Goal: Task Accomplishment & Management: Complete application form

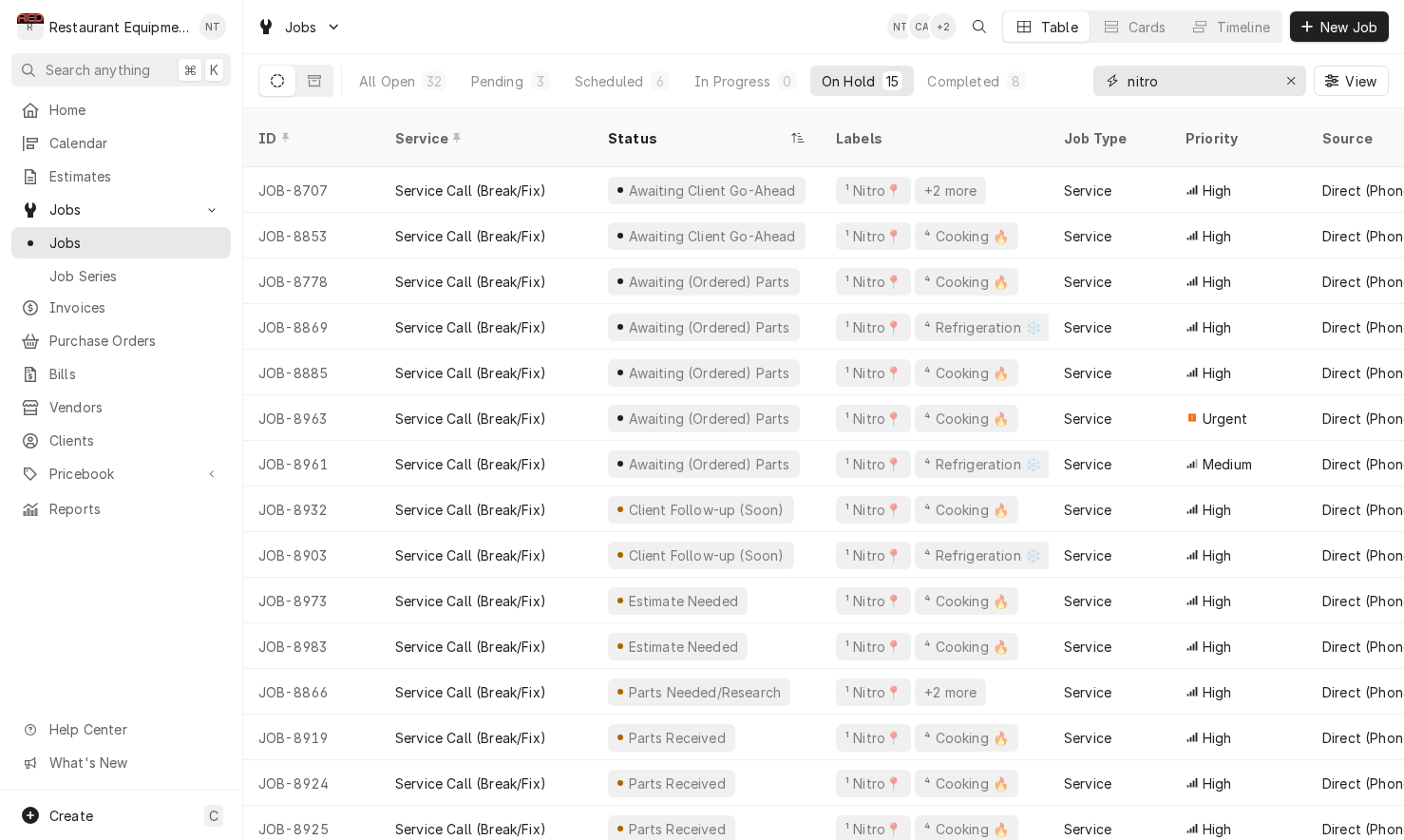
type input "nitro"
click at [380, 6] on div "Jobs NT CA + 2 Table Cards Timeline New Job" at bounding box center [824, 27] width 1160 height 53
click at [1337, 26] on span "New Job" at bounding box center [1349, 27] width 65 height 20
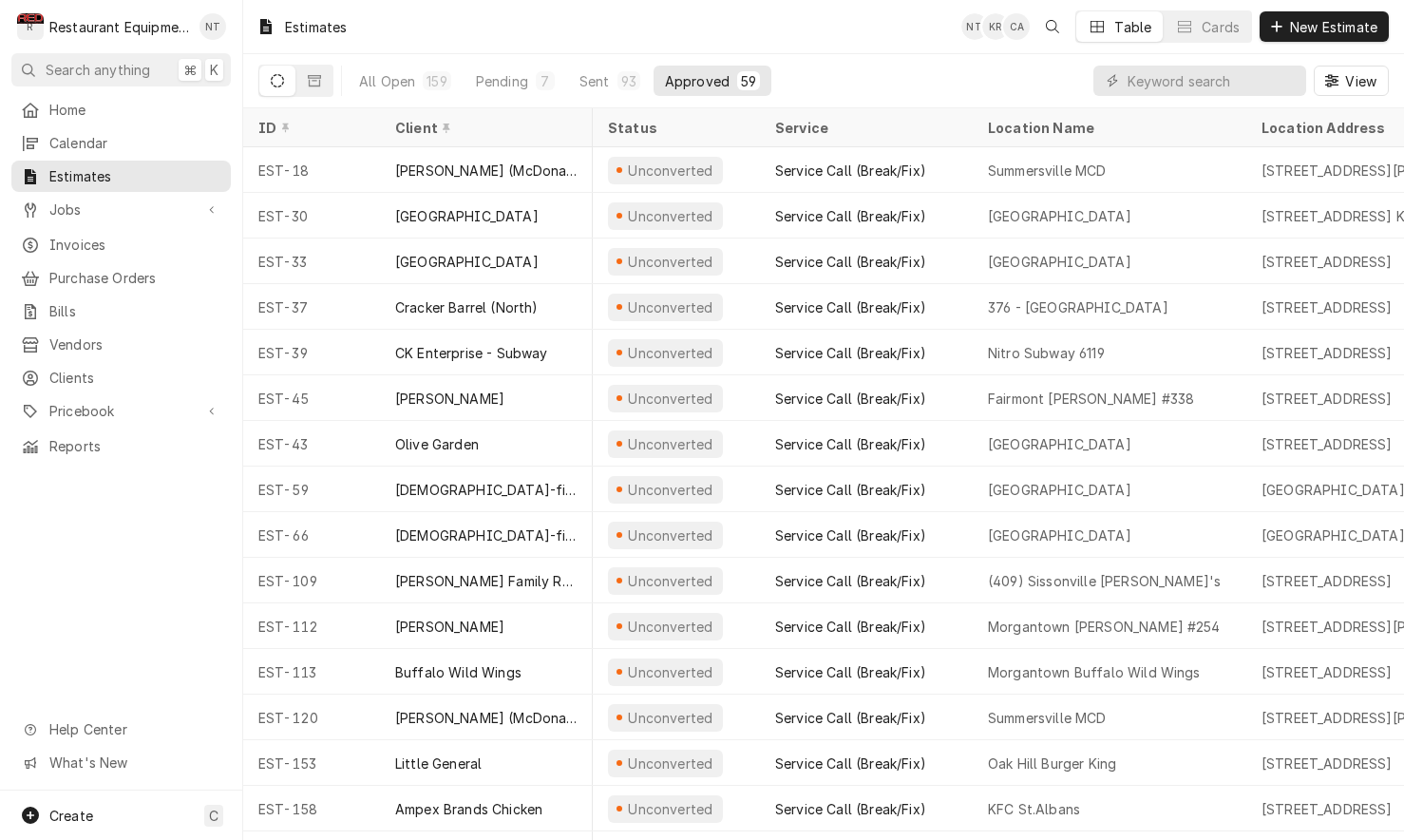
scroll to position [0, 119]
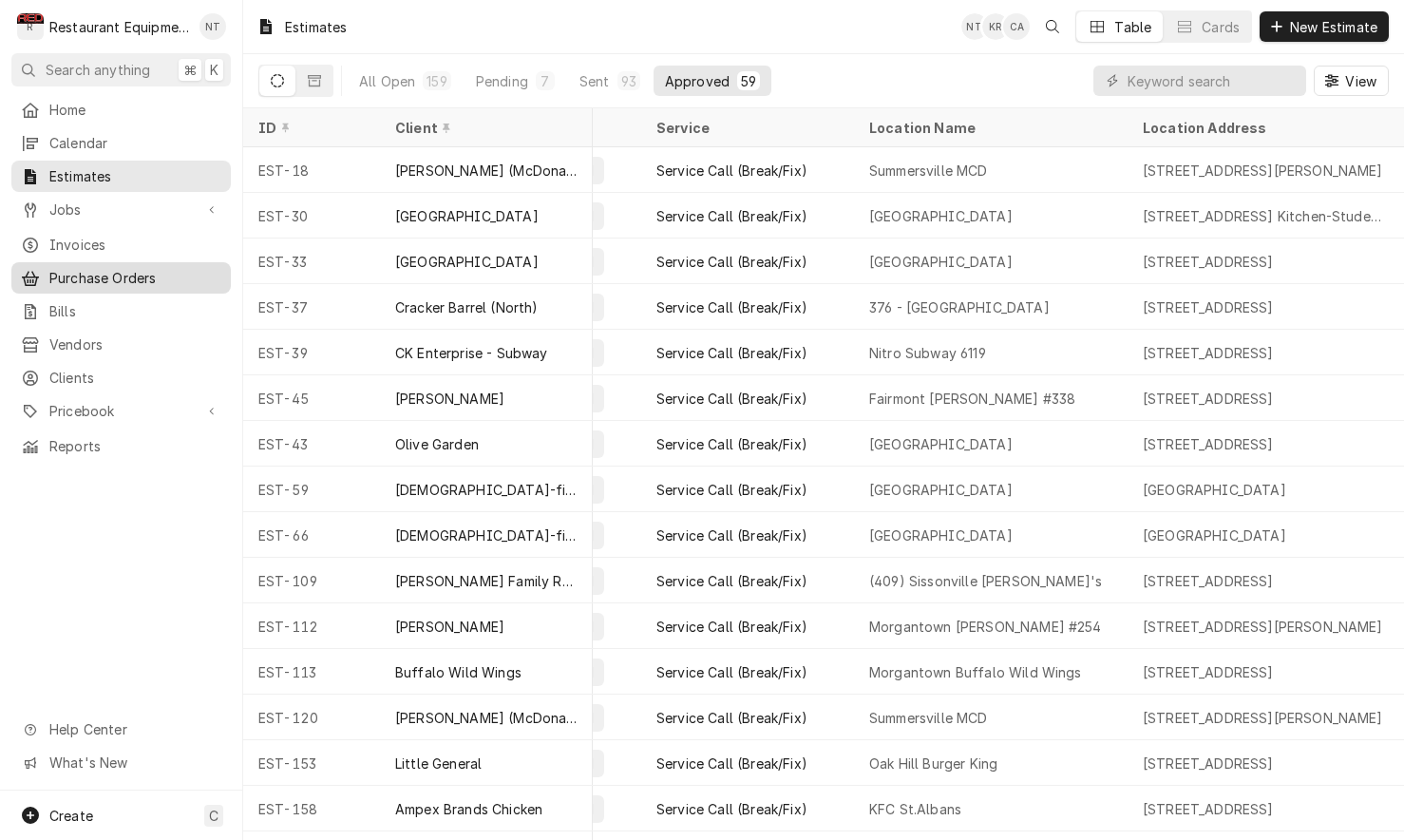
click at [180, 266] on div "Purchase Orders" at bounding box center [121, 278] width 212 height 24
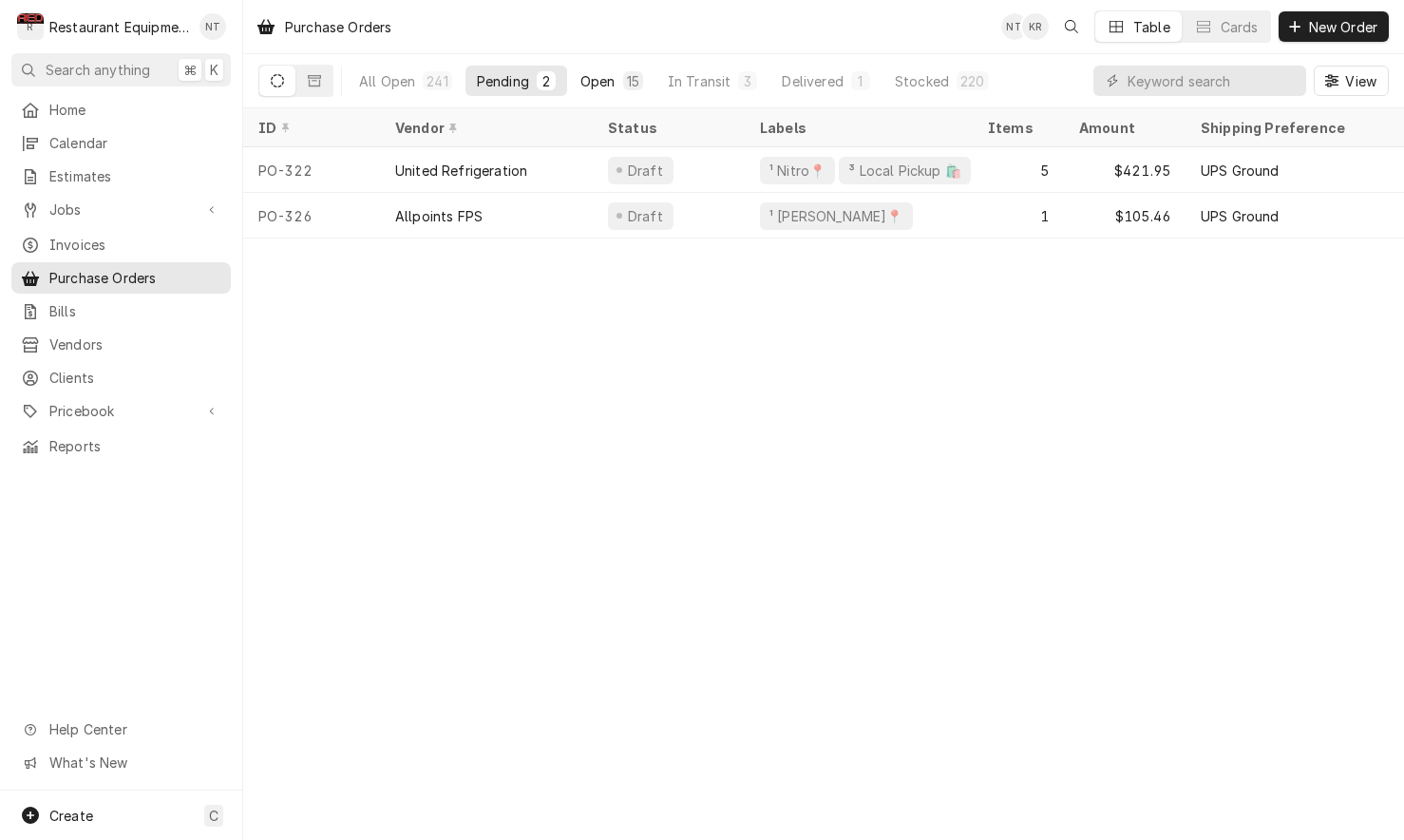
click at [606, 83] on div "Open" at bounding box center [597, 81] width 35 height 20
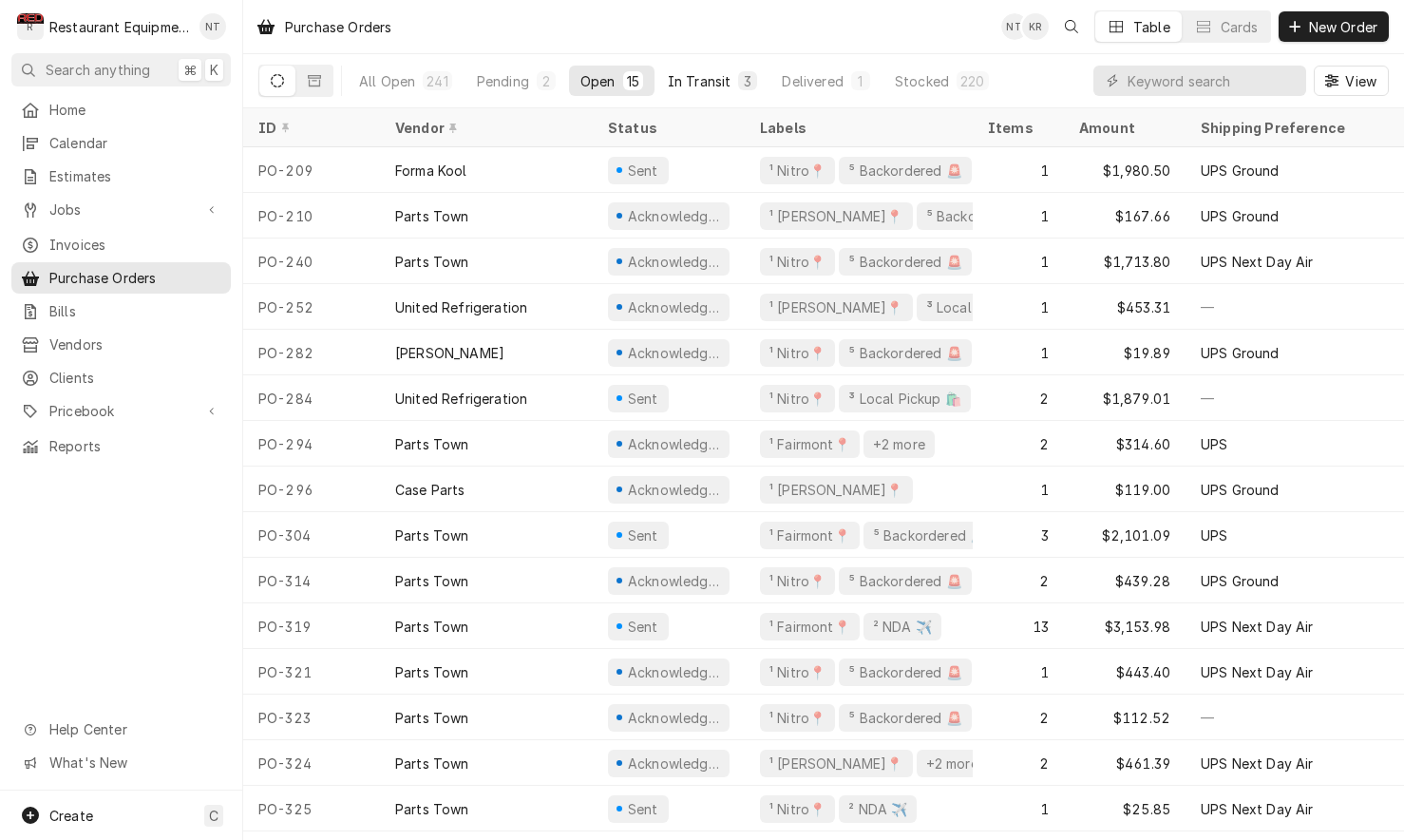
click at [720, 86] on div "In Transit" at bounding box center [699, 81] width 64 height 20
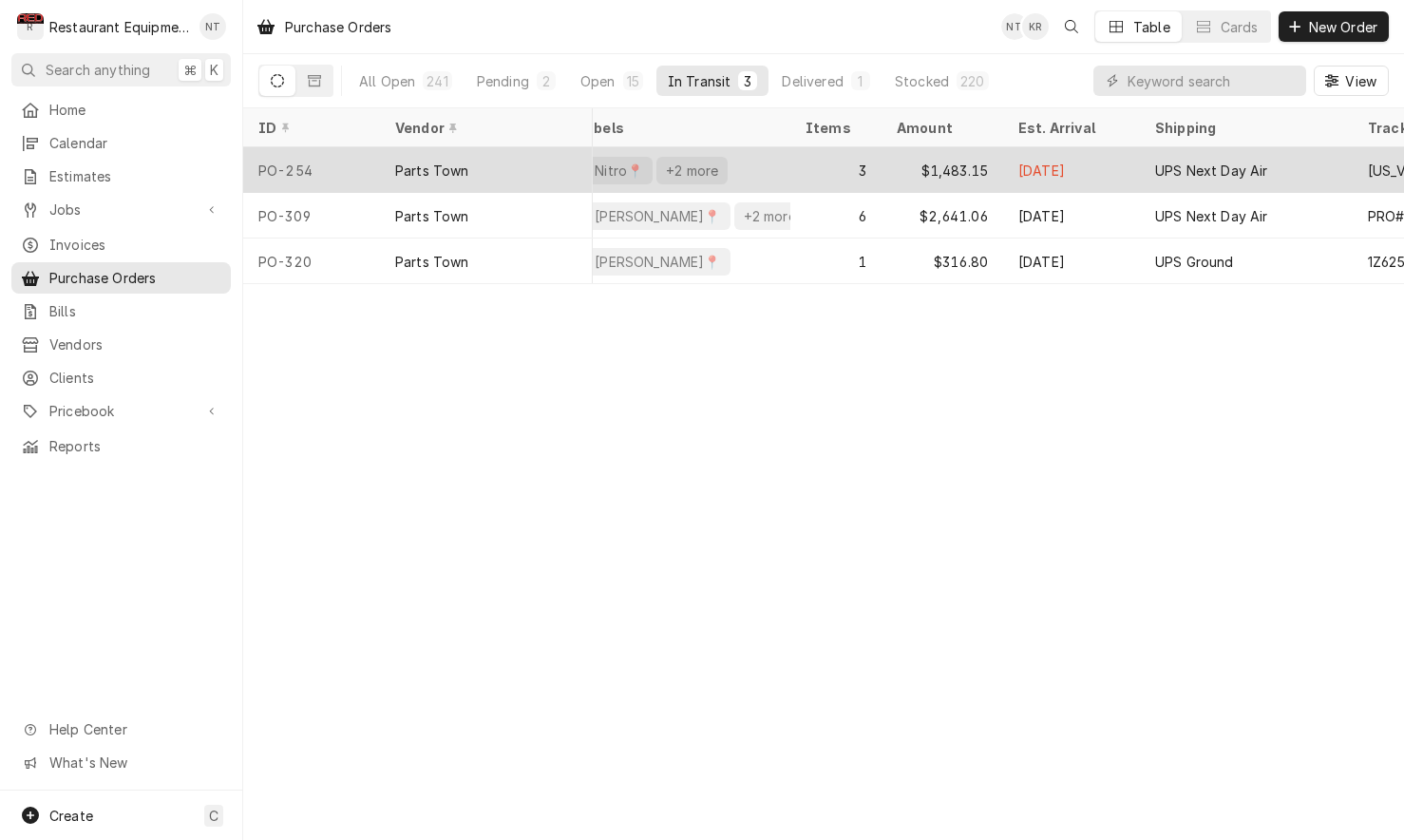
scroll to position [0, 186]
click at [752, 164] on div "¹ Nitro📍 +2 more" at bounding box center [673, 170] width 228 height 46
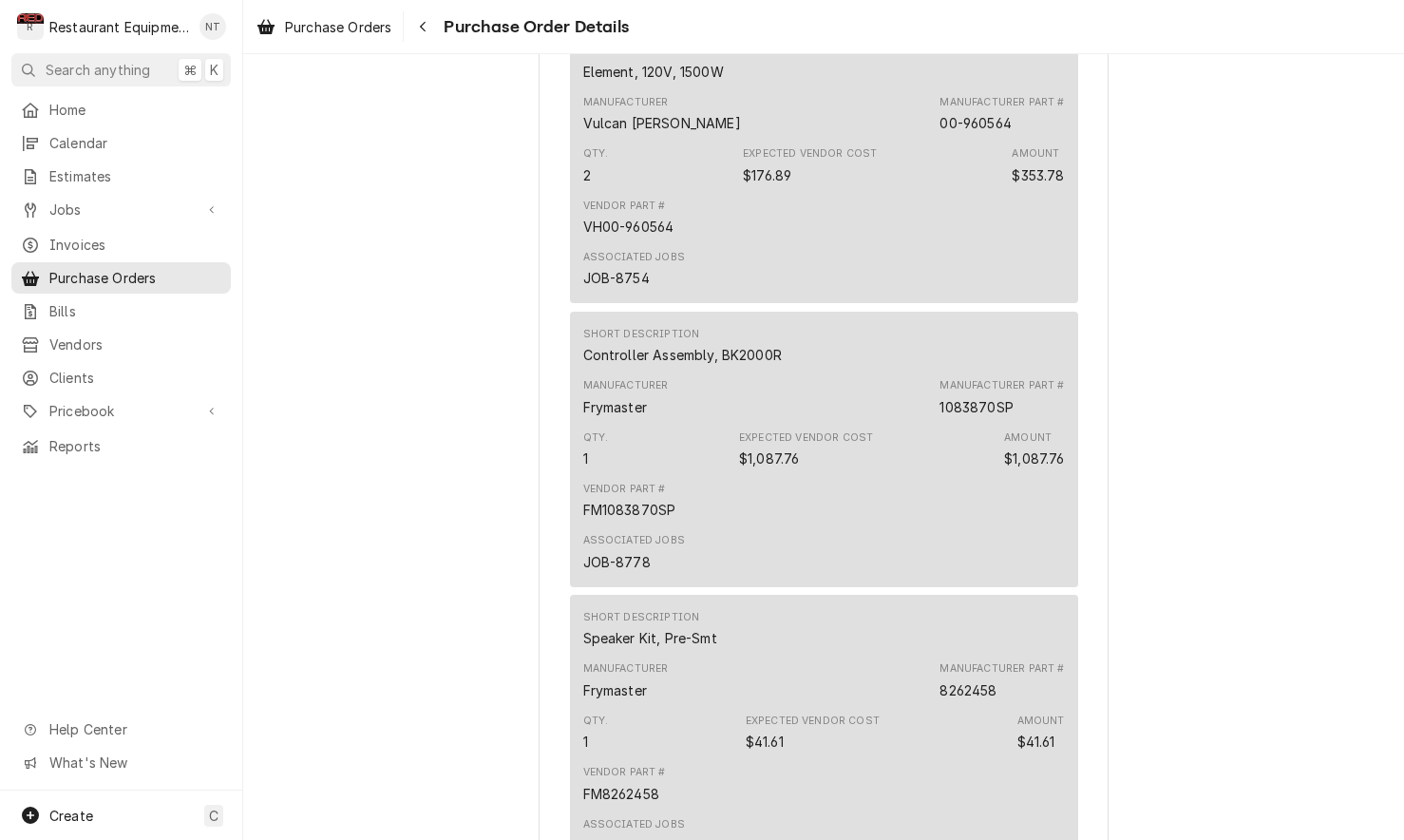
scroll to position [1353, 0]
click at [391, 30] on span "Purchase Orders" at bounding box center [339, 27] width 107 height 20
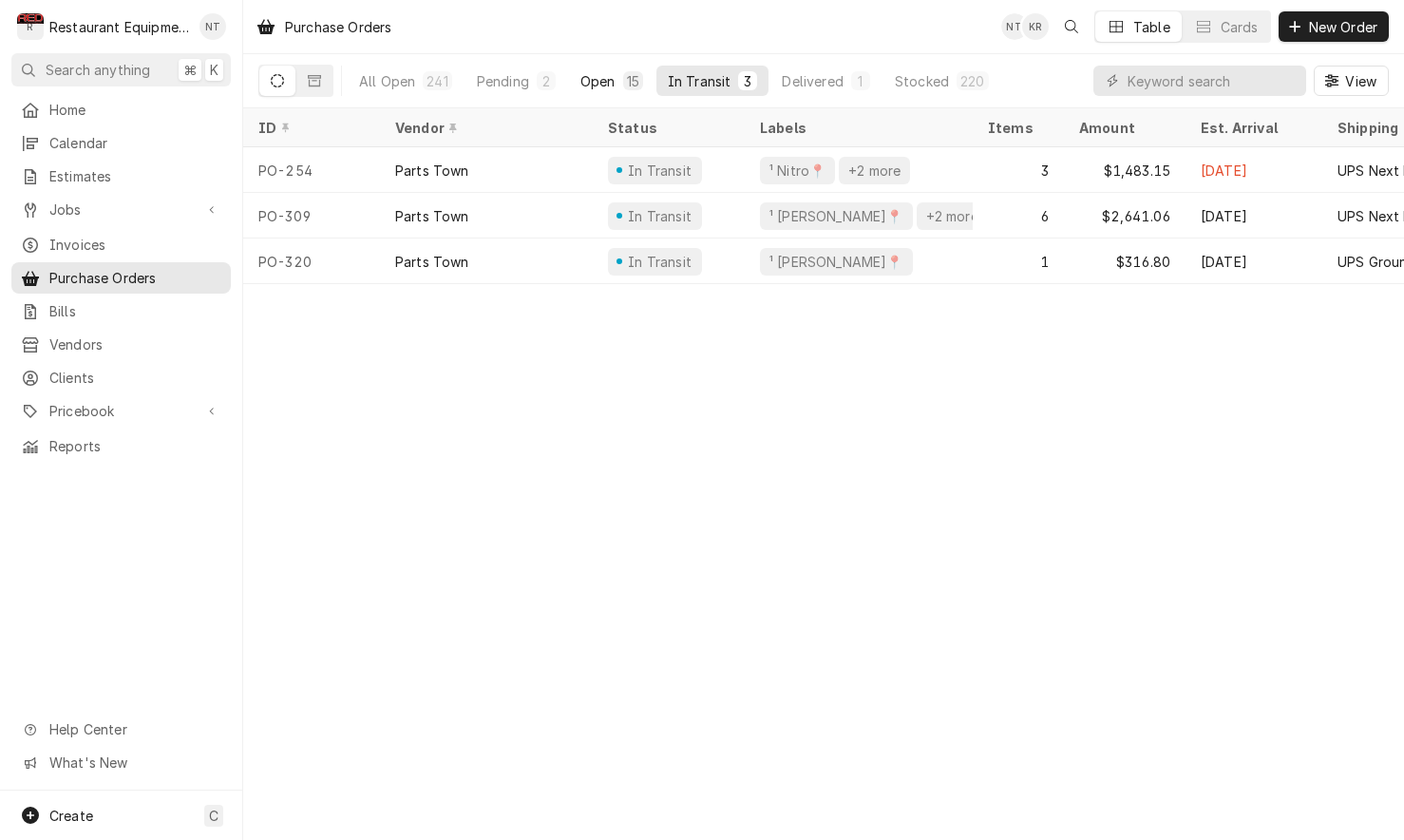
click at [600, 82] on div "Open" at bounding box center [597, 81] width 35 height 20
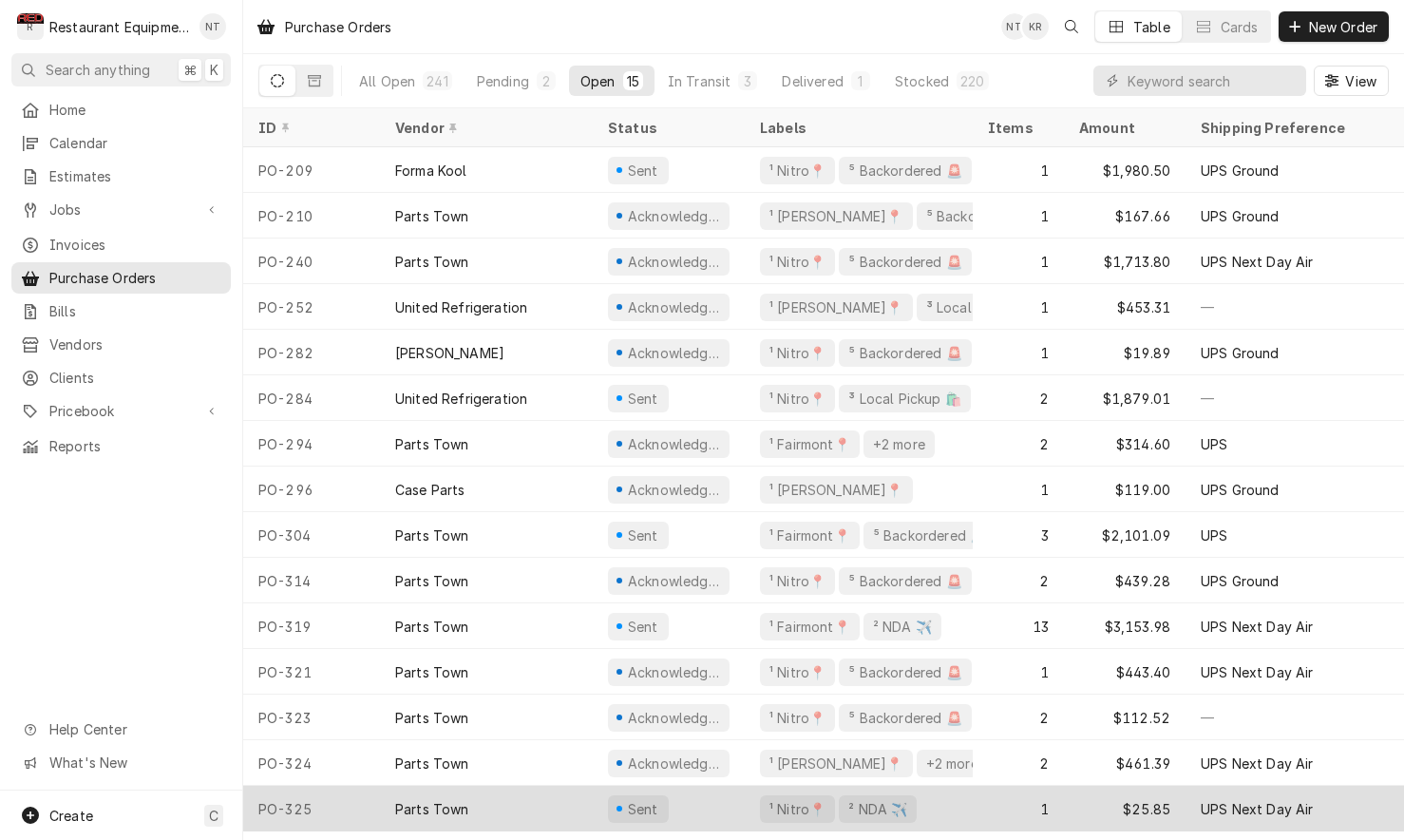
click at [717, 805] on div "Sent" at bounding box center [669, 809] width 152 height 46
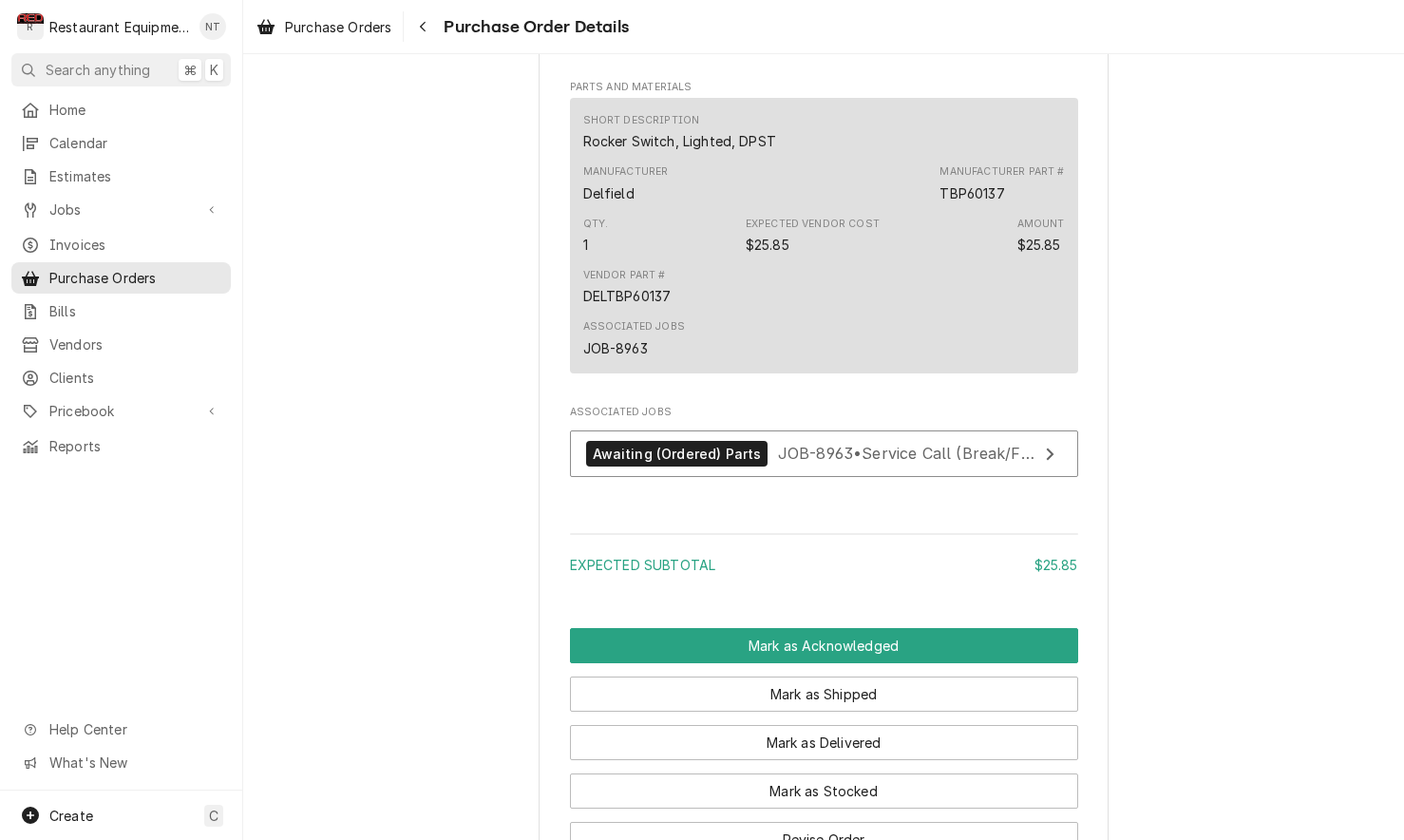
scroll to position [1084, 0]
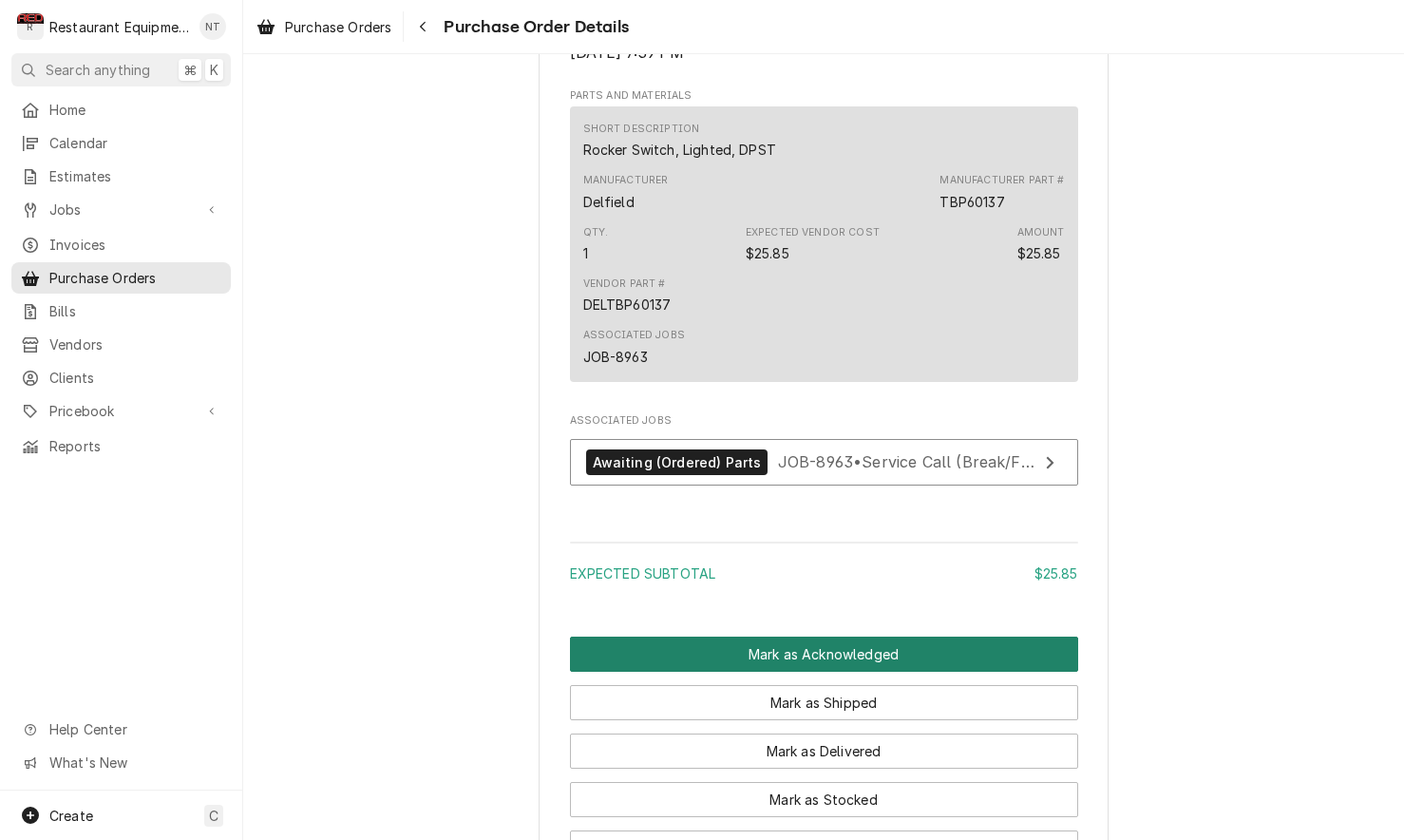
click at [829, 672] on button "Mark as Acknowledged" at bounding box center [824, 654] width 508 height 35
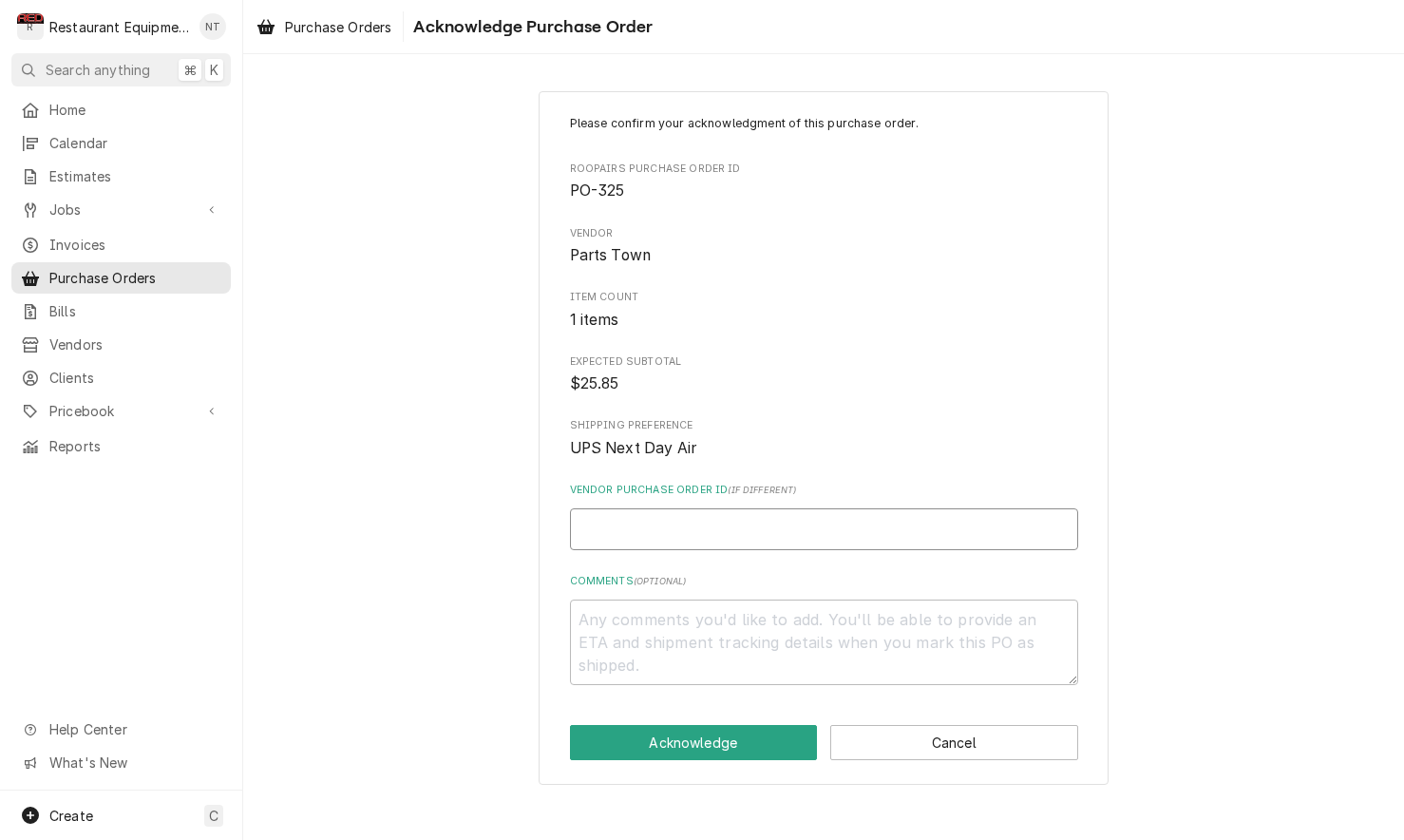
click at [773, 514] on input "Vendor Purchase Order ID ( if different )" at bounding box center [824, 529] width 508 height 42
type textarea "x"
type input "0"
type textarea "x"
type input "05"
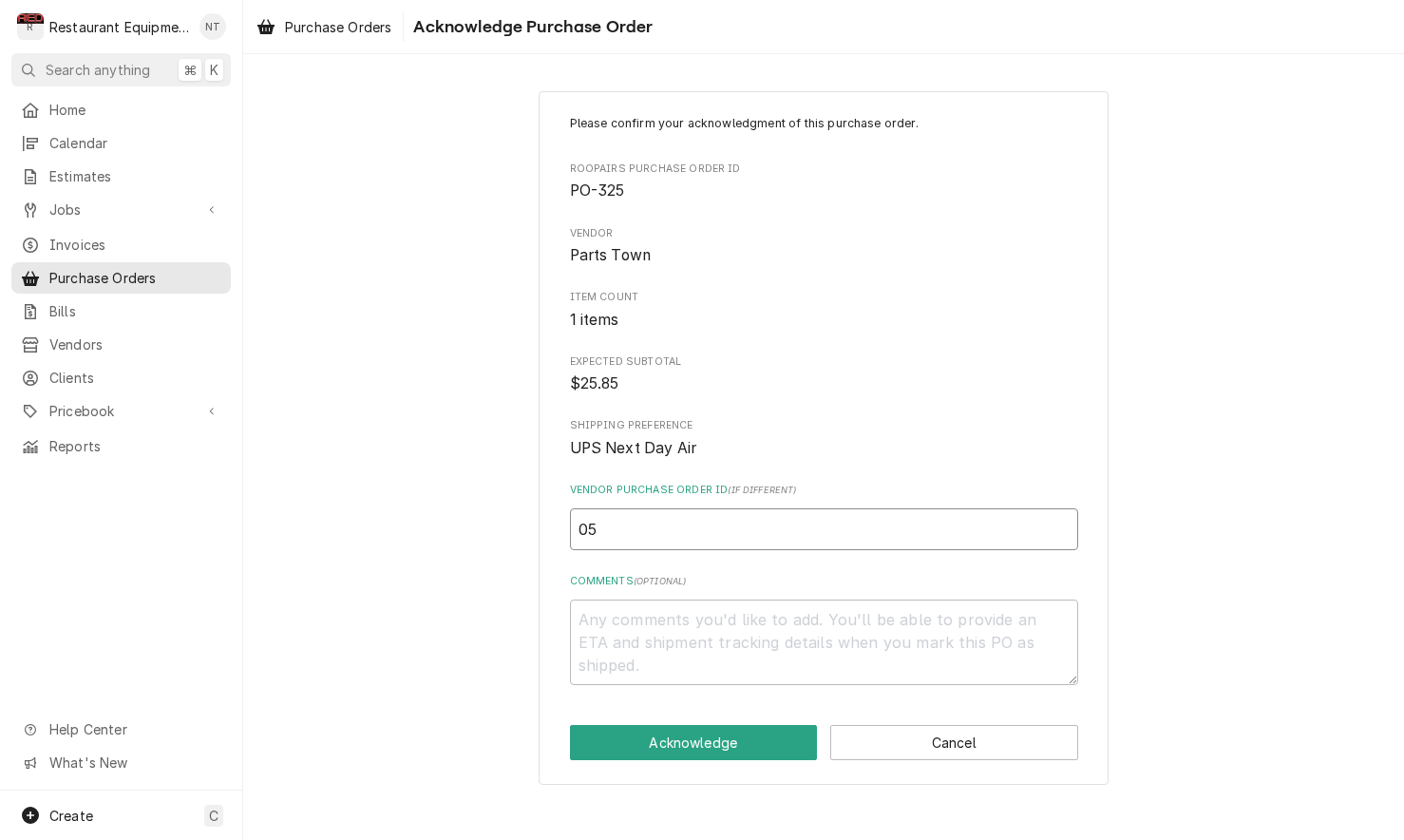
type textarea "x"
type input "050"
type textarea "x"
type input "0506"
type textarea "x"
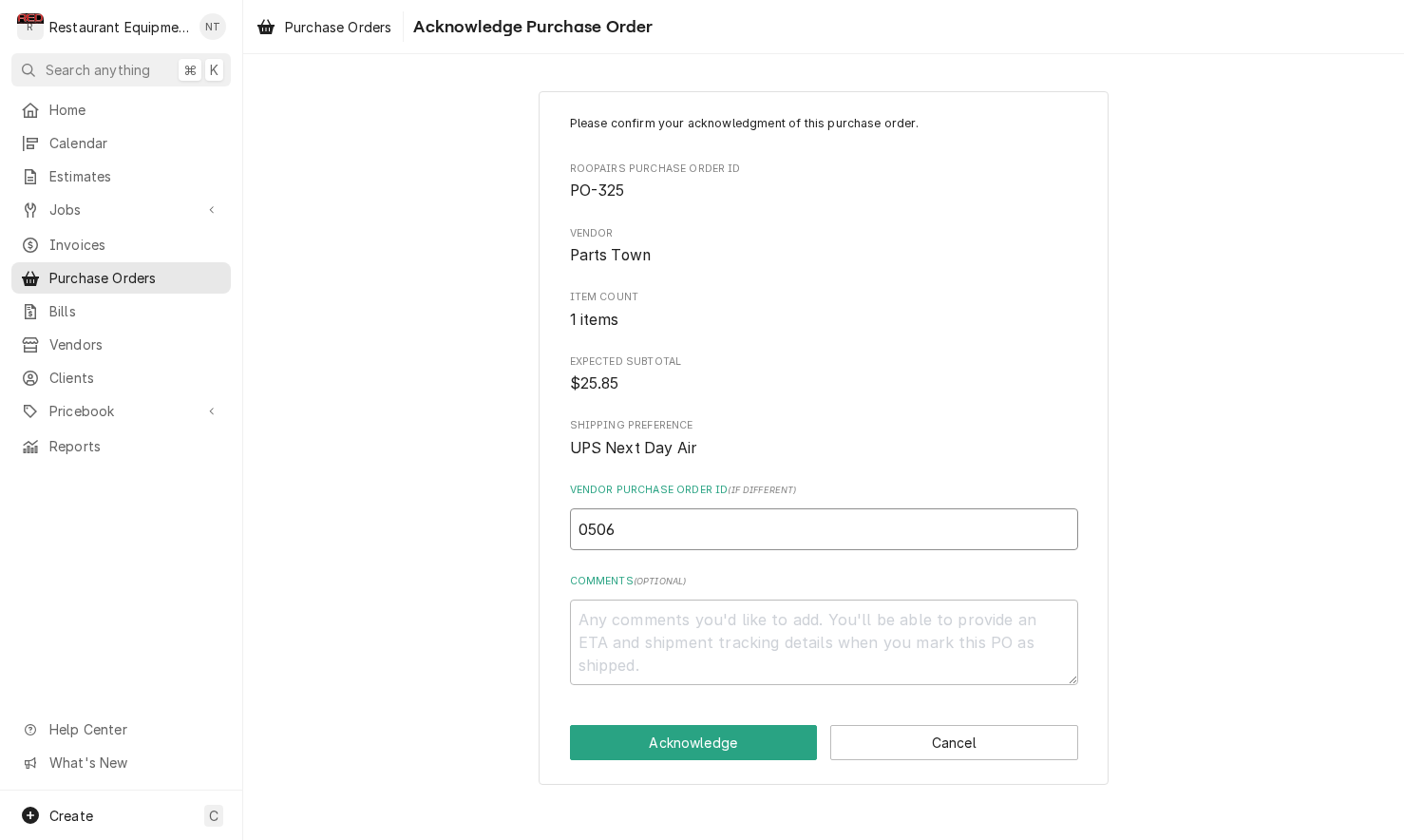
type input "05066"
type textarea "x"
type input "050664"
type textarea "x"
type input "0506648"
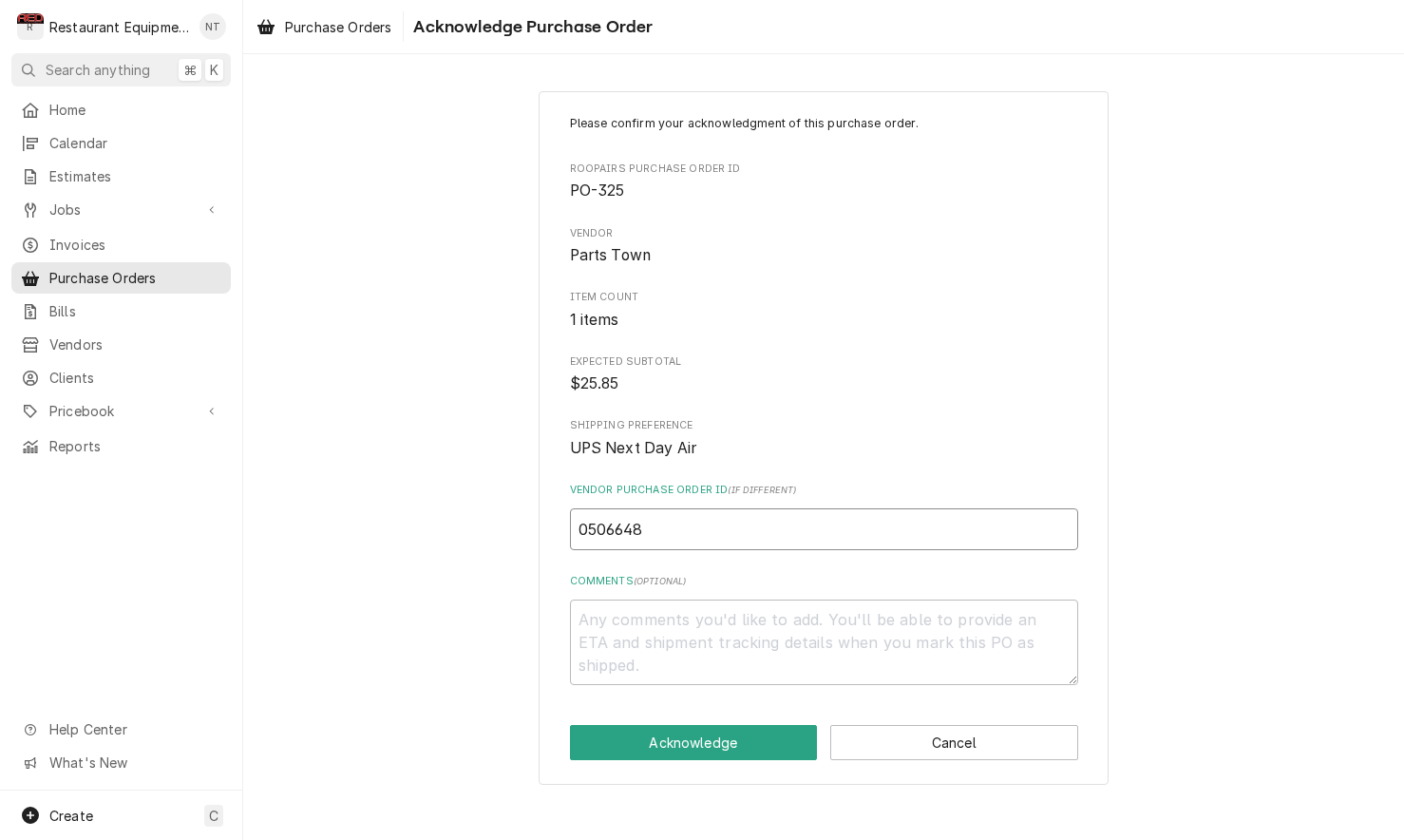
type textarea "x"
type input "05066483"
type textarea "x"
type input "050664830"
type textarea "x"
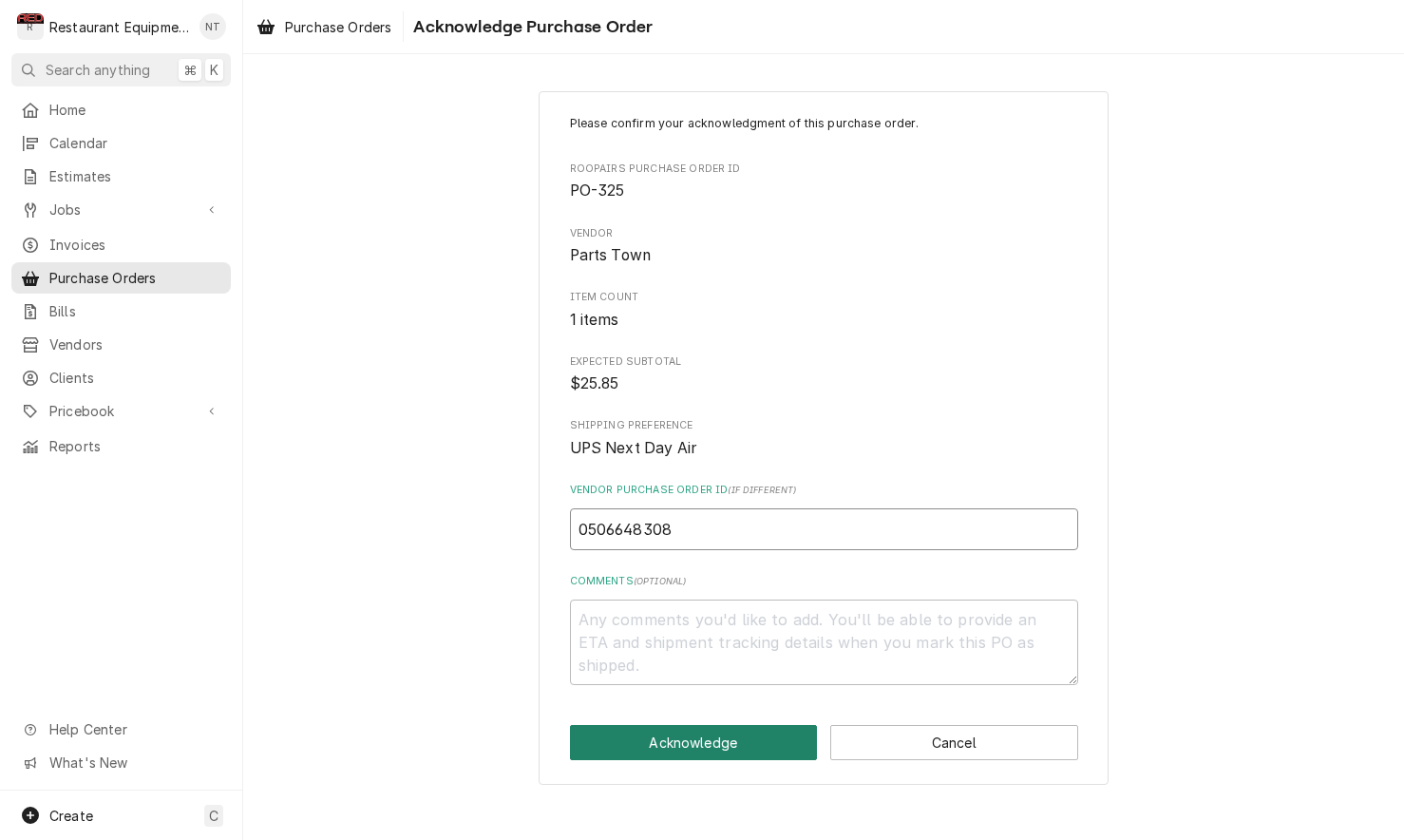
type input "0506648308"
click at [785, 730] on button "Acknowledge" at bounding box center [693, 742] width 248 height 35
type textarea "x"
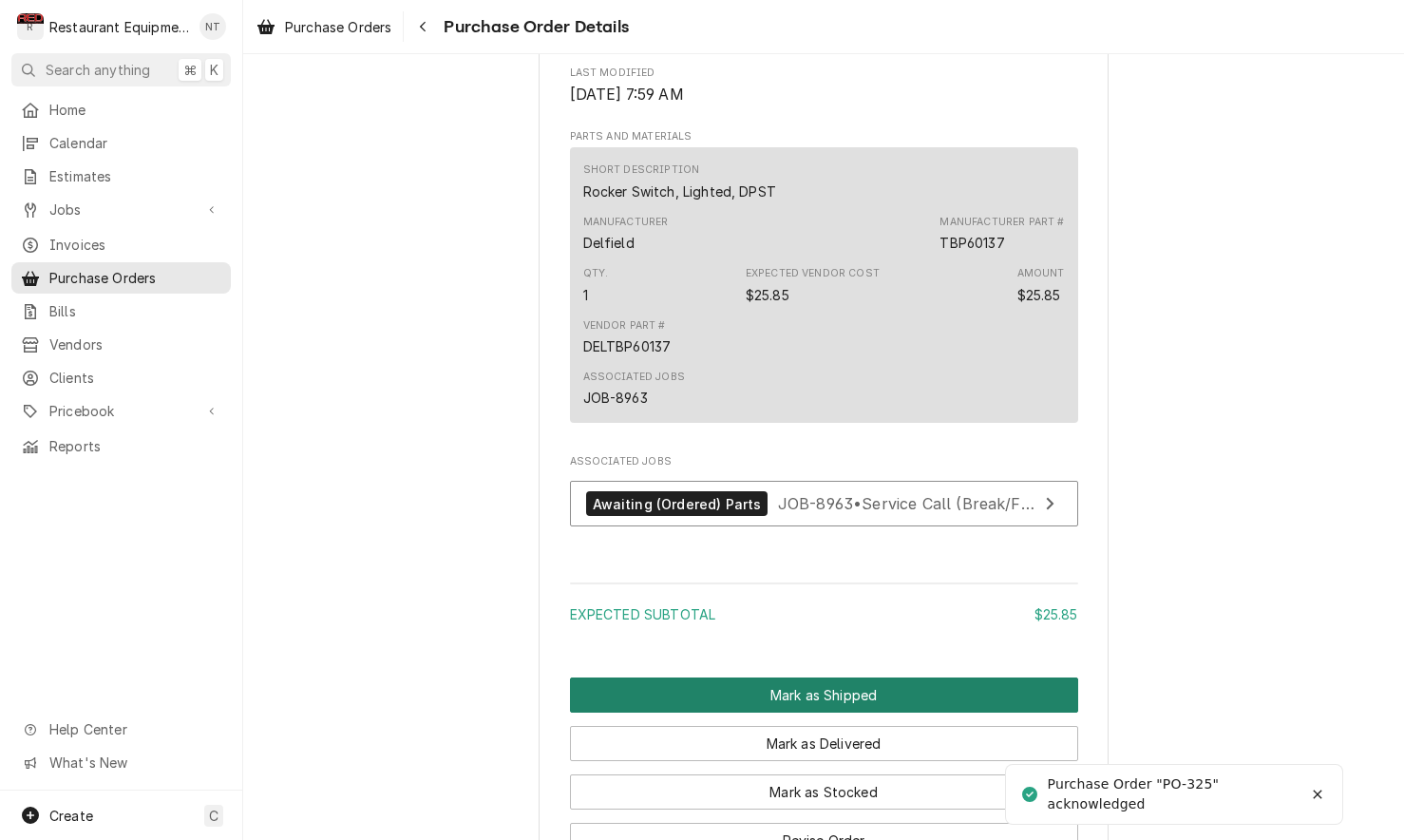
scroll to position [1108, 0]
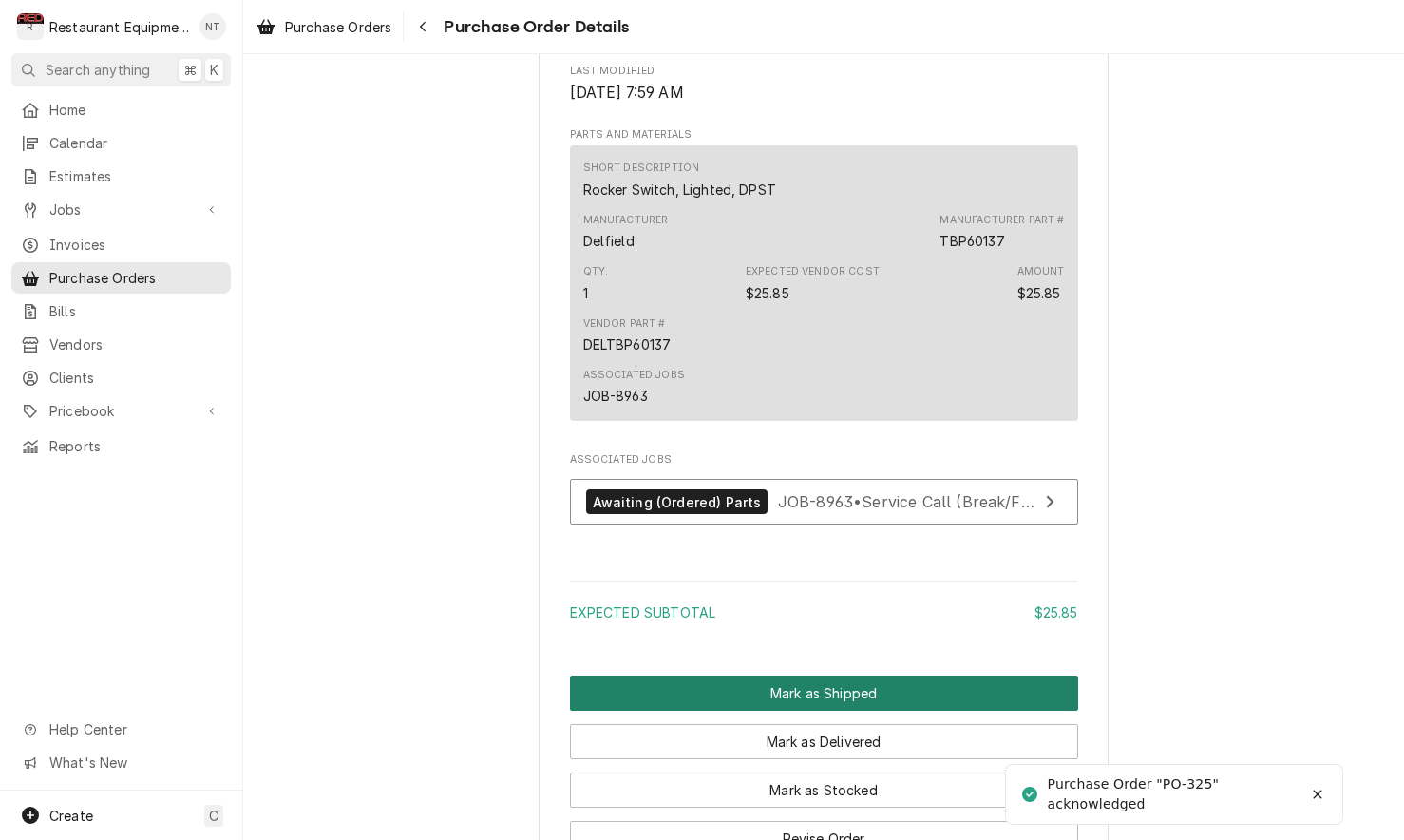
click at [862, 711] on button "Mark as Shipped" at bounding box center [824, 693] width 508 height 35
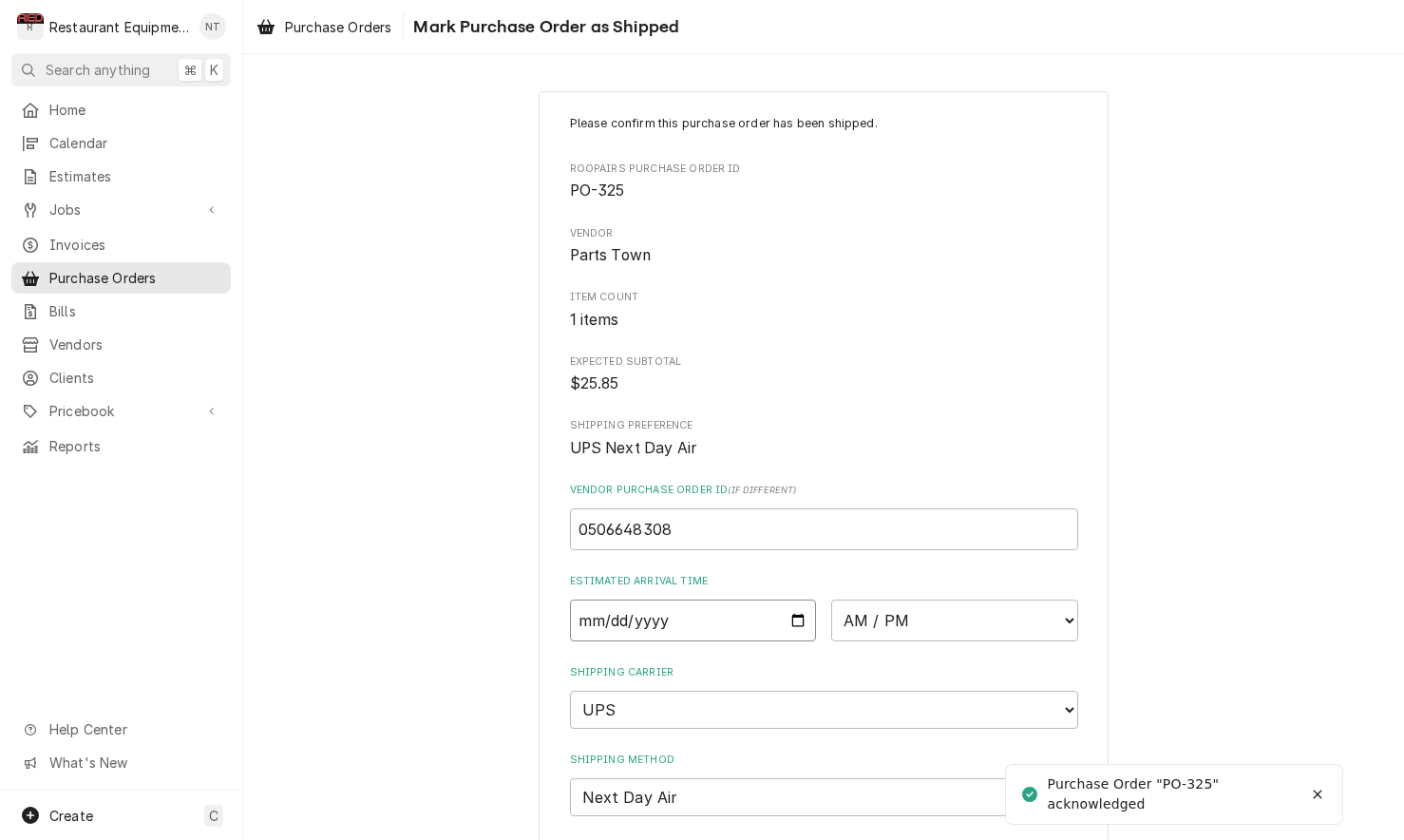
click at [757, 602] on input "Date" at bounding box center [693, 620] width 247 height 42
type input "2025-09-24"
type textarea "x"
select select "10:30:00"
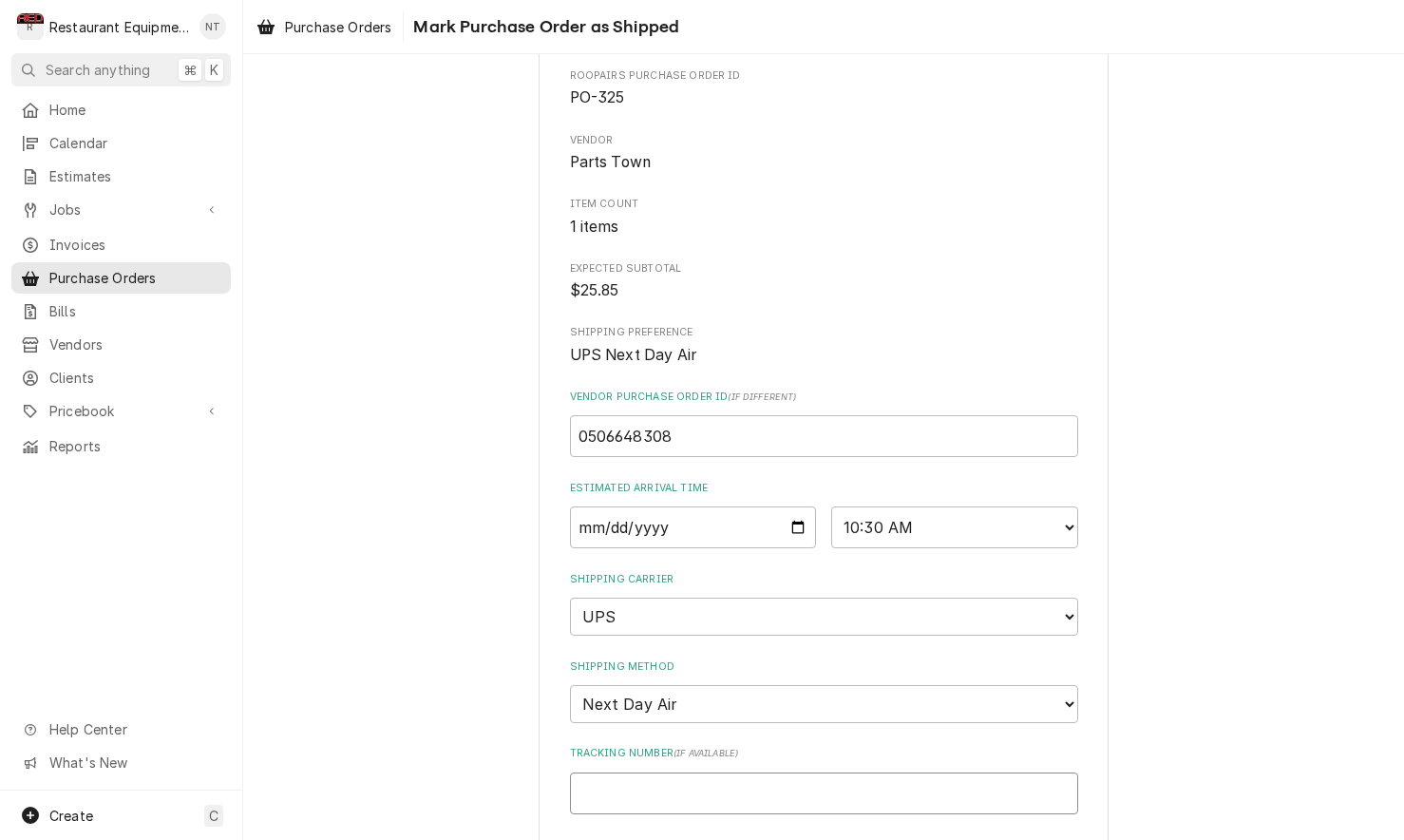
click at [819, 772] on input "Tracking Number ( if available )" at bounding box center [824, 793] width 508 height 42
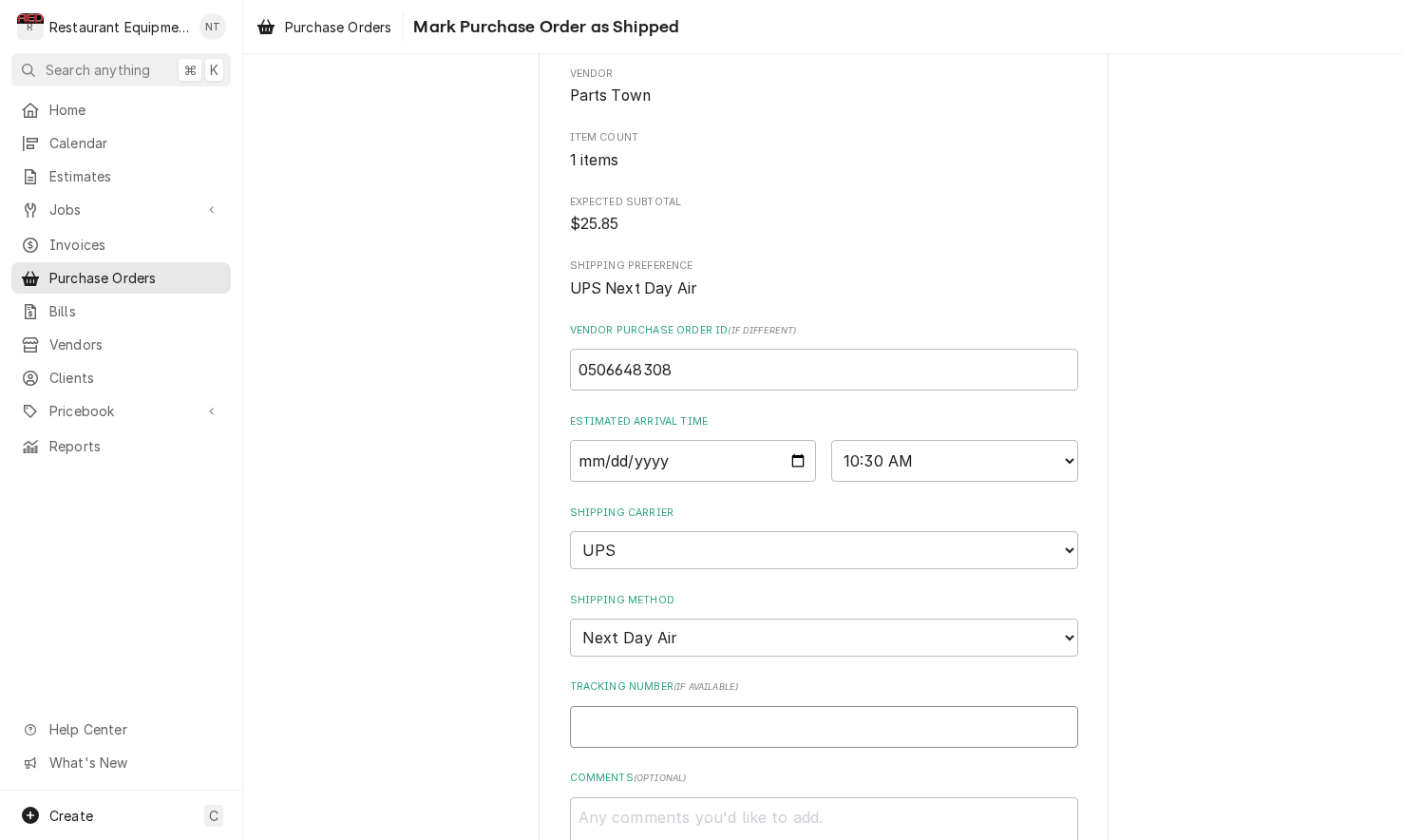
scroll to position [176, 0]
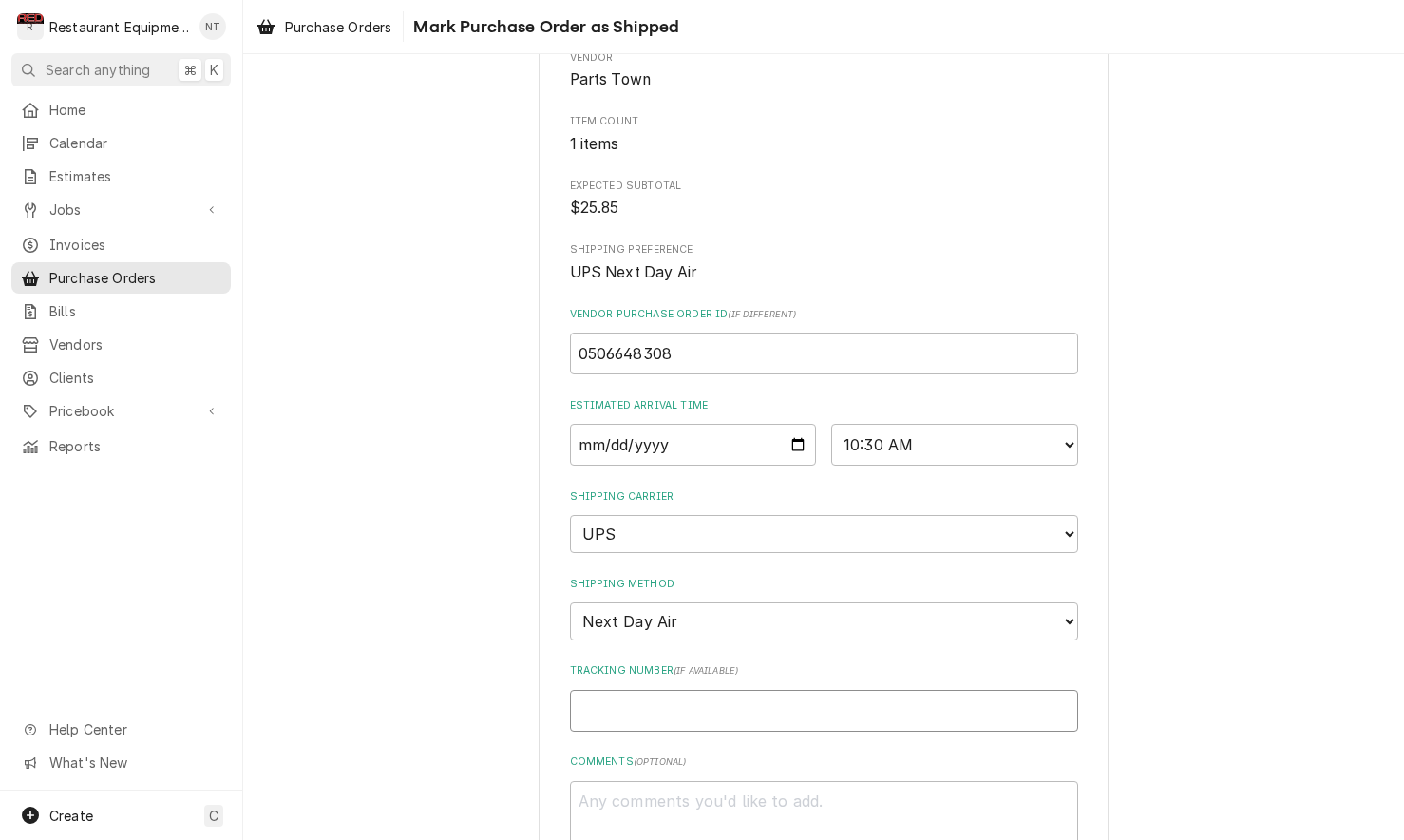
type textarea "x"
type input "1"
type textarea "x"
type input "1Z"
type textarea "x"
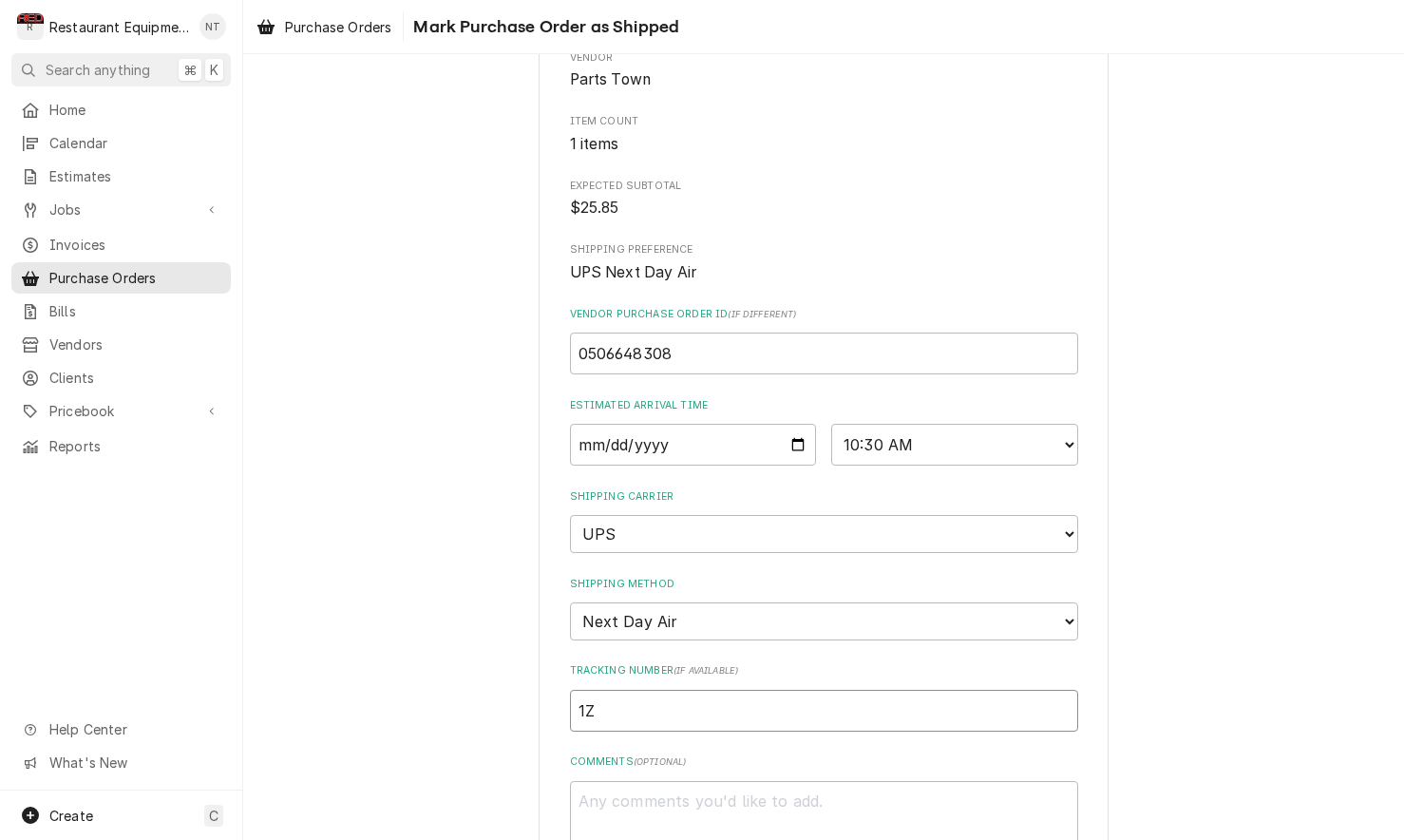
type input "1Z6"
type textarea "x"
type input "1Z62"
type textarea "x"
type input "1Z625"
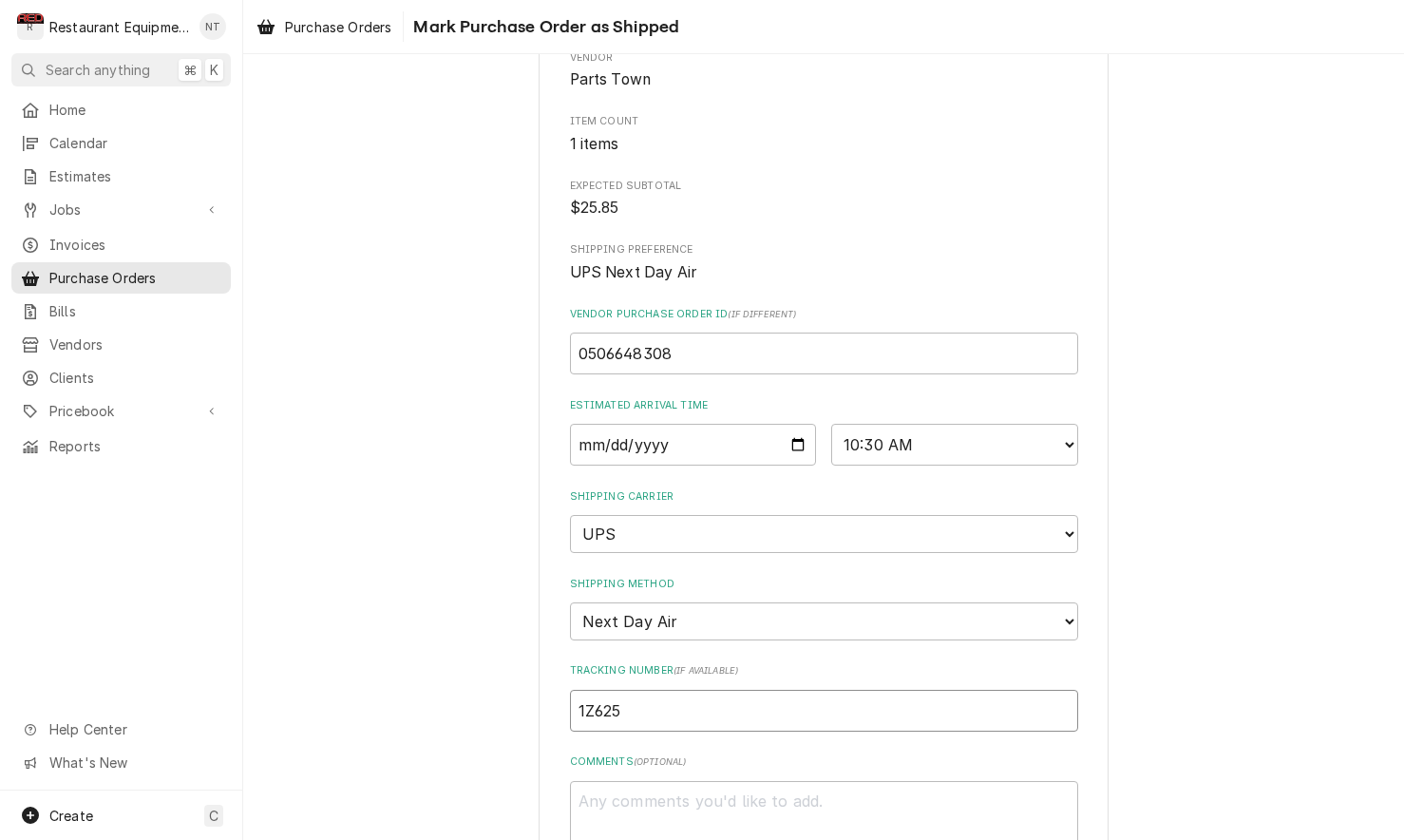
type textarea "x"
type input "1Z6254"
type textarea "x"
type input "1Z62545"
type textarea "x"
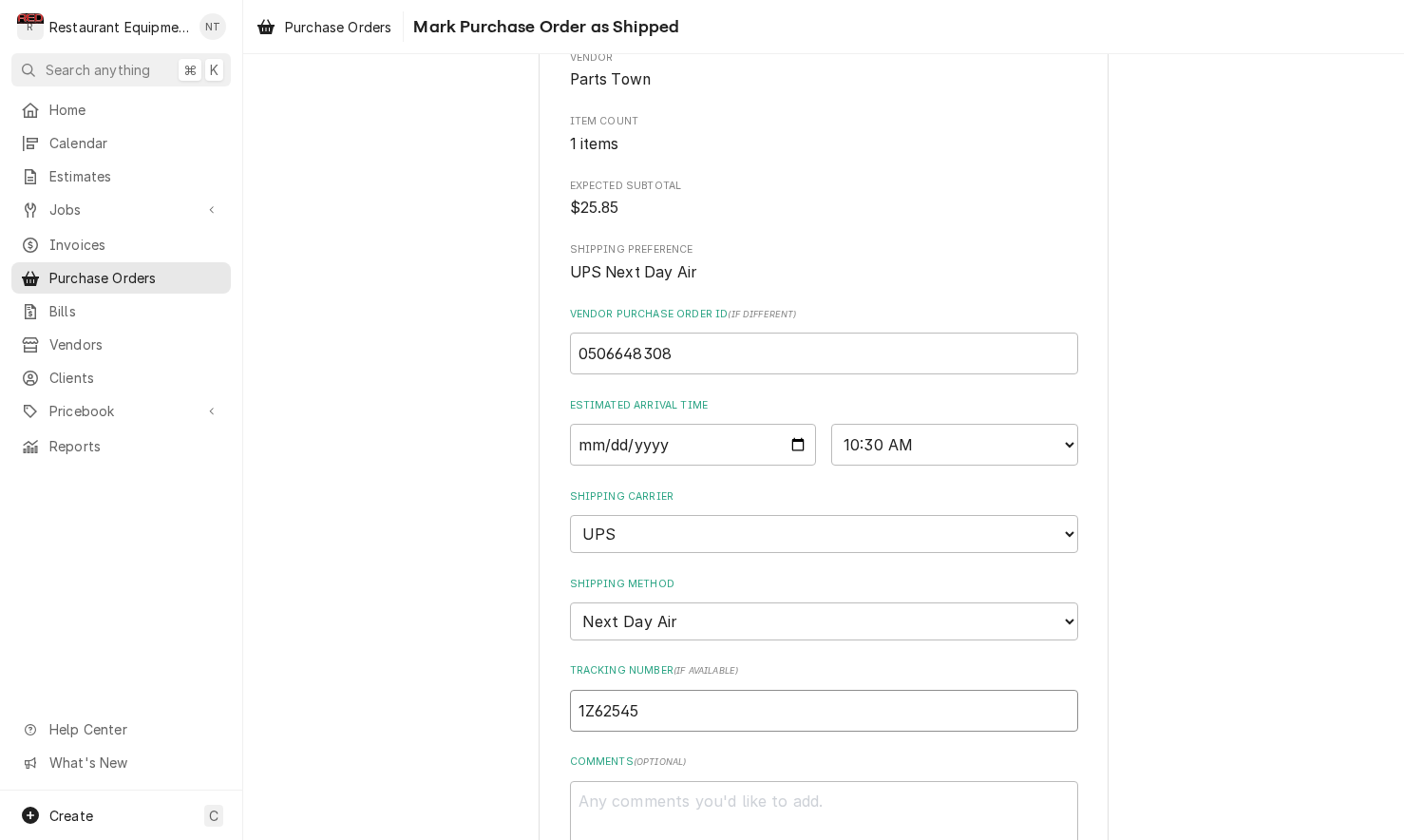
type input "1Z625455"
type textarea "x"
type input "1Z6254550"
type textarea "x"
type input "1Z62545501"
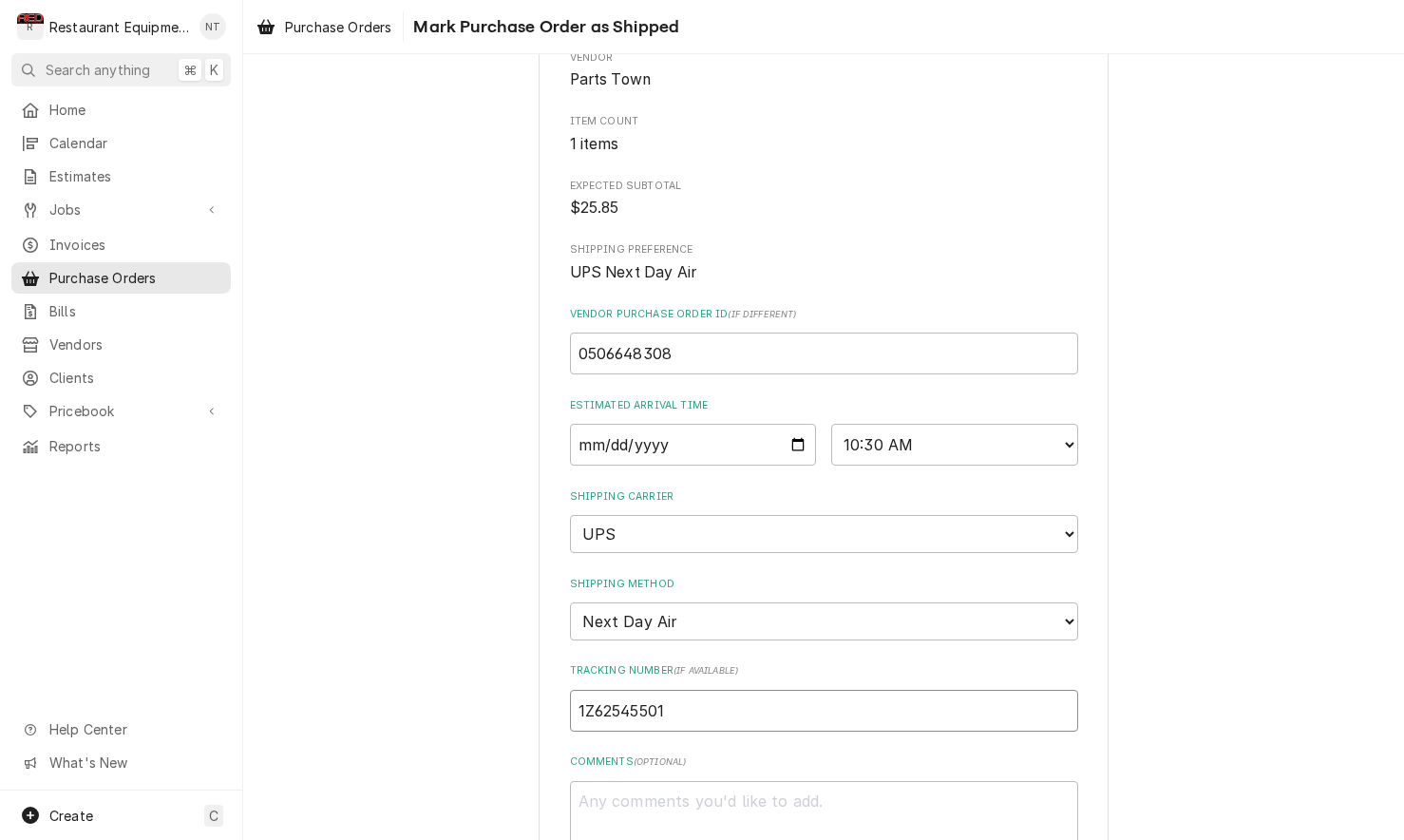
type textarea "x"
type input "1Z625455011"
type textarea "x"
type input "1Z6254550110"
type textarea "x"
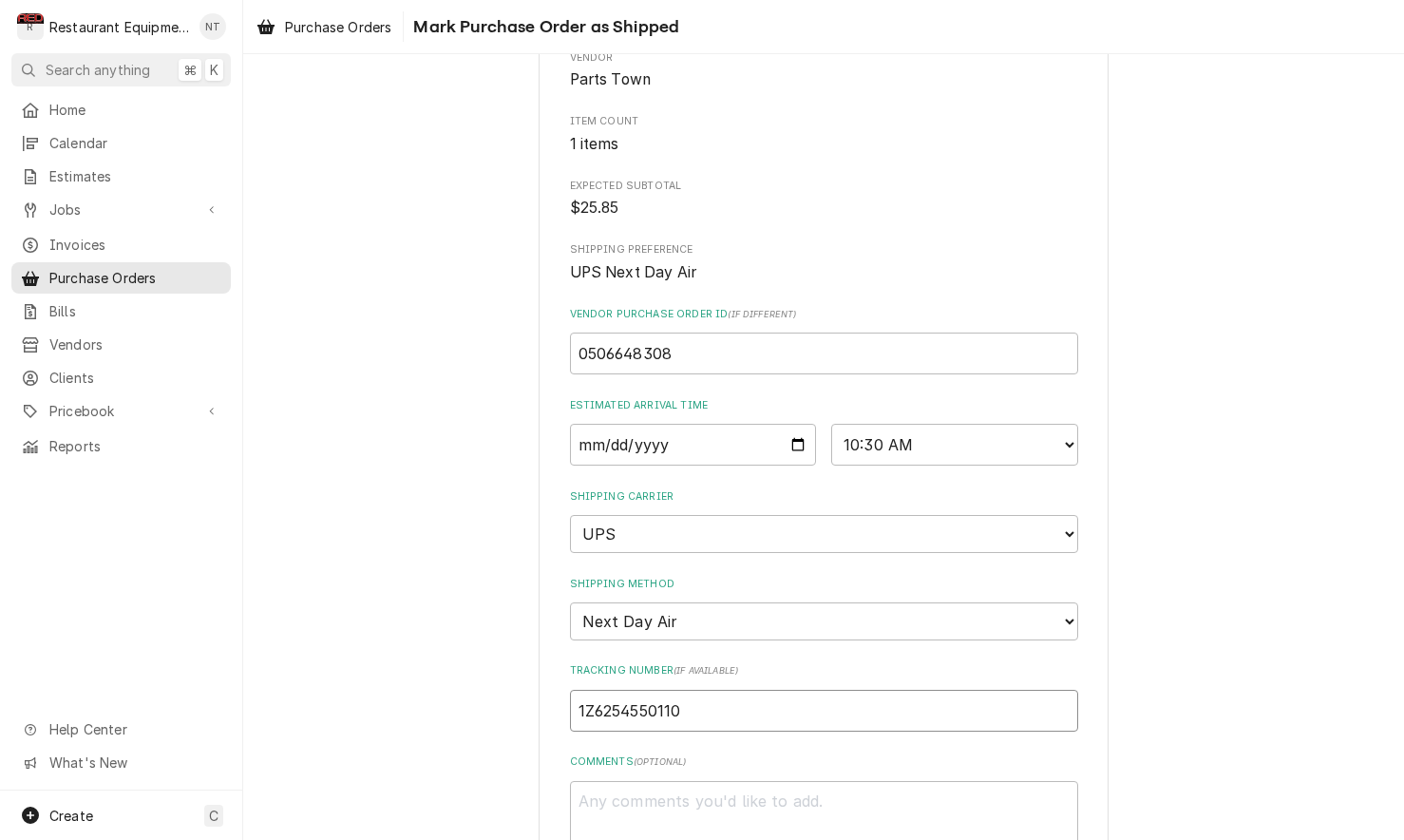
type input "1Z62545501105"
type textarea "x"
type input "1Z625455011052"
type textarea "x"
type input "1Z6254550110527"
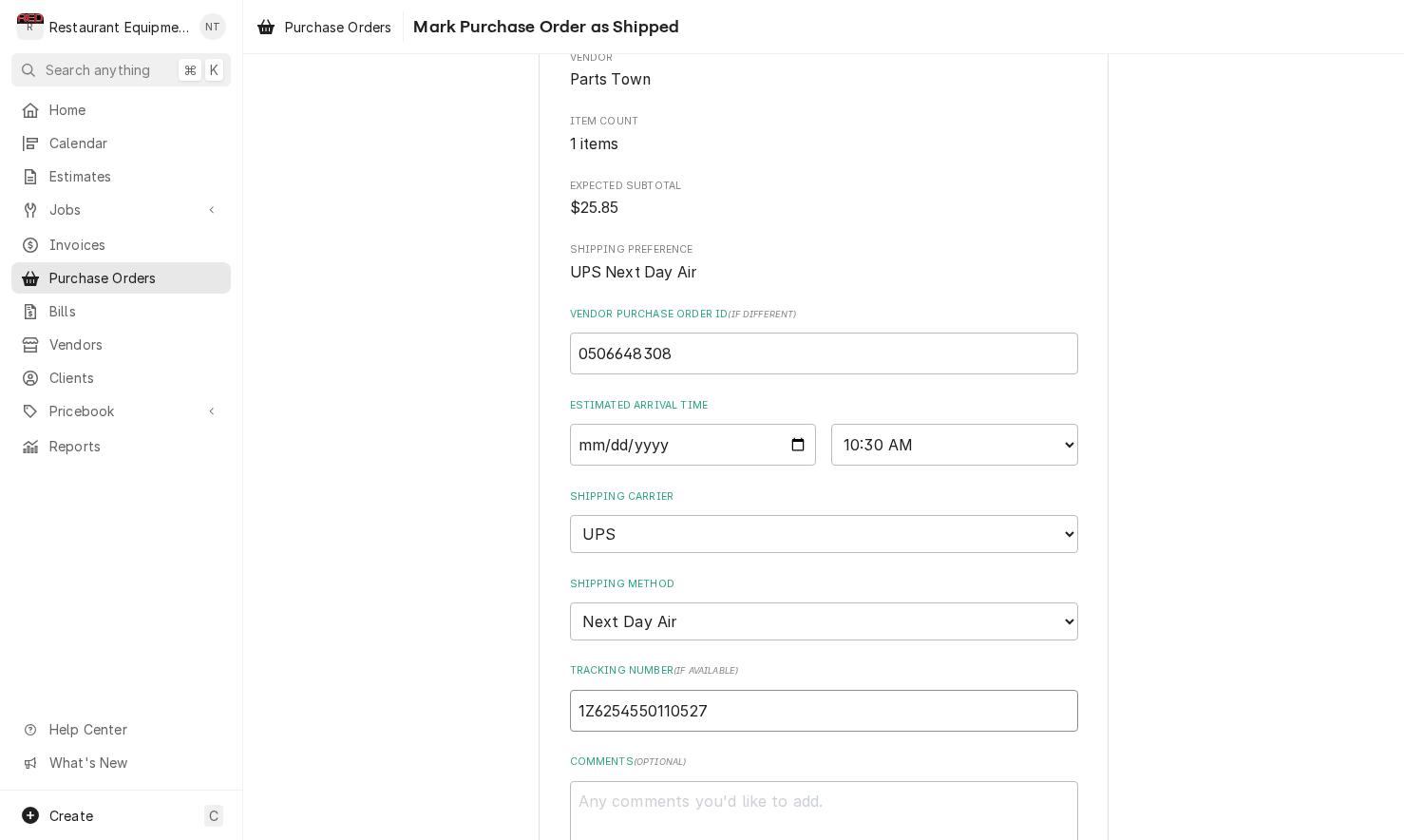
type textarea "x"
type input "1Z62545501105272"
type textarea "x"
type input "1Z625455011052728"
type textarea "x"
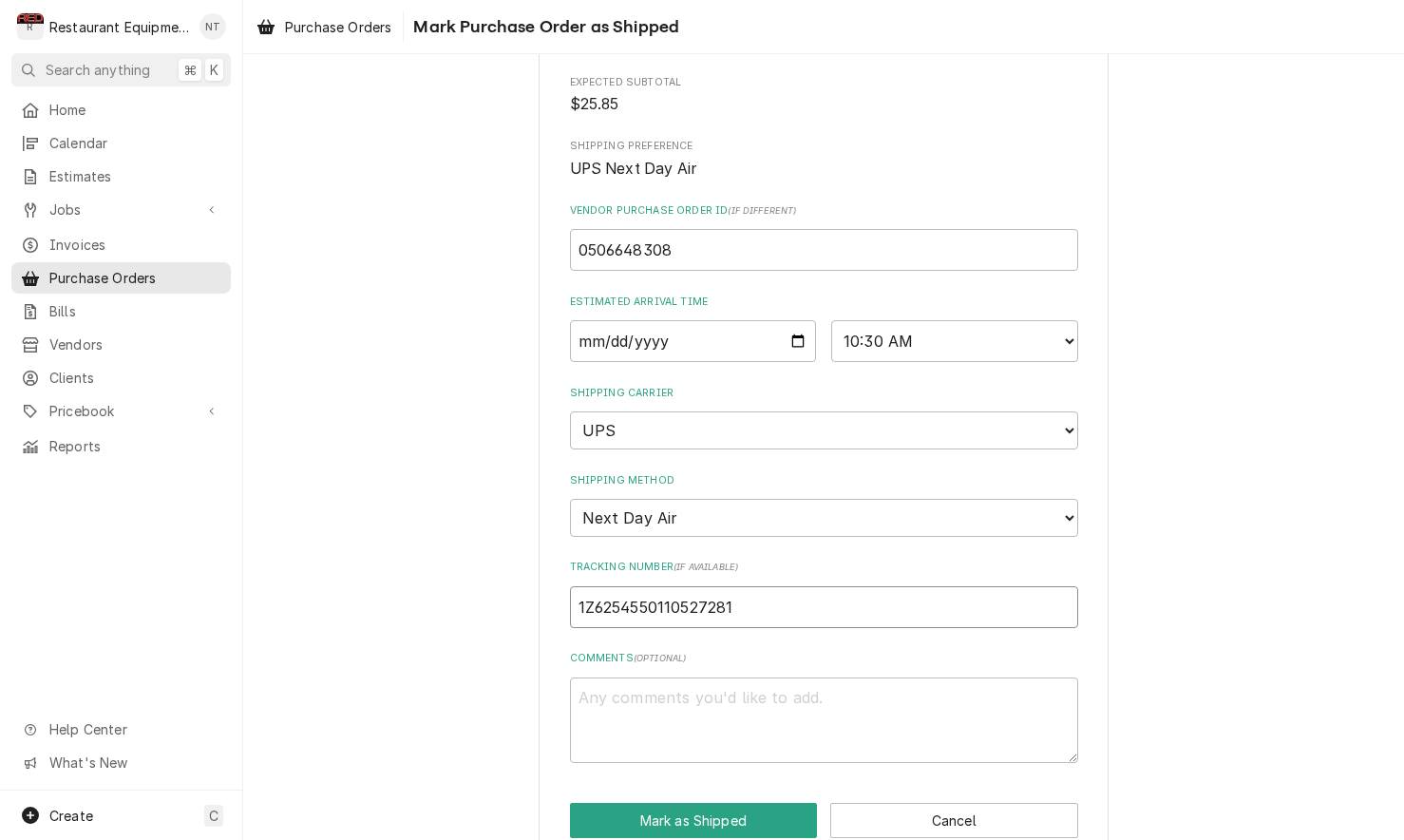
scroll to position [279, 0]
type input "1Z6254550110527281"
click at [755, 804] on button "Mark as Shipped" at bounding box center [693, 821] width 248 height 35
type textarea "x"
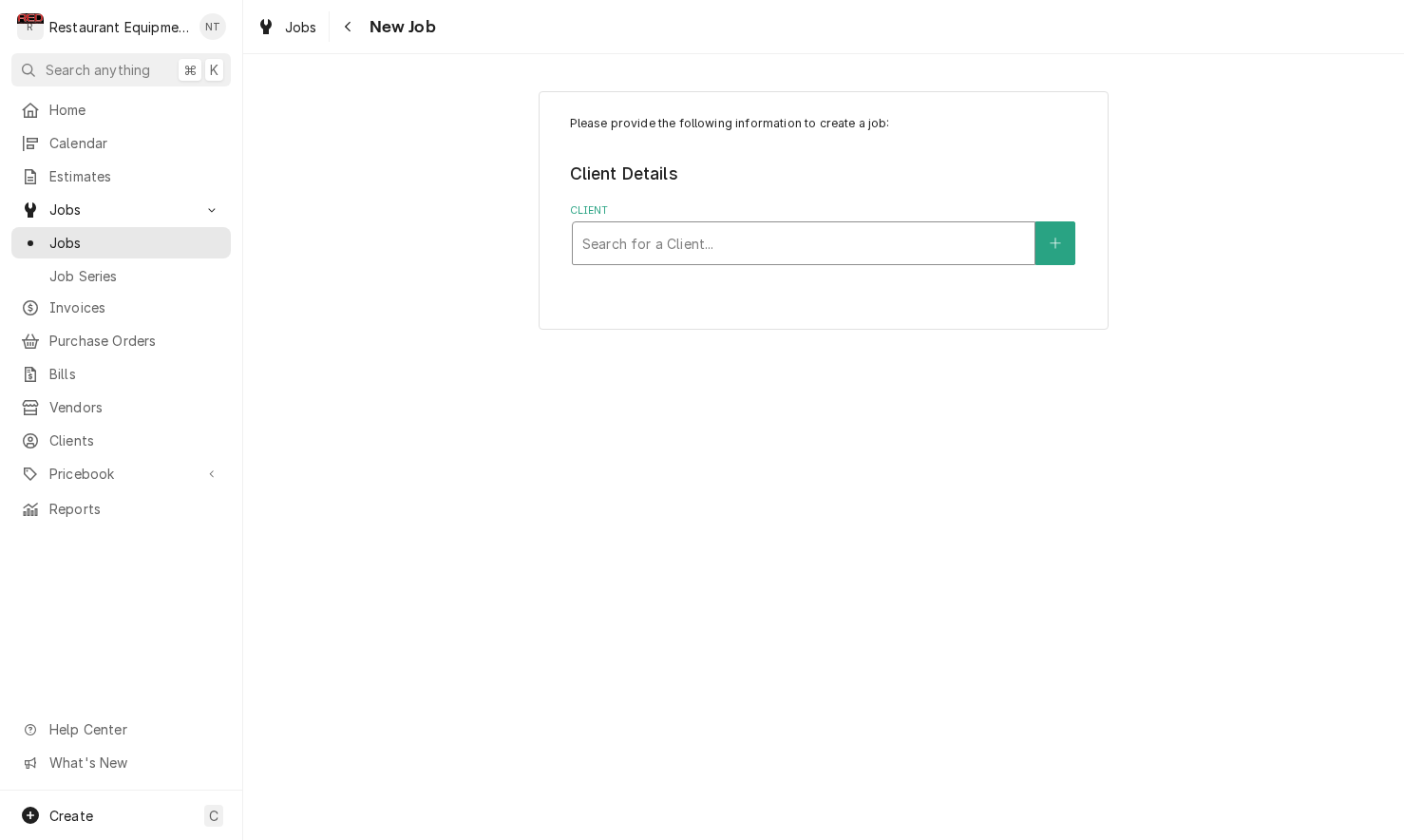
click at [874, 254] on div "Client" at bounding box center [803, 244] width 442 height 34
type input "crack"
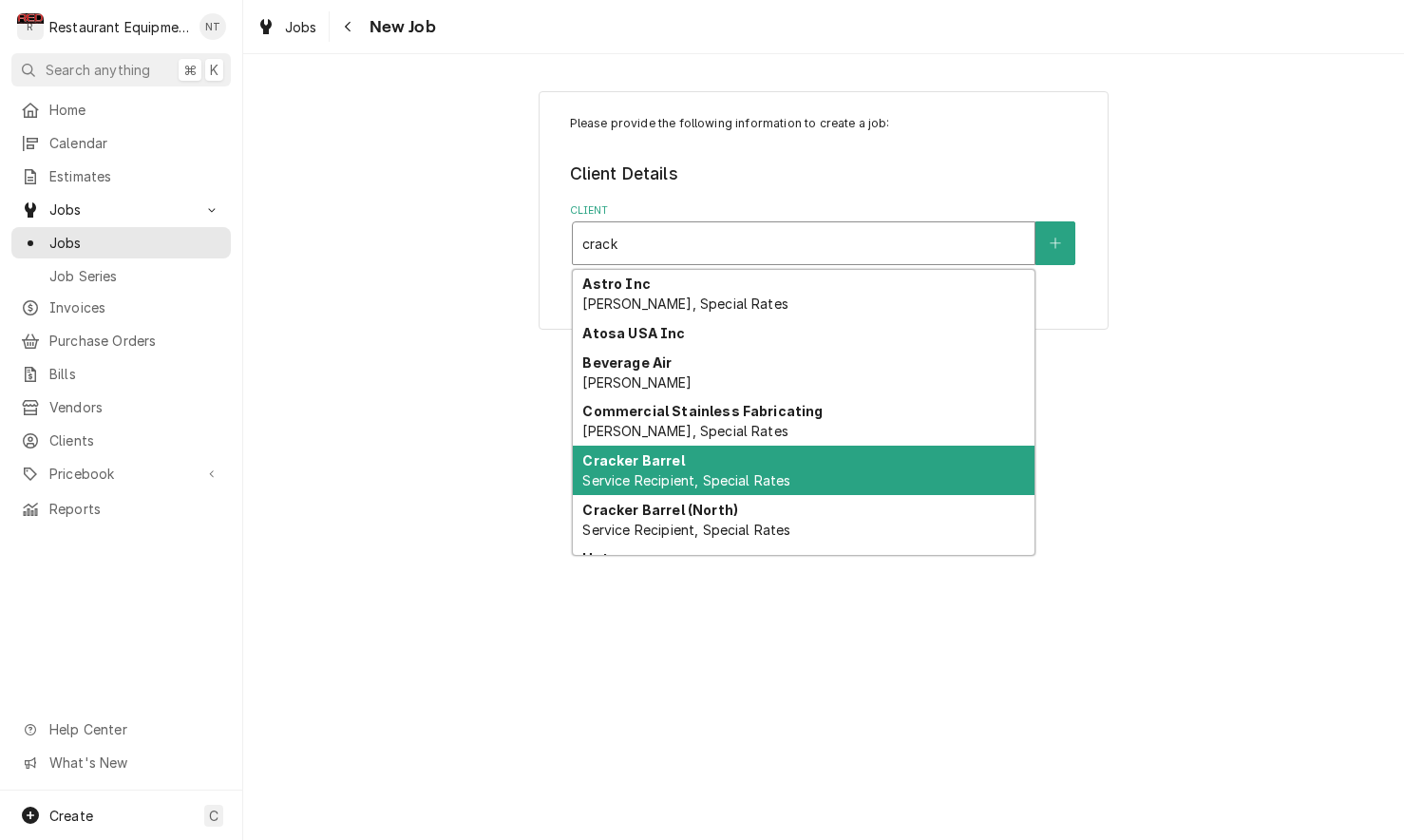
click at [858, 469] on div "Cracker Barrel Service Recipient, Special Rates" at bounding box center [803, 470] width 461 height 49
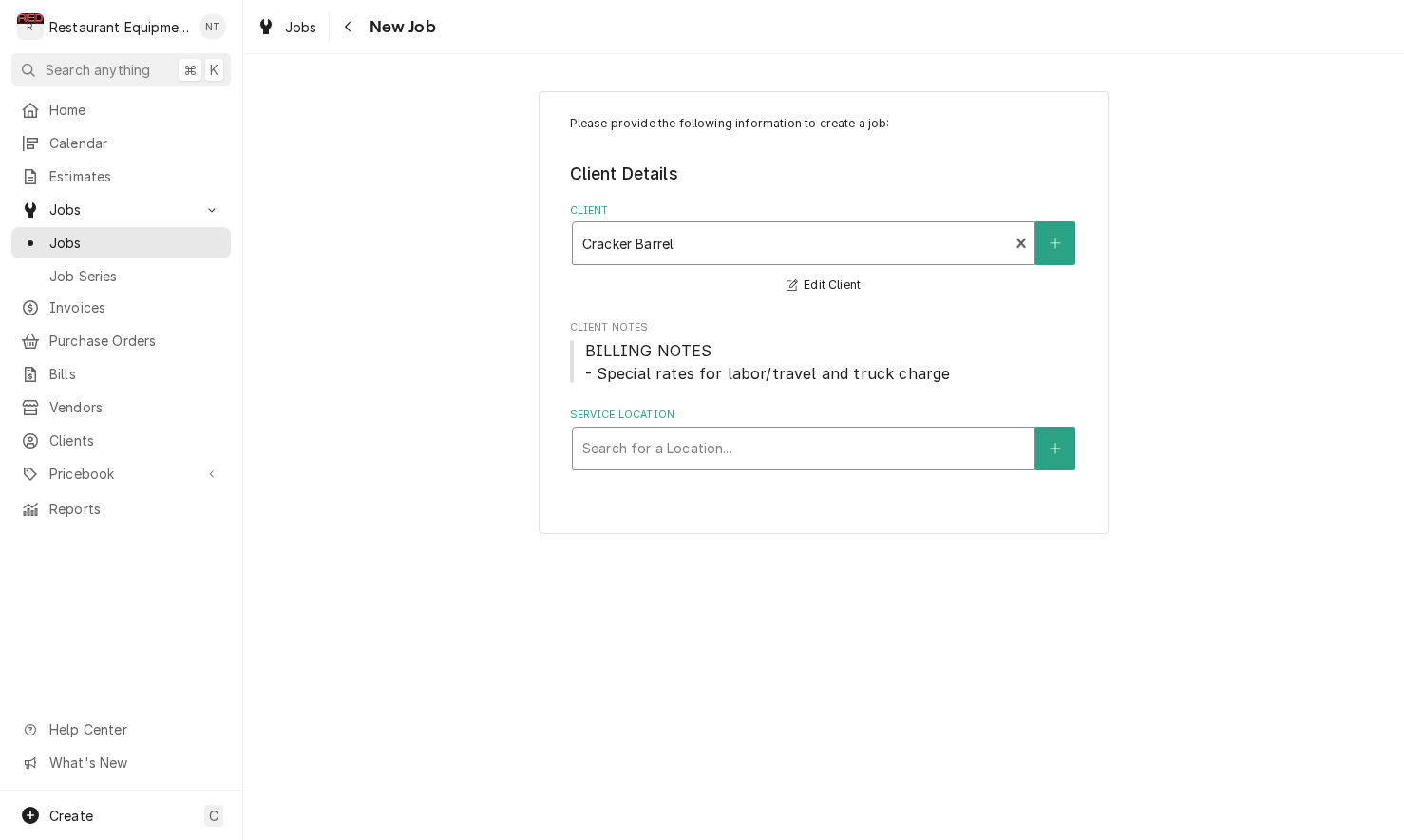
click at [771, 446] on div "Service Location" at bounding box center [803, 448] width 442 height 34
type input "cross"
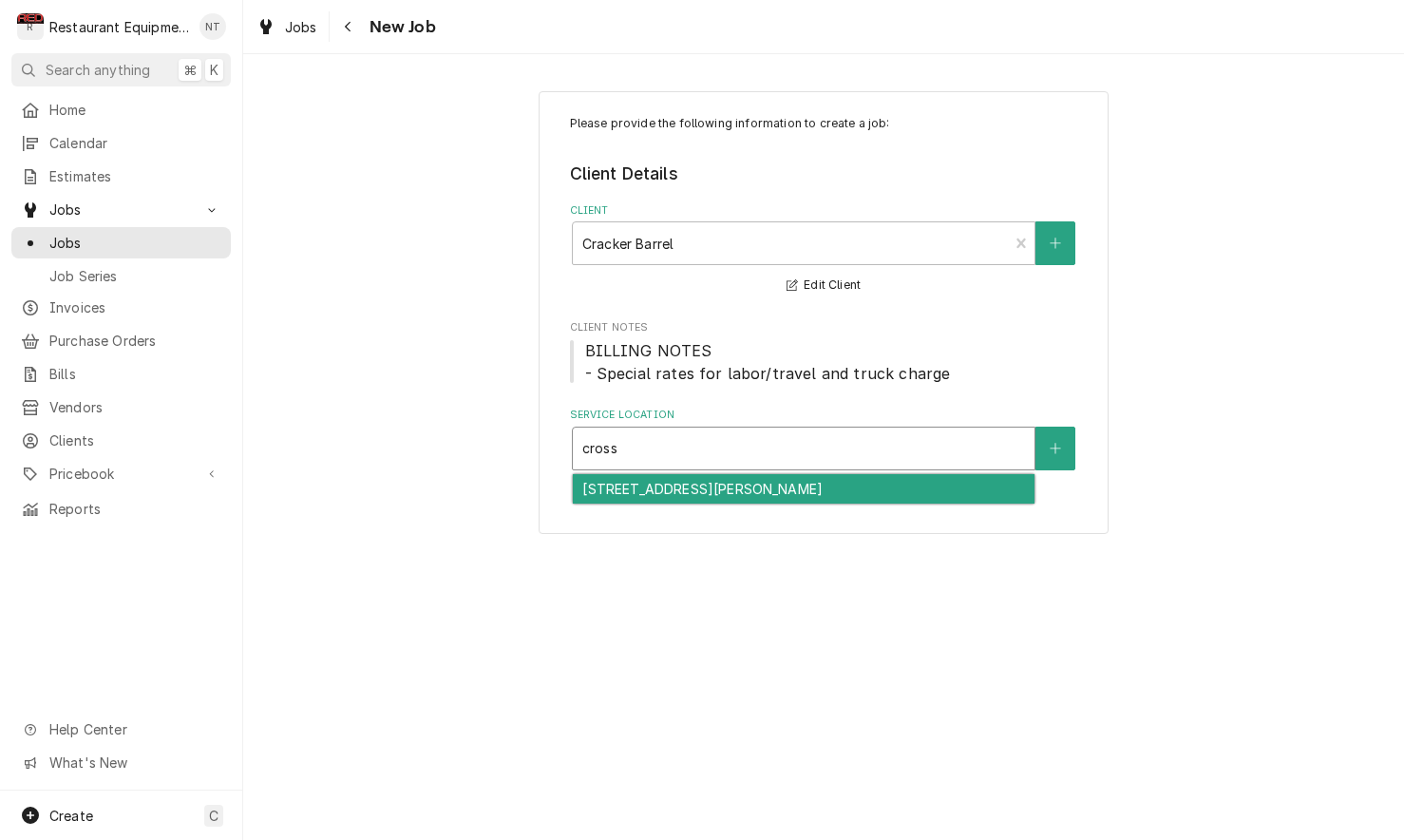
click at [829, 480] on div "[STREET_ADDRESS][PERSON_NAME]" at bounding box center [803, 488] width 461 height 29
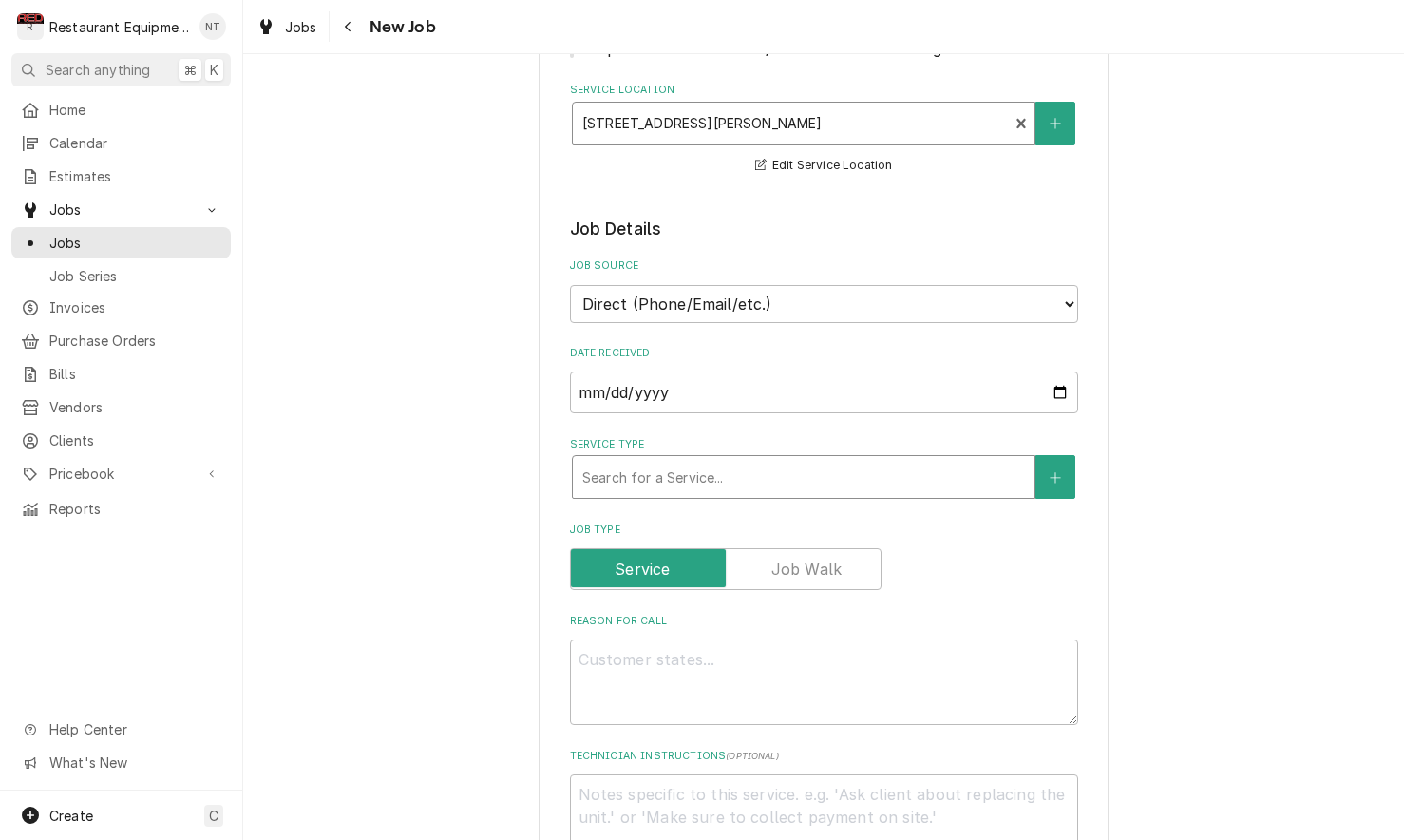
scroll to position [326, 0]
click at [814, 459] on div "Service Type" at bounding box center [803, 476] width 442 height 34
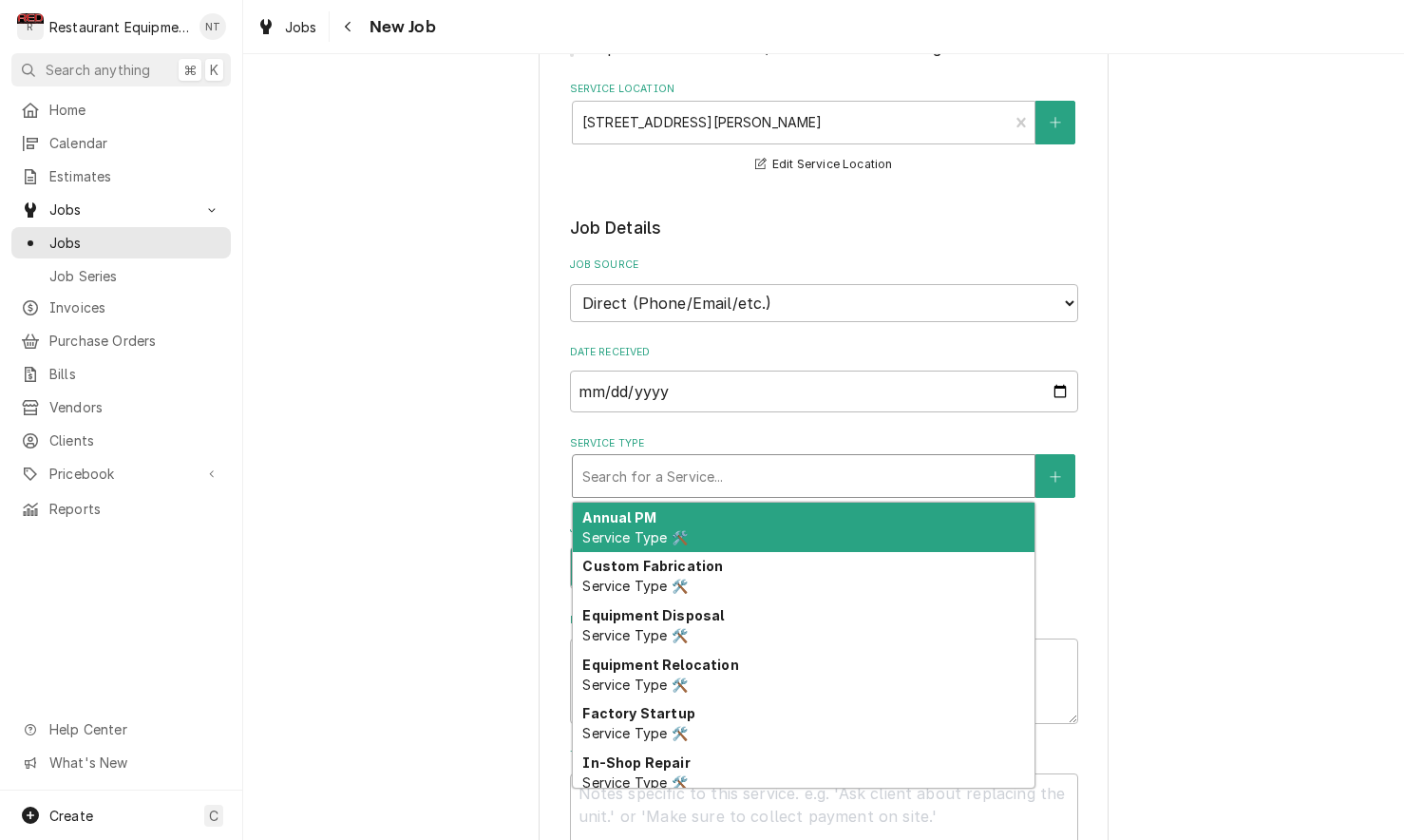
type textarea "x"
type input "b"
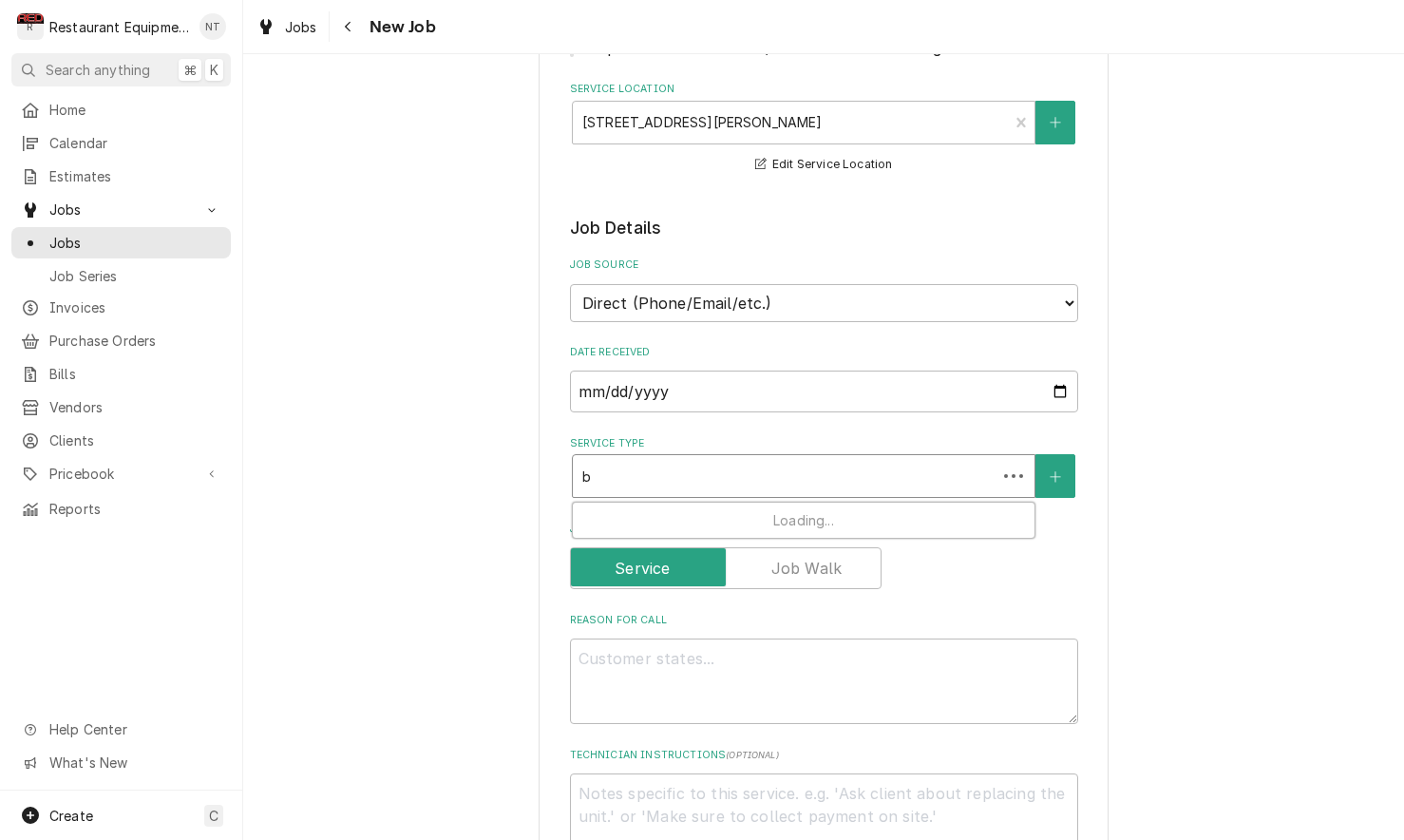
type textarea "x"
type input "br"
type textarea "x"
type input "bre"
type textarea "x"
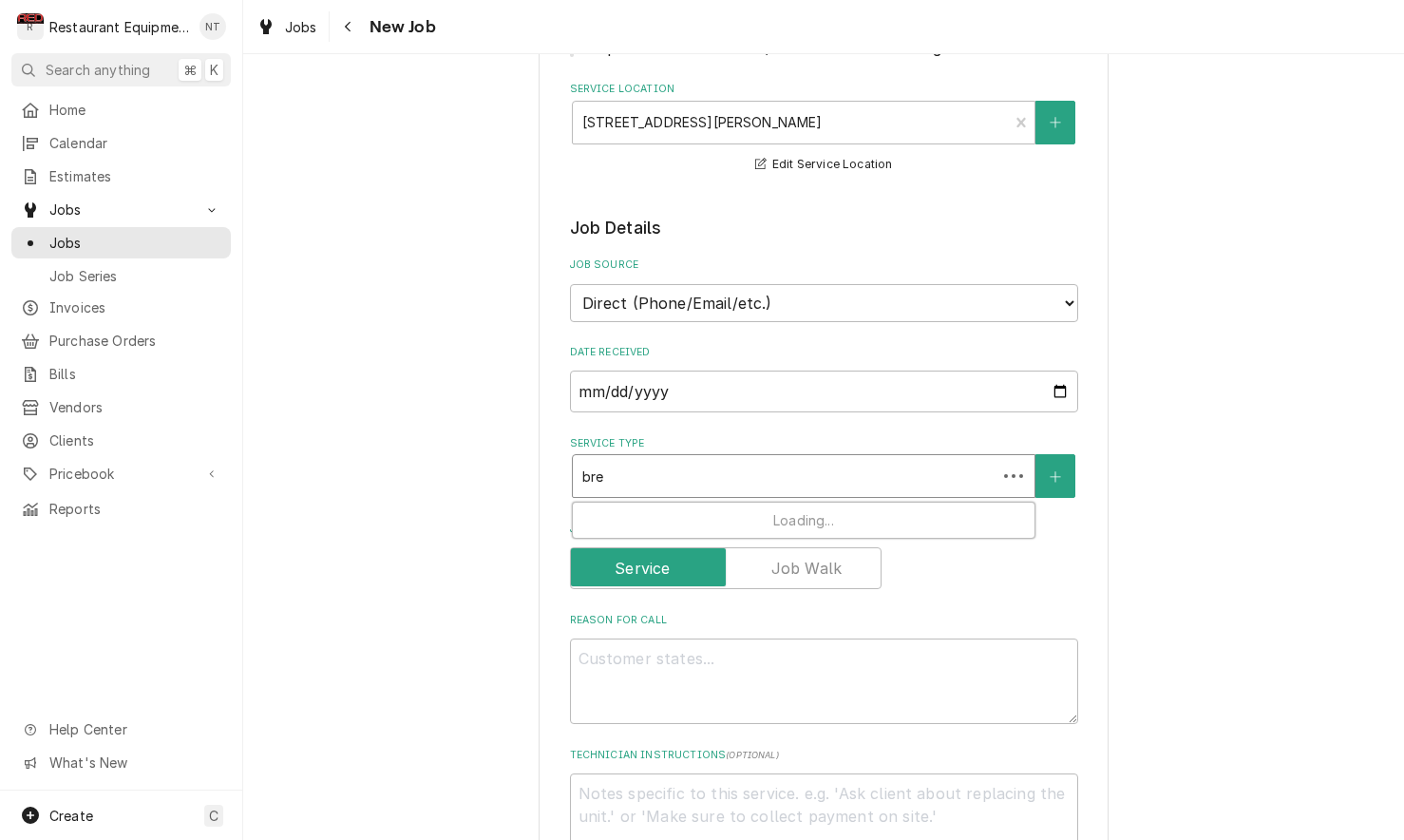
type input "brea"
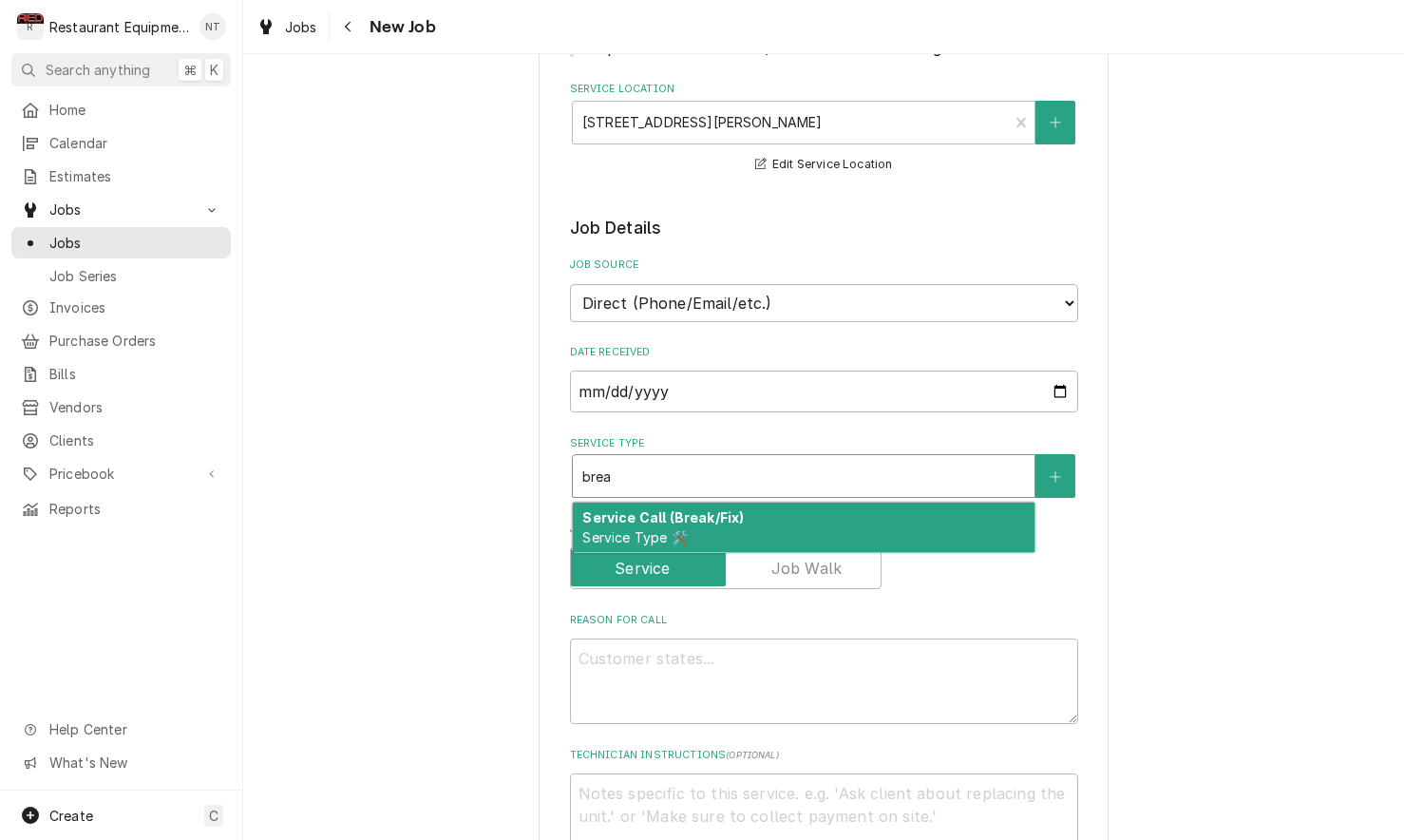
click at [829, 502] on div "Service Call (Break/Fix) Service Type 🛠️" at bounding box center [803, 527] width 461 height 49
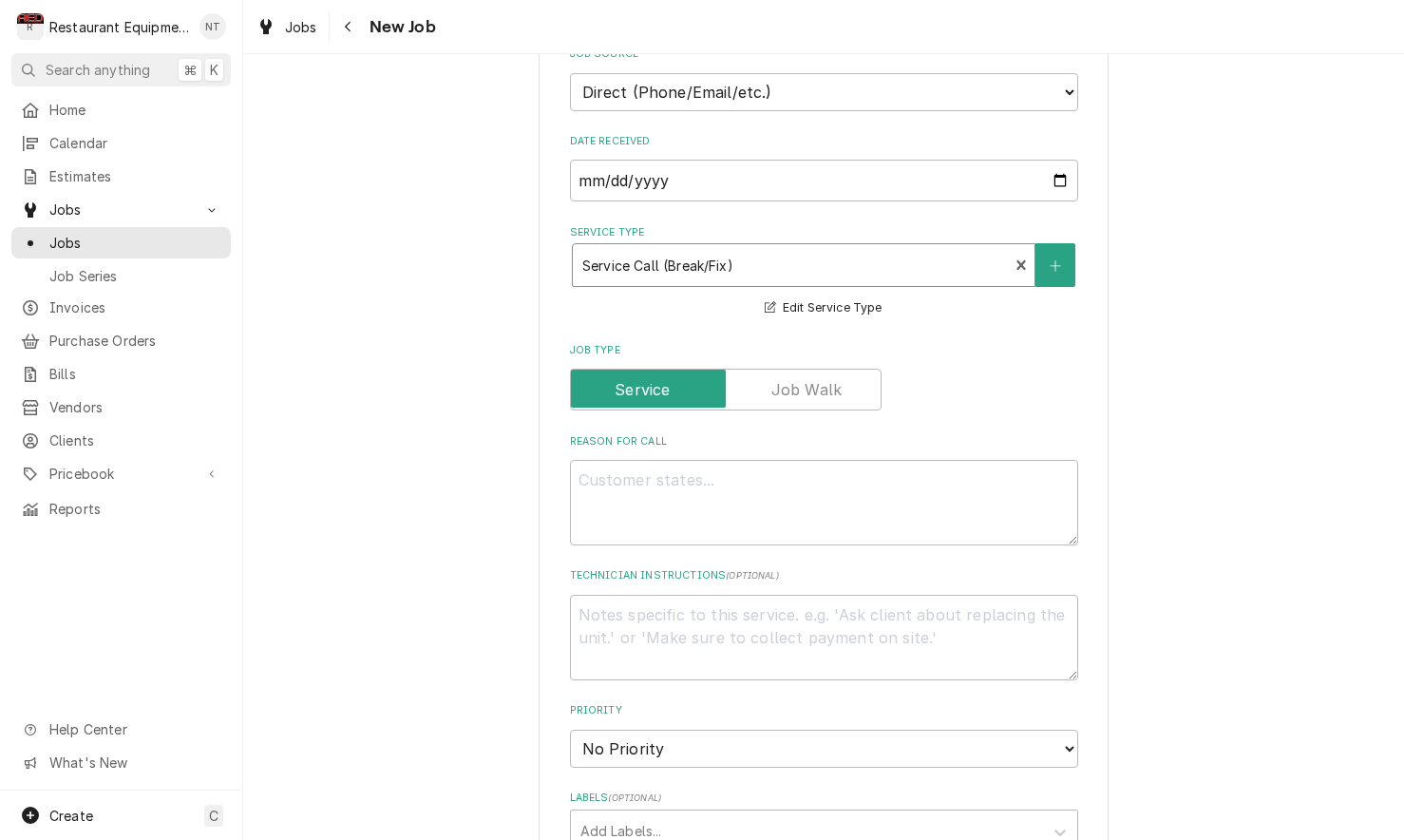
scroll to position [540, 0]
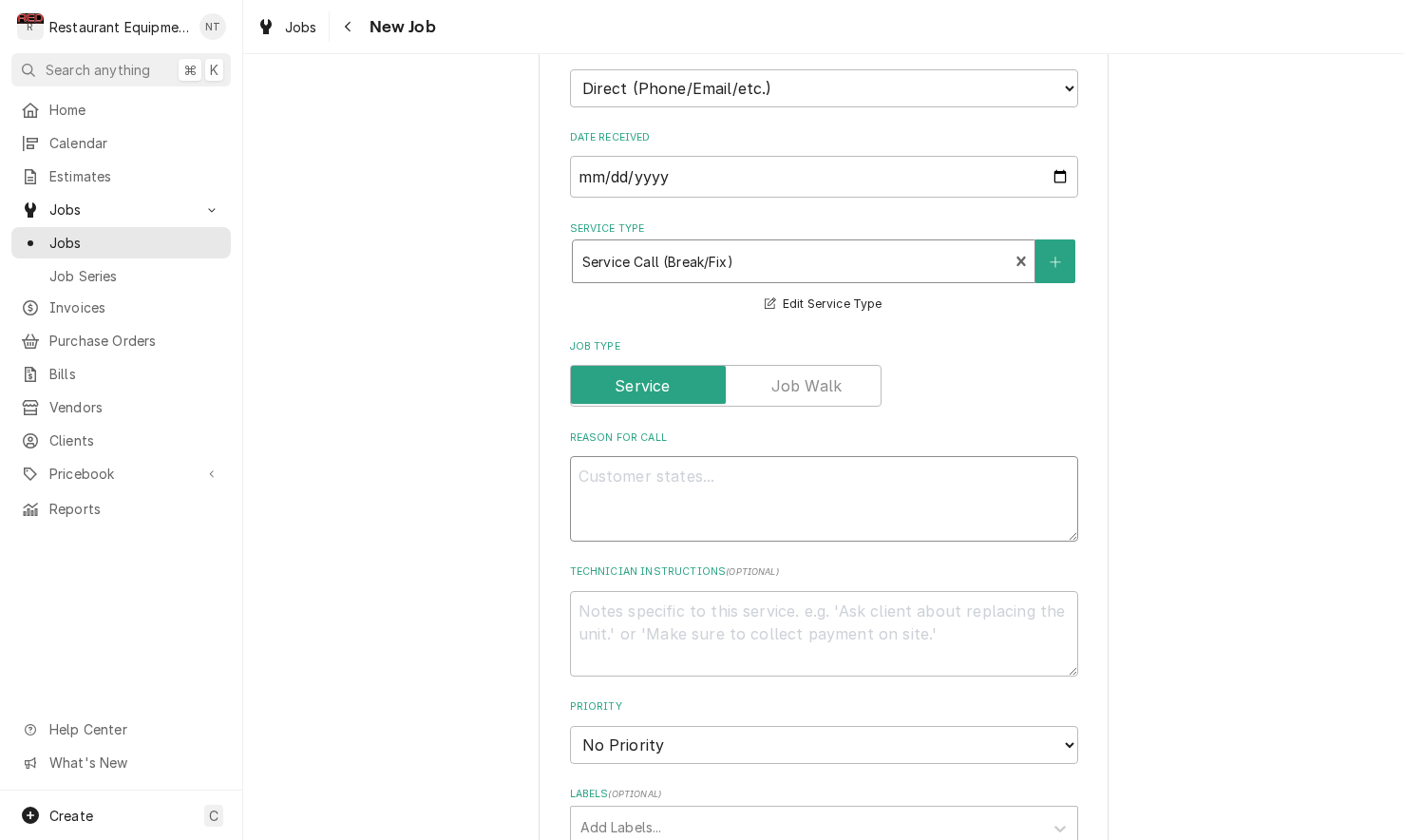
click at [822, 461] on textarea "Reason For Call" at bounding box center [824, 498] width 508 height 86
paste textarea ""KITCHEN / KITCHEN EQUIPMENT / REACH IN COOLER/ FRIDGE (UNDERCOUNTER) / NOT COO…"
type textarea "x"
type textarea ""KITCHEN / KITCHEN EQUIPMENT / REACH IN COOLER/ FRIDGE (UNDERCOUNTER) / NOT COO…"
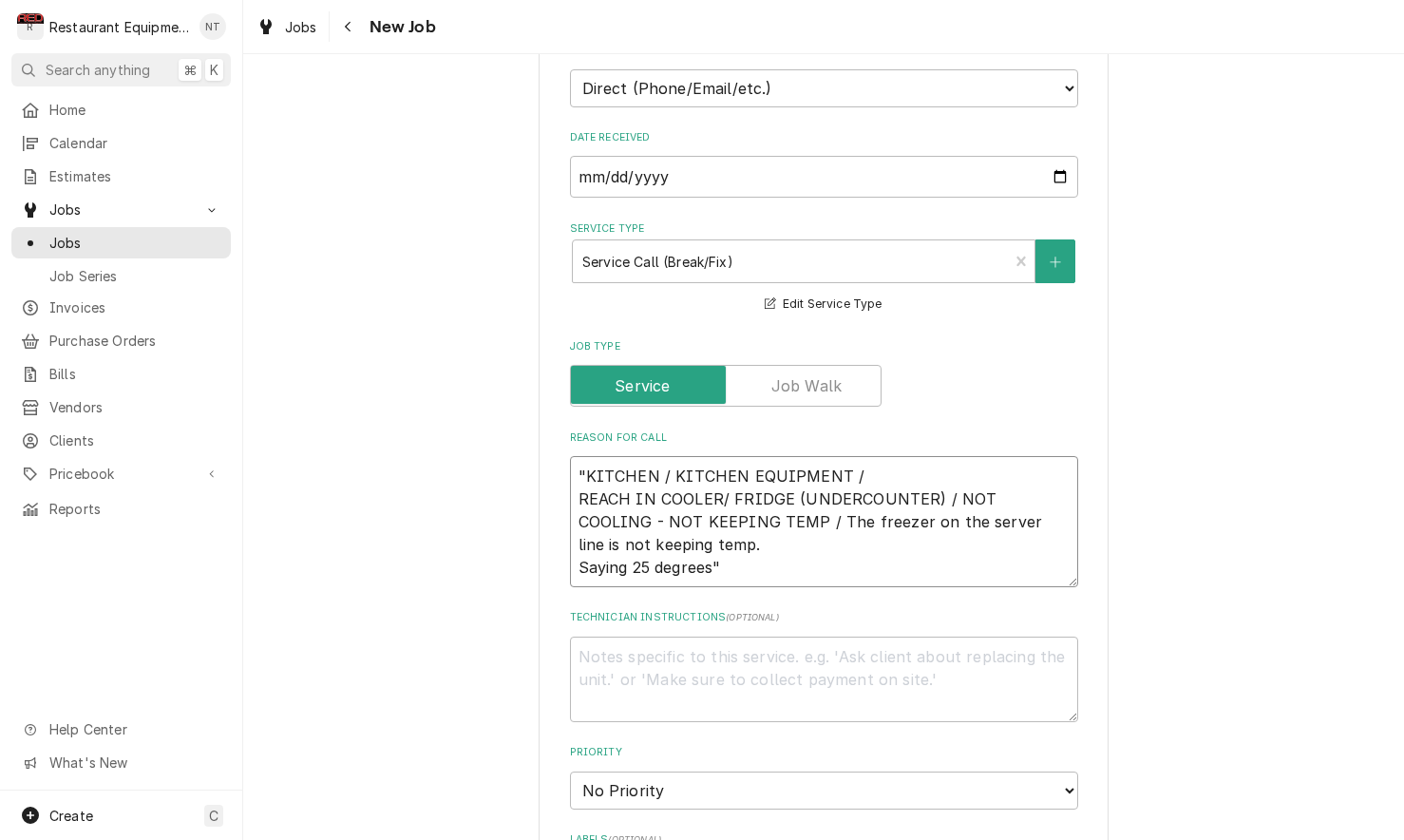
click at [575, 456] on textarea ""KITCHEN / KITCHEN EQUIPMENT / REACH IN COOLER/ FRIDGE (UNDERCOUNTER) / NOT COO…" at bounding box center [824, 521] width 508 height 131
type textarea "x"
type textarea ""KITCHEN / KITCHEN EQUIPMENT / REACH IN COOLER/ FRIDGE (UNDERCOUNTER) / NOT COO…"
click at [595, 456] on textarea ""KITCHEN / KITCHEN EQUIPMENT / REACH IN COOLER/ FRIDGE (UNDERCOUNTER) / NOT COO…" at bounding box center [824, 533] width 508 height 154
type textarea "x"
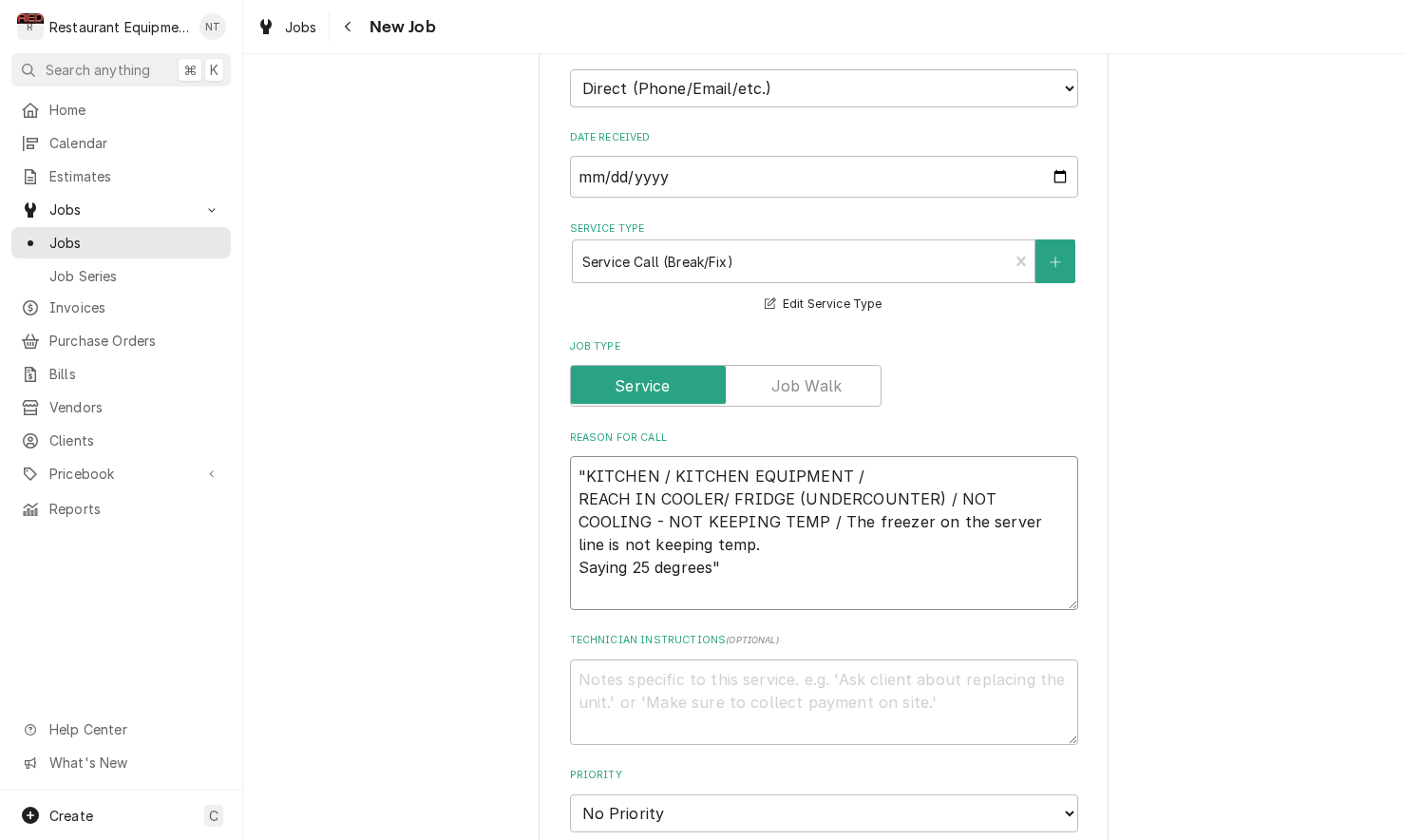
type textarea "t "KITCHEN / KITCHEN EQUIPMENT / REACH IN COOLER/ FRIDGE (UNDERCOUNTER) / NOT C…"
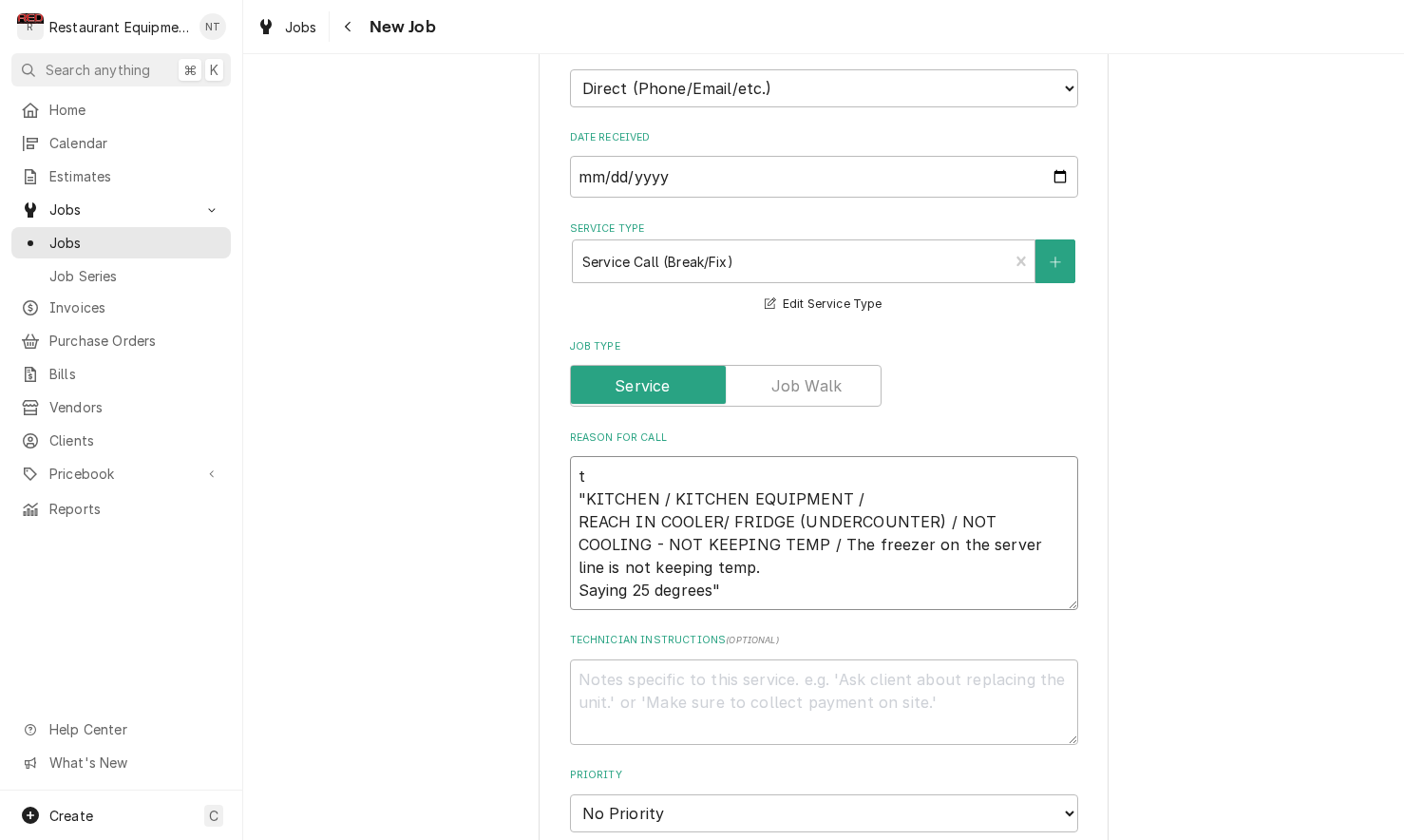
type textarea "x"
type textarea ""KITCHEN / KITCHEN EQUIPMENT / REACH IN COOLER/ FRIDGE (UNDERCOUNTER) / NOT COO…"
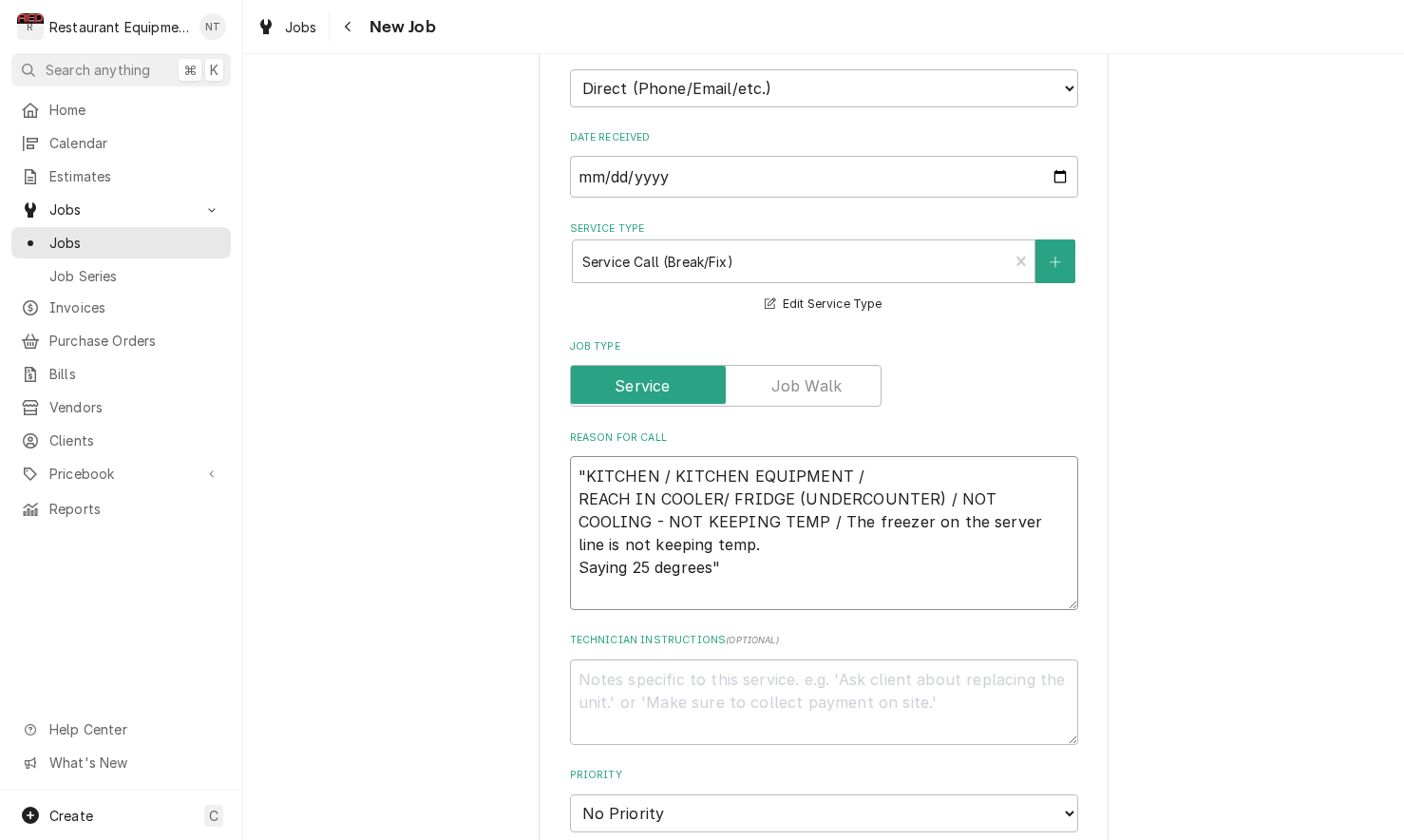
type textarea "x"
type textarea "T "KITCHEN / KITCHEN EQUIPMENT / REACH IN COOLER/ FRIDGE (UNDERCOUNTER) / NOT C…"
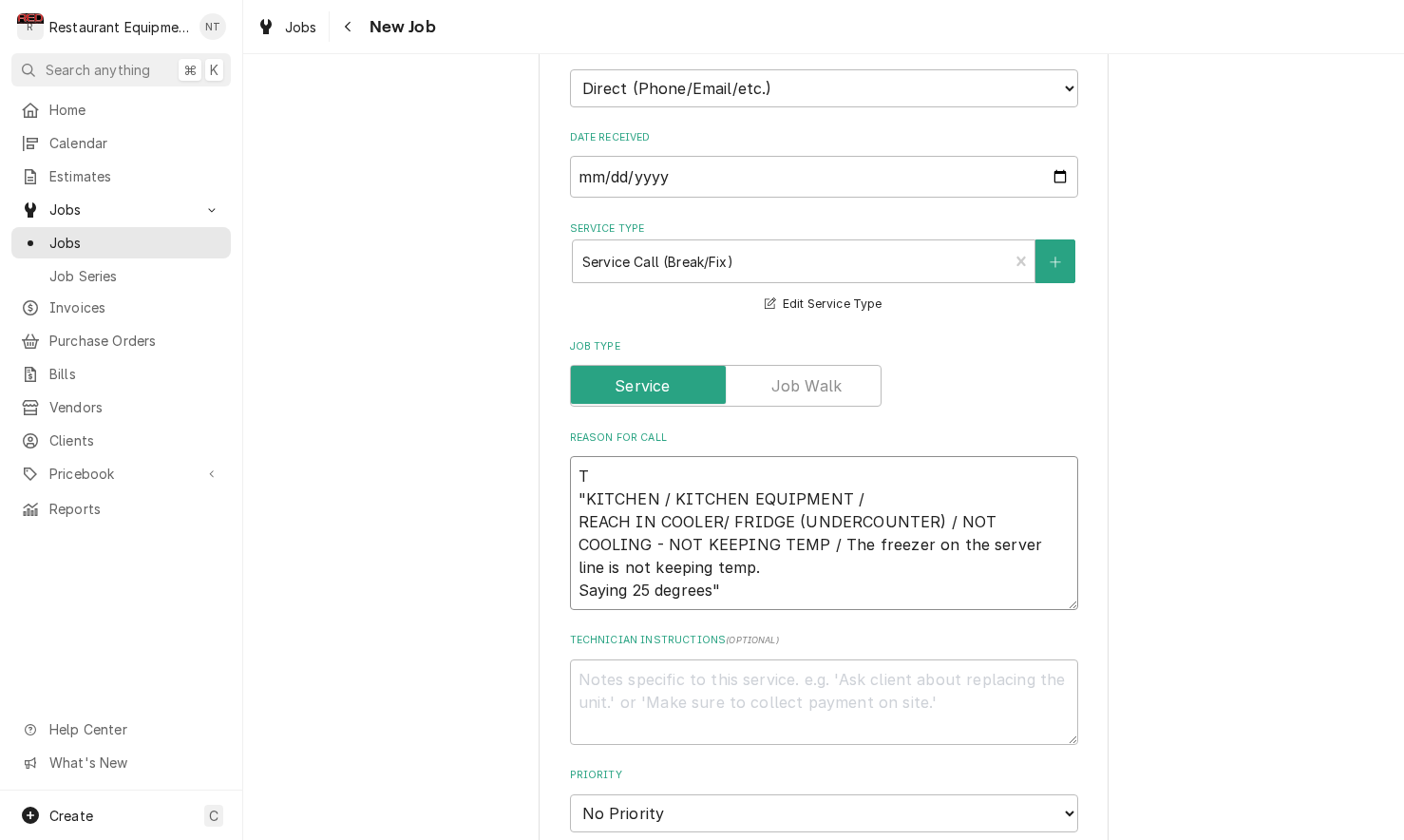
type textarea "x"
type textarea "TN "KITCHEN / KITCHEN EQUIPMENT / REACH IN COOLER/ FRIDGE (UNDERCOUNTER) / NOT …"
type textarea "x"
type textarea "TN3 "KITCHEN / KITCHEN EQUIPMENT / REACH IN COOLER/ FRIDGE (UNDERCOUNTER) / NOT…"
type textarea "x"
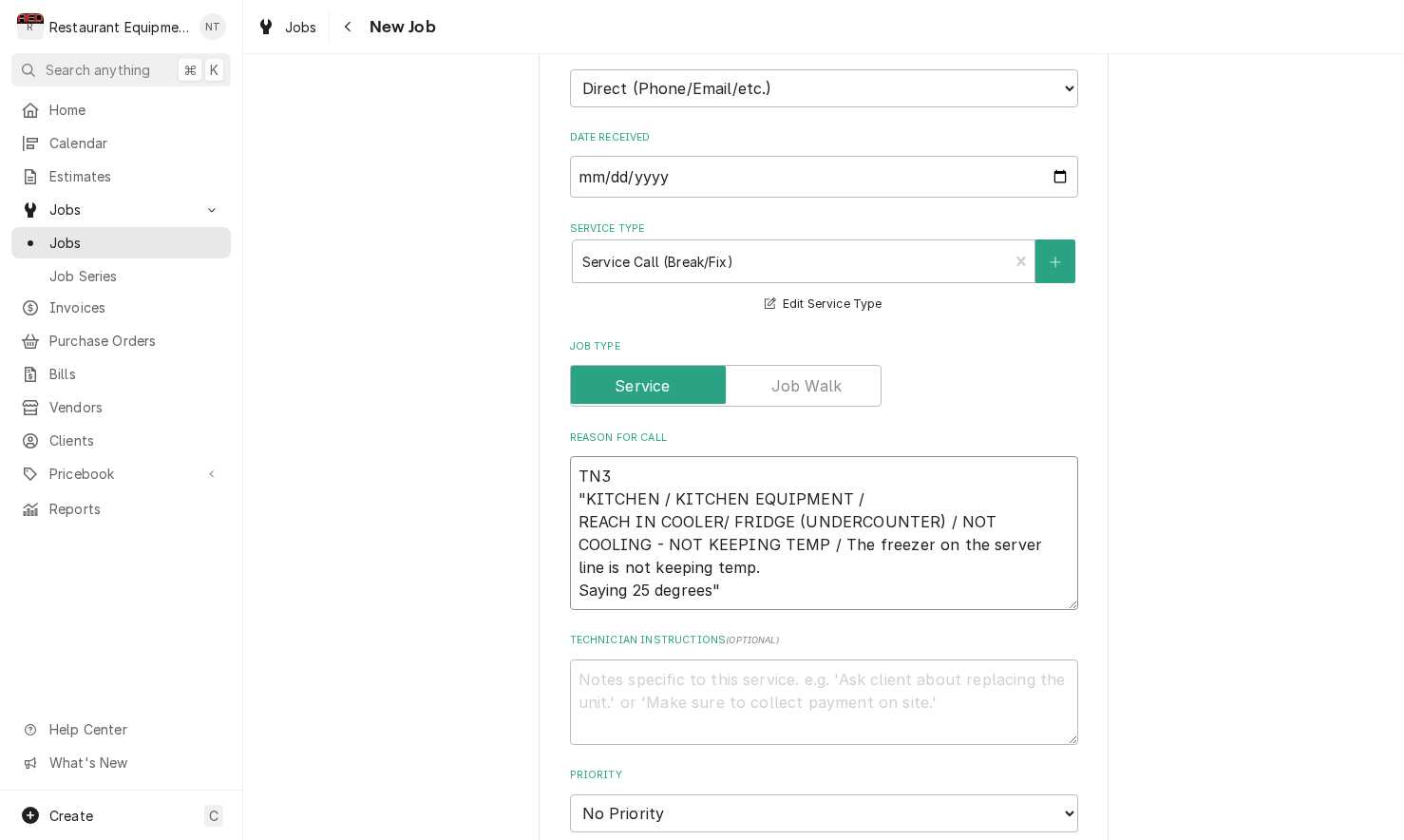
type textarea "TN "KITCHEN / KITCHEN EQUIPMENT / REACH IN COOLER/ FRIDGE (UNDERCOUNTER) / NOT …"
type textarea "x"
type textarea "TN# "KITCHEN / KITCHEN EQUIPMENT / REACH IN COOLER/ FRIDGE (UNDERCOUNTER) / NOT…"
type textarea "x"
type textarea "TN# "KITCHEN / KITCHEN EQUIPMENT / REACH IN COOLER/ FRIDGE (UNDERCOUNTER) / NOT…"
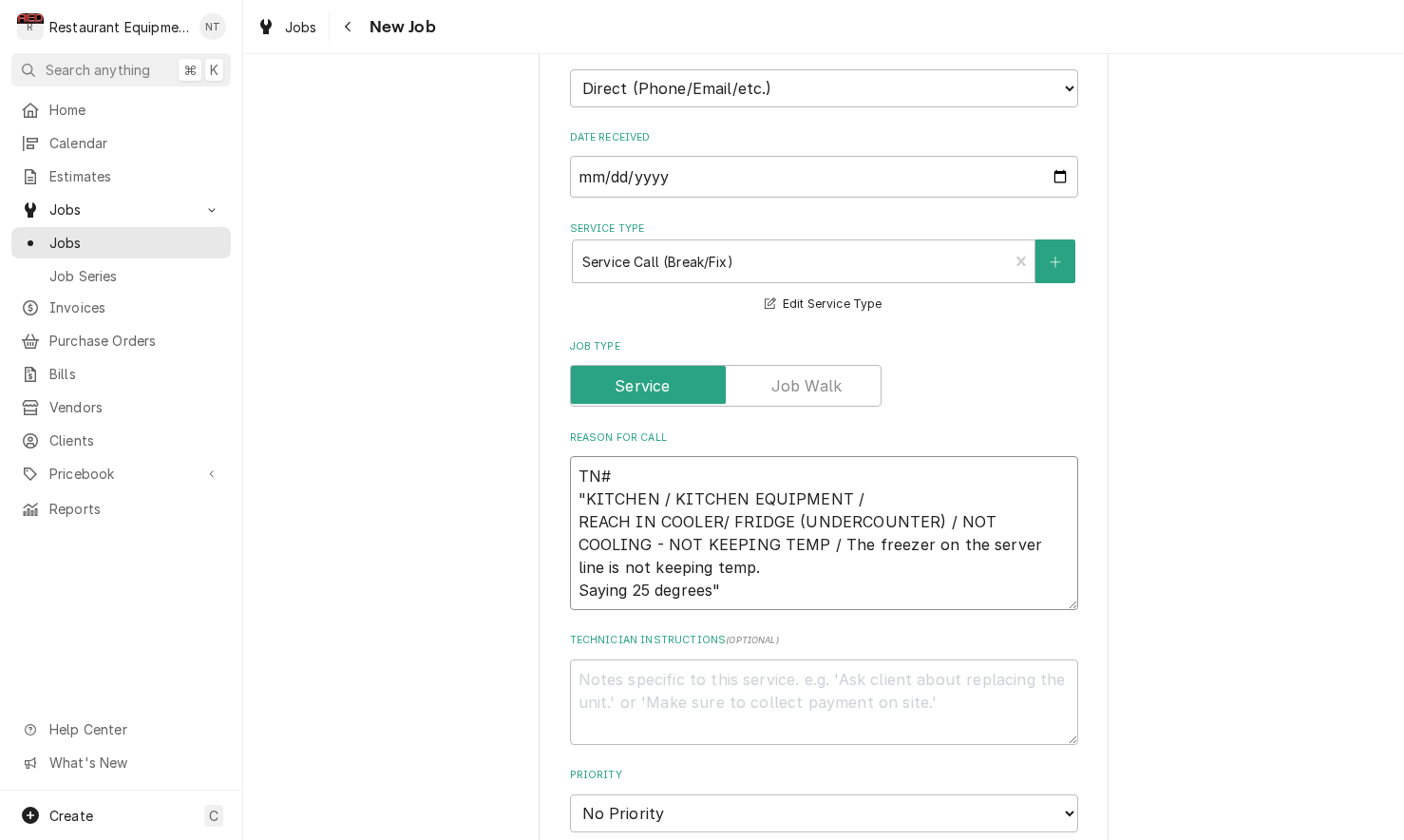
click at [752, 456] on textarea "TN# "KITCHEN / KITCHEN EQUIPMENT / REACH IN COOLER/ FRIDGE (UNDERCOUNTER) / NOT…" at bounding box center [824, 533] width 508 height 154
paste textarea "326639516"
type textarea "x"
type textarea "TN# 326639516"KITCHEN / KITCHEN EQUIPMENT / REACH IN COOLER/ FRIDGE (UNDERCOUNT…"
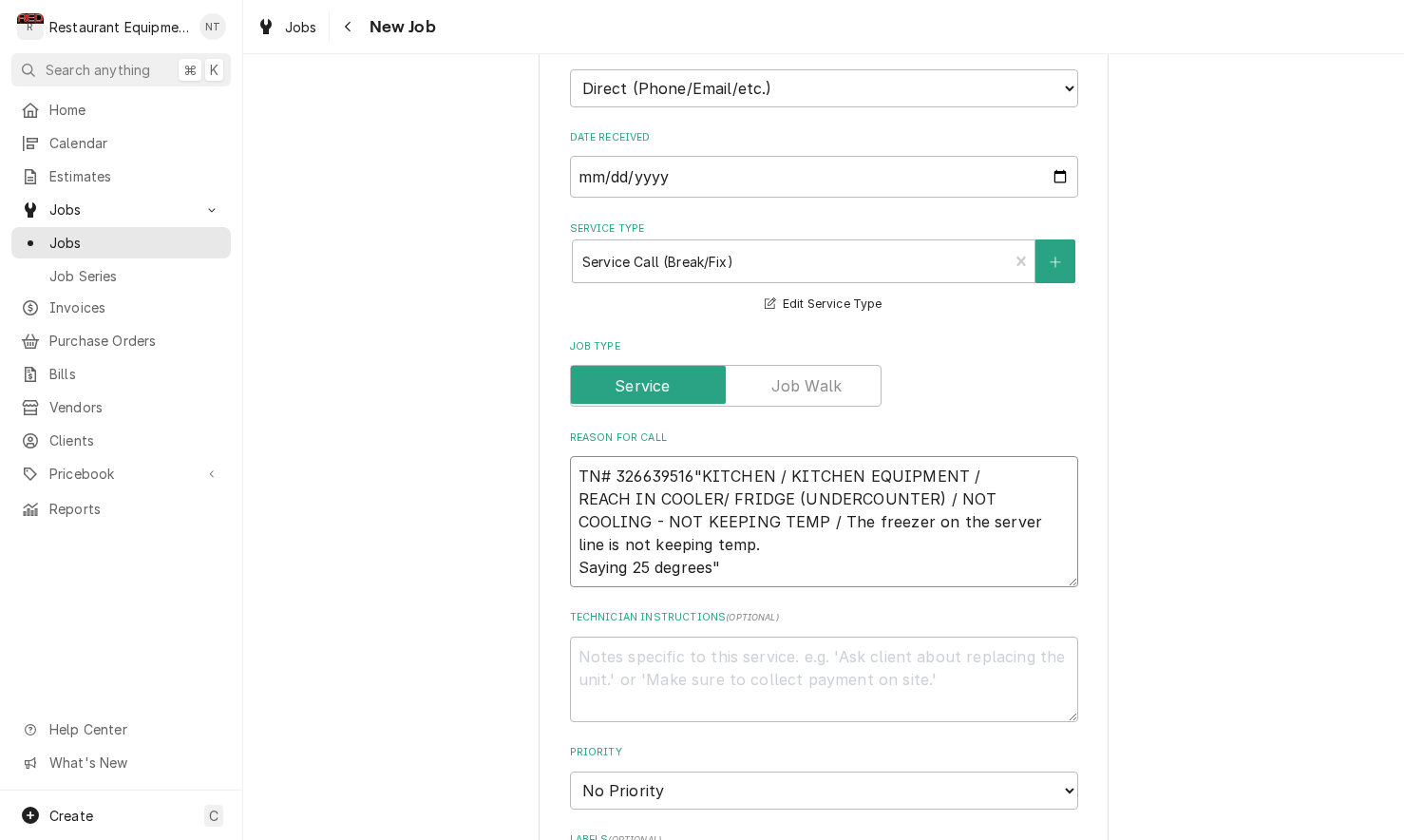
type textarea "x"
type textarea "TN# 326639516 "KITCHEN / KITCHEN EQUIPMENT / REACH IN COOLER/ FRIDGE (UNDERCOUN…"
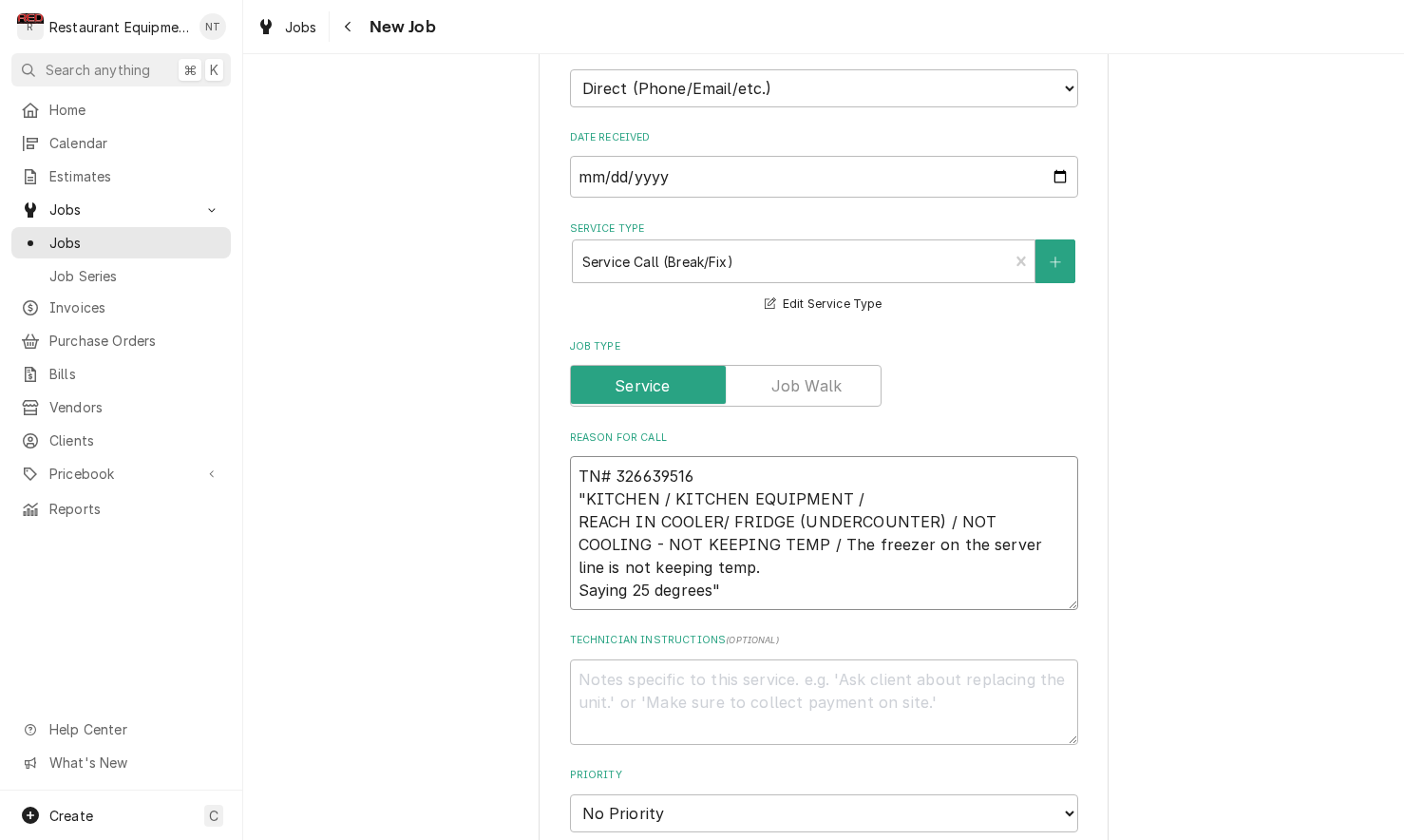
type textarea "x"
type textarea "TN# 326639516 "KITCHEN / KITCHEN EQUIPMENT / REACH IN COOLER/ FRIDGE (UNDERCOUN…"
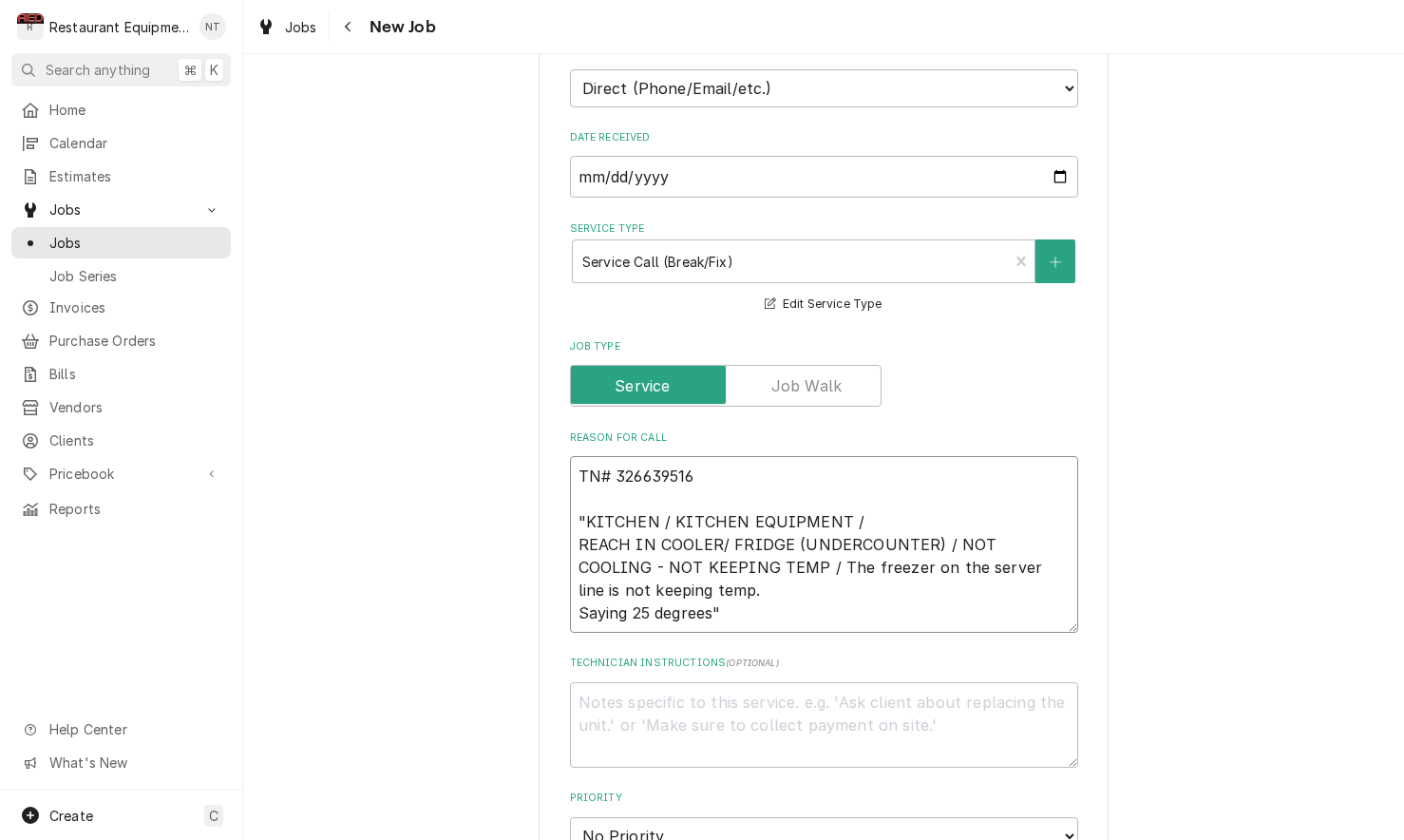
click at [836, 456] on textarea "TN# 326639516 "KITCHEN / KITCHEN EQUIPMENT / REACH IN COOLER/ FRIDGE (UNDERCOUN…" at bounding box center [824, 544] width 508 height 177
click at [840, 456] on textarea "TN# 326639516 "KITCHEN / KITCHEN EQUIPMENT / REACH IN COOLER/ FRIDGE (UNDERCOUN…" at bounding box center [824, 544] width 508 height 177
type textarea "x"
type textarea "TN# 326639516 "KITCHEN / KITCHEN EQUIPMENT / REACH IN COOLER/ FRIDGE (UNDERCOUN…"
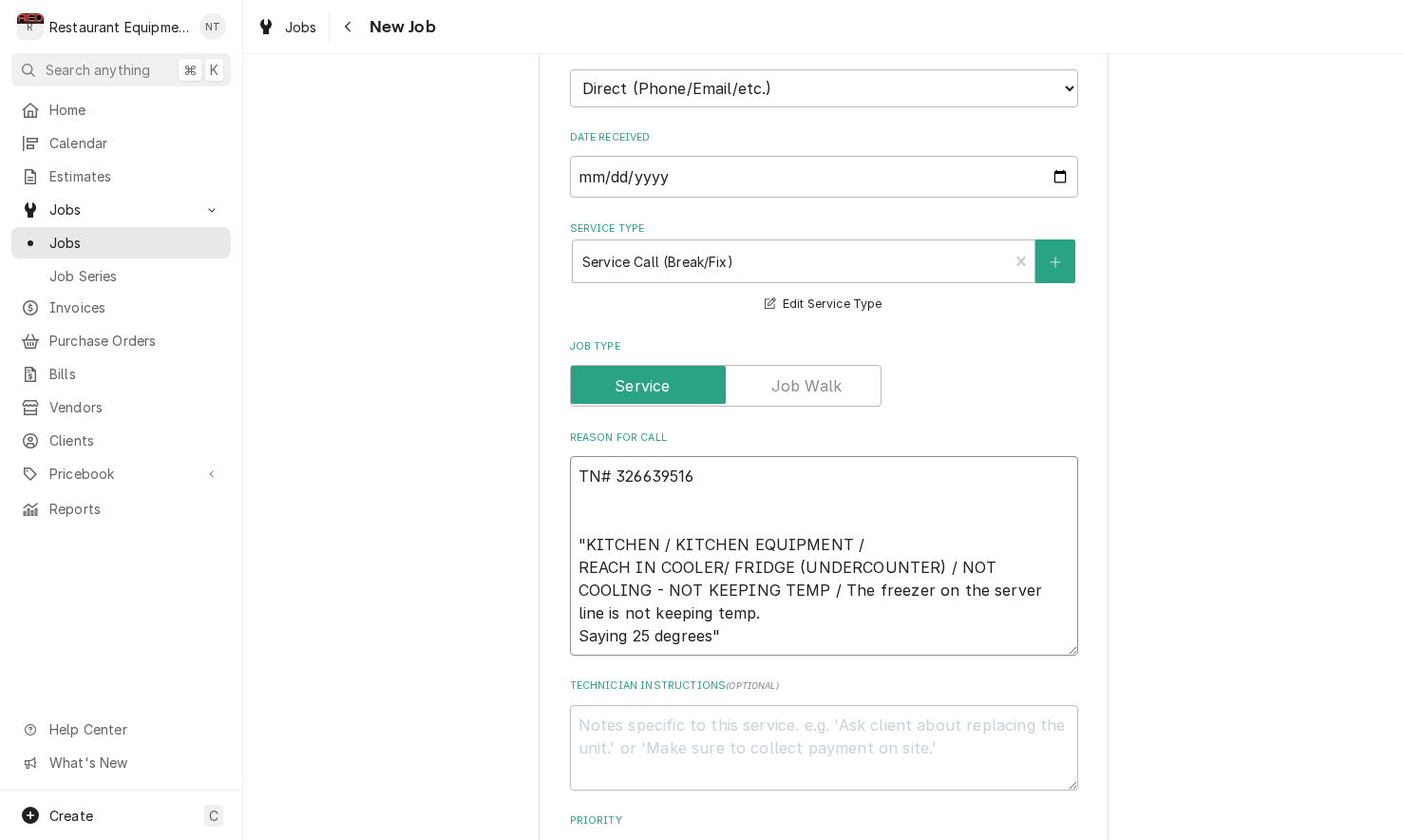
type textarea "x"
type textarea "TN# 326639516 N "KITCHEN / KITCHEN EQUIPMENT / REACH IN COOLER/ FRIDGE (UNDERCO…"
type textarea "x"
type textarea "TN# 326639516 NT "KITCHEN / KITCHEN EQUIPMENT / REACH IN COOLER/ FRIDGE (UNDERC…"
type textarea "x"
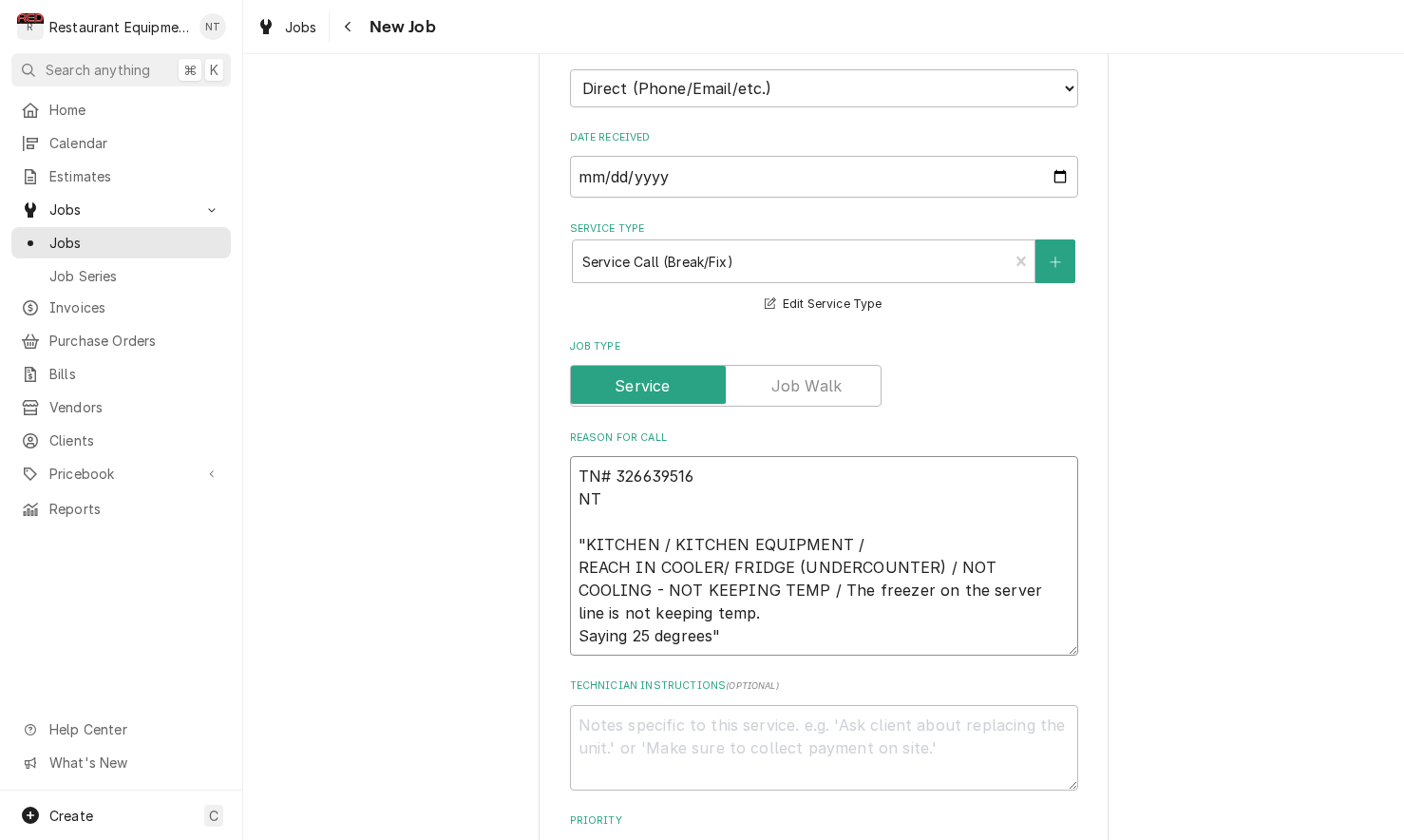
type textarea "TN# 326639516 NTE "KITCHEN / KITCHEN EQUIPMENT / REACH IN COOLER/ FRIDGE (UNDER…"
type textarea "x"
type textarea "TN# 326639516 NTE# "KITCHEN / KITCHEN EQUIPMENT / REACH IN COOLER/ FRIDGE (UNDE…"
type textarea "x"
type textarea "TN# 326639516 NTE "KITCHEN / KITCHEN EQUIPMENT / REACH IN COOLER/ FRIDGE (UNDER…"
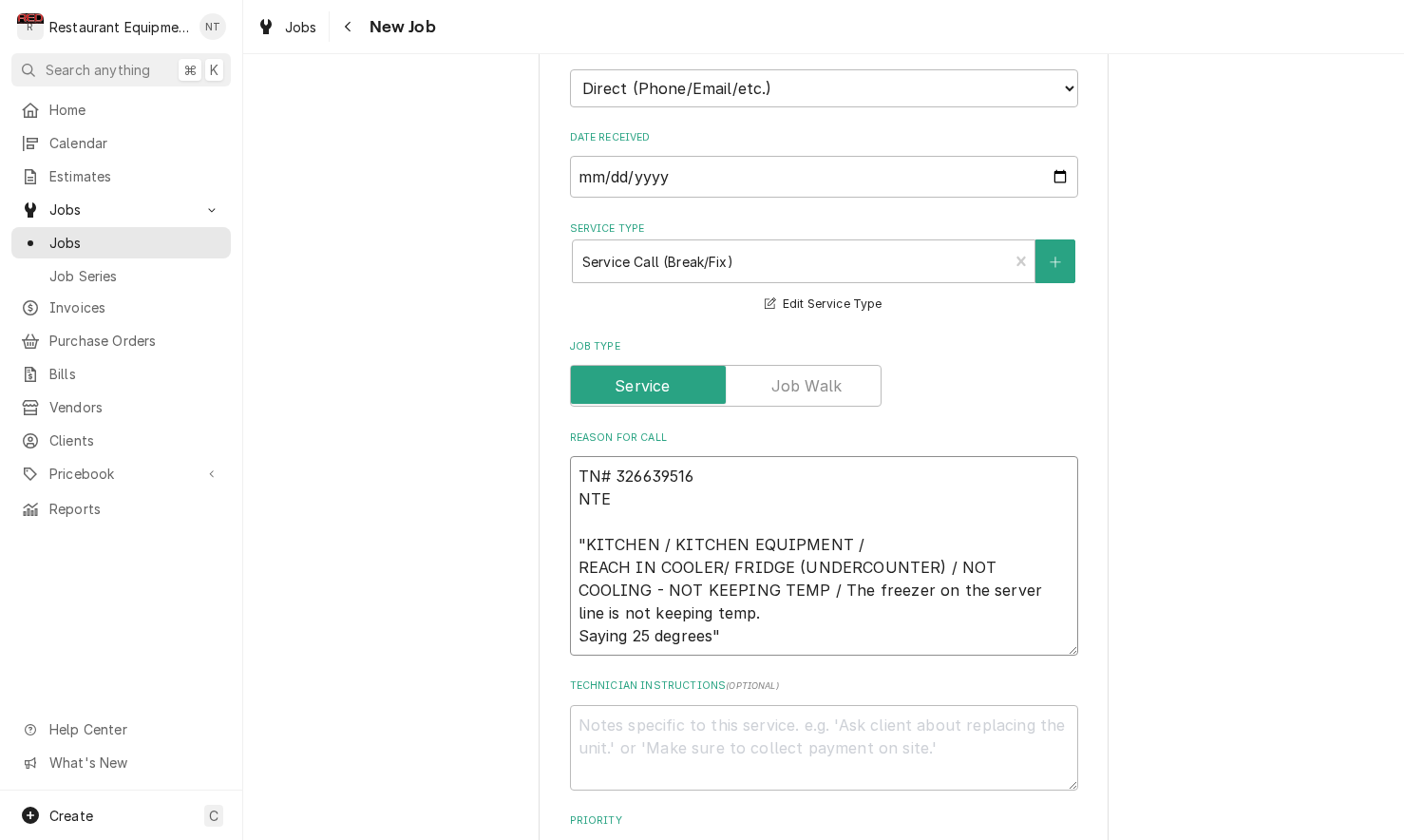
type textarea "x"
type textarea "TN# 326639516 NTE "KITCHEN / KITCHEN EQUIPMENT / REACH IN COOLER/ FRIDGE (UNDER…"
type textarea "x"
type textarea "TN# 326639516 NTE 5 "KITCHEN / KITCHEN EQUIPMENT / REACH IN COOLER/ FRIDGE (UND…"
type textarea "x"
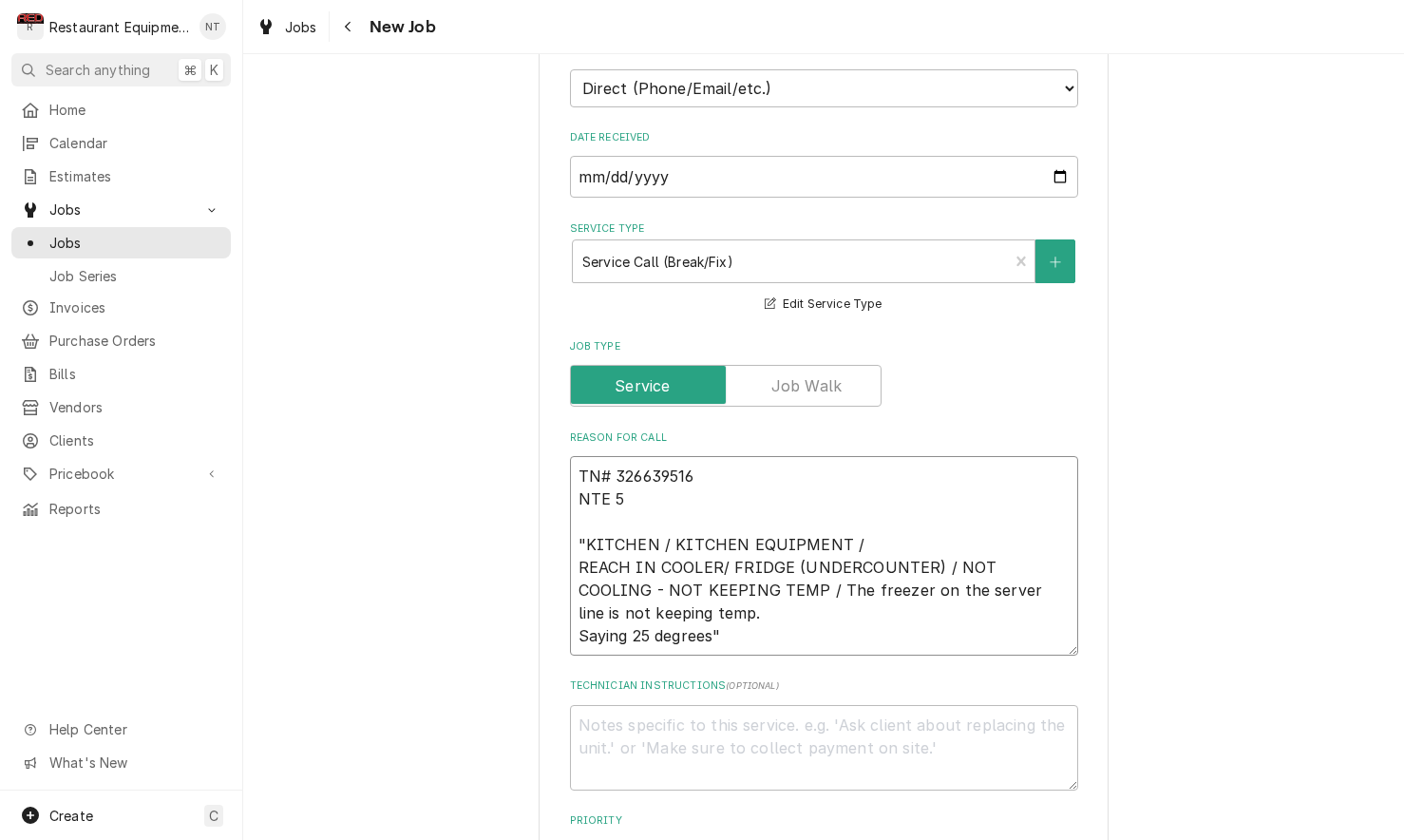
type textarea "TN# 326639516 NTE 50 "KITCHEN / KITCHEN EQUIPMENT / REACH IN COOLER/ FRIDGE (UN…"
type textarea "x"
type textarea "TN# 326639516 NTE 500 "KITCHEN / KITCHEN EQUIPMENT / REACH IN COOLER/ FRIDGE (U…"
type textarea "x"
type textarea "TN# 326639516 NTE 500. "KITCHEN / KITCHEN EQUIPMENT / REACH IN COOLER/ FRIDGE (…"
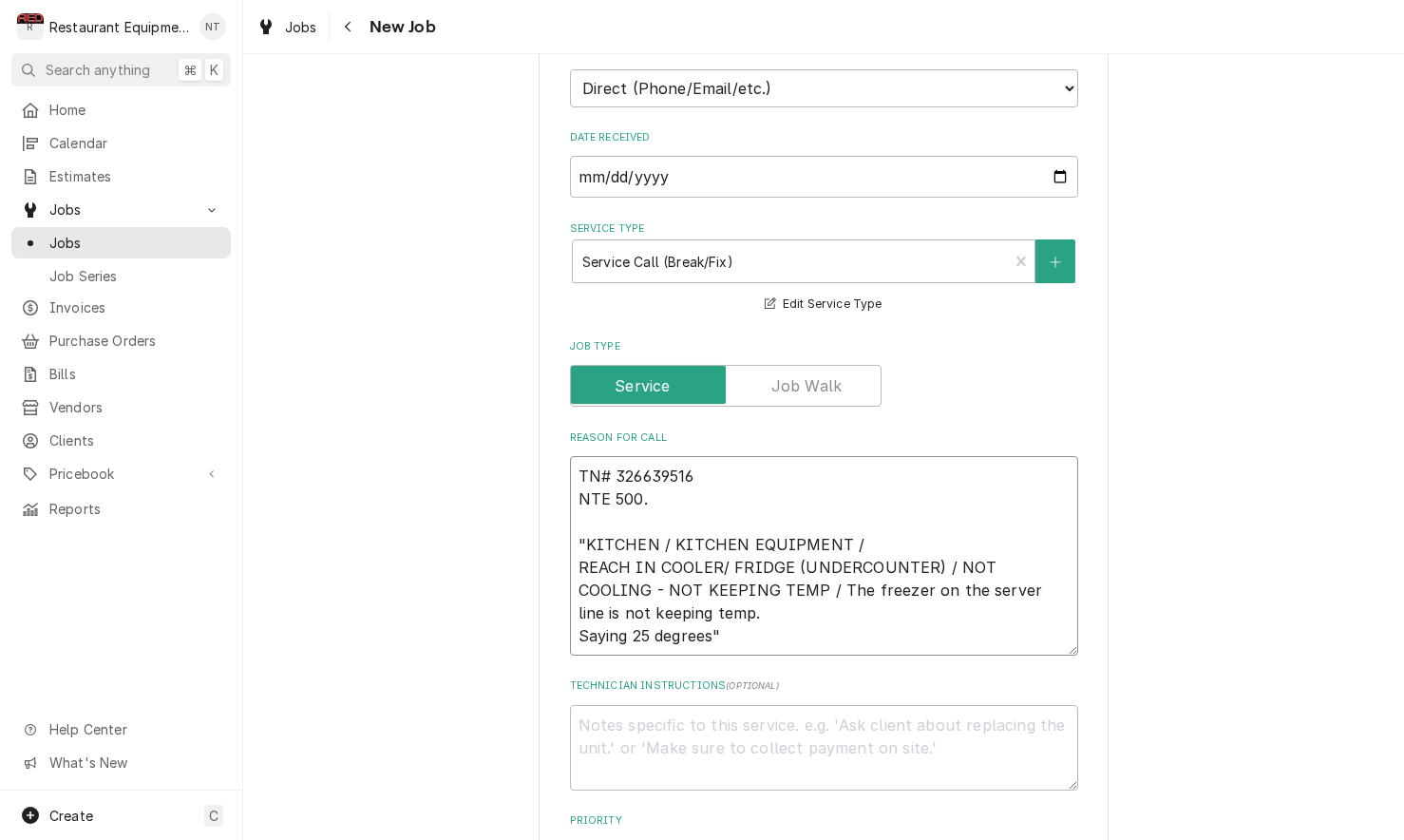
type textarea "x"
type textarea "TN# 326639516 NTE 500.0 "KITCHEN / KITCHEN EQUIPMENT / REACH IN COOLER/ FRIDGE …"
type textarea "x"
type textarea "TN# 326639516 NTE 500.00 "KITCHEN / KITCHEN EQUIPMENT / REACH IN COOLER/ FRIDGE…"
type textarea "x"
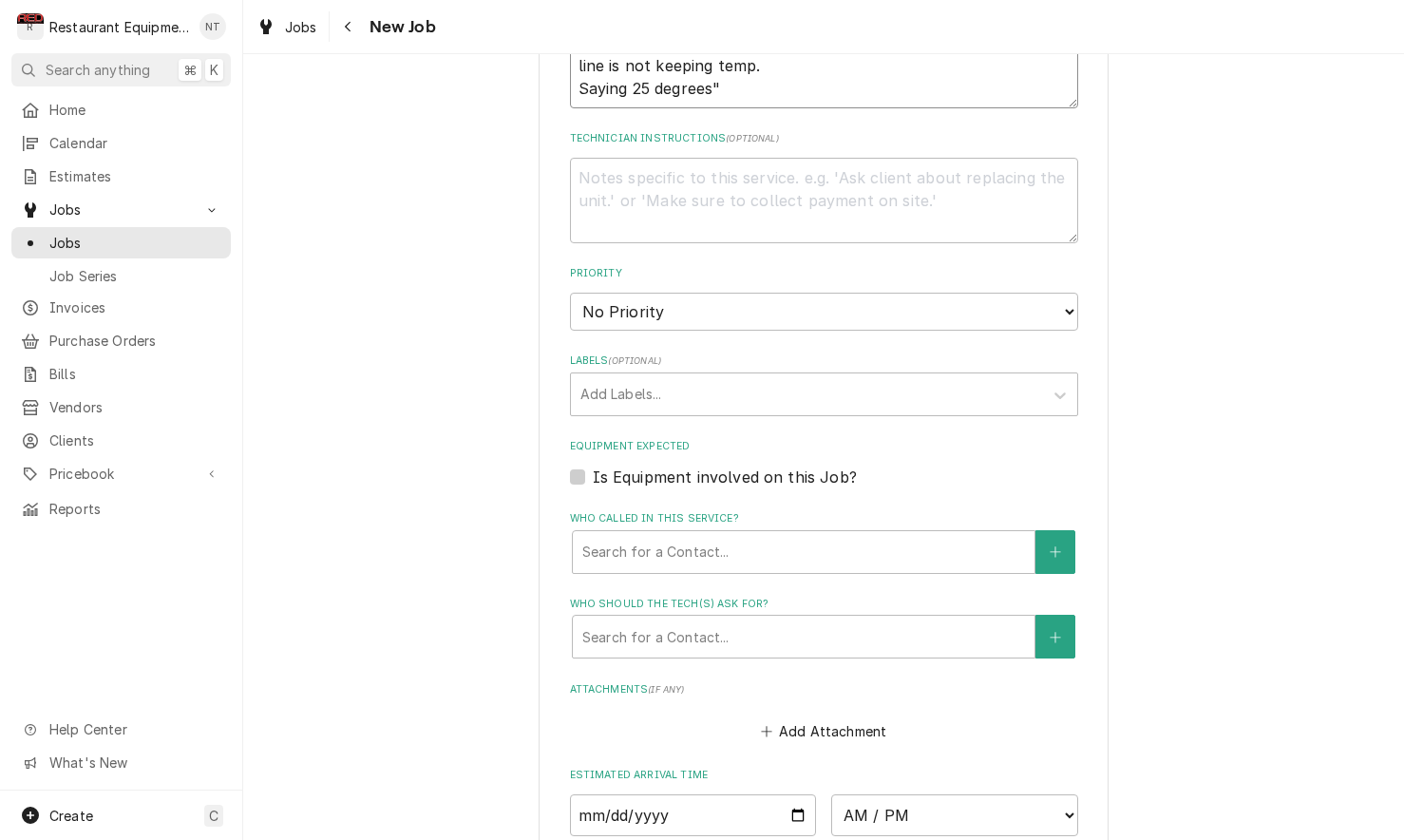
scroll to position [1089, 0]
type textarea "TN# 326639516 NTE 500.00 "KITCHEN / KITCHEN EQUIPMENT / REACH IN COOLER/ FRIDGE…"
select select "2"
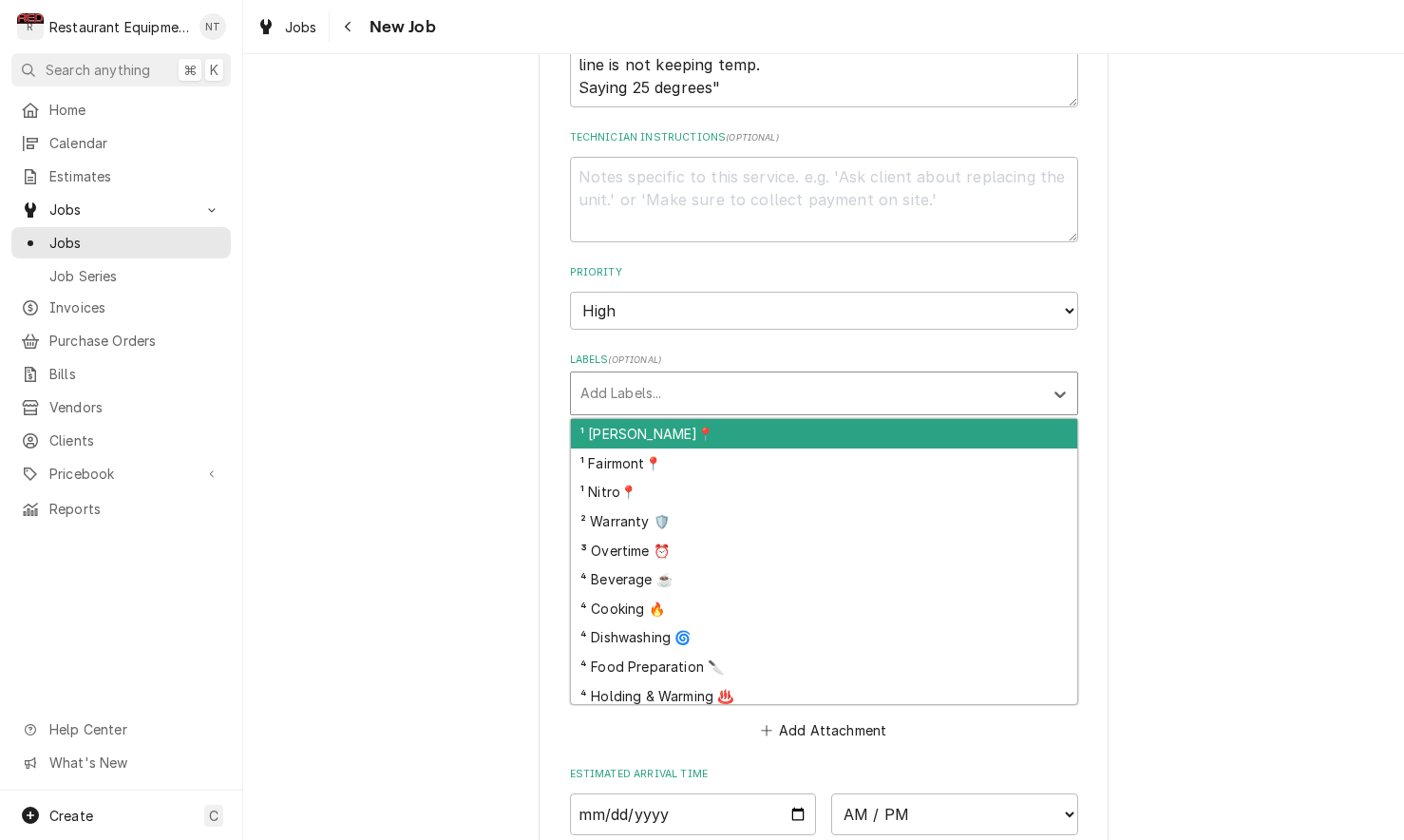
click at [848, 377] on div "Labels" at bounding box center [807, 394] width 453 height 34
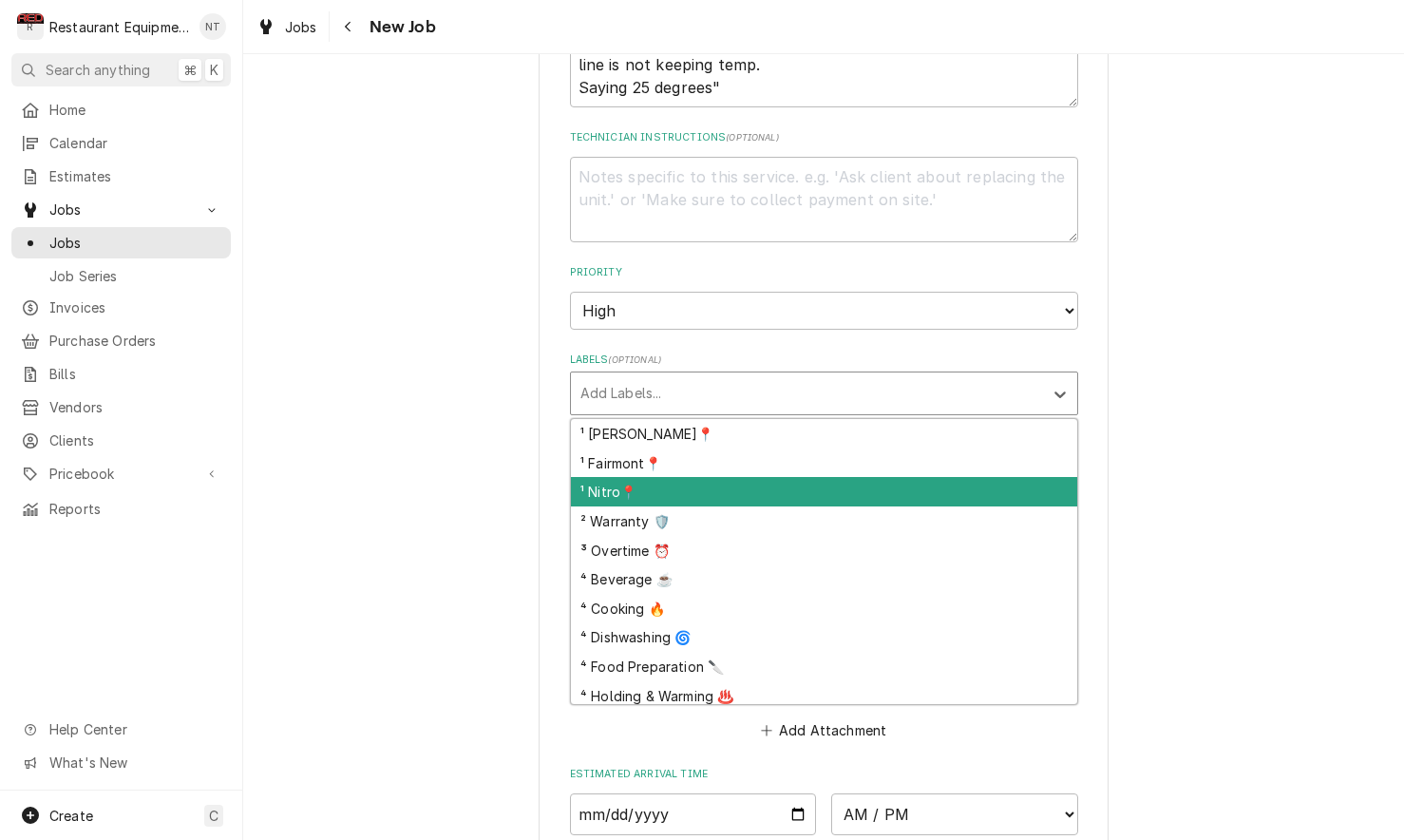
click at [877, 477] on div "¹ Nitro📍" at bounding box center [824, 491] width 506 height 29
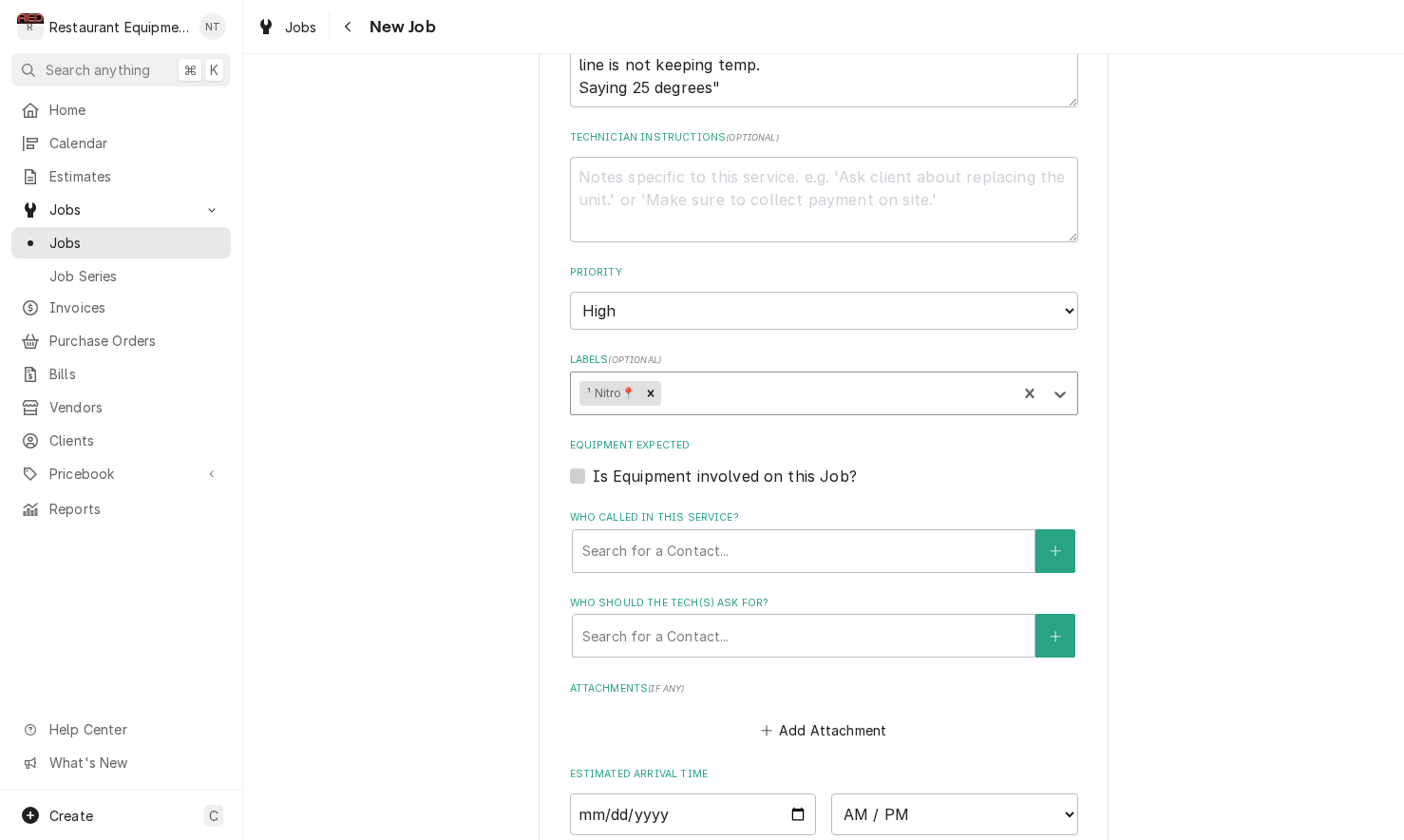
click at [747, 377] on div "Labels" at bounding box center [835, 394] width 343 height 34
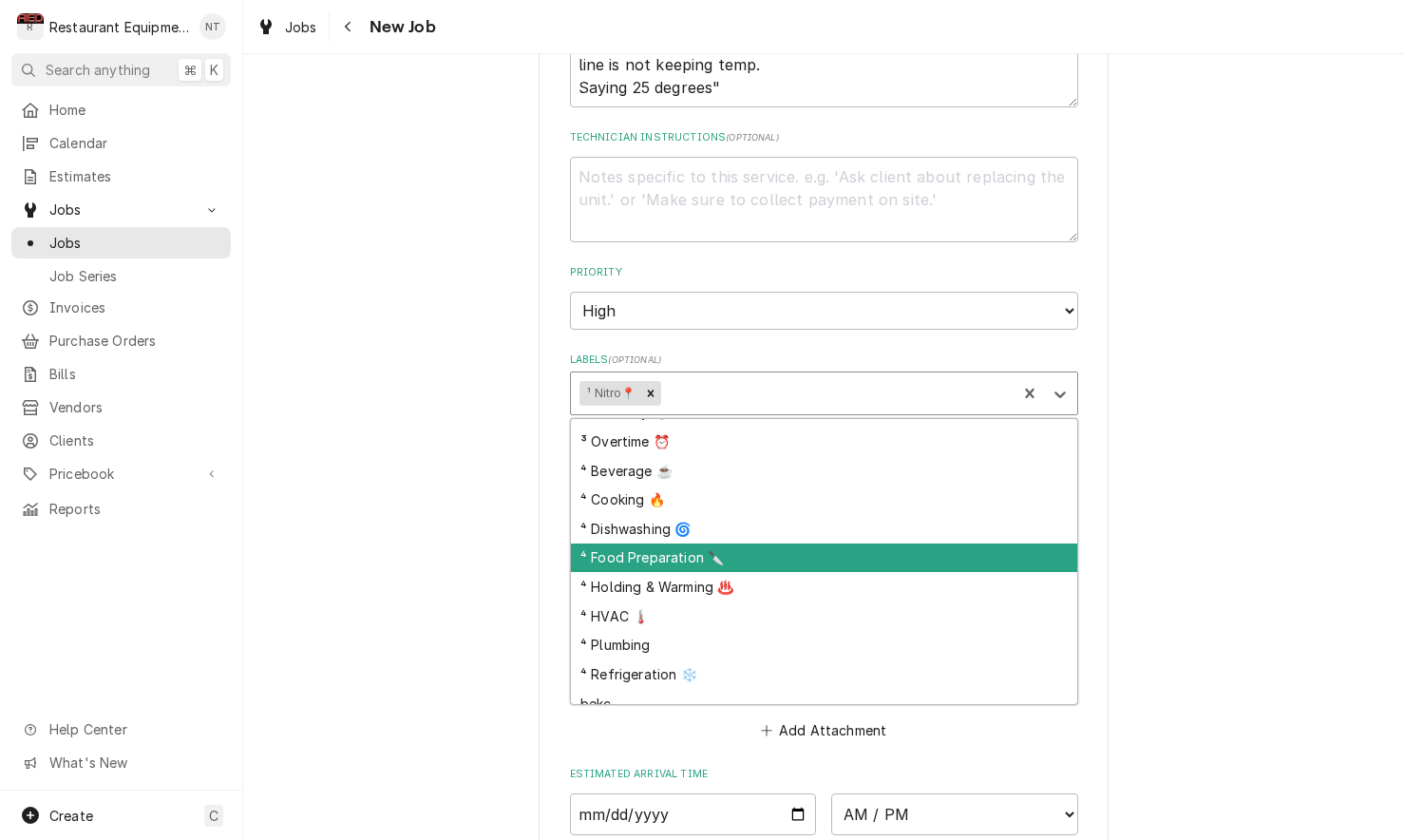
scroll to position [84, 0]
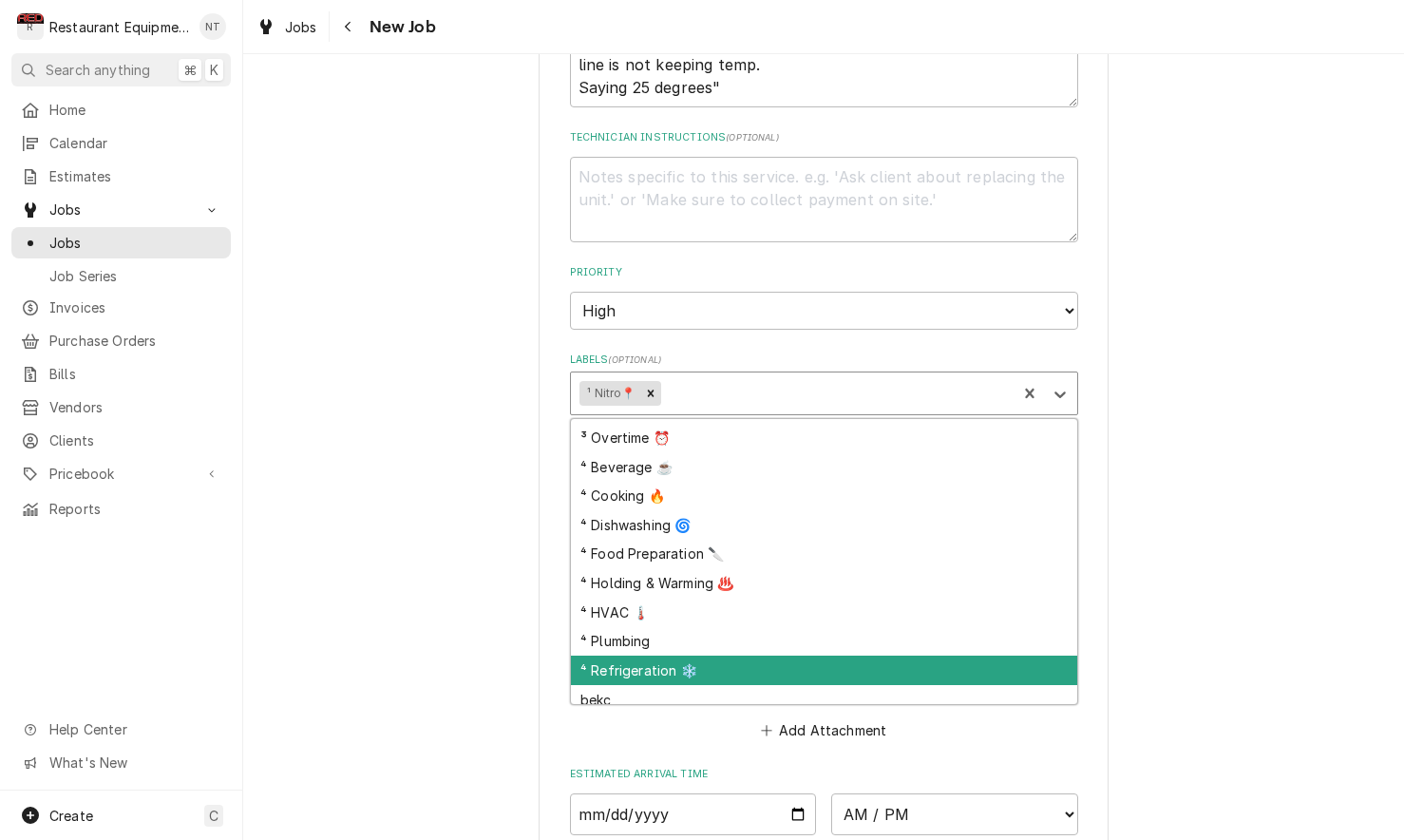
click at [880, 655] on div "⁴ Refrigeration ❄️" at bounding box center [824, 670] width 506 height 29
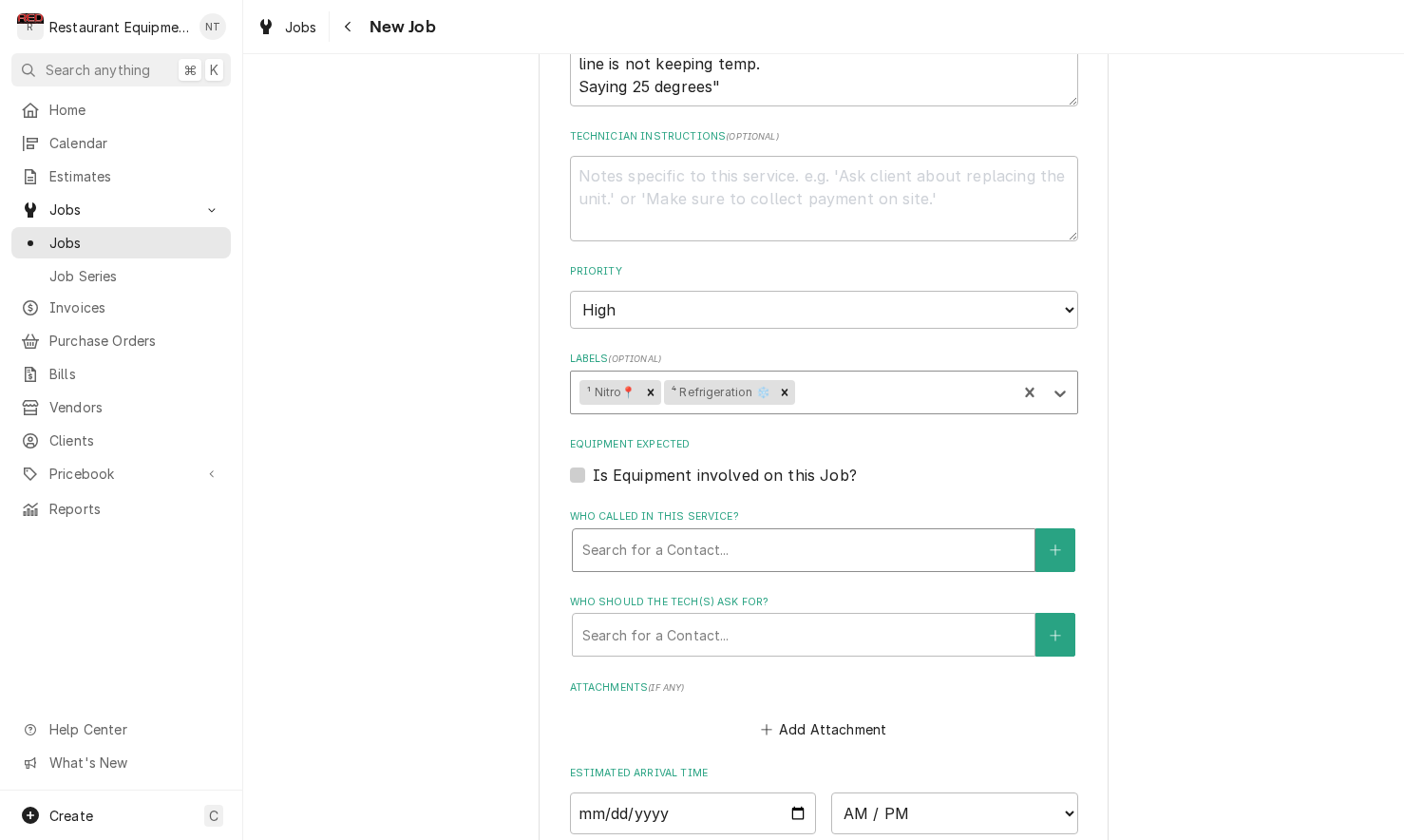
scroll to position [1094, 0]
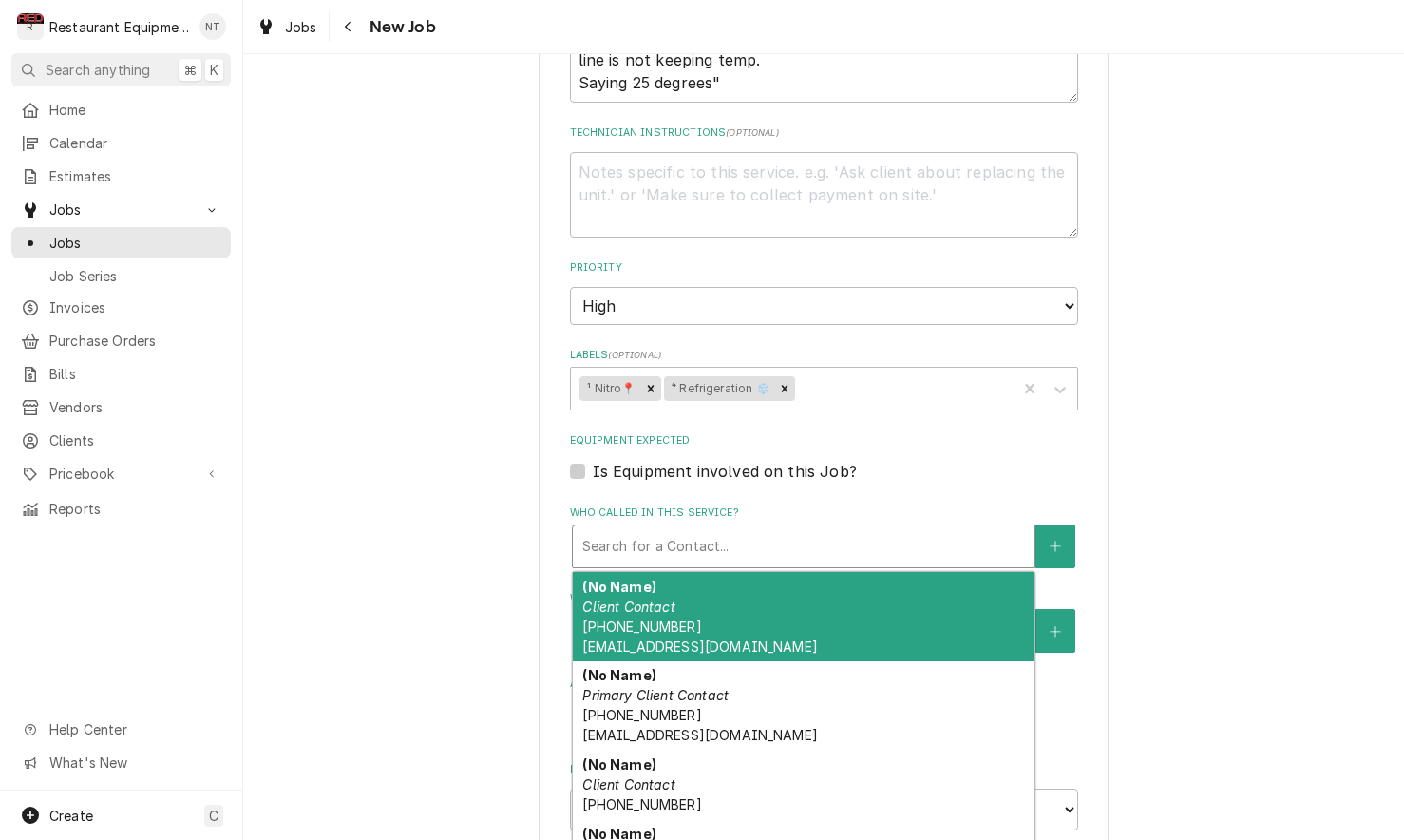
click at [889, 529] on div "Who called in this service?" at bounding box center [803, 546] width 442 height 34
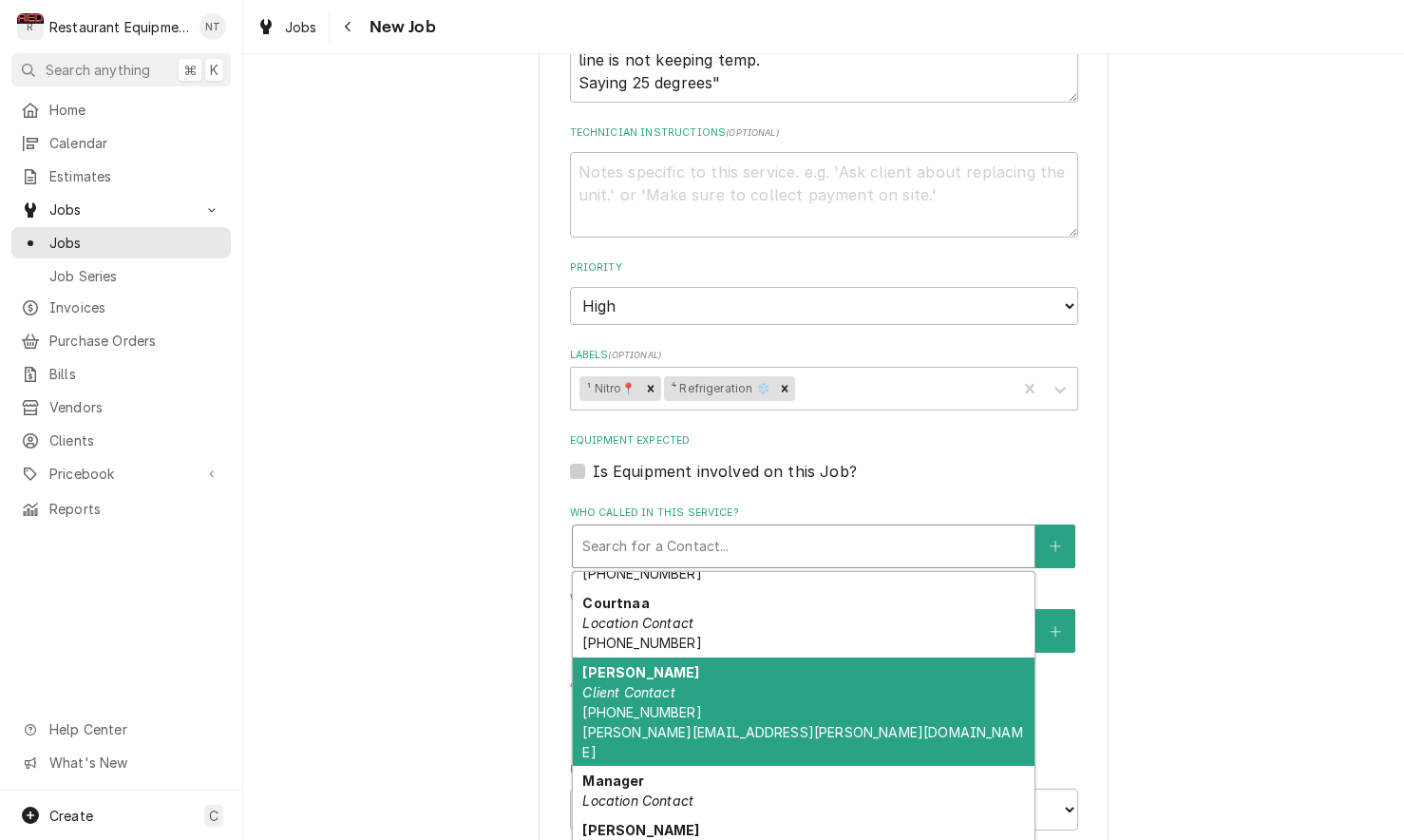
scroll to position [377, 0]
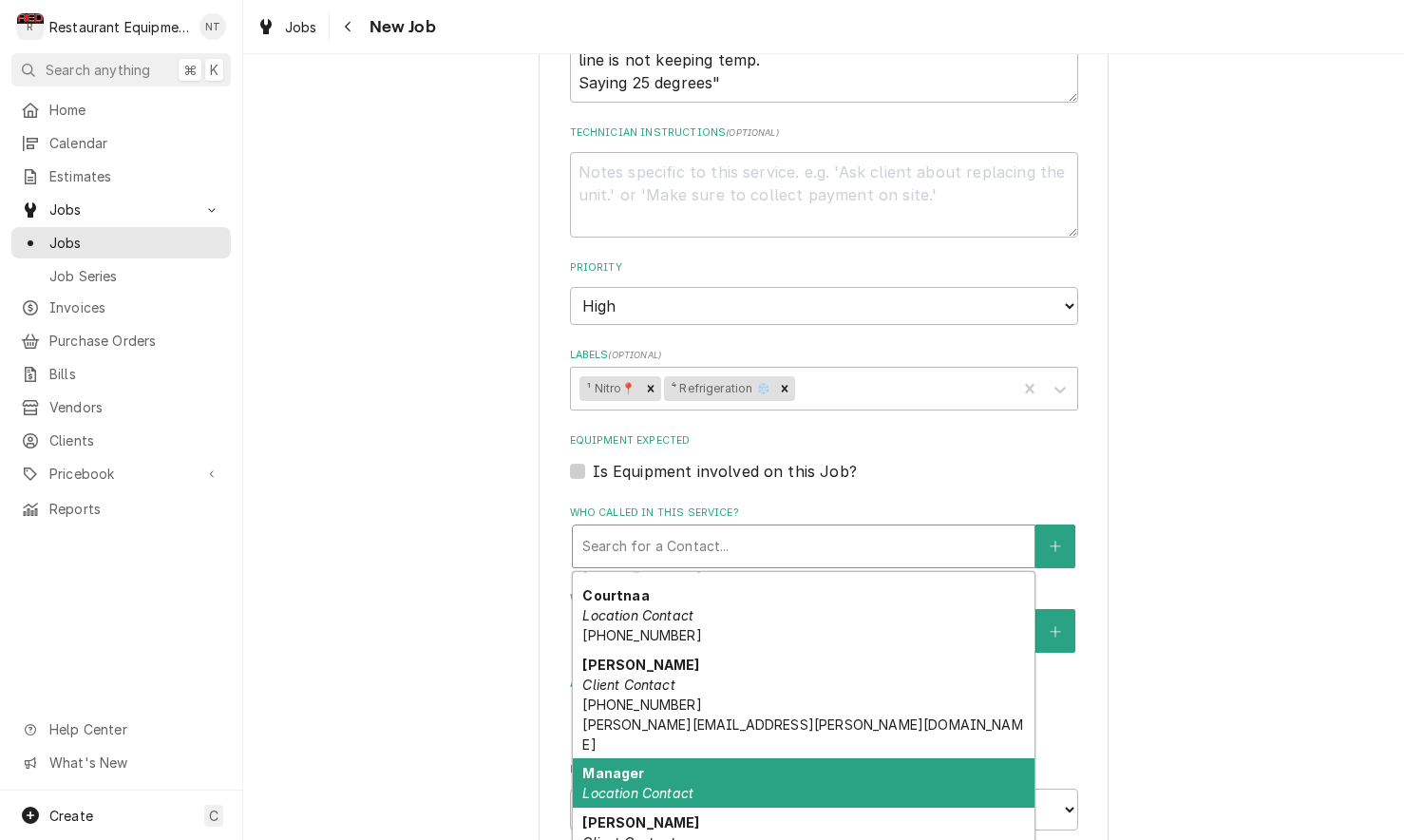
click at [953, 758] on div "Manager Location Contact" at bounding box center [803, 783] width 461 height 49
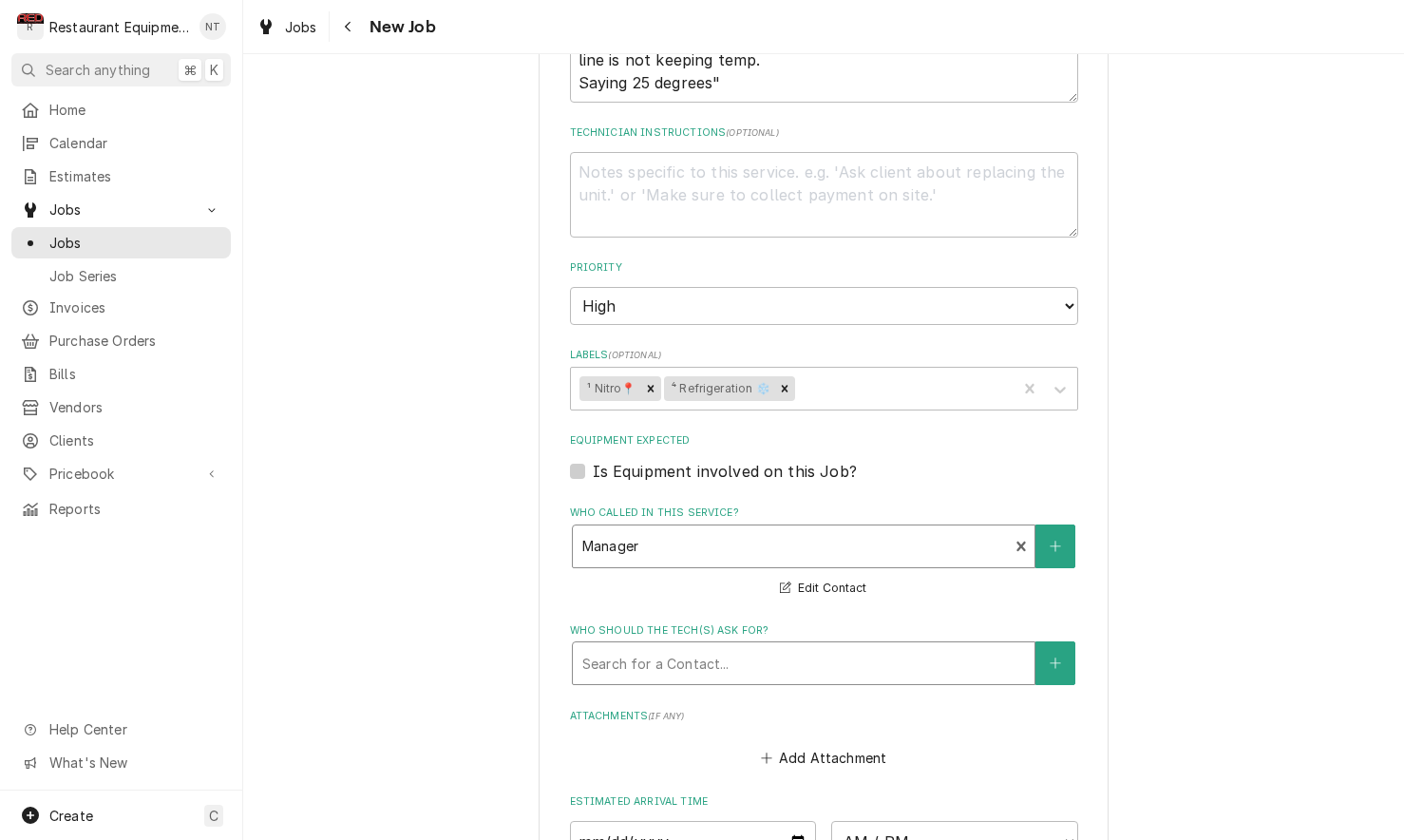
click at [848, 646] on div "Who should the tech(s) ask for?" at bounding box center [803, 663] width 442 height 34
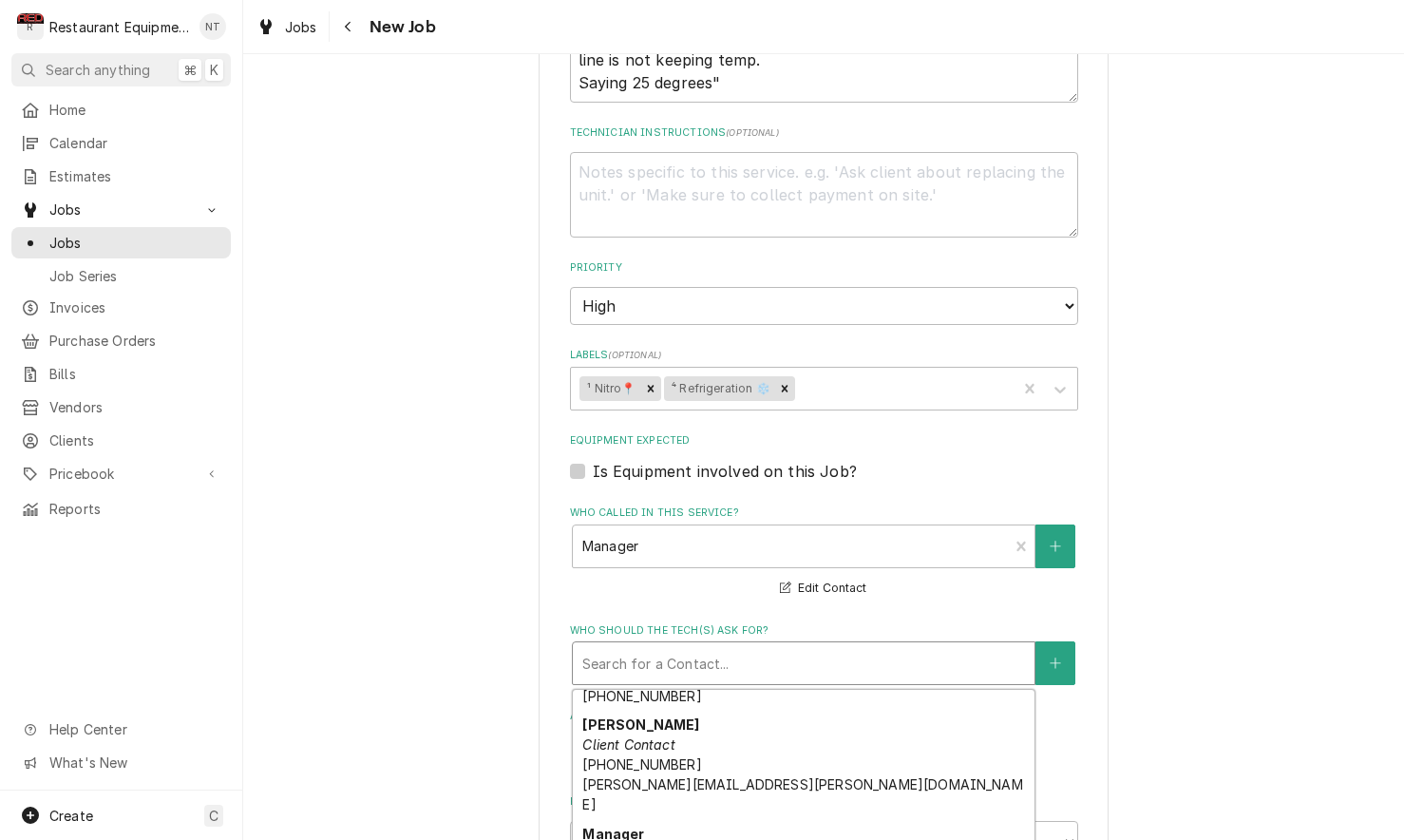
scroll to position [472, 0]
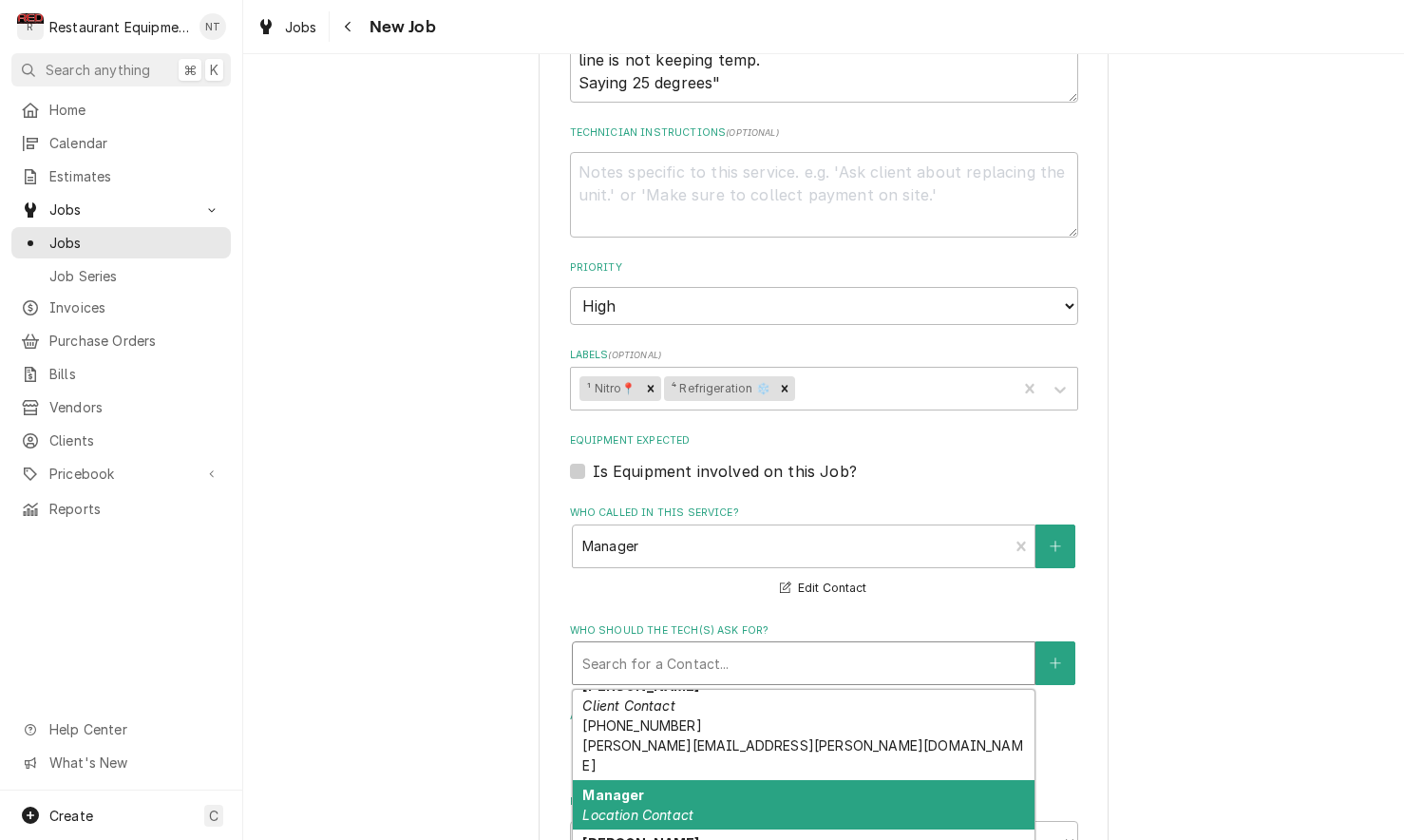
click at [899, 780] on div "Manager Location Contact" at bounding box center [803, 805] width 461 height 49
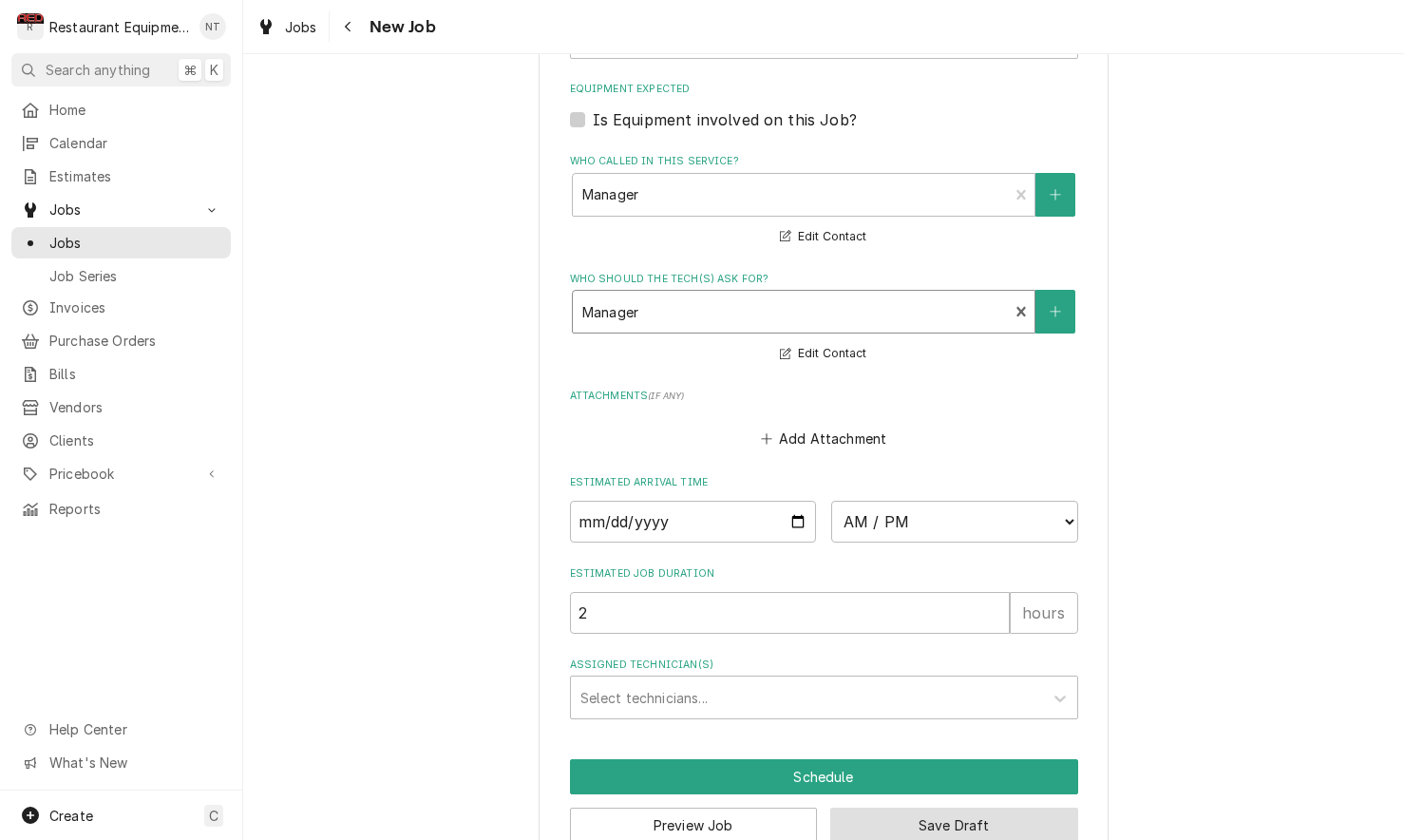
scroll to position [0, 0]
click at [999, 808] on button "Save Draft" at bounding box center [954, 825] width 248 height 35
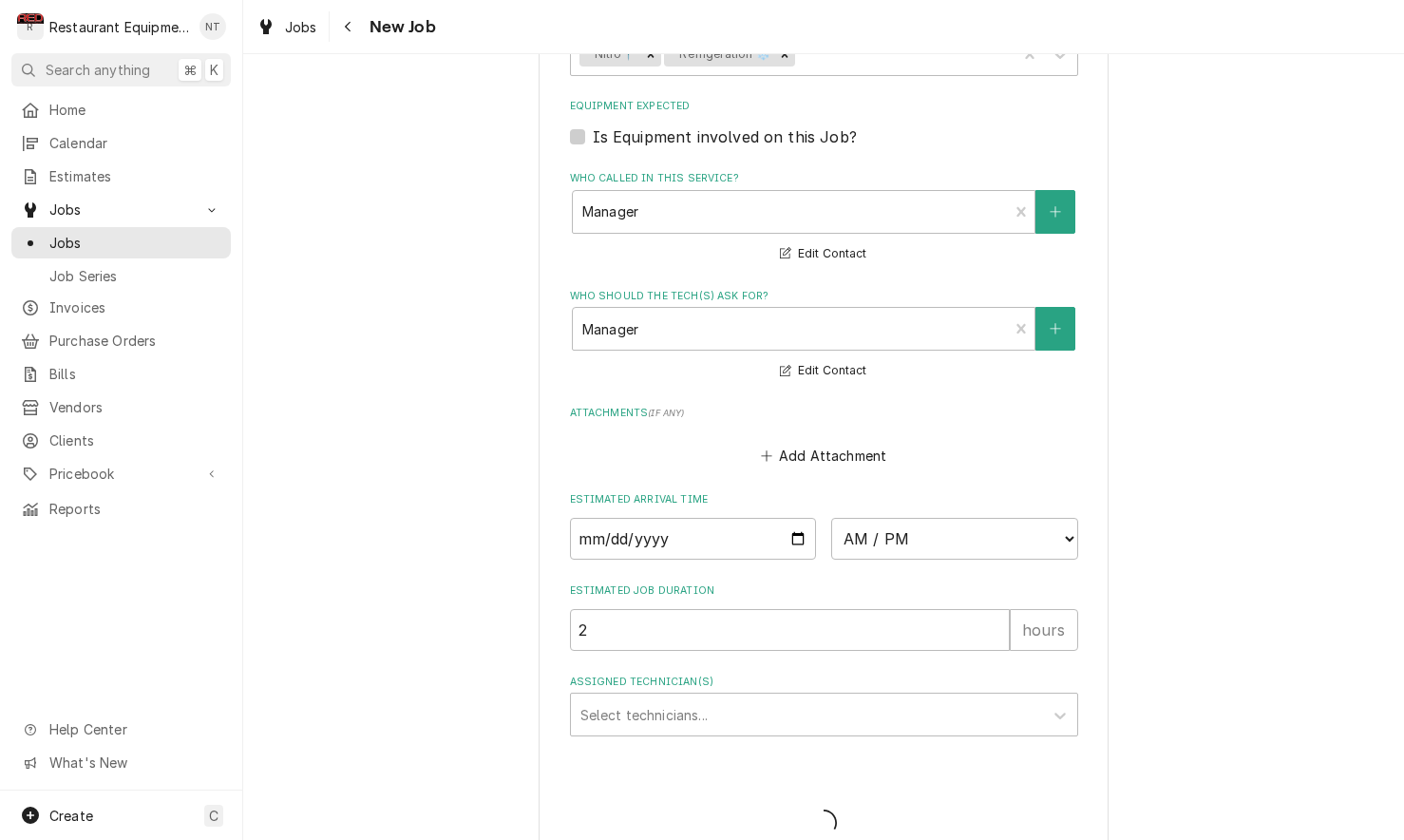
type textarea "x"
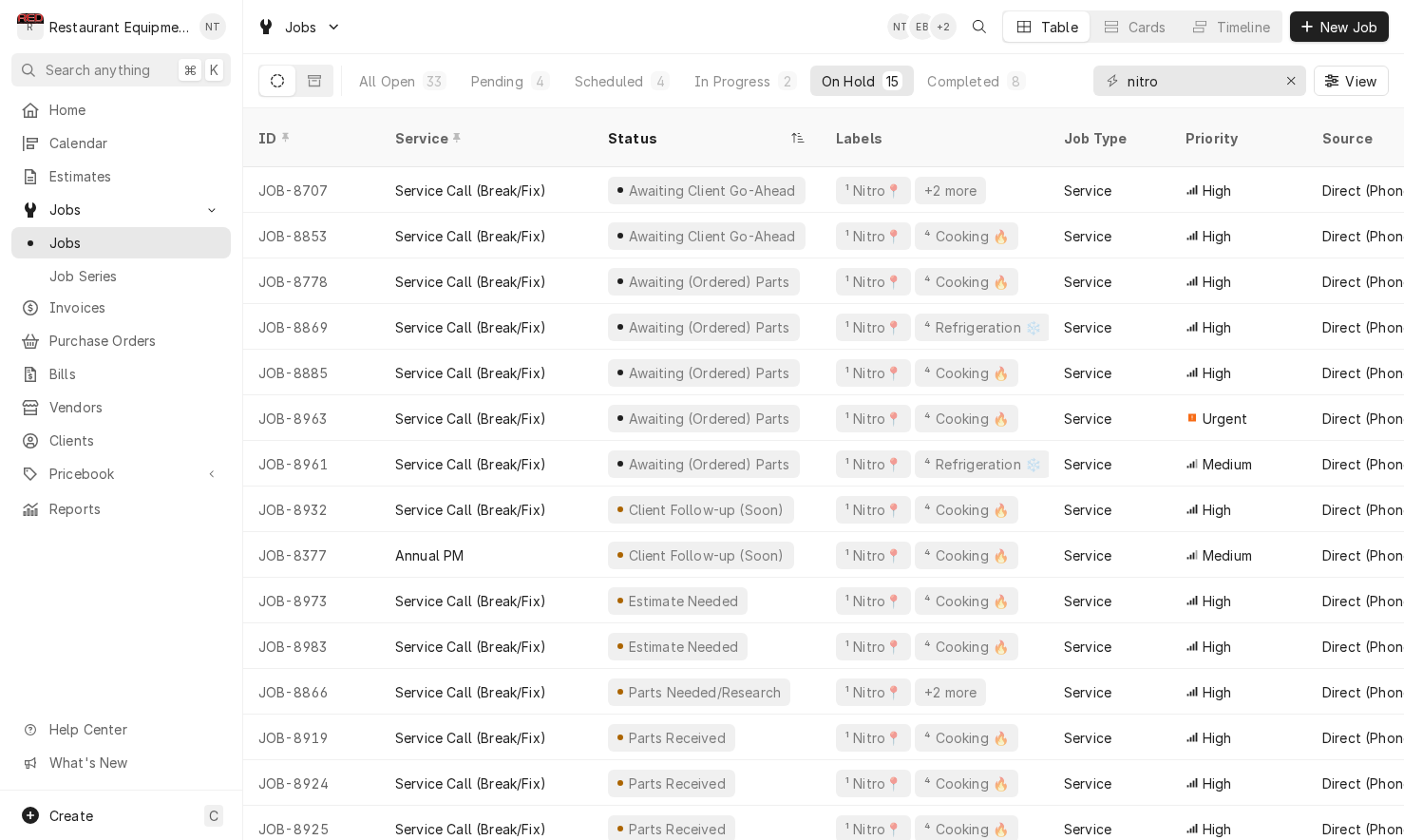
drag, startPoint x: 394, startPoint y: 0, endPoint x: 403, endPoint y: -1, distance: 9.1
click at [403, 0] on html "R Restaurant Equipment Diagnostics NT Search anything ⌘ K Home Calendar Estimat…" at bounding box center [702, 420] width 1404 height 840
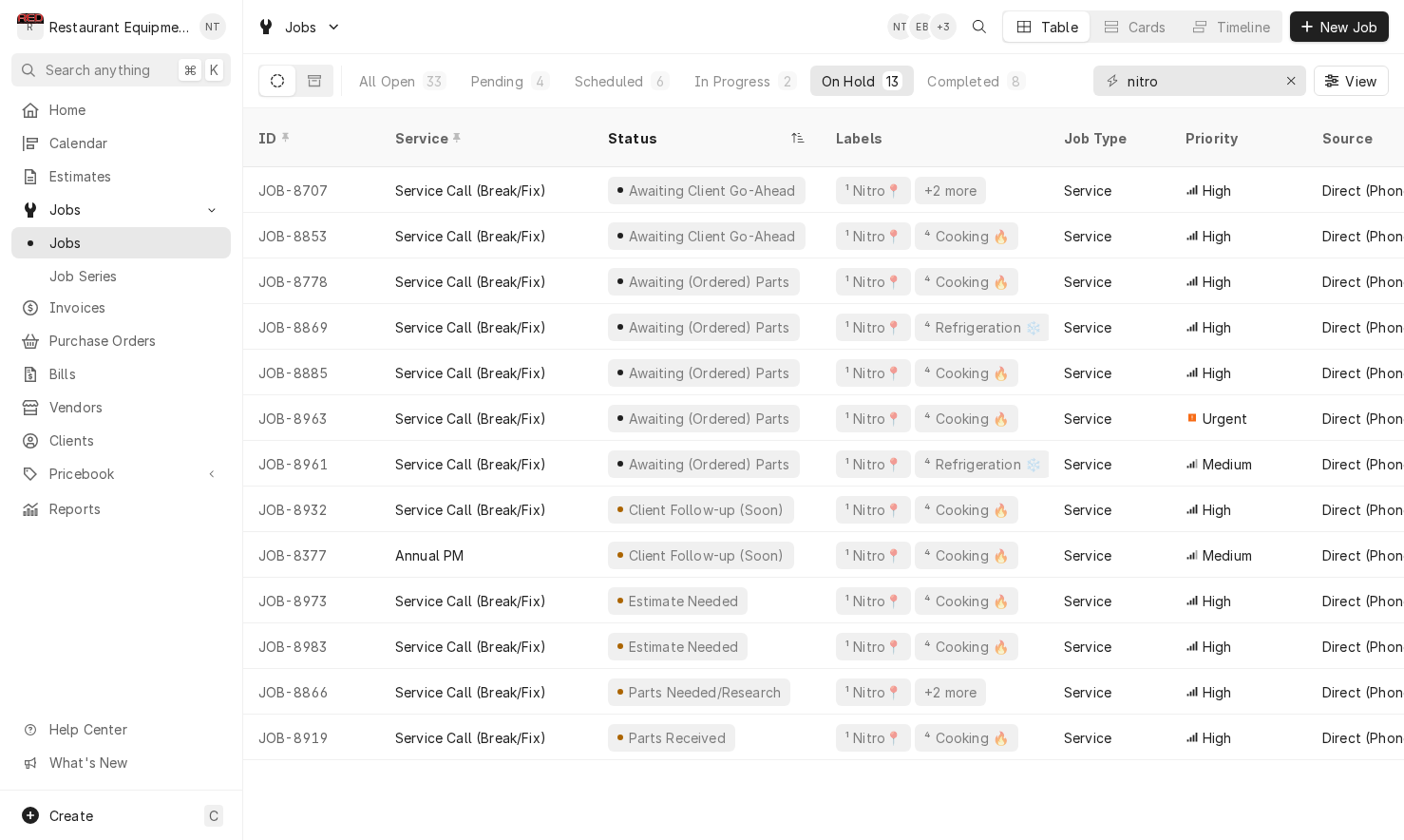
click at [824, 45] on div "Jobs NT EB + 3 Table Cards Timeline New Job" at bounding box center [824, 27] width 1160 height 53
click at [1329, 41] on div "NT EB + 4 Table Cards Timeline New Job" at bounding box center [1138, 27] width 501 height 32
click at [1328, 32] on span "New Job" at bounding box center [1349, 27] width 65 height 20
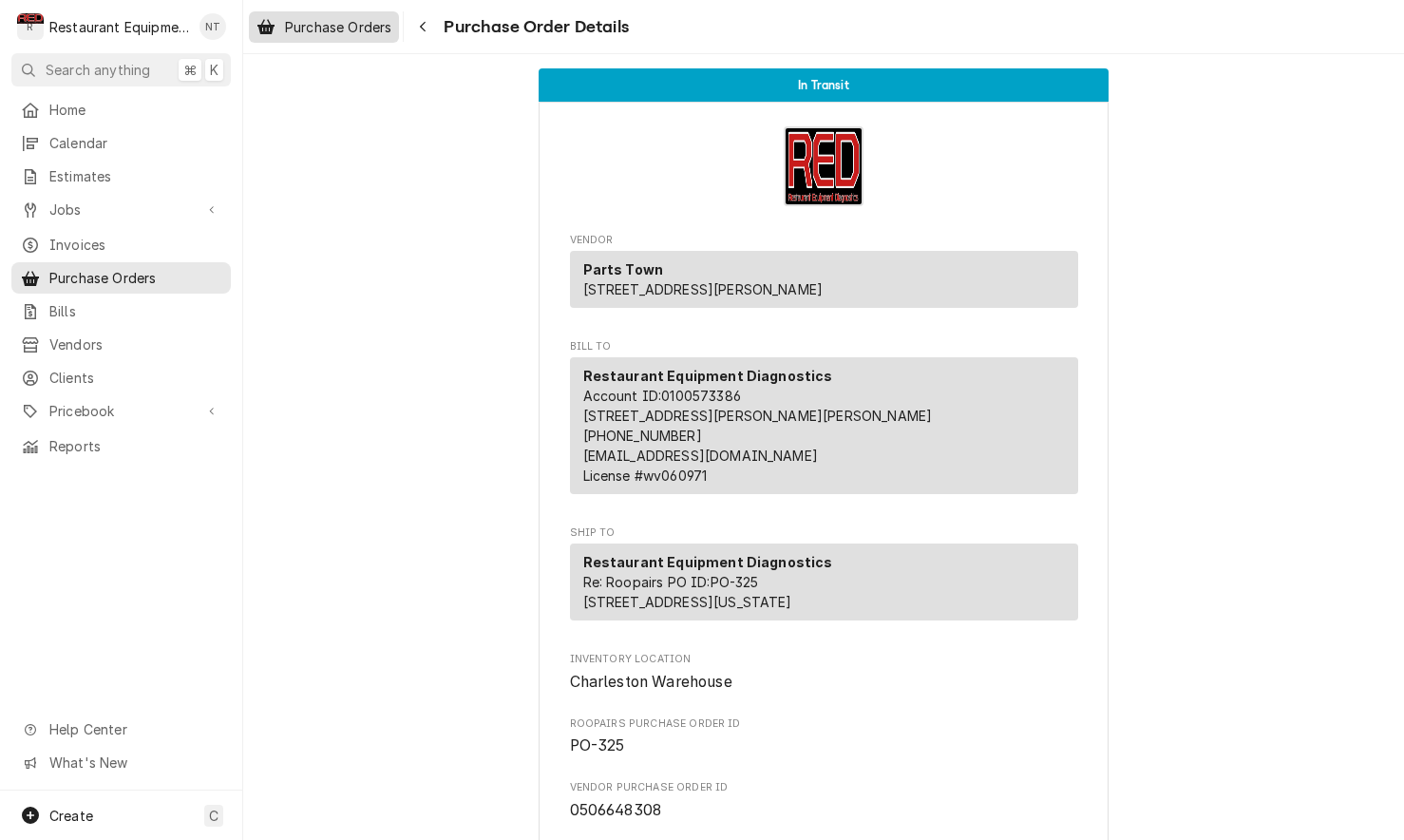
click at [318, 32] on span "Purchase Orders" at bounding box center [339, 27] width 107 height 20
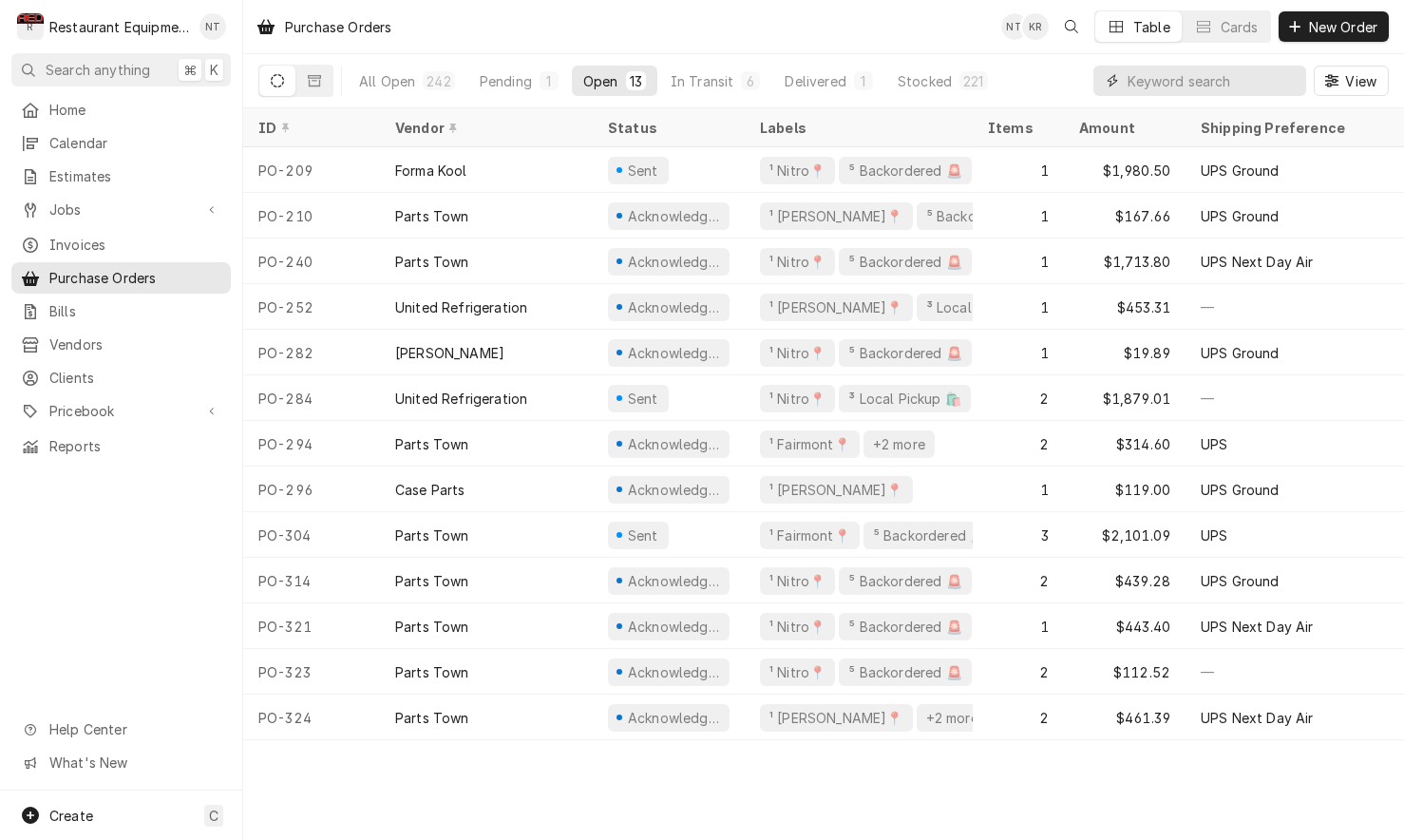
click at [1187, 93] on input "Dynamic Content Wrapper" at bounding box center [1213, 81] width 169 height 30
click at [697, 81] on div "In Transit" at bounding box center [702, 81] width 64 height 20
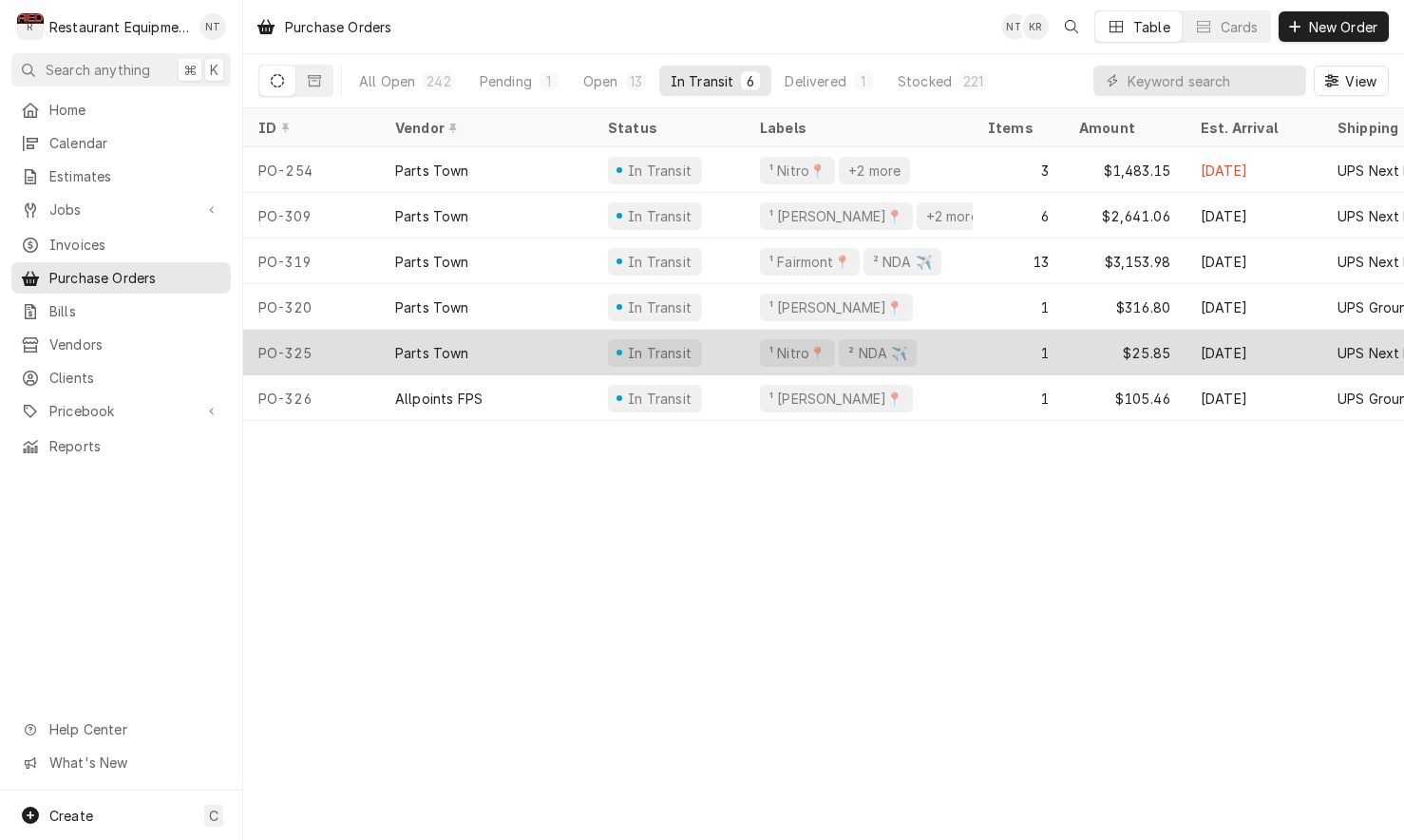
click at [723, 342] on div "In Transit" at bounding box center [669, 353] width 152 height 46
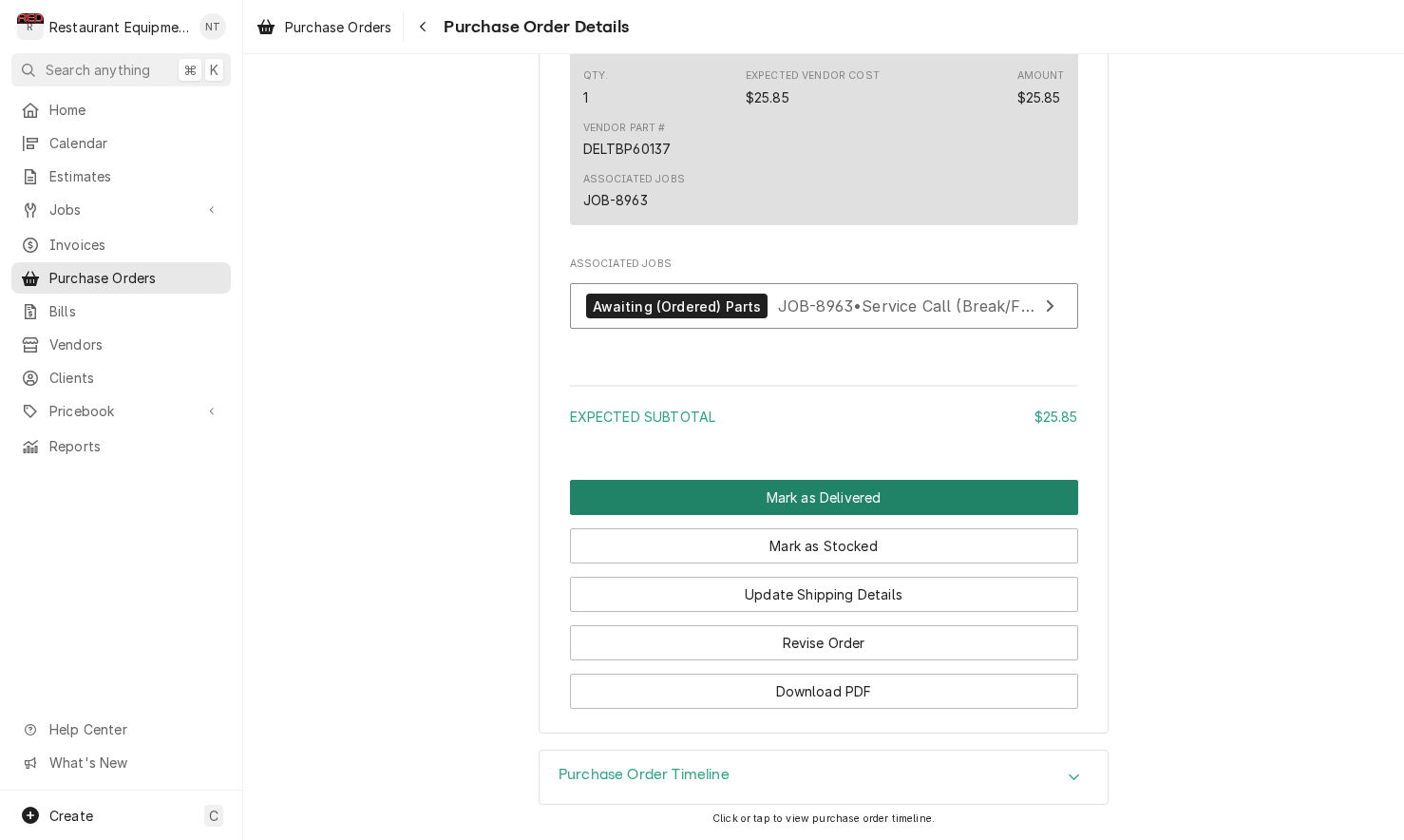
click at [809, 497] on button "Mark as Delivered" at bounding box center [824, 497] width 508 height 35
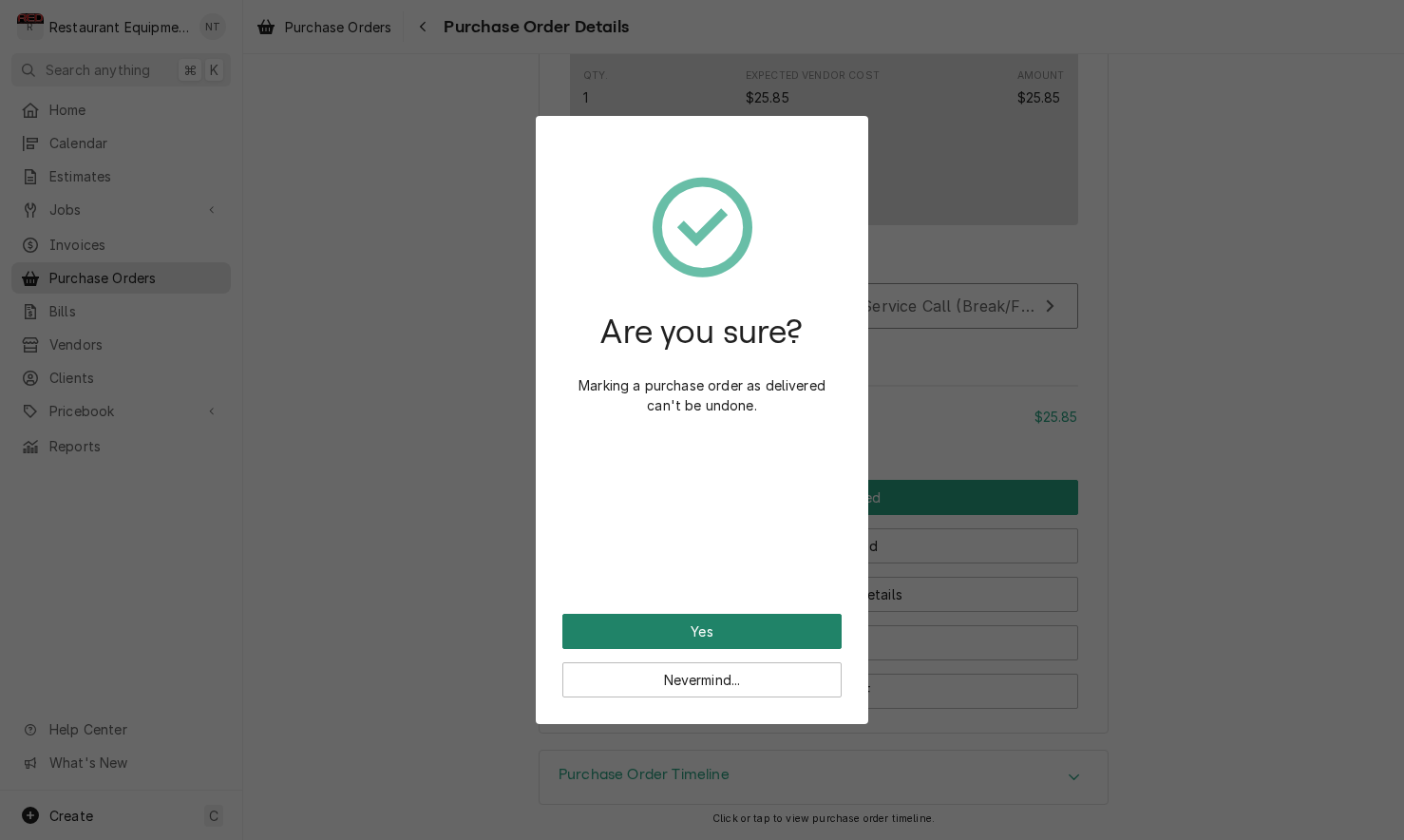
click at [783, 615] on button "Yes" at bounding box center [702, 631] width 280 height 35
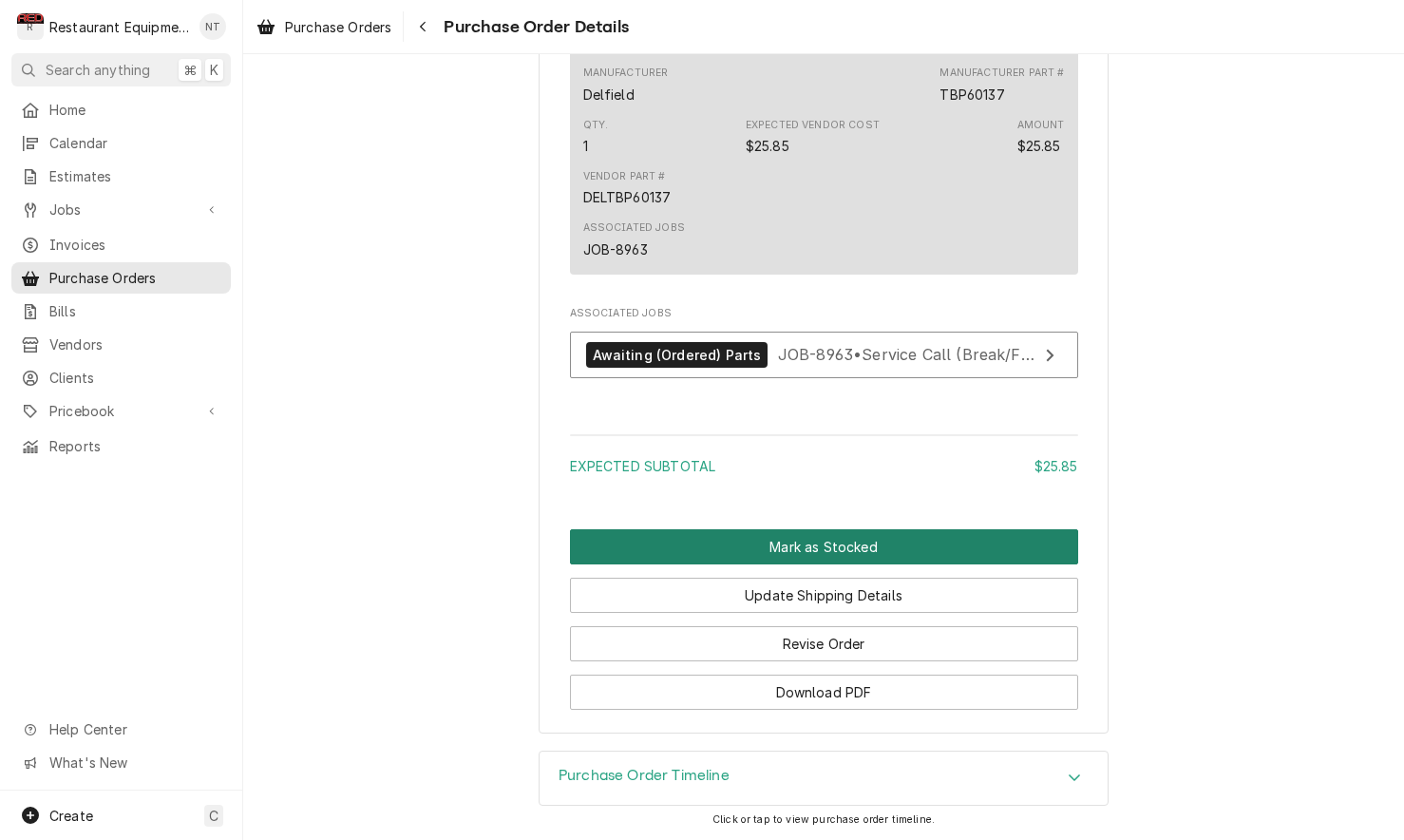
scroll to position [1357, 0]
click at [858, 532] on button "Mark as Stocked" at bounding box center [824, 546] width 508 height 35
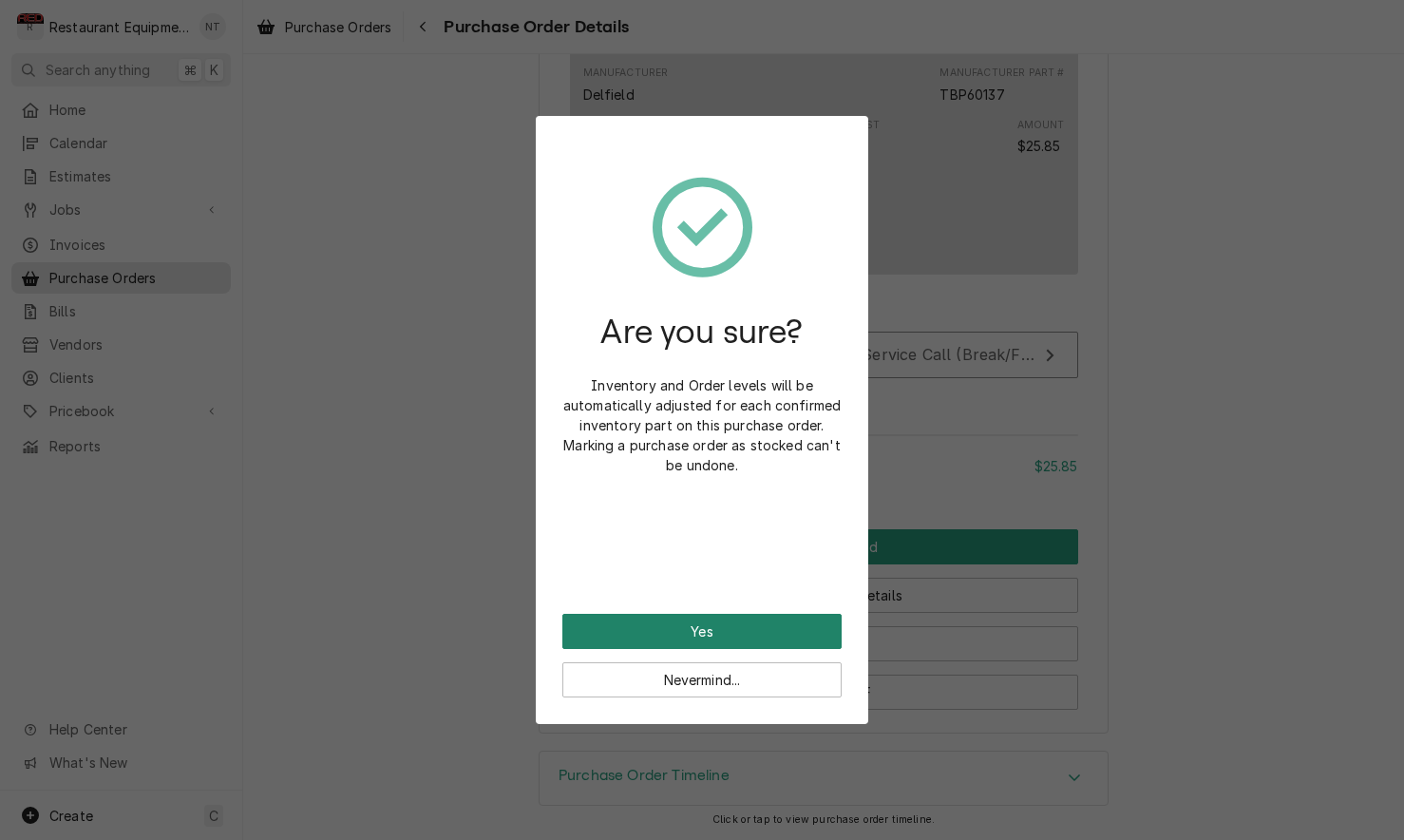
click at [768, 620] on button "Yes" at bounding box center [702, 631] width 280 height 35
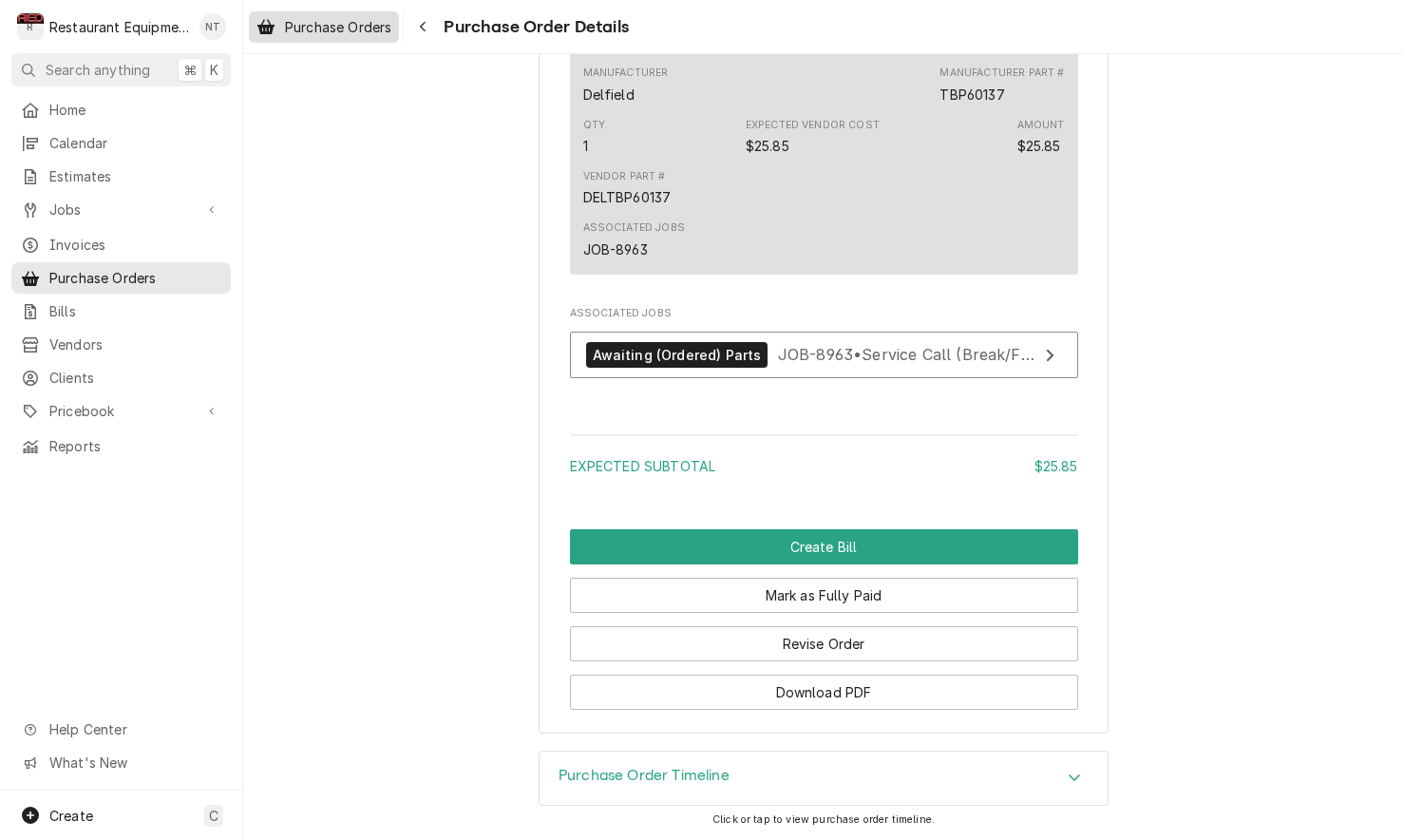
scroll to position [1357, 0]
click at [348, 32] on span "Purchase Orders" at bounding box center [339, 27] width 107 height 20
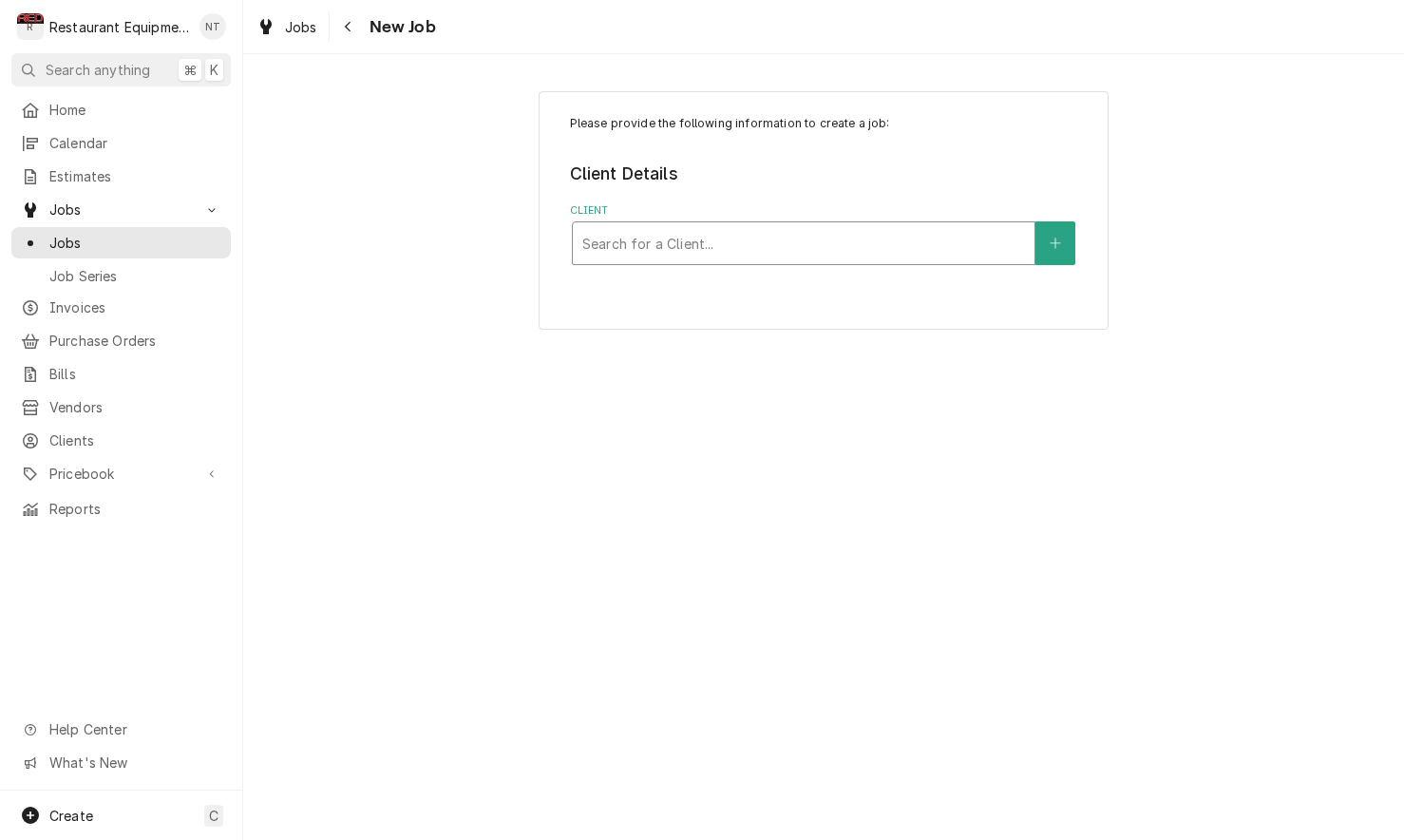
click at [892, 228] on div "Client" at bounding box center [803, 244] width 442 height 34
type input "tudo"
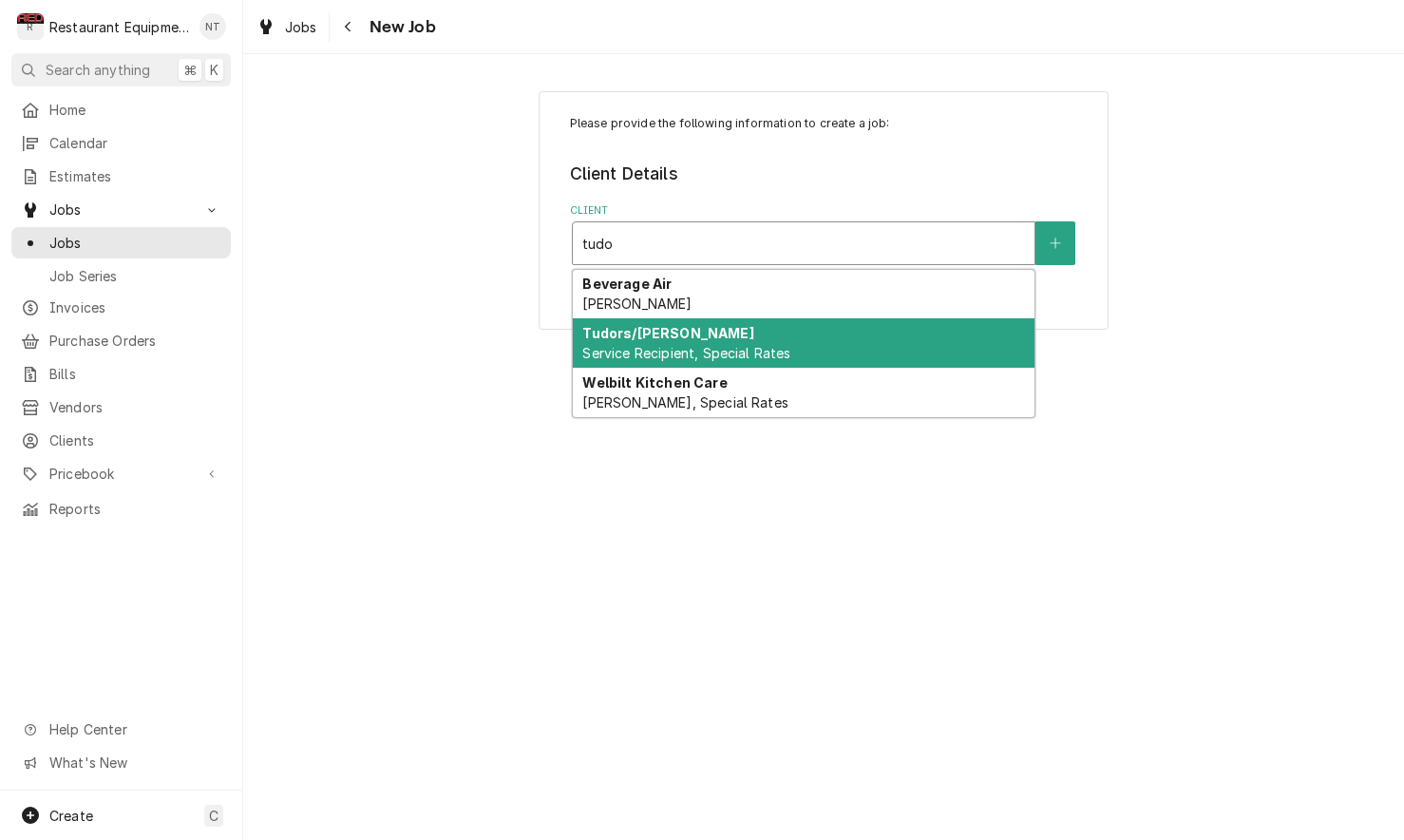
click at [867, 337] on div "Tudors/Ginos Service Recipient, Special Rates" at bounding box center [803, 343] width 461 height 49
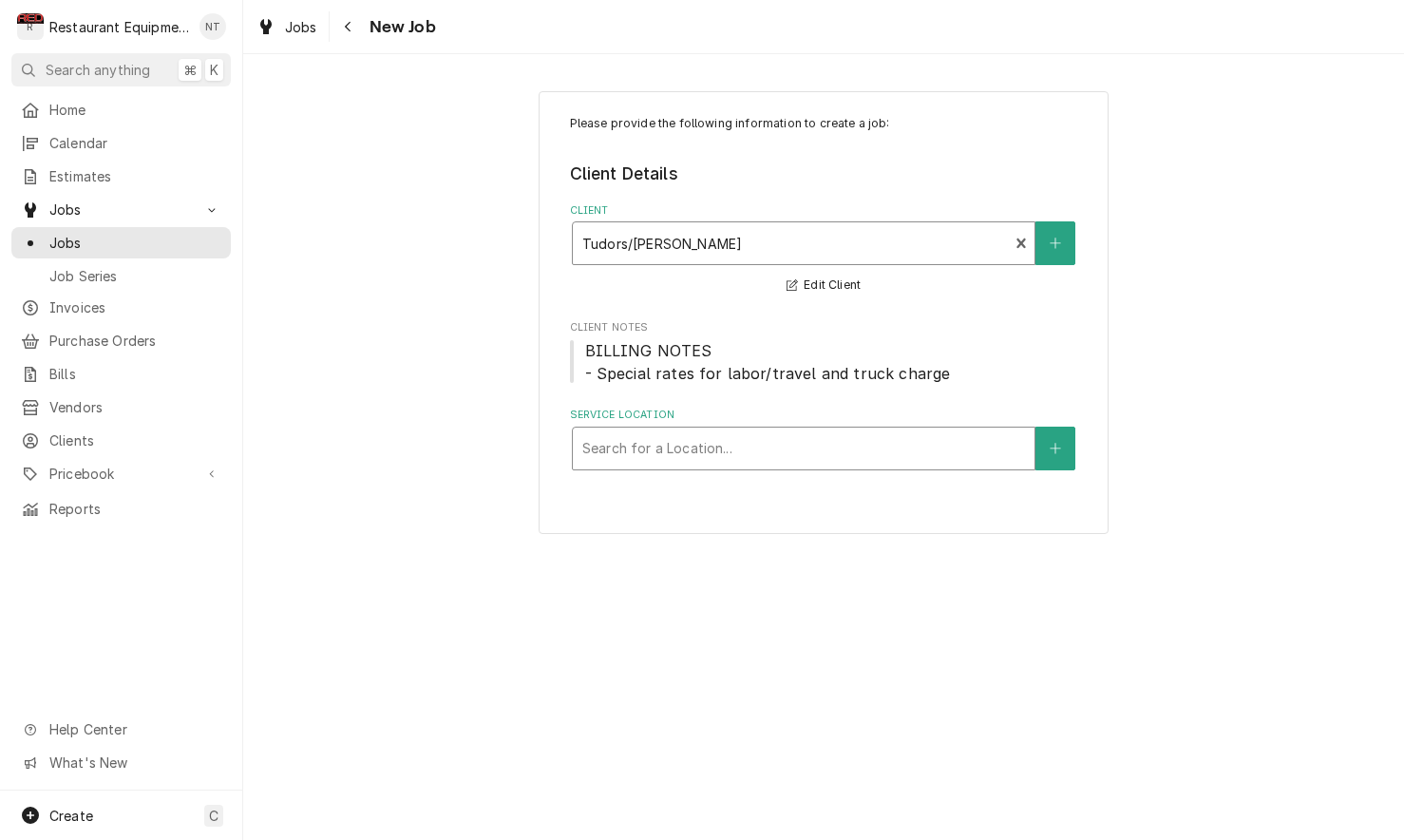
click at [901, 444] on div "Service Location" at bounding box center [803, 448] width 442 height 34
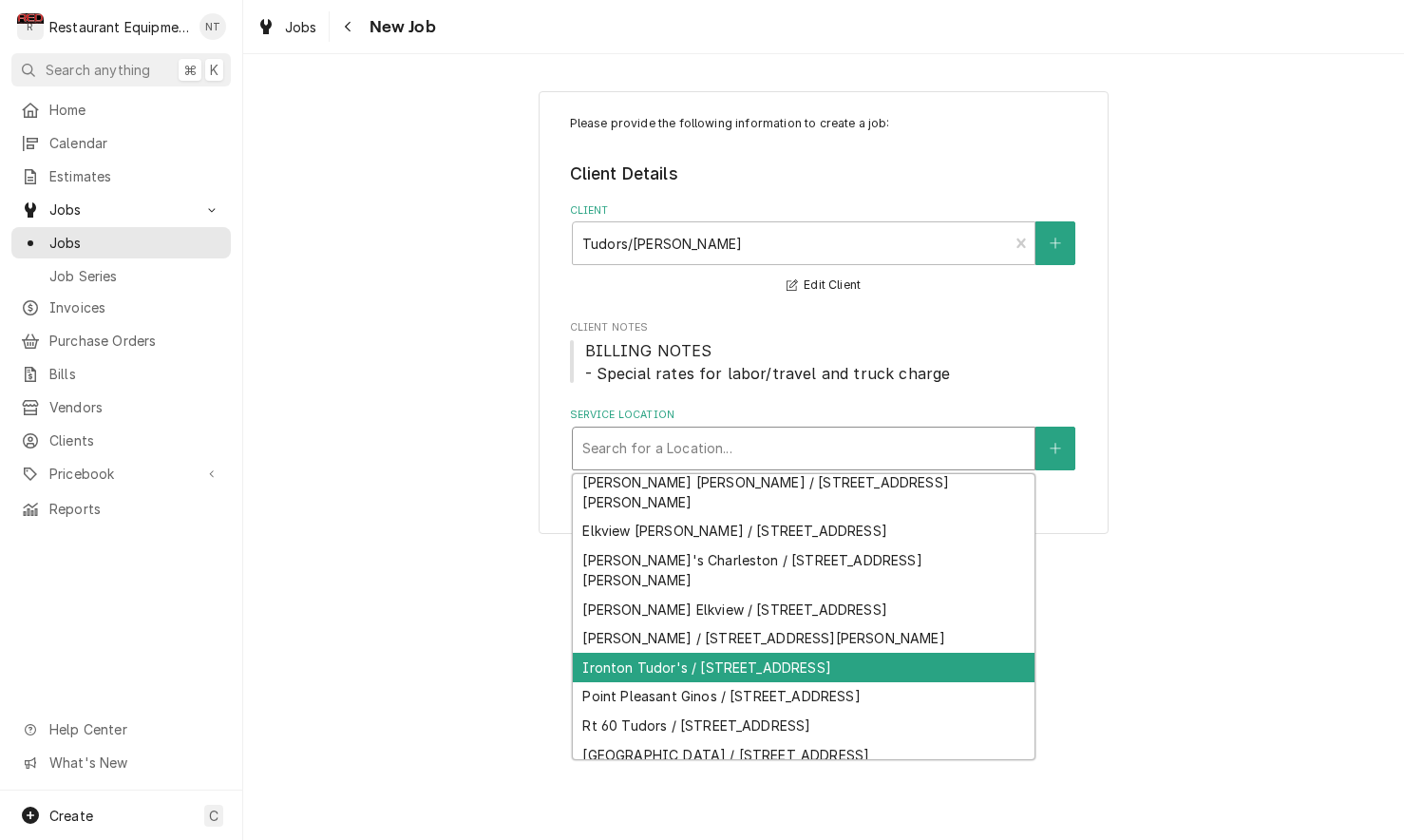
scroll to position [35, 0]
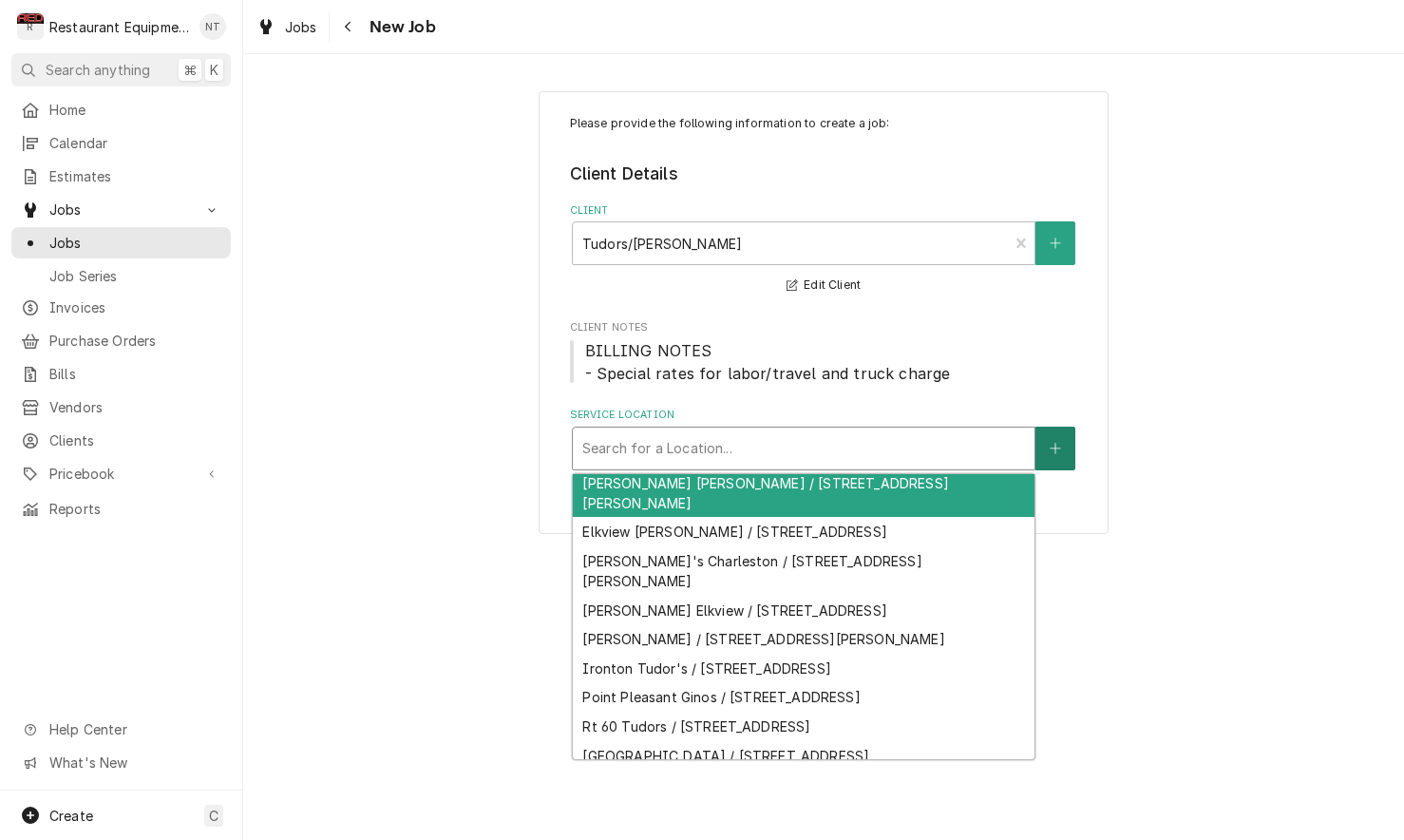
click at [1066, 446] on button "Service Location" at bounding box center [1056, 448] width 40 height 44
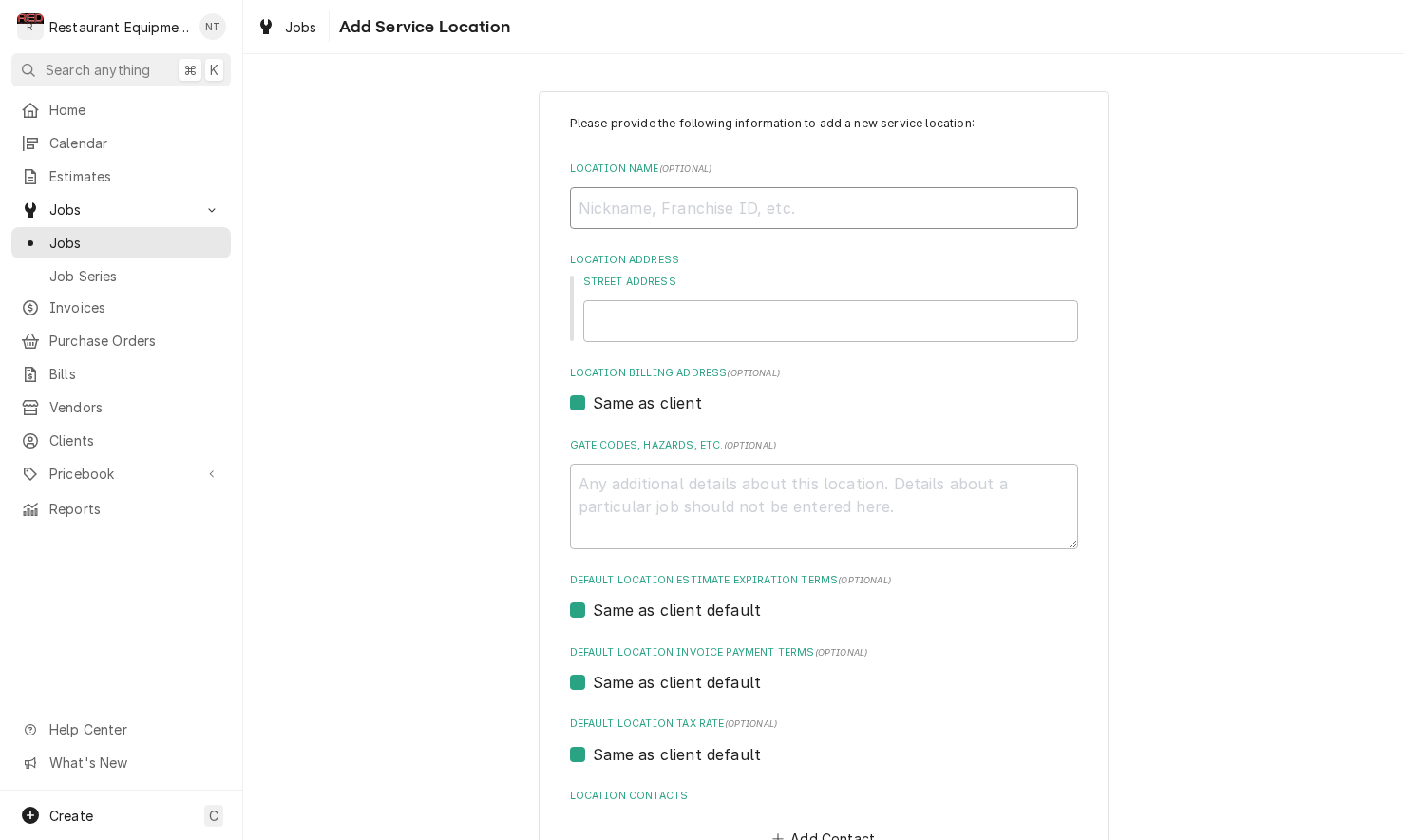
type textarea "x"
type input "T"
type textarea "x"
type input "Tu"
type textarea "x"
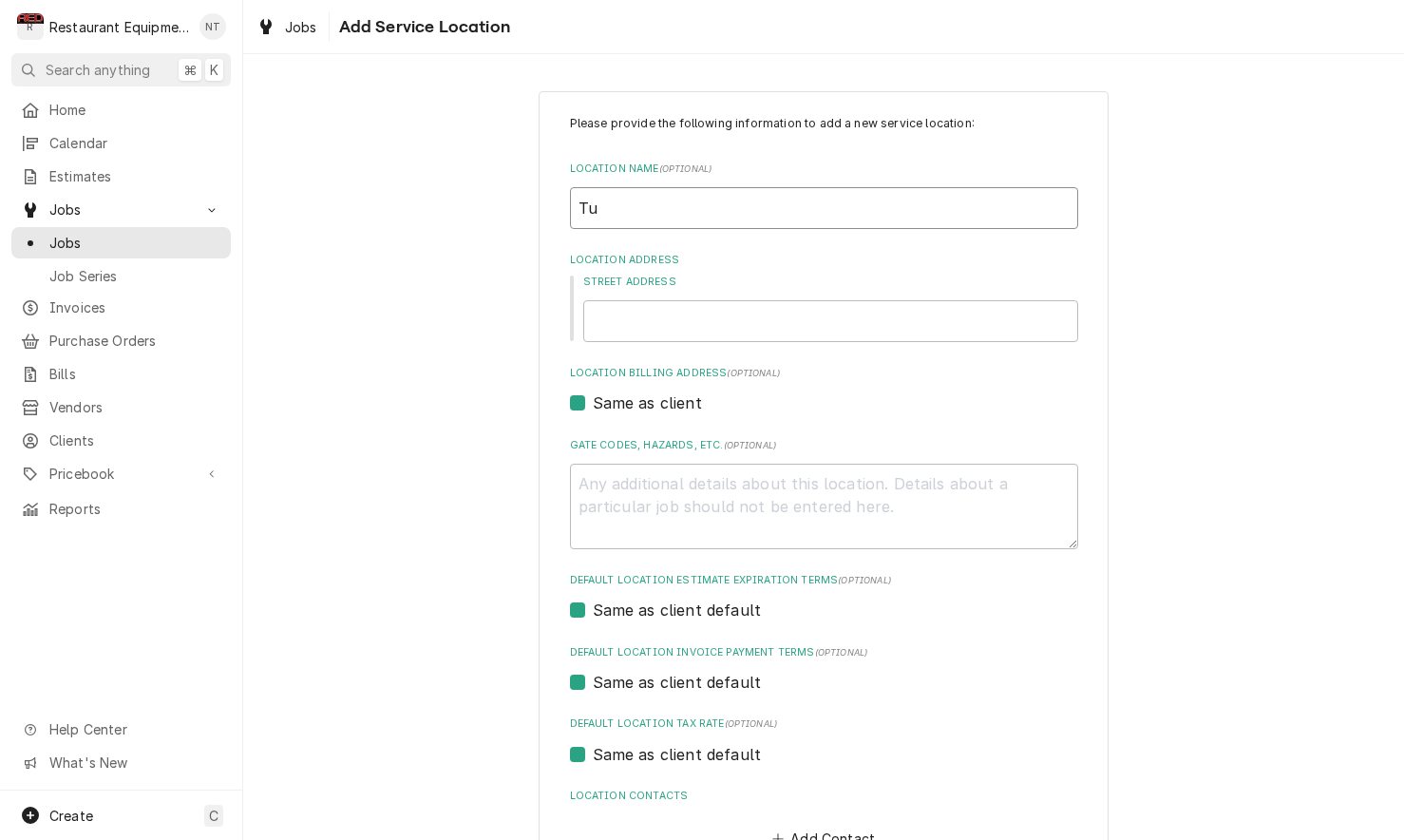
type input "Tud"
type textarea "x"
type input "Tudd"
type textarea "x"
type input "Tuddo"
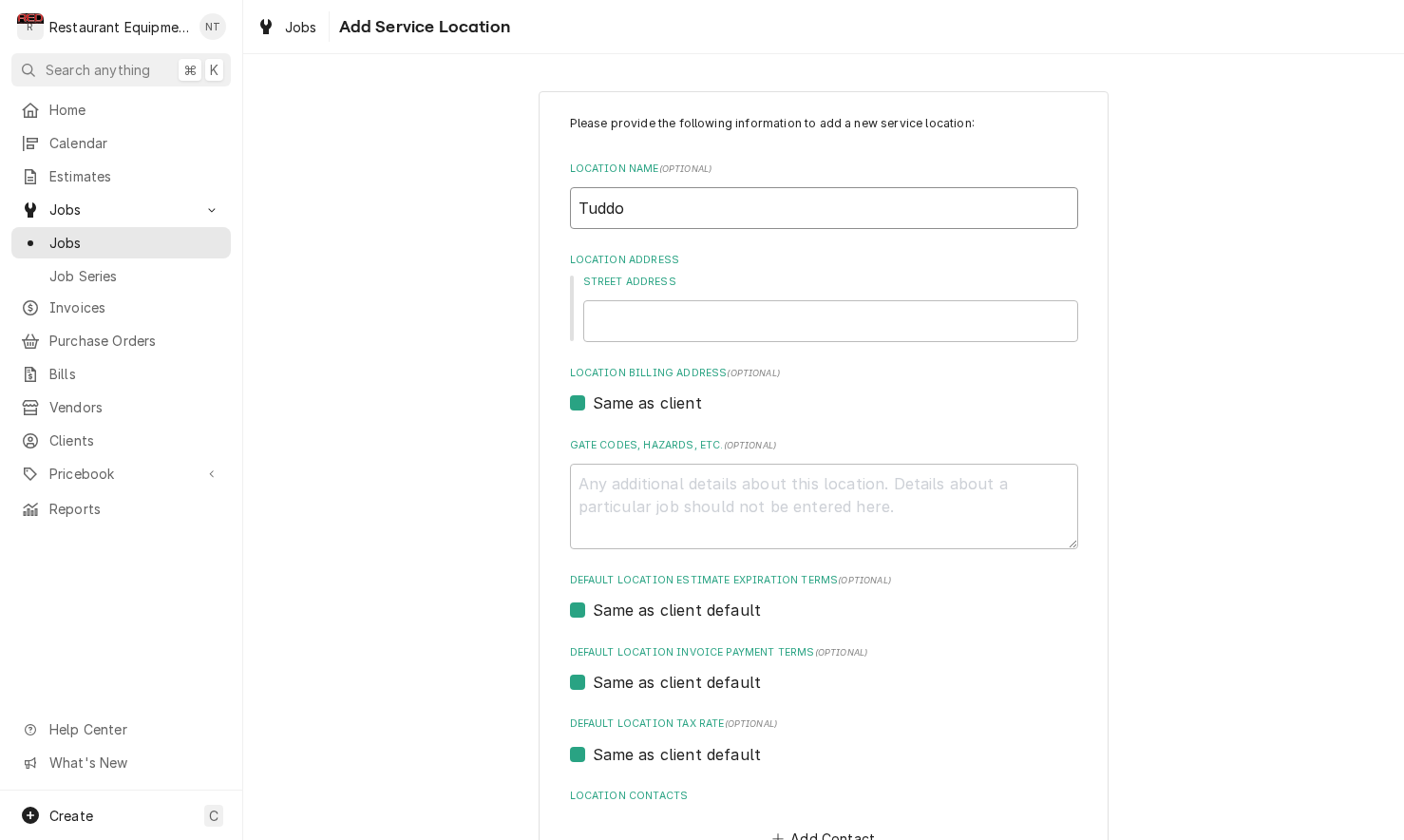
type textarea "x"
type input "Tuddor"
type textarea "x"
type input "Tuddors"
type textarea "x"
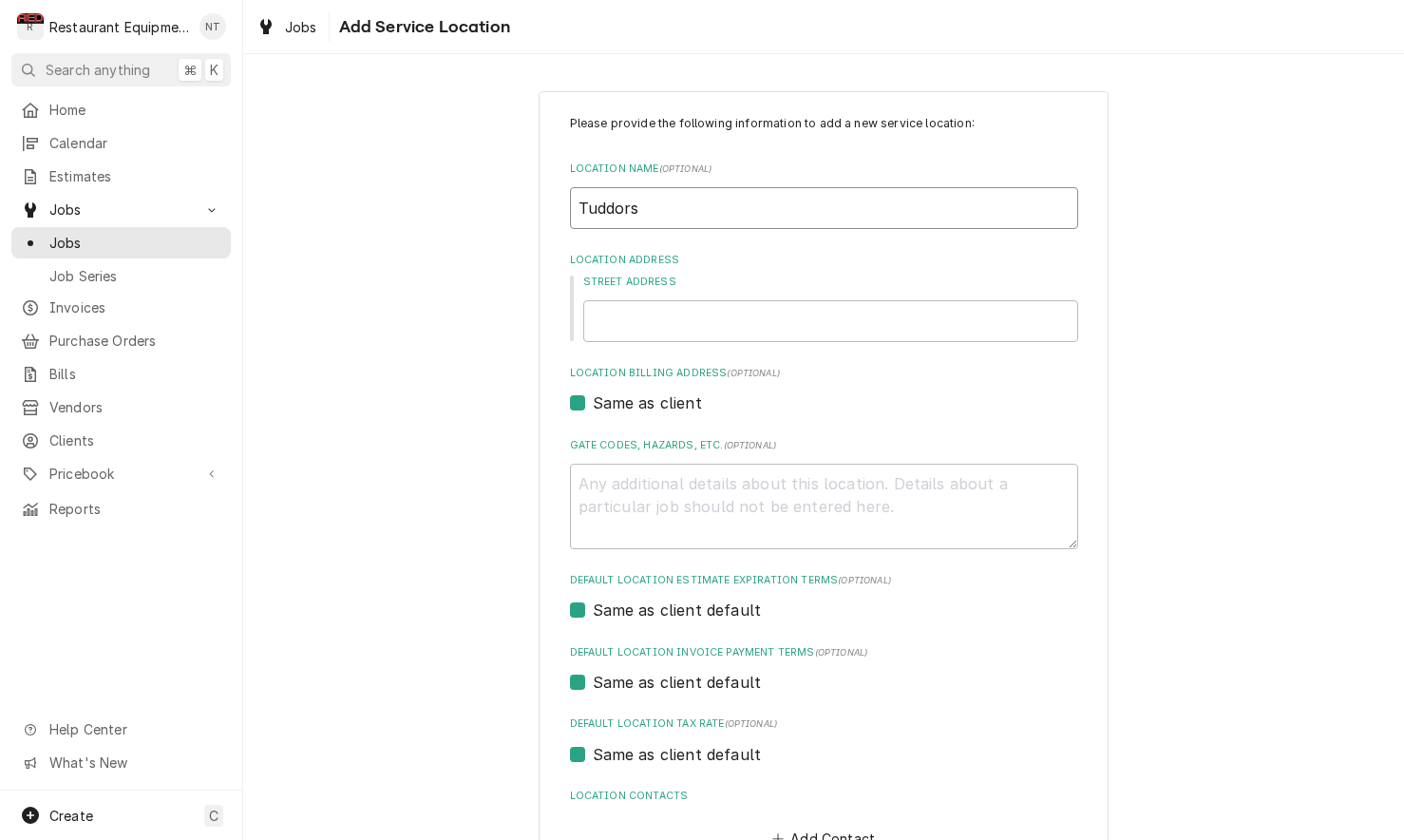
type input "Tudors"
type textarea "x"
type input "Tudors"
type textarea "x"
type input "4"
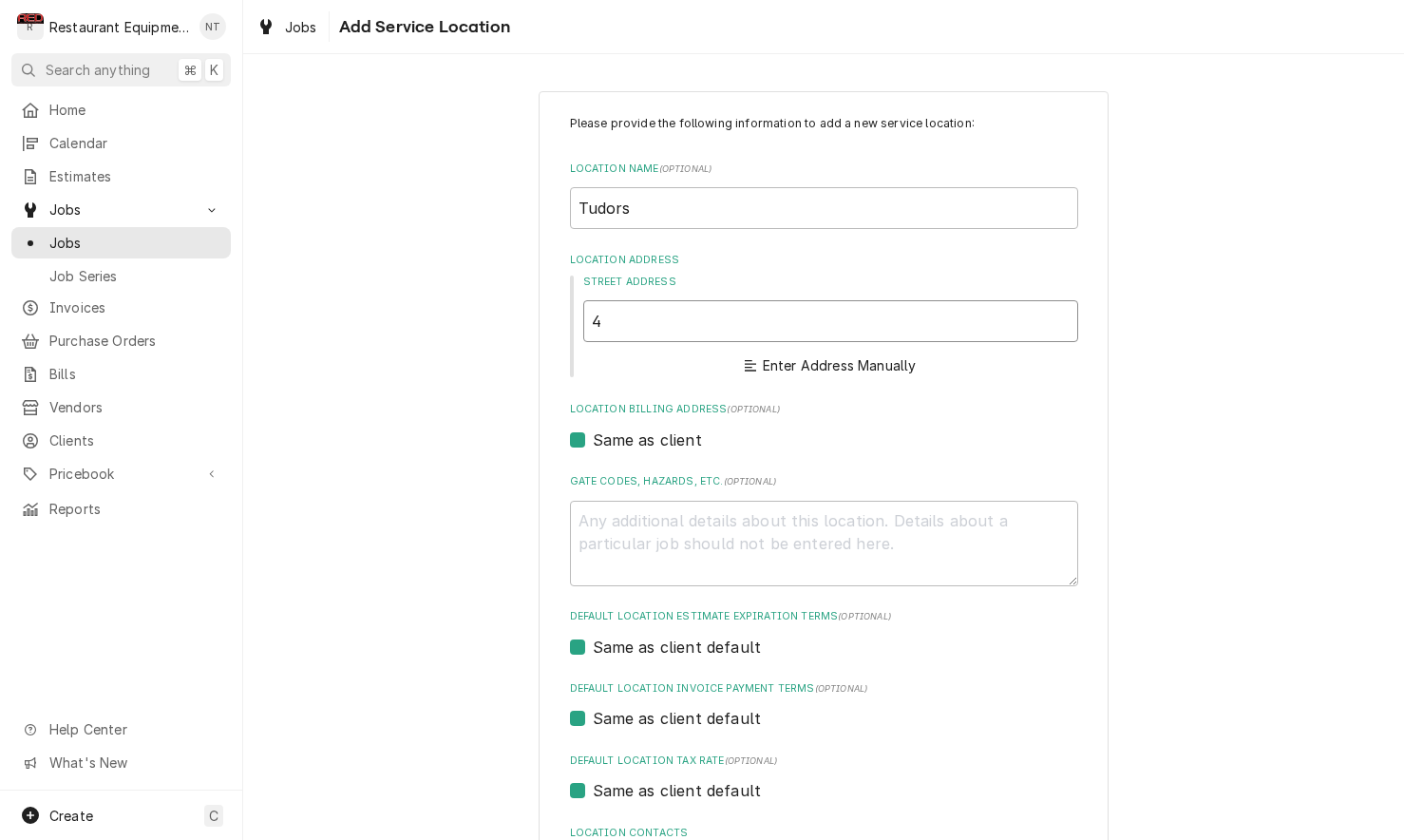
type textarea "x"
type input "41"
type textarea "x"
type input "410"
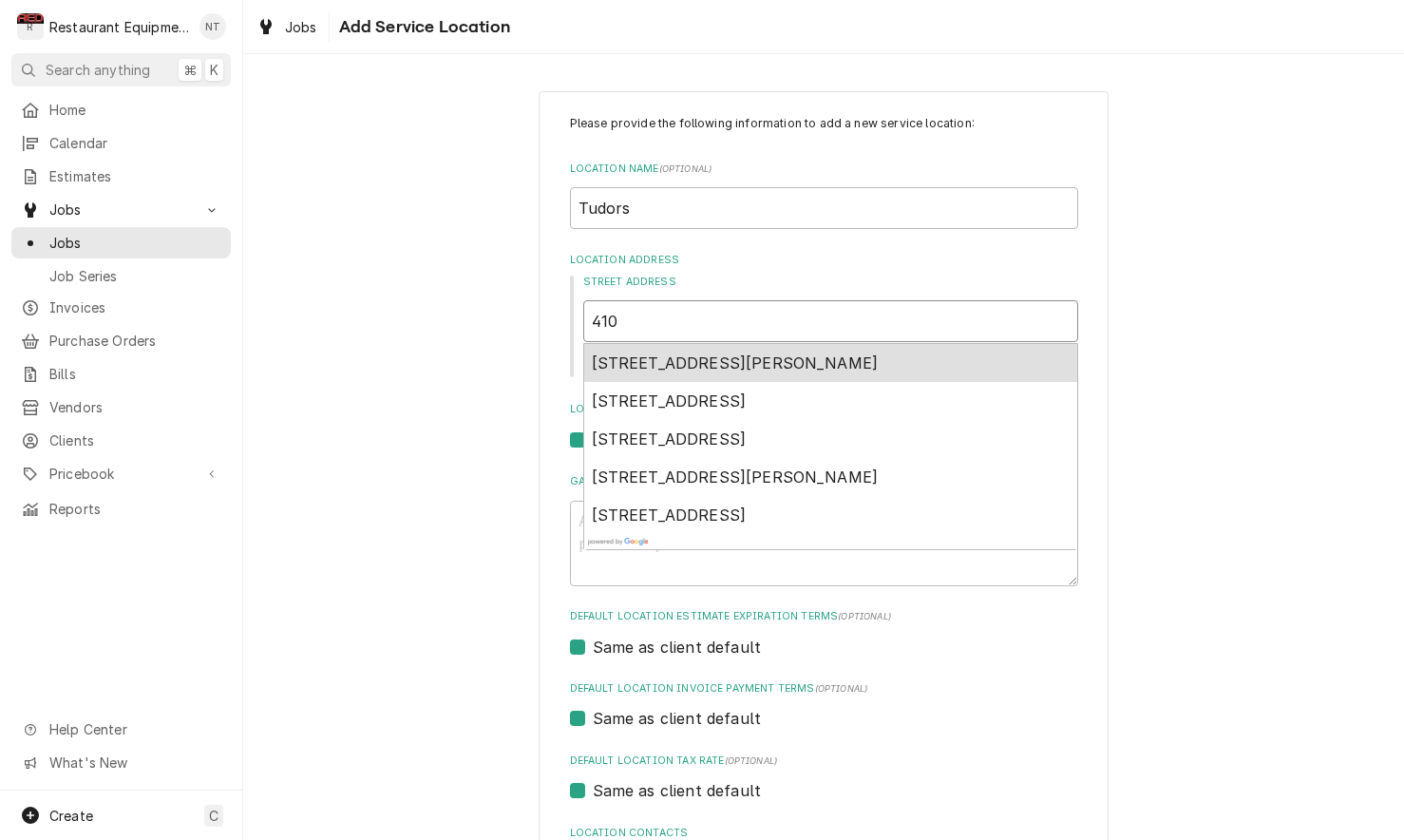
type textarea "x"
type input "410"
type textarea "x"
type input "410 5"
click at [747, 362] on span "410 50th Street Southeast, Charleston, WV, USA" at bounding box center [669, 363] width 155 height 19
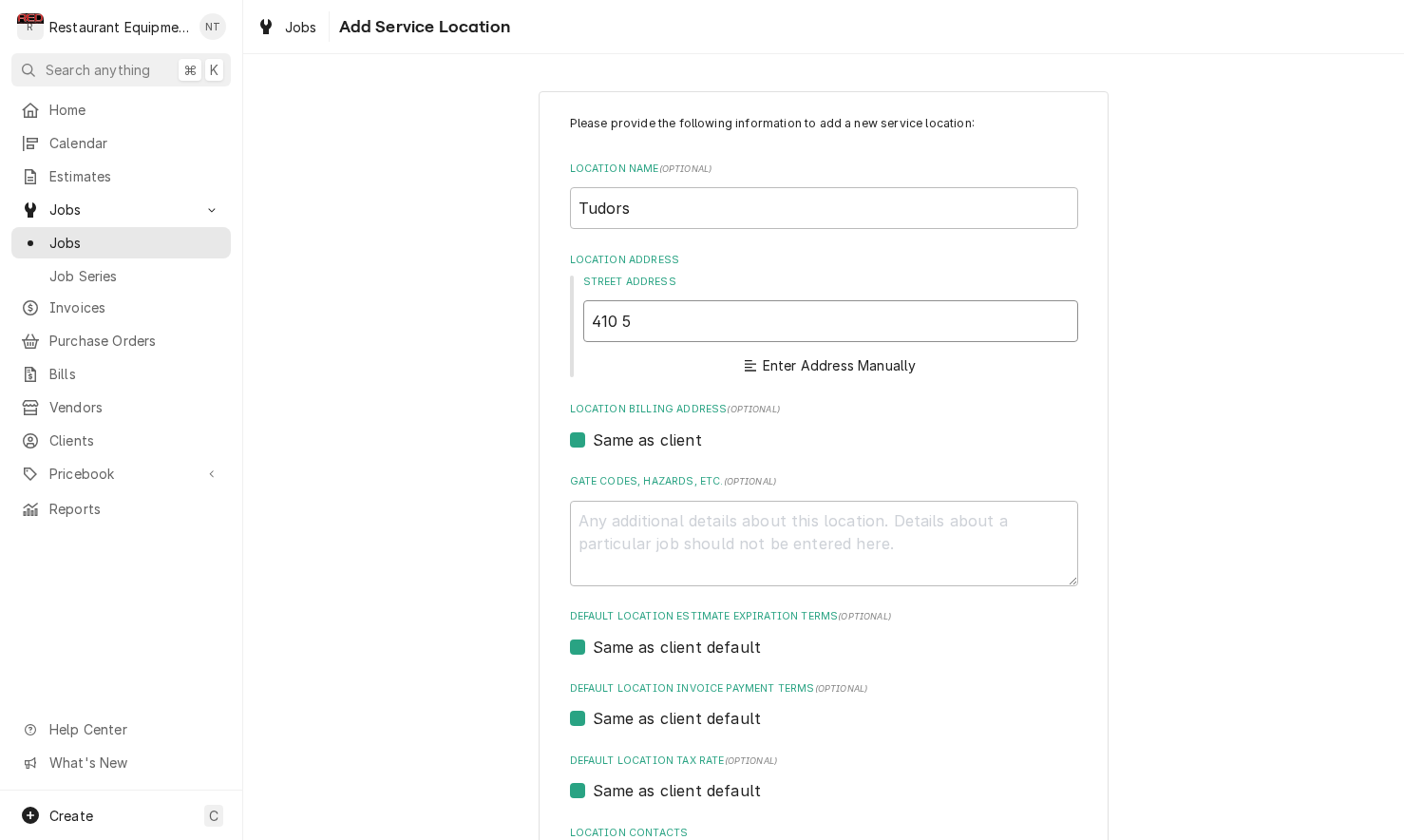
type textarea "x"
type input "410 50th St SE"
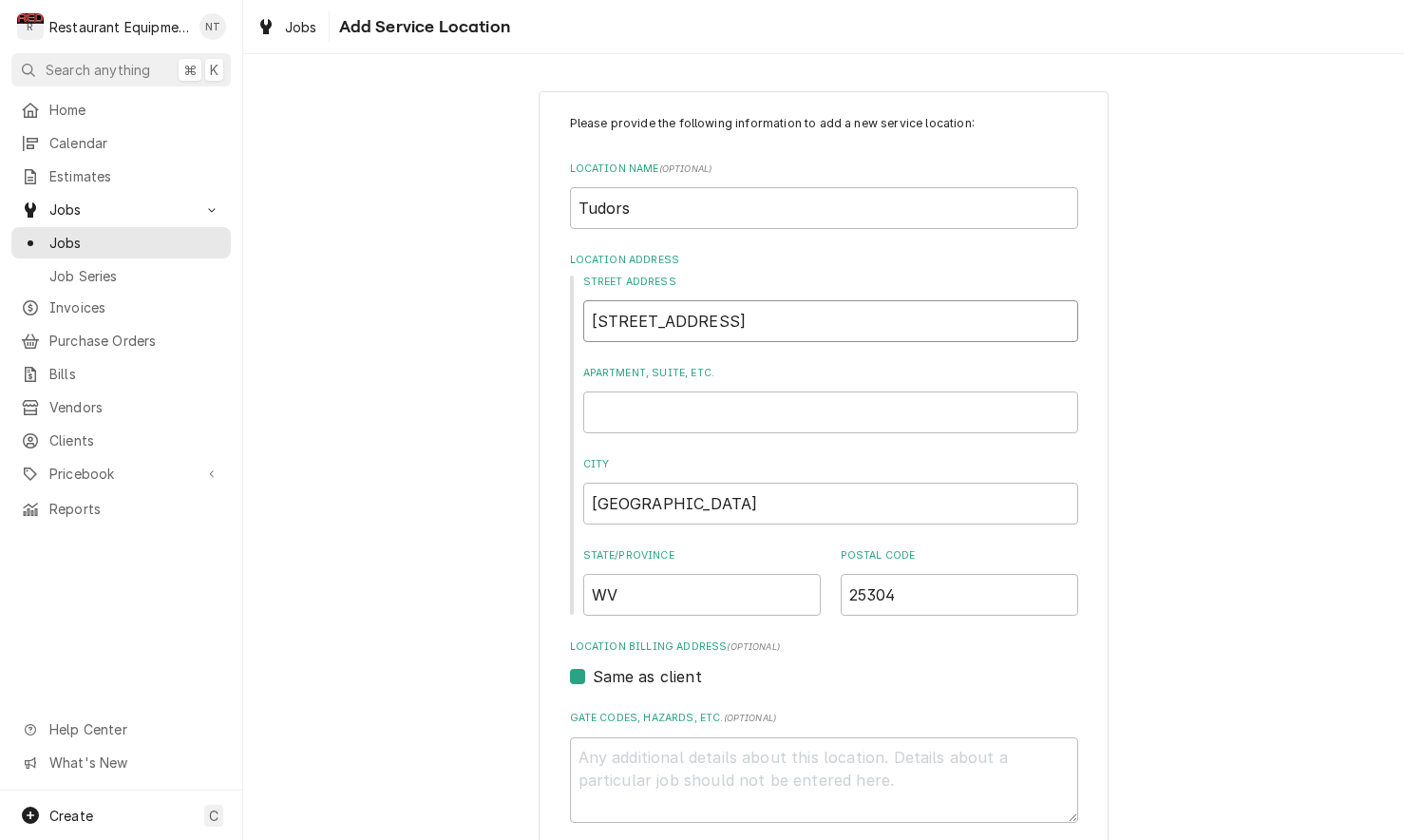
type textarea "x"
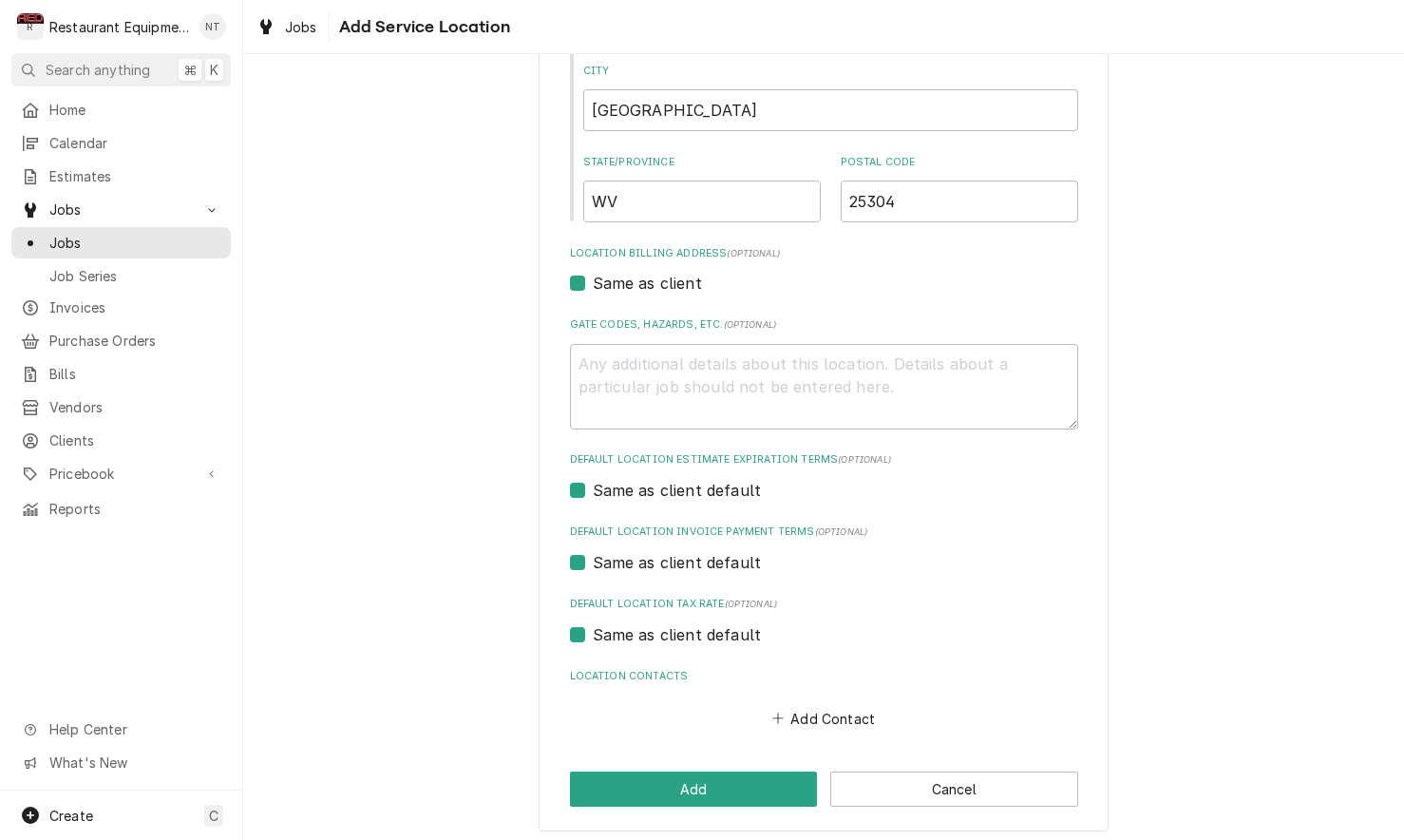
scroll to position [392, 0]
click at [1081, 778] on div "Please provide the following information to add a new service location: Locatio…" at bounding box center [823, 265] width 570 height 1134
click at [1078, 777] on button "Cancel" at bounding box center [954, 790] width 248 height 35
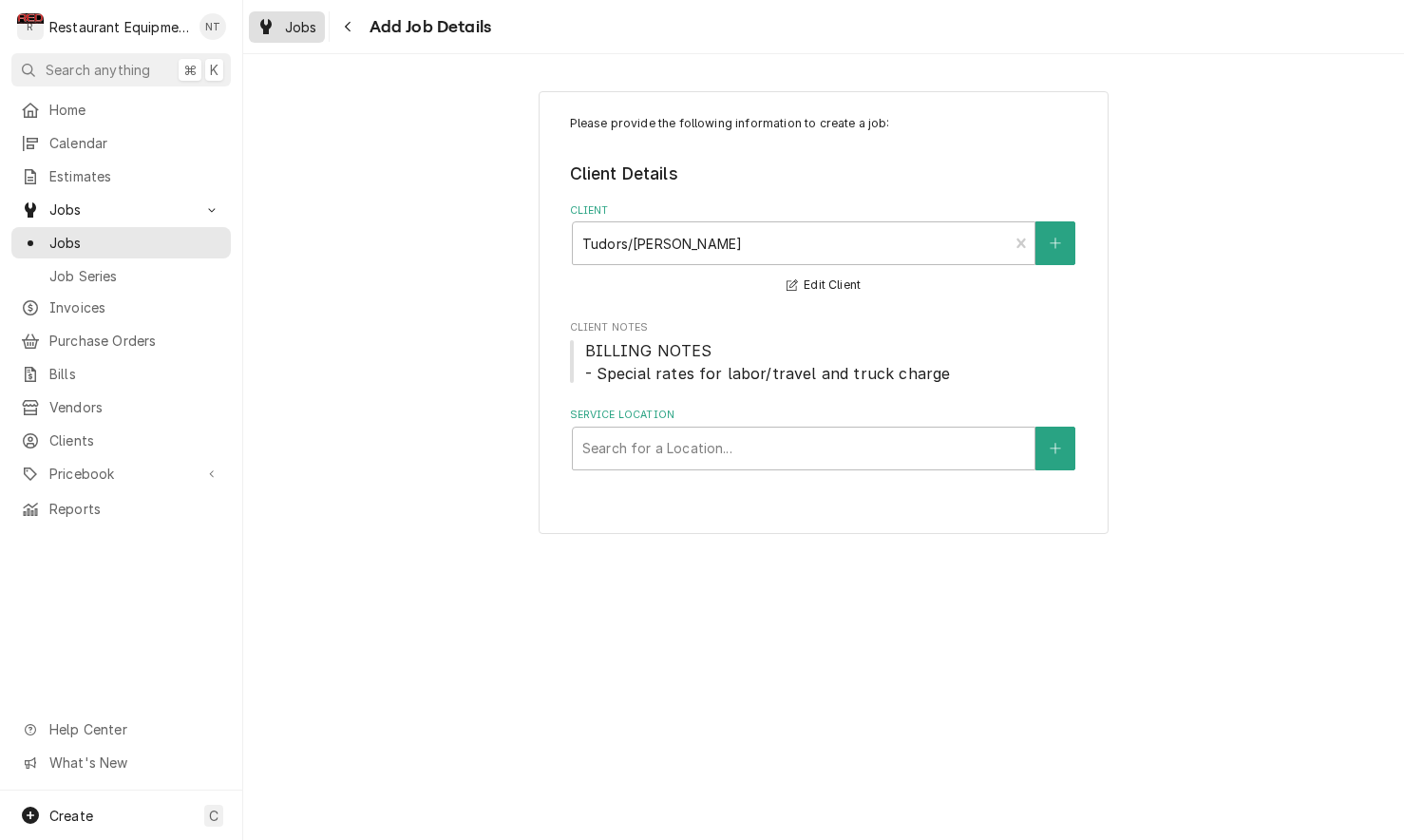
click at [297, 24] on span "Jobs" at bounding box center [302, 27] width 32 height 20
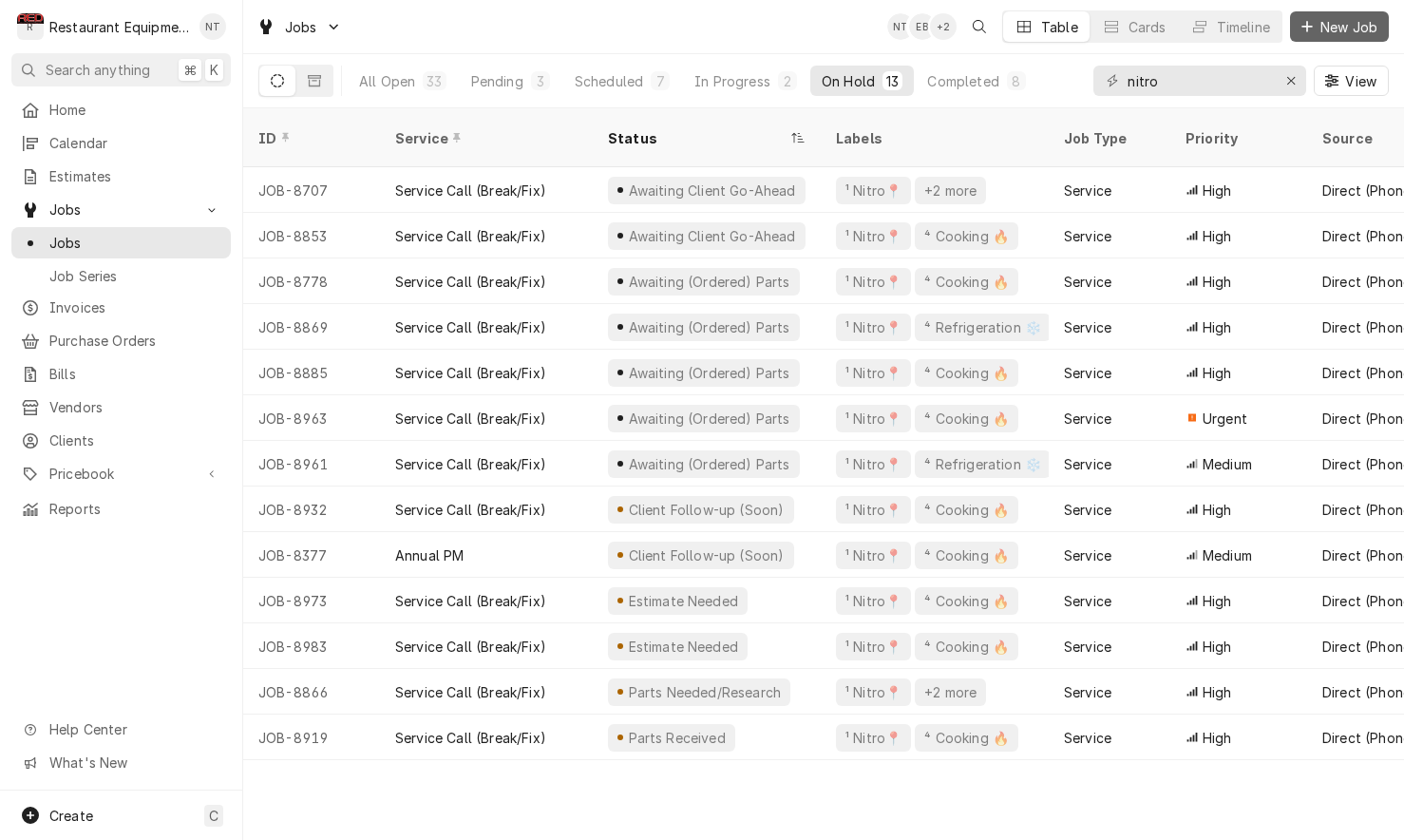
click at [1351, 23] on span "New Job" at bounding box center [1349, 27] width 65 height 20
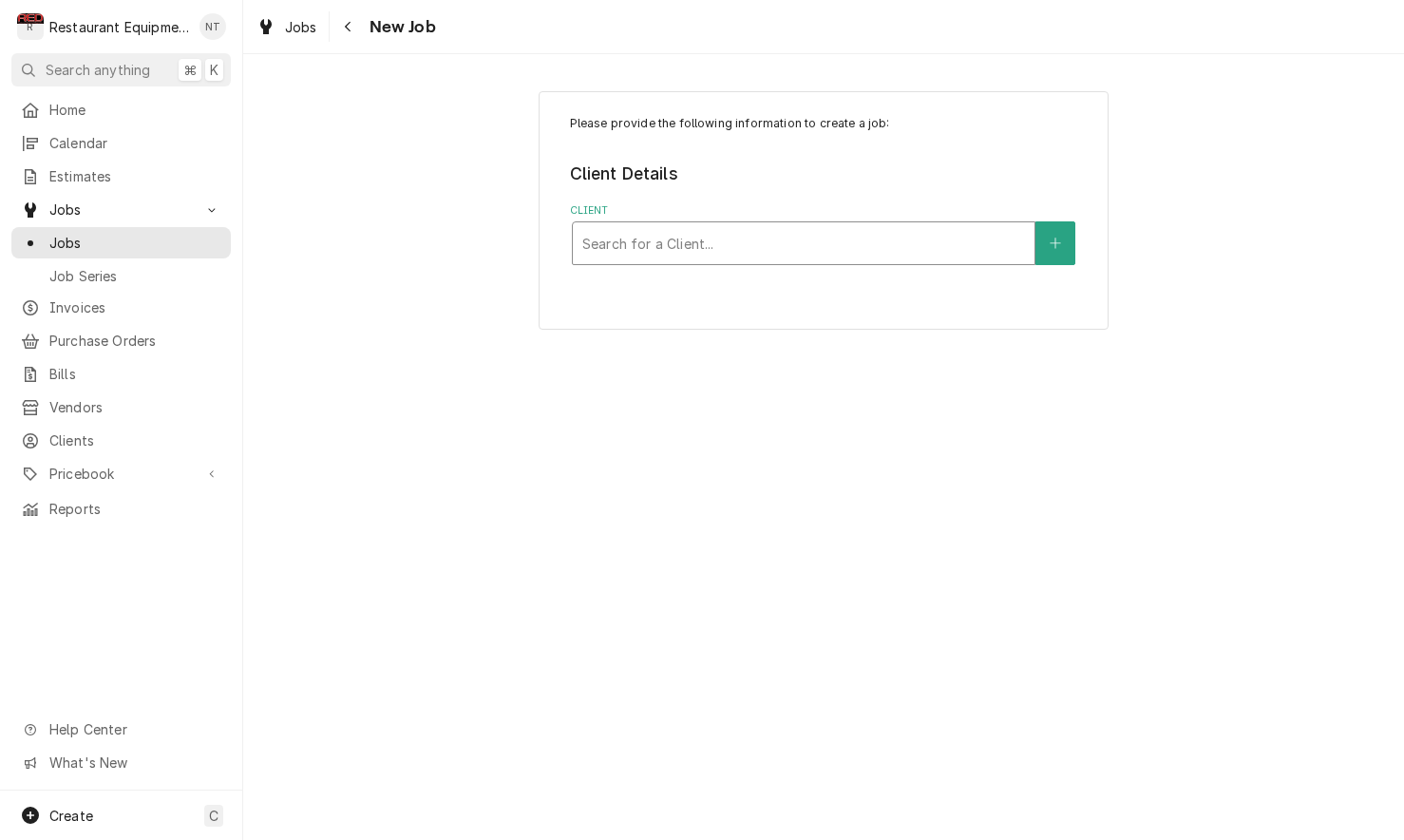
click at [886, 262] on div "Search for a Client..." at bounding box center [803, 244] width 461 height 42
type input "tud"
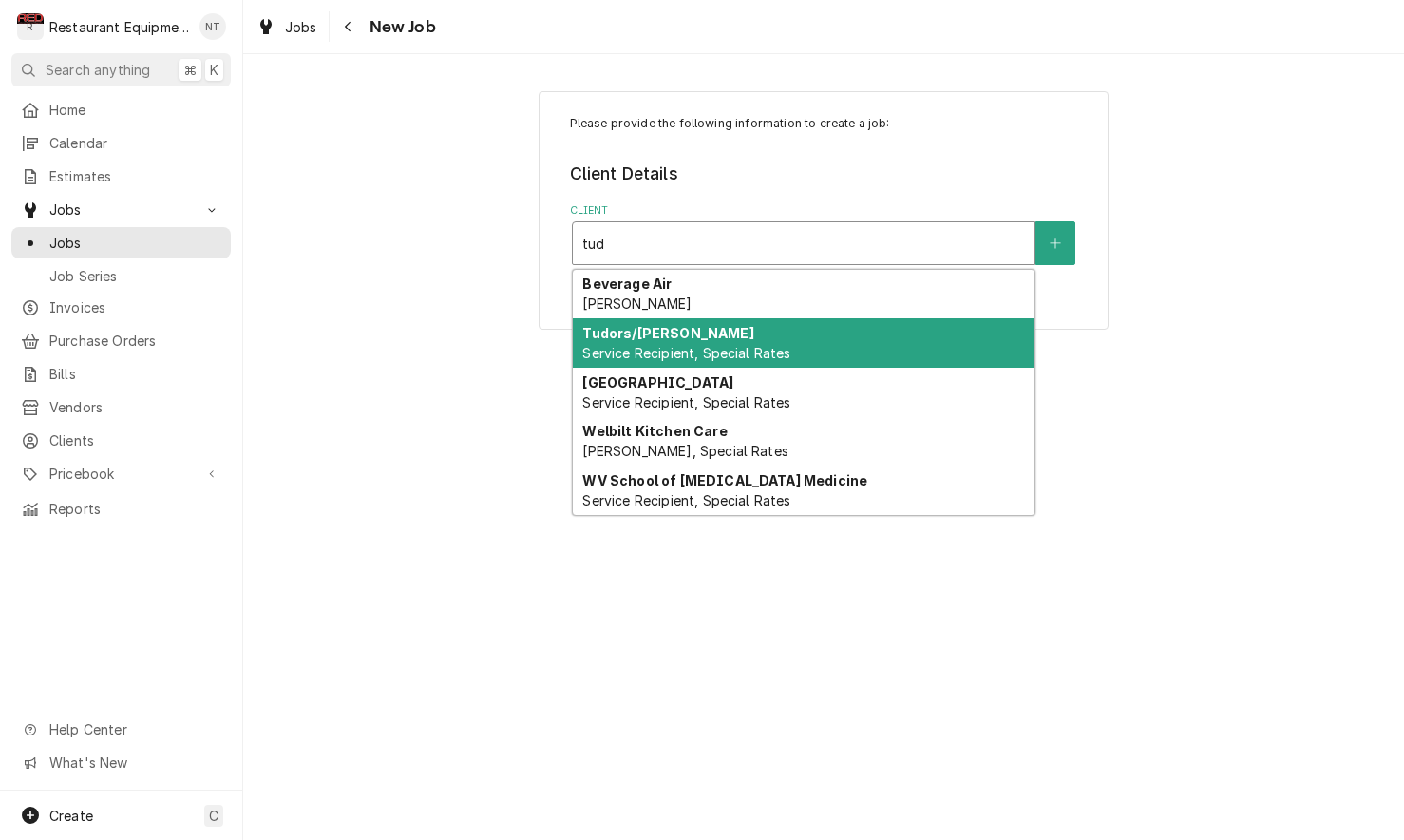
click at [926, 342] on div "Tudors/[PERSON_NAME] Service Recipient, Special Rates" at bounding box center [803, 343] width 461 height 49
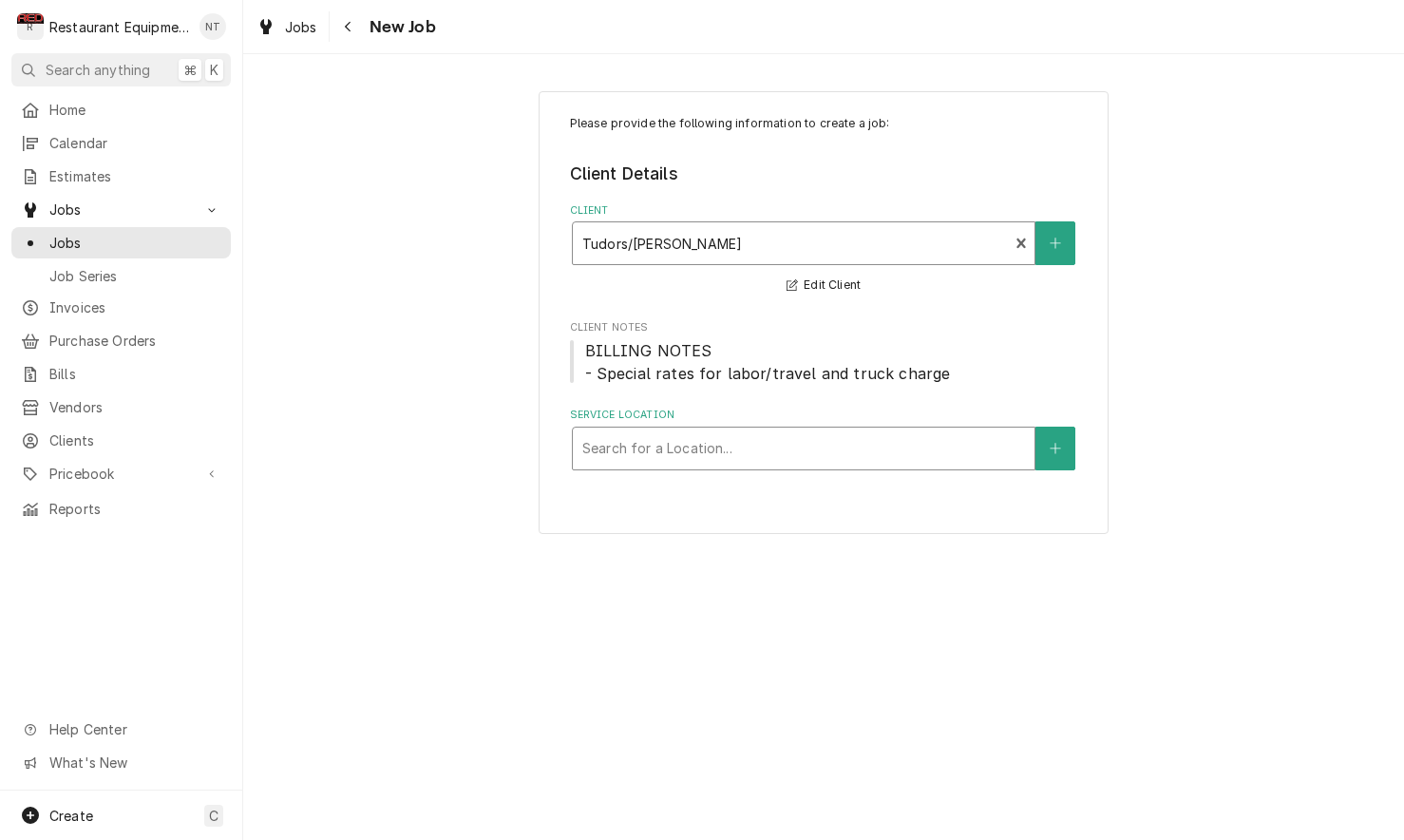
click at [863, 436] on div "Service Location" at bounding box center [803, 448] width 442 height 34
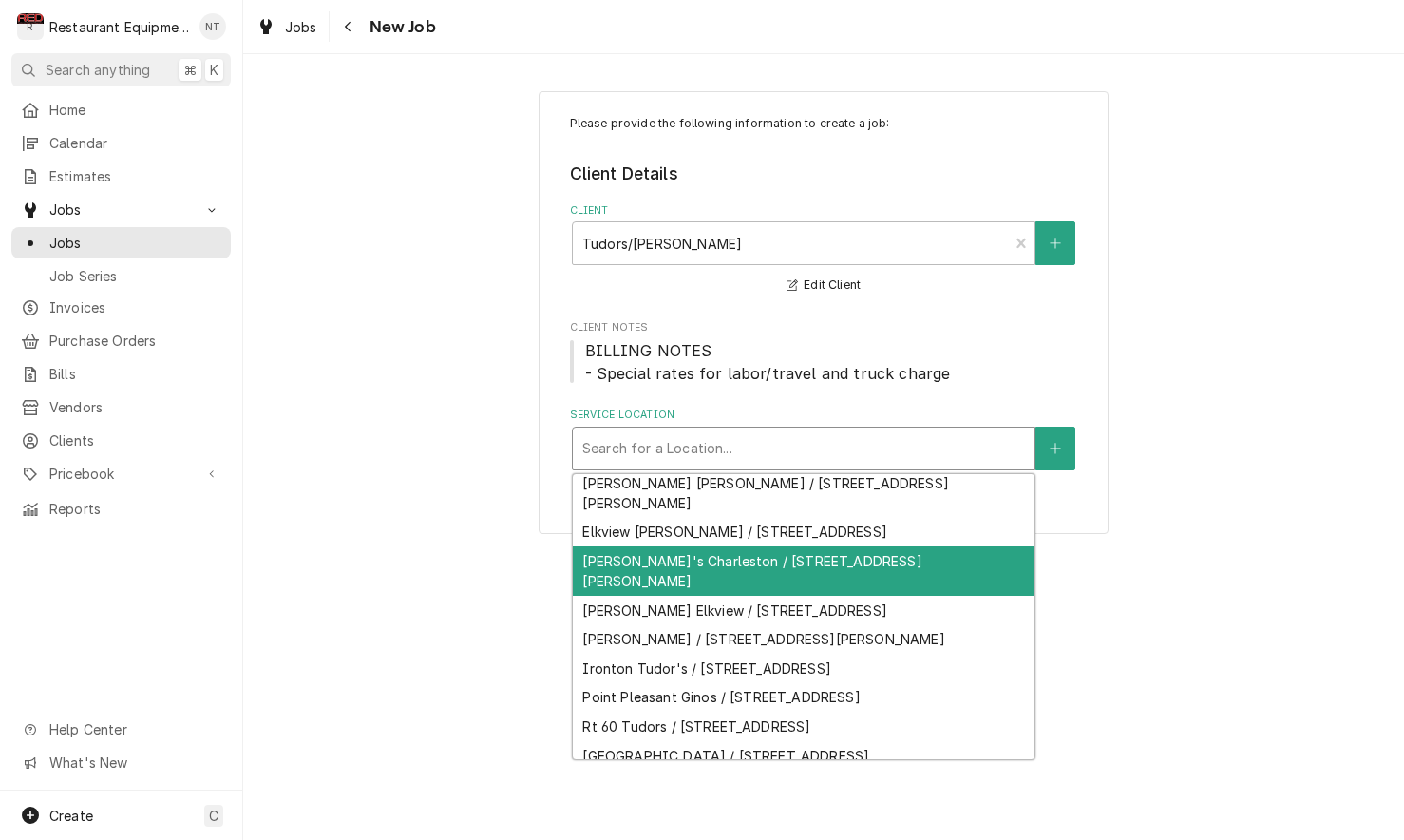
scroll to position [35, 0]
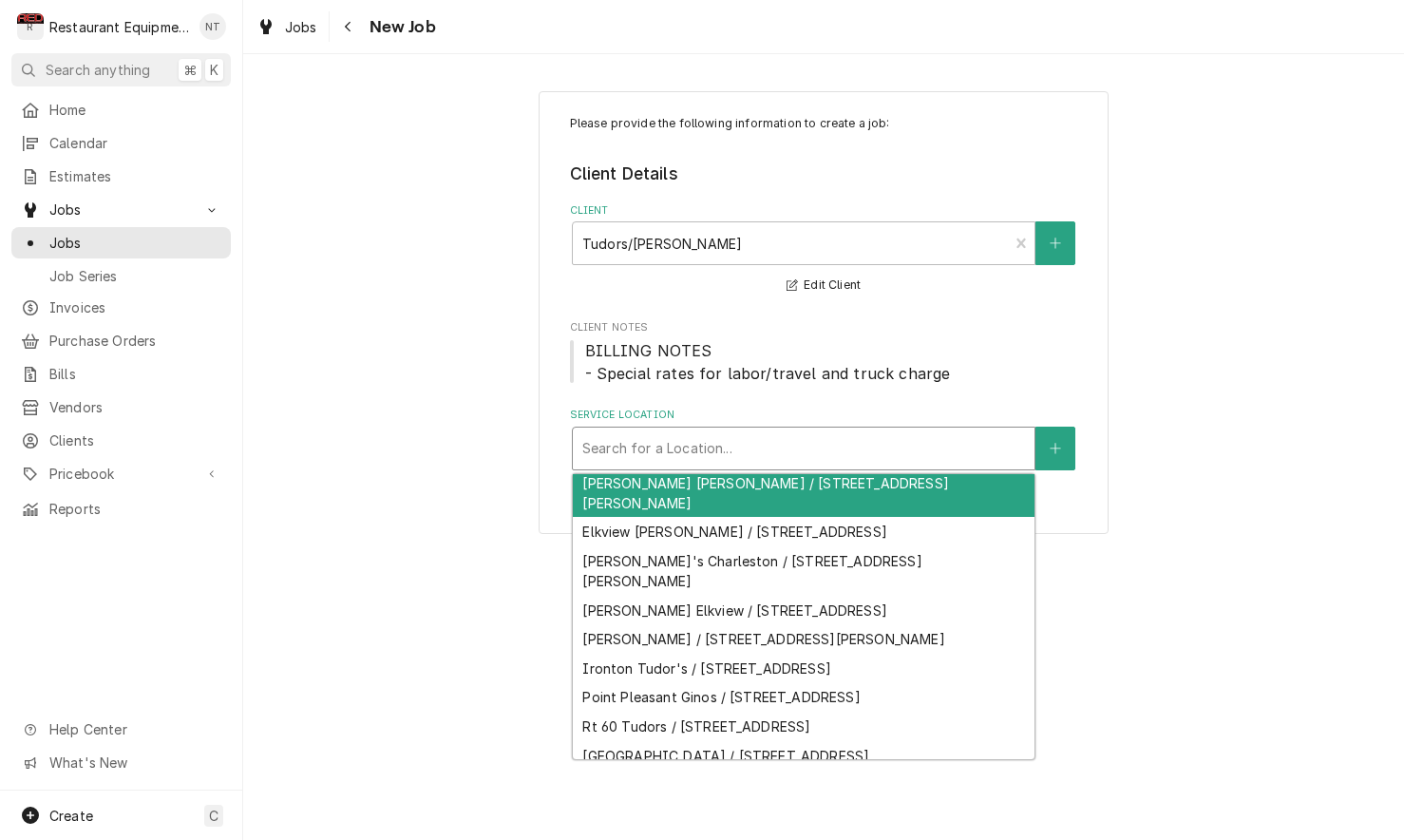
click at [928, 438] on div "Service Location" at bounding box center [803, 448] width 442 height 34
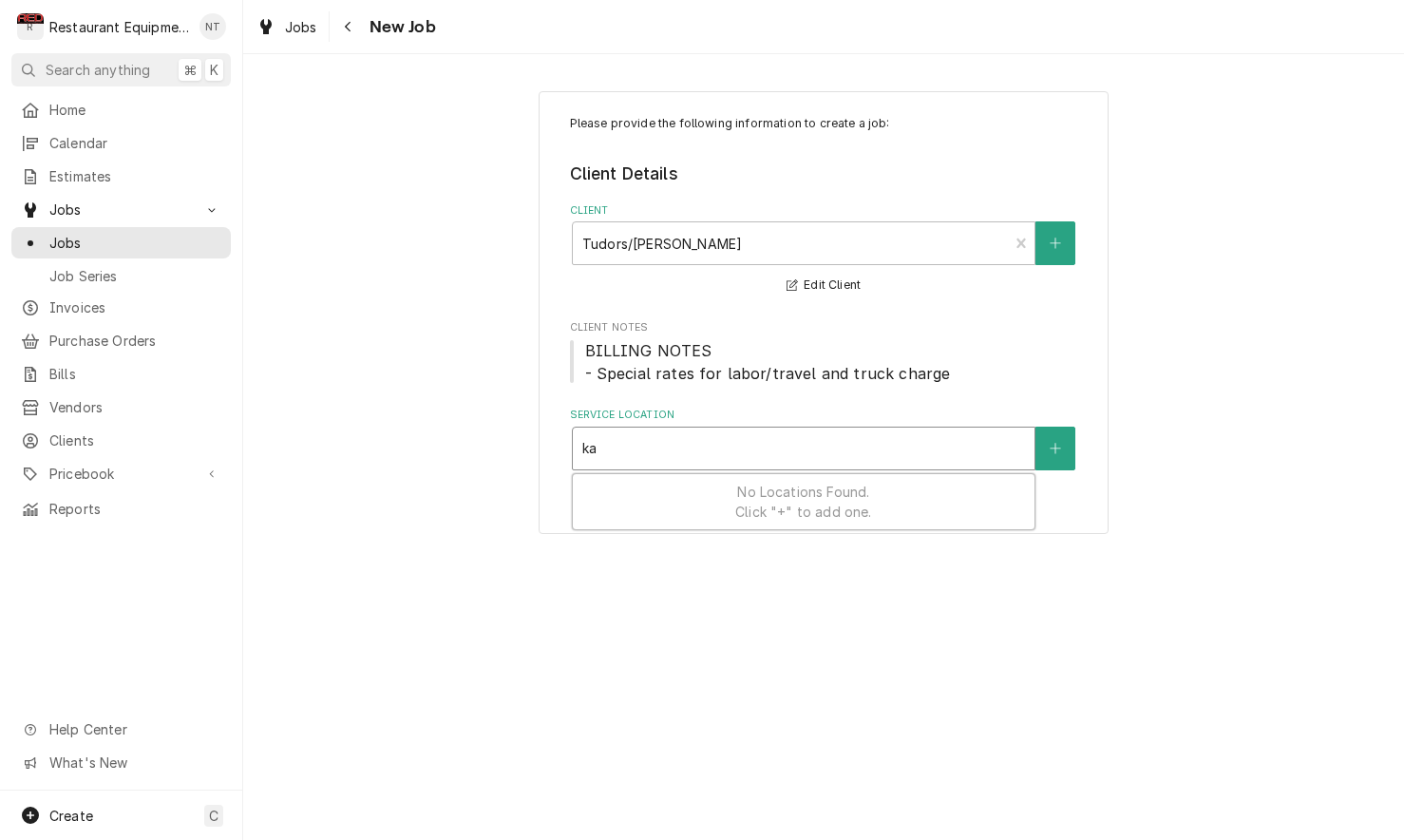
type input "k"
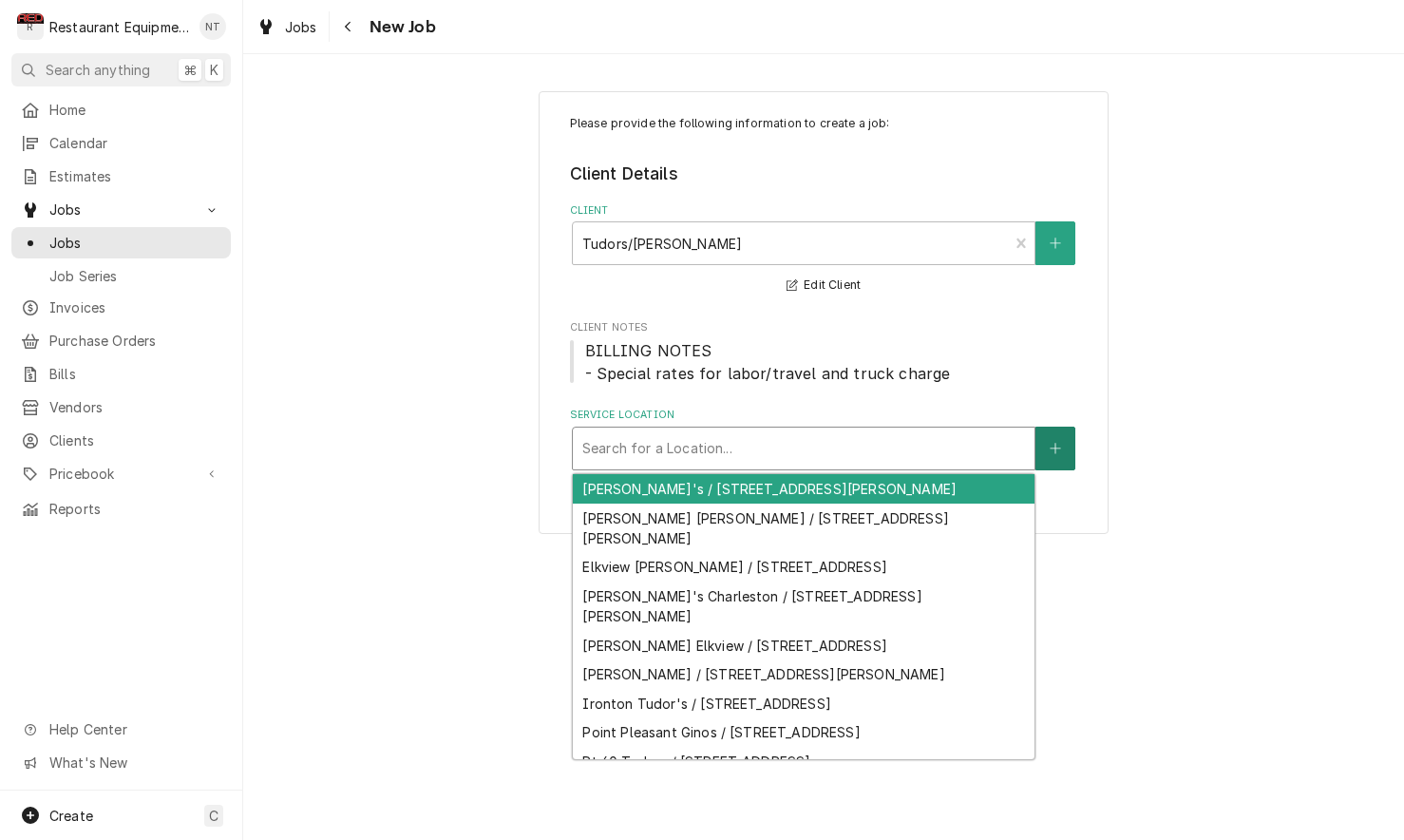
click at [1069, 446] on button "Service Location" at bounding box center [1056, 448] width 40 height 44
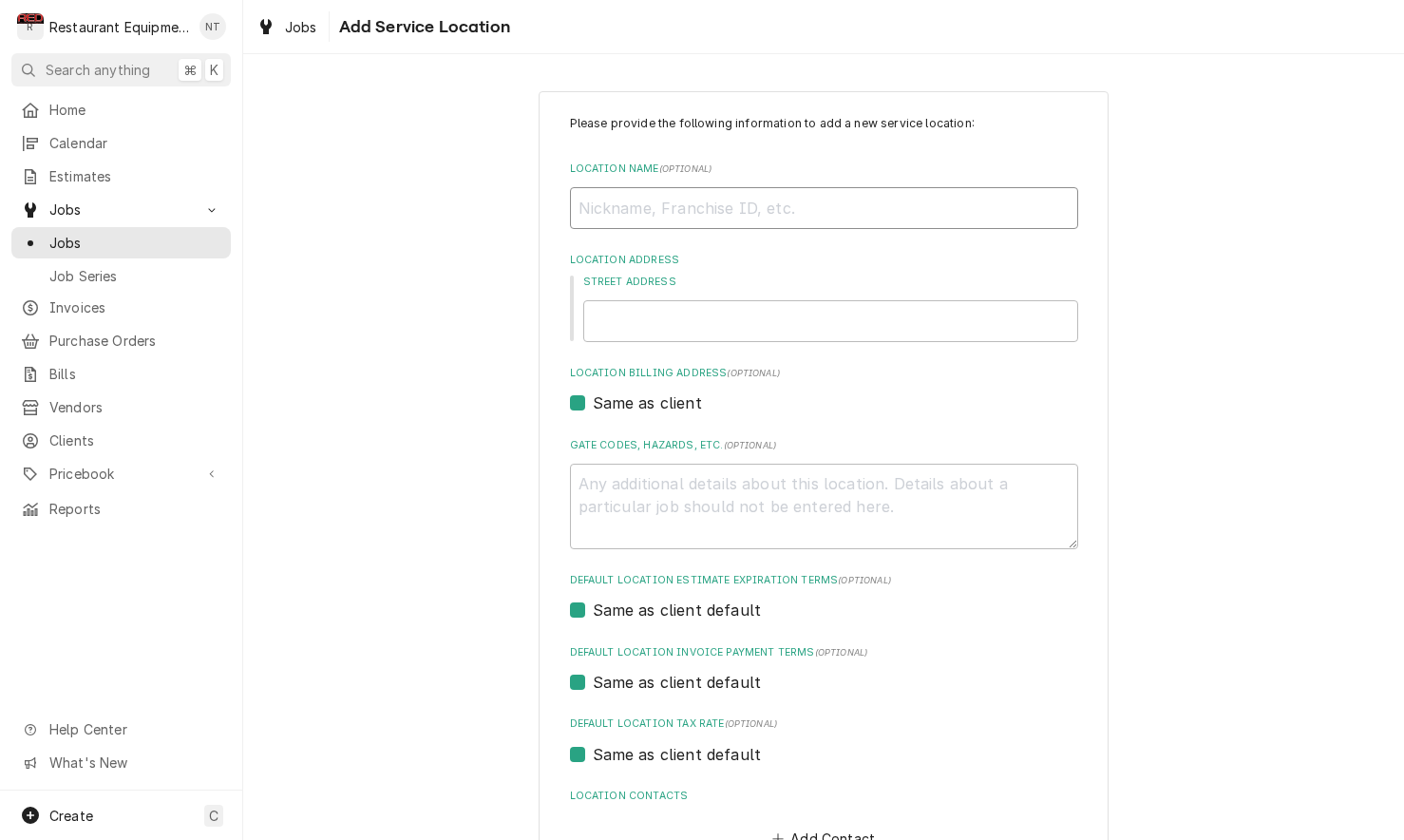
type textarea "x"
type input "K"
type textarea "x"
type input "Ka"
type textarea "x"
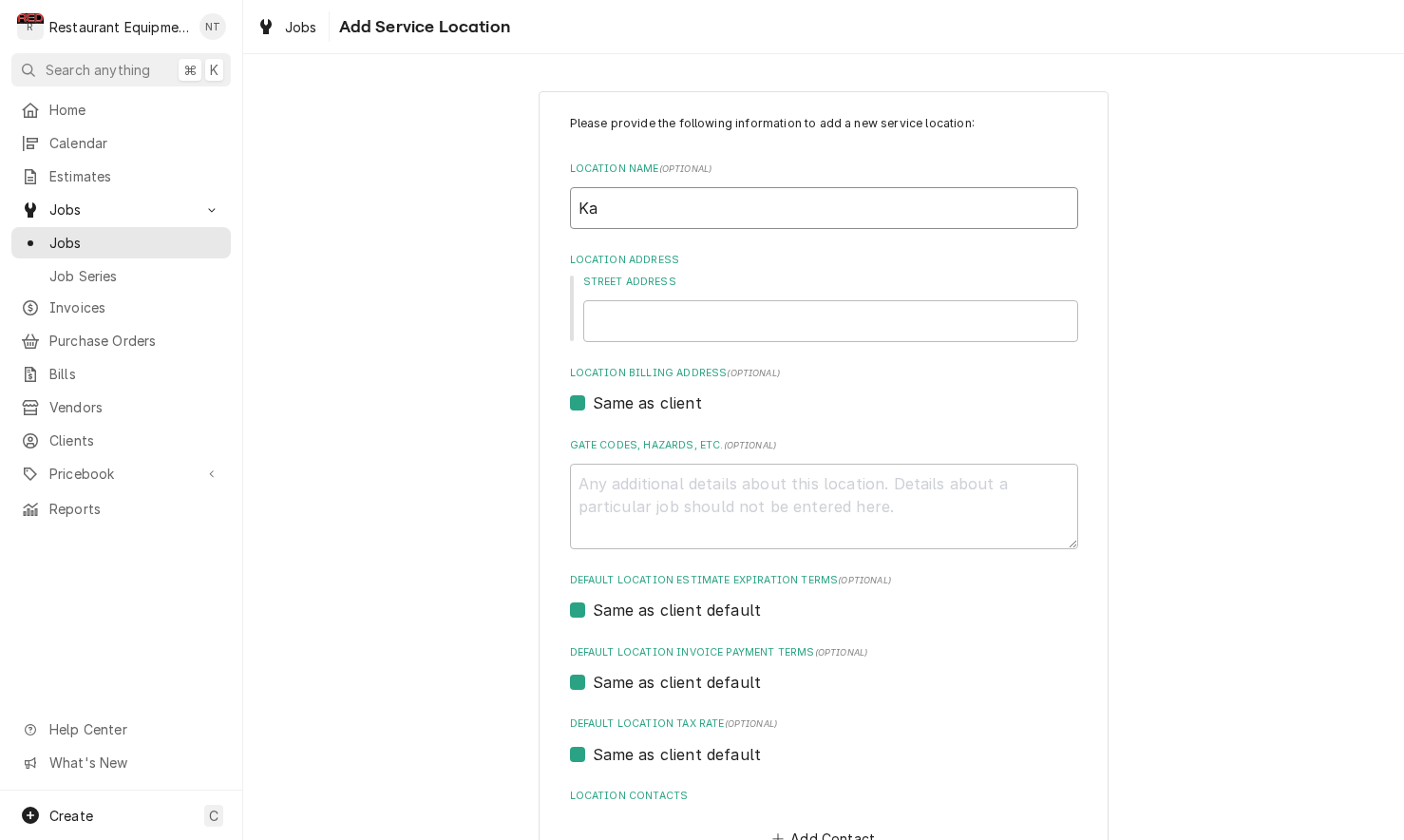
type input "K"
type textarea "x"
type input "KC"
type textarea "x"
type input "KC"
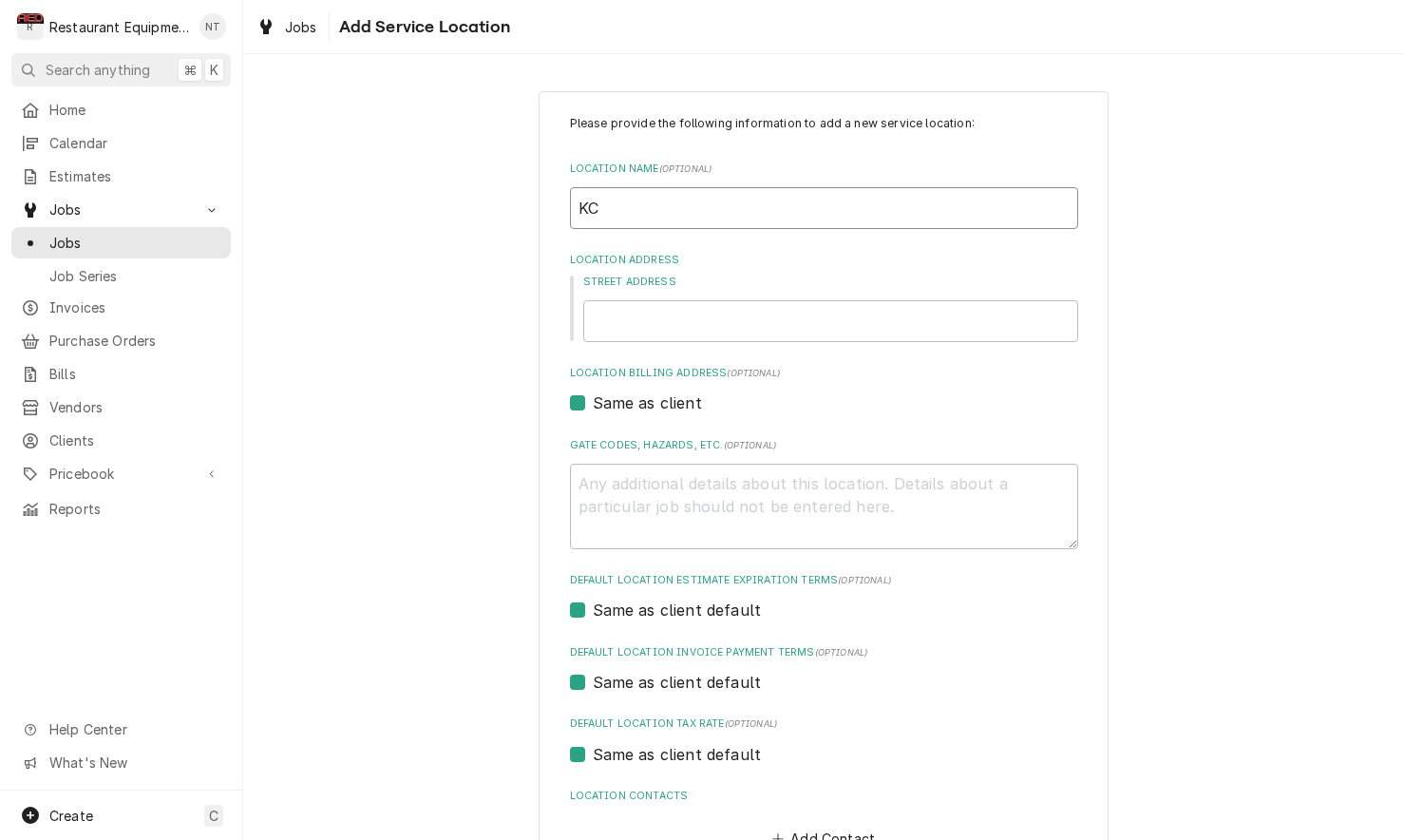
type textarea "x"
type input "KC T"
type textarea "x"
type input "KC Tu"
type textarea "x"
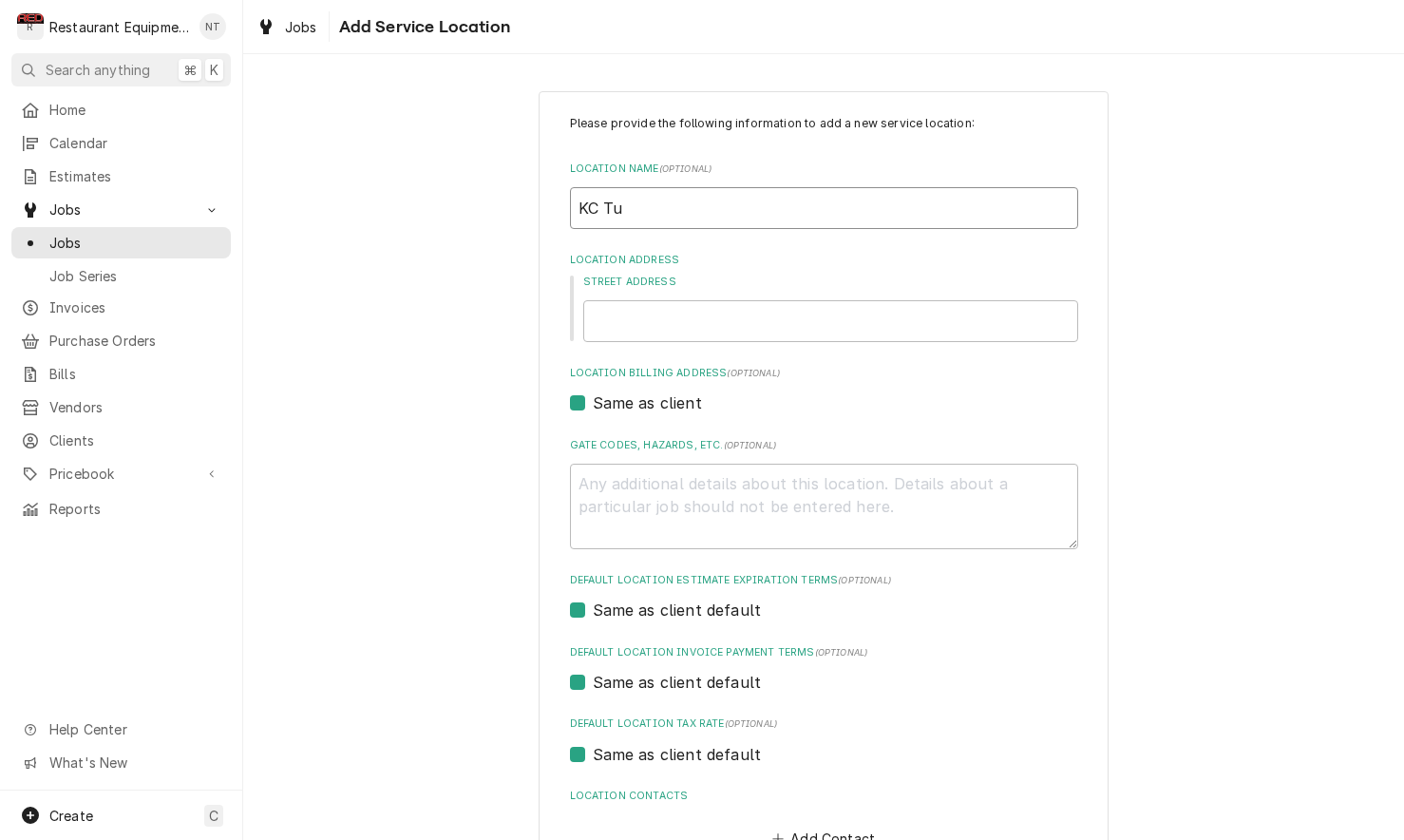
type input "KC Tud"
type textarea "x"
type input "KC Tudo"
type textarea "x"
type input "KC Tudor"
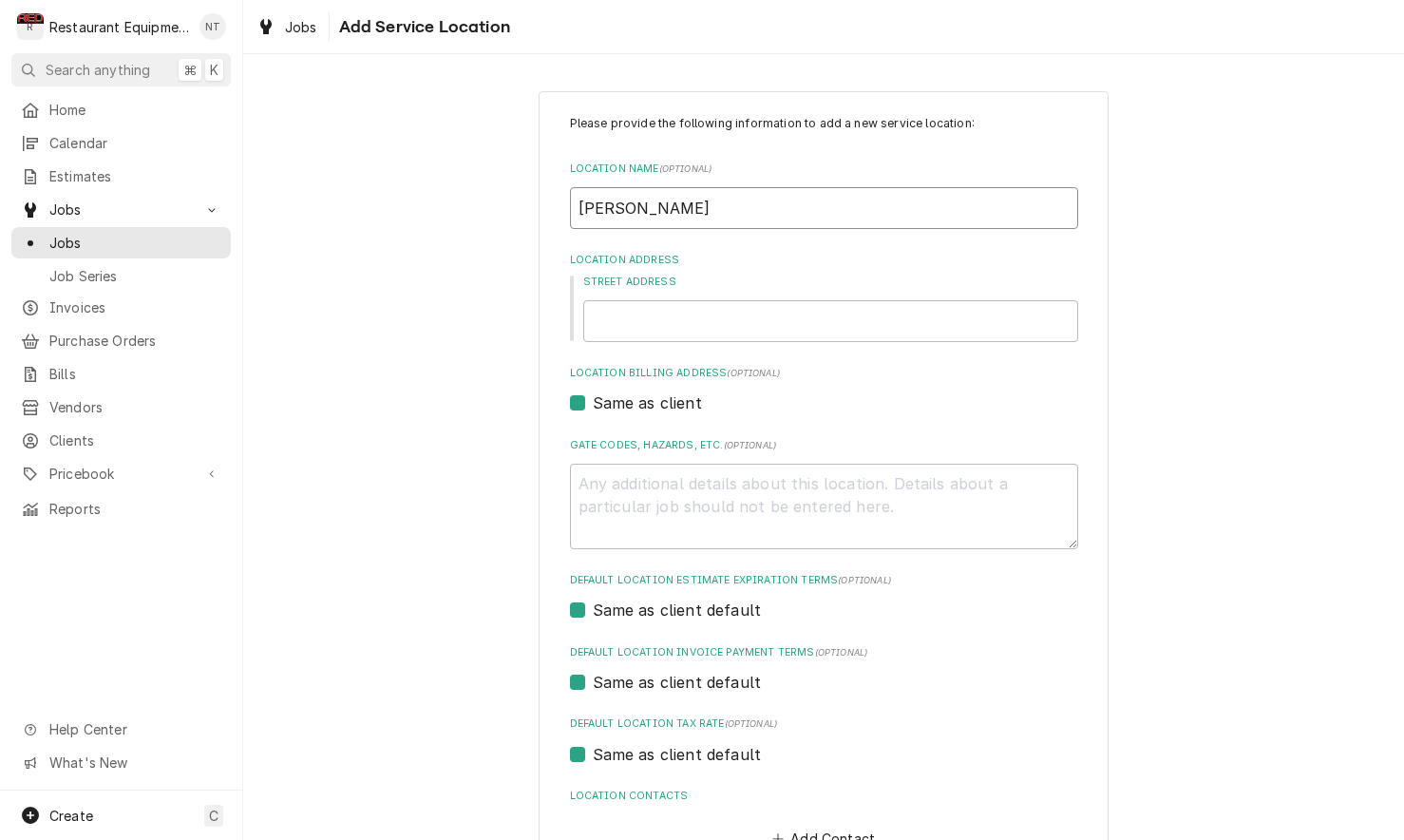
type textarea "x"
type input "KC Tudors"
type textarea "x"
type input "KC Tudors"
type textarea "x"
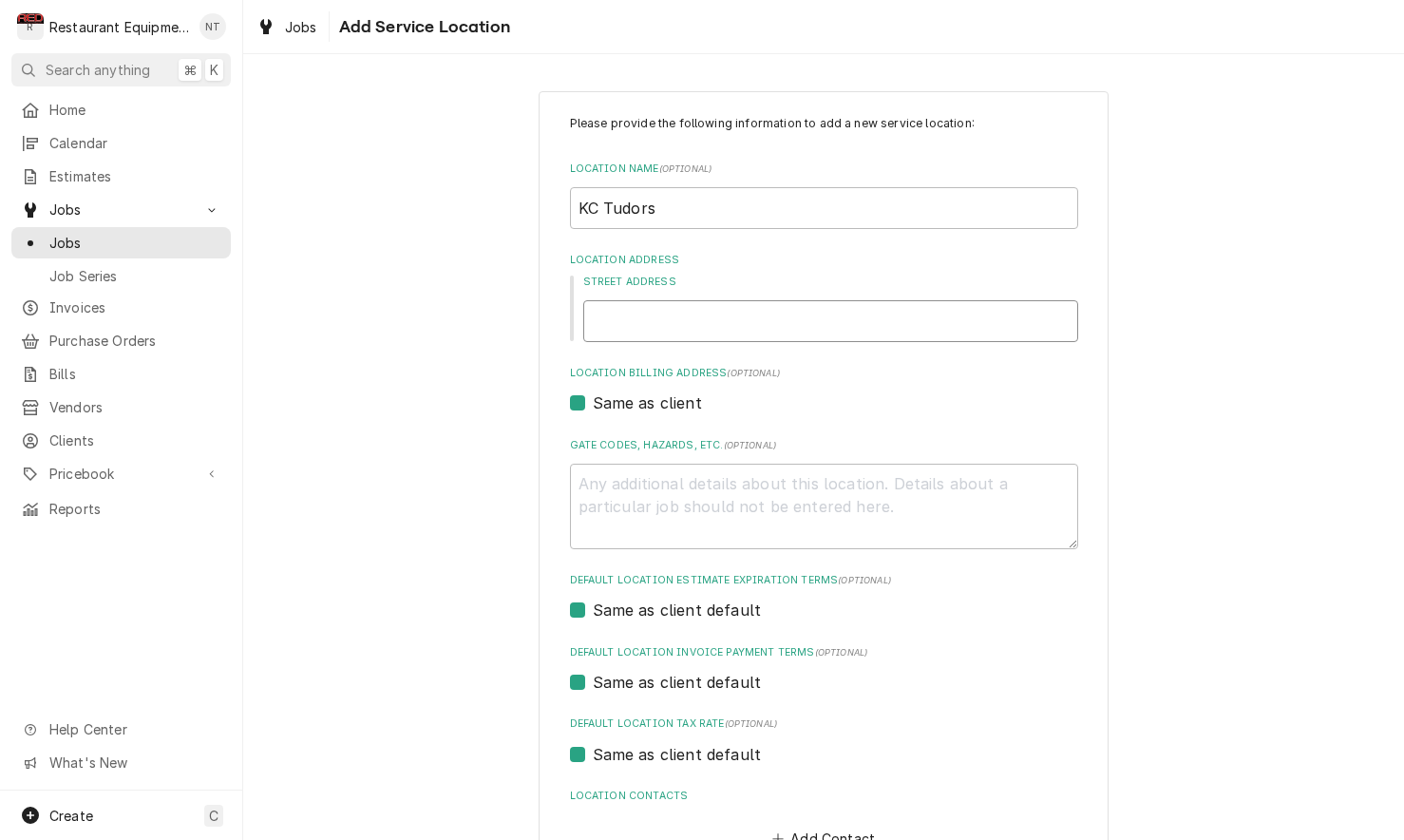
type input "4"
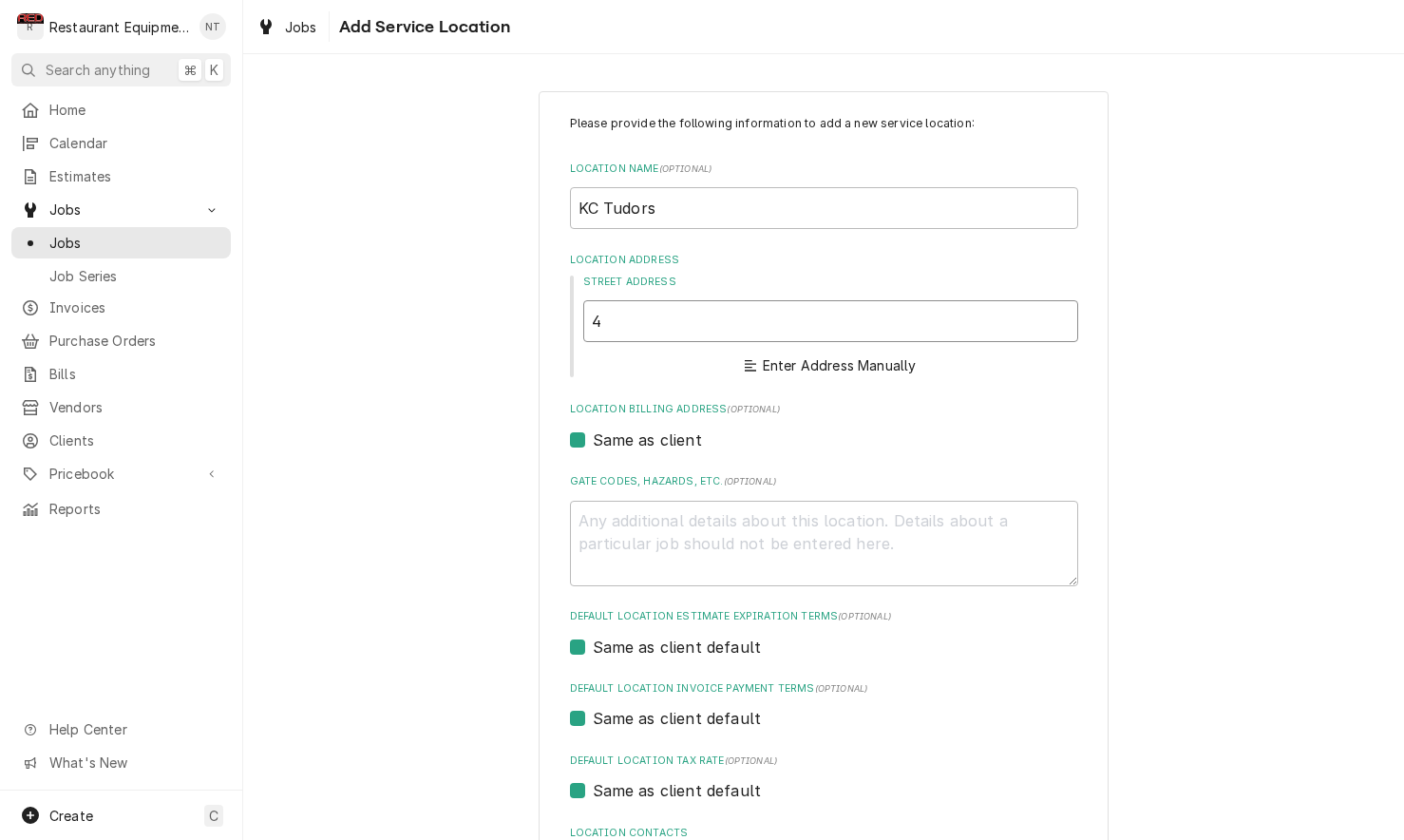
type textarea "x"
type input "41"
type textarea "x"
type input "410"
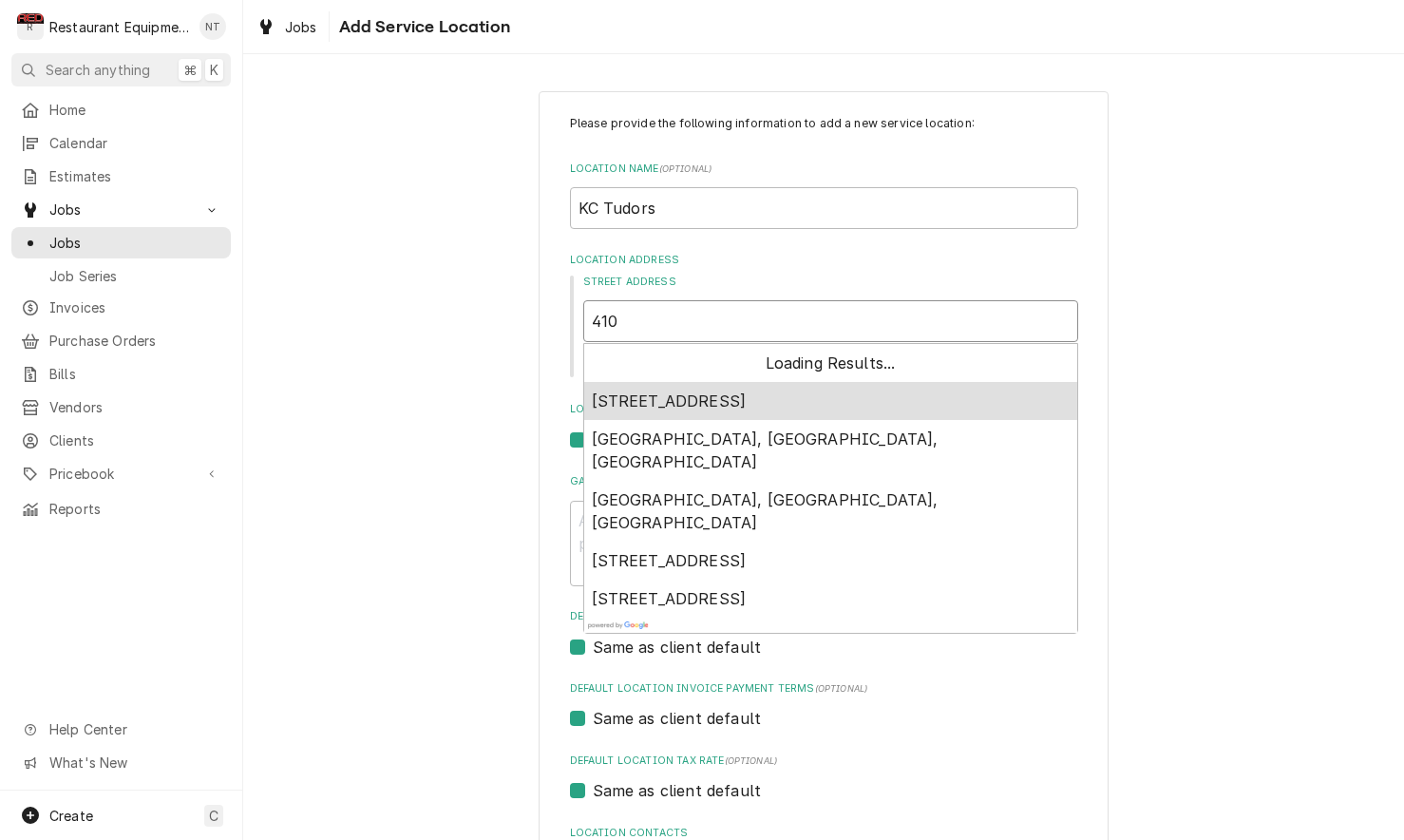
type textarea "x"
type input "410"
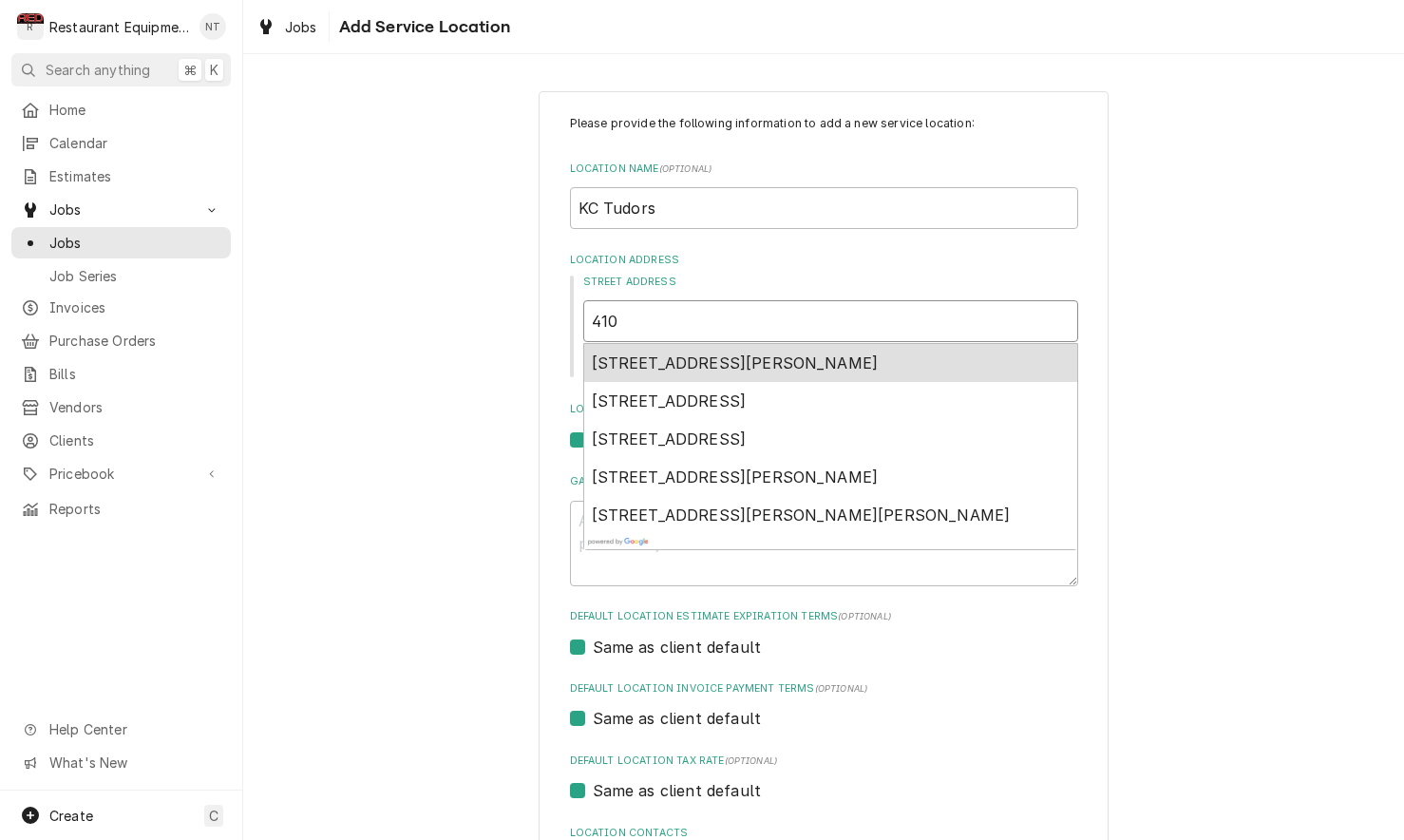
type textarea "x"
type input "410 5"
click at [747, 359] on span "410 50th Street Southeast, Charleston, WV, USA" at bounding box center [669, 363] width 155 height 19
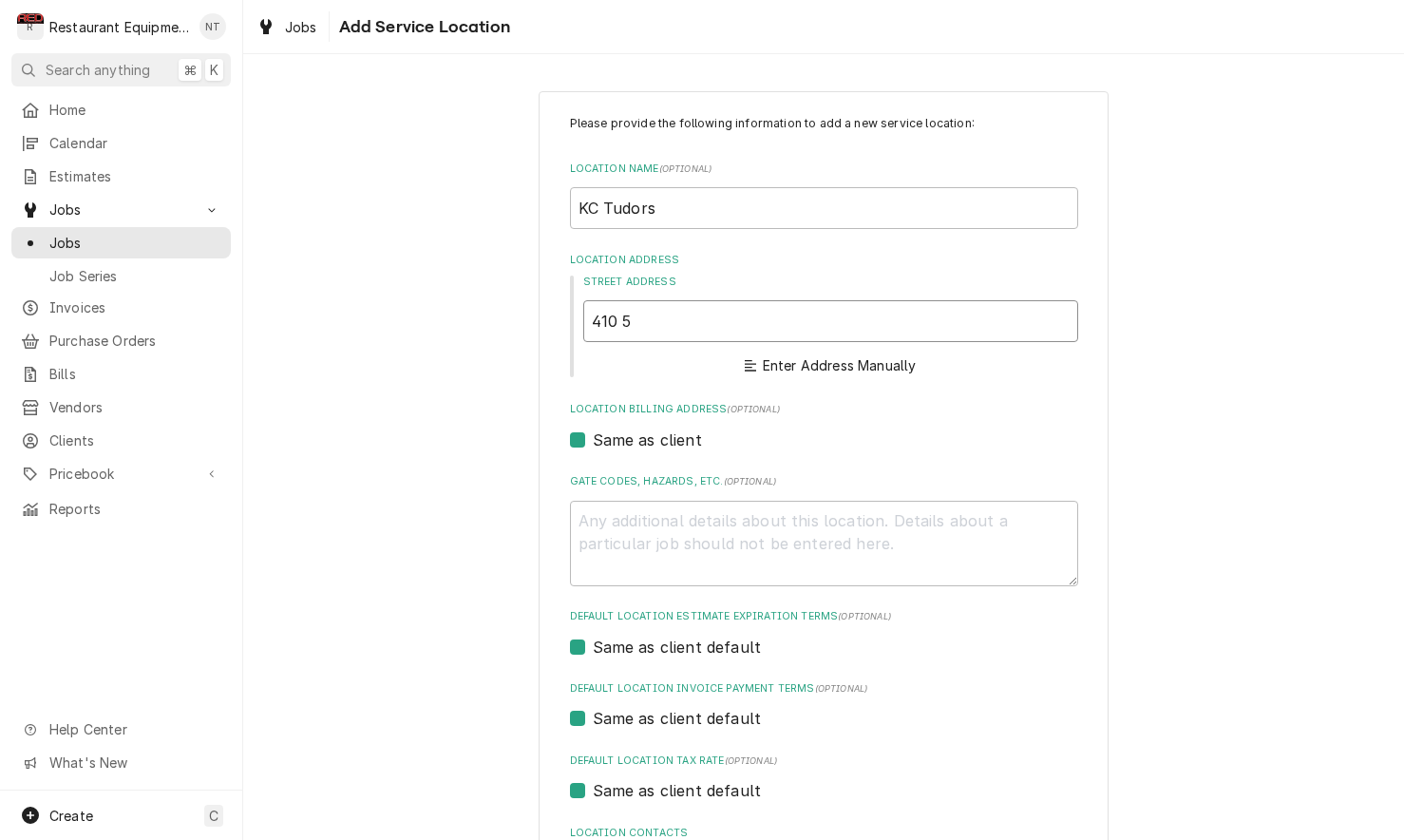
type textarea "x"
type input "410 50th St SE"
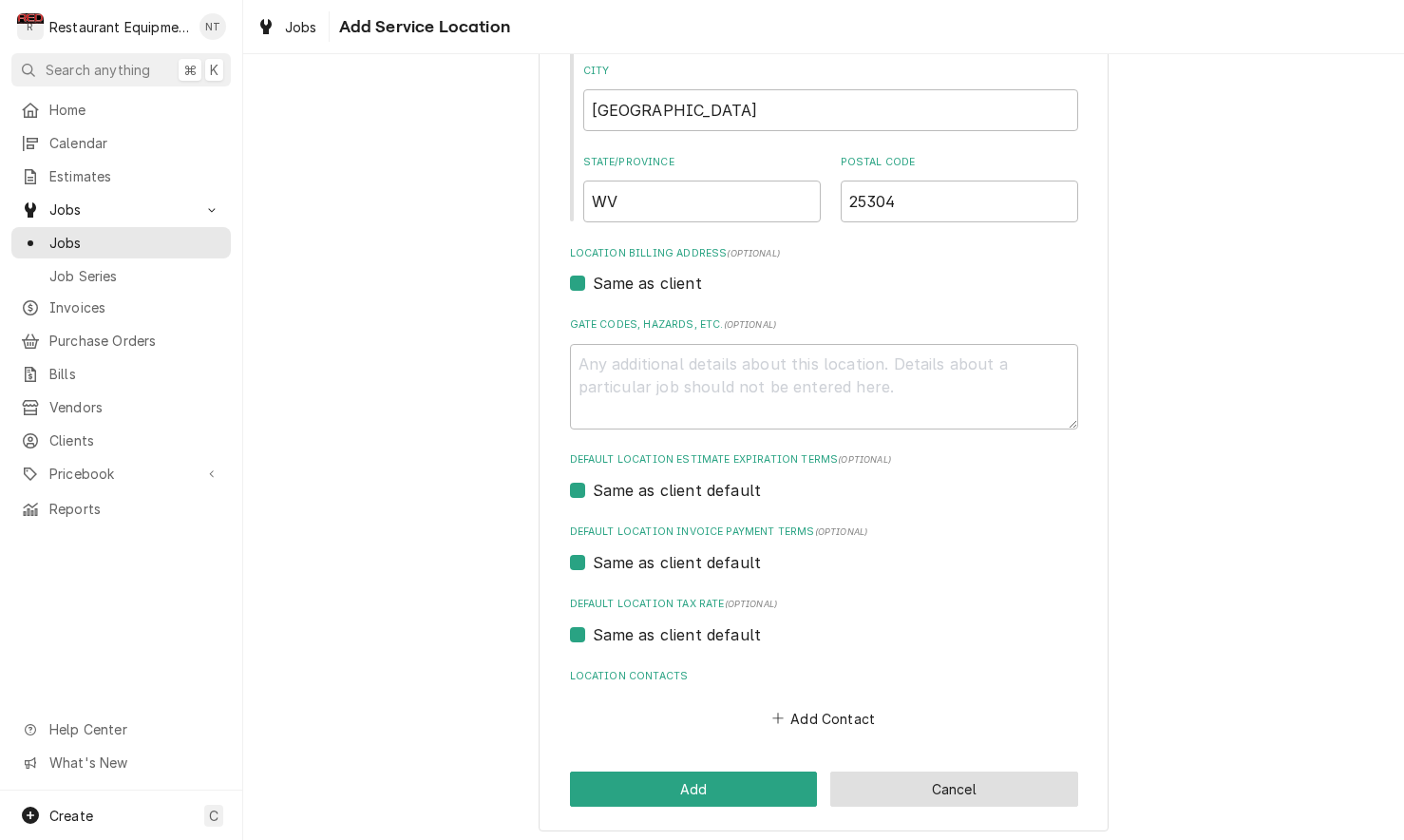
scroll to position [392, 0]
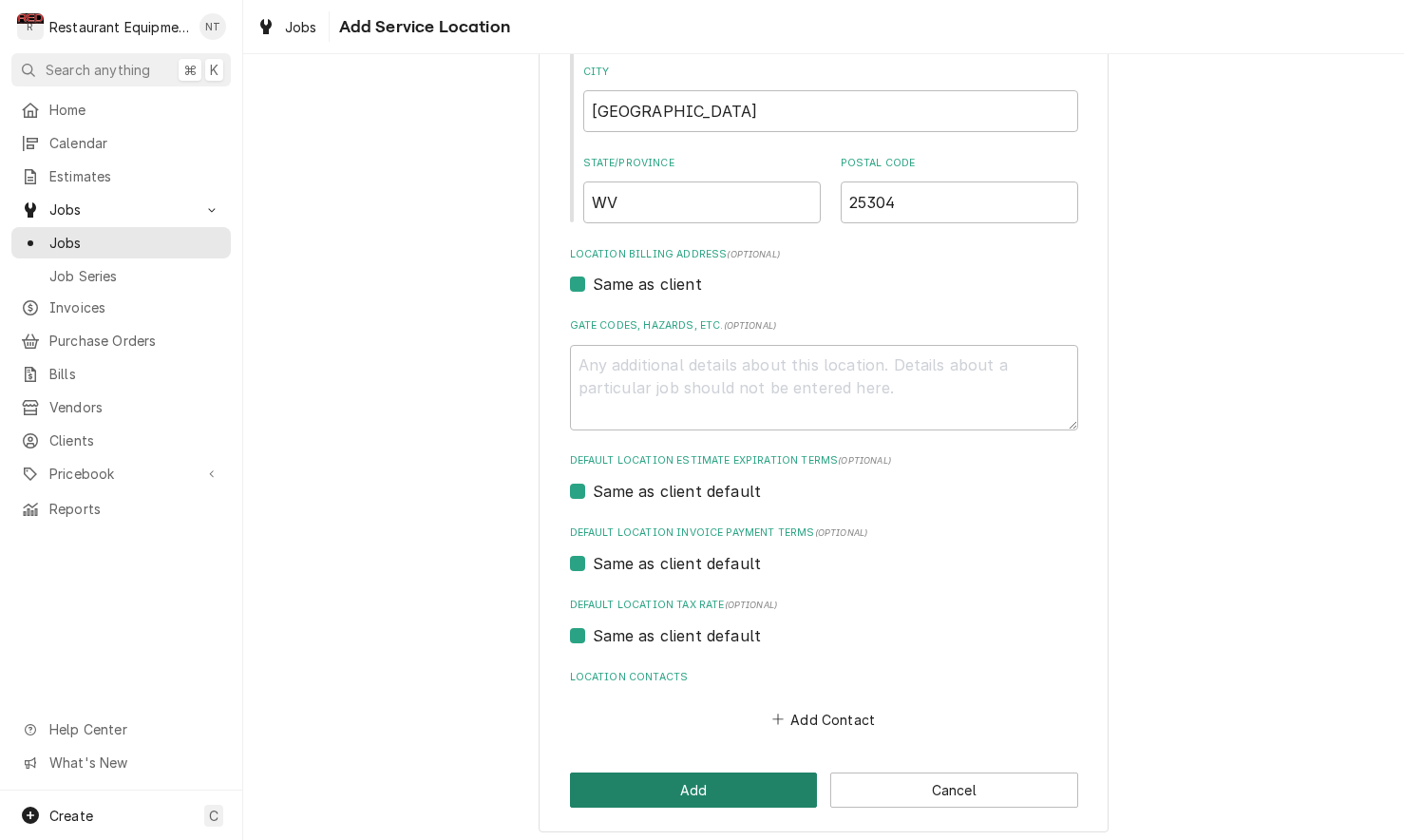
click at [760, 772] on button "Add" at bounding box center [693, 790] width 248 height 35
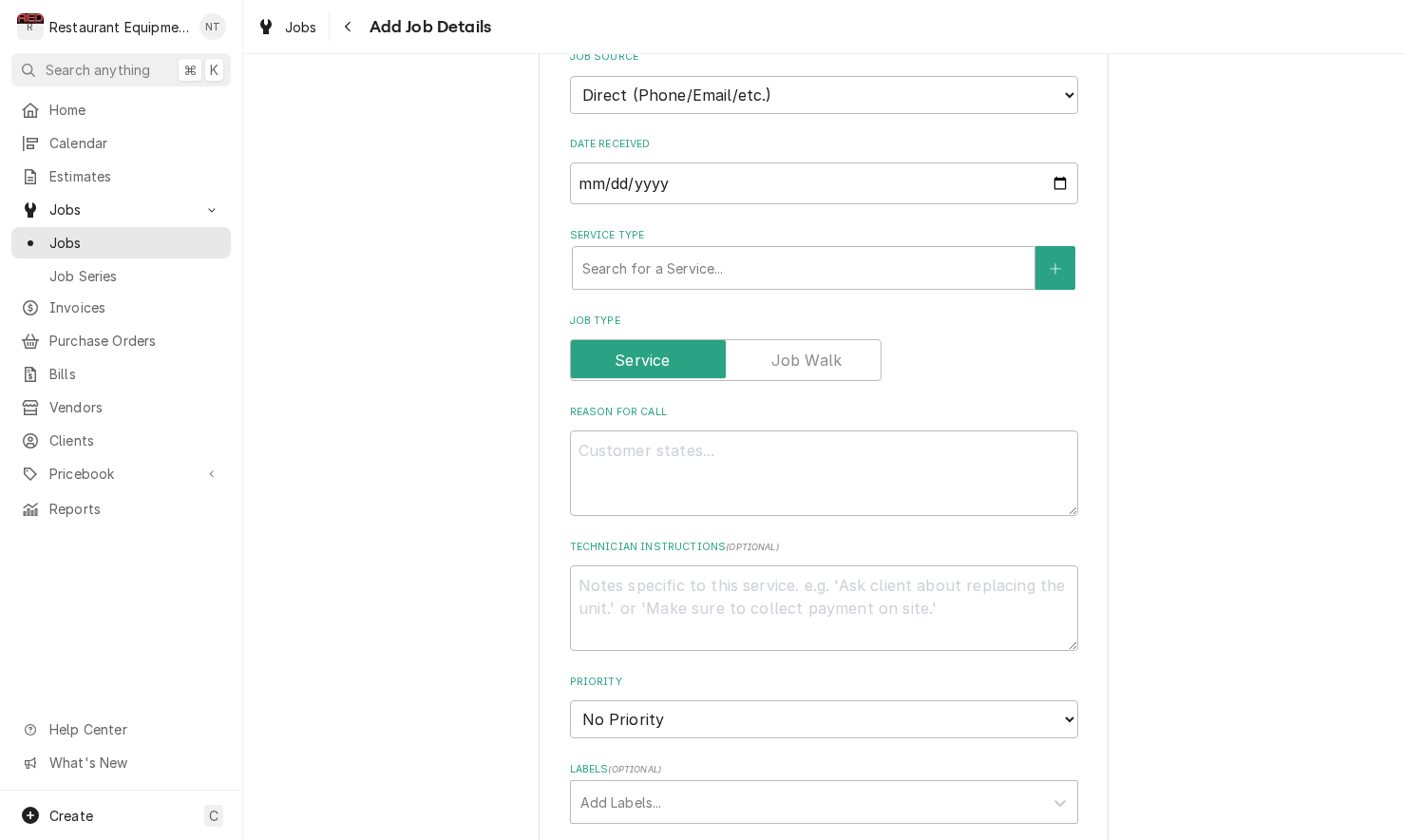
scroll to position [535, 0]
click at [725, 478] on textarea "Reason For Call" at bounding box center [824, 472] width 508 height 86
type textarea "x"
type textarea "E"
type textarea "x"
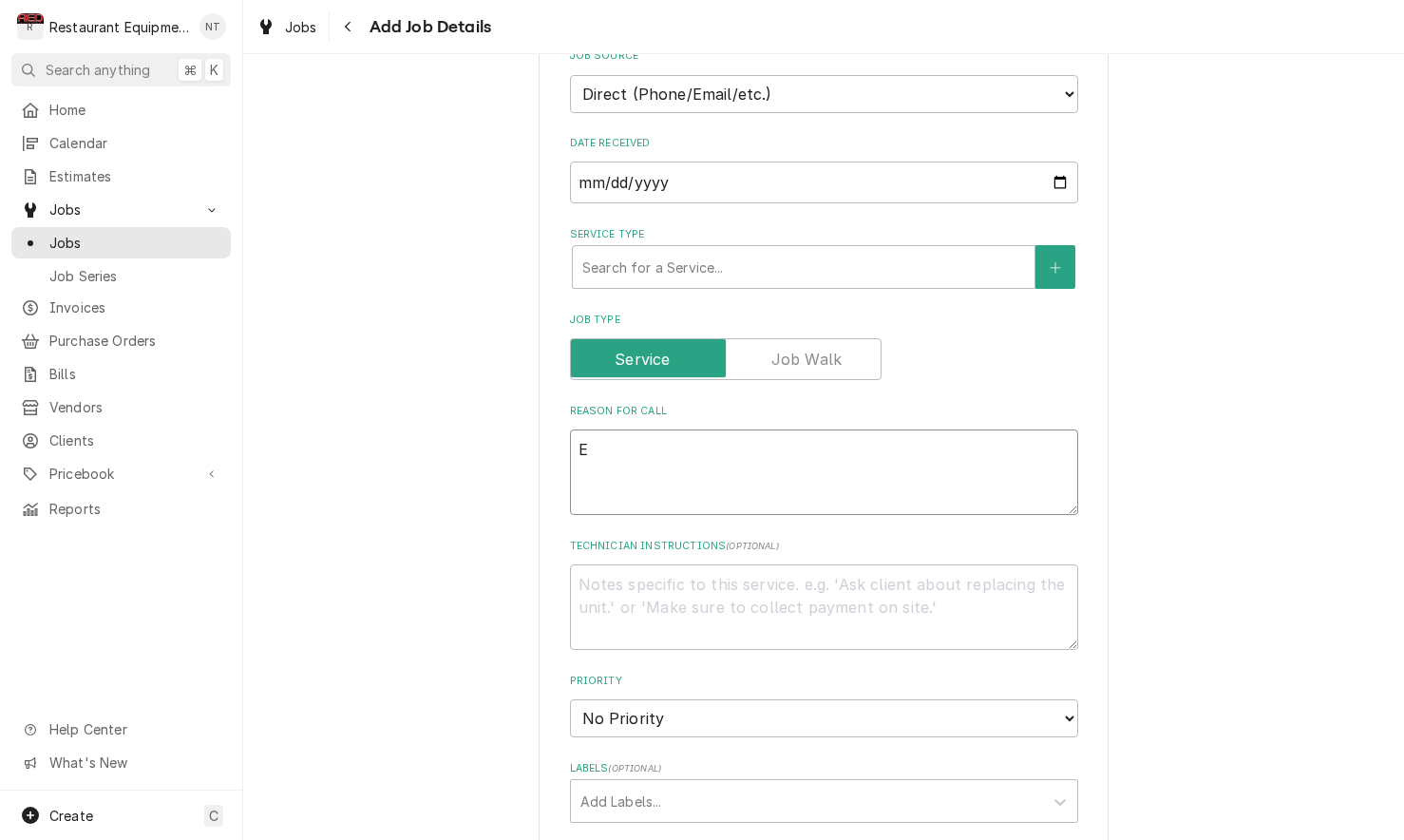
type textarea "Ex"
type textarea "x"
type textarea "Exh"
type textarea "x"
type textarea "Exha"
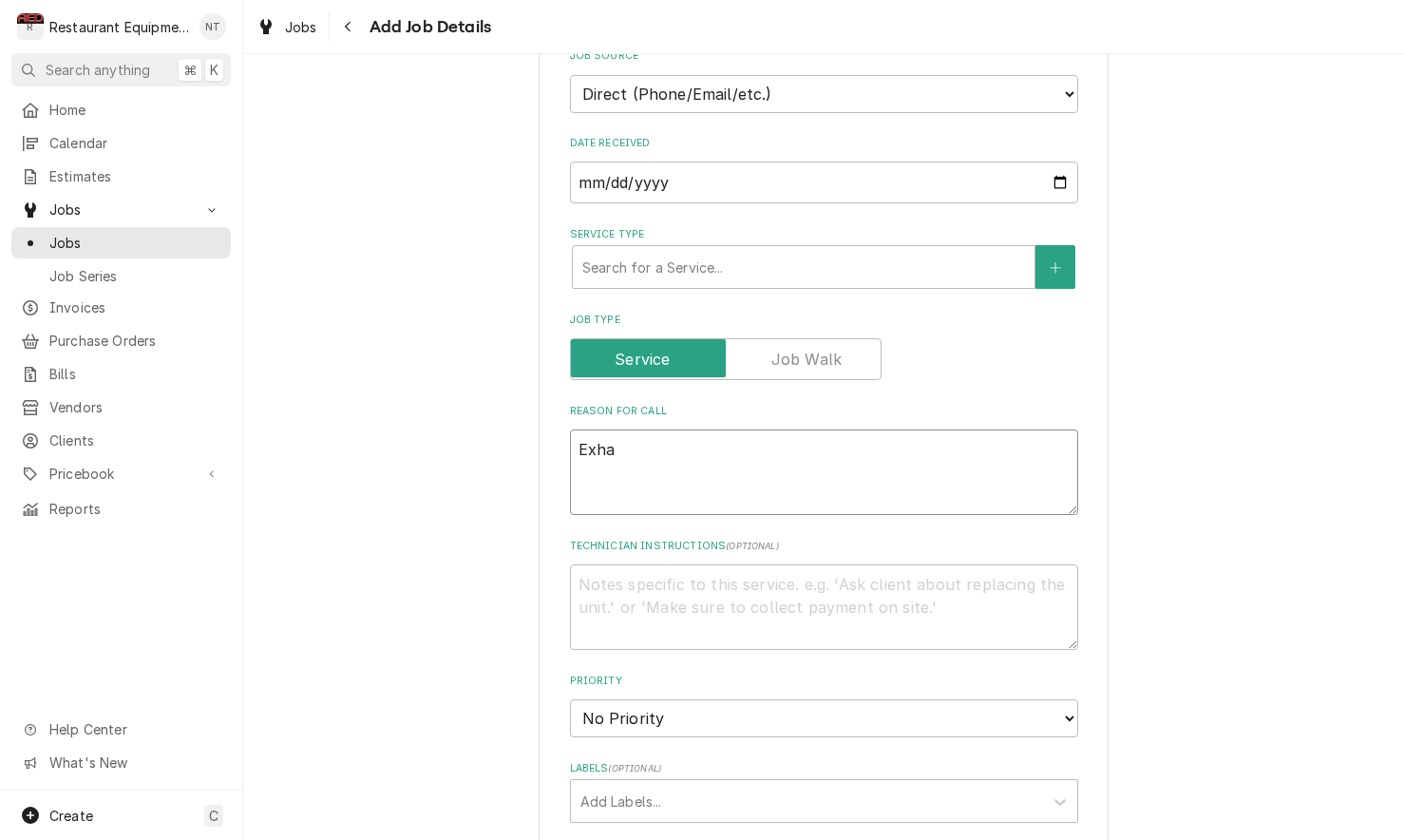
type textarea "x"
type textarea "Exhau"
type textarea "x"
type textarea "Exhaus"
type textarea "x"
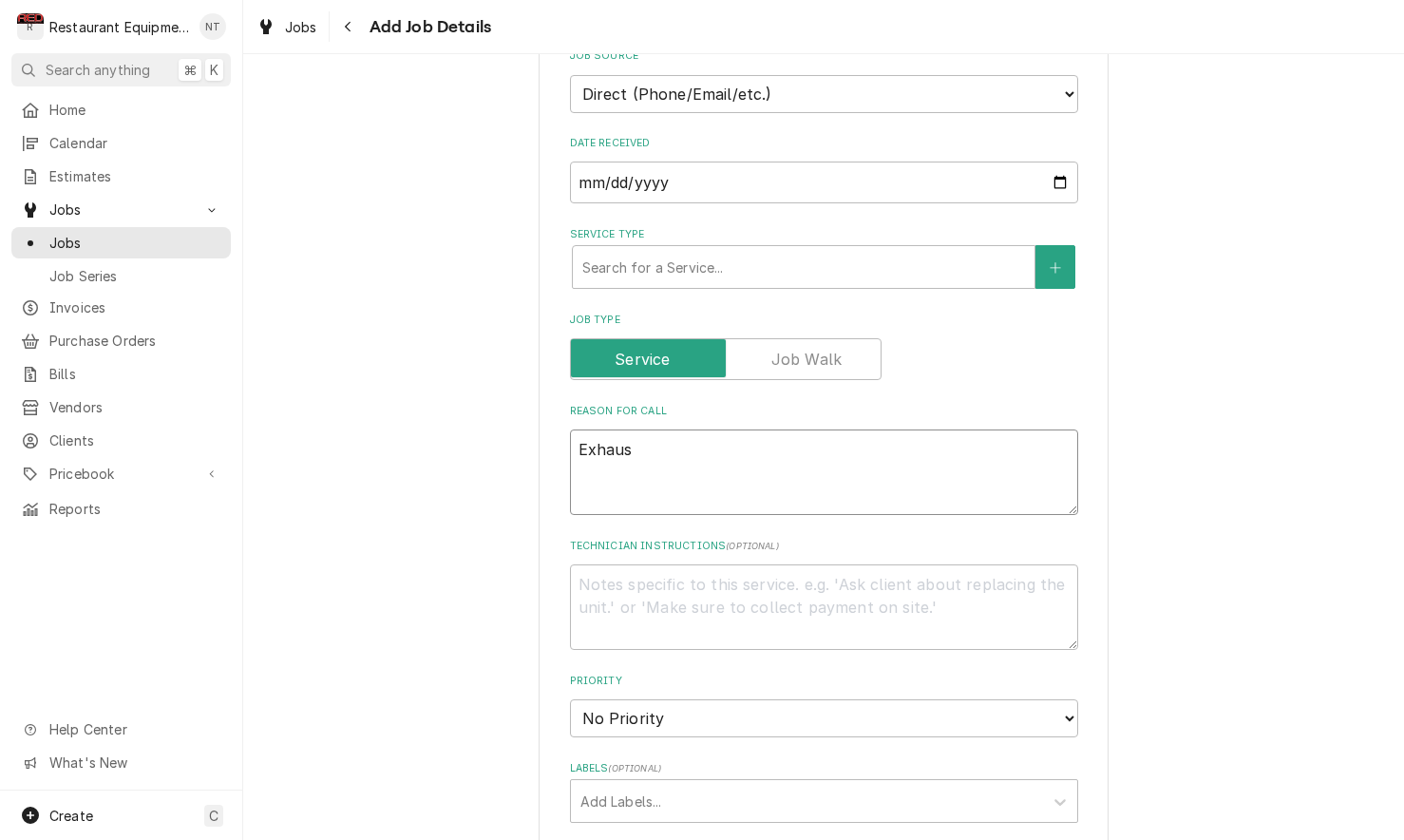
type textarea "Exhaust"
type textarea "x"
type textarea "Exhaust"
type textarea "x"
type textarea "Exhaust w"
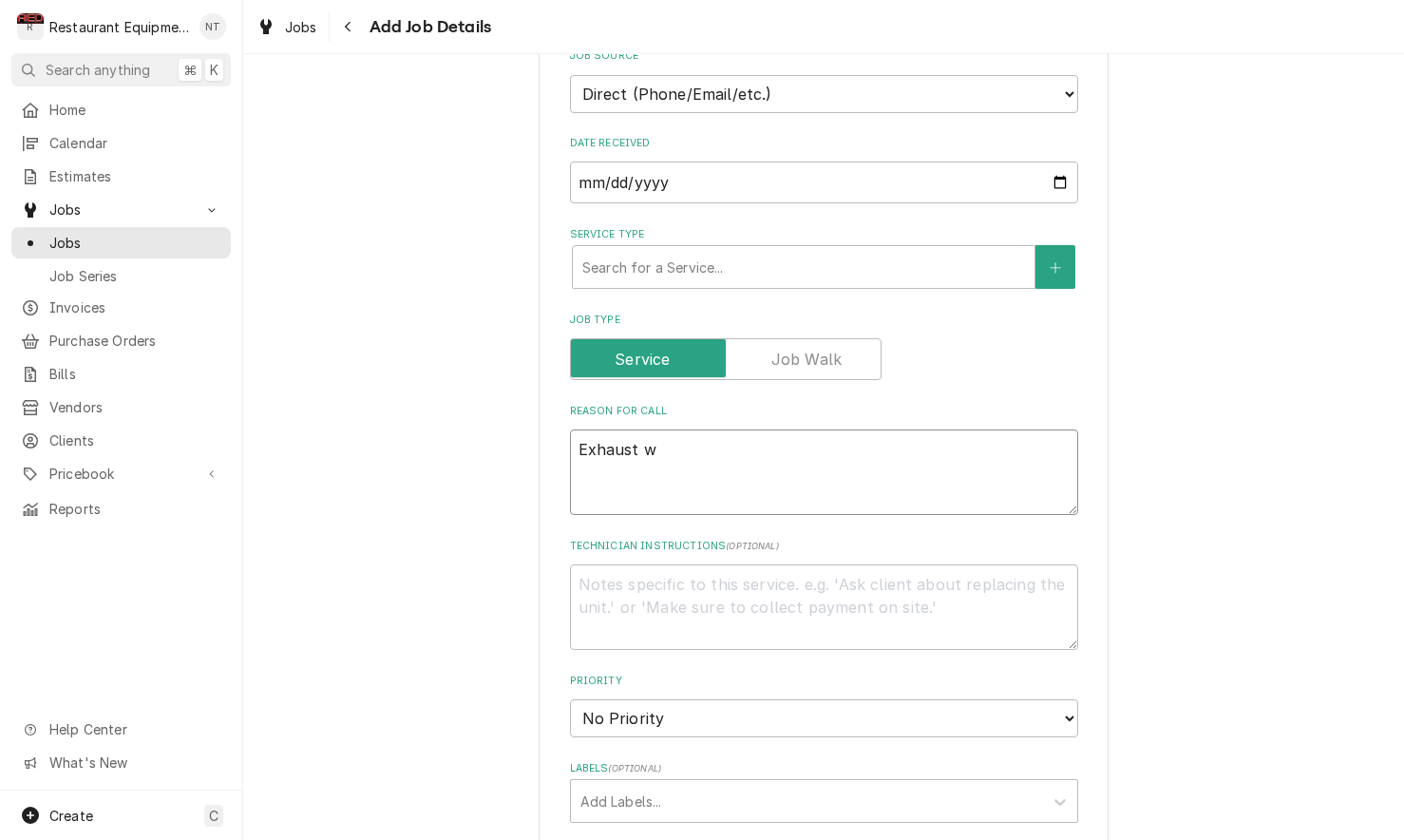
type textarea "x"
type textarea "Exhaust wo"
type textarea "x"
type textarea "Exhaust won"
type textarea "x"
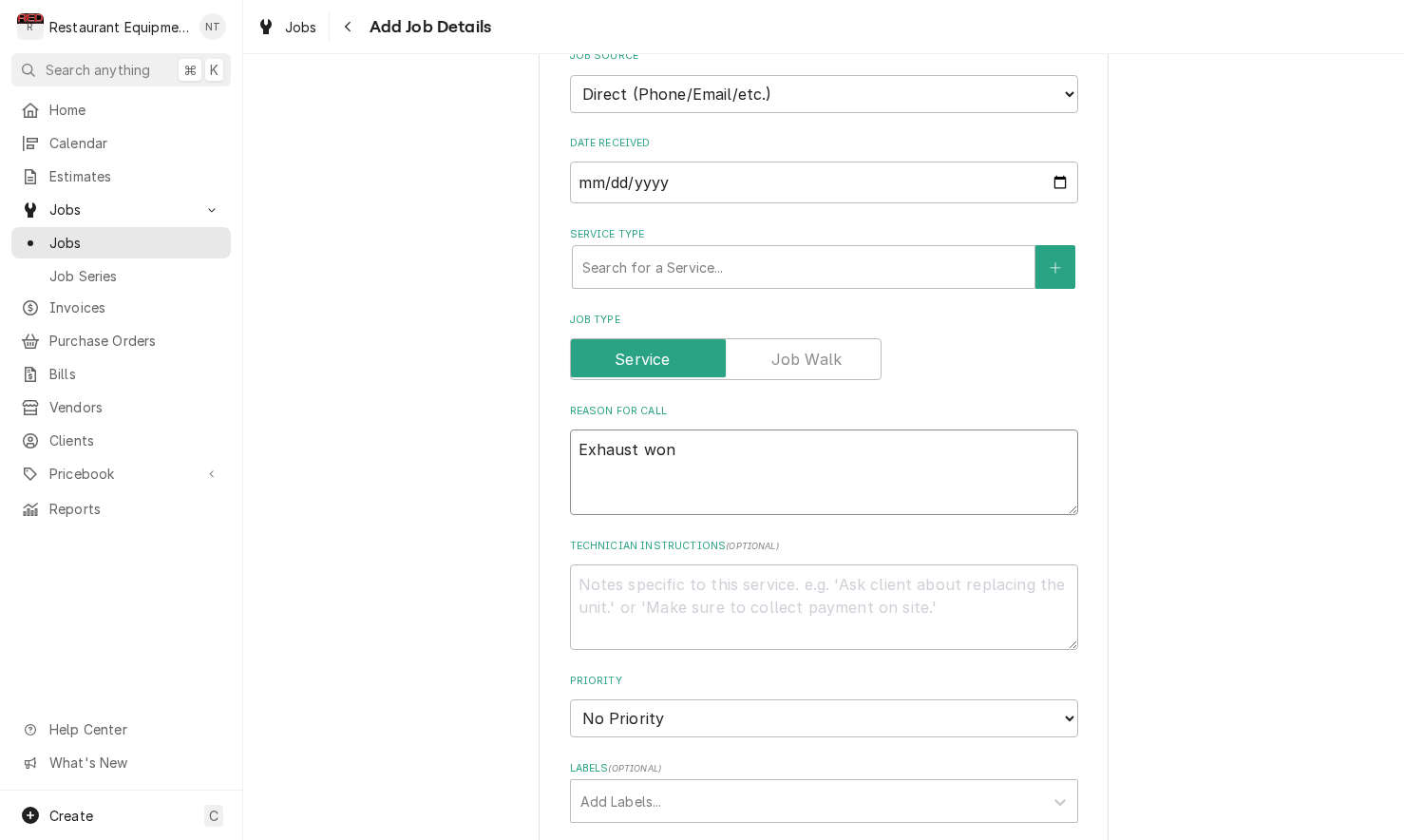
type textarea "Exhaust wont"
type textarea "x"
type textarea "Exhaust won't"
type textarea "x"
type textarea "Exhaust won't k"
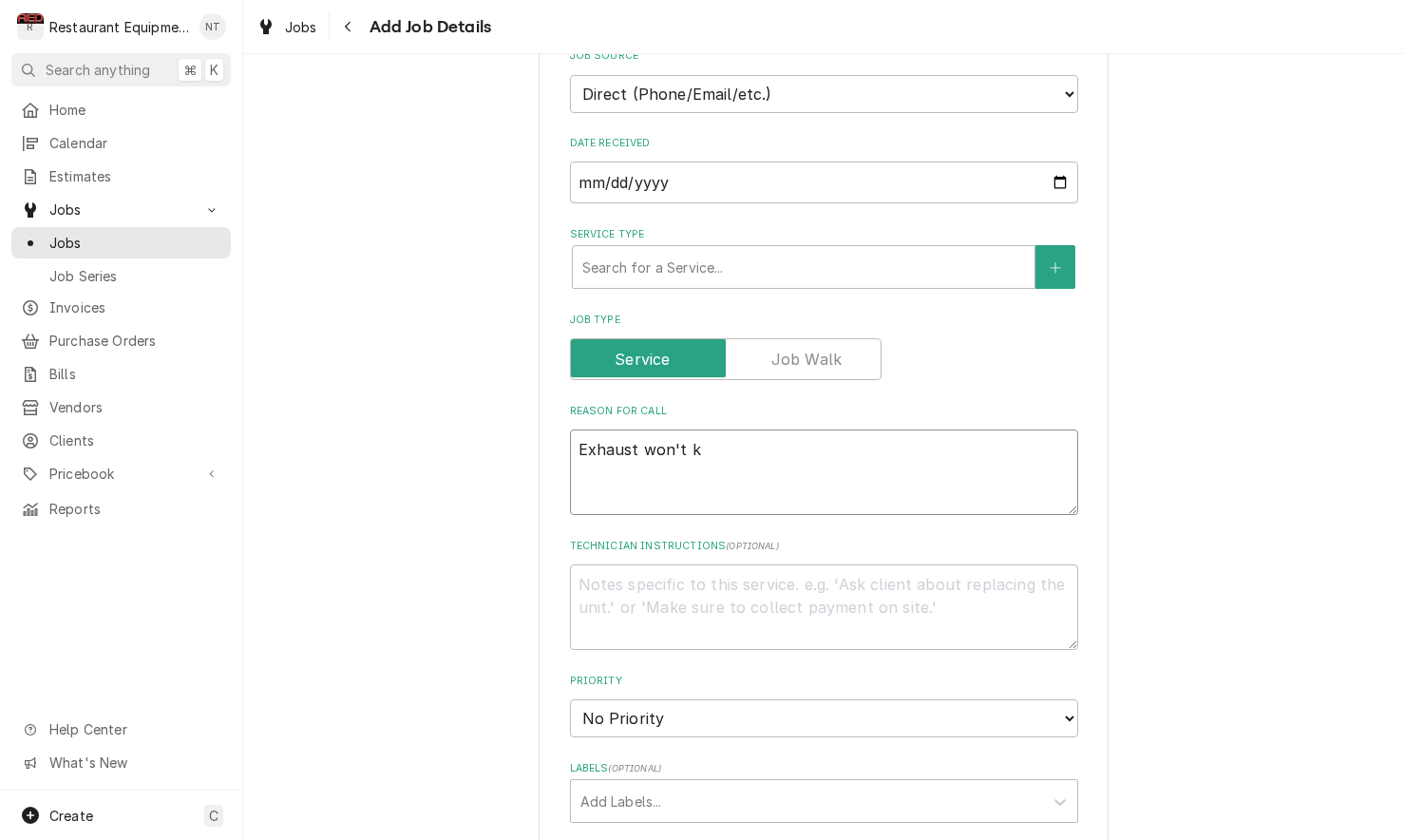
type textarea "x"
type textarea "Exhaust won't ki"
type textarea "x"
type textarea "Exhaust won't kic"
type textarea "x"
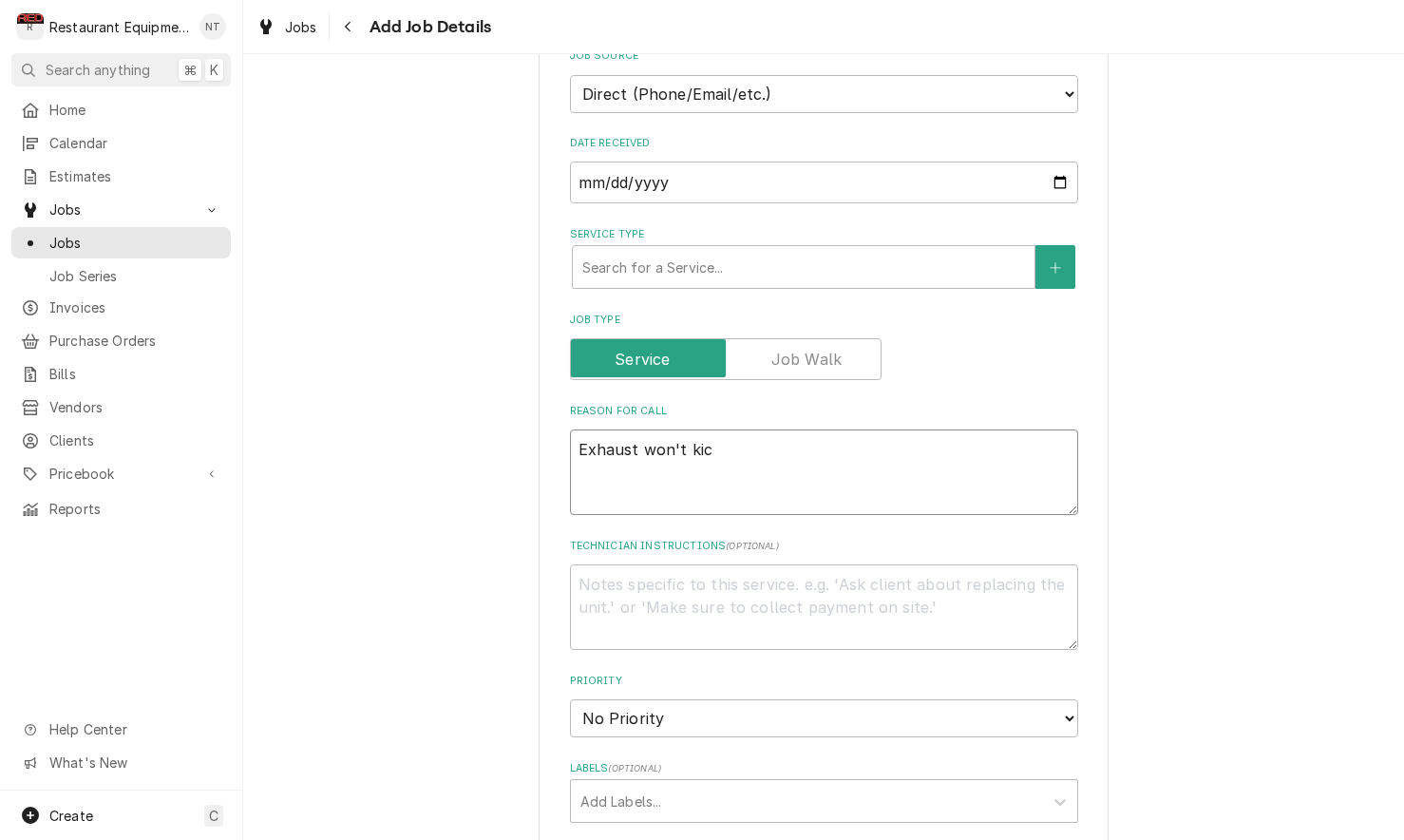
type textarea "Exhaust won't kick"
type textarea "x"
type textarea "Exhaust won't kick"
type textarea "x"
type textarea "Exhaust won't kick o"
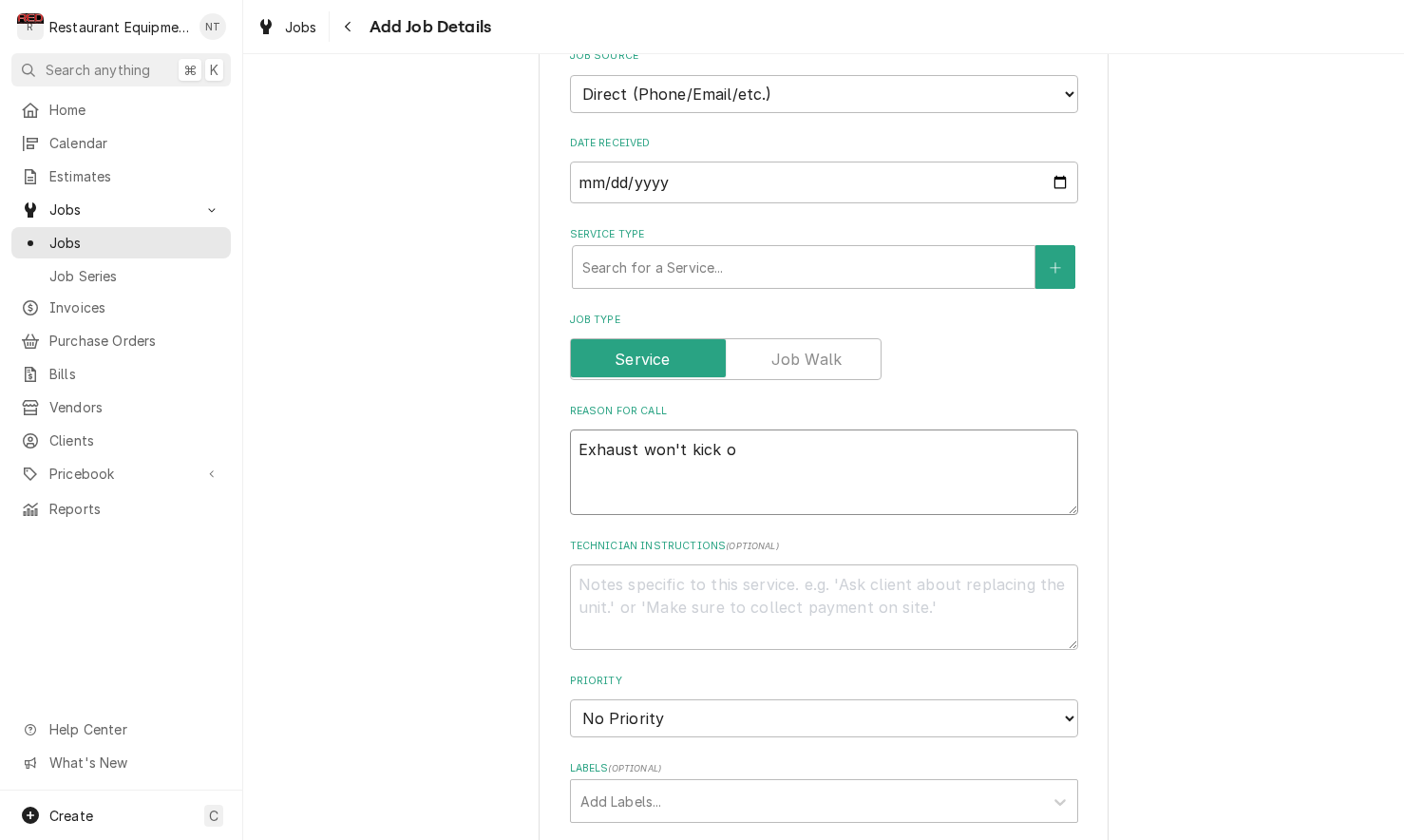
type textarea "x"
type textarea "Exhaust won't kick on"
type textarea "x"
type textarea "Exhaust won't kick on"
type textarea "x"
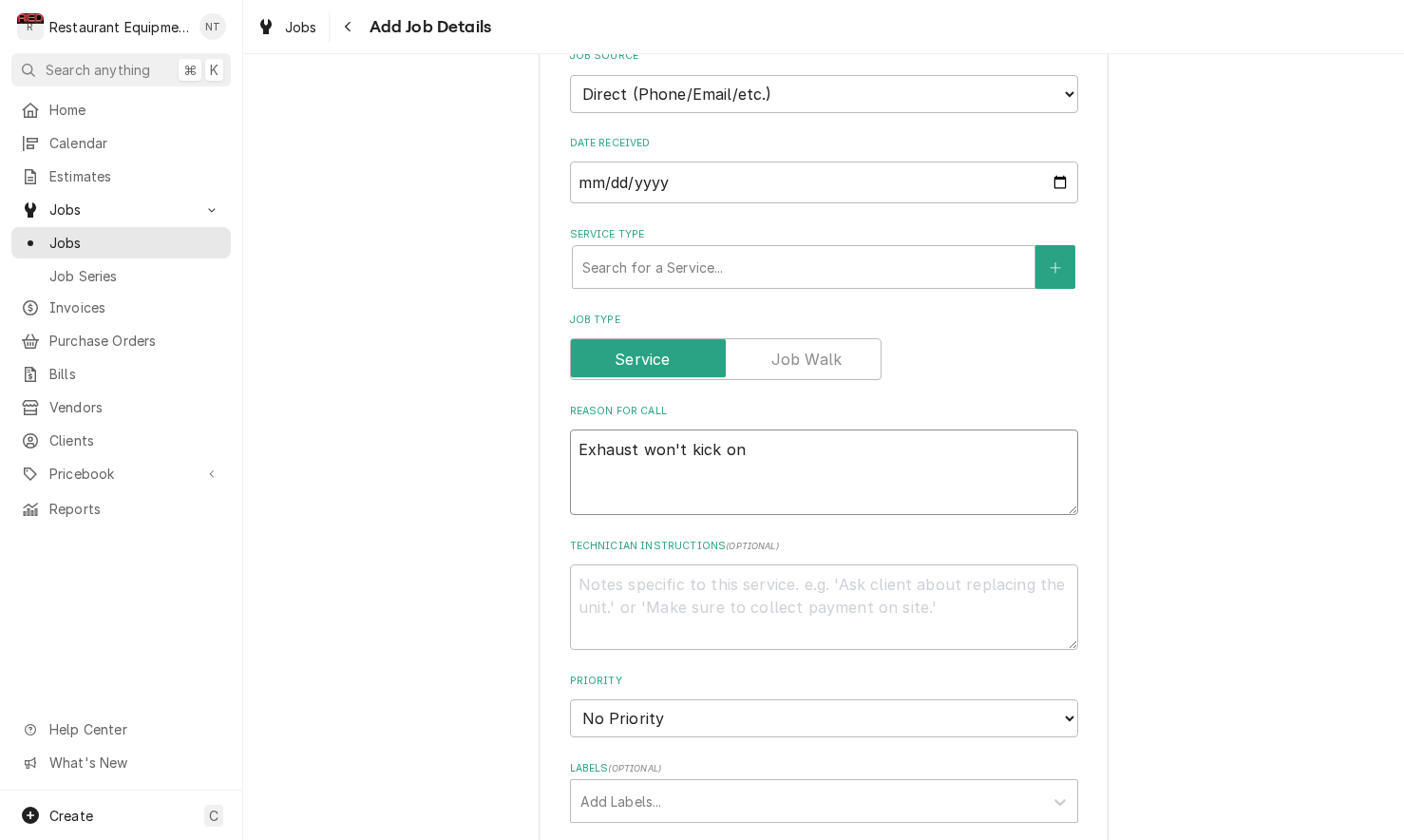
type textarea "Exhaust won't kick on u"
type textarea "x"
type textarea "Exhaust won't kick on un"
type textarea "x"
type textarea "Exhaust won't kick on unt"
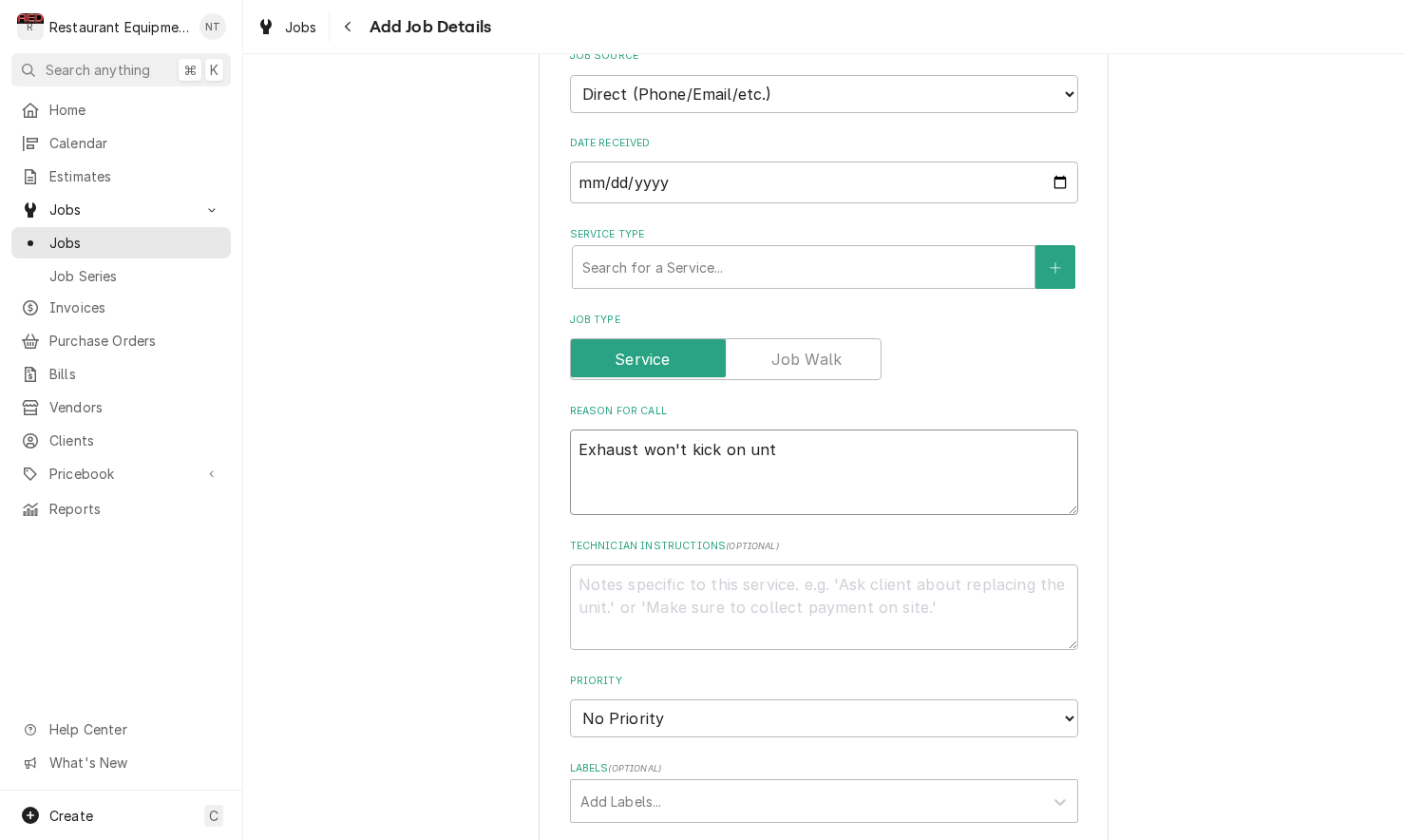
type textarea "x"
type textarea "Exhaust won't kick on unti"
type textarea "x"
type textarea "Exhaust won't kick on until"
type textarea "x"
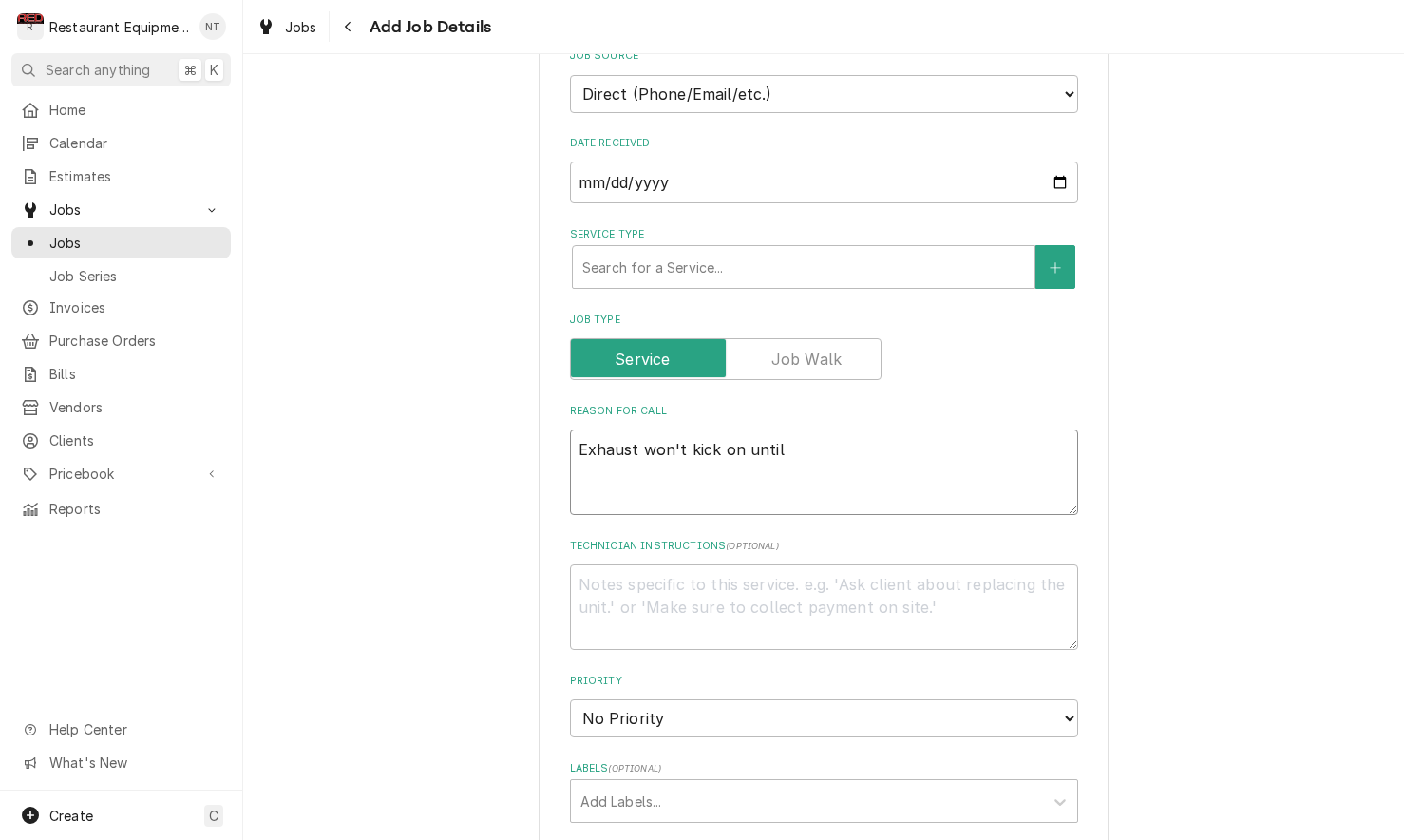
type textarea "Exhaust won't kick on until"
type textarea "x"
type textarea "Exhaust won't kick on until t"
type textarea "x"
type textarea "Exhaust won't kick on until th"
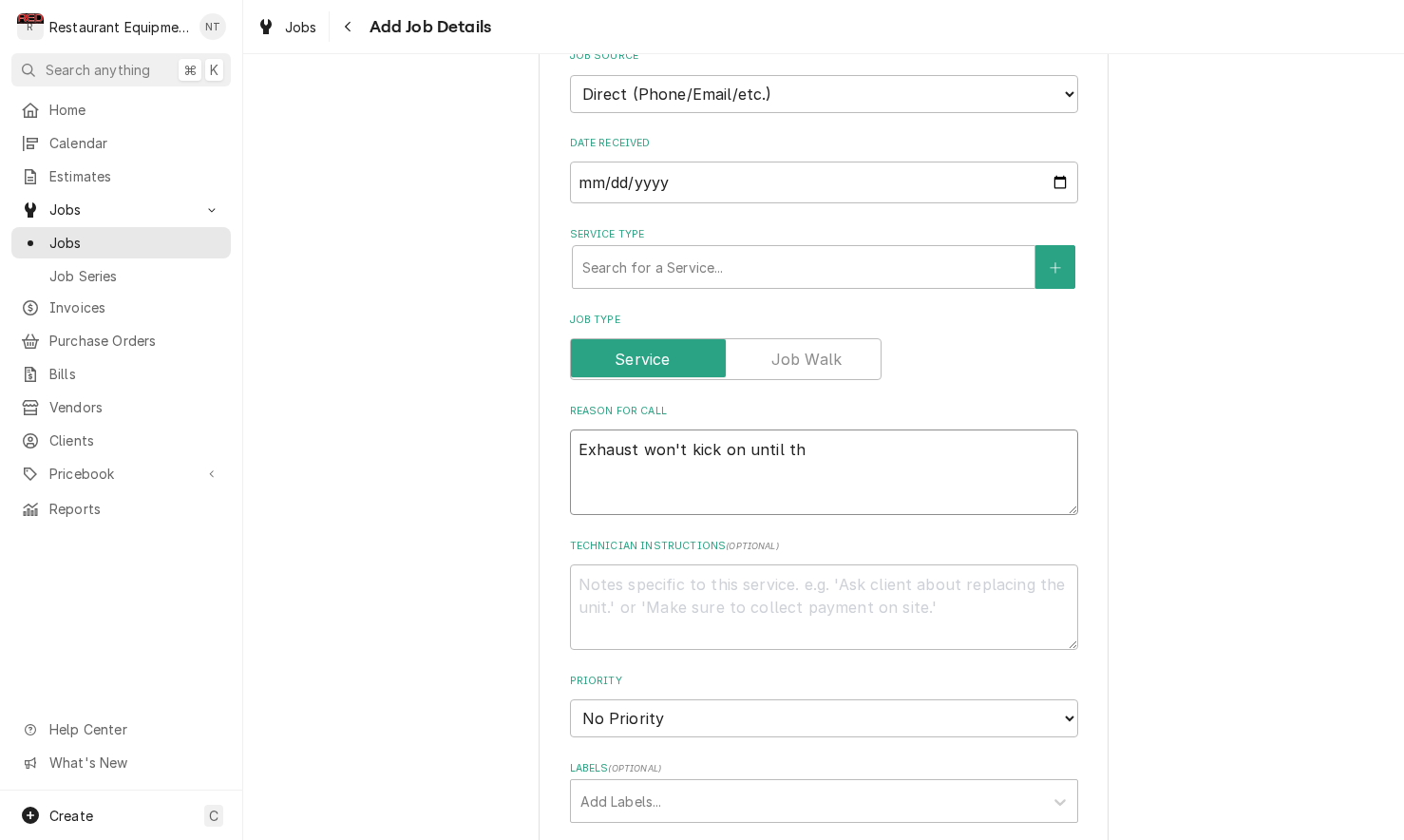
type textarea "x"
type textarea "Exhaust won't kick on until the"
type textarea "x"
type textarea "Exhaust won't kick on until they"
type textarea "x"
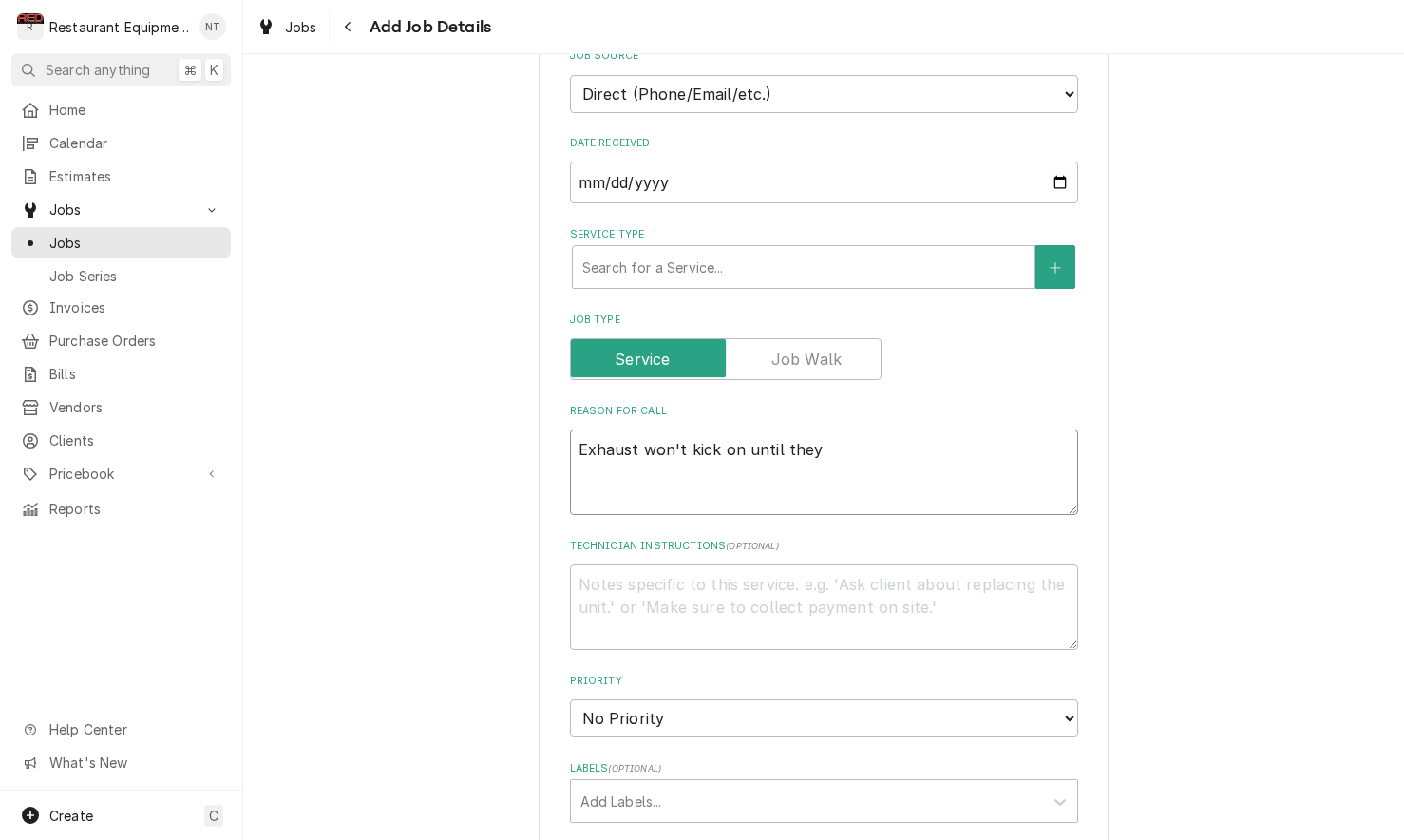
type textarea "Exhaust won't kick on until they"
type textarea "x"
type textarea "Exhaust won't kick on until they b"
type textarea "x"
type textarea "Exhaust won't kick on until they bu"
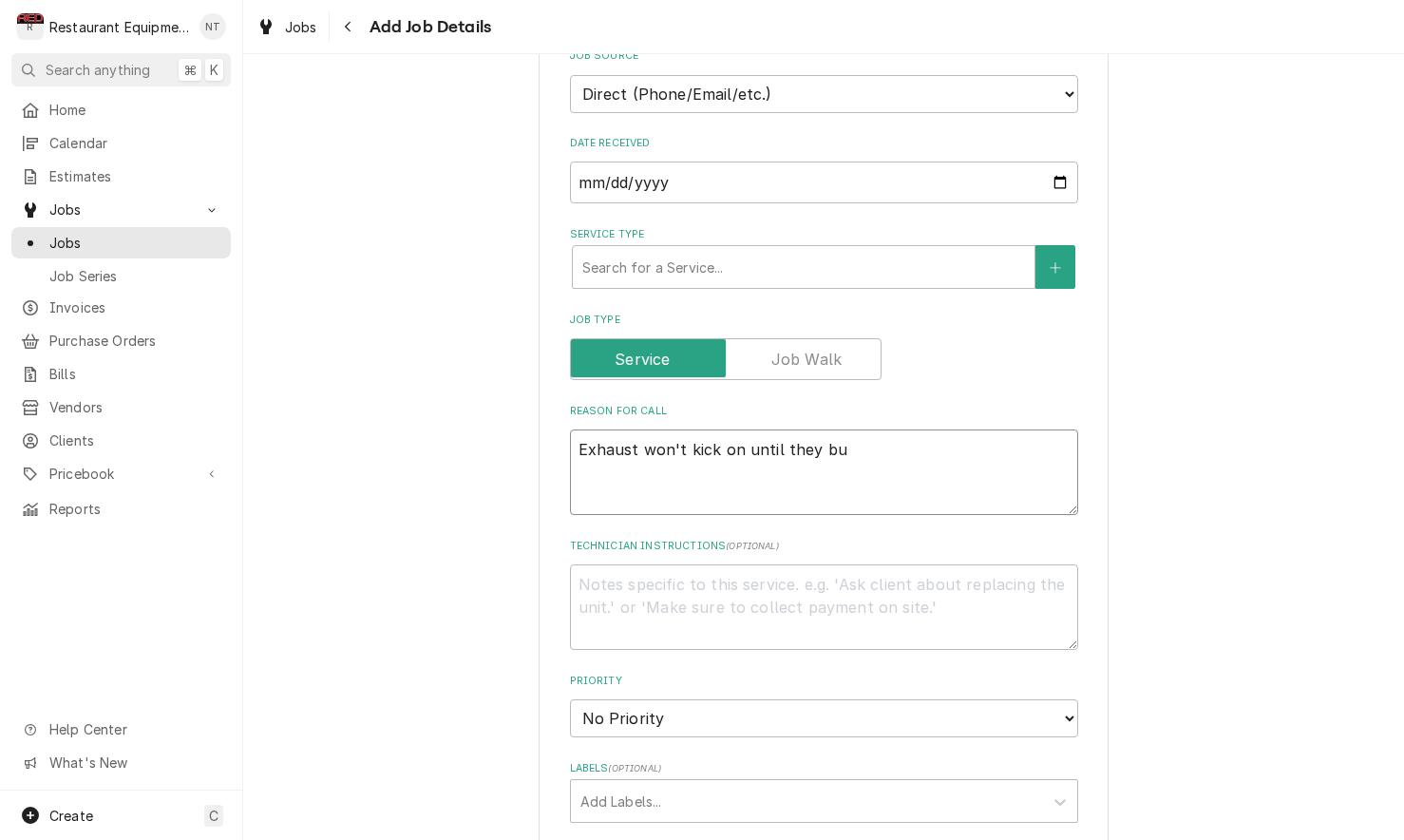
type textarea "x"
type textarea "Exhaust won't kick on until they bum"
type textarea "x"
type textarea "Exhaust won't kick on until they bumo"
type textarea "x"
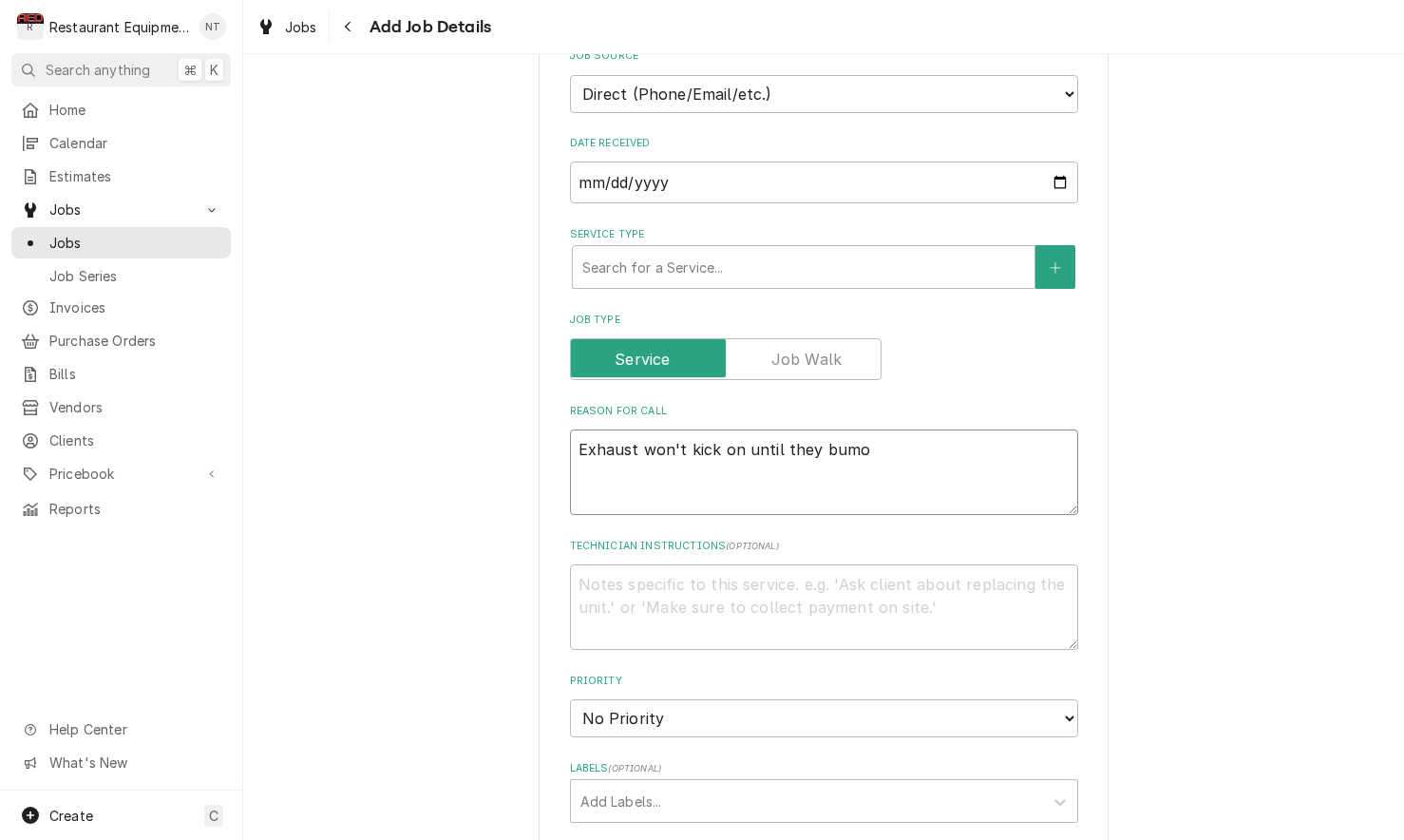
type textarea "Exhaust won't kick on until they bump"
type textarea "x"
type textarea "Exhaust won't kick on until they bump i"
type textarea "x"
type textarea "Exhaust won't kick on until they bump it"
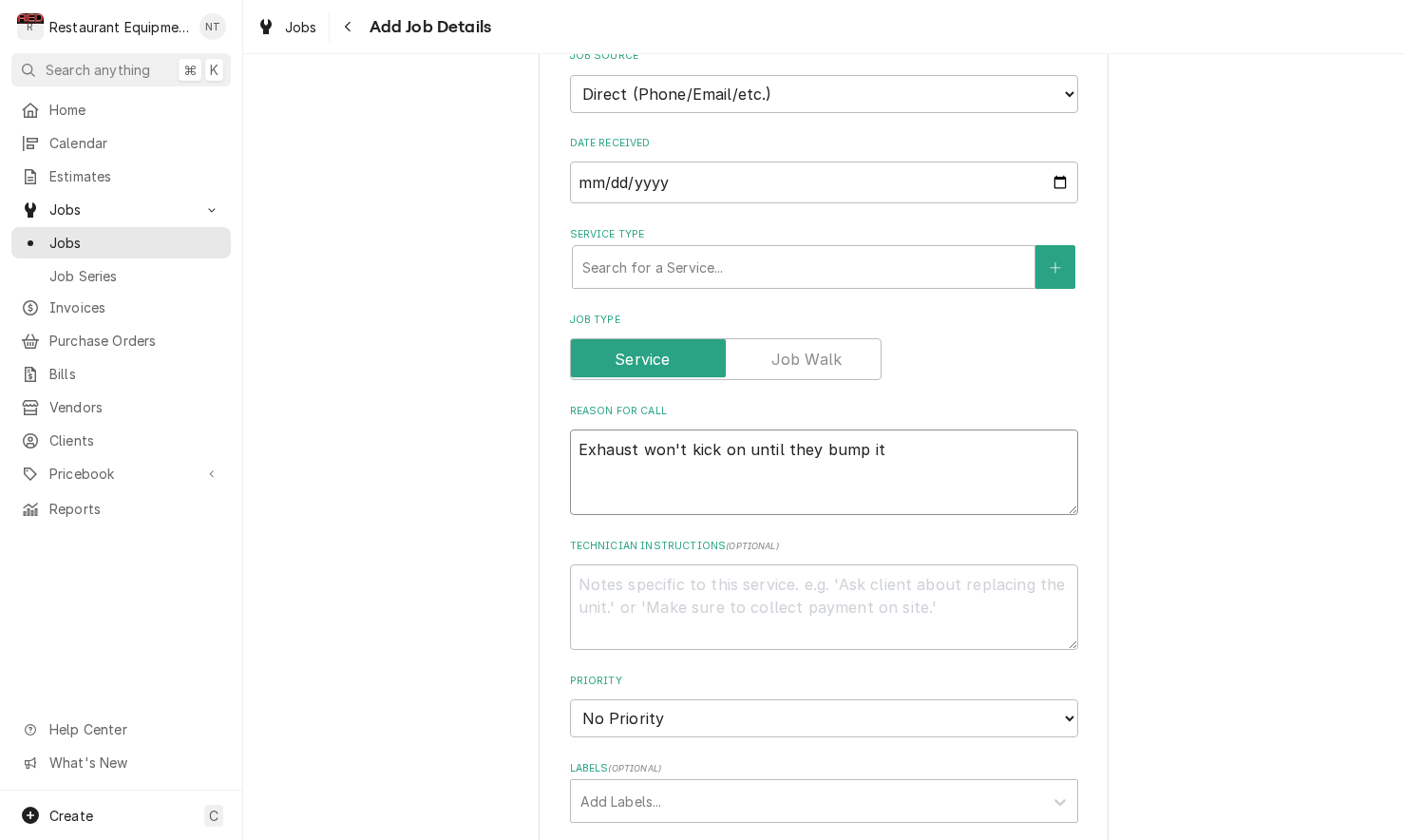
type textarea "x"
type textarea "Exhaust won't kick on until they bump it"
type textarea "x"
type textarea "Exhaust won't kick on until they bump it t"
type textarea "x"
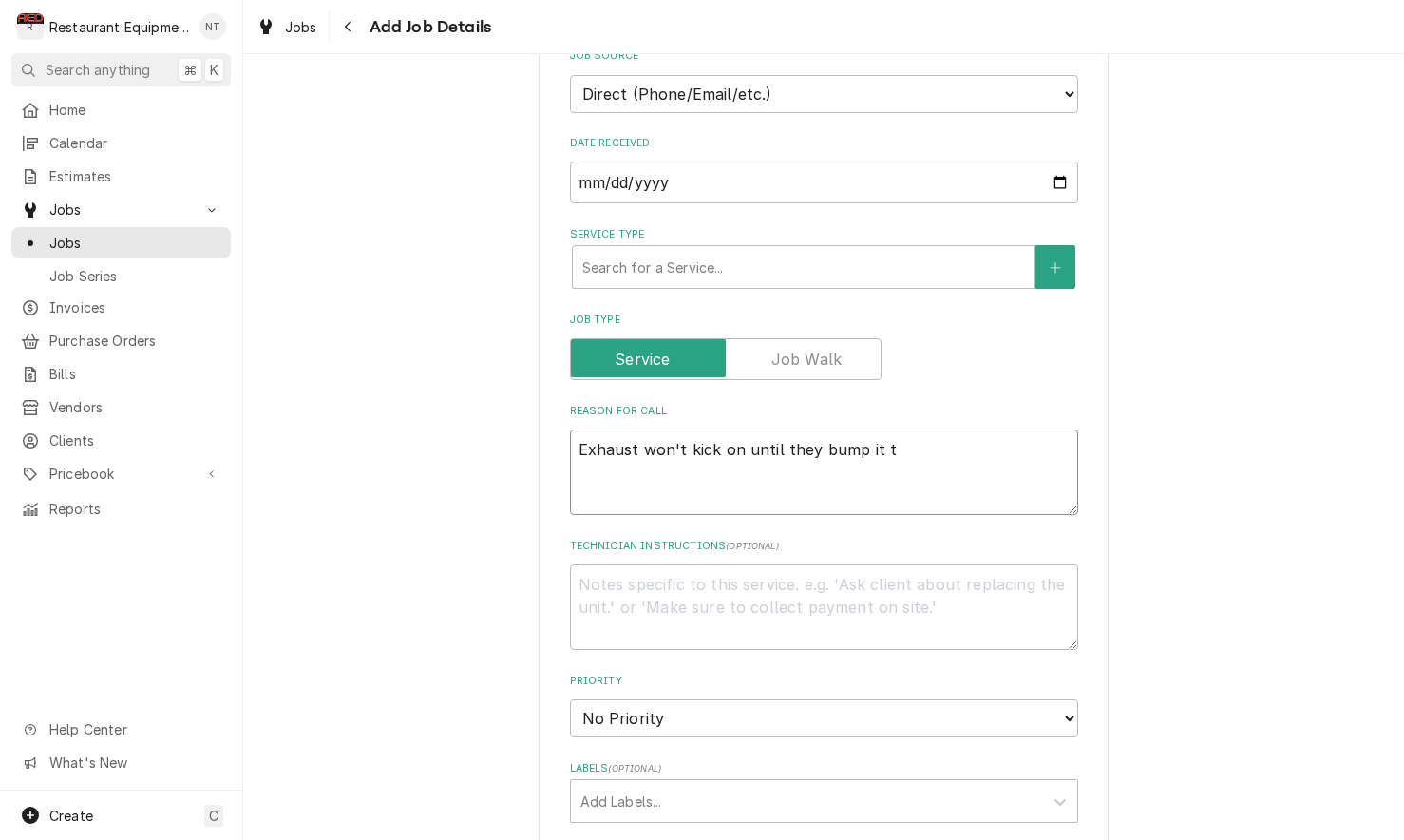
type textarea "Exhaust won't kick on until they bump it to"
type textarea "x"
type textarea "Exhaust won't kick on until they bump it to"
type textarea "x"
type textarea "Exhaust won't kick on until they bump it to g"
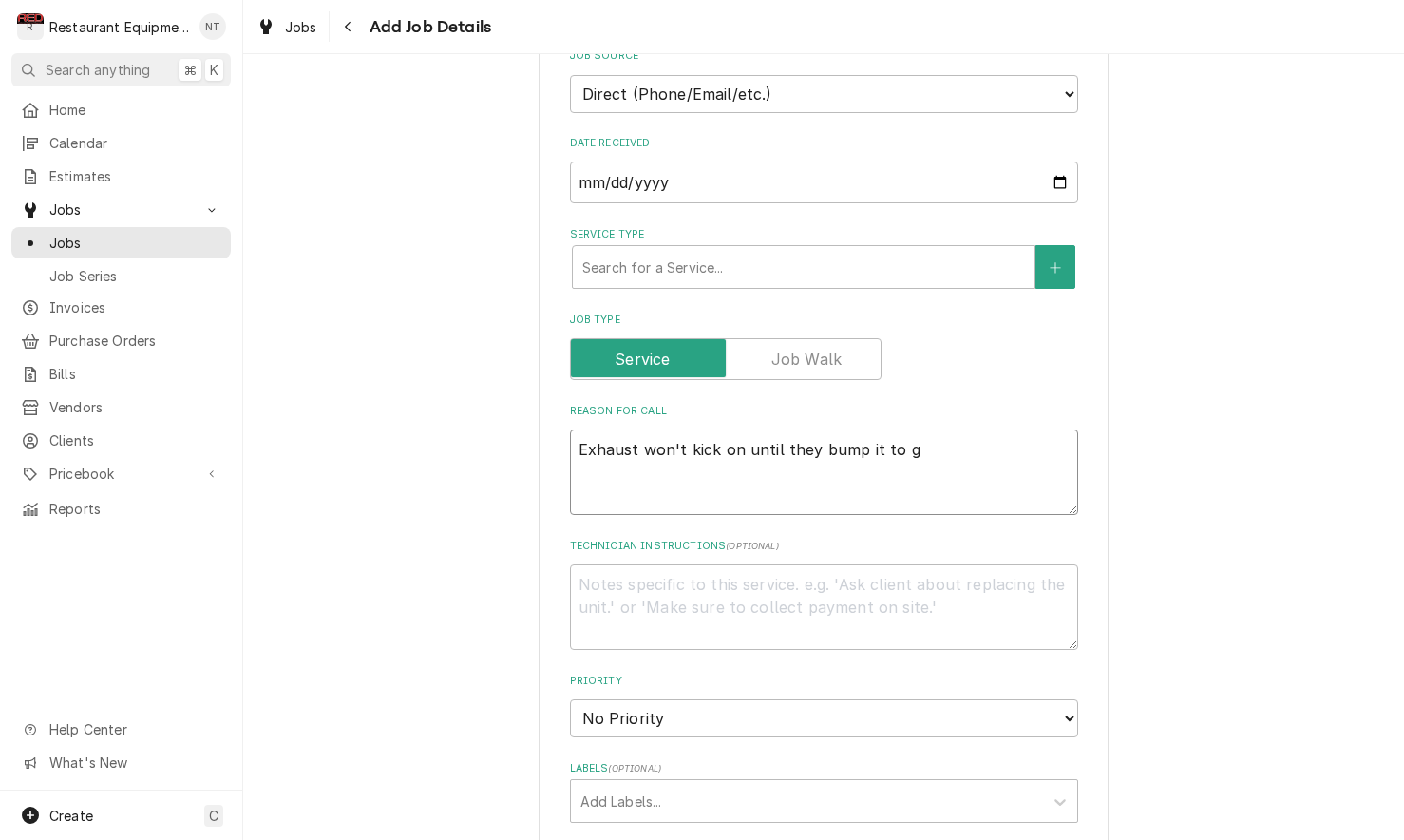
type textarea "x"
type textarea "Exhaust won't kick on until they bump it to ge"
type textarea "x"
type textarea "Exhaust won't kick on until they bump it to get"
type textarea "x"
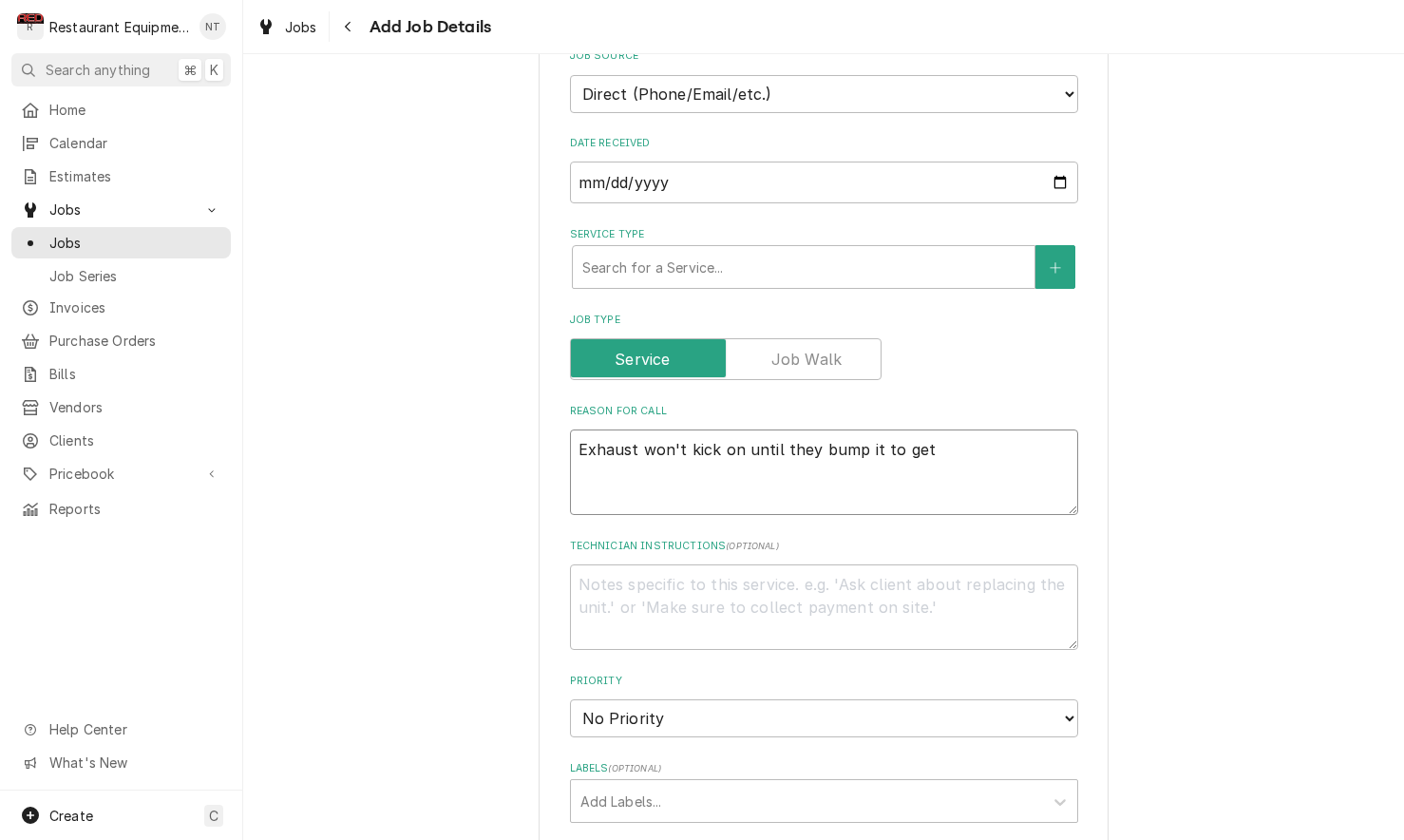
type textarea "Exhaust won't kick on until they bump it to get"
type textarea "x"
type textarea "Exhaust won't kick on until they bump it to get i"
type textarea "x"
type textarea "Exhaust won't kick on until they bump it to get it"
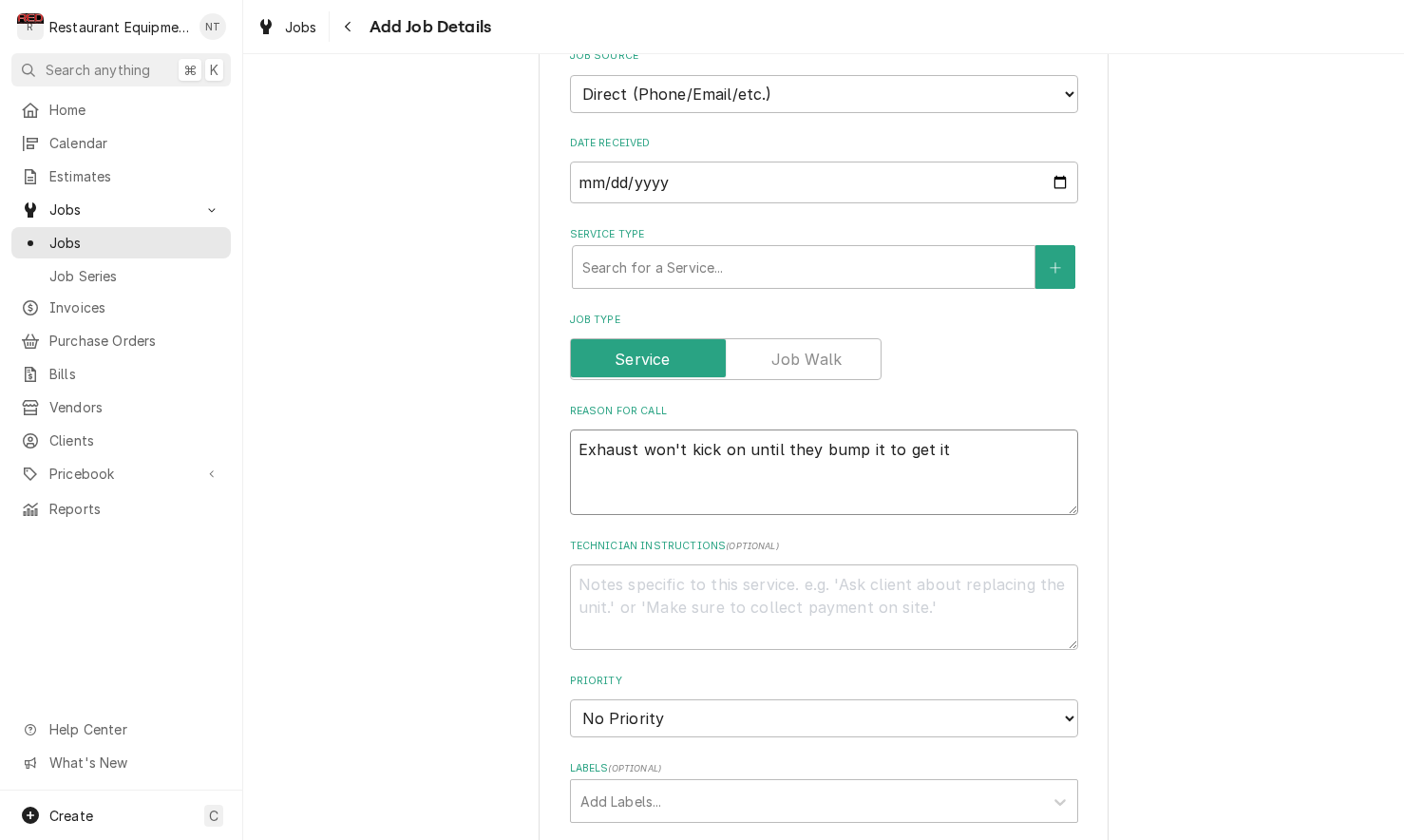
type textarea "x"
type textarea "Exhaust won't kick on until they bump it to get it"
type textarea "x"
type textarea "Exhaust won't kick on until they bump it to get it g"
type textarea "x"
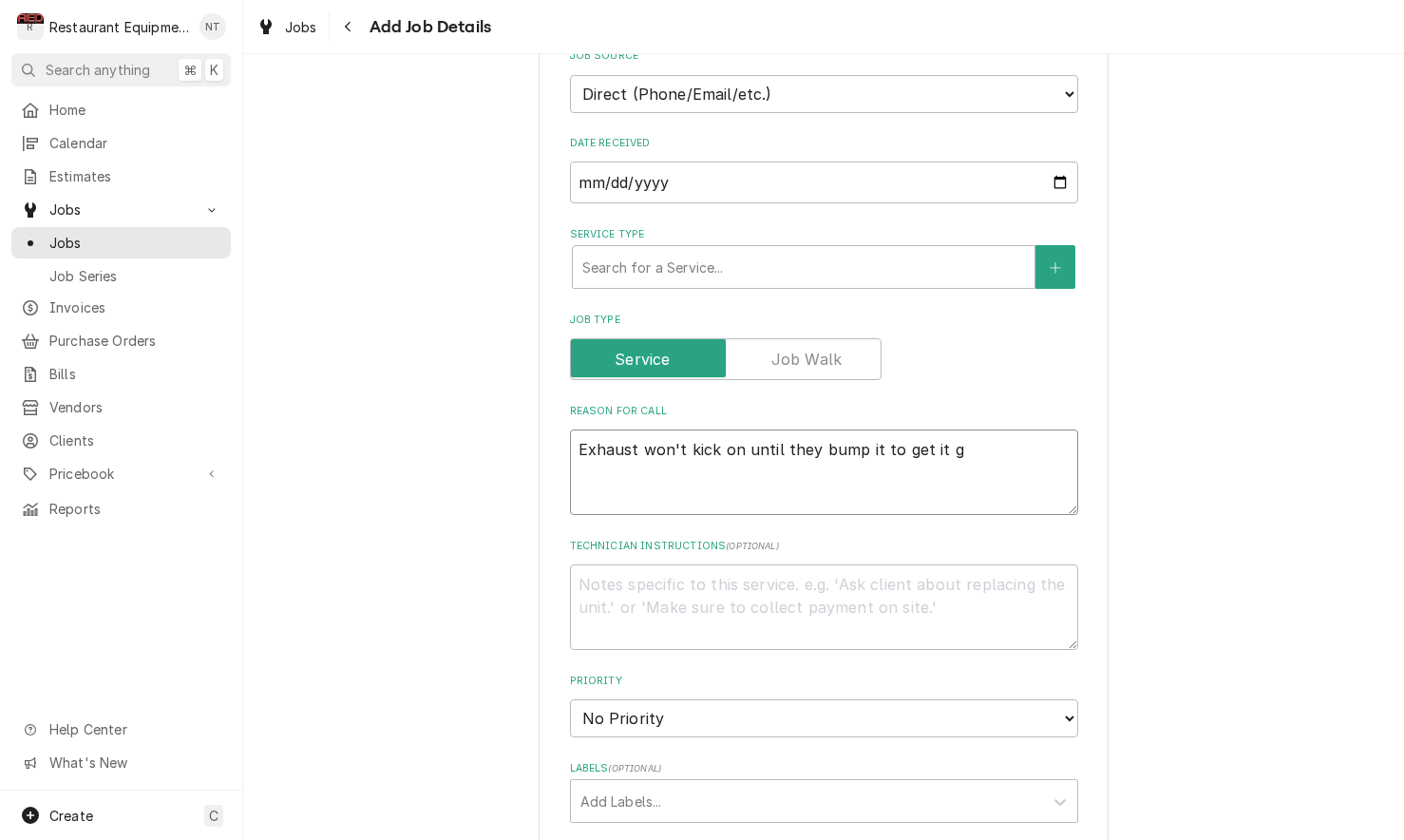
type textarea "Exhaust won't kick on until they bump it to get it go"
type textarea "x"
type textarea "Exhaust won't kick on until they bump it to get it goi"
type textarea "x"
type textarea "Exhaust won't kick on until they bump it to get it goin"
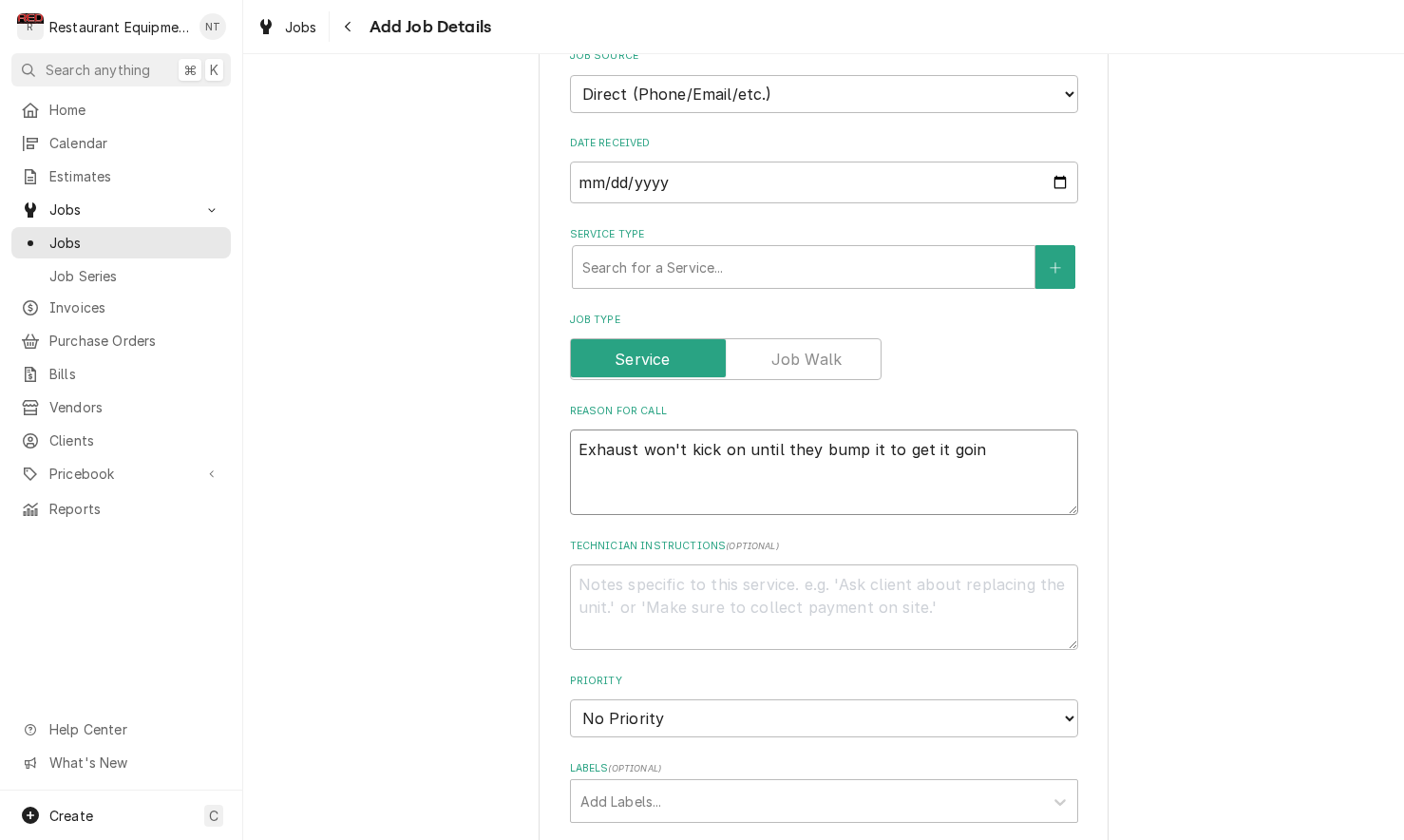
type textarea "x"
type textarea "Exhaust won't kick on until they bump it to get it going"
type textarea "x"
type textarea "Exhaust won't kick on until they bump it to get it going"
type textarea "x"
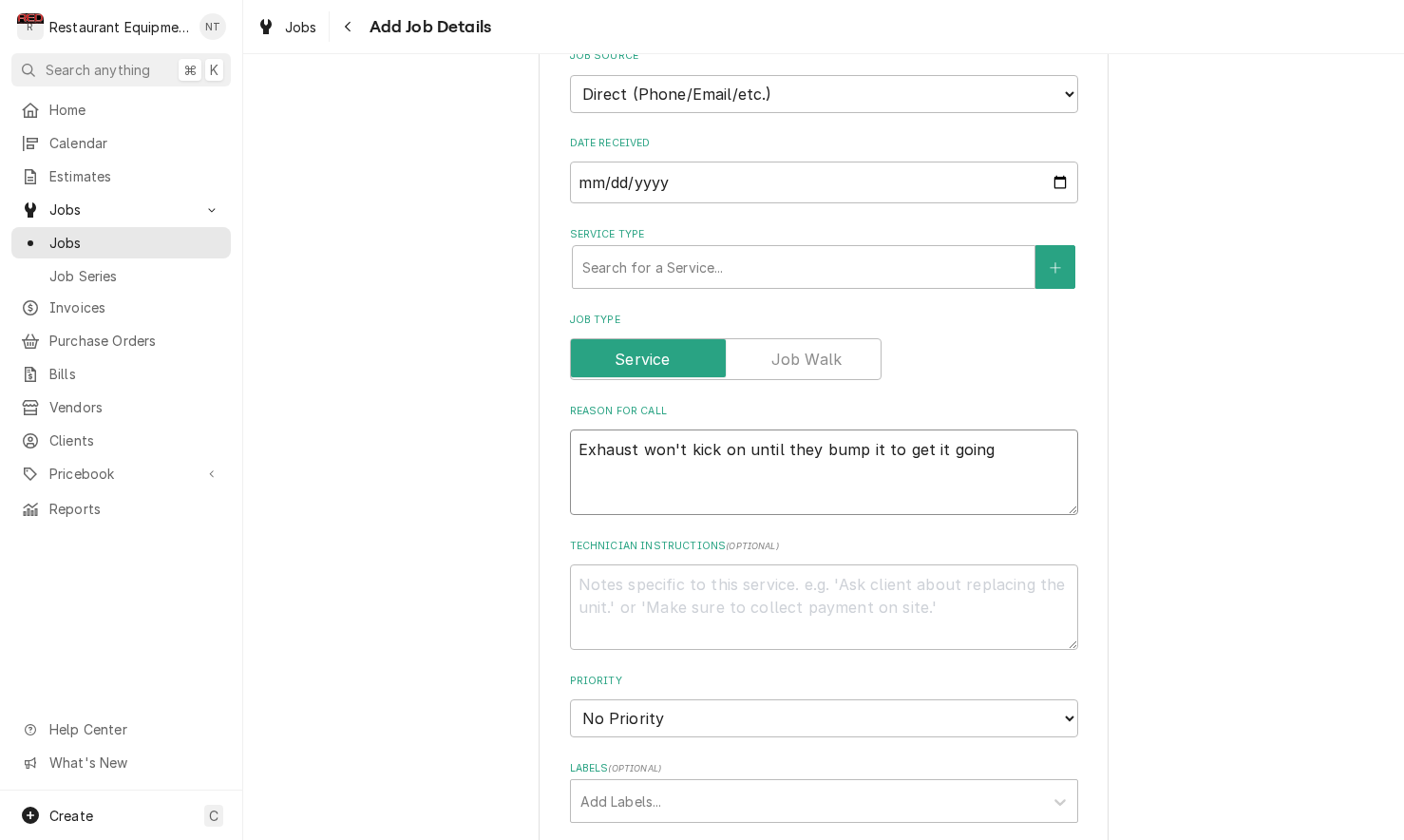
type textarea "Exhaust won't kick on until they bump it to get it going"
type textarea "x"
type textarea "Exhaust won't kick on until they bump it to get it going,"
type textarea "x"
type textarea "Exhaust won't kick on until they bump it to get it going,"
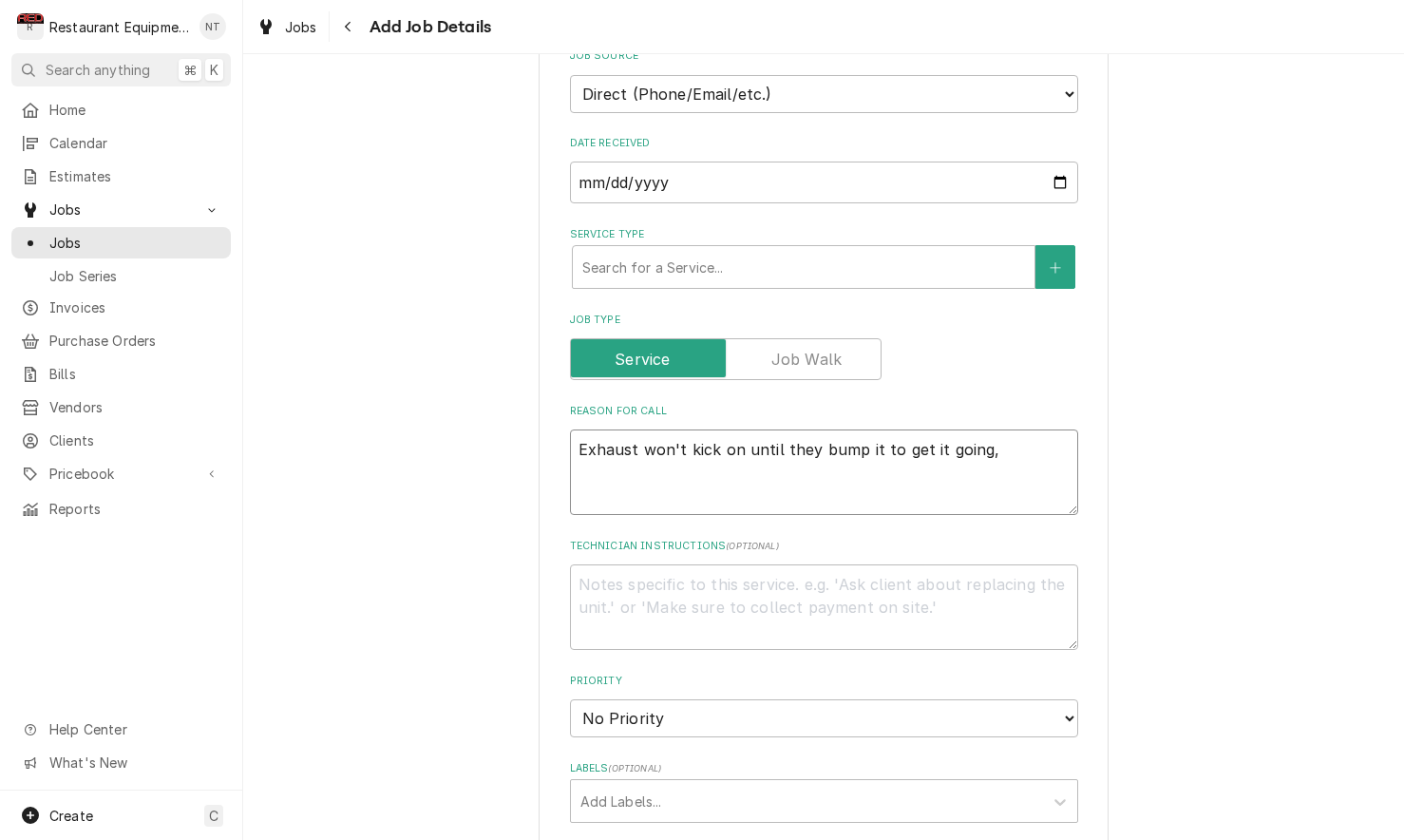
type textarea "x"
type textarea "Exhaust won't kick on until they bump it to get it going, t"
type textarea "x"
type textarea "Exhaust won't kick on until they bump it to get it going, th"
type textarea "x"
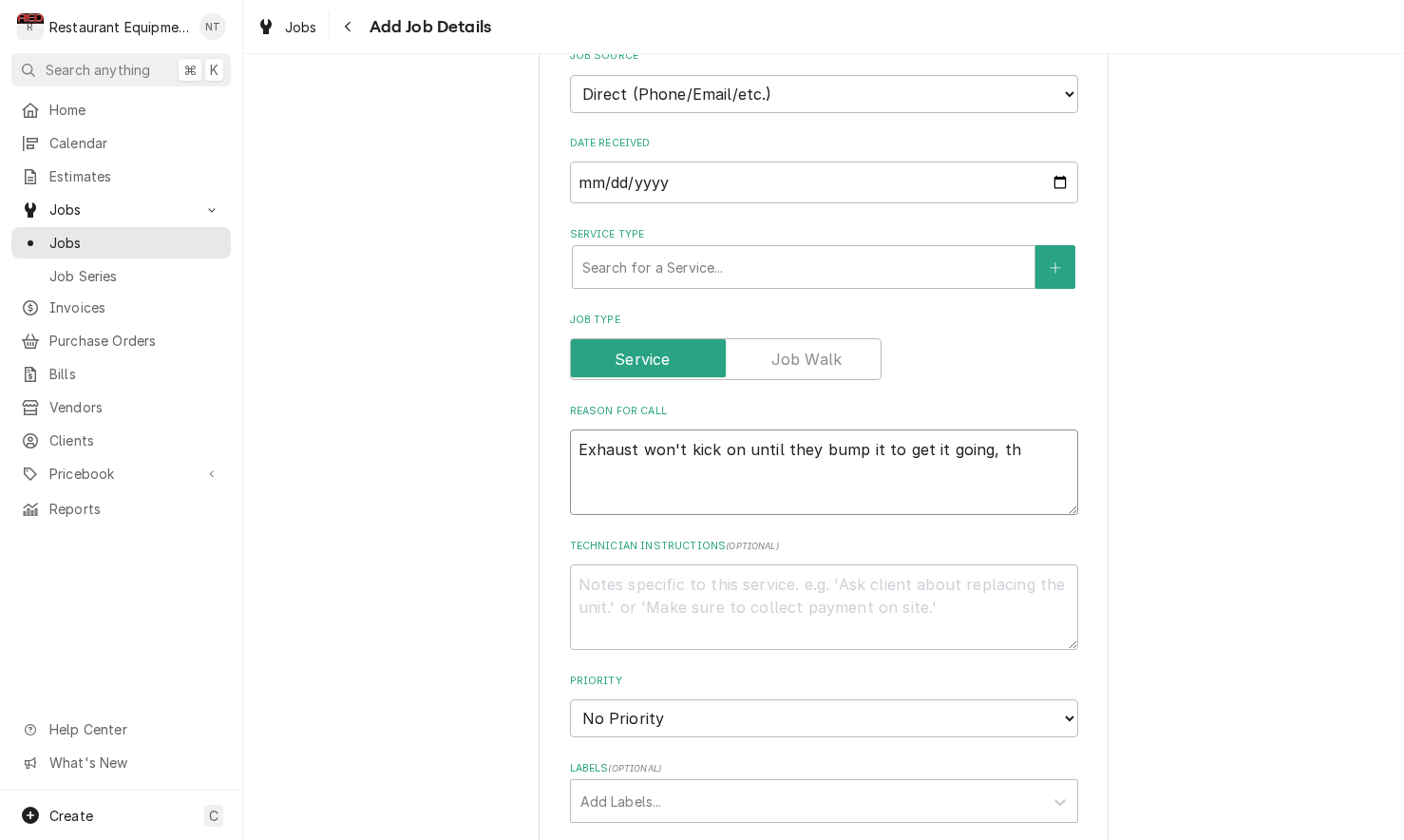
type textarea "Exhaust won't kick on until they bump it to get it going, the"
type textarea "x"
type textarea "Exhaust won't kick on until they bump it to get it going, then"
type textarea "x"
type textarea "Exhaust won't kick on until they bump it to get it going, then"
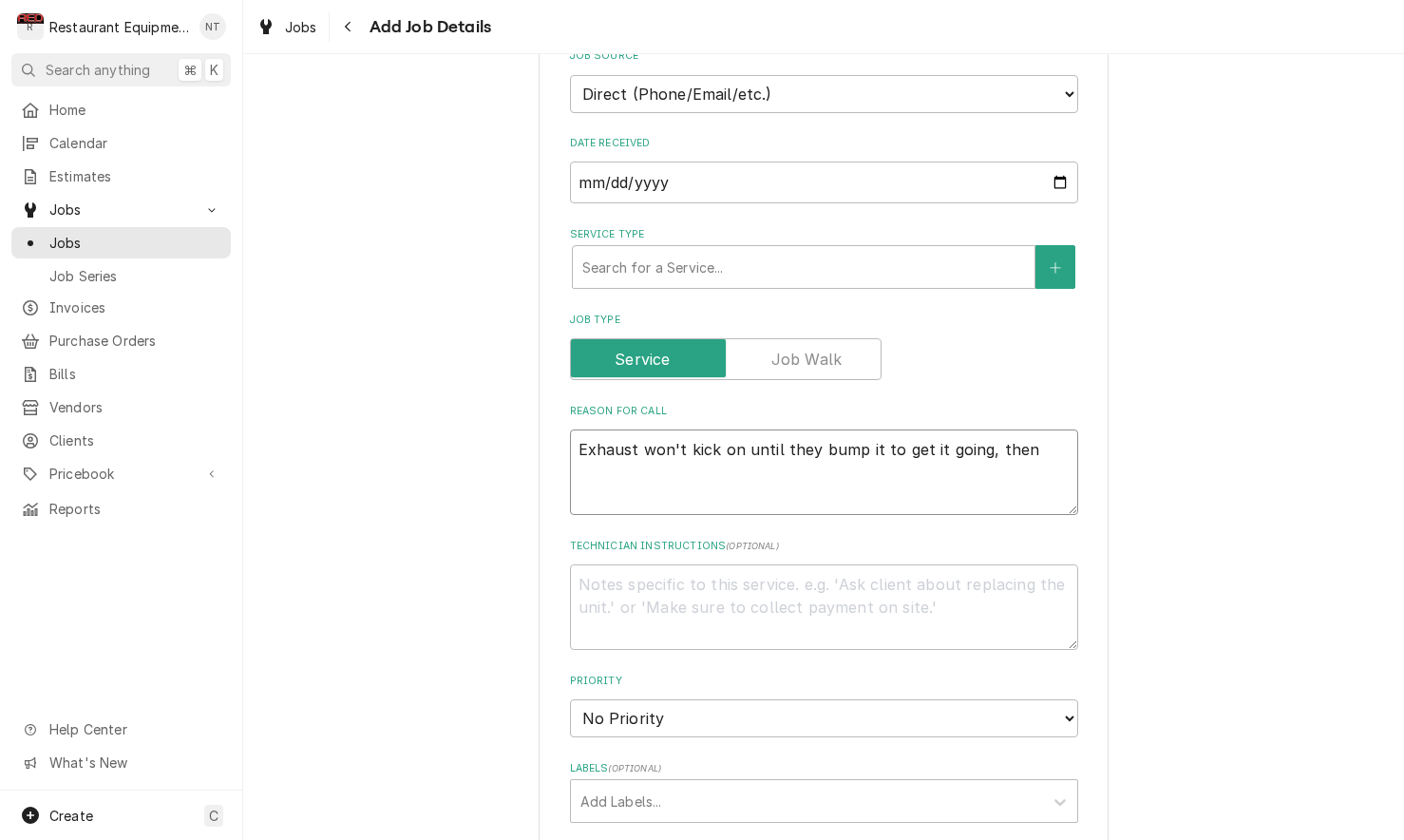
type textarea "x"
type textarea "Exhaust won't kick on until they bump it to get it going, then i"
type textarea "x"
type textarea "Exhaust won't kick on until they bump it to get it going, then it"
type textarea "x"
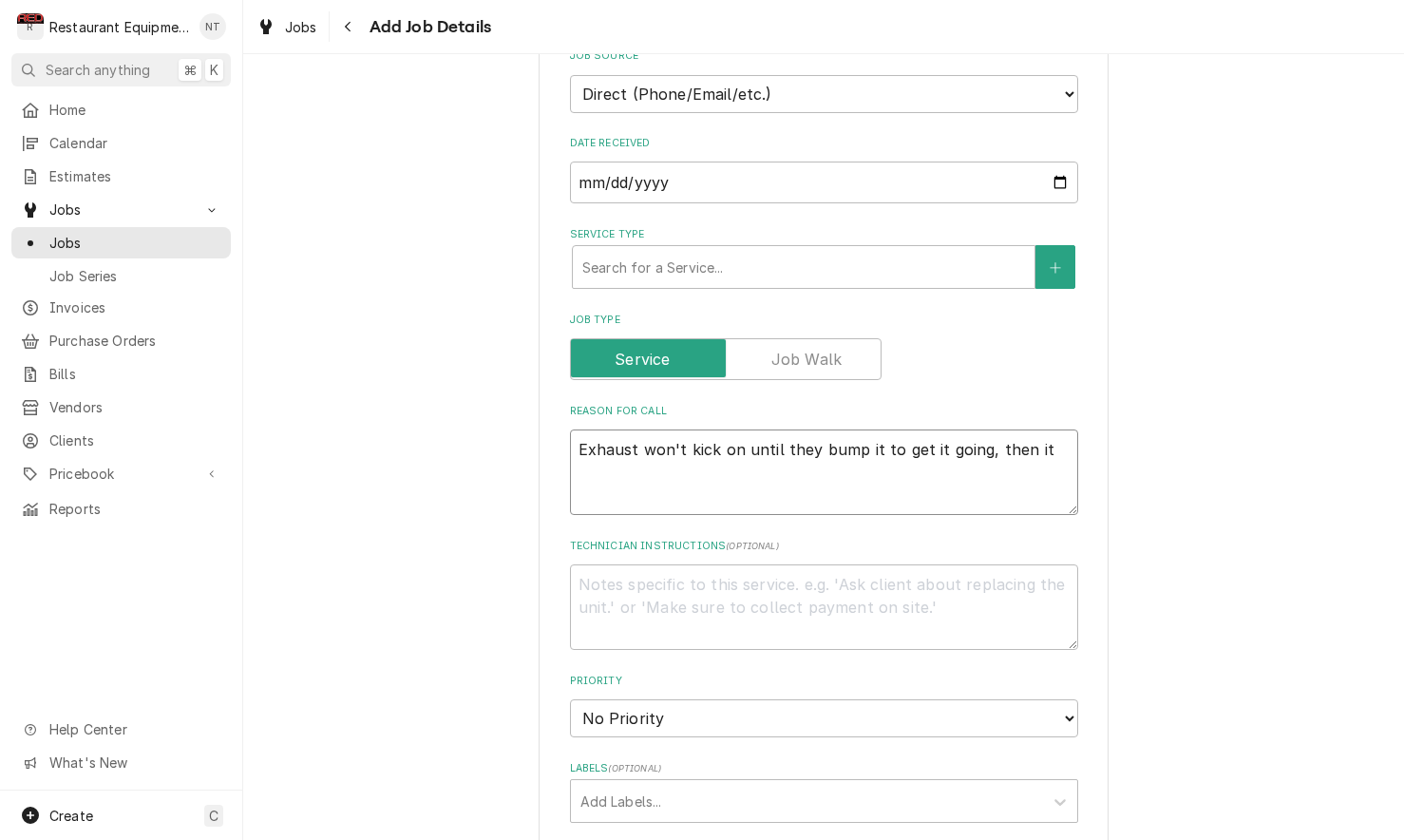
type textarea "Exhaust won't kick on until they bump it to get it going, then it"
type textarea "x"
type textarea "Exhaust won't kick on until they bump it to get it going, then it t"
type textarea "x"
type textarea "Exhaust won't kick on until they bump it to get it going, then it tr"
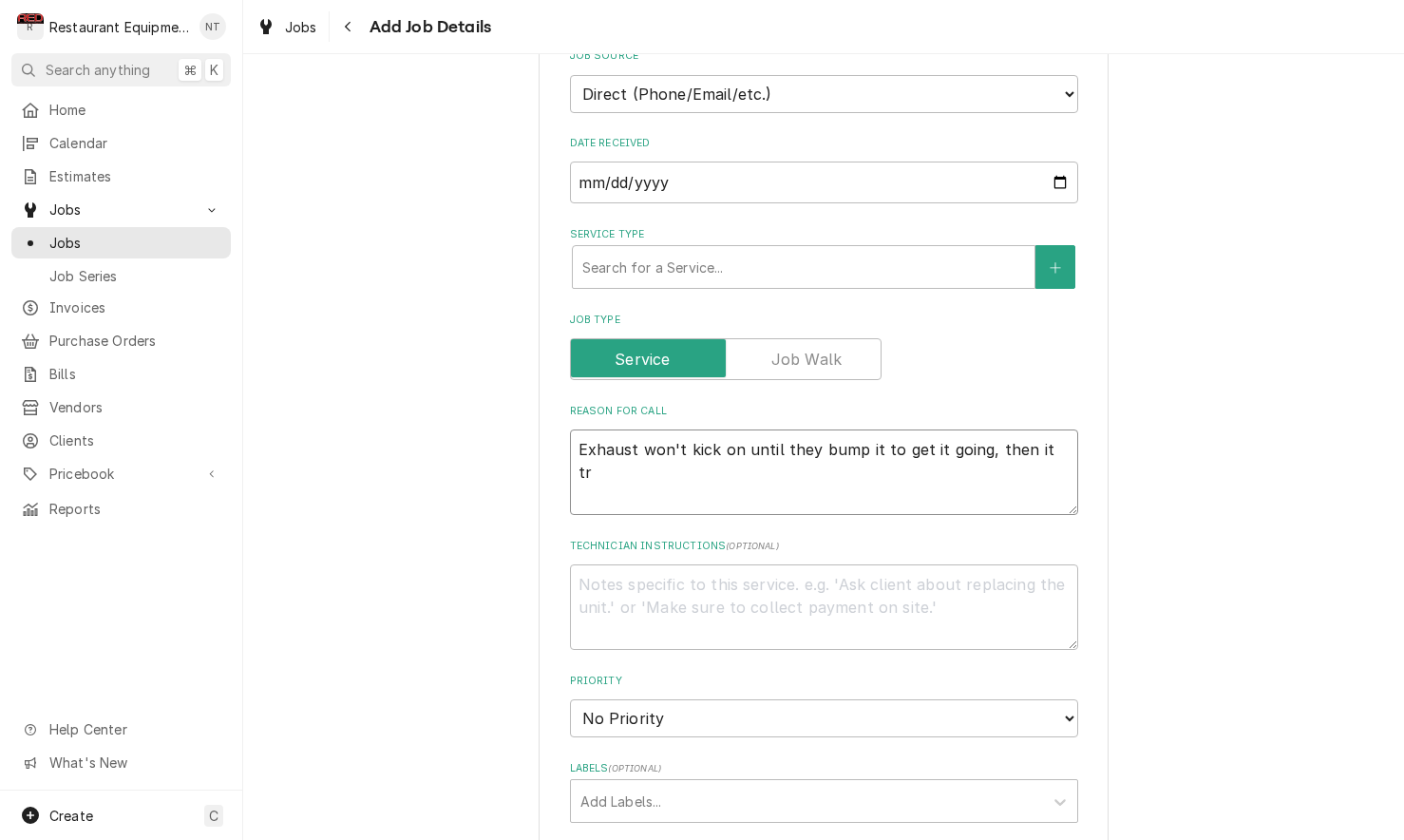
type textarea "x"
type textarea "Exhaust won't kick on until they bump it to get it going, then it trp"
type textarea "x"
type textarea "Exhaust won't kick on until they bump it to get it going, then it trps"
type textarea "x"
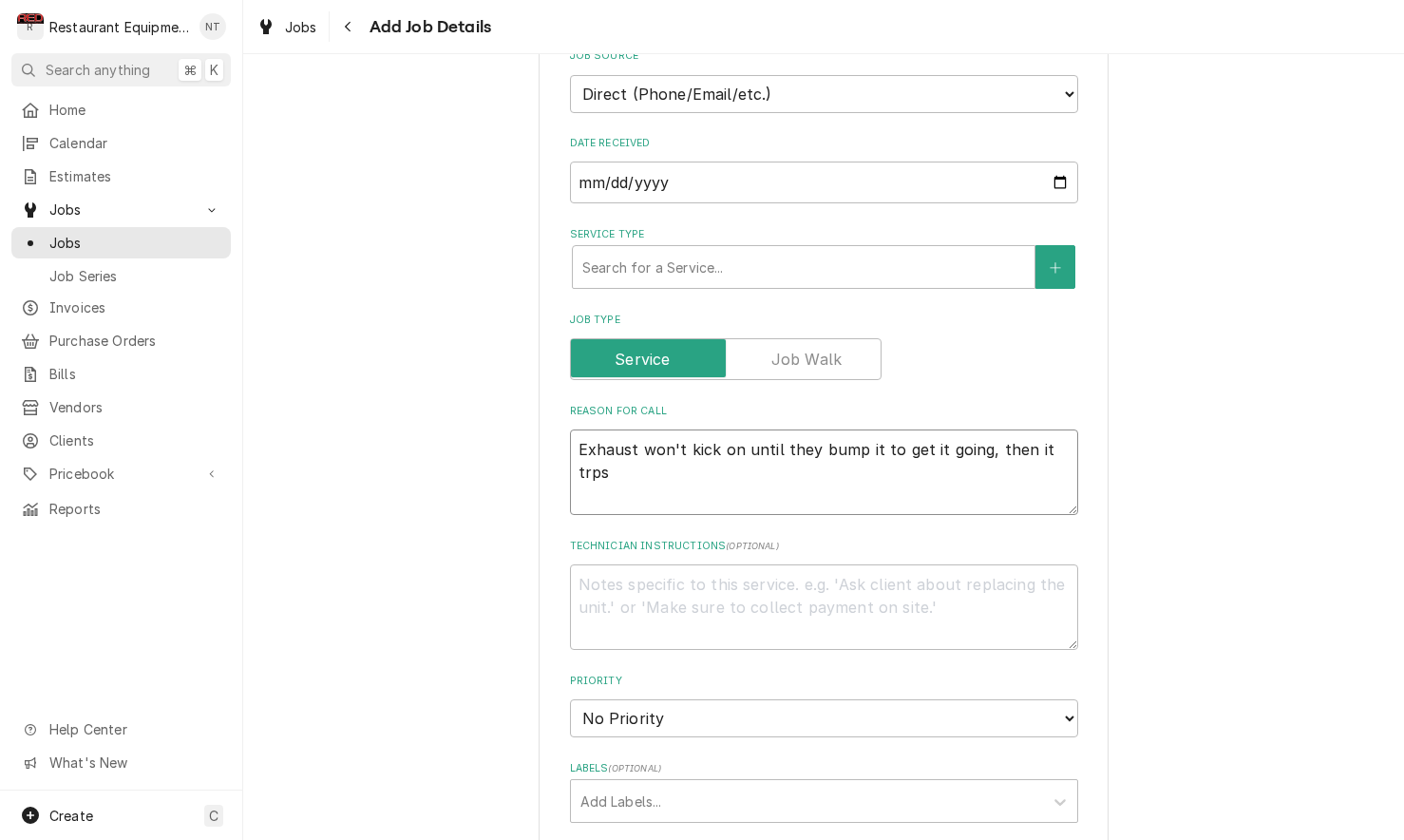
type textarea "Exhaust won't kick on until they bump it to get it going, then it tops"
type textarea "x"
type textarea "Exhaust won't kick on until they bump it to get it going, then it tops"
type textarea "x"
type textarea "Exhaust won't kick on until they bump it to get it going, then it top"
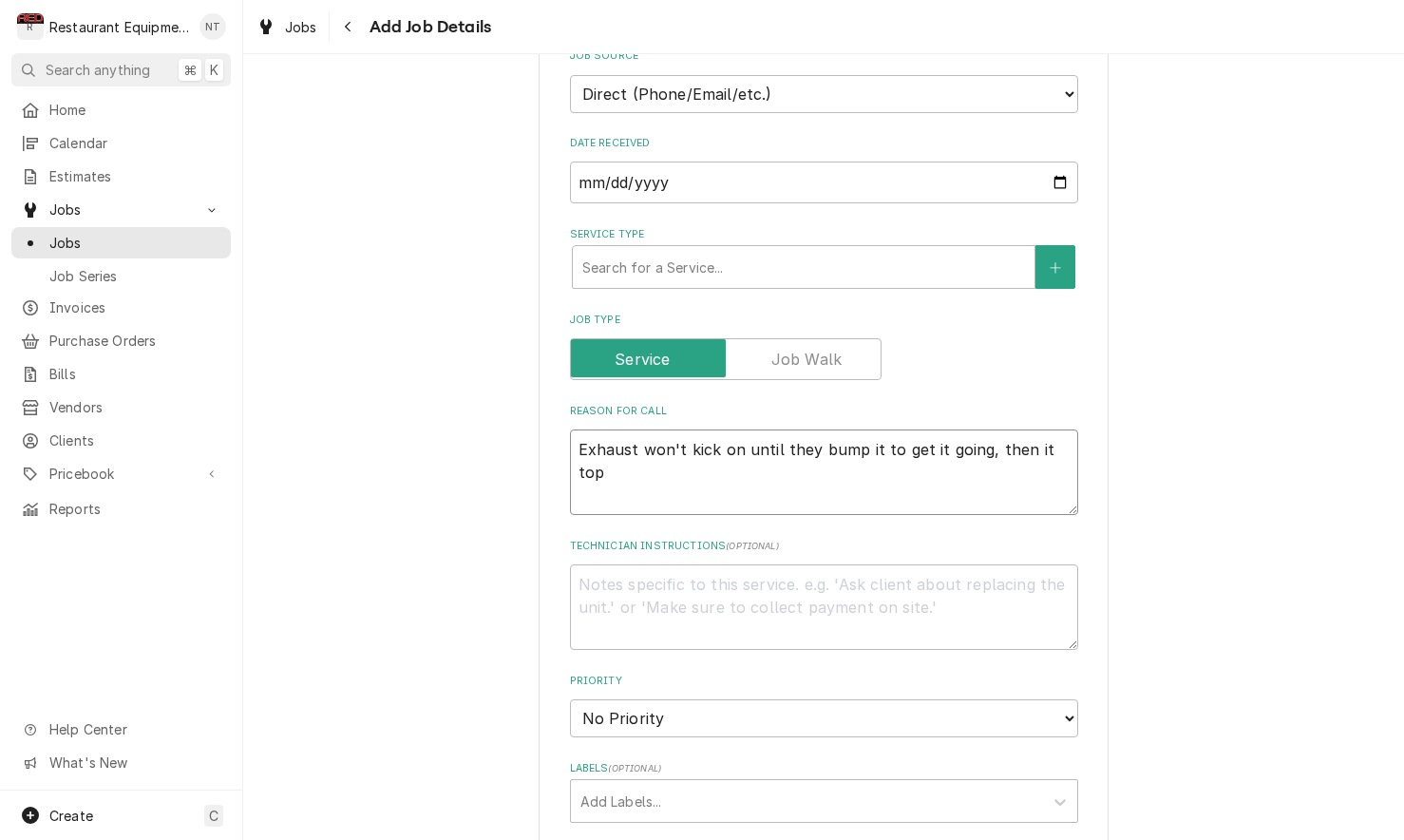
type textarea "x"
type textarea "Exhaust won't kick on until they bump it to get it going, then it to"
type textarea "x"
type textarea "Exhaust won't kick on until they bump it to get it going, then it t"
type textarea "x"
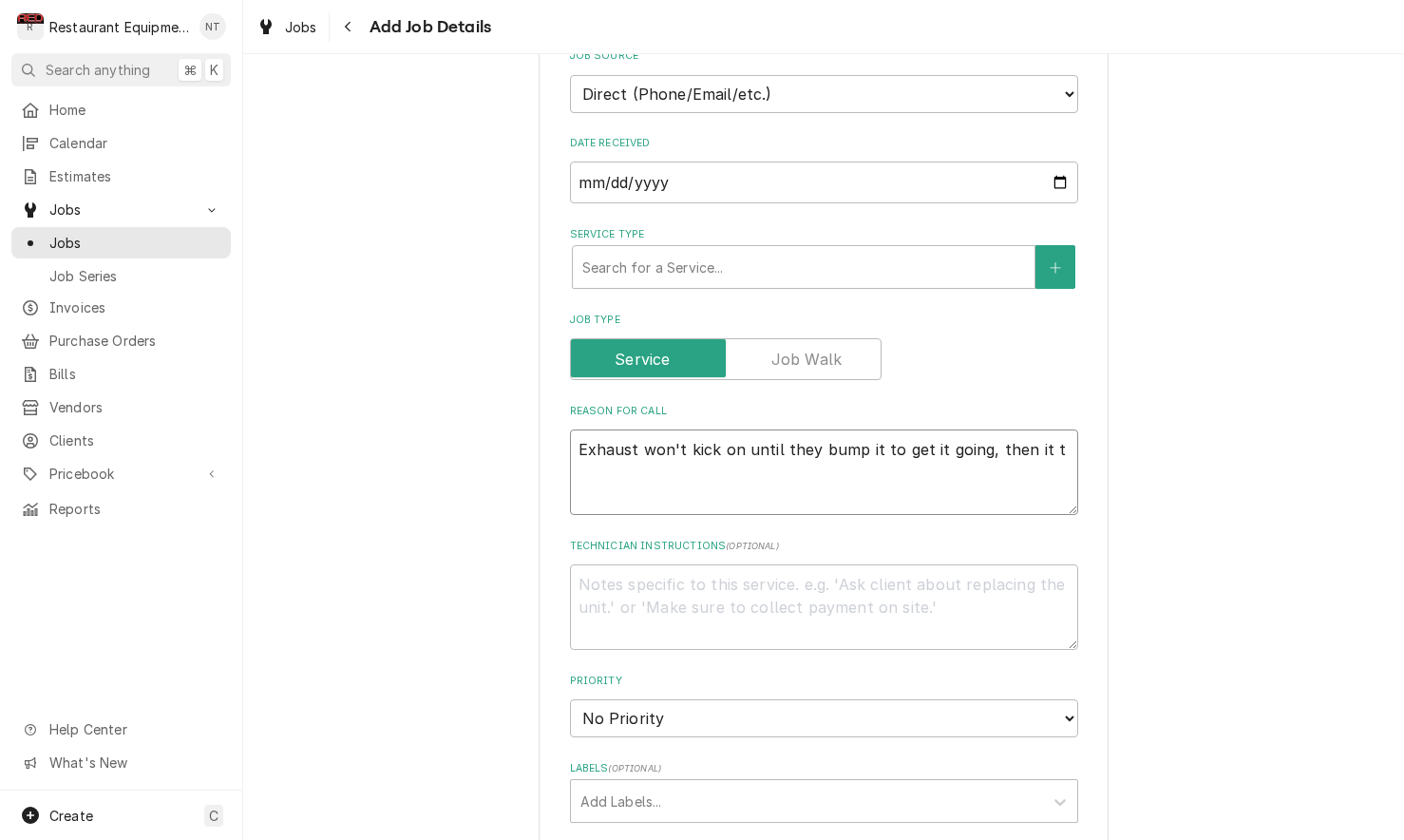
type textarea "Exhaust won't kick on until they bump it to get it going, then it tr"
type textarea "x"
type textarea "Exhaust won't kick on until they bump it to get it going, then it tri"
type textarea "x"
type textarea "Exhaust won't kick on until they bump it to get it going, then it trip"
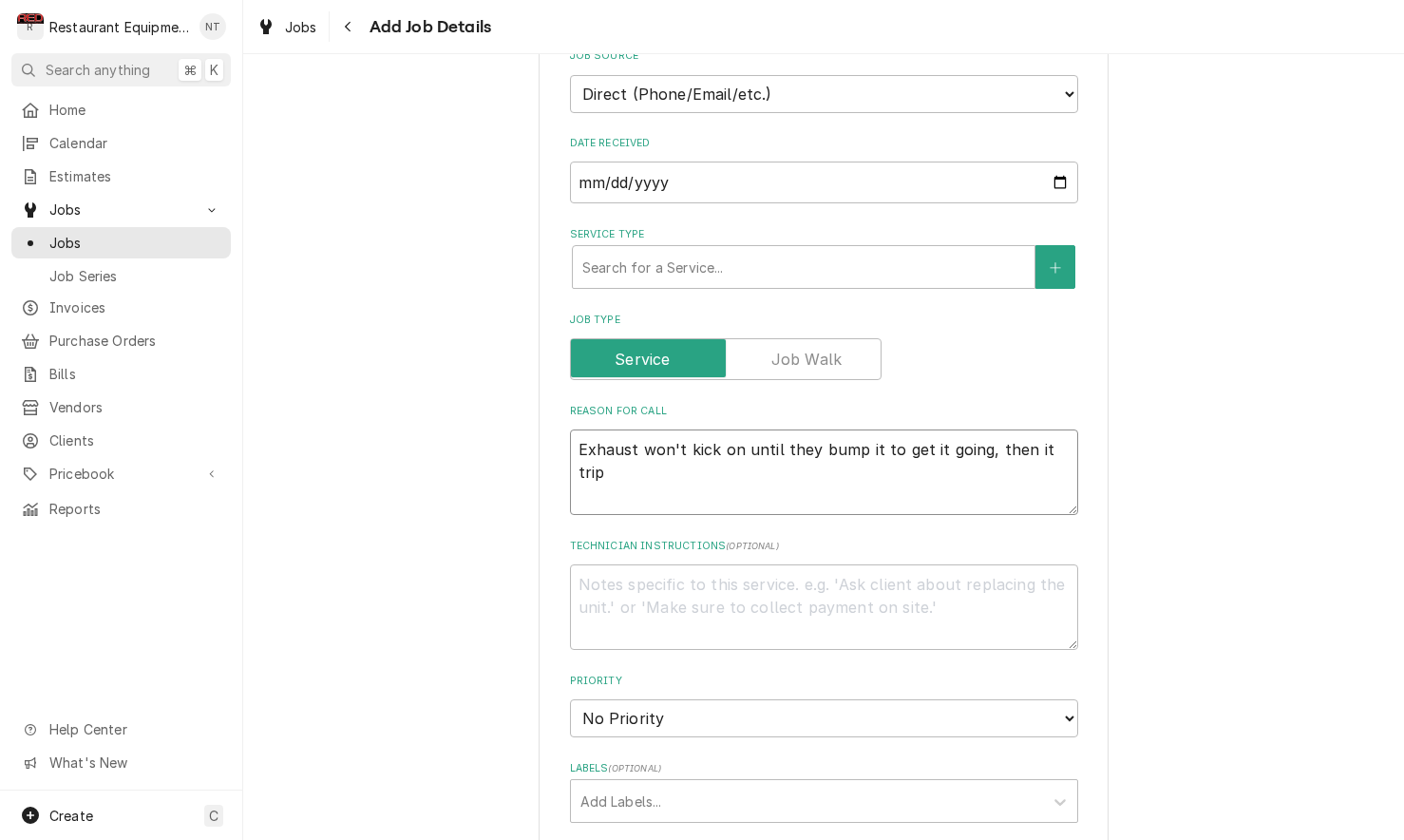
type textarea "x"
type textarea "Exhaust won't kick on until they bump it to get it going, then it trips"
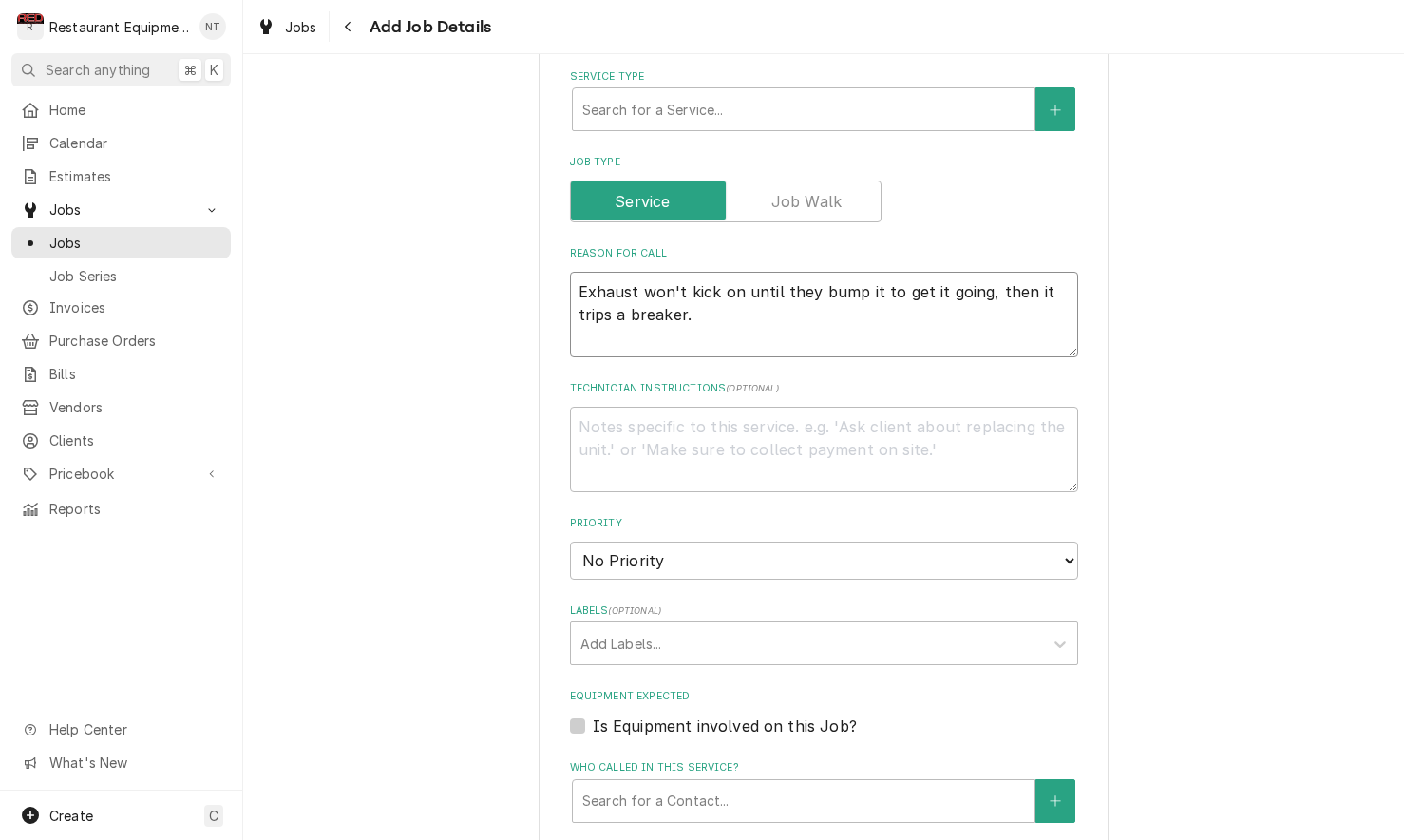
scroll to position [693, 0]
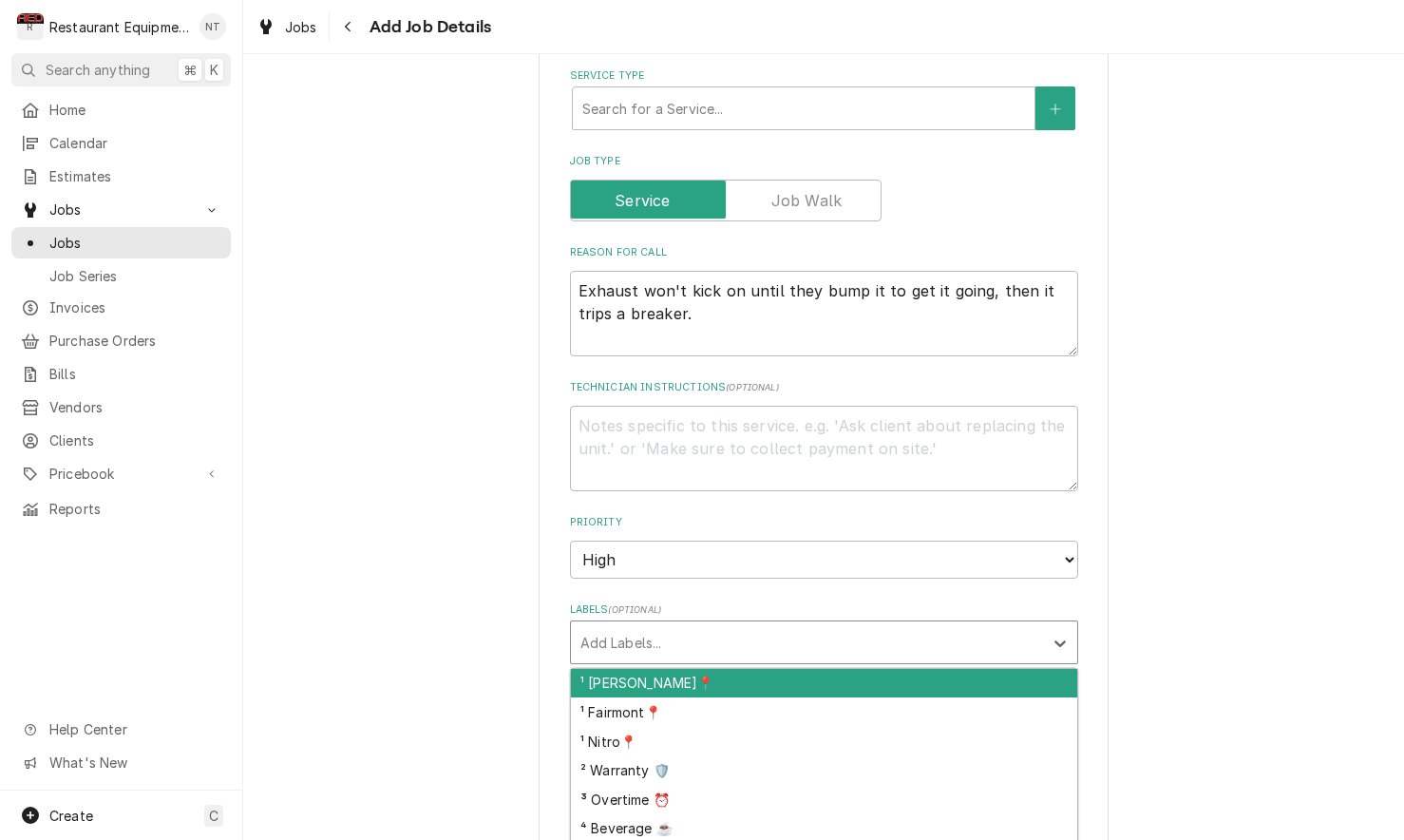
click at [790, 625] on div "Labels" at bounding box center [807, 642] width 453 height 34
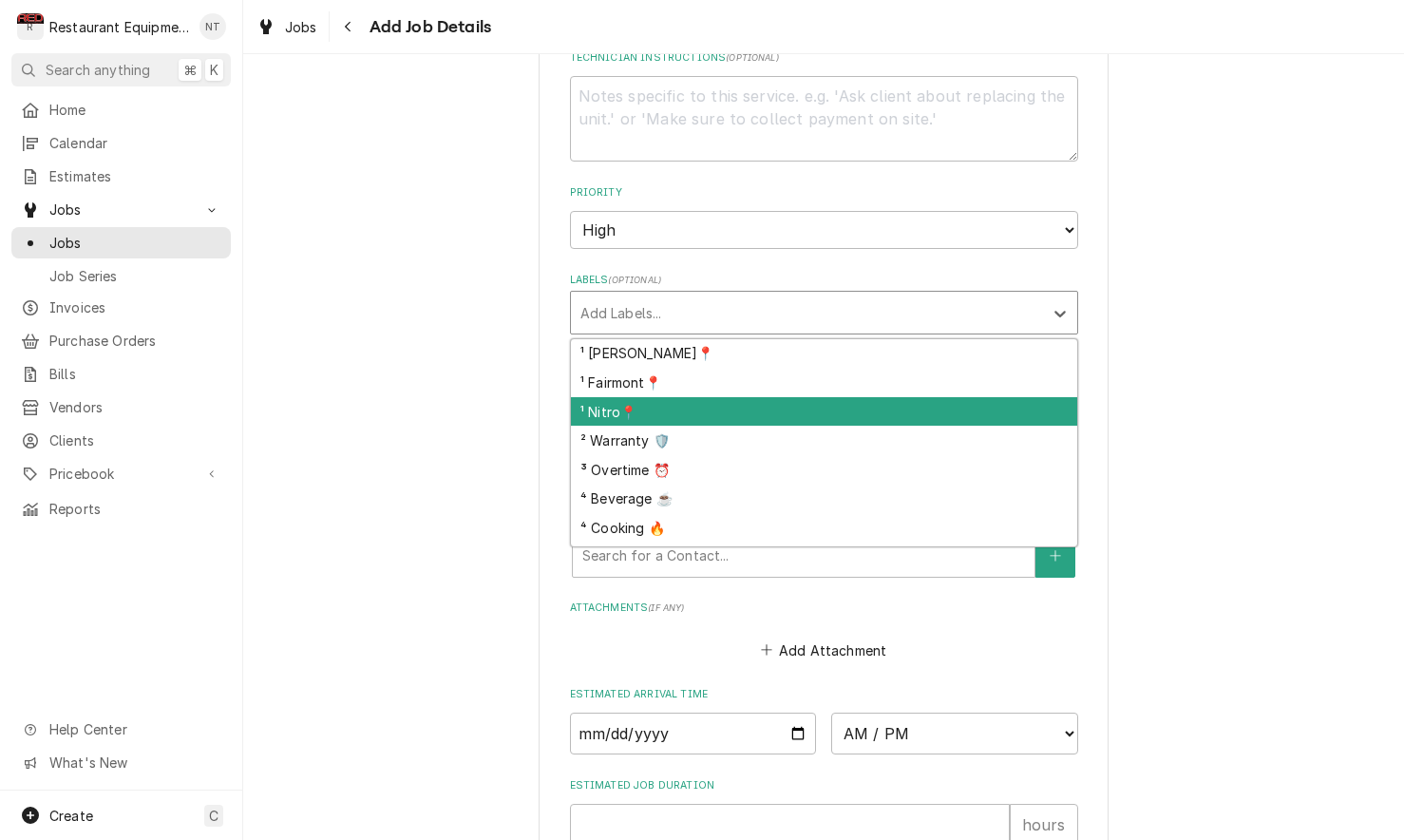
scroll to position [1025, 0]
click at [742, 396] on div "¹ Nitro📍" at bounding box center [824, 410] width 506 height 29
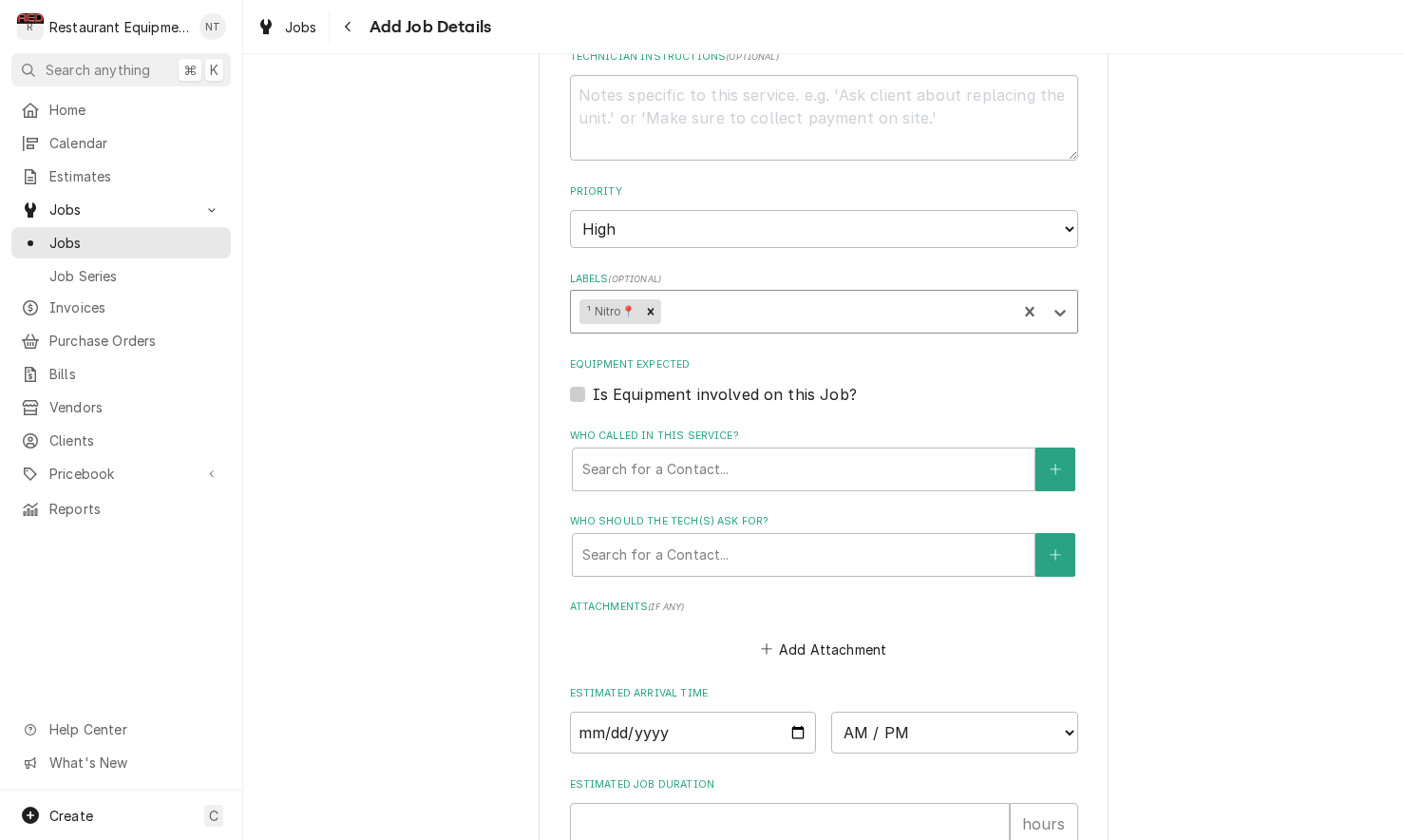
click at [761, 295] on div "Labels" at bounding box center [835, 312] width 343 height 34
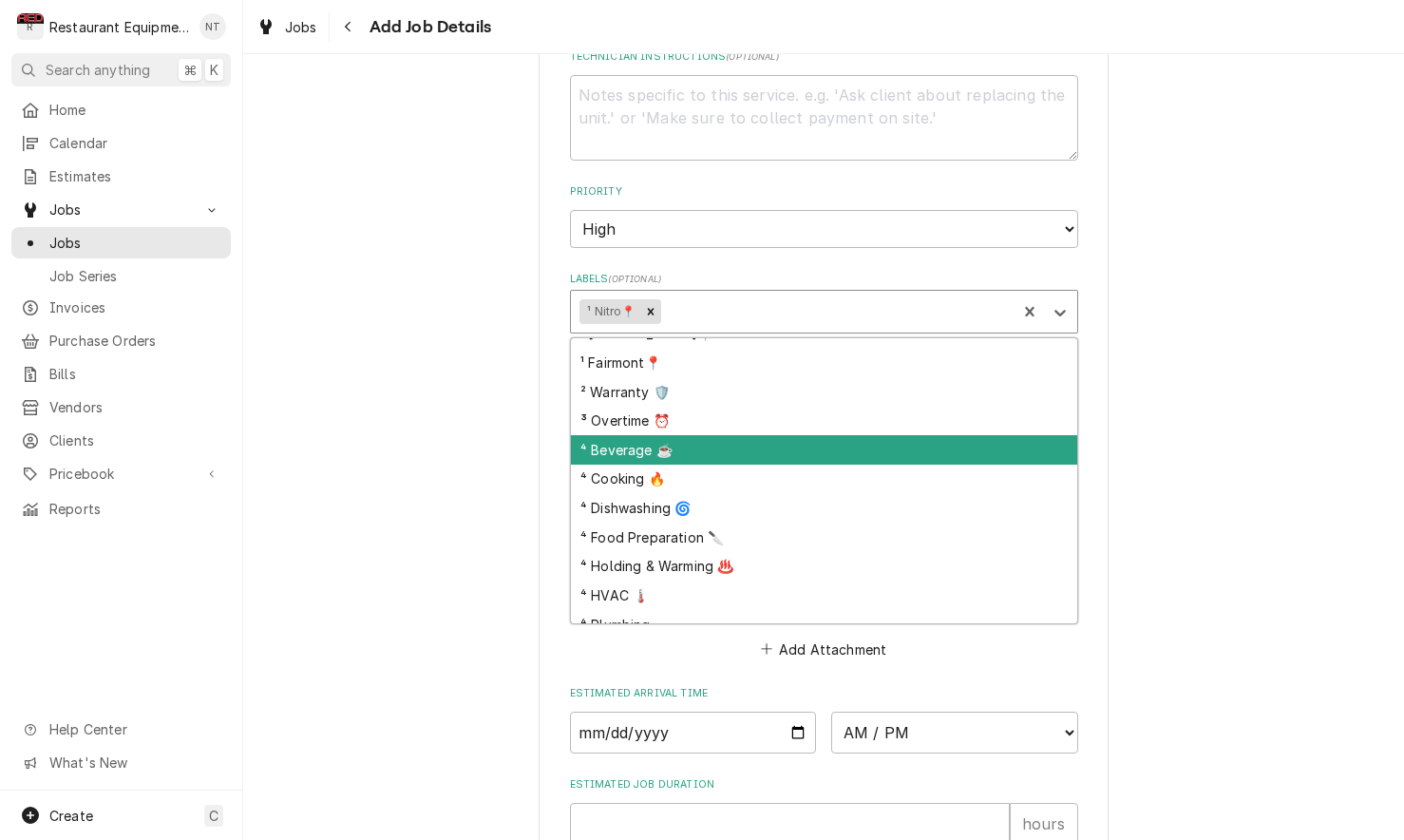
scroll to position [0, 0]
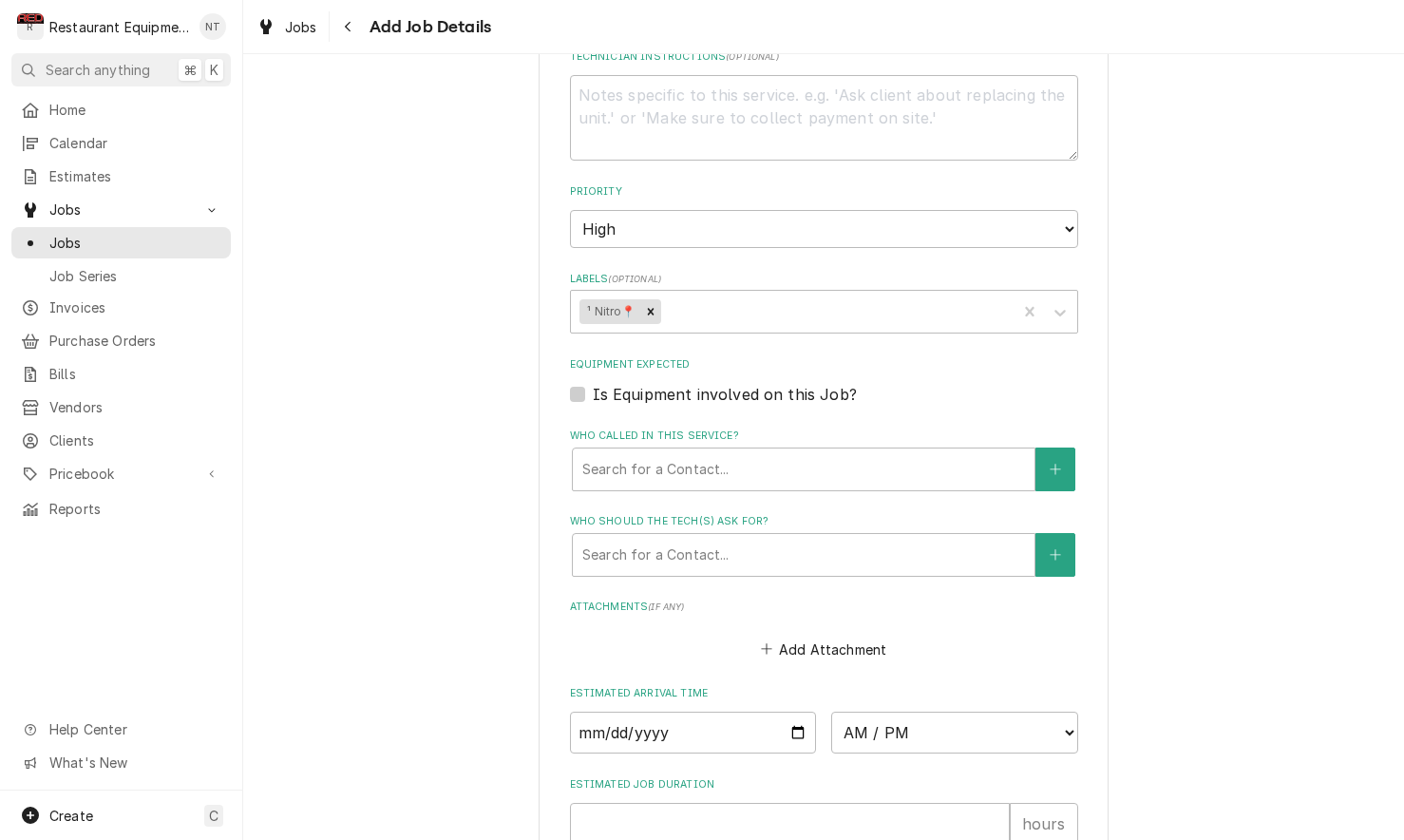
click at [841, 232] on fieldset "Job Details Job Source Direct (Phone/Email/etc.) Service Channel Corrigo Ecotra…" at bounding box center [824, 224] width 508 height 1413
click at [755, 452] on div "Who called in this service?" at bounding box center [803, 469] width 442 height 34
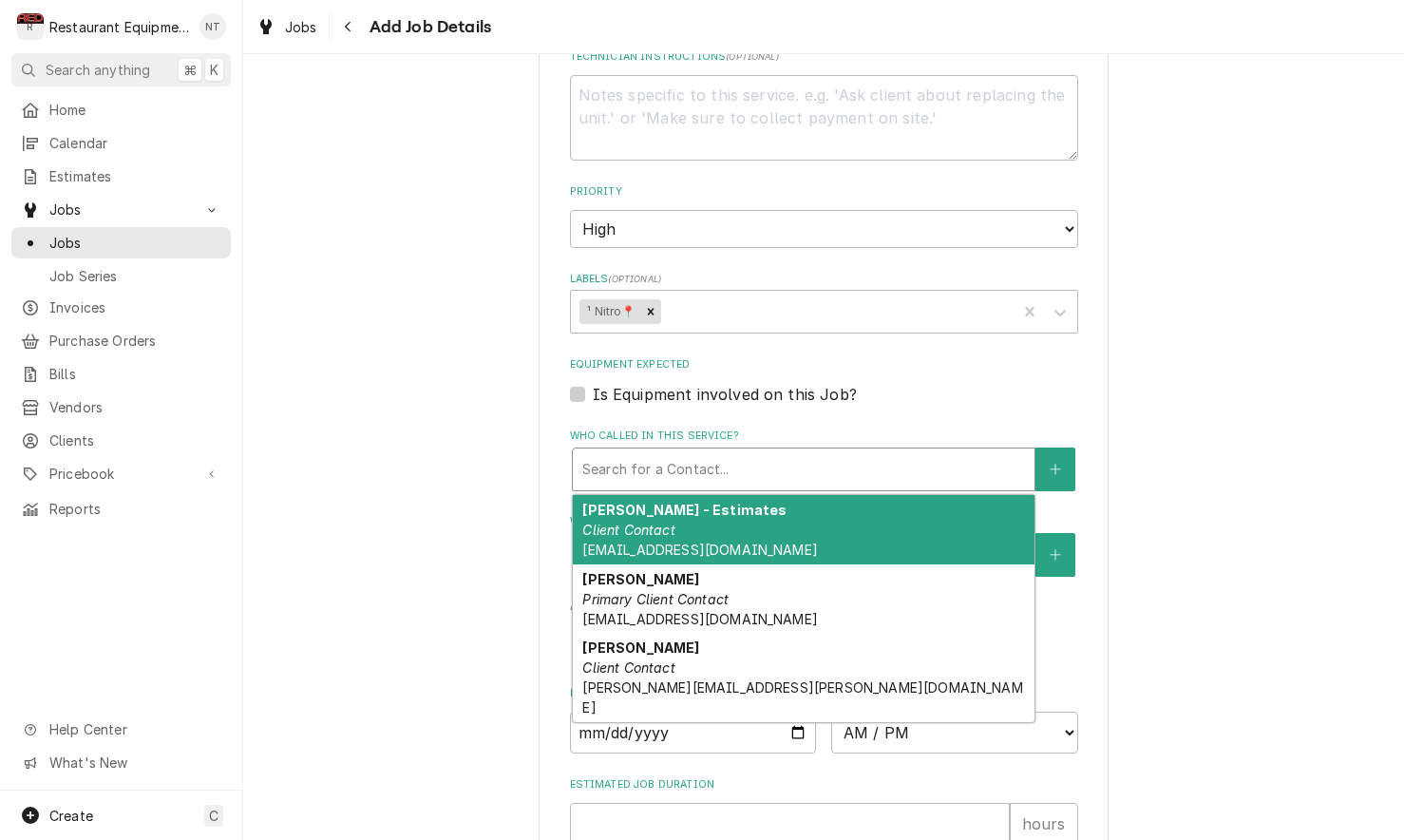
click at [1287, 618] on div "Please provide the following information to create a job: Client Details Client…" at bounding box center [824, 71] width 1160 height 2044
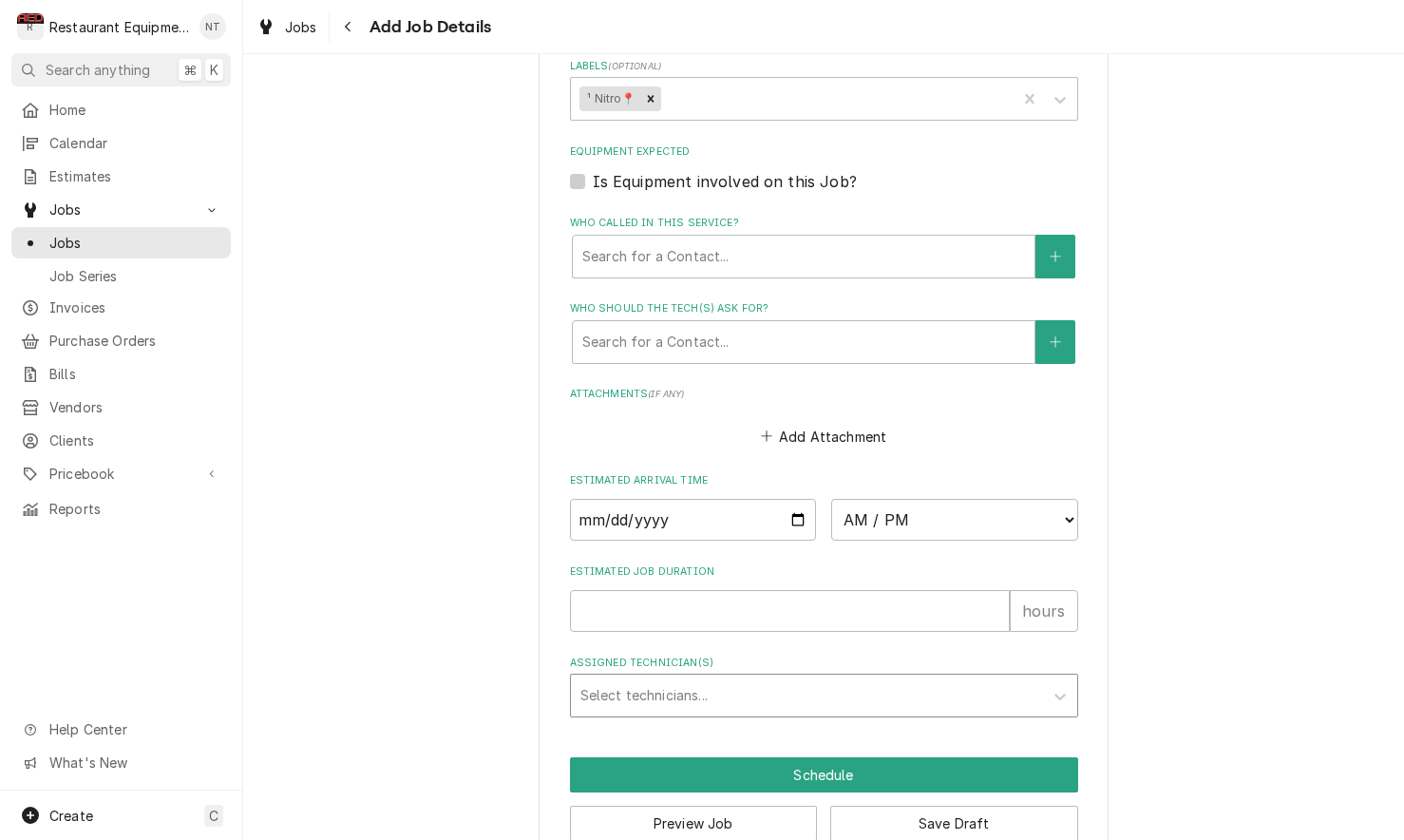
scroll to position [1236, 0]
click at [675, 686] on div "Select technicians..." at bounding box center [807, 695] width 453 height 20
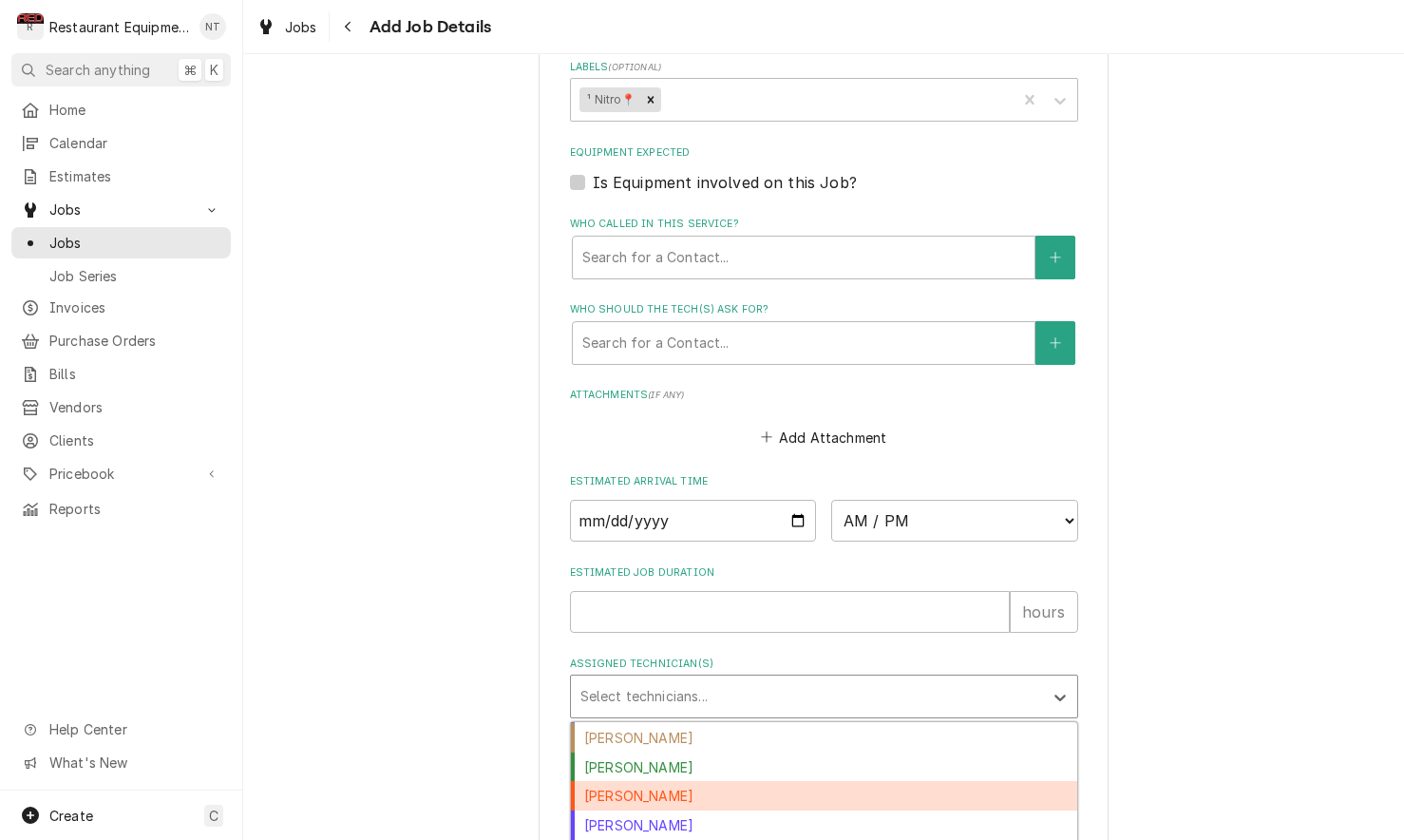
scroll to position [0, 0]
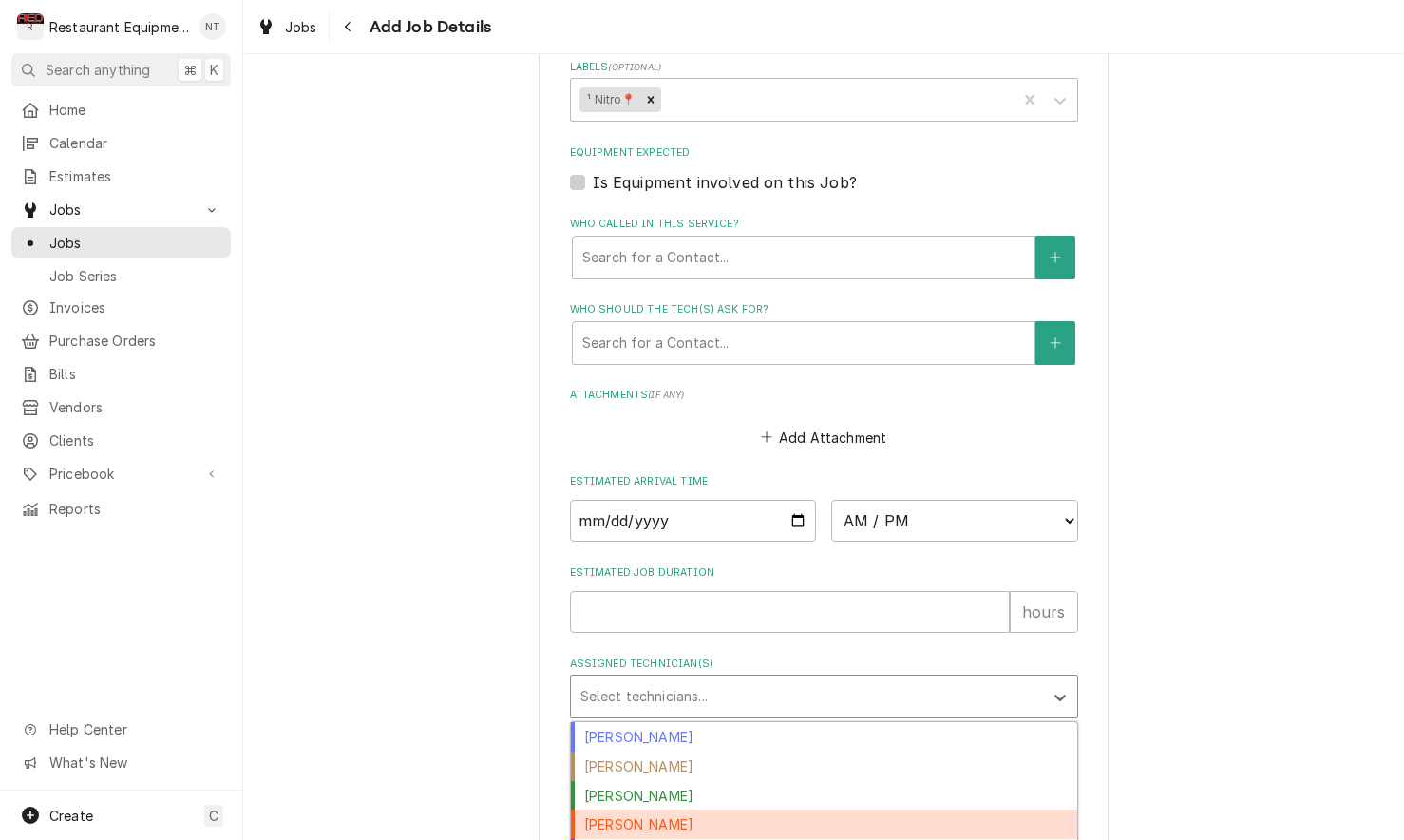
click at [788, 810] on div "Dakota Arthur" at bounding box center [824, 824] width 506 height 29
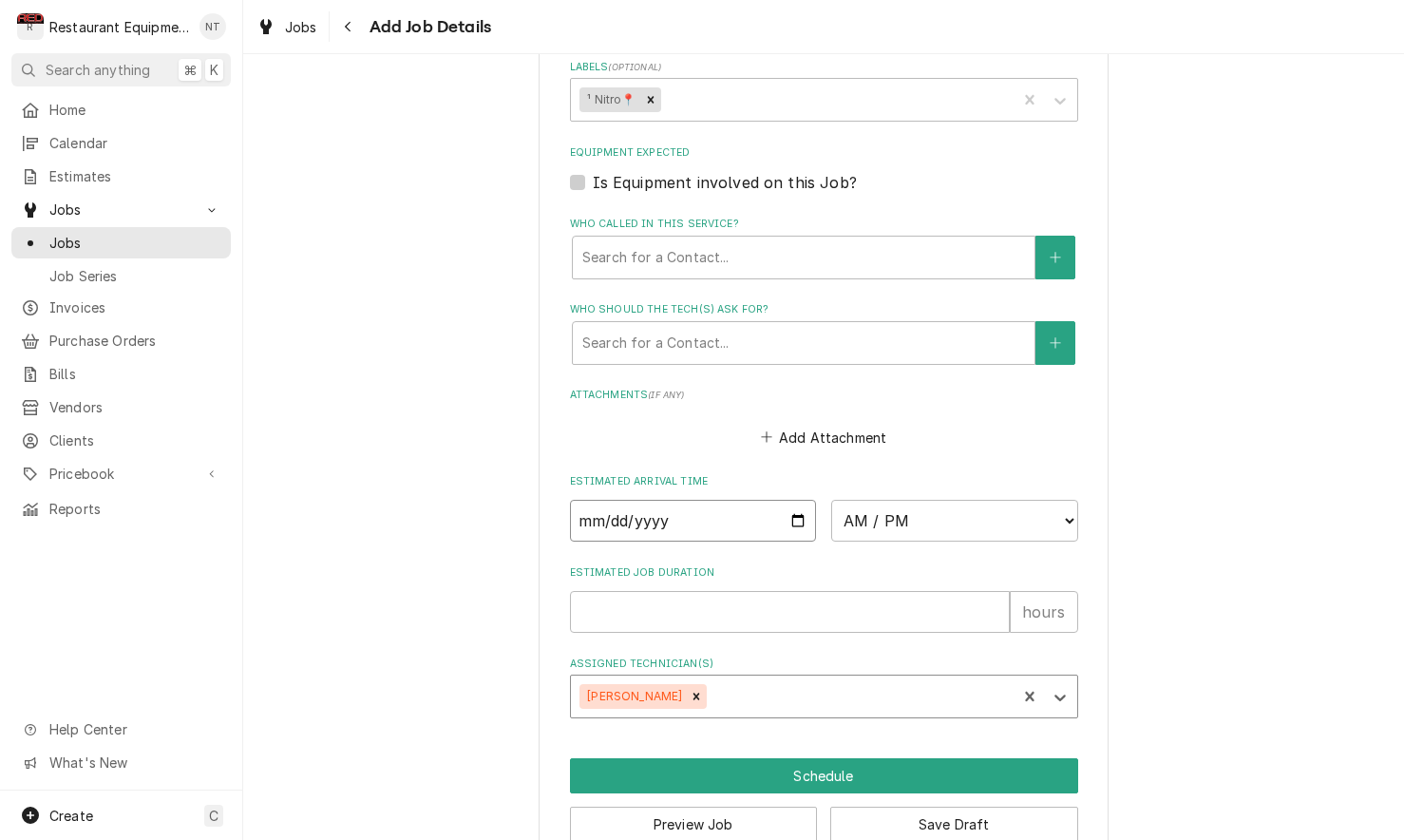
click at [709, 499] on input "Date" at bounding box center [693, 520] width 247 height 42
click at [787, 565] on label "Estimated Job Duration" at bounding box center [824, 573] width 508 height 15
click at [787, 591] on input "Estimated Job Duration" at bounding box center [790, 612] width 439 height 42
click at [690, 690] on icon "Remove Dakota Arthur" at bounding box center [696, 696] width 13 height 13
click at [750, 499] on input "2025-09-24" at bounding box center [693, 520] width 247 height 42
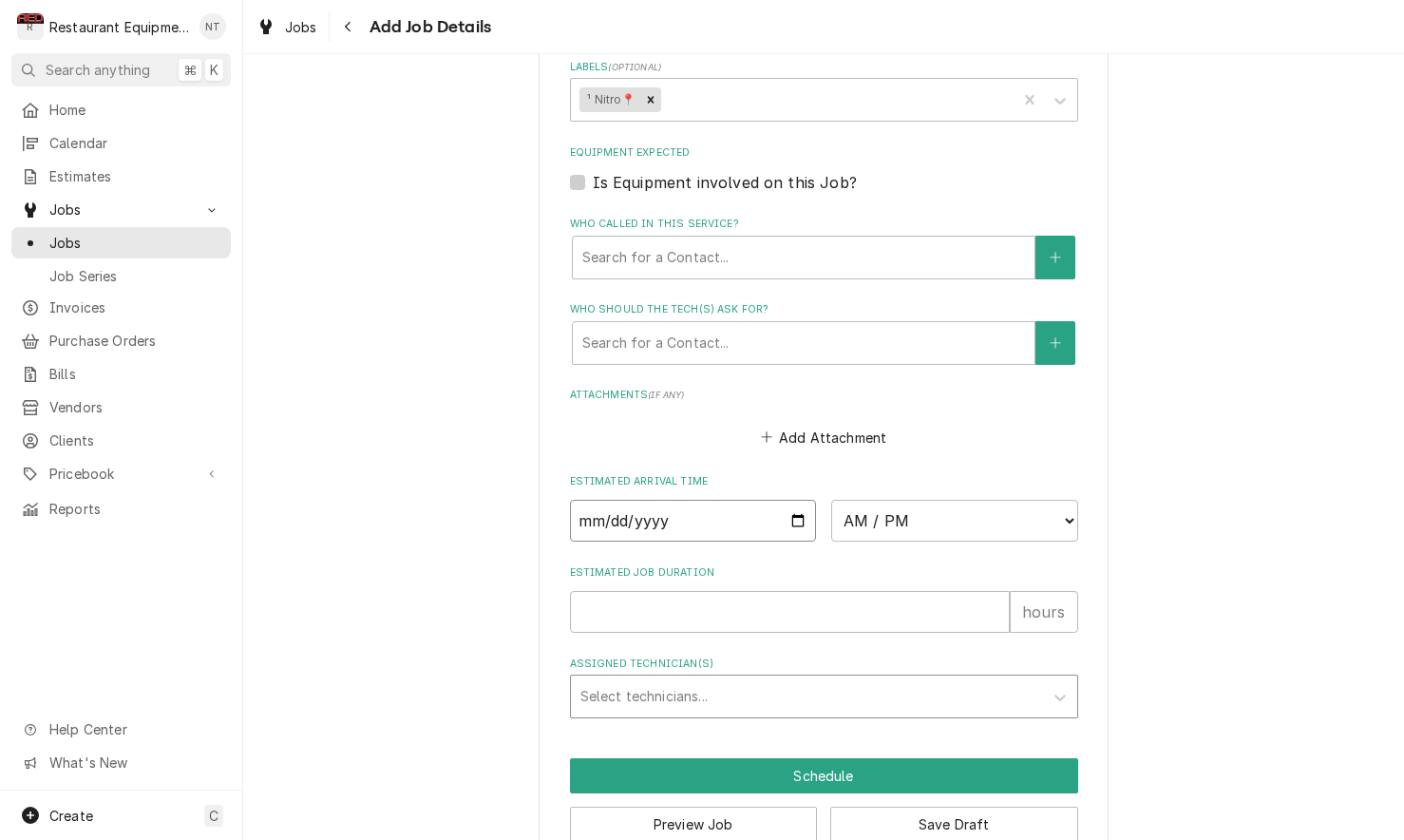
click at [751, 499] on input "2025-09-24" at bounding box center [693, 520] width 247 height 42
click at [985, 807] on button "Save Draft" at bounding box center [954, 824] width 248 height 35
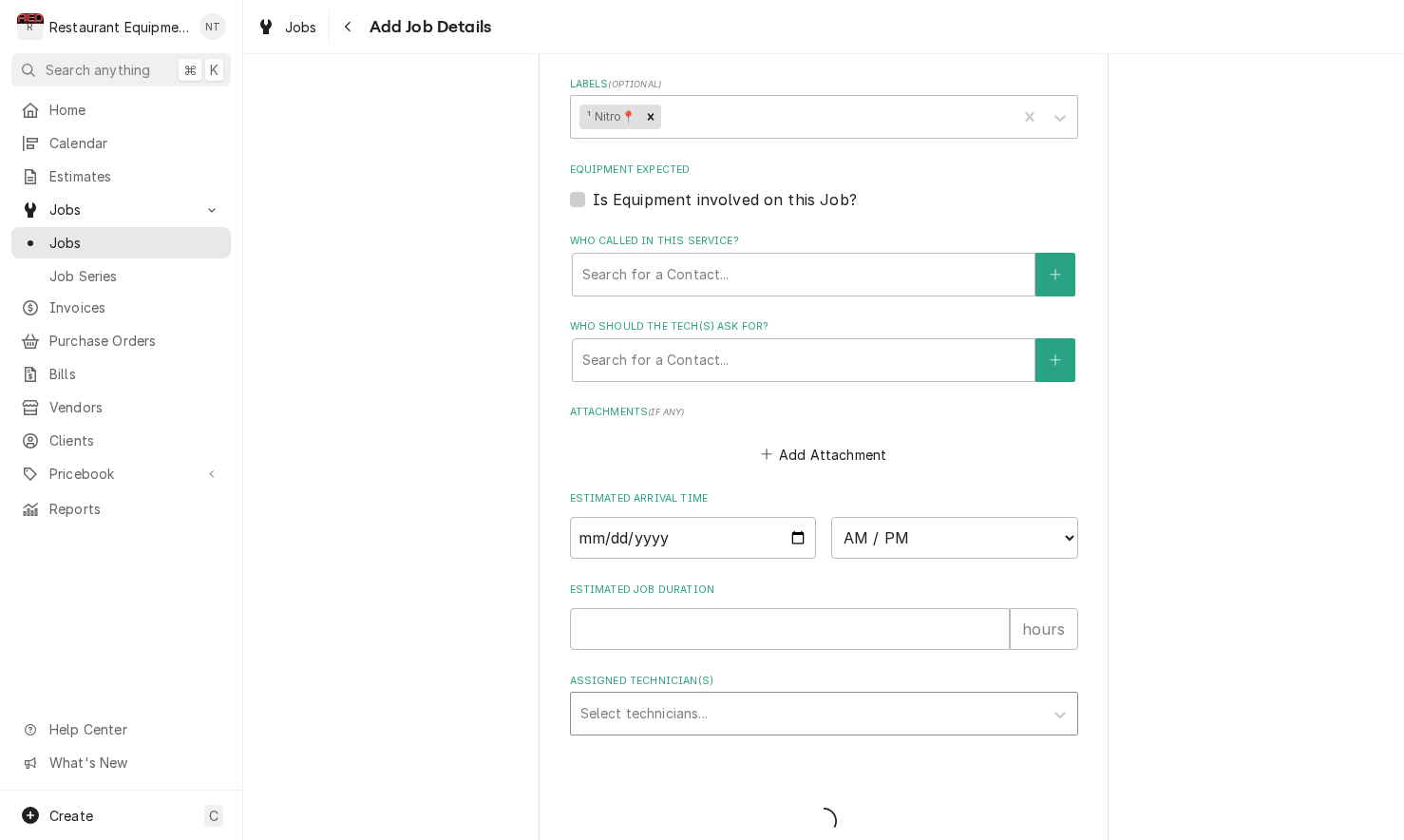
scroll to position [689, 0]
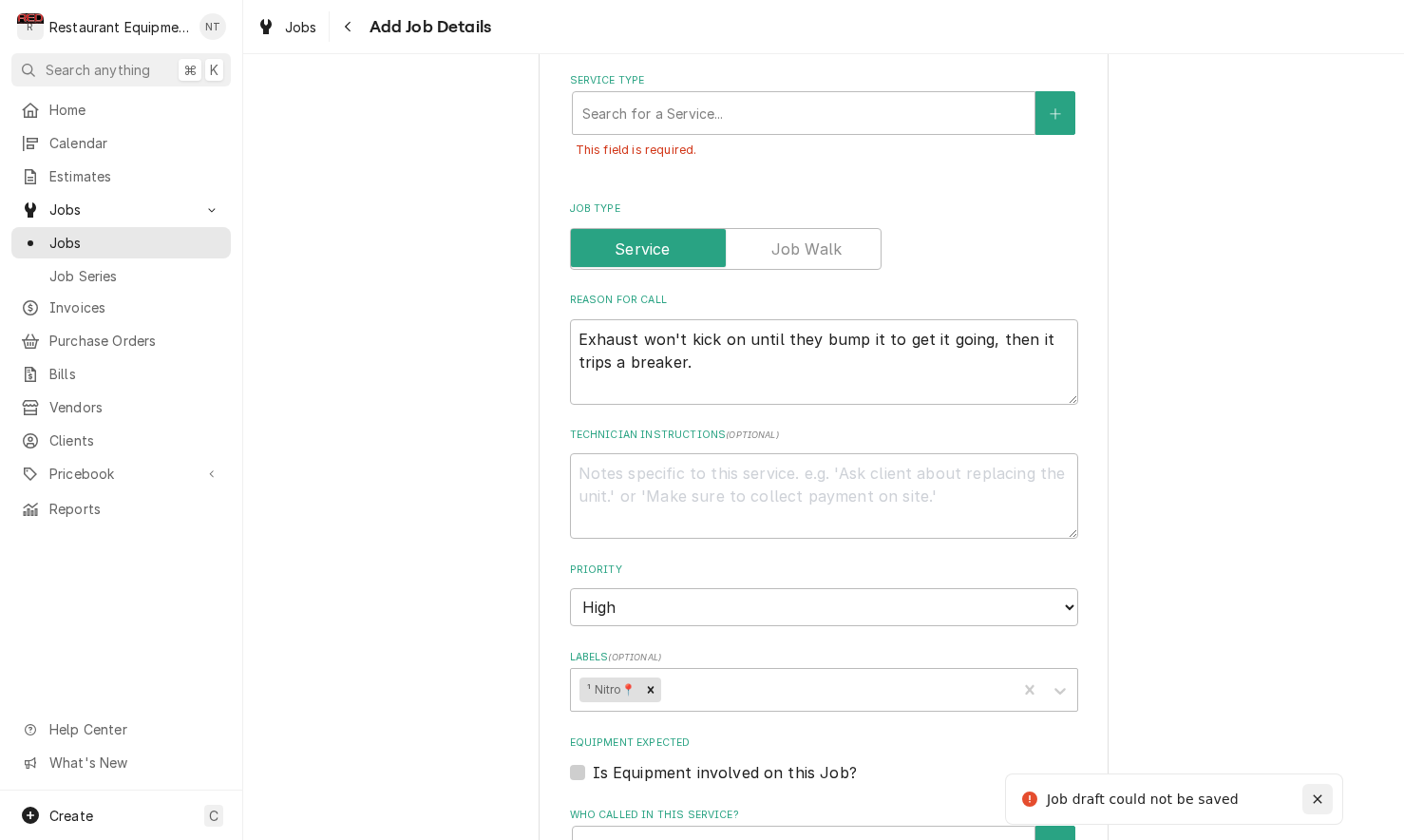
click at [1306, 795] on button "Notifications alt+T" at bounding box center [1317, 799] width 30 height 30
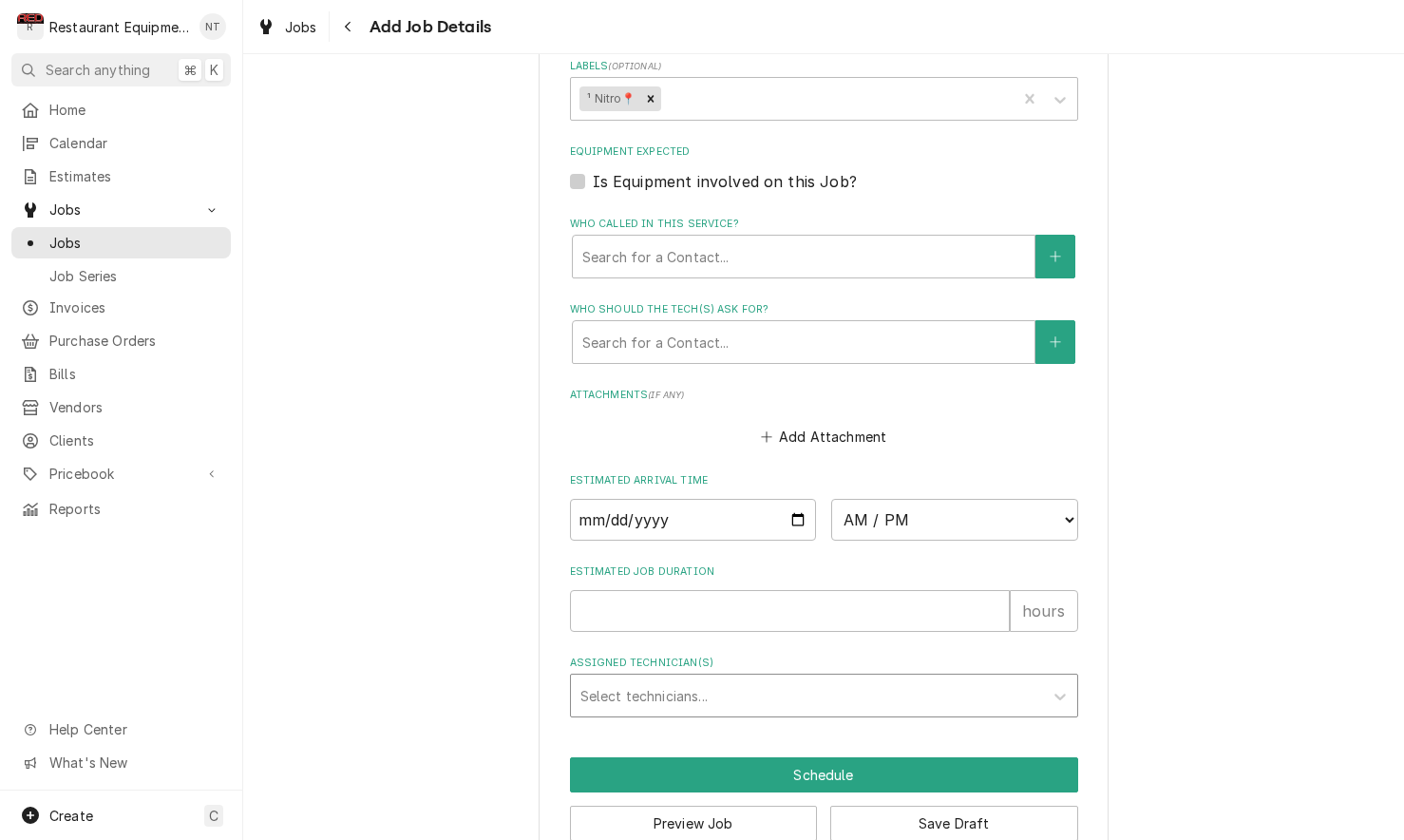
scroll to position [1279, 0]
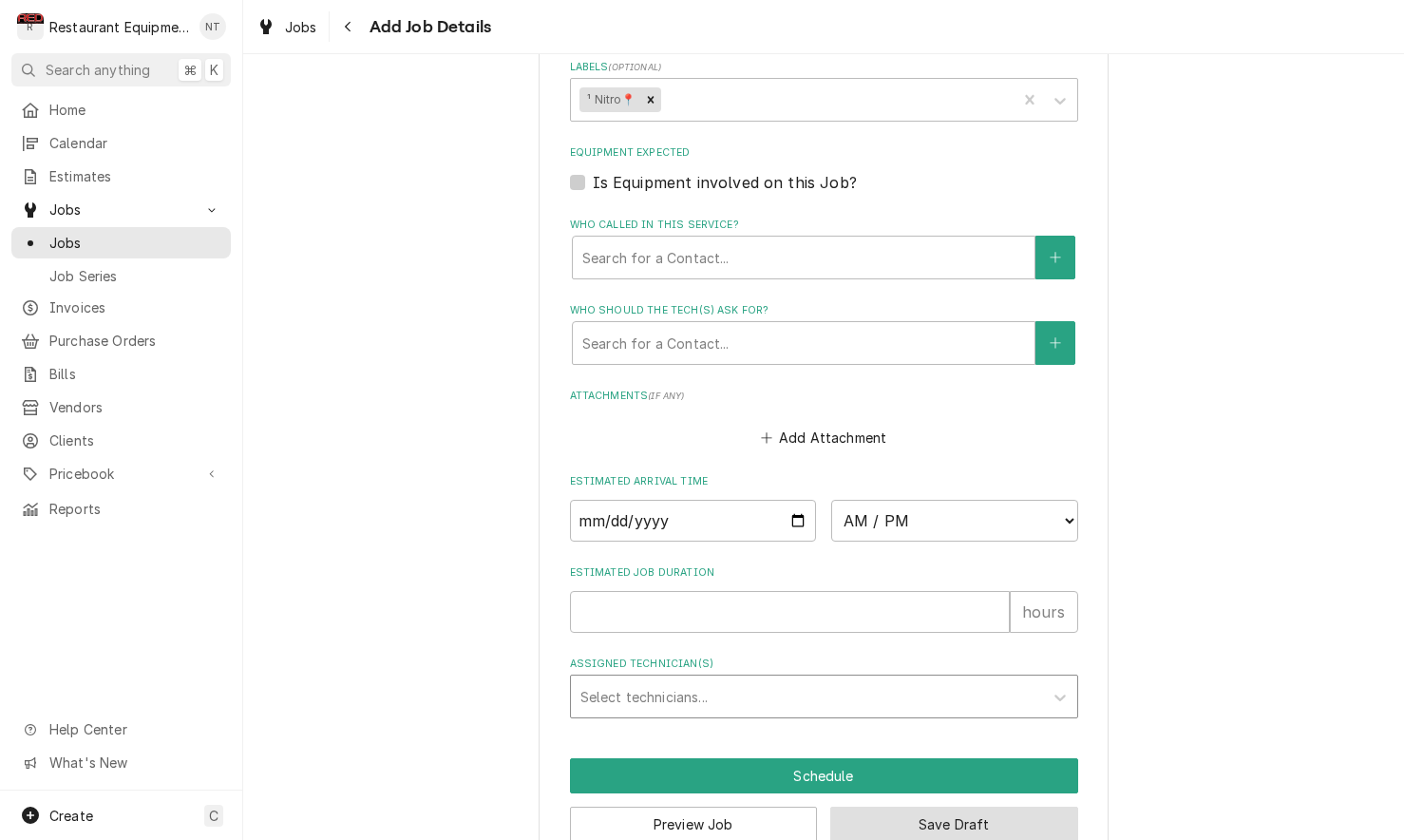
click at [1027, 807] on button "Save Draft" at bounding box center [954, 824] width 248 height 35
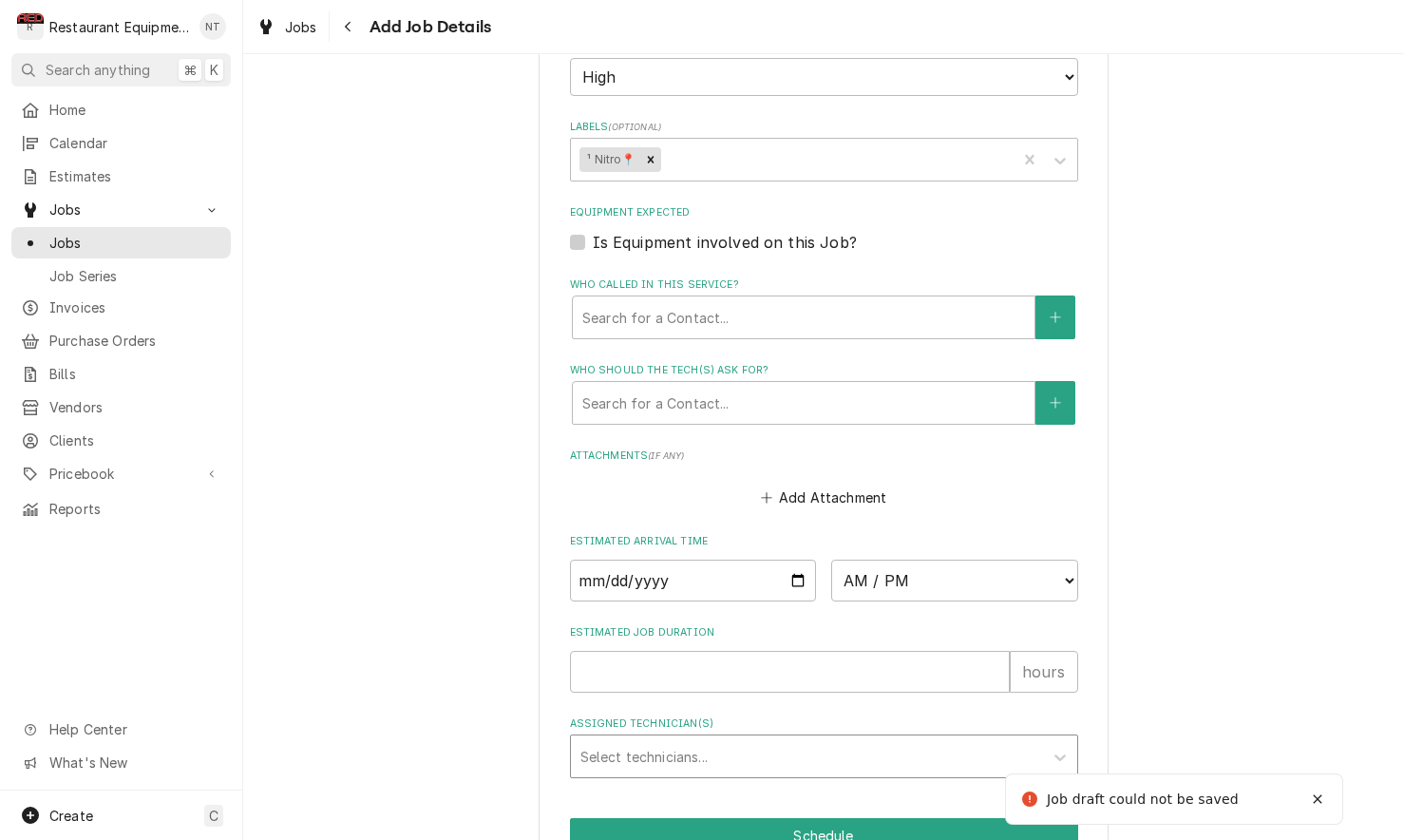
scroll to position [689, 0]
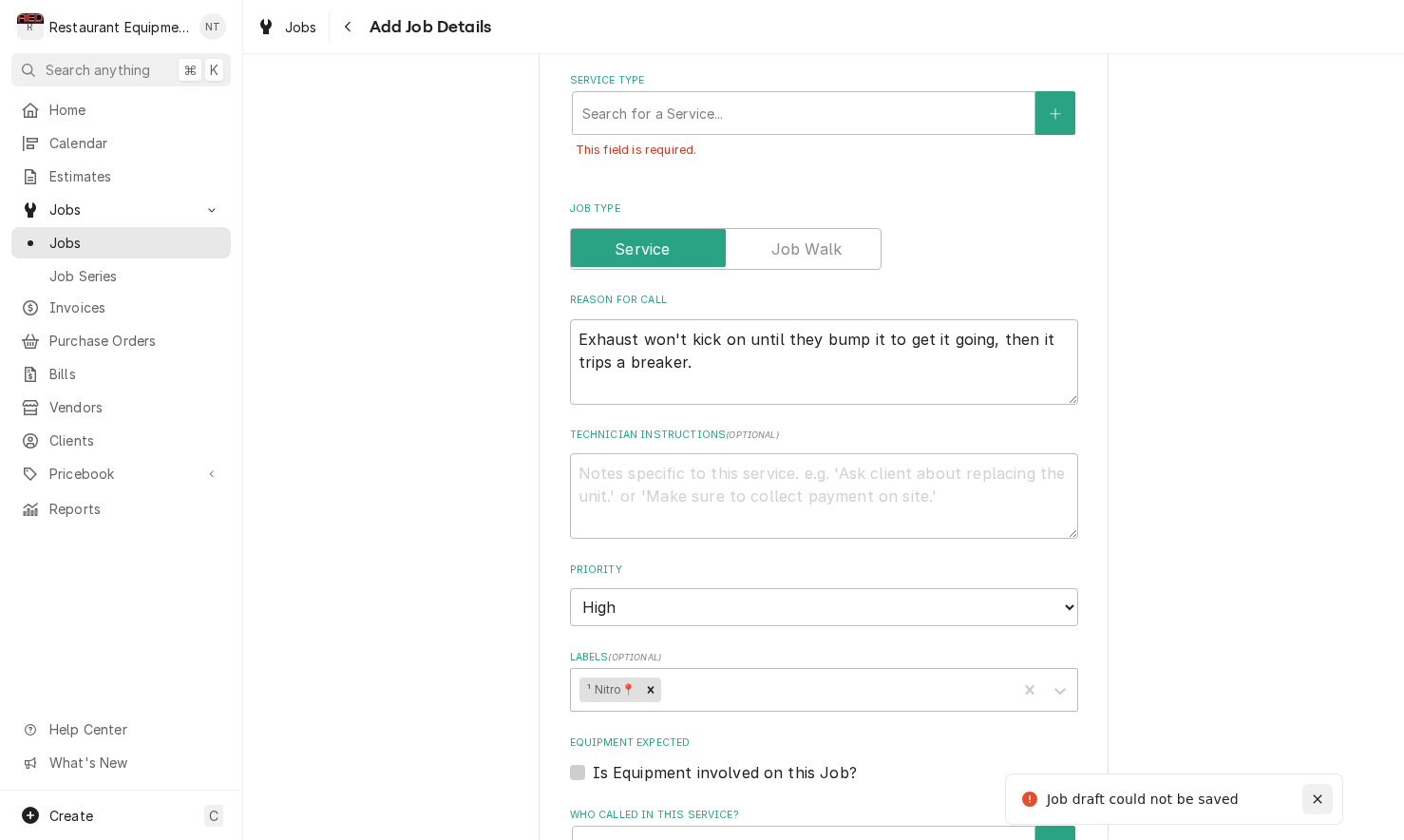
click at [1306, 794] on button "Notifications alt+T" at bounding box center [1317, 799] width 30 height 30
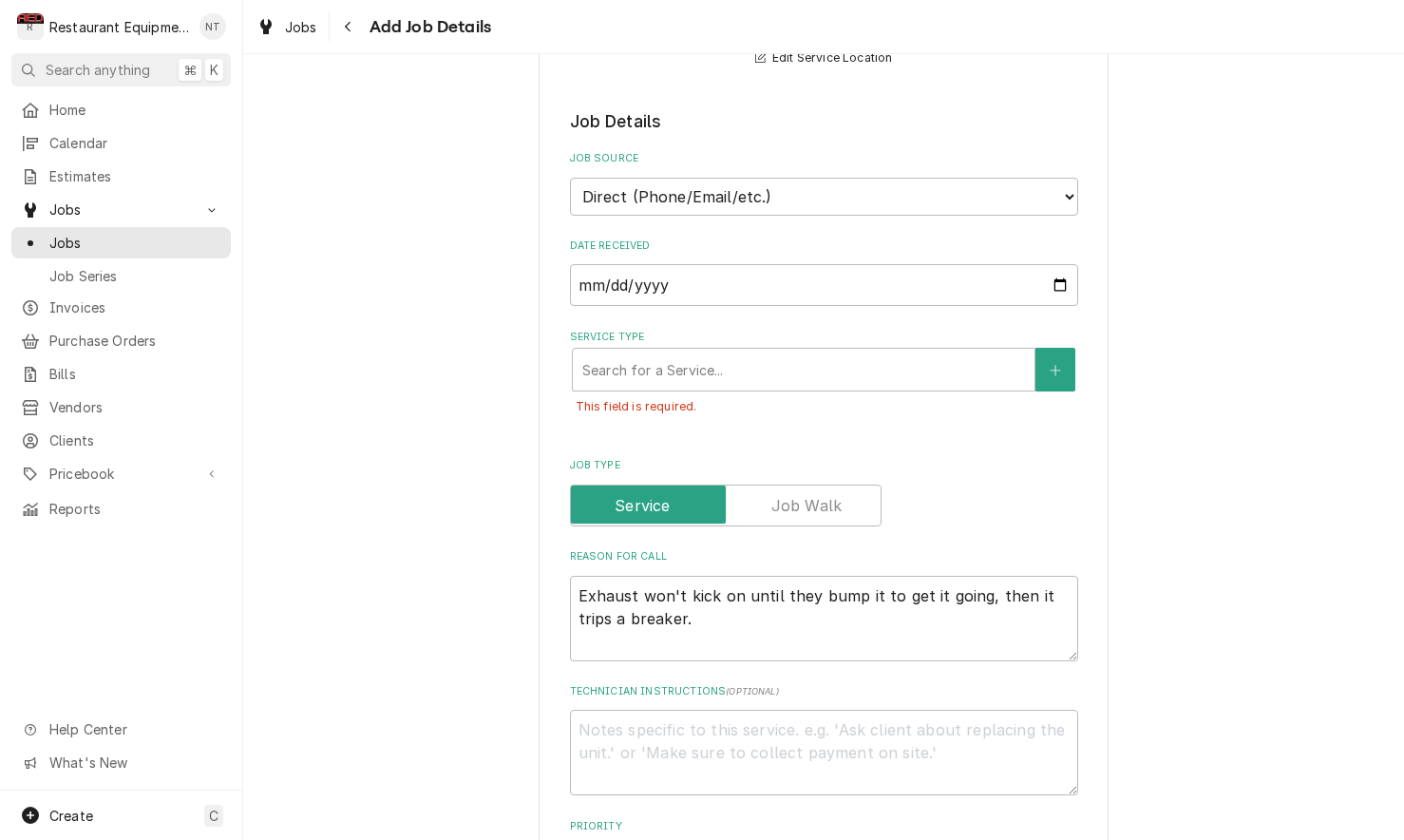
scroll to position [417, 0]
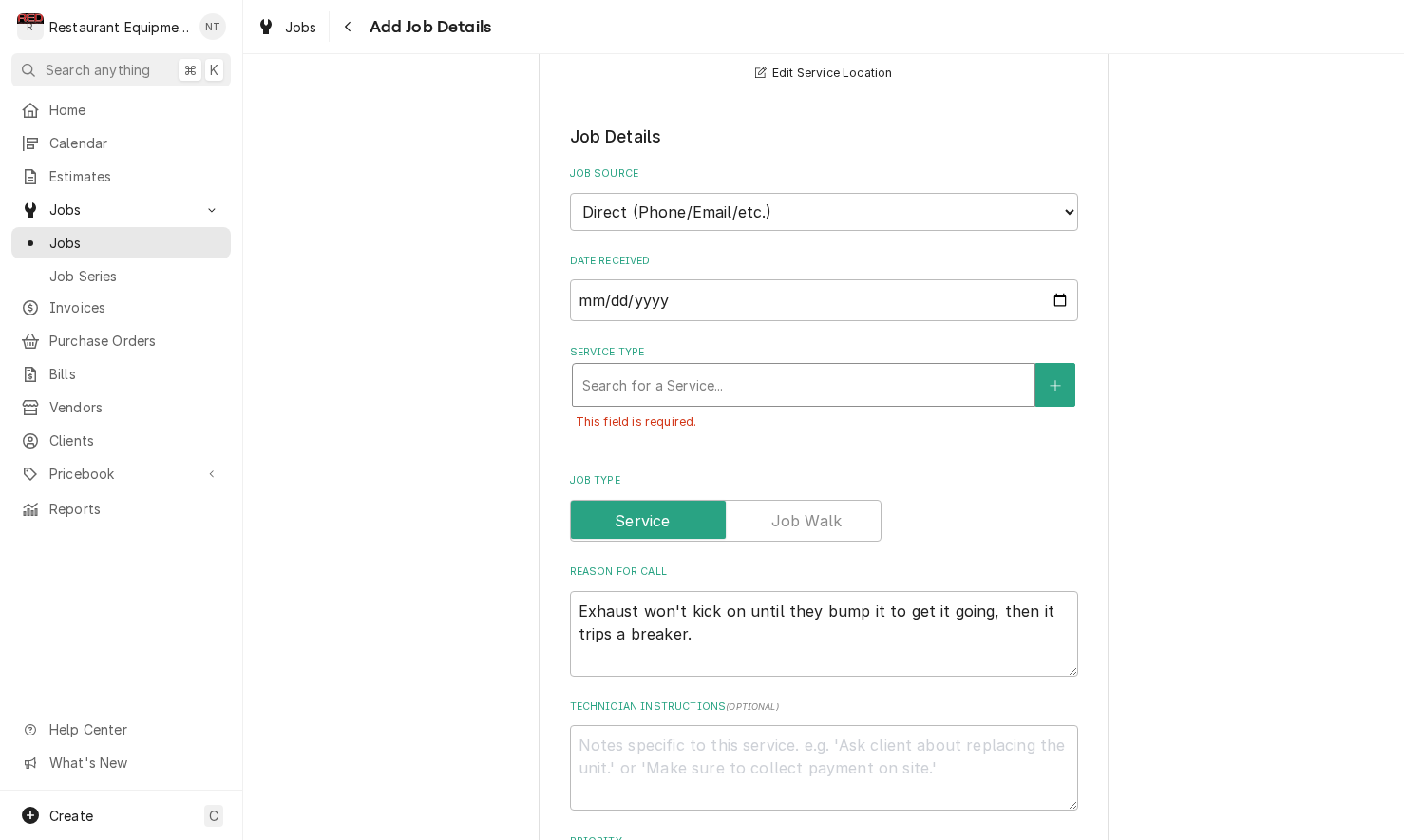
click at [823, 385] on div "Service Type Search for a Service... This field is required." at bounding box center [824, 398] width 508 height 106
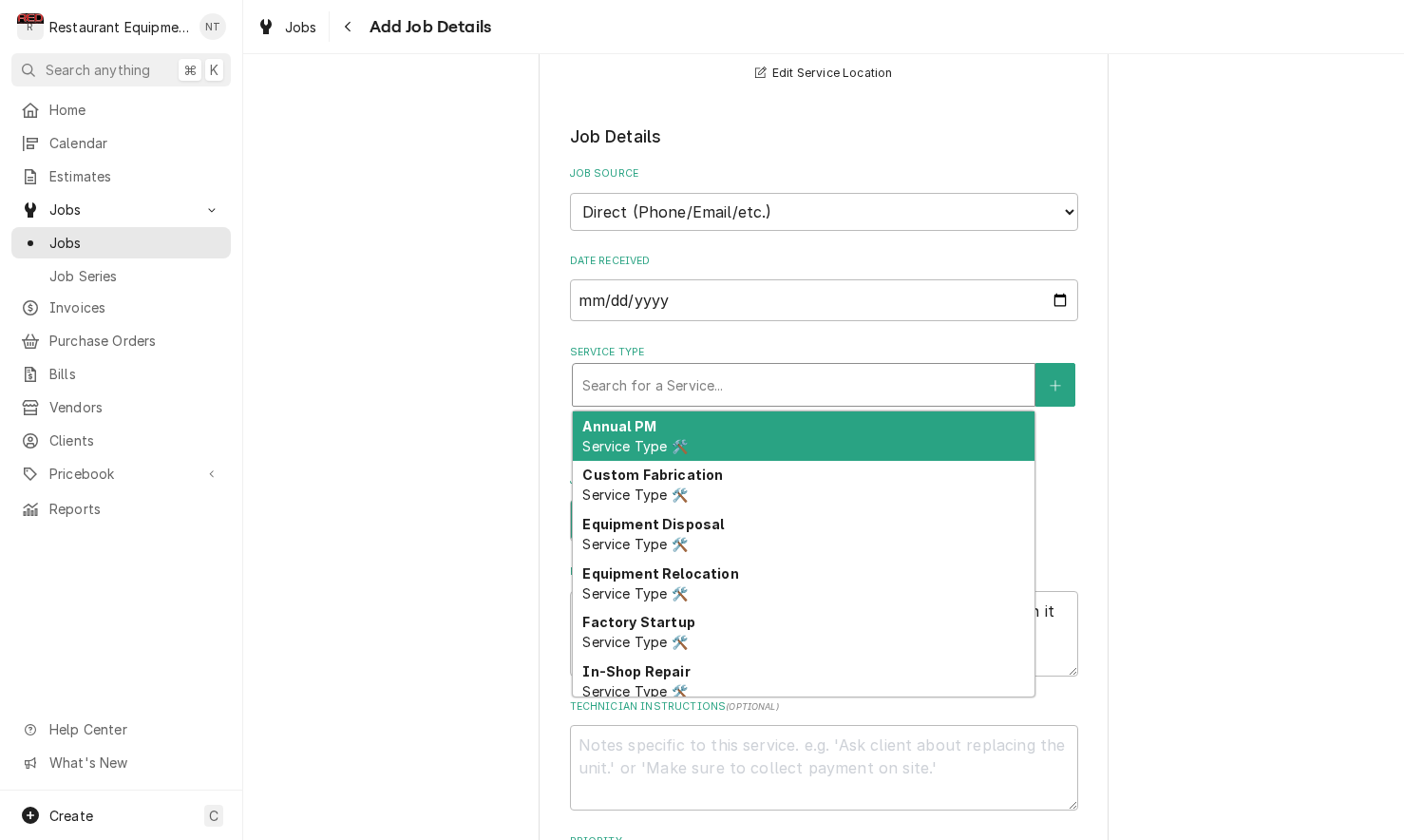
click at [824, 378] on div "Service Type" at bounding box center [803, 385] width 442 height 34
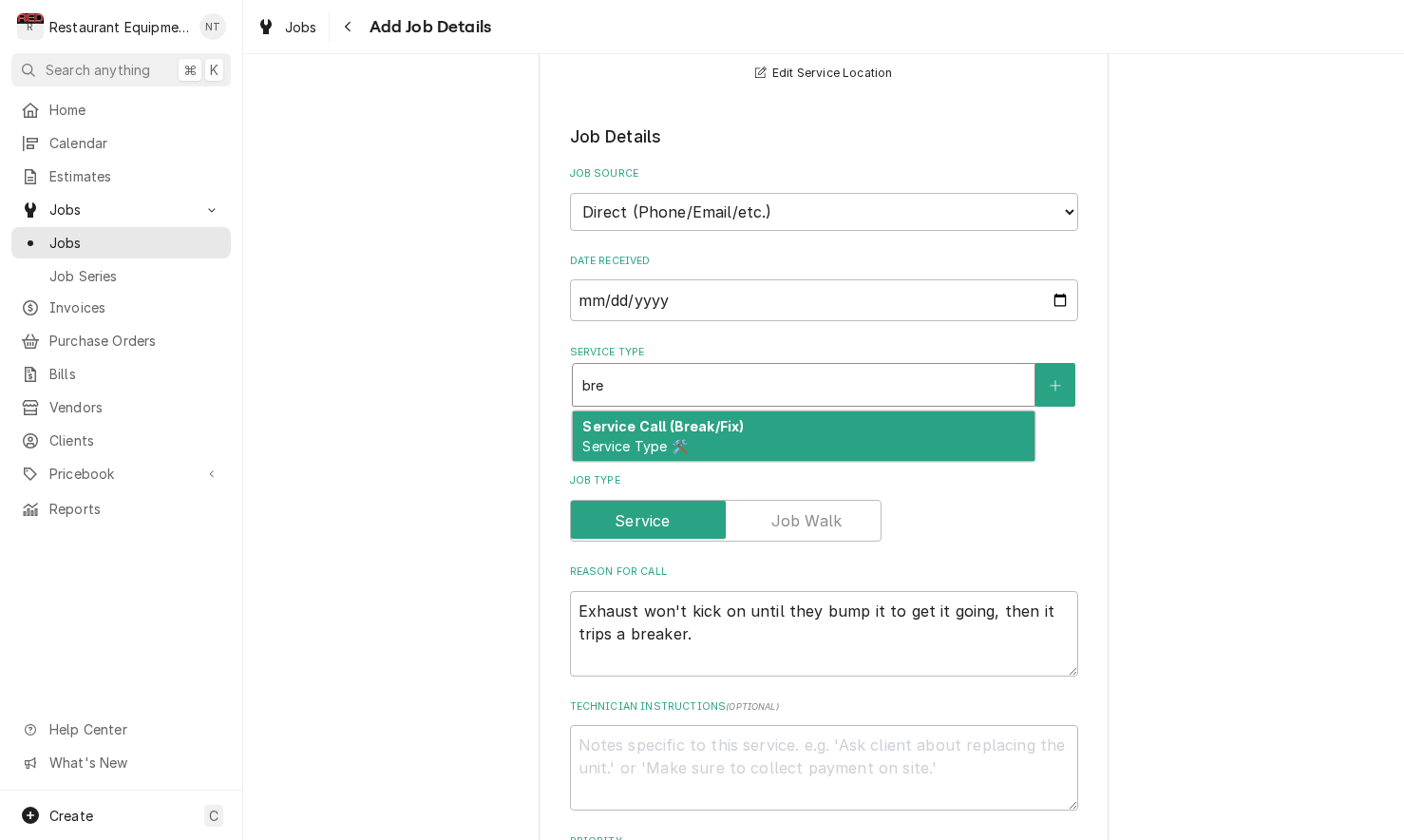
click at [856, 411] on div "Service Call (Break/Fix) Service Type 🛠️" at bounding box center [803, 436] width 461 height 49
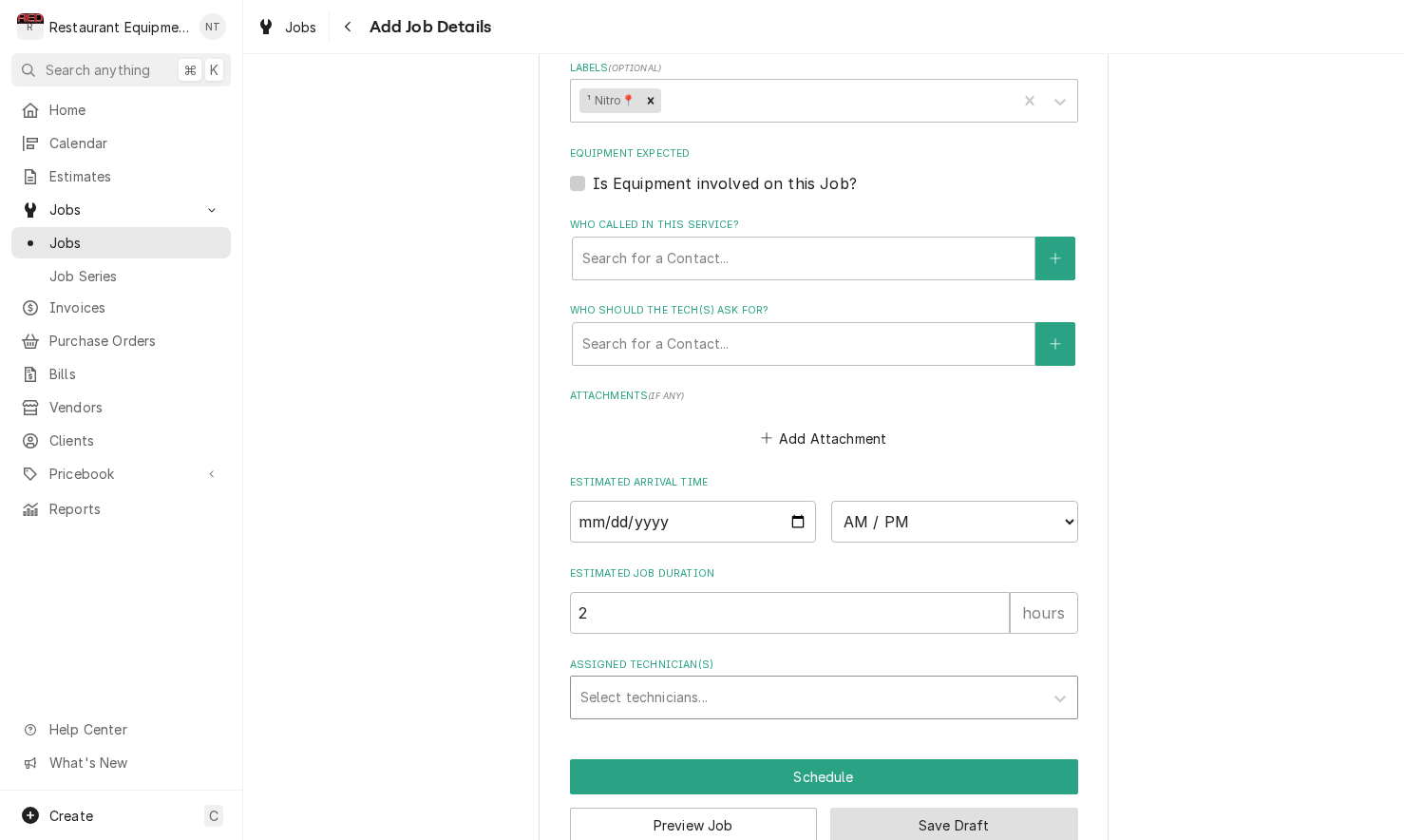
scroll to position [1, 1]
click at [945, 808] on button "Save Draft" at bounding box center [954, 825] width 248 height 35
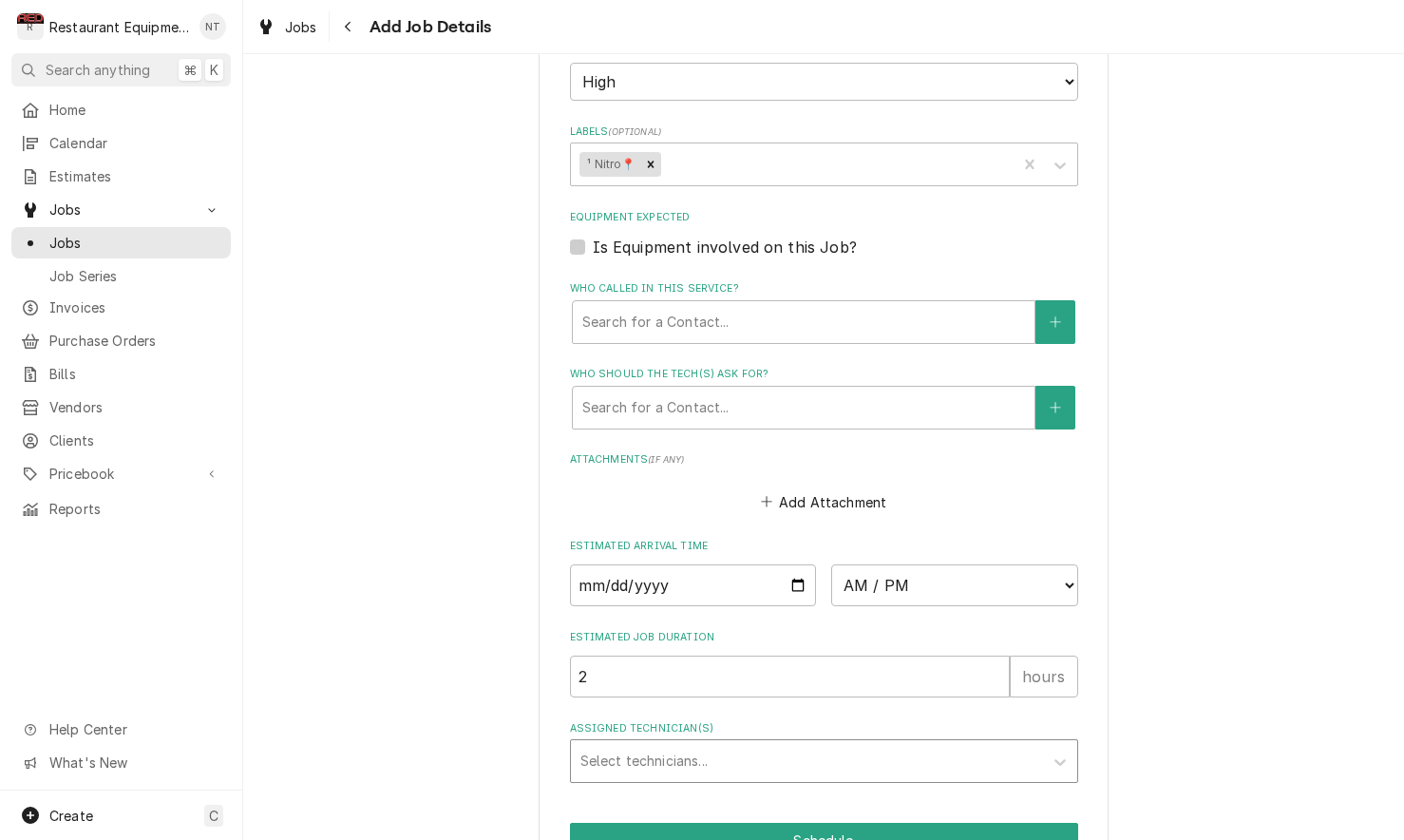
scroll to position [0, 0]
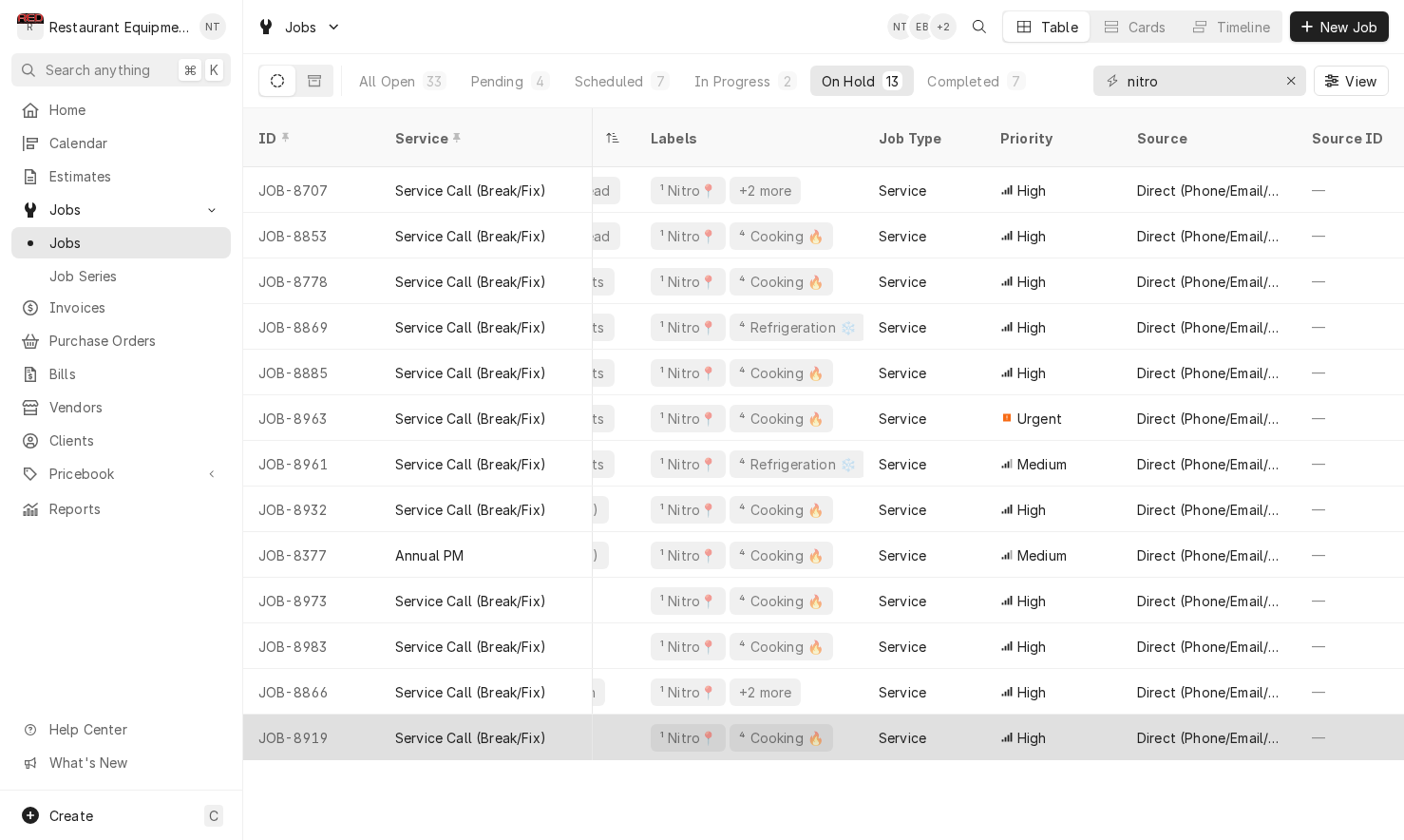
scroll to position [0, 187]
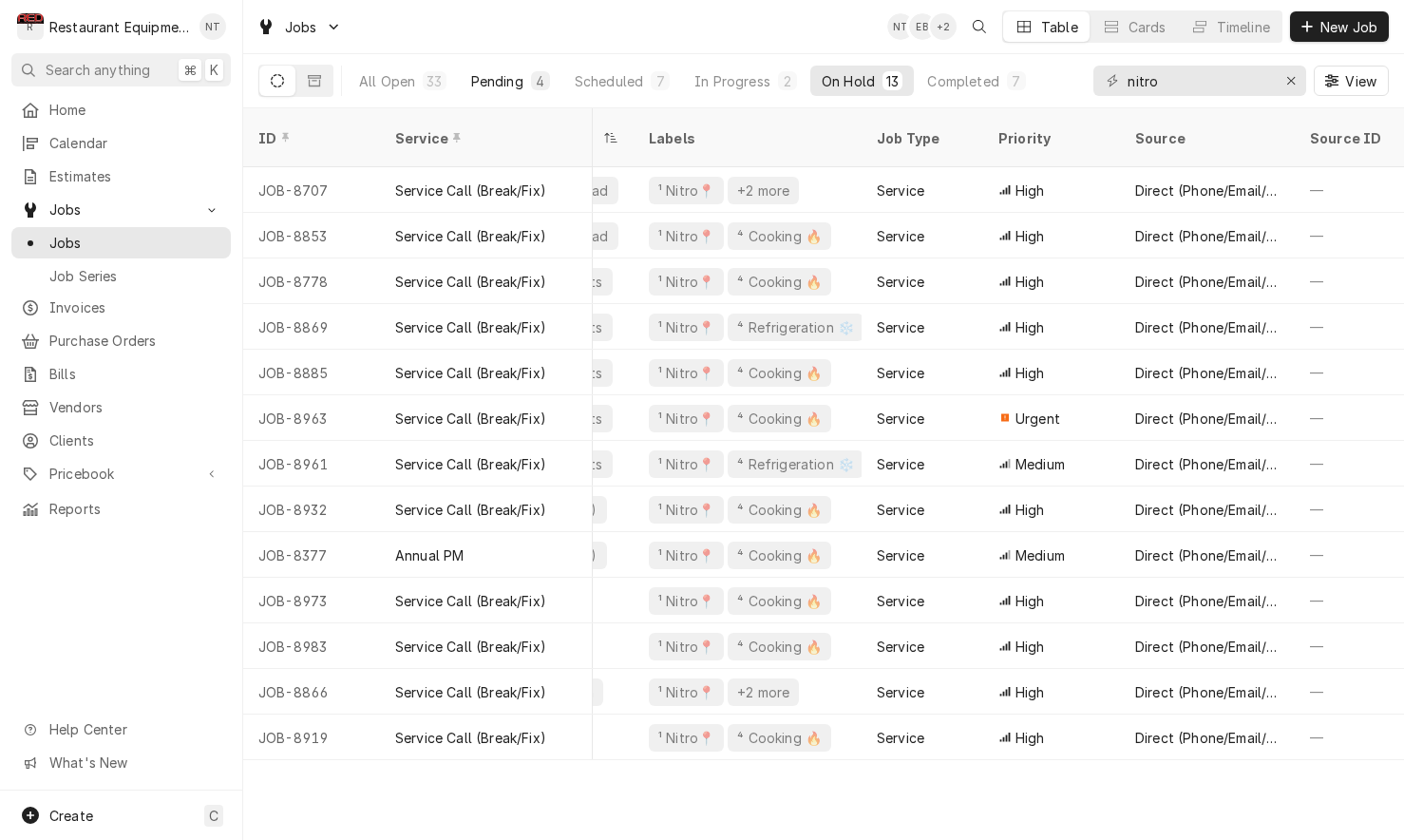
click at [513, 75] on div "Pending" at bounding box center [497, 81] width 52 height 20
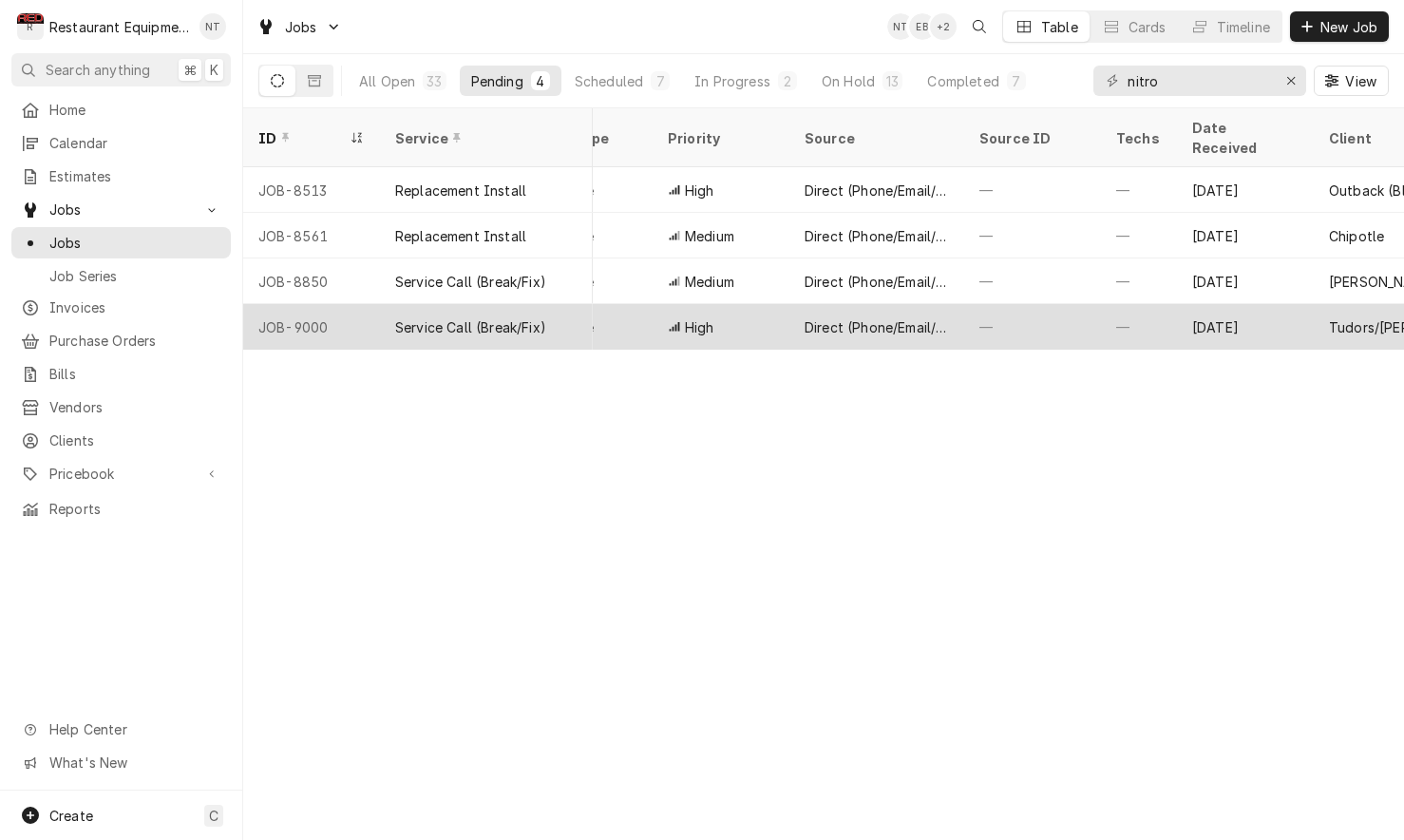
scroll to position [0, 556]
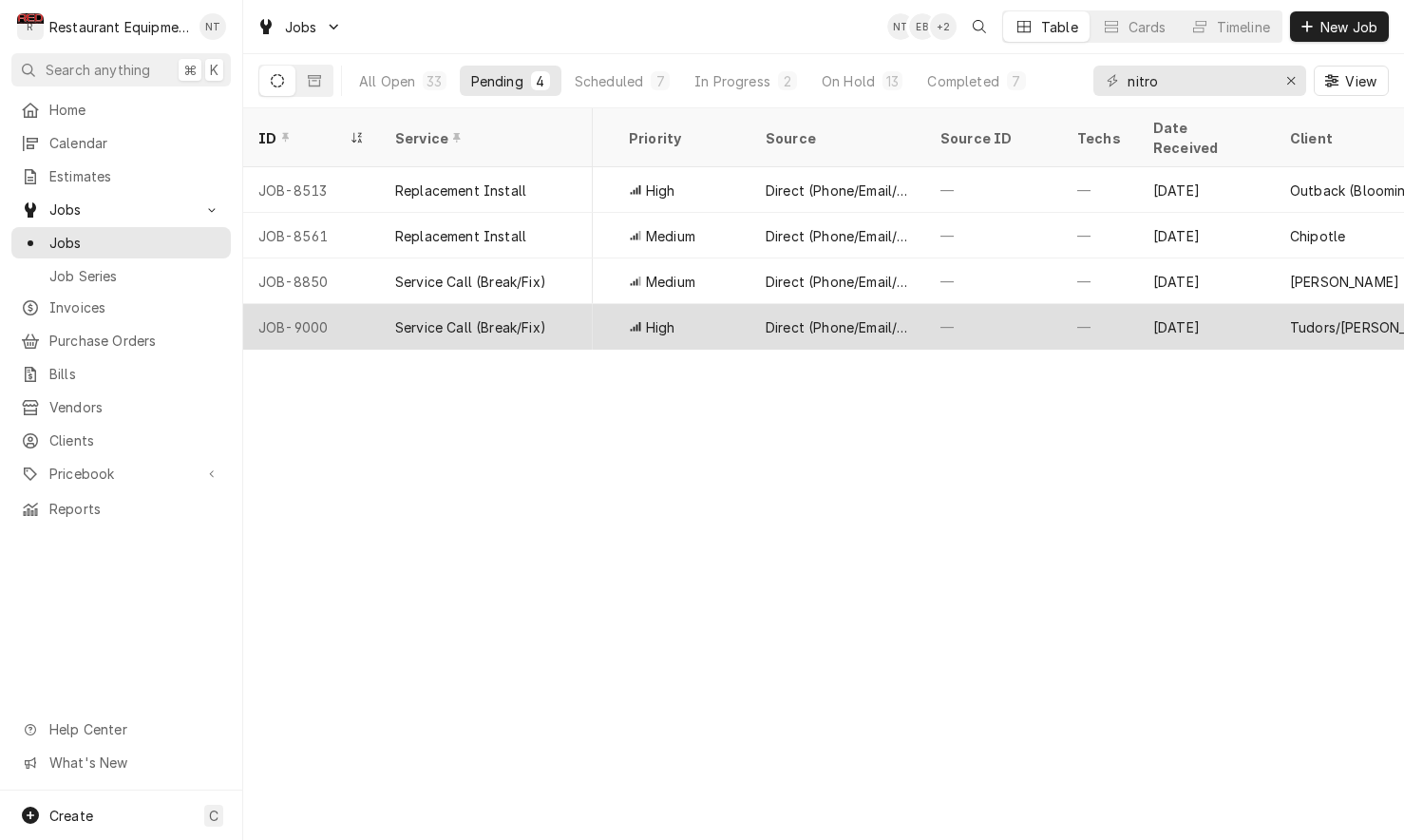
click at [980, 304] on div "—" at bounding box center [994, 327] width 137 height 46
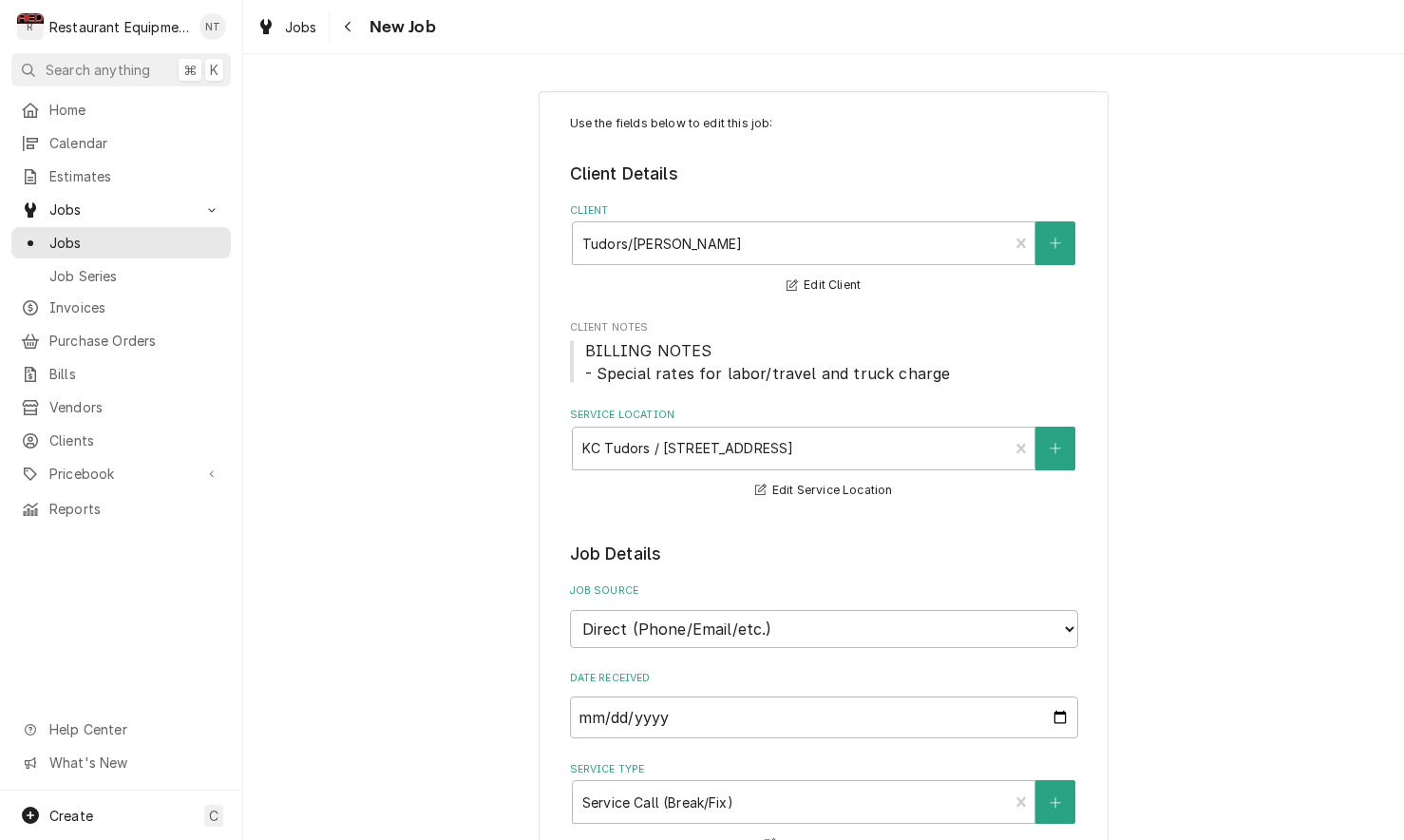
type textarea "x"
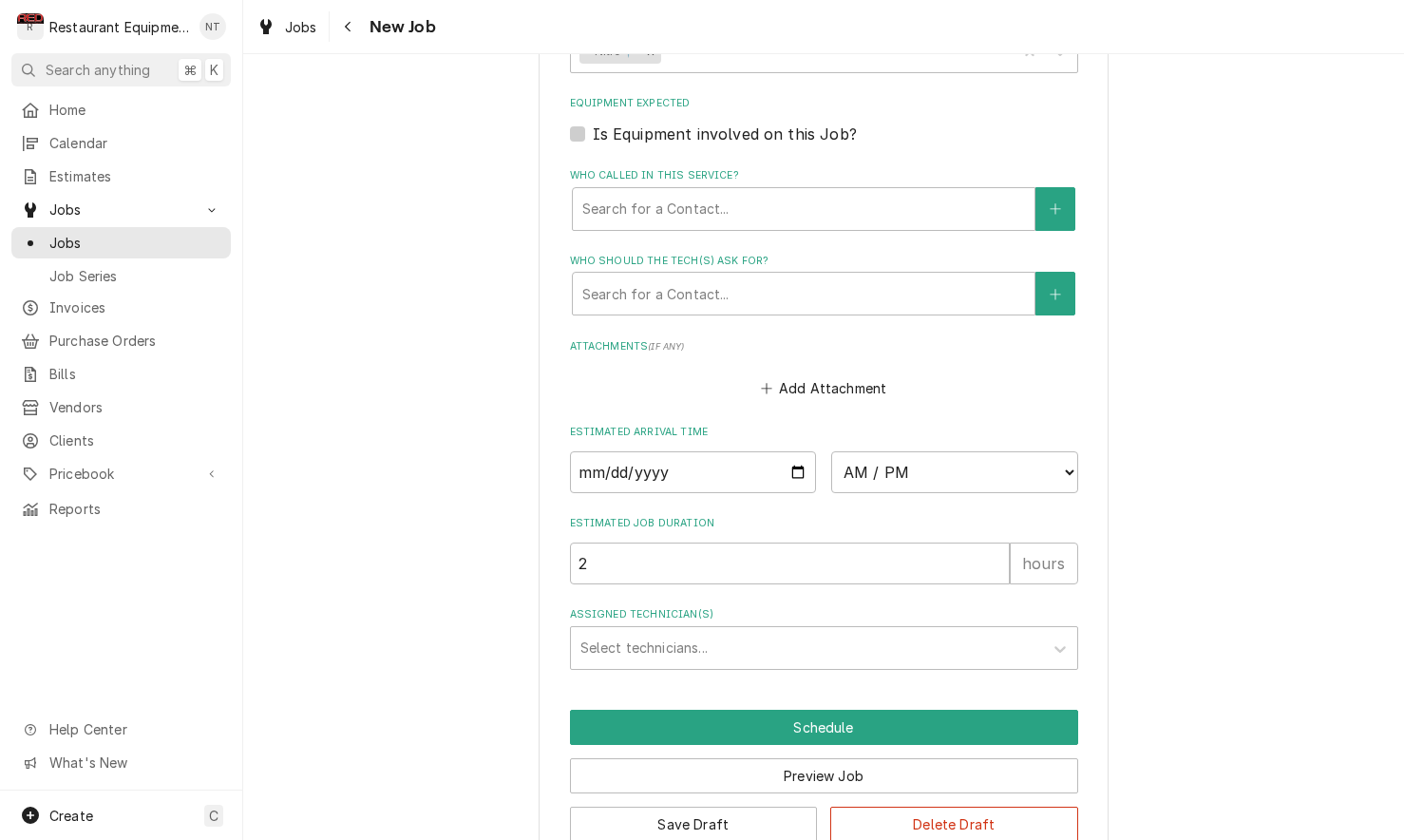
scroll to position [1316, 0]
click at [762, 452] on input "Date" at bounding box center [693, 473] width 247 height 42
type input "[DATE]"
type textarea "x"
select select "11:45:00"
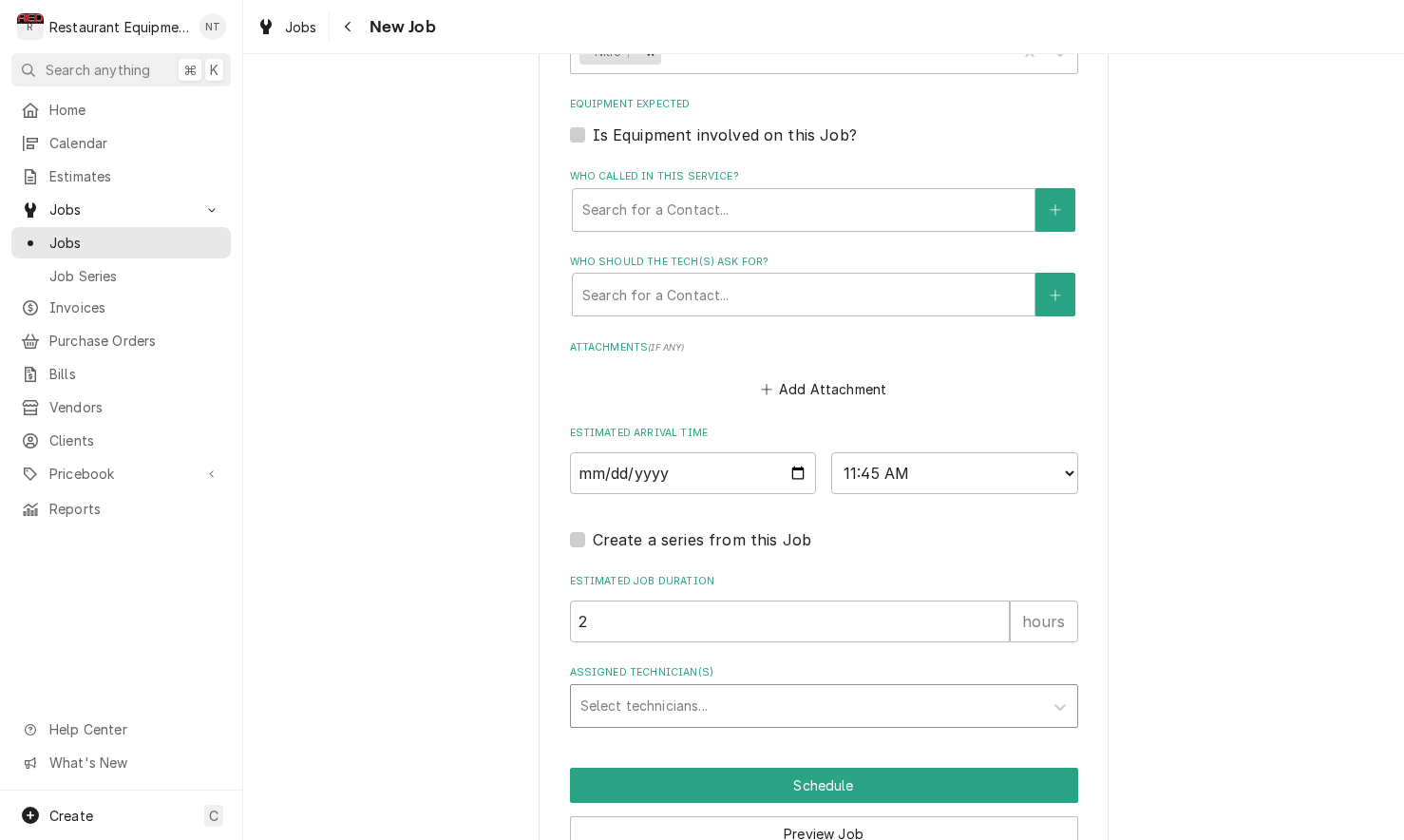
click at [770, 689] on div "Assigned Technician(s)" at bounding box center [807, 706] width 453 height 34
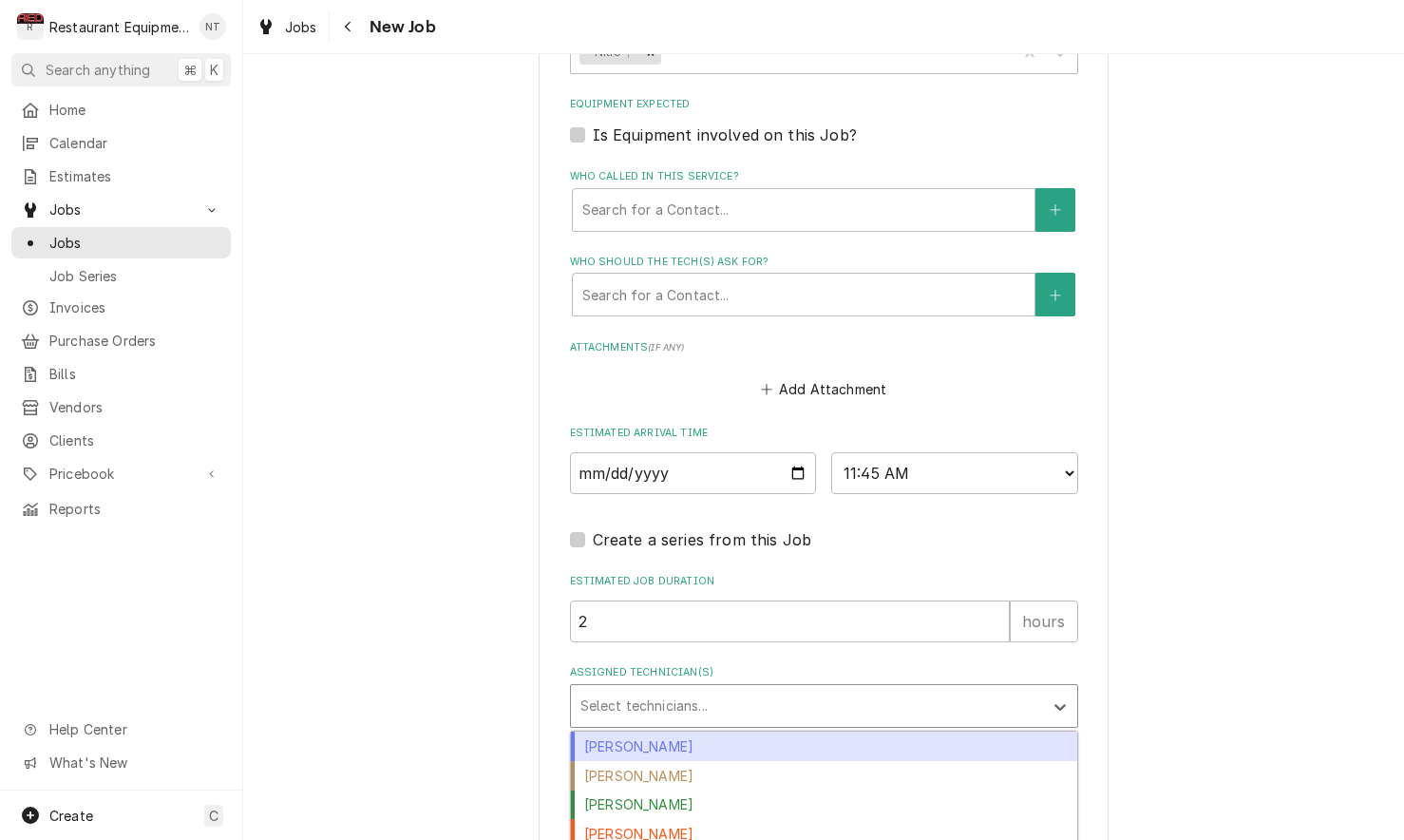
scroll to position [1358, 0]
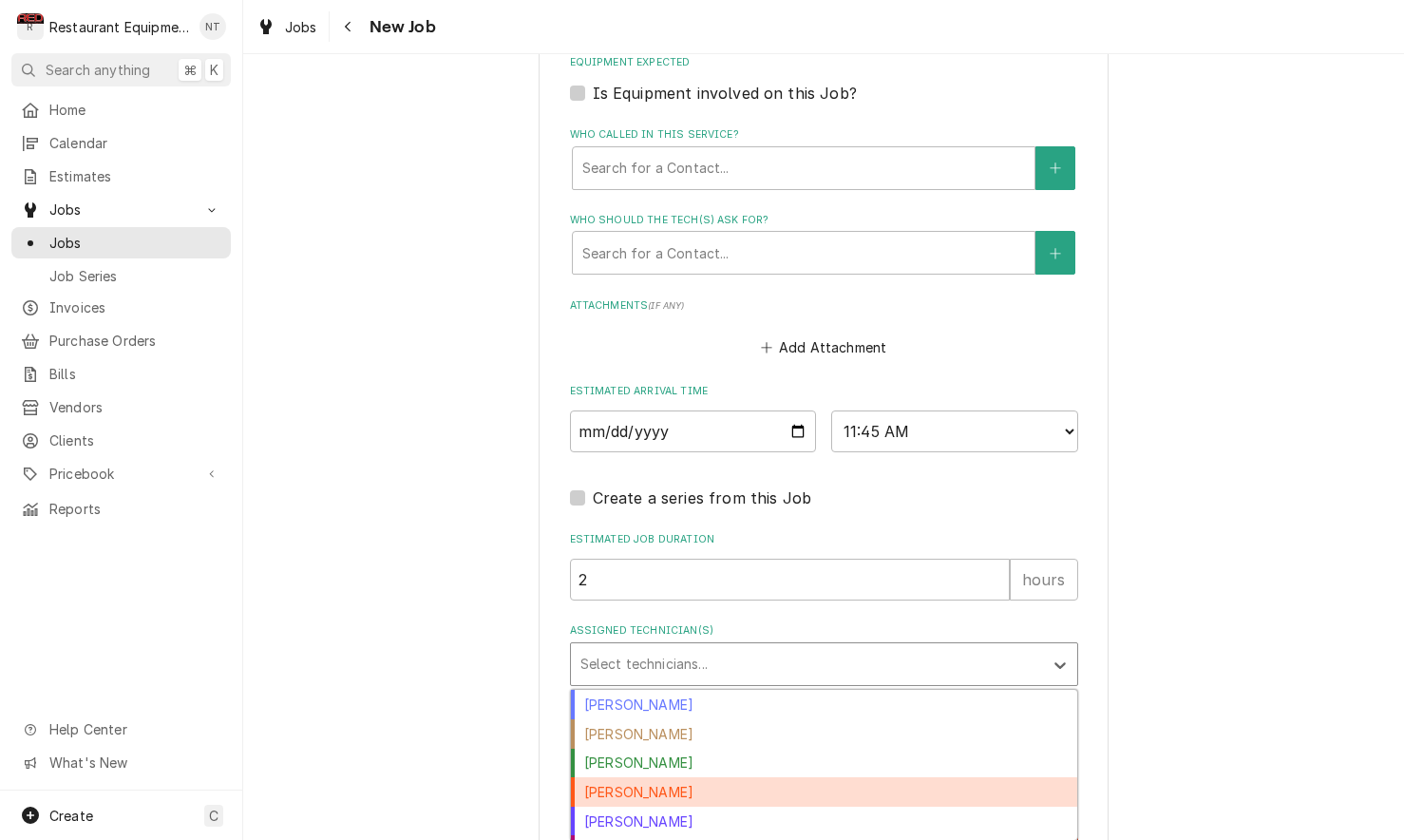
click at [812, 777] on div "[PERSON_NAME]" at bounding box center [824, 791] width 506 height 29
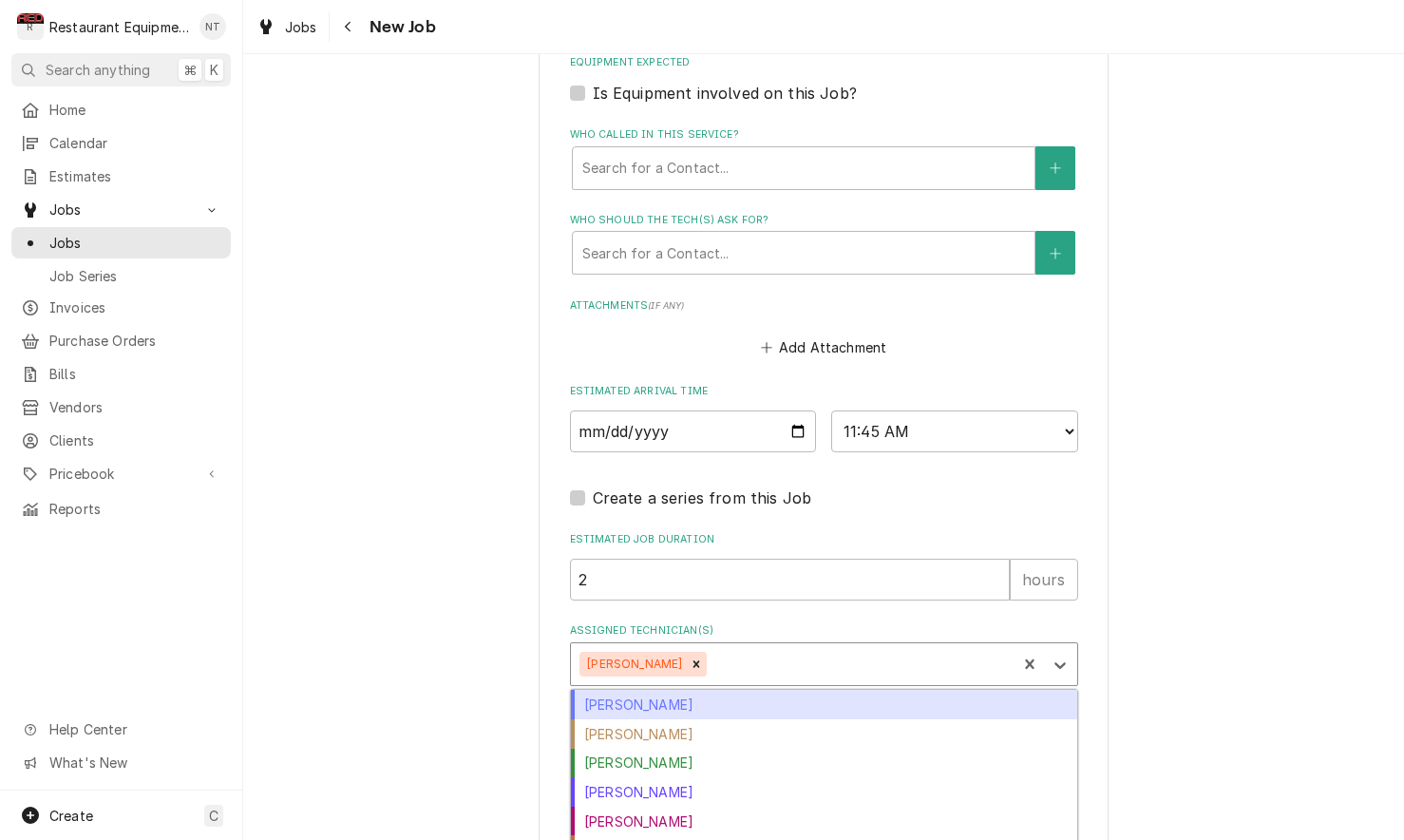
click at [775, 647] on div "Assigned Technician(s)" at bounding box center [859, 664] width 297 height 34
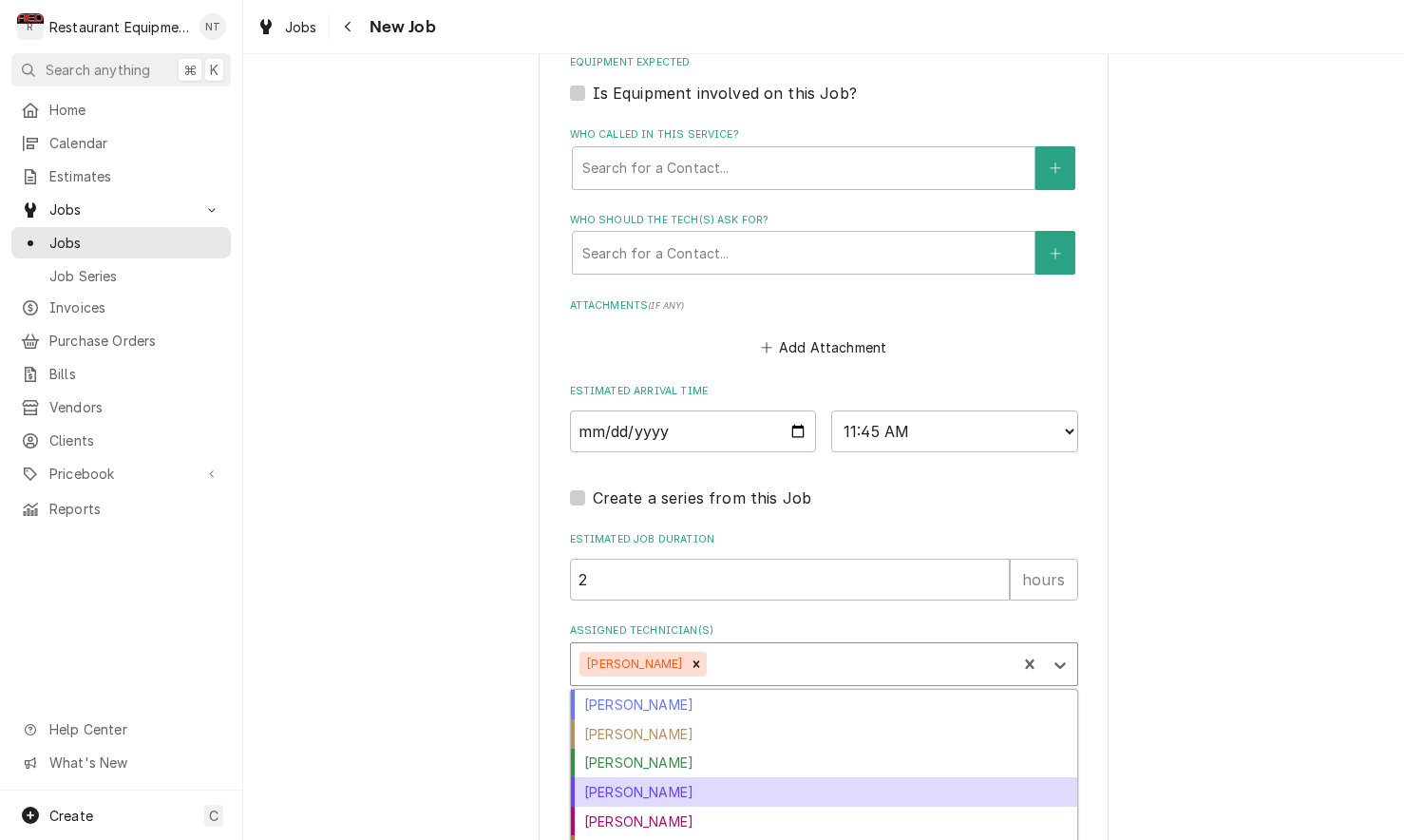
scroll to position [0, 0]
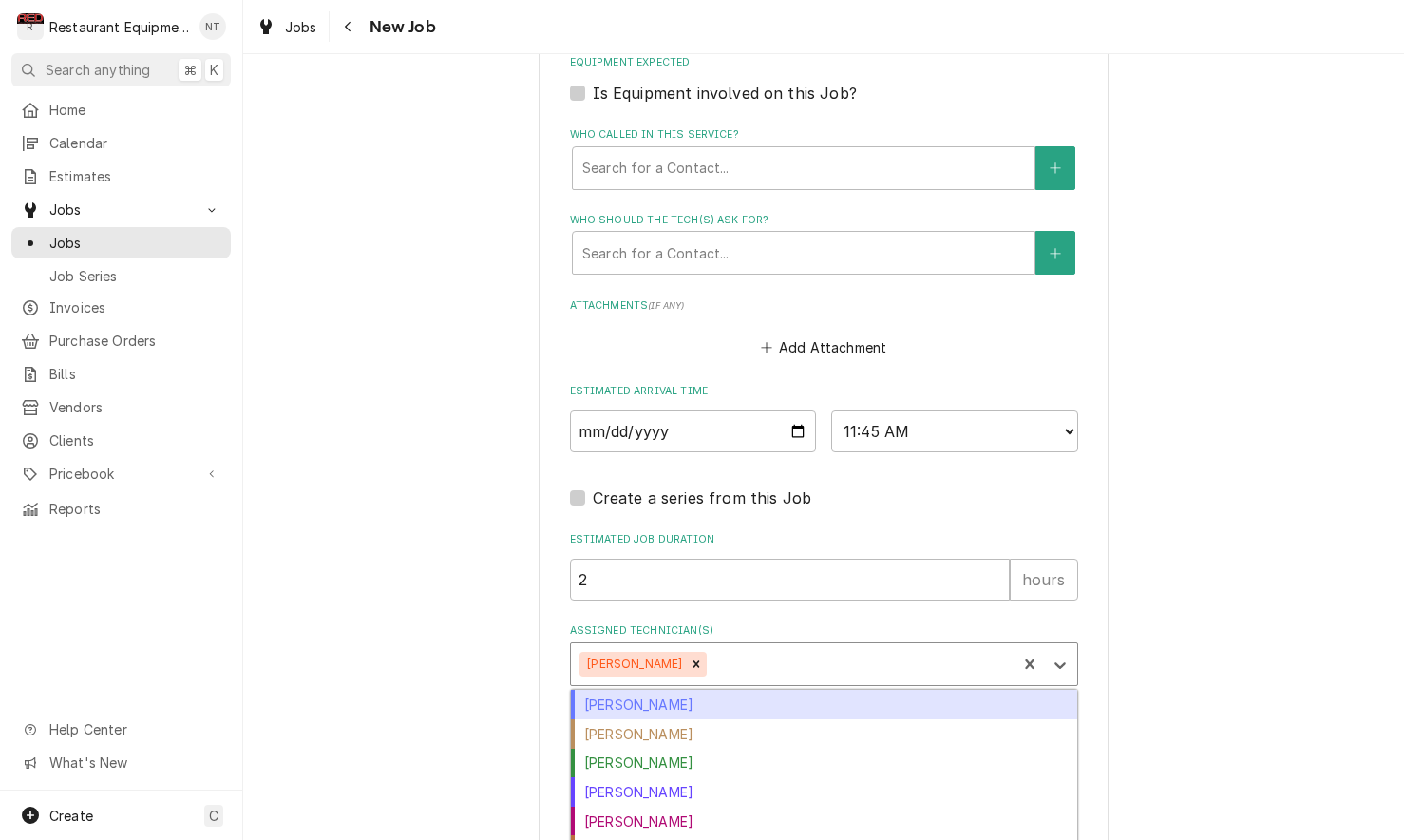
click at [938, 623] on label "Assigned Technician(s)" at bounding box center [824, 631] width 508 height 15
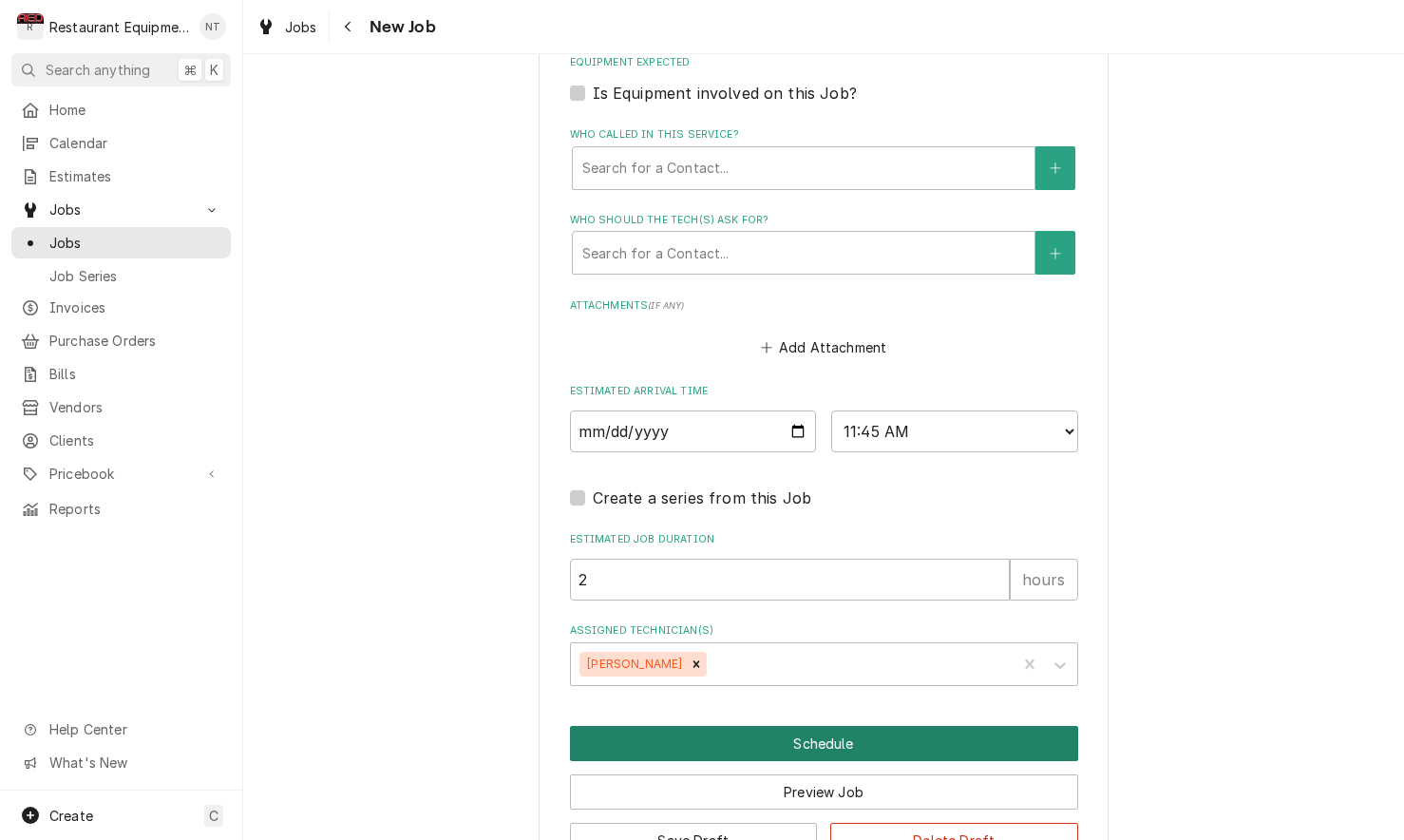
click at [941, 726] on button "Schedule" at bounding box center [824, 743] width 508 height 35
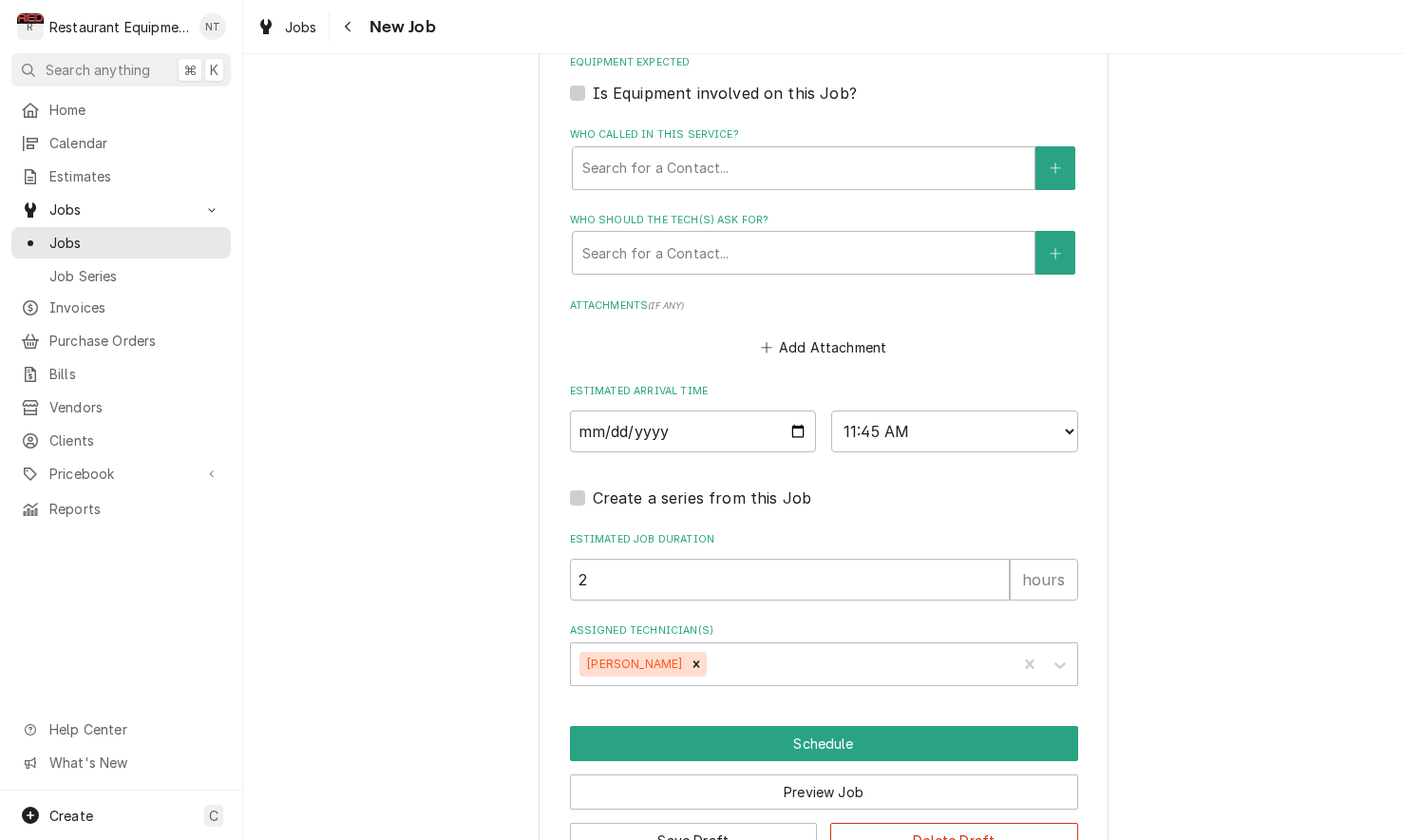
scroll to position [1307, 0]
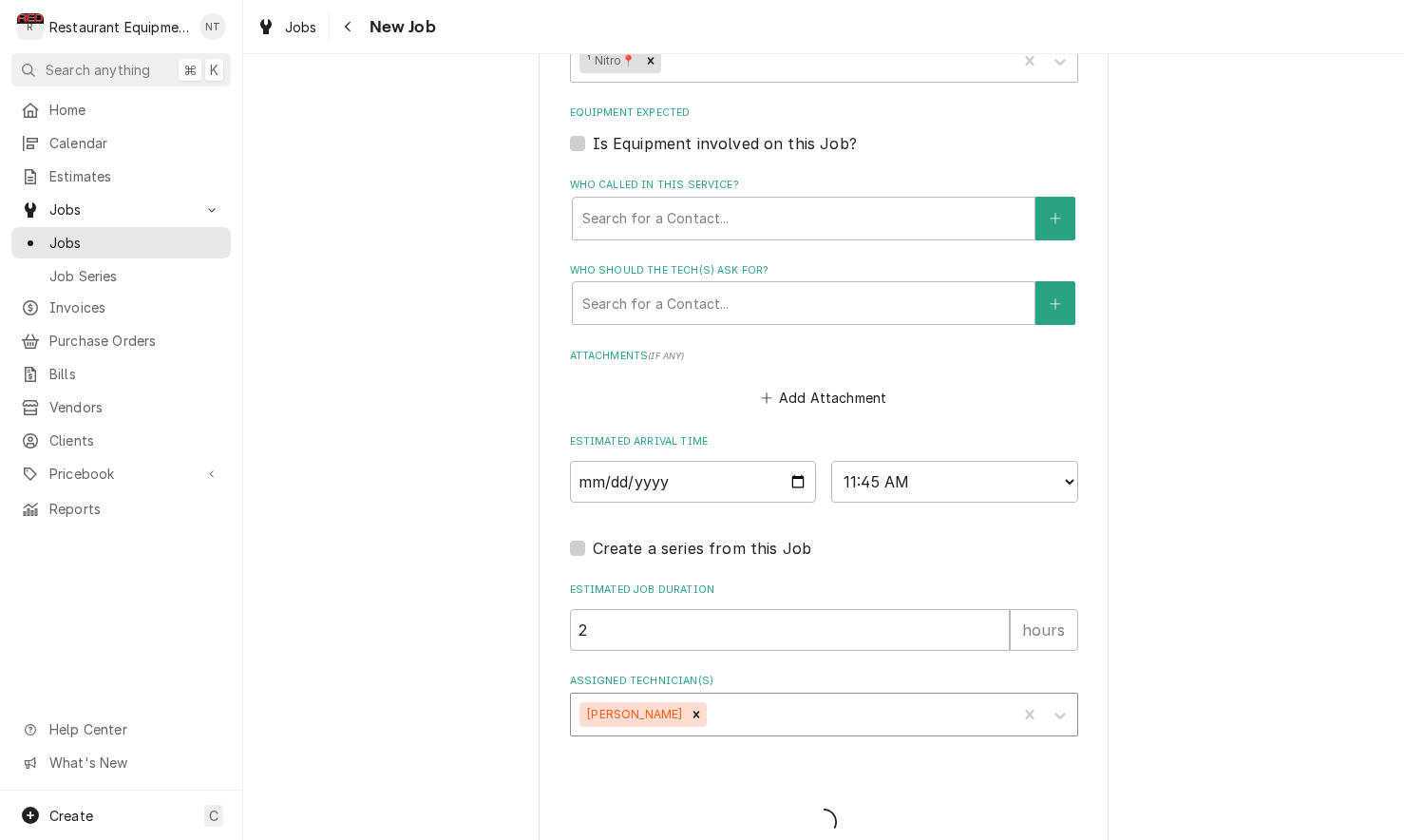
type textarea "x"
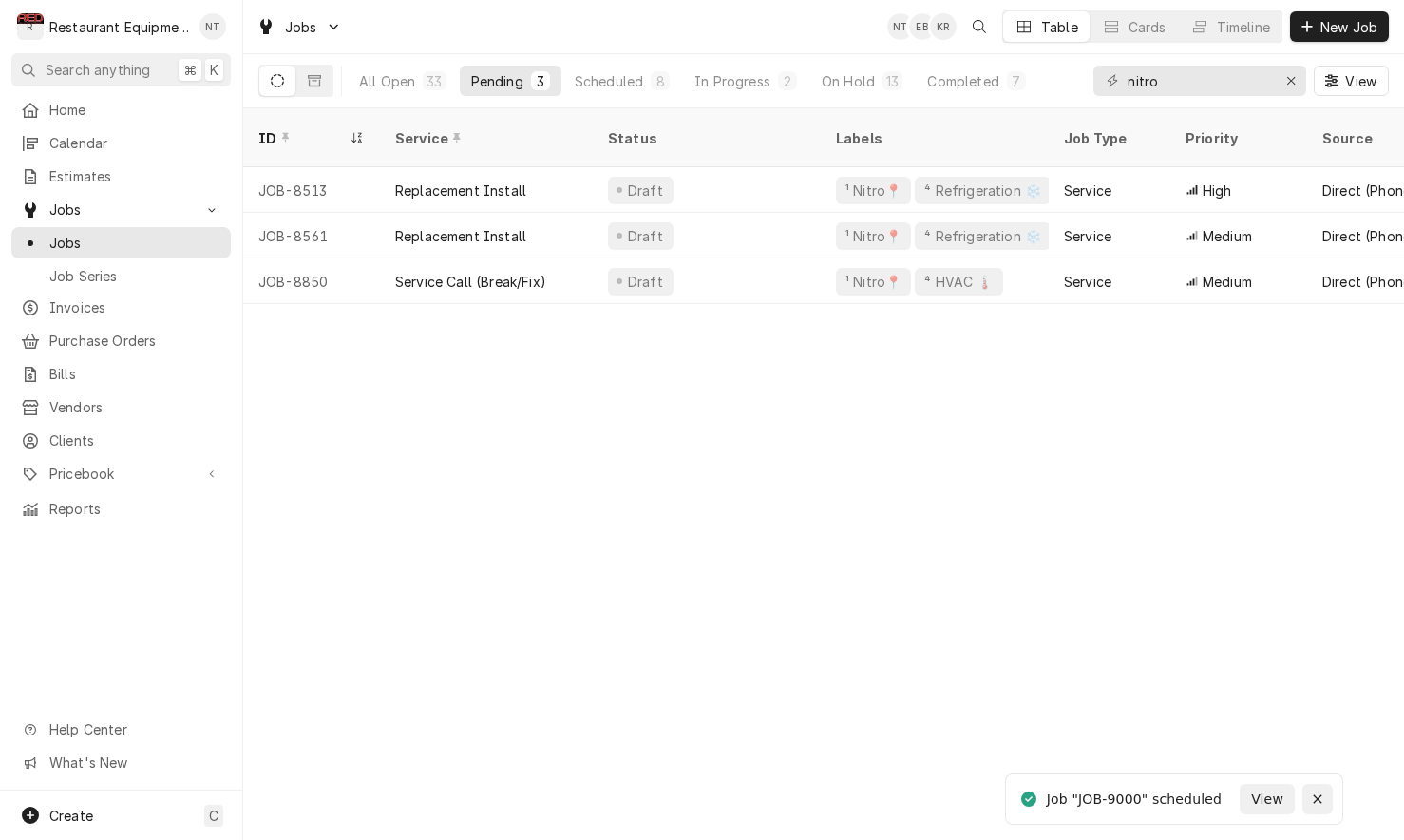
click at [1323, 802] on icon "Notifications alt+T" at bounding box center [1317, 799] width 13 height 13
click at [592, 93] on button "Scheduled 8" at bounding box center [622, 81] width 118 height 30
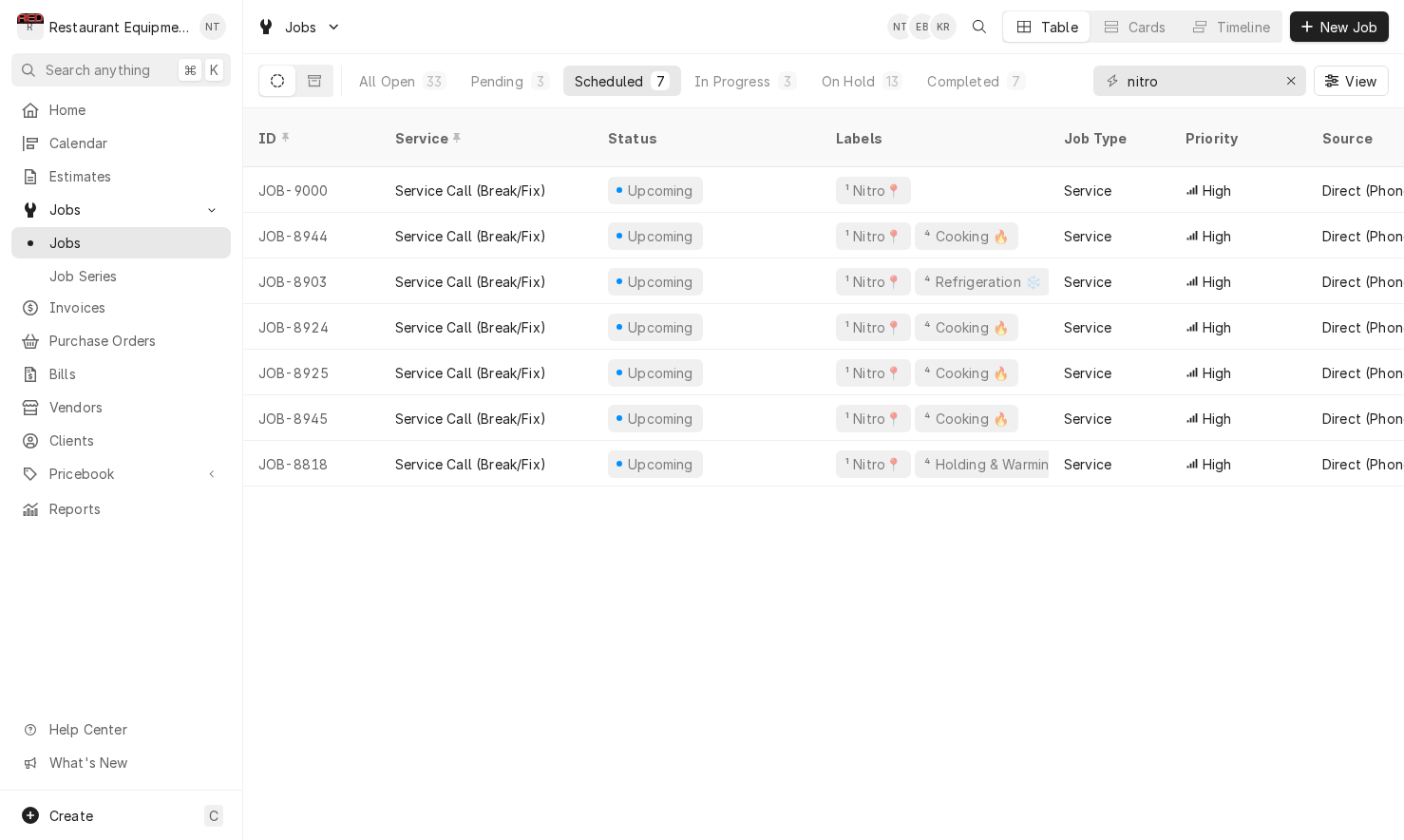
click at [829, 29] on div "Jobs NT EB KR Table Cards Timeline New Job" at bounding box center [824, 27] width 1160 height 53
click at [850, 38] on div "Jobs NT EB KR Table Cards Timeline New Job" at bounding box center [824, 27] width 1160 height 53
click at [1103, 557] on div "ID Service Status Labels Job Type Priority Source Source ID Techs Date Received…" at bounding box center [824, 474] width 1160 height 732
click at [1294, 71] on div "Erase input" at bounding box center [1291, 81] width 19 height 19
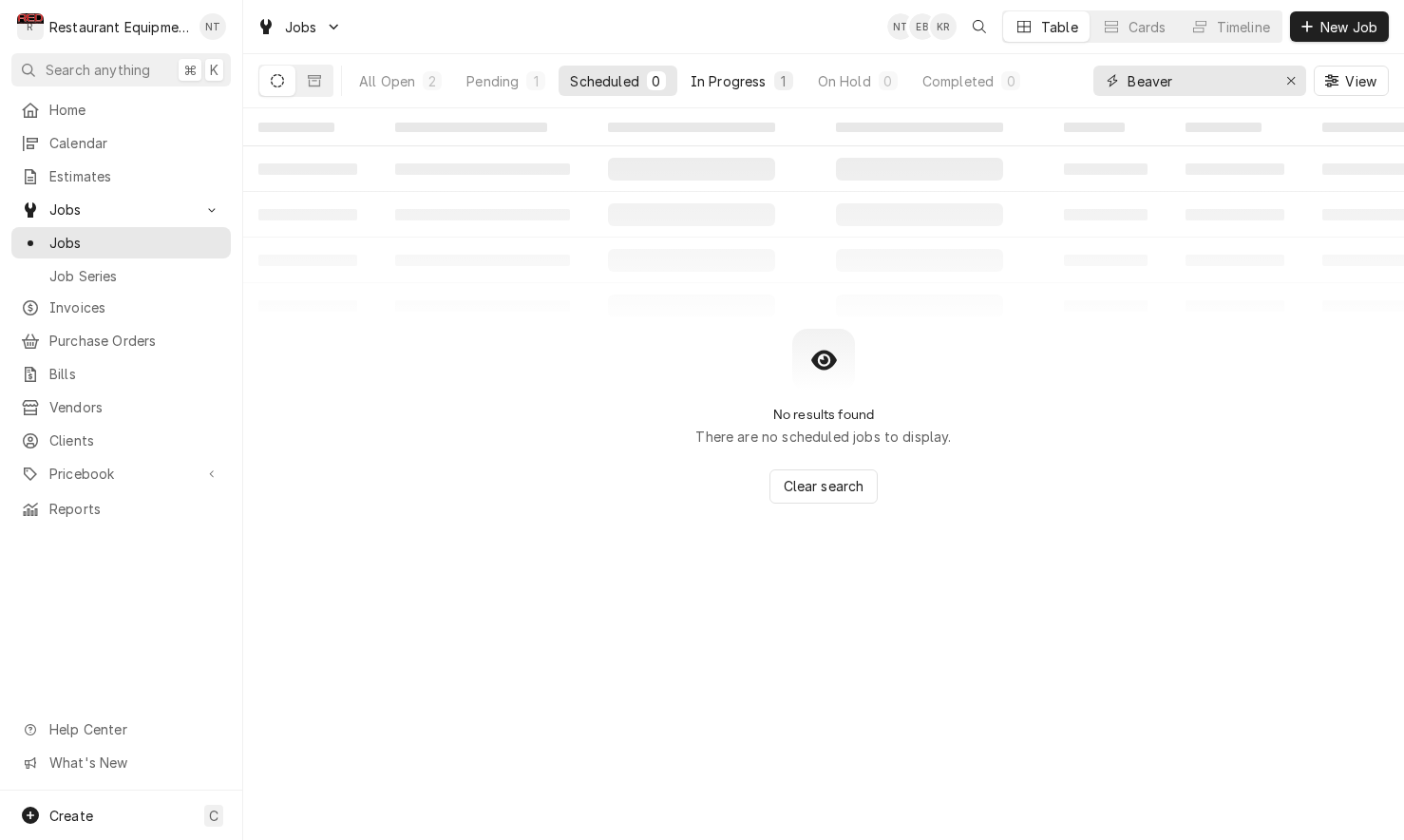
type input "Beaver"
click at [719, 90] on button "In Progress 1" at bounding box center [742, 81] width 126 height 30
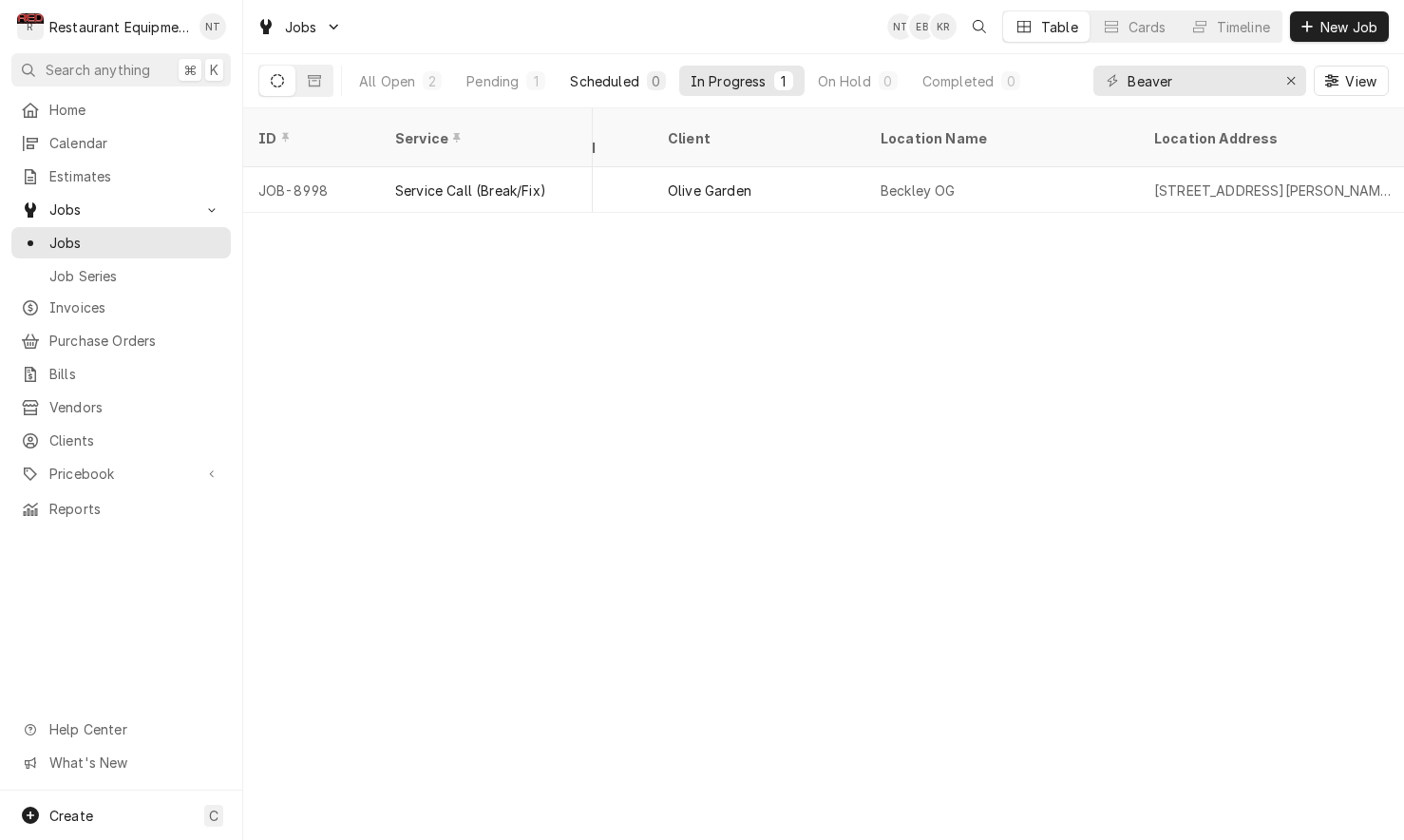
scroll to position [0, 1180]
click at [409, 81] on div "All Open" at bounding box center [387, 81] width 56 height 20
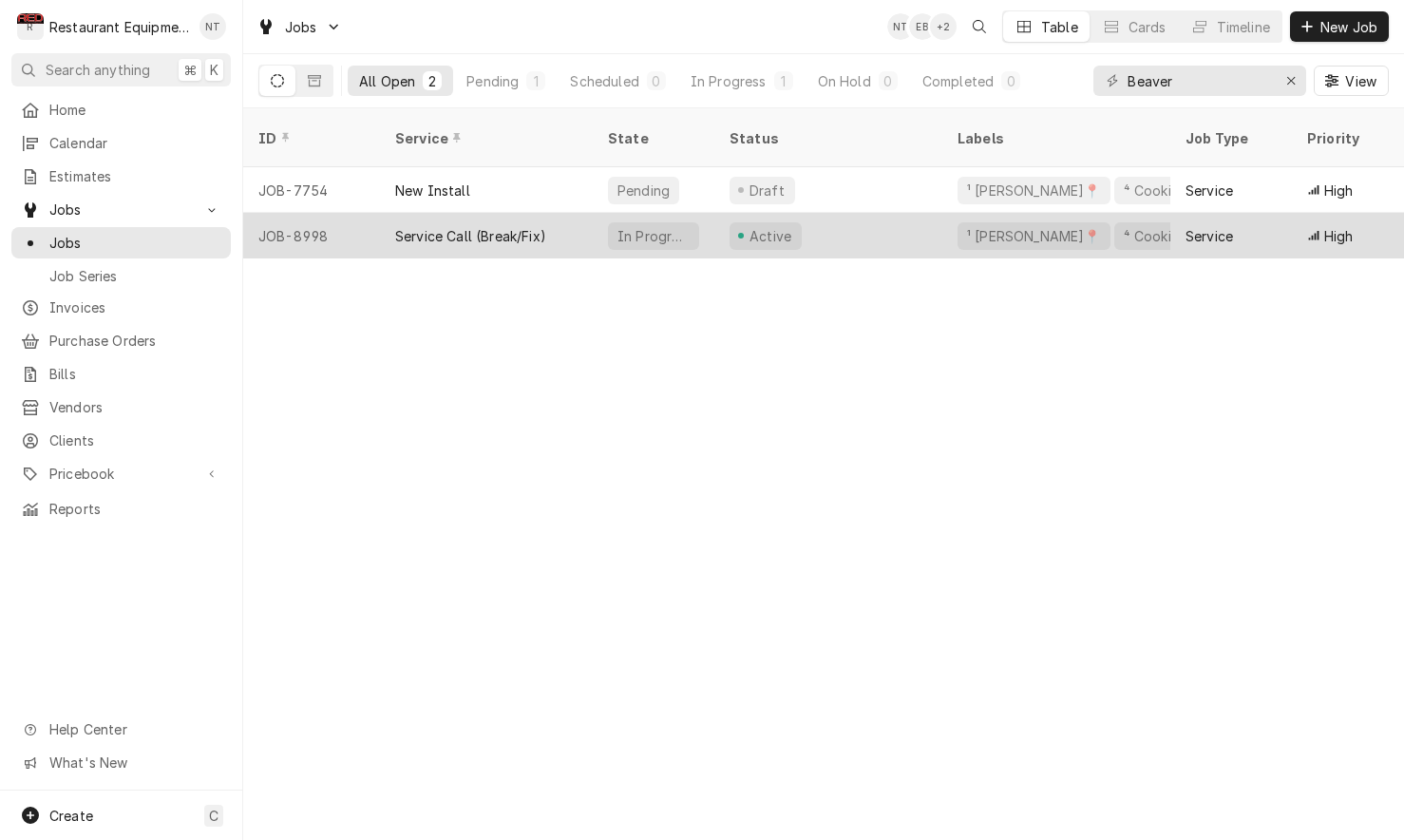
scroll to position [0, 0]
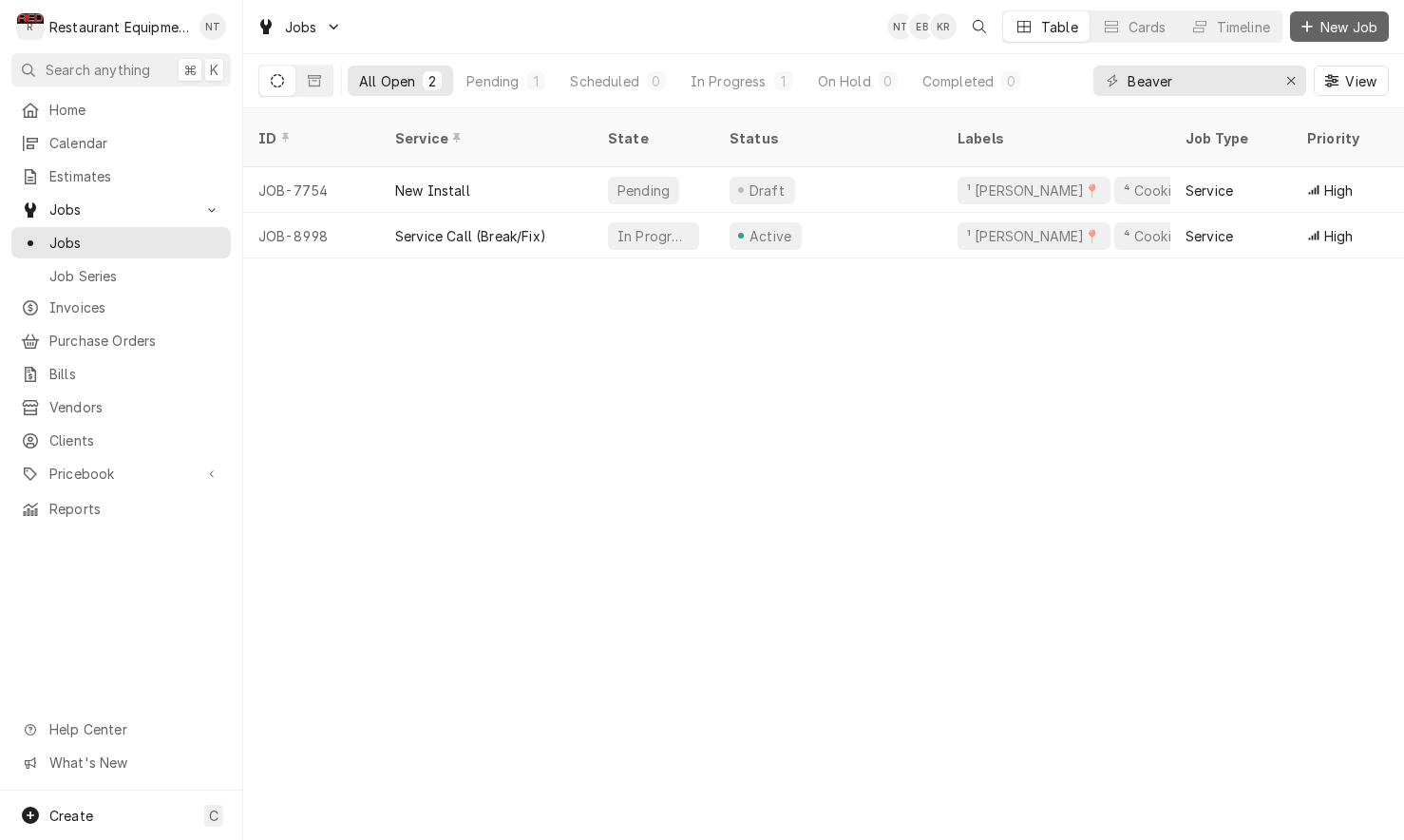
click at [1319, 35] on span "New Job" at bounding box center [1349, 27] width 65 height 20
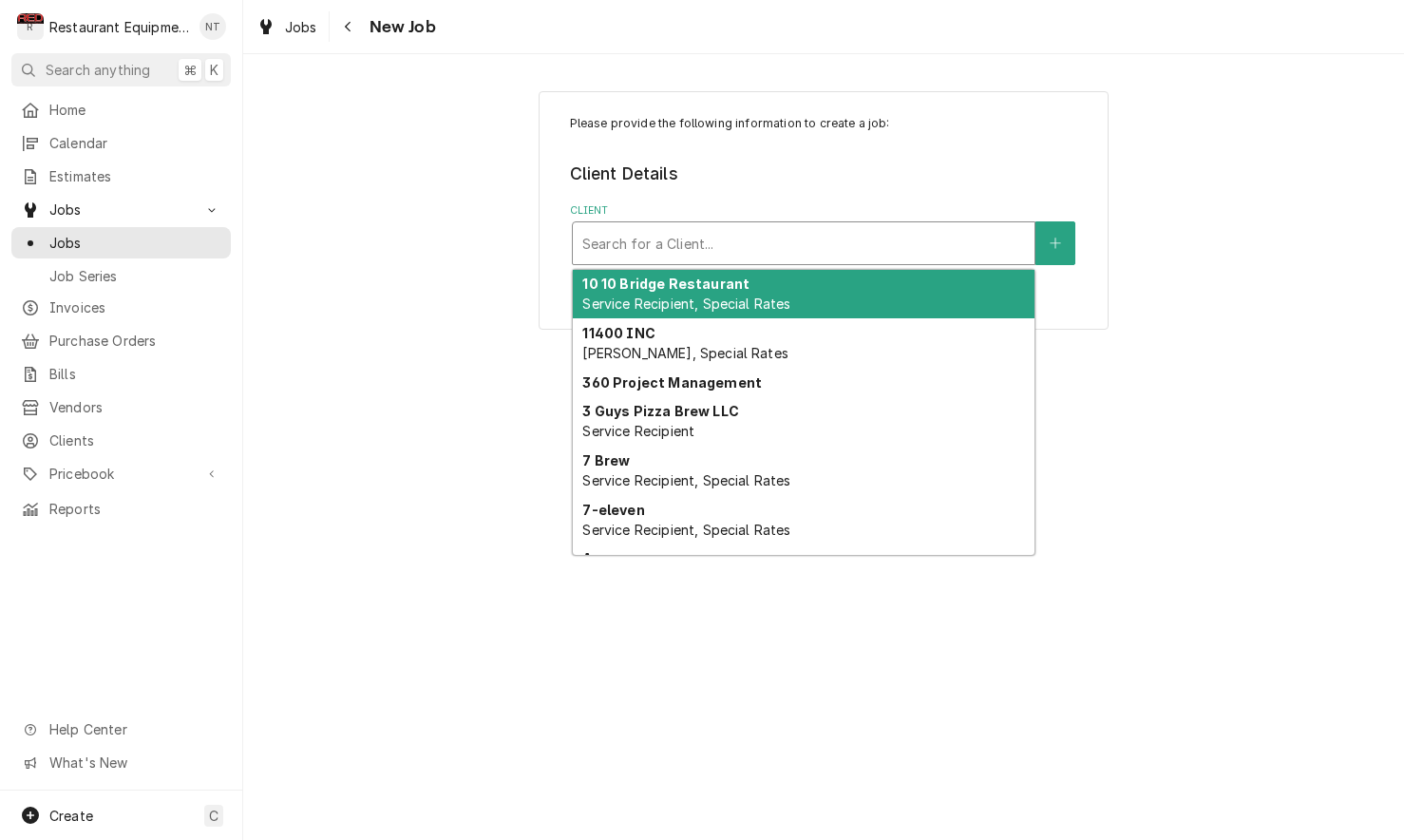
click at [897, 253] on div "Client" at bounding box center [803, 244] width 442 height 34
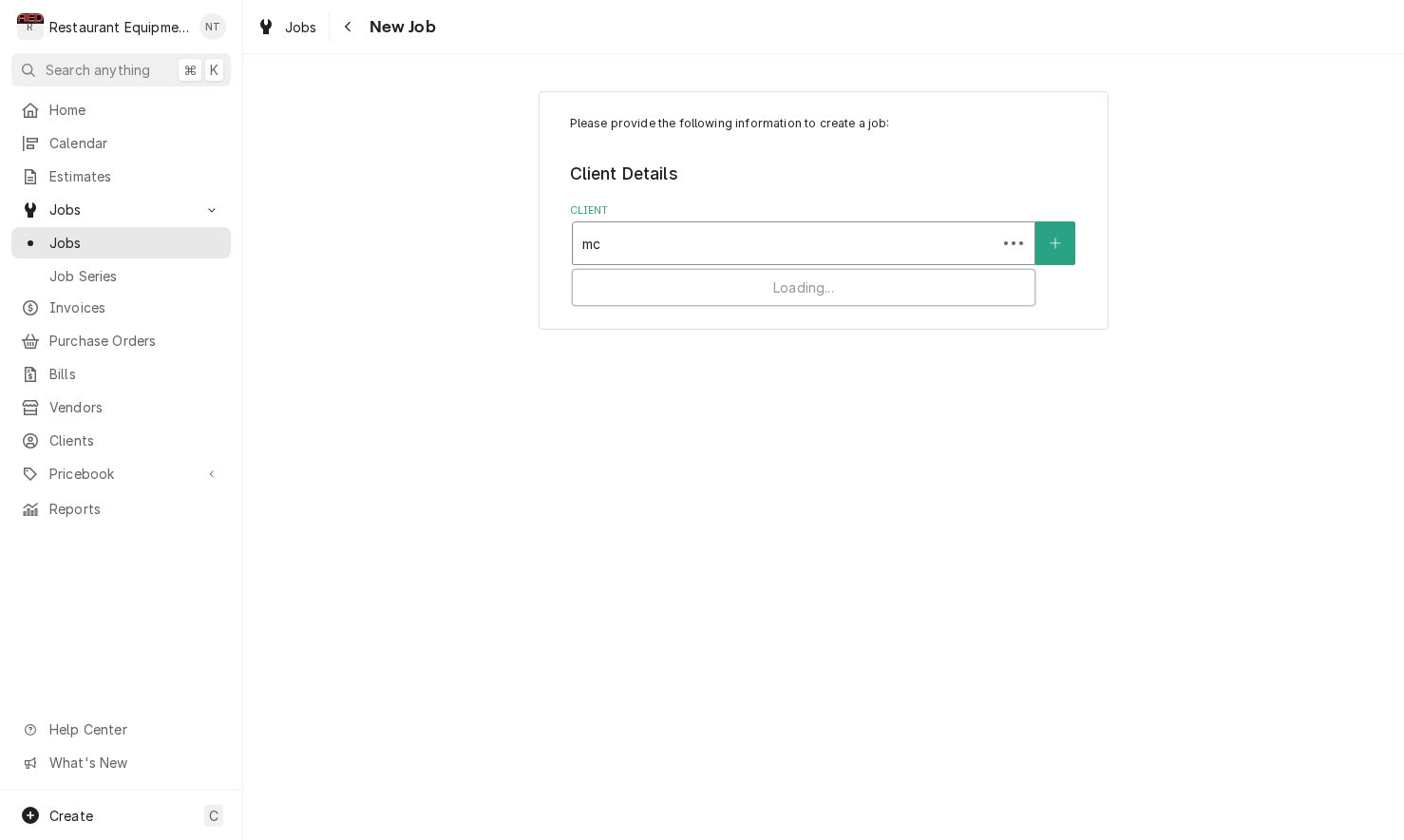
type input "m"
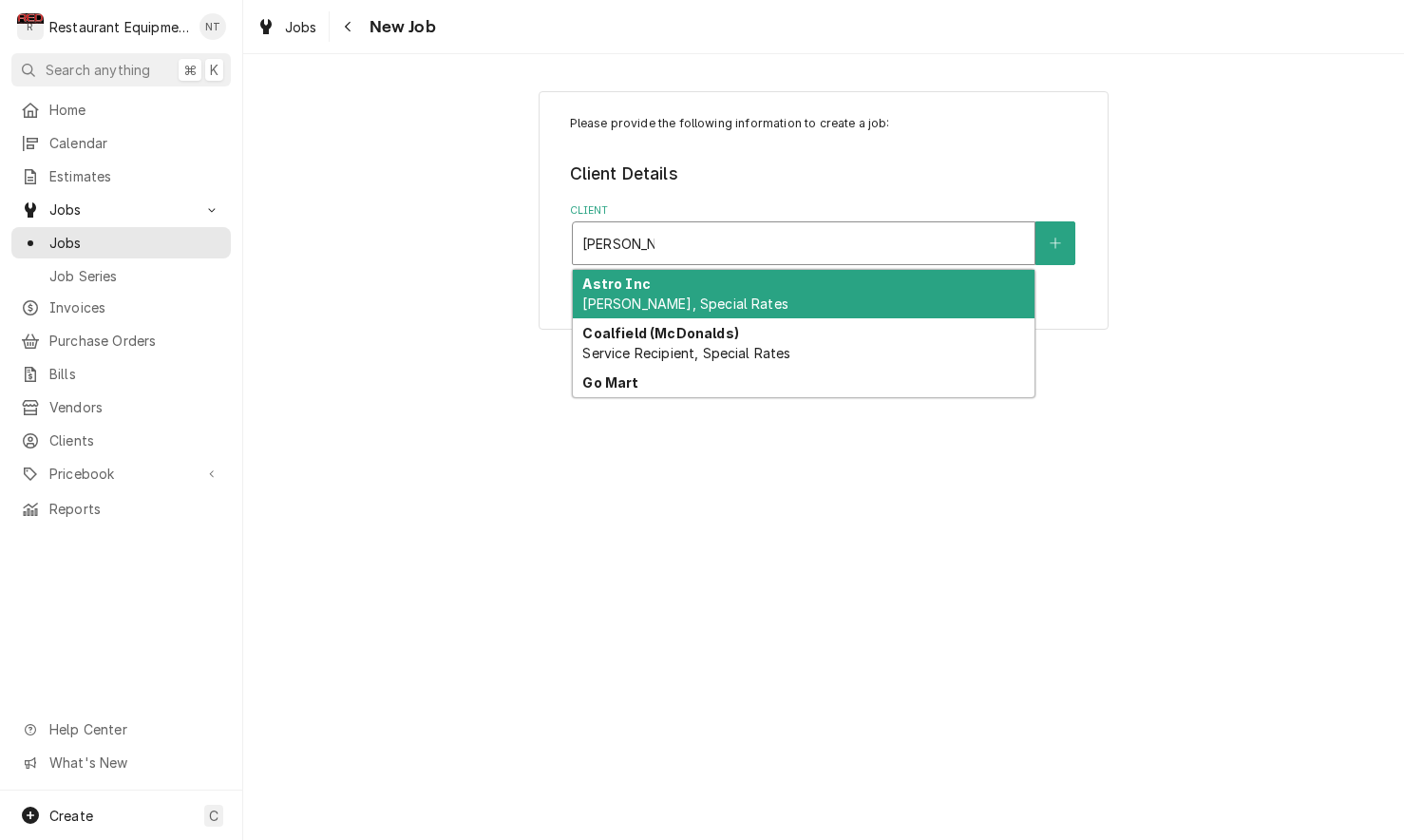
type input "[PERSON_NAME]"
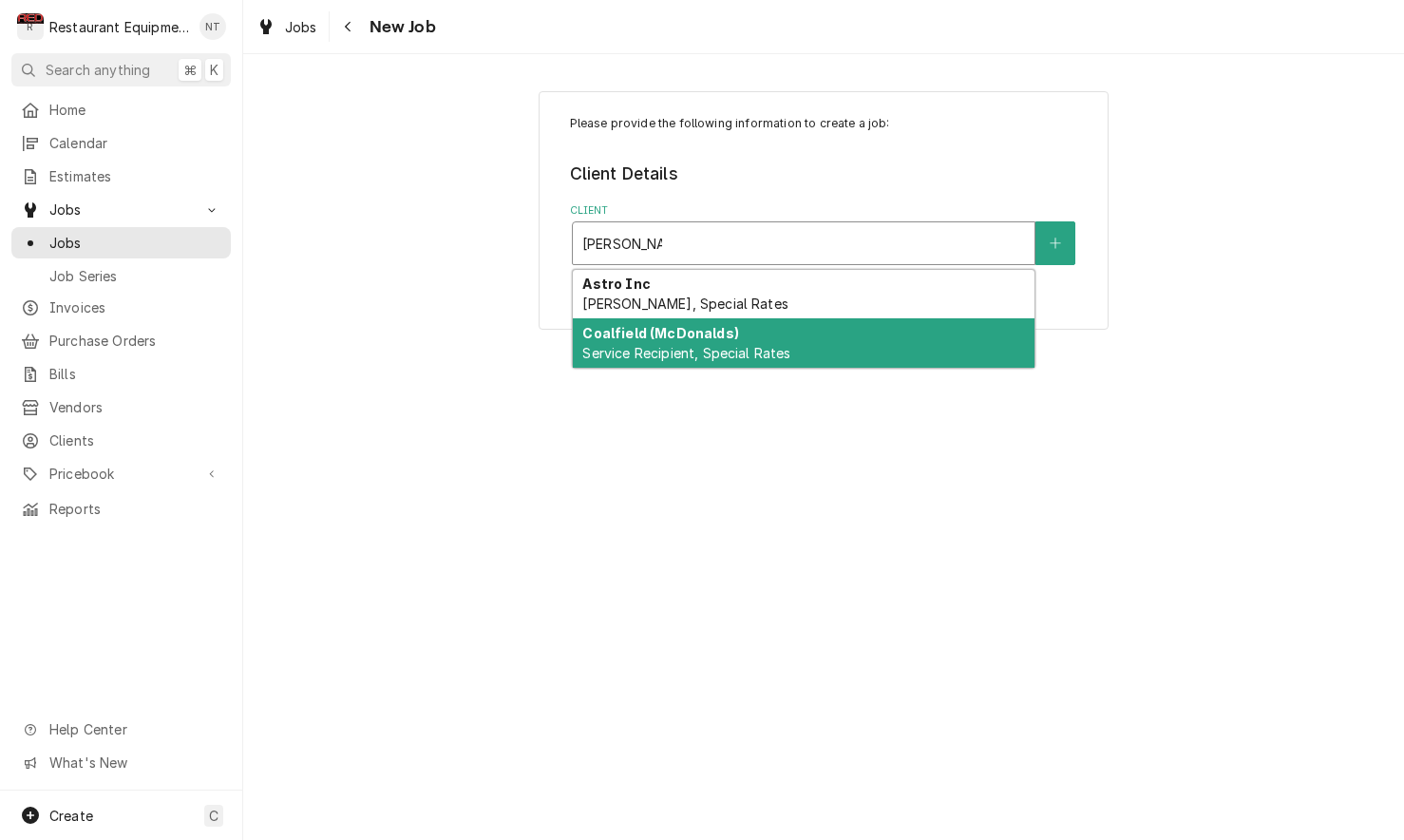
click at [916, 348] on div "Coalfield (McDonalds) Service Recipient, Special Rates" at bounding box center [803, 343] width 461 height 49
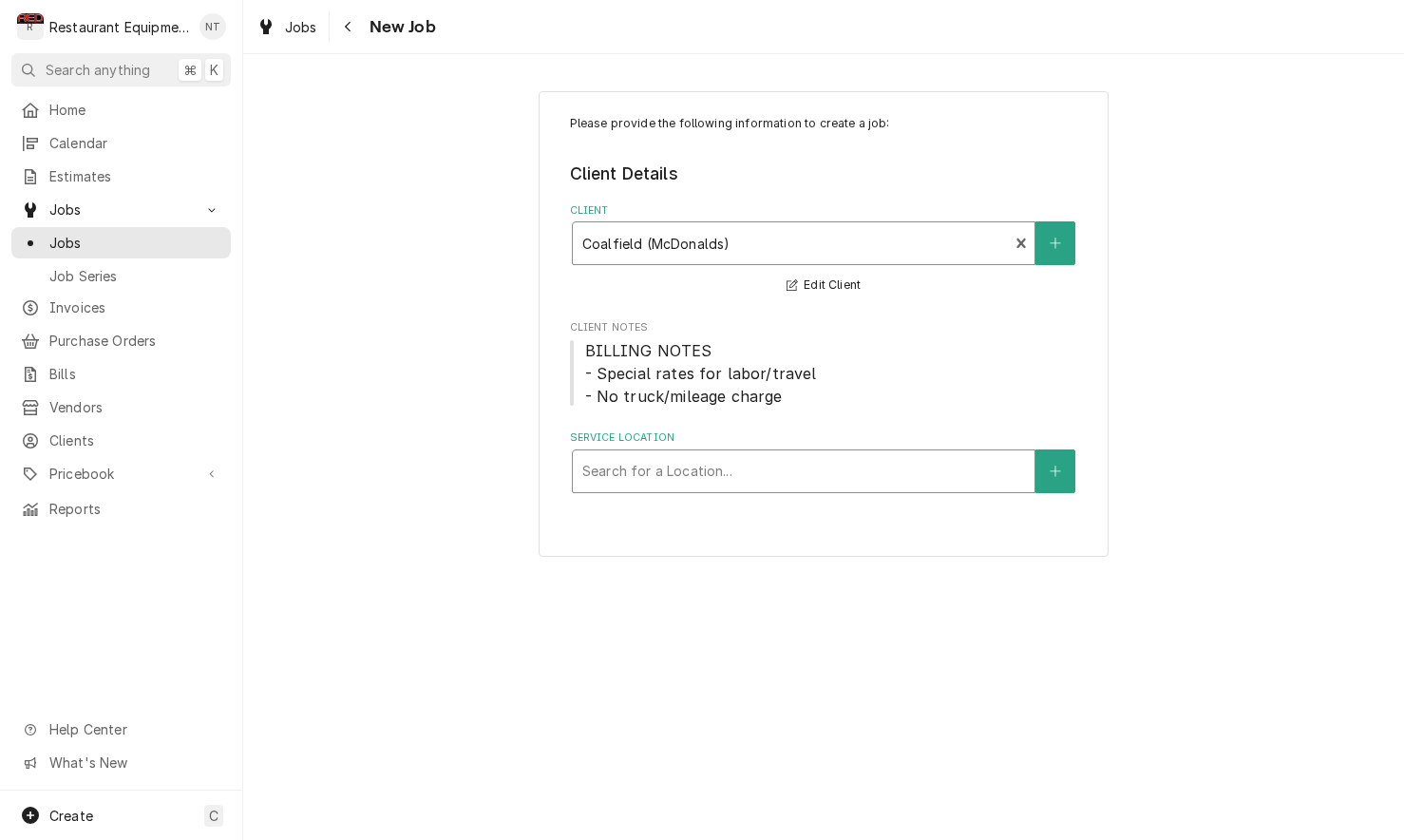
click at [945, 458] on div "Service Location" at bounding box center [803, 471] width 442 height 34
type input "madis"
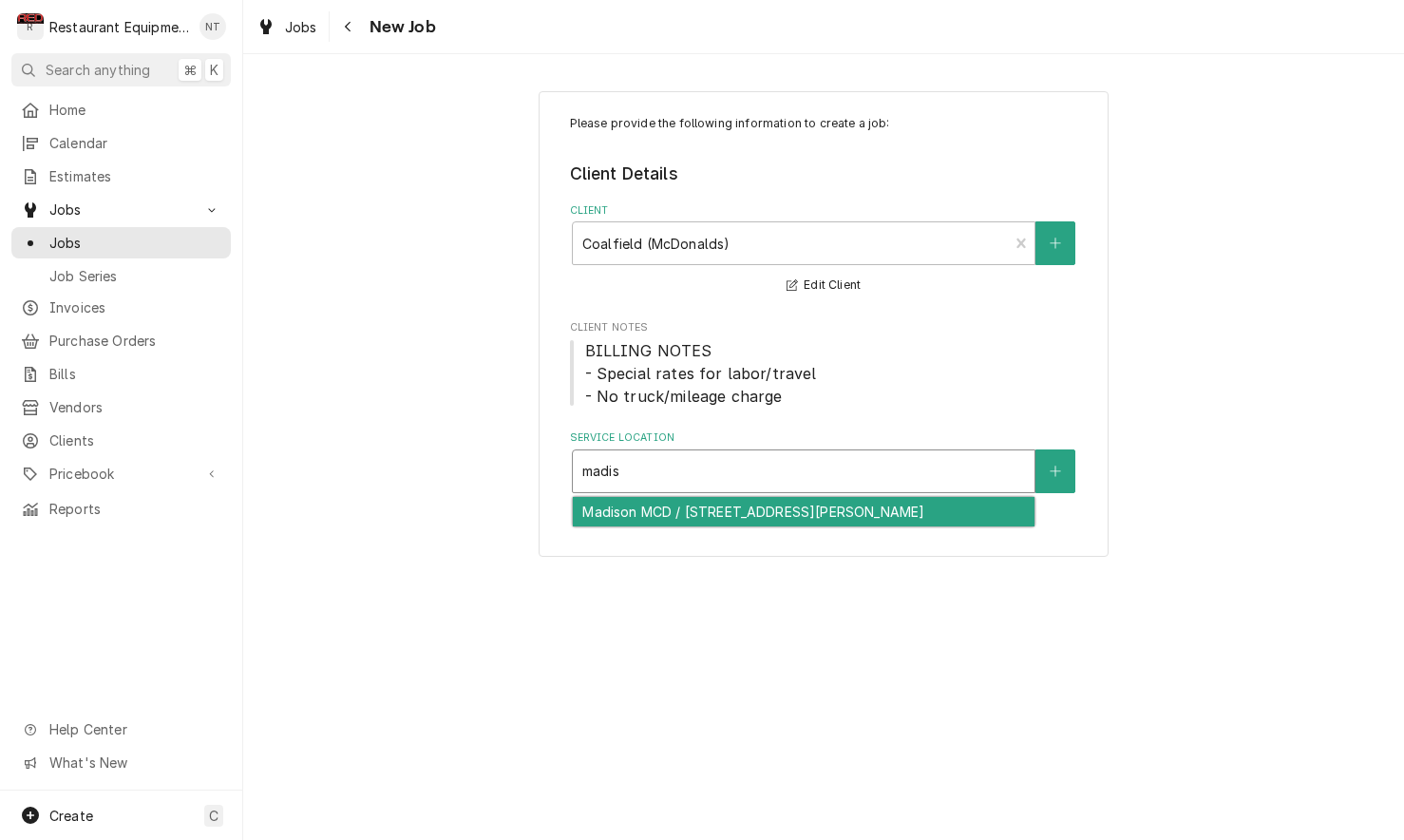
click at [953, 512] on div "Madison MCD / [STREET_ADDRESS][PERSON_NAME]" at bounding box center [803, 511] width 461 height 29
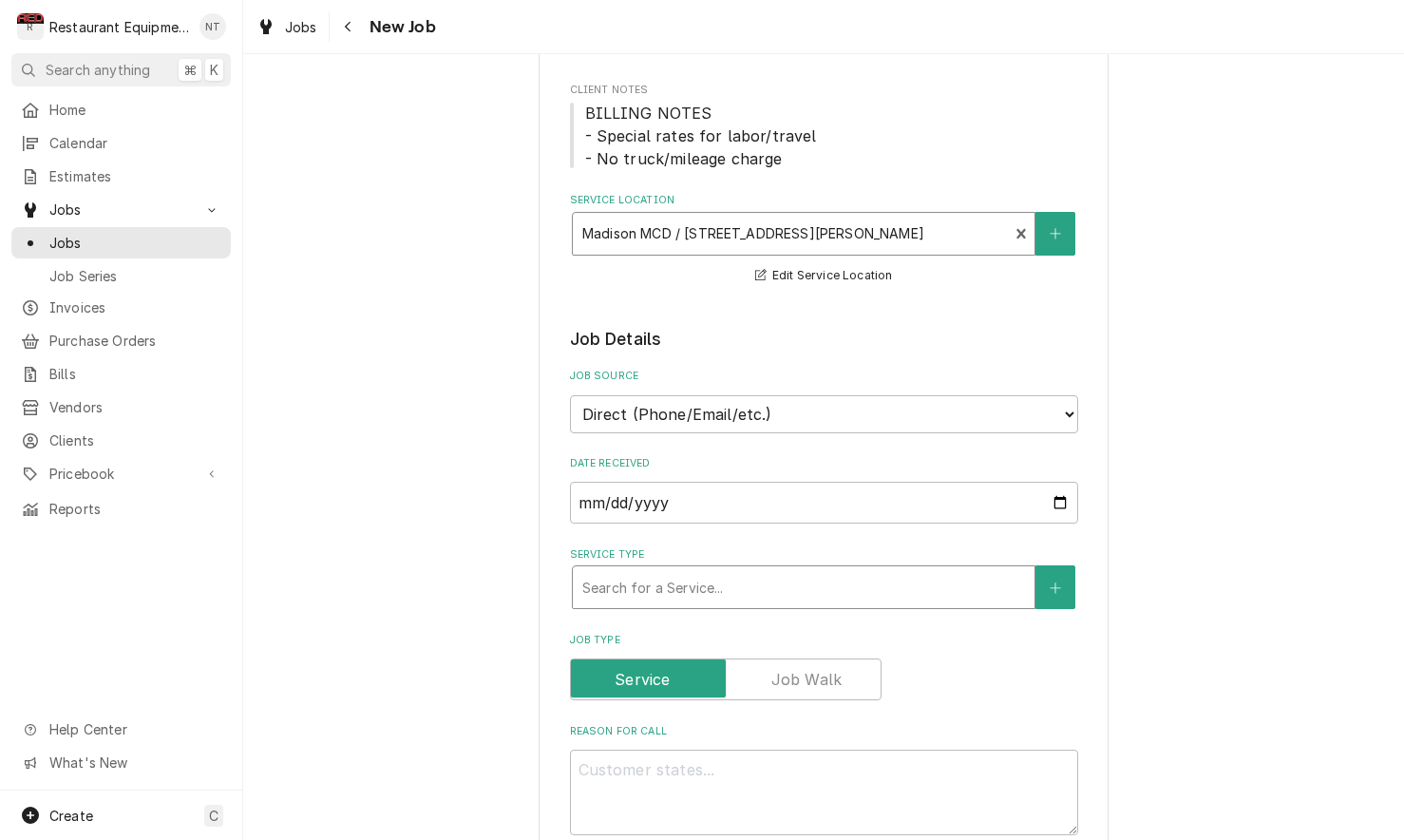
scroll to position [239, 0]
click at [878, 582] on div "Service Type" at bounding box center [803, 586] width 442 height 34
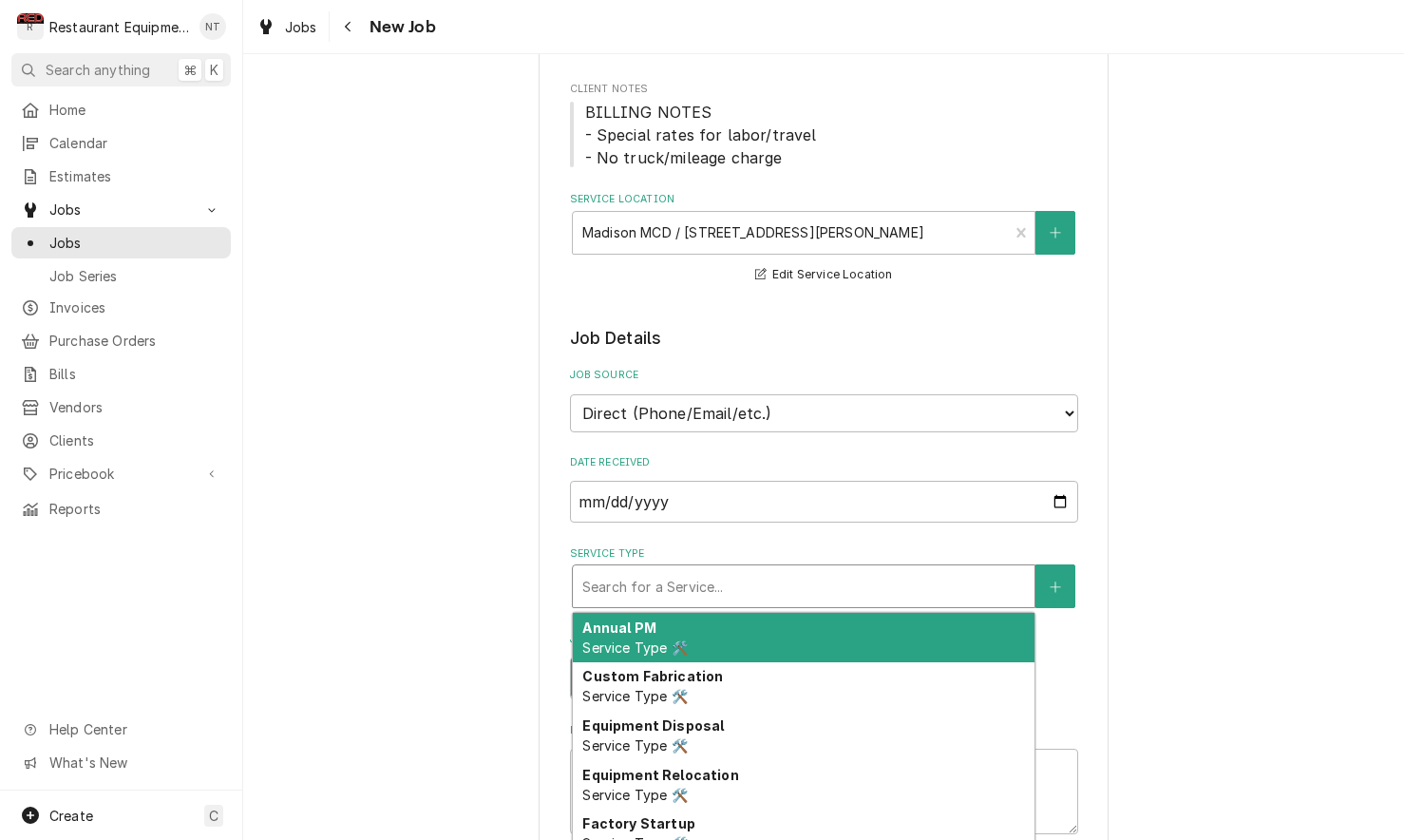
type textarea "x"
type input "b"
type textarea "x"
type input "br"
type textarea "x"
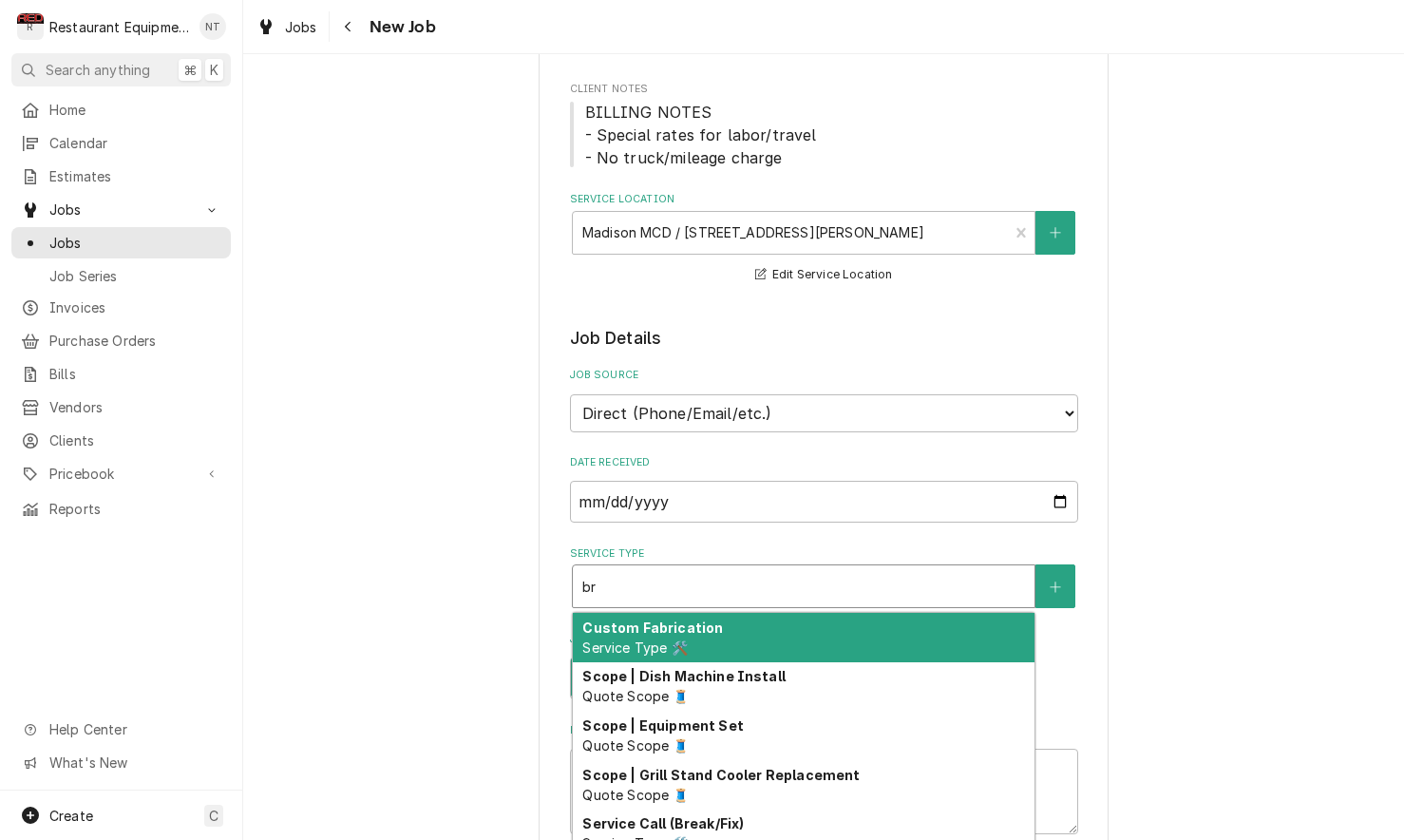
type input "bre"
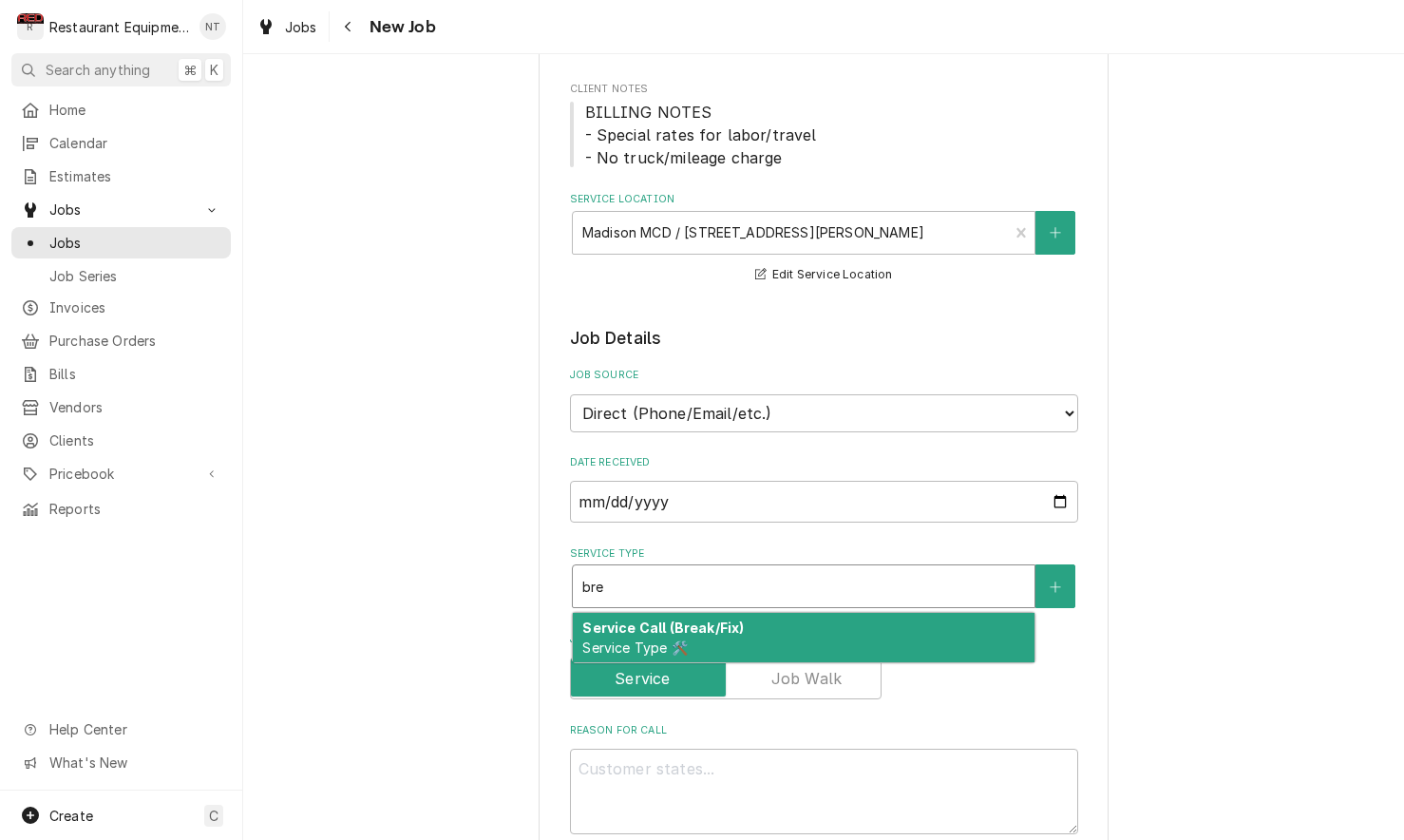
click at [937, 613] on div "Service Call (Break/Fix) Service Type 🛠️" at bounding box center [803, 637] width 461 height 49
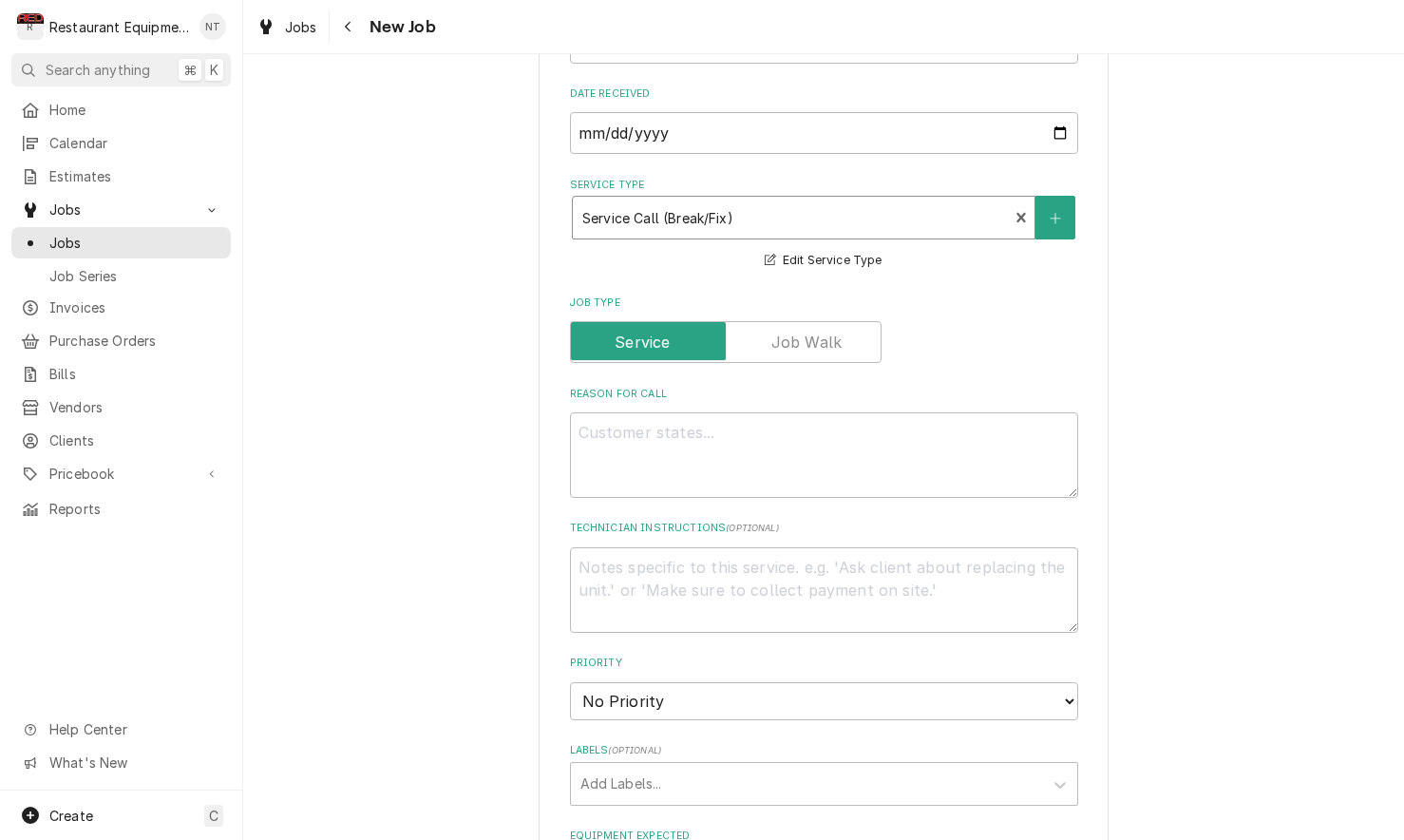
scroll to position [608, 0]
click at [924, 450] on textarea "Reason For Call" at bounding box center [824, 454] width 508 height 86
type textarea "x"
type textarea "R"
type textarea "x"
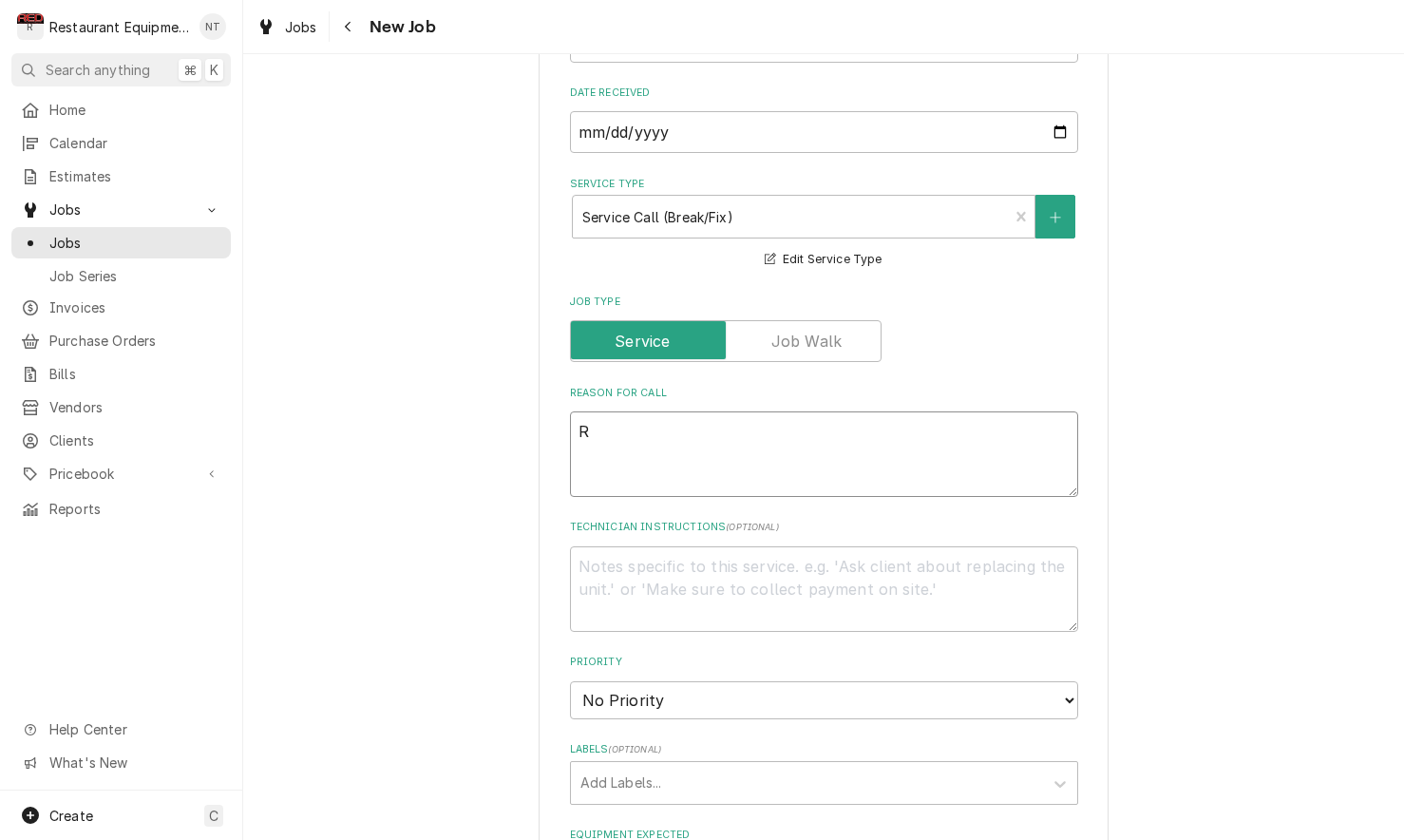
type textarea "R"
type textarea "x"
type textarea "R g"
type textarea "x"
type textarea "R gr"
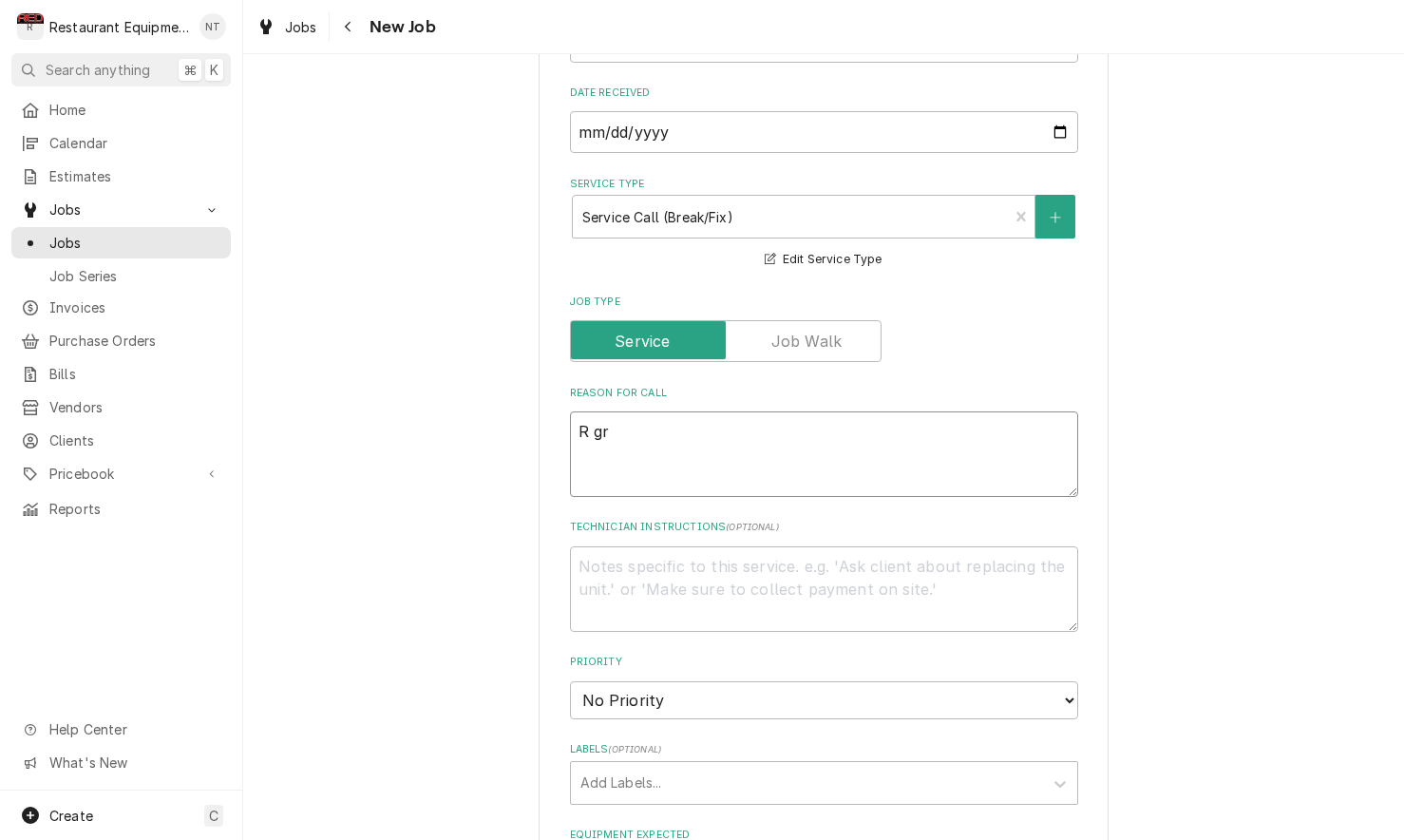
type textarea "x"
type textarea "R gri"
type textarea "x"
type textarea "R gril"
type textarea "x"
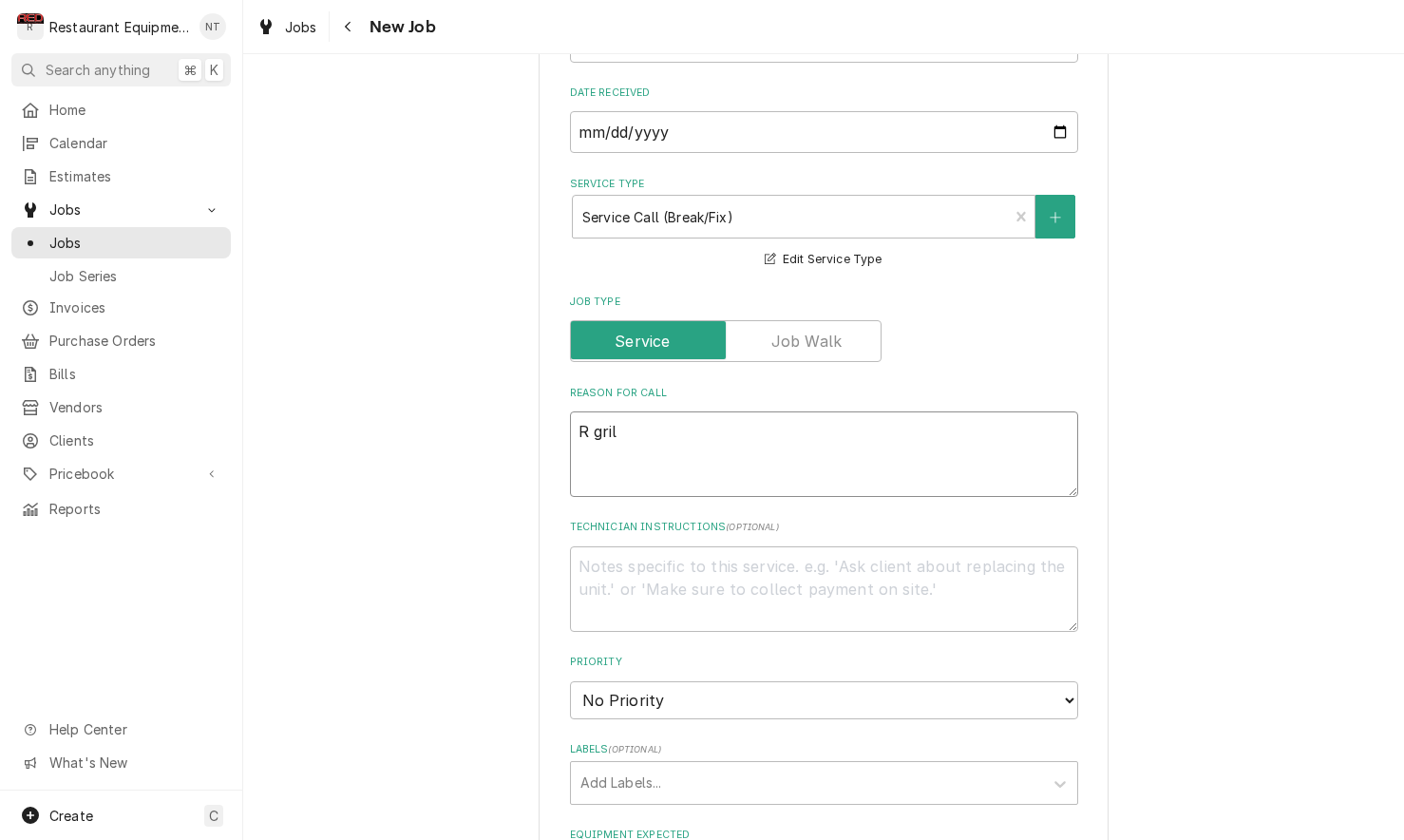
type textarea "R grill"
type textarea "x"
type textarea "R grill"
type textarea "x"
type textarea "R grill m"
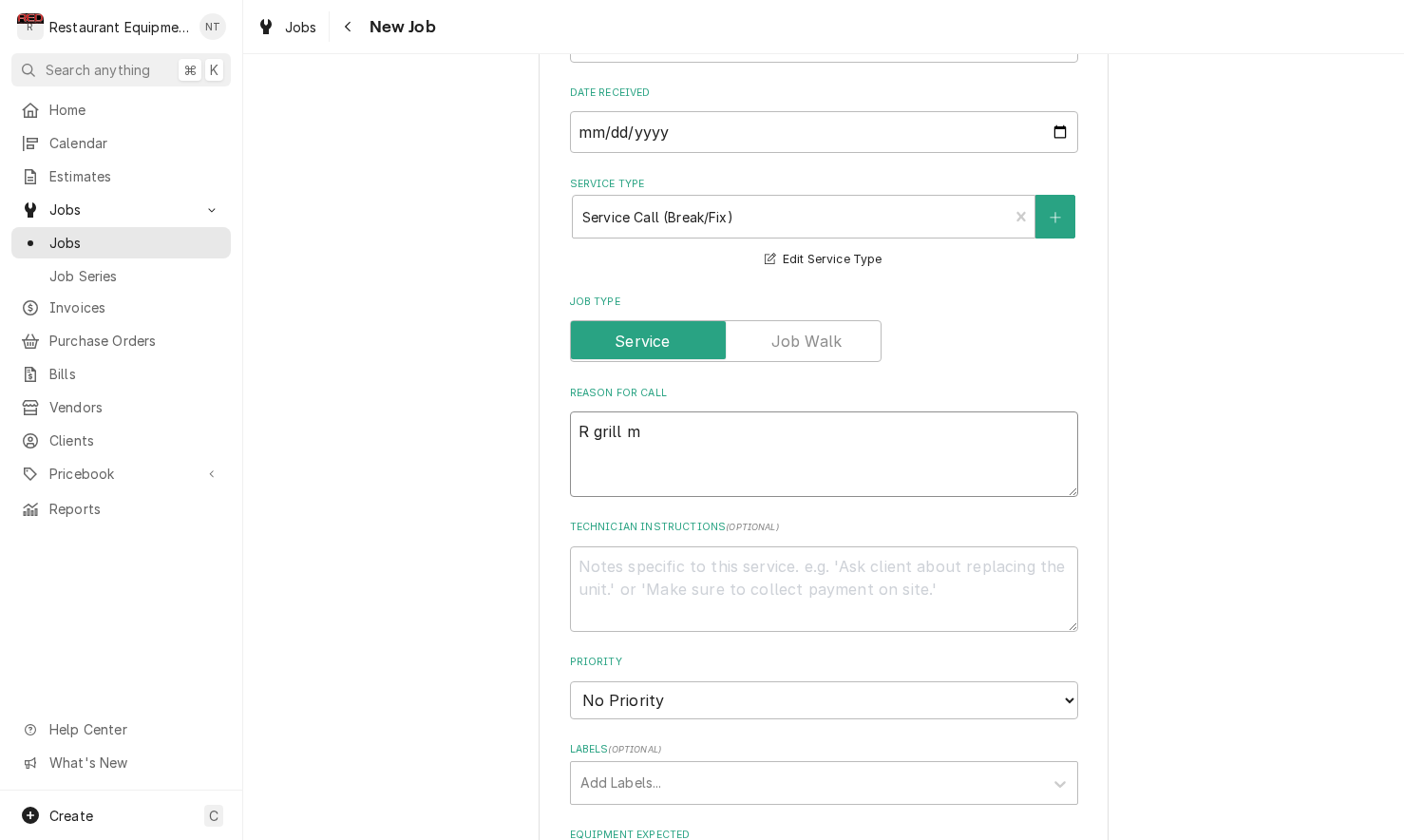
type textarea "x"
type textarea "R grill mi"
type textarea "x"
type textarea "R grill mid"
type textarea "x"
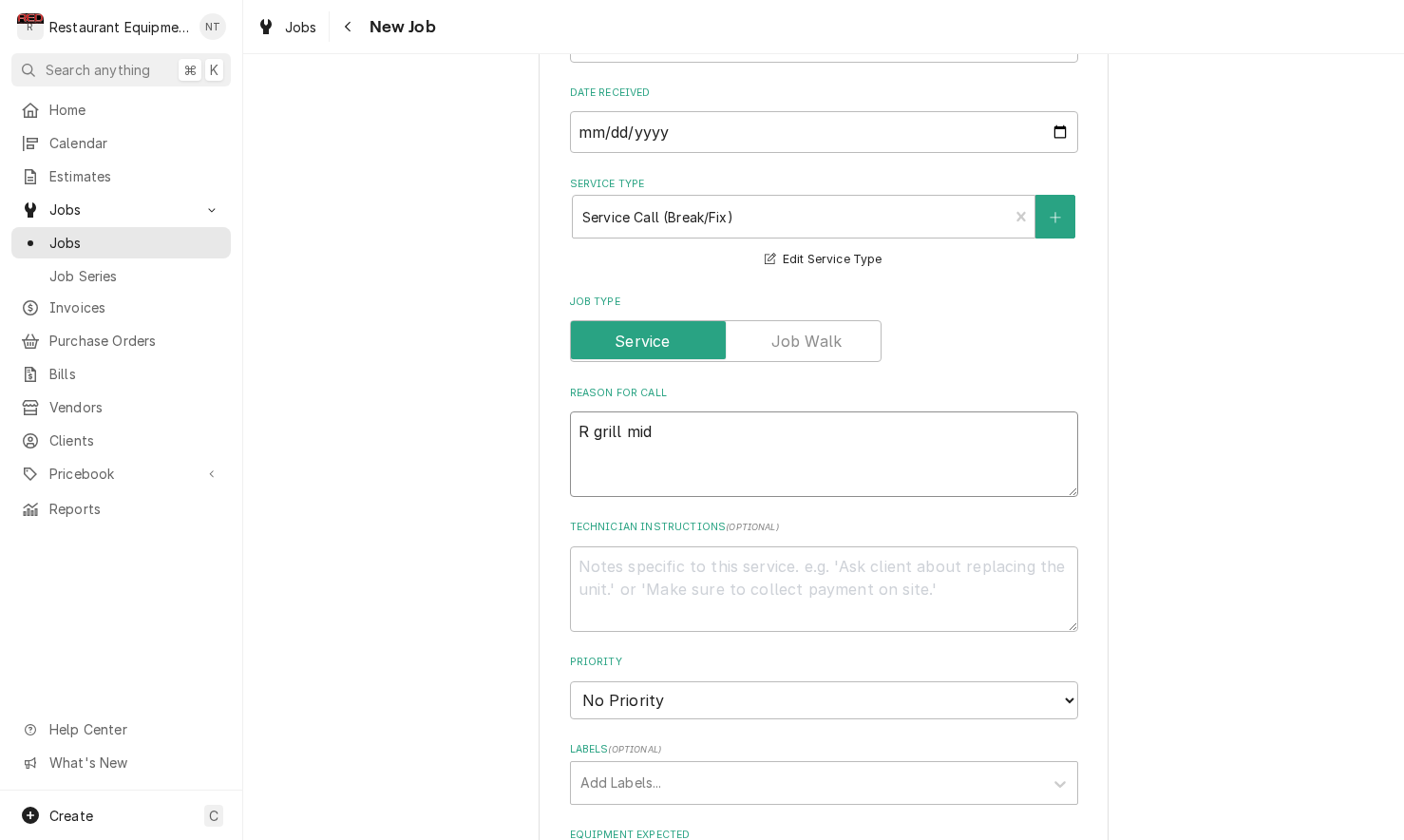
type textarea "R grill midd"
type textarea "x"
type textarea "R grill midde"
type textarea "x"
type textarea "R grill middel"
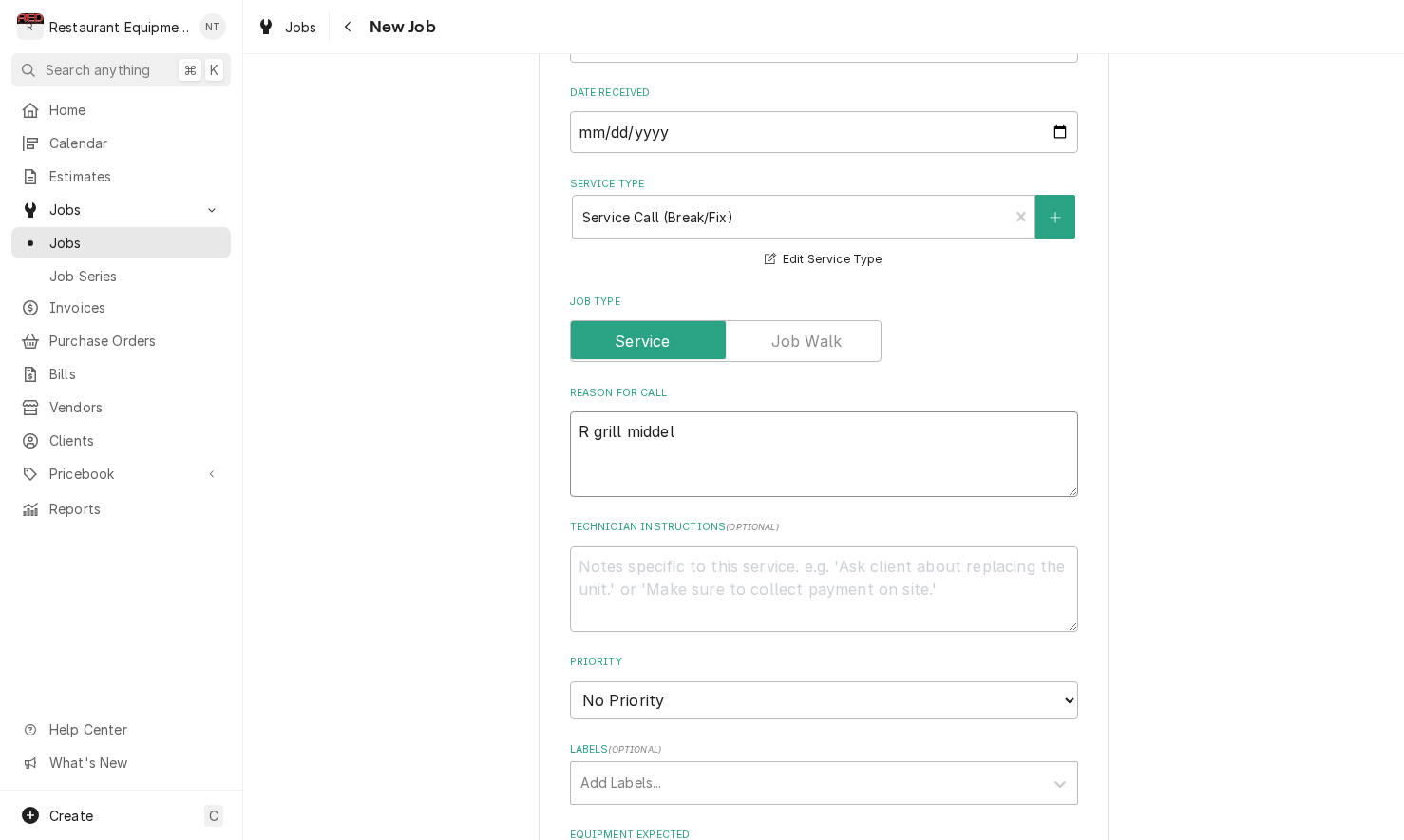
type textarea "x"
type textarea "R grill middele"
type textarea "x"
type textarea "R grill middle"
type textarea "x"
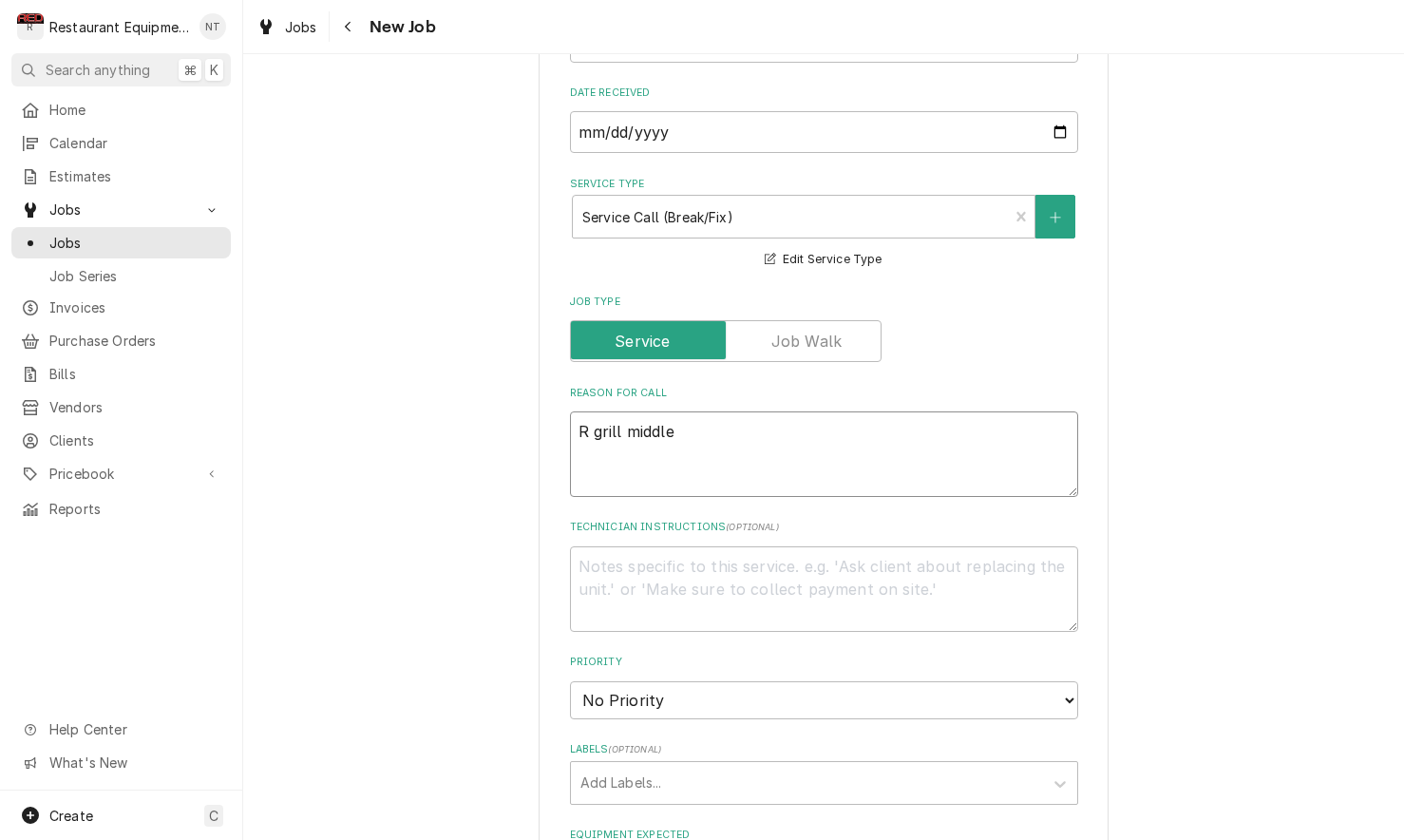
type textarea "R grill middle p"
type textarea "x"
type textarea "R grill middle pl"
type textarea "x"
type textarea "R grill middle pla"
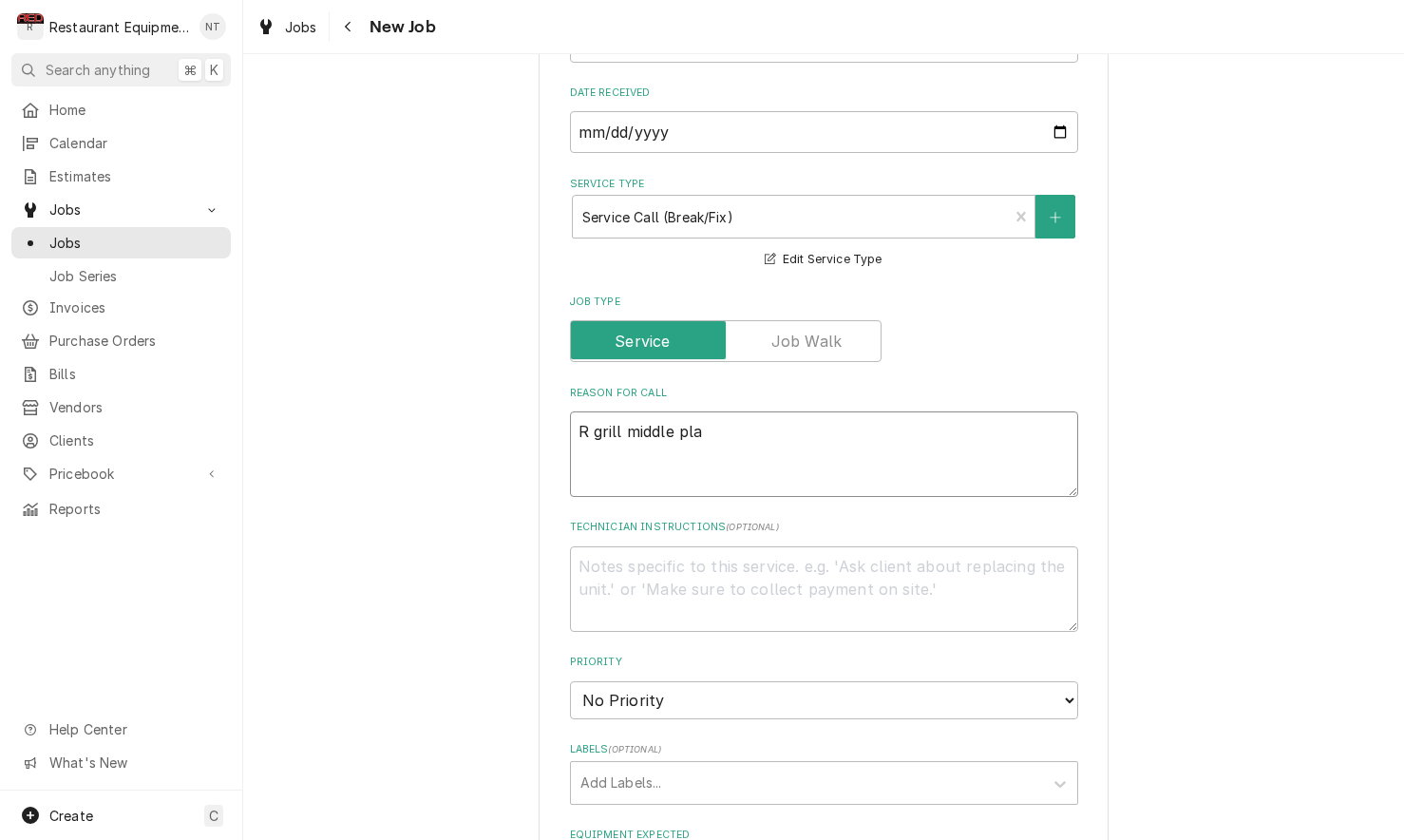
type textarea "x"
type textarea "R grill middle plat"
type textarea "x"
type textarea "R grill middle plate"
type textarea "x"
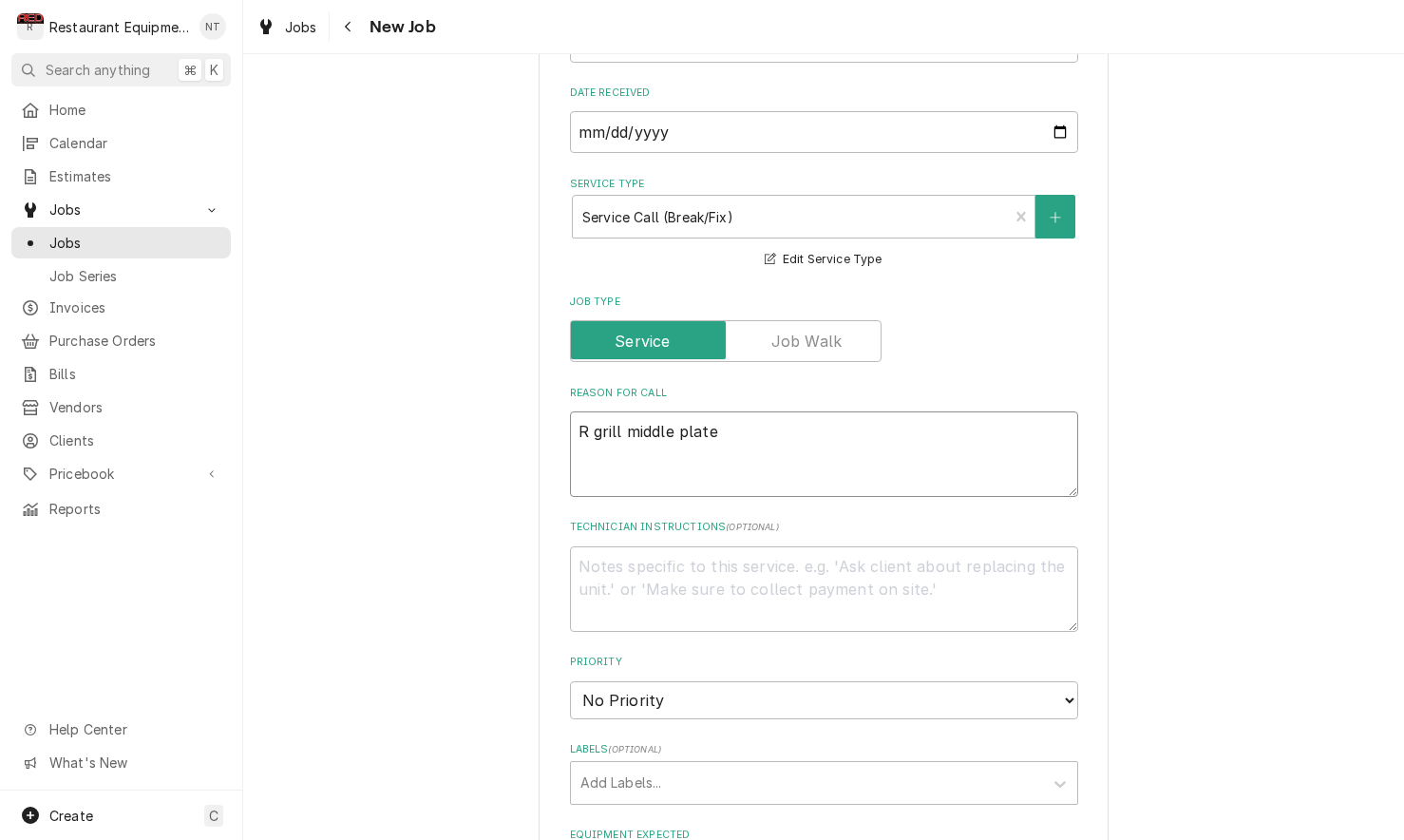
type textarea "R grill middle platen"
type textarea "x"
type textarea "R grill middle platen"
type textarea "x"
type textarea "R grill middle platen g"
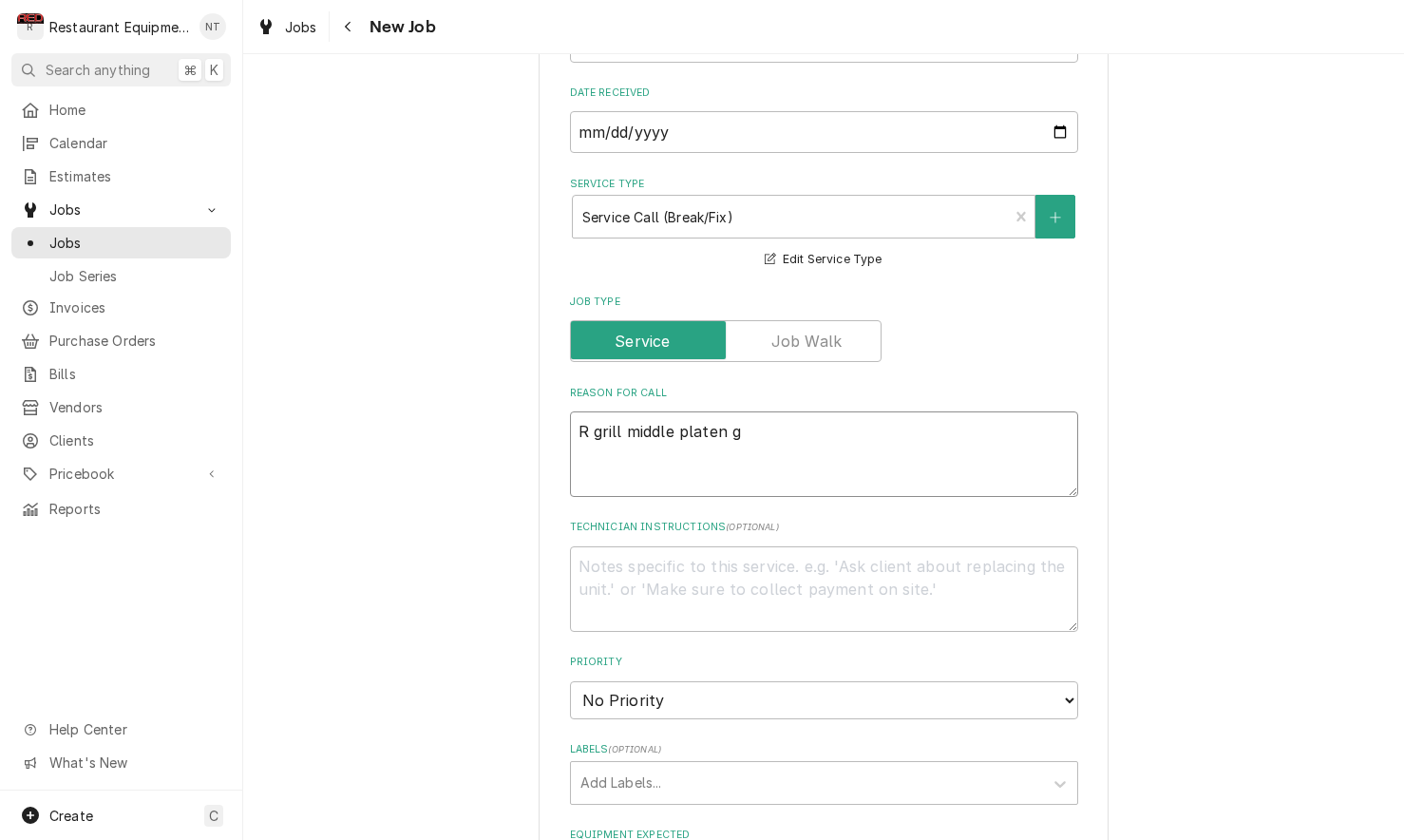
type textarea "x"
type textarea "R grill middle platen ge"
type textarea "x"
type textarea "R grill middle platen get"
type textarea "x"
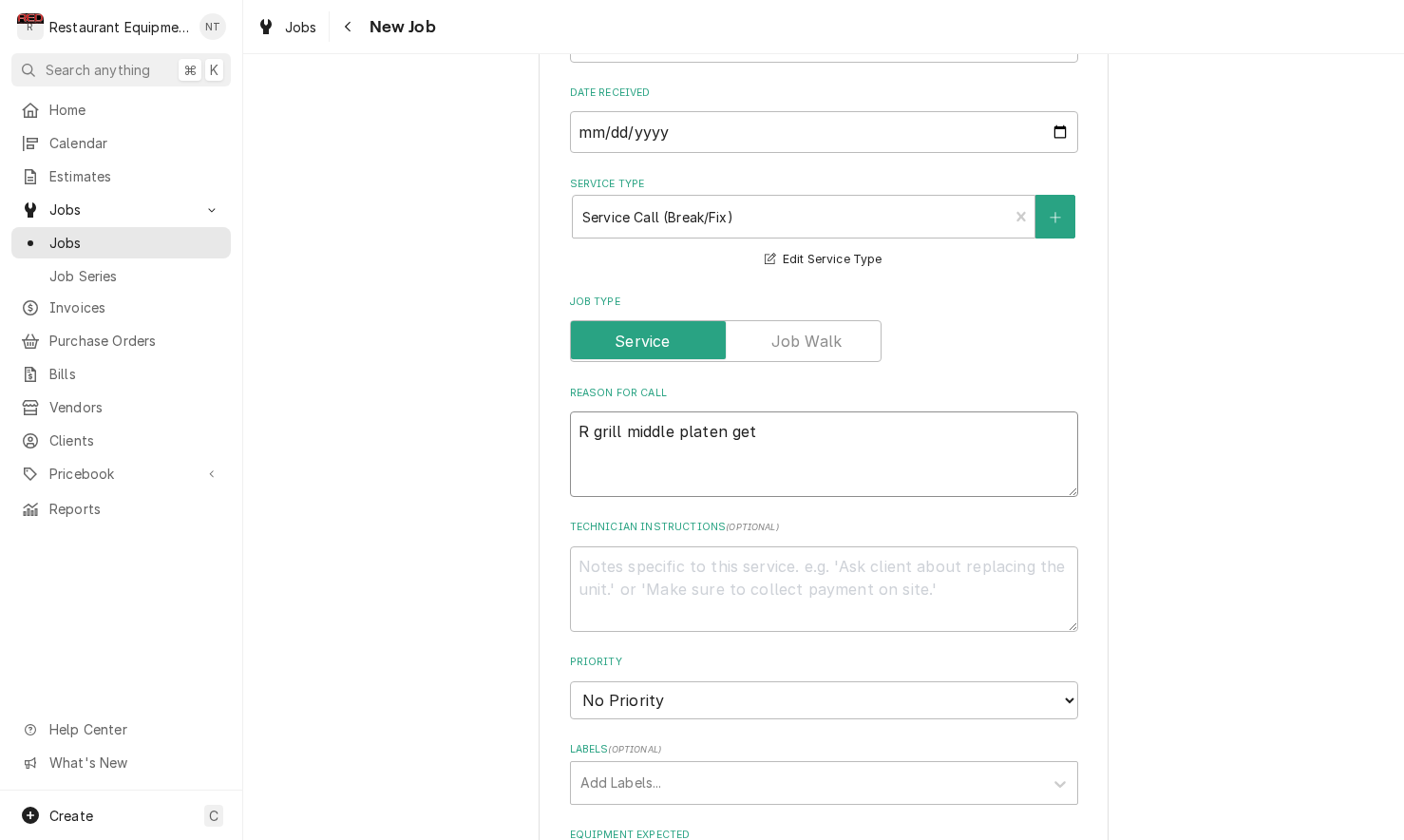
type textarea "R grill middle platen gett"
type textarea "x"
type textarea "R grill middle platen getti"
type textarea "x"
type textarea "R grill middle platen gettin"
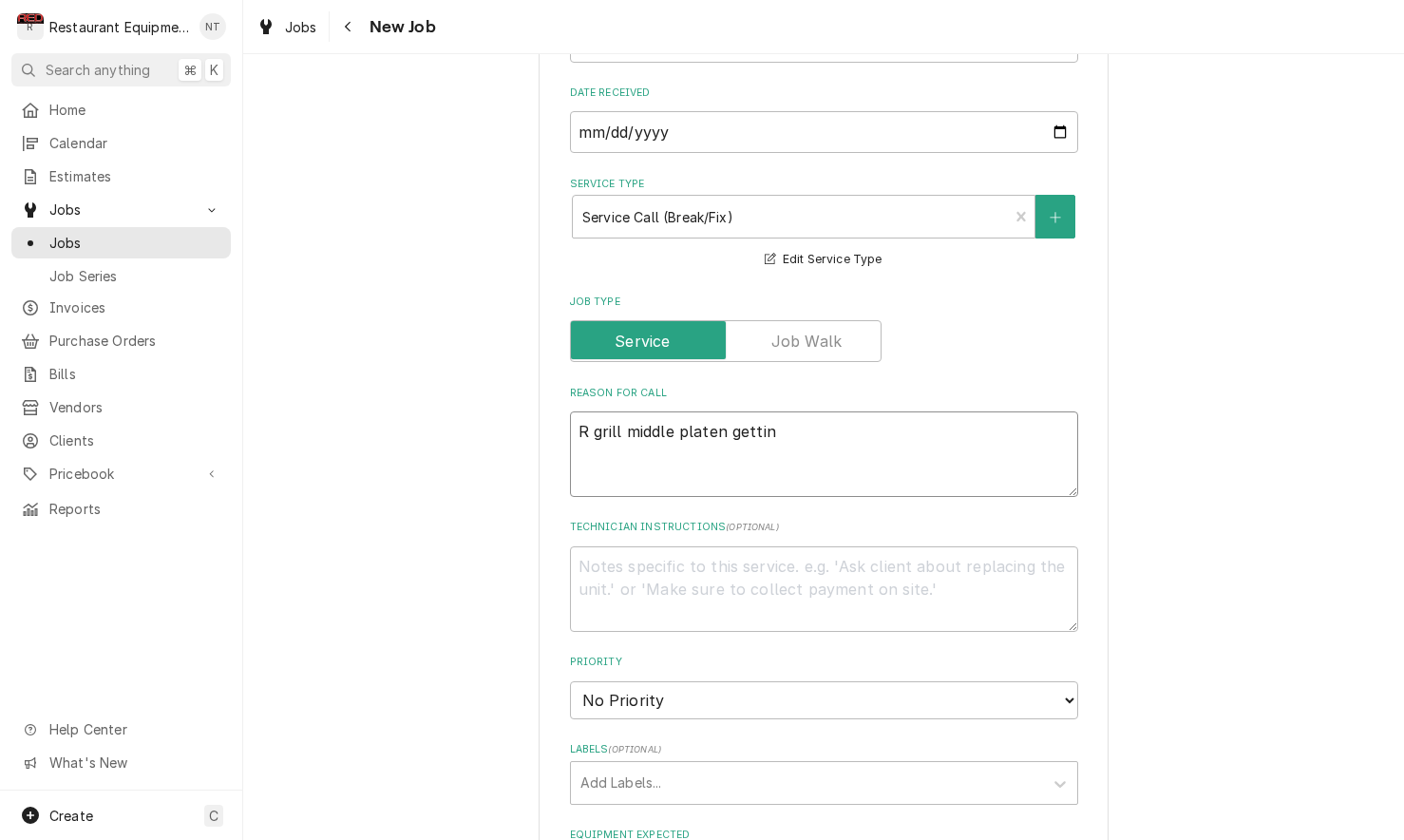
type textarea "x"
type textarea "R grill middle platen getting"
type textarea "x"
type textarea "R grill middle platen getting"
type textarea "x"
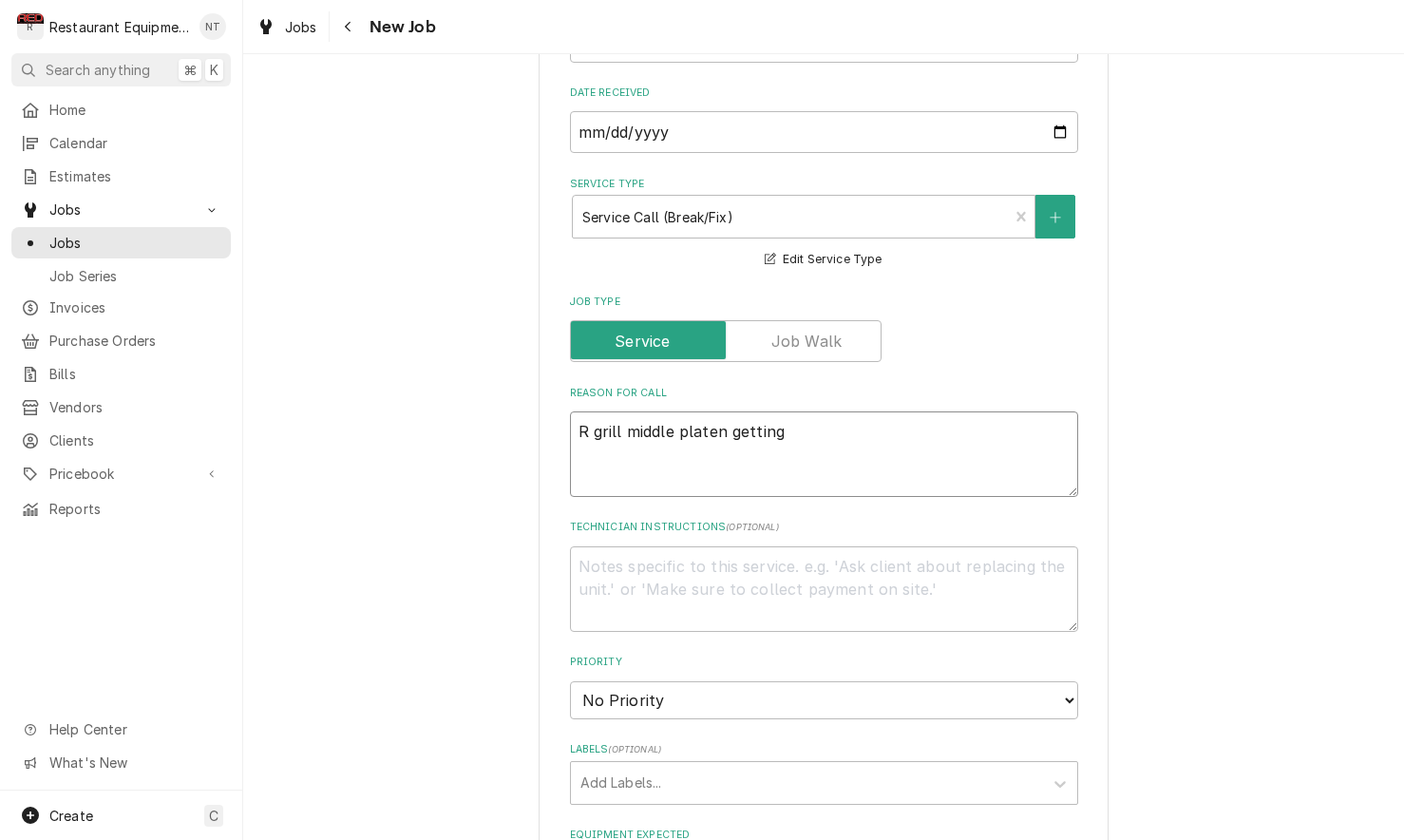
type textarea "R grill middle platen getting t"
type textarea "x"
type textarea "R grill middle platen getting to"
type textarea "x"
type textarea "R grill middle platen getting to"
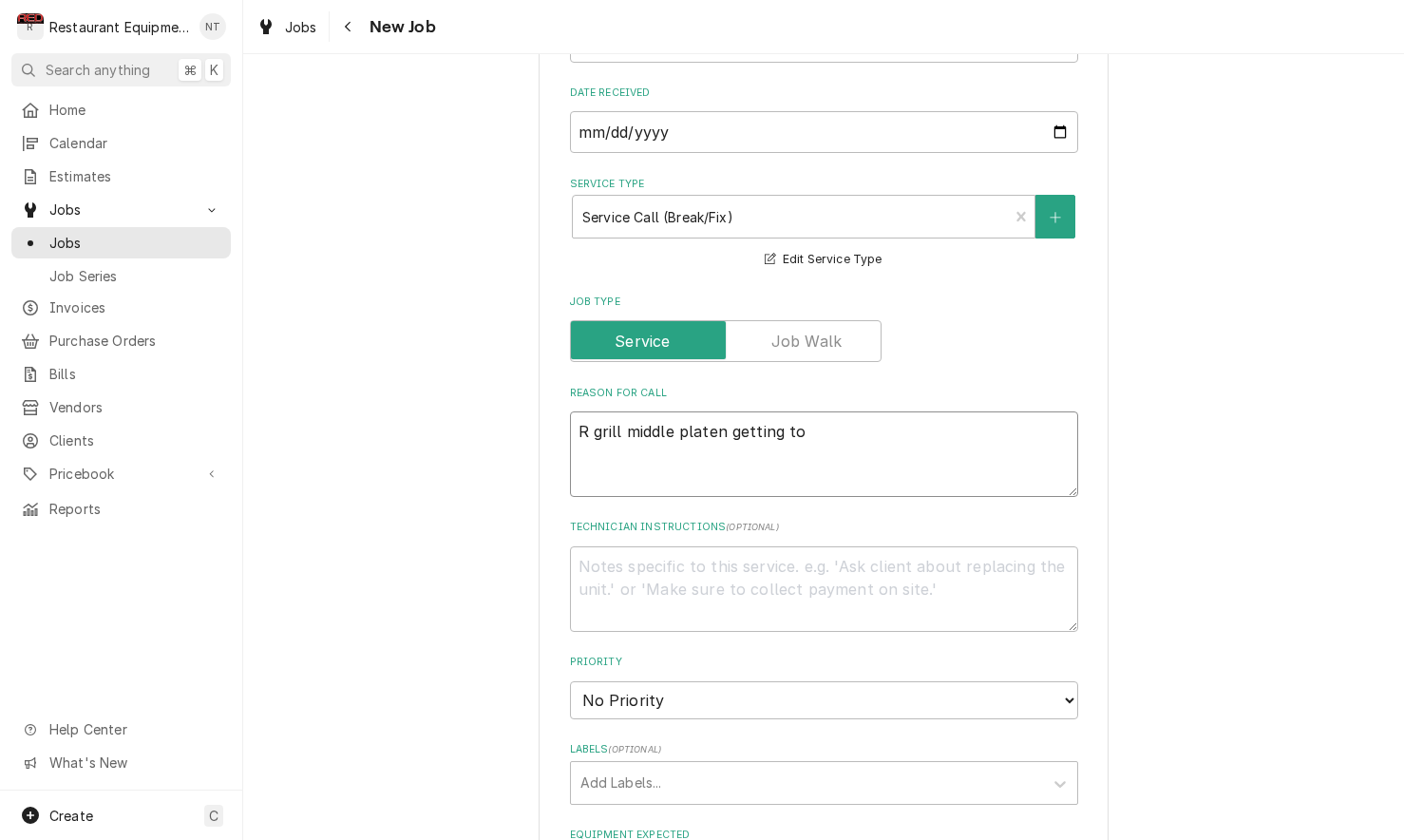
type textarea "x"
type textarea "R grill middle platen getting to t"
type textarea "x"
type textarea "R grill middle platen getting to to"
type textarea "x"
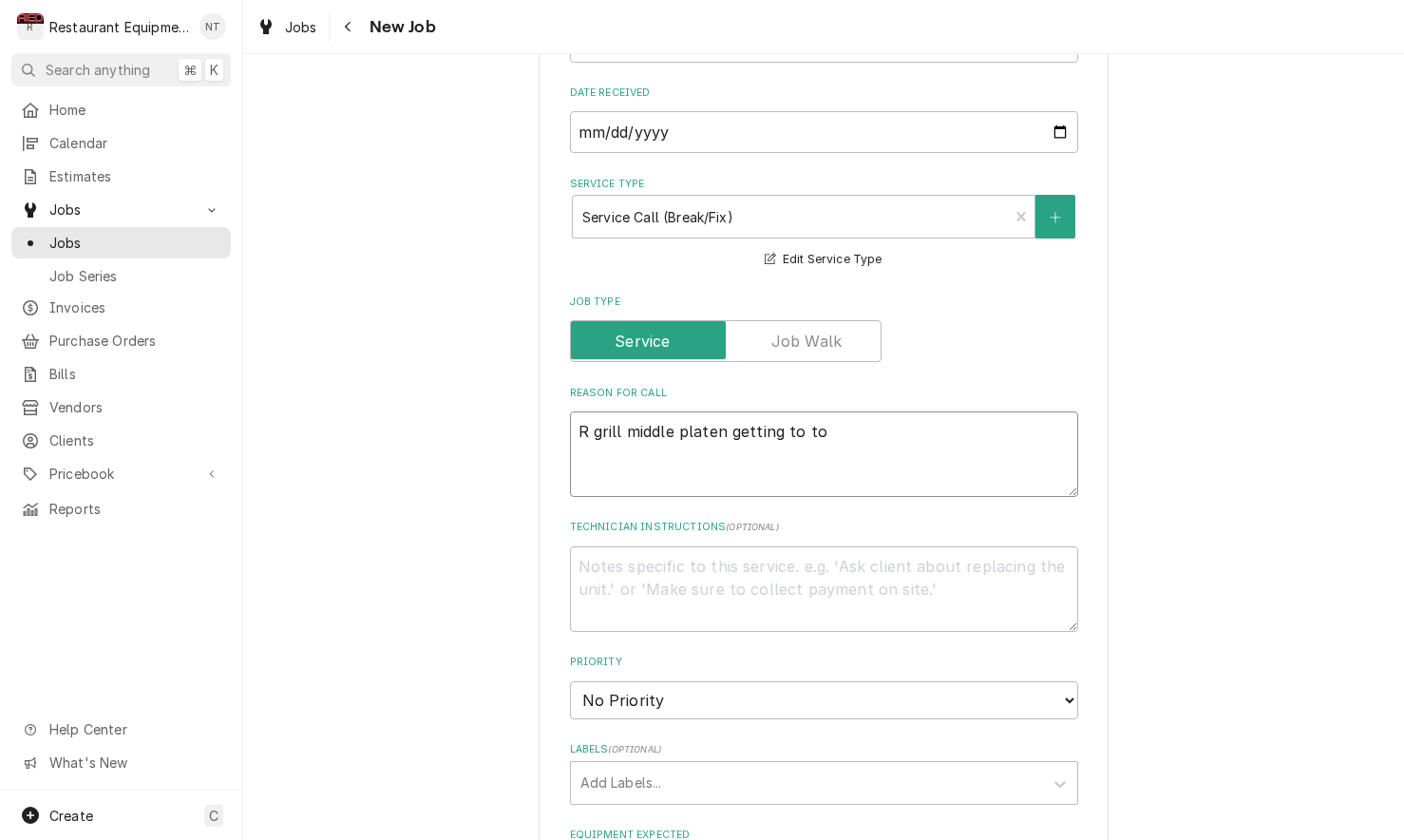
type textarea "R grill middle platen getting to too"
type textarea "x"
type textarea "R grill middle platen getting to too"
type textarea "x"
type textarea "R grill middle platen getting to too h"
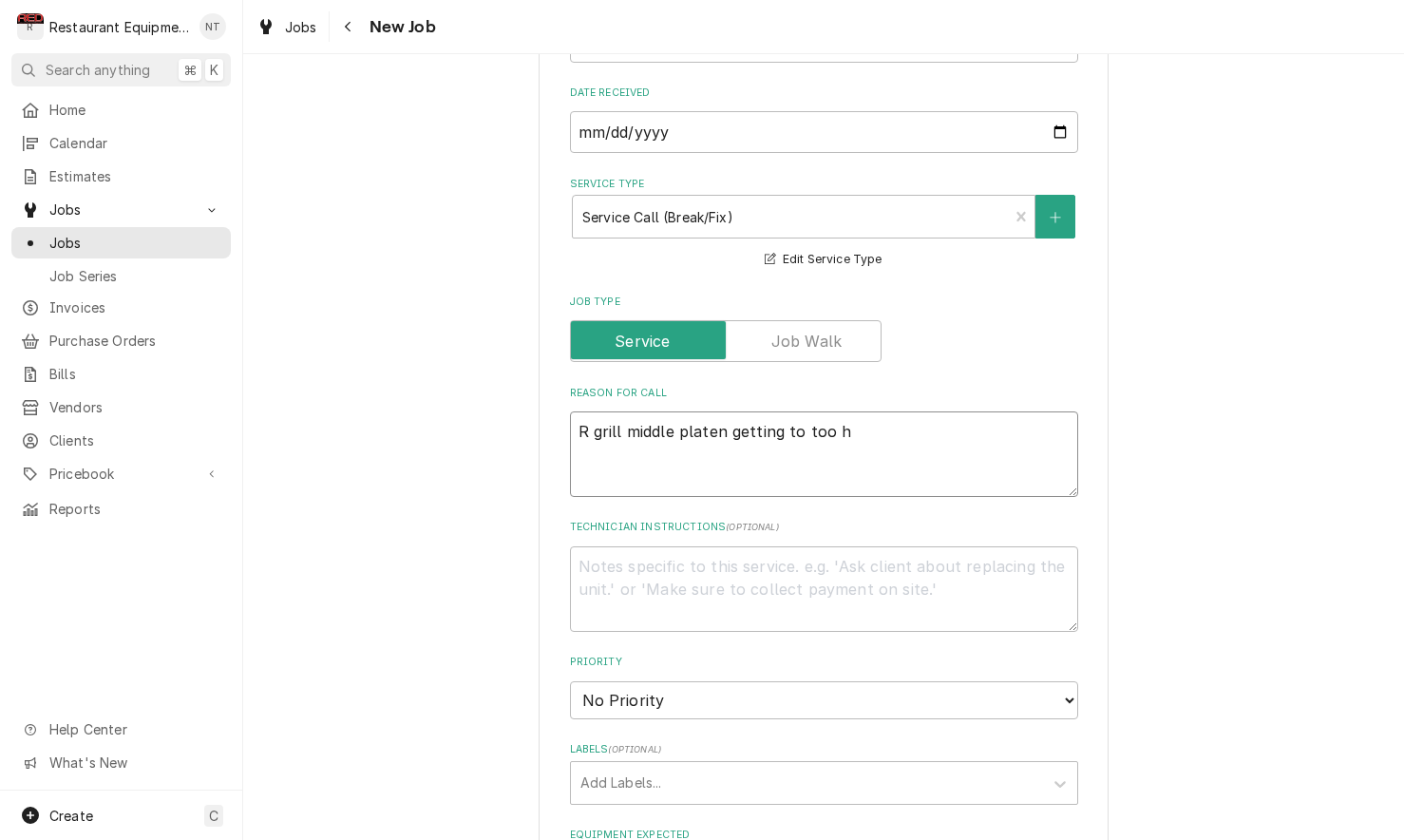
type textarea "x"
type textarea "R grill middle platen getting to too ho"
type textarea "x"
type textarea "R grill middle platen getting to too hot"
type textarea "x"
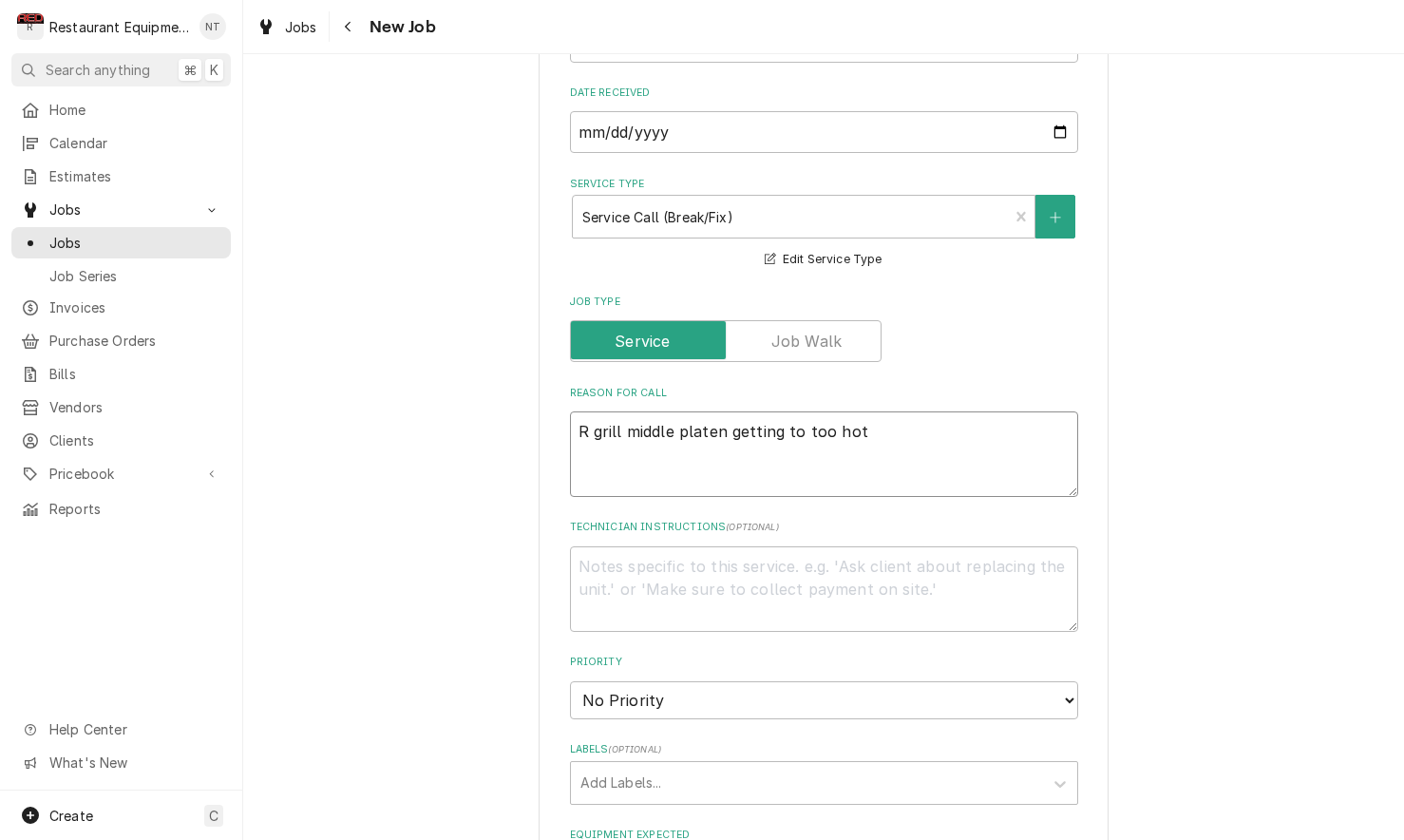
type textarea "R grill middle platen getting to too hot."
type textarea "x"
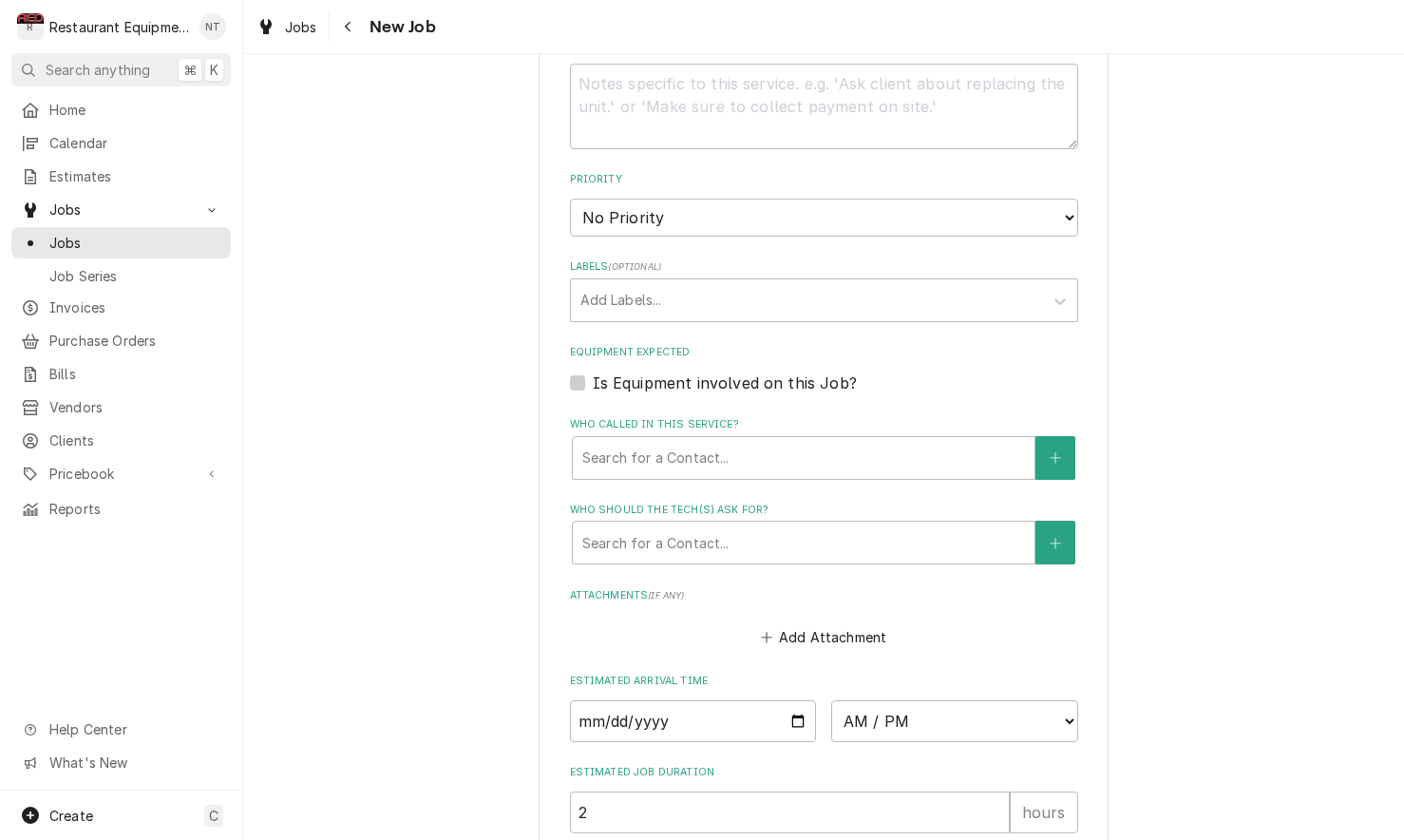
scroll to position [1112, 0]
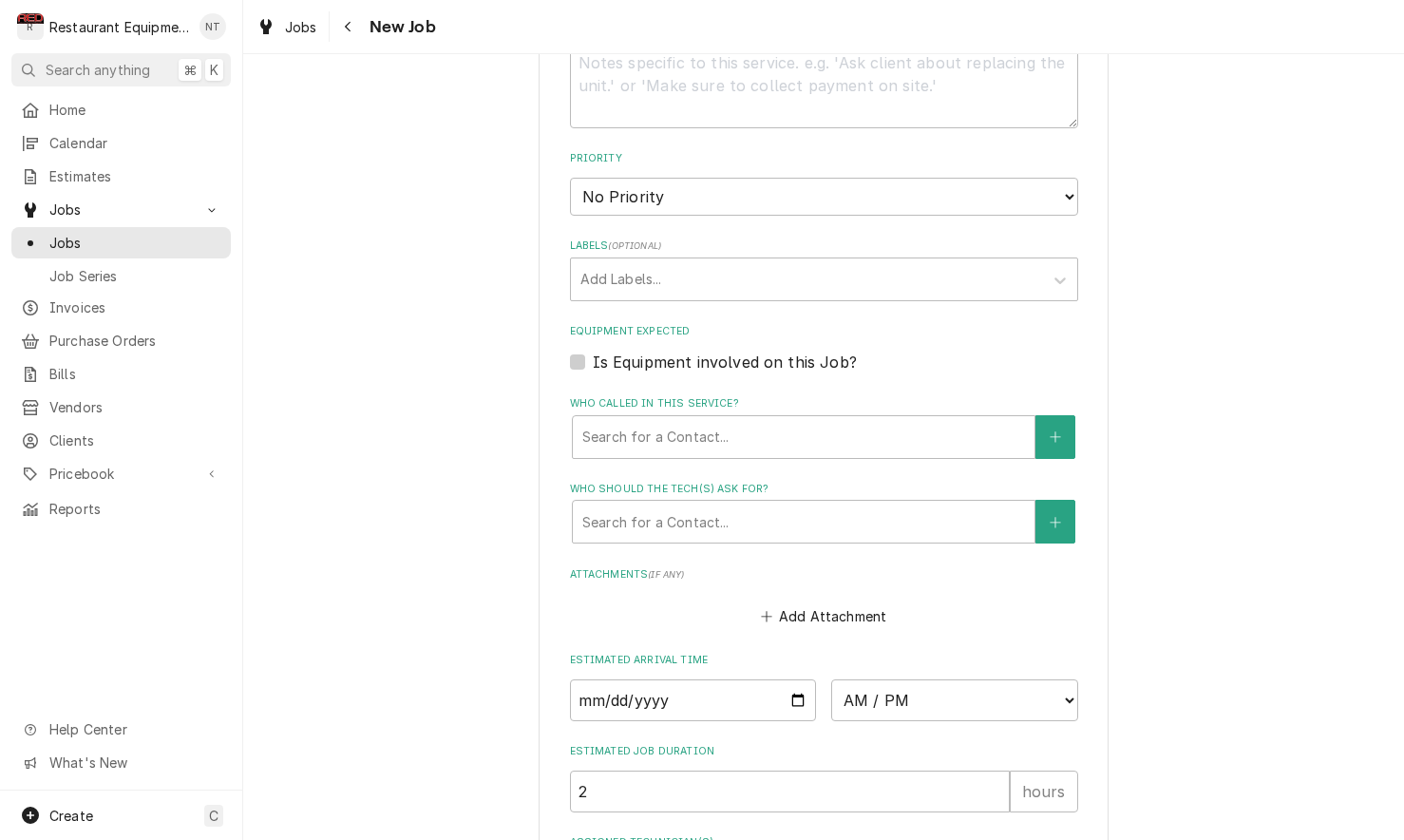
type textarea "R grill middle platen getting to too hot."
select select "2"
click at [901, 263] on div "Labels" at bounding box center [807, 280] width 453 height 34
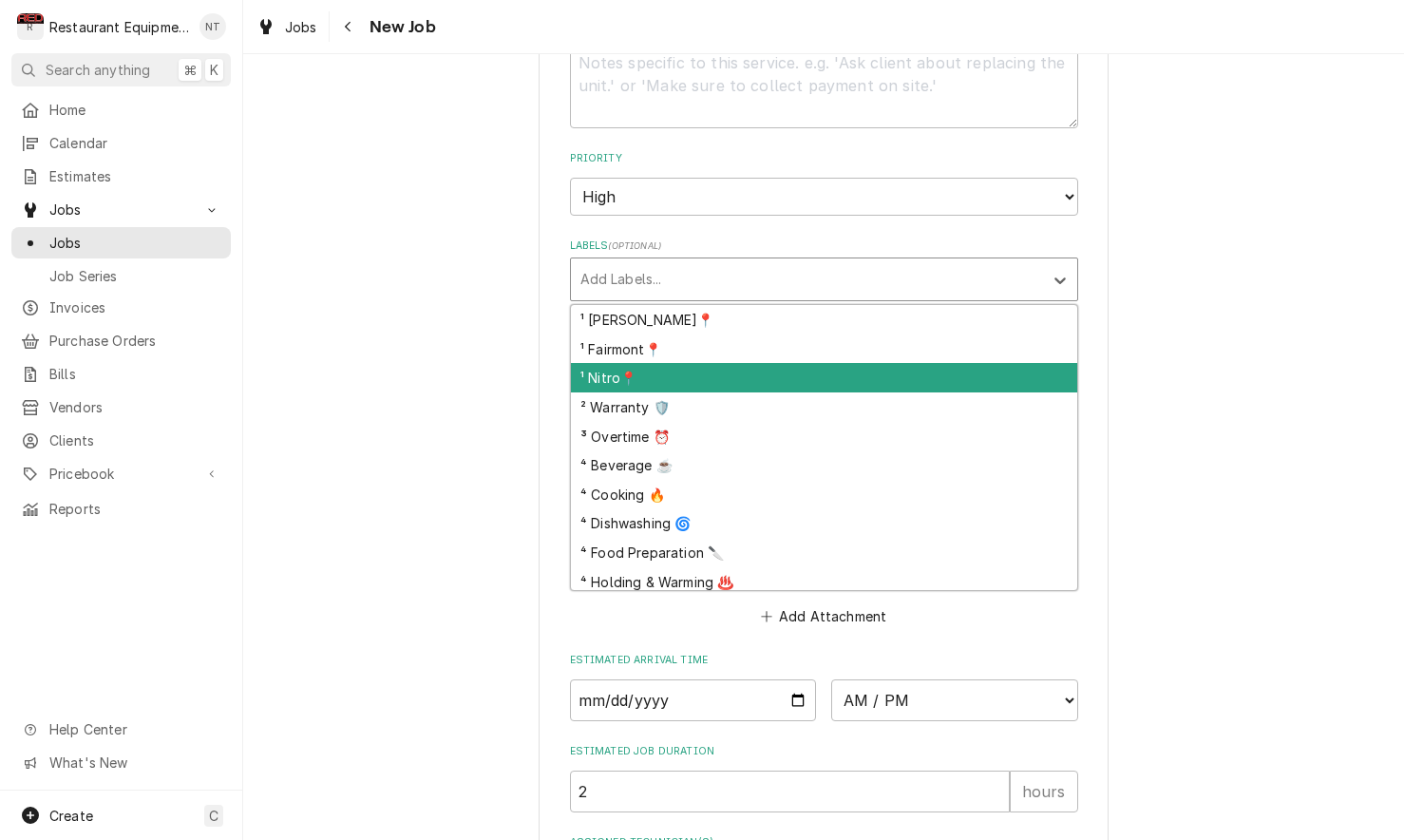
click at [895, 363] on div "¹ Nitro📍" at bounding box center [824, 378] width 506 height 29
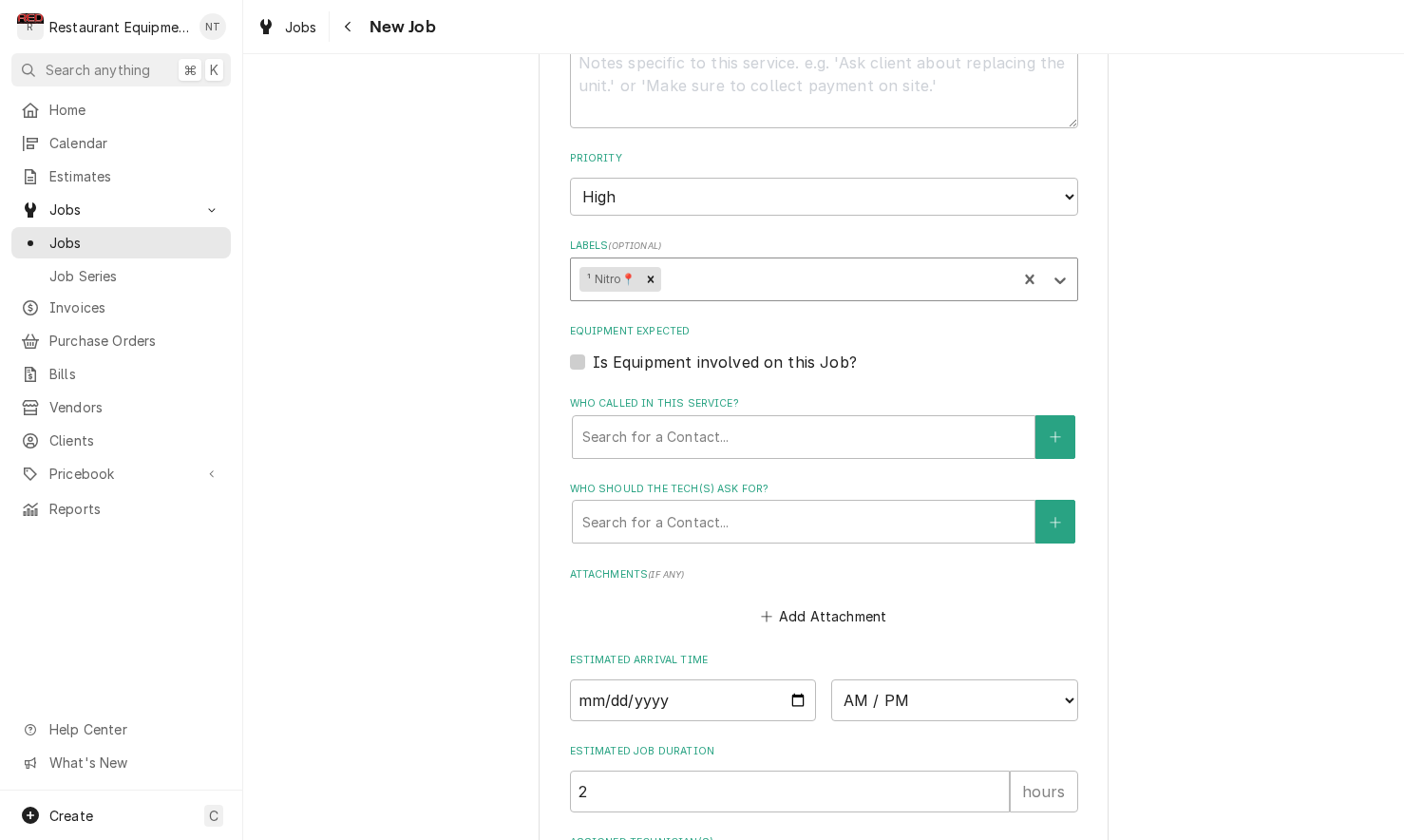
click at [828, 263] on div "Labels" at bounding box center [835, 280] width 343 height 34
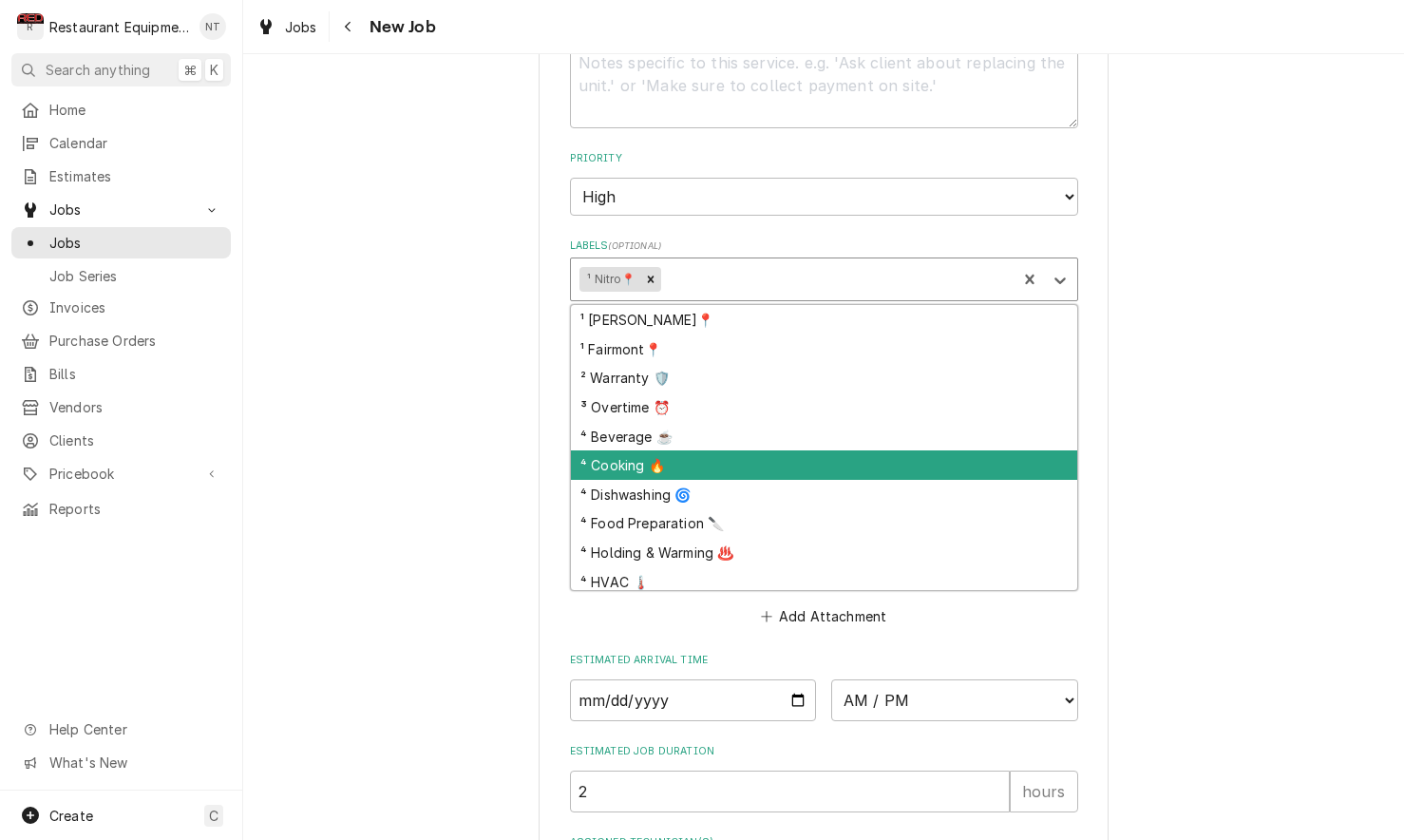
click at [894, 450] on div "⁴ Cooking 🔥" at bounding box center [824, 464] width 506 height 29
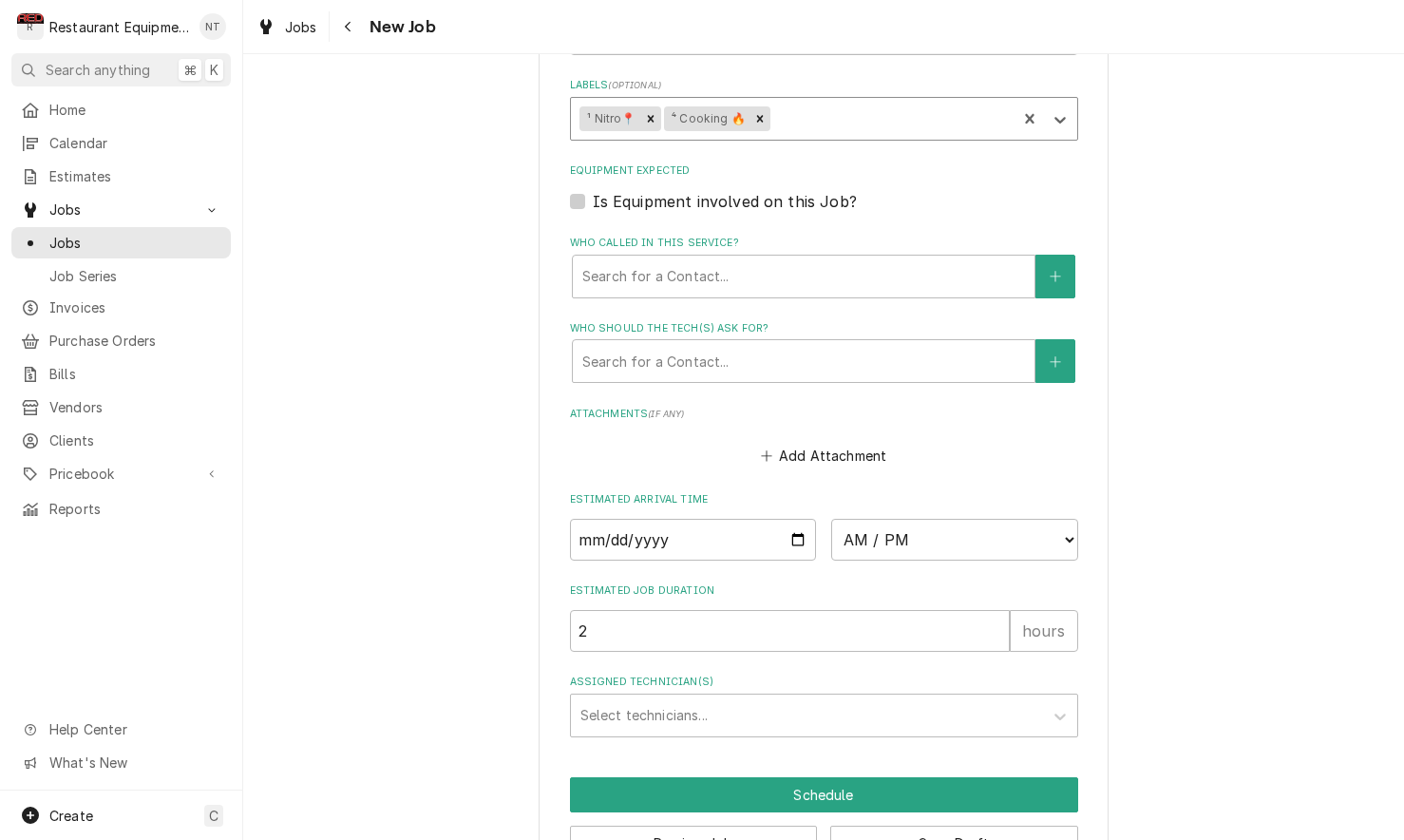
scroll to position [1274, 0]
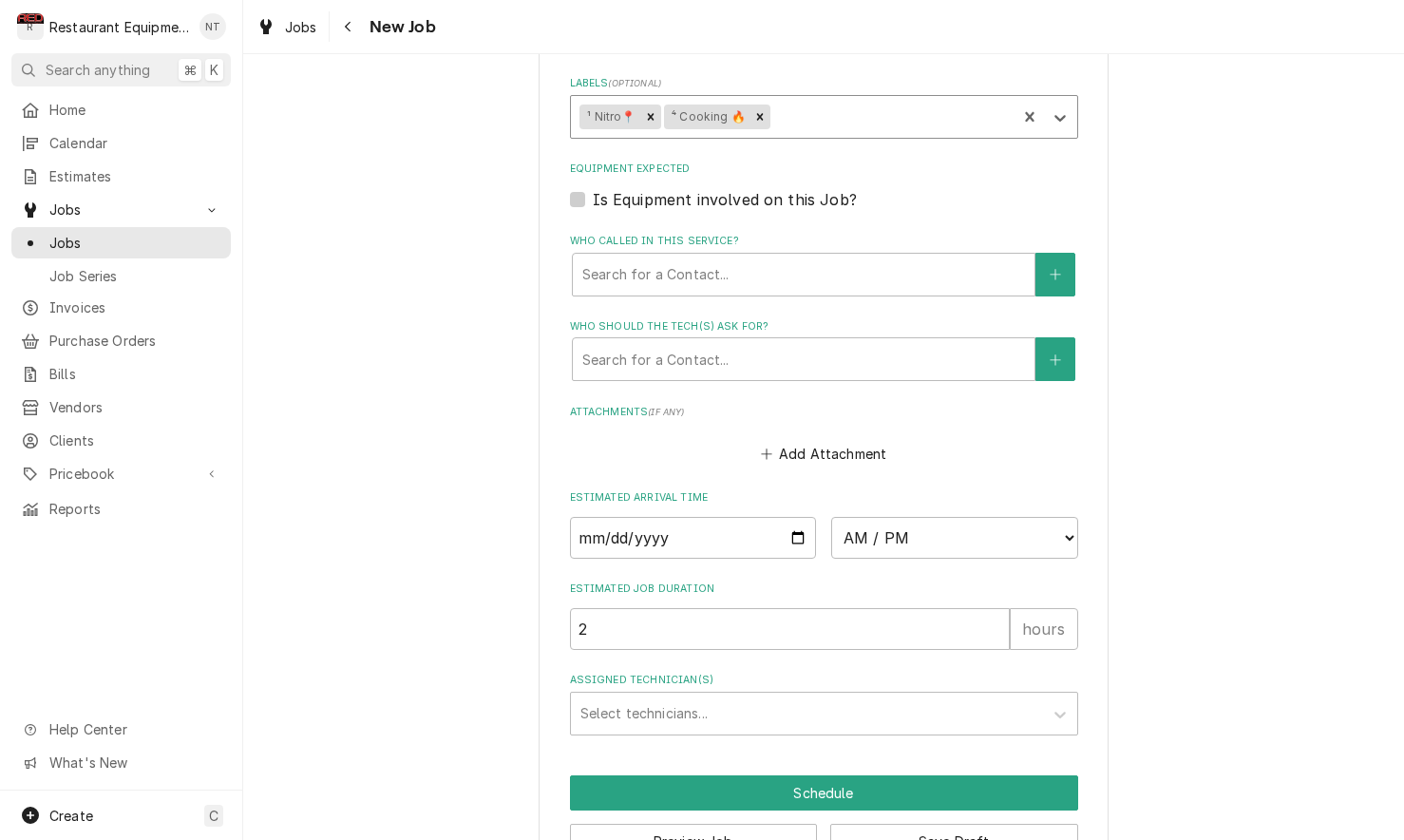
drag, startPoint x: 855, startPoint y: 192, endPoint x: 853, endPoint y: 206, distance: 14.1
click at [855, 193] on fieldset "Job Details Job Source Direct (Phone/Email/etc.) Service Channel Corrigo Ecotra…" at bounding box center [824, 12] width 508 height 1444
click at [853, 258] on div "Who called in this service?" at bounding box center [803, 275] width 442 height 34
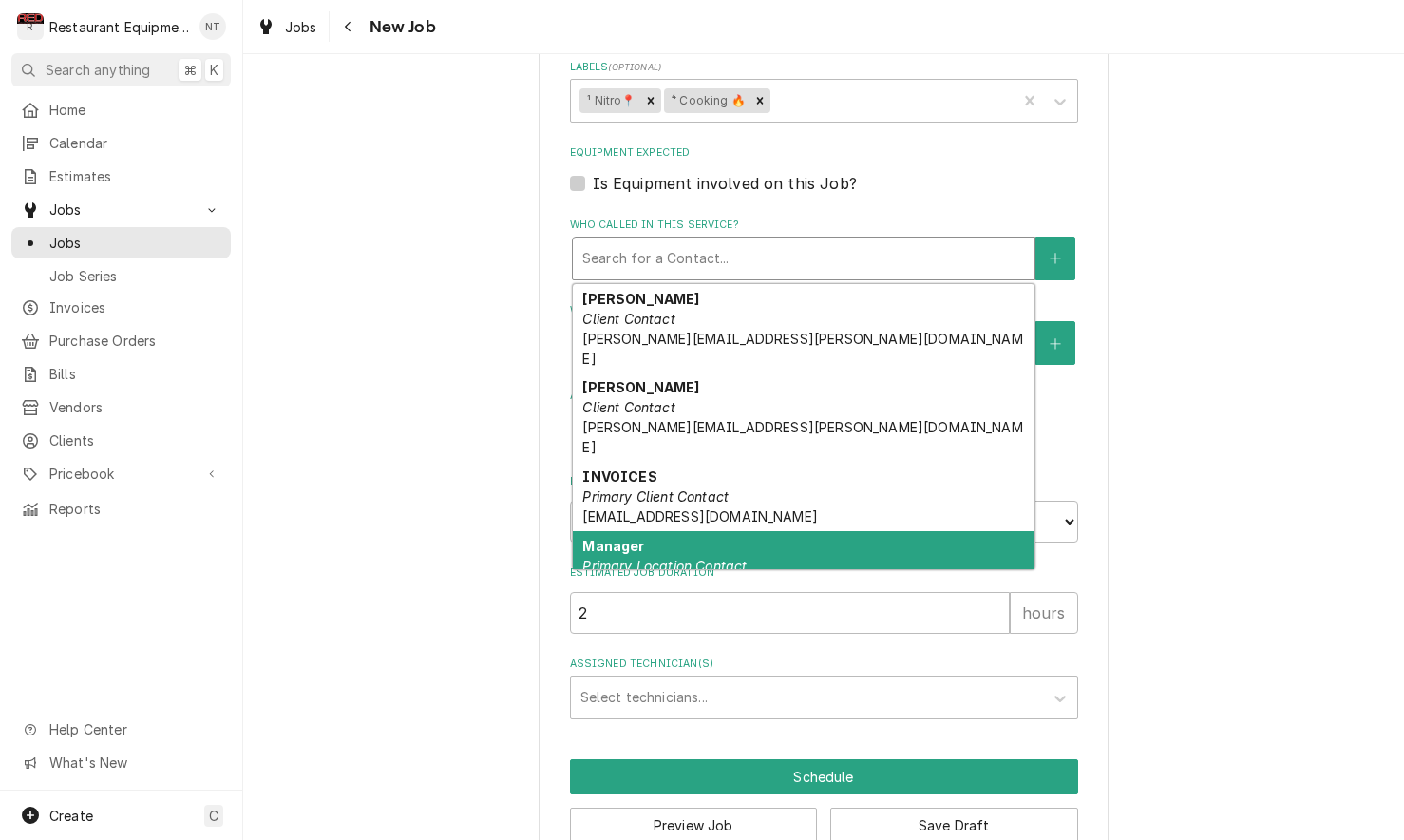
scroll to position [0, 0]
click at [880, 531] on div "Manager Primary Location Contact" at bounding box center [803, 556] width 461 height 49
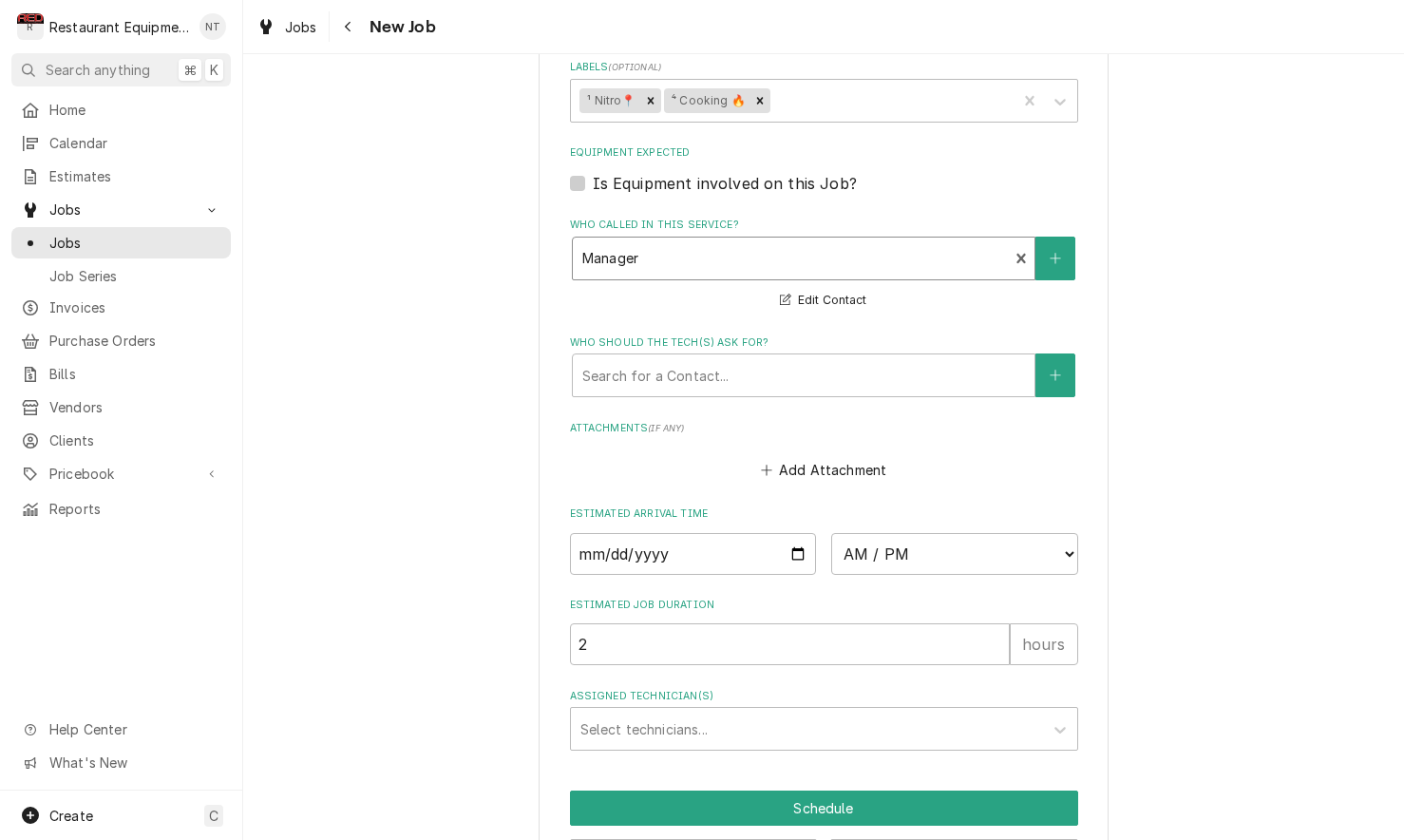
drag, startPoint x: 771, startPoint y: 343, endPoint x: 770, endPoint y: 359, distance: 16.0
click at [771, 359] on div "Who should the tech(s) ask for?" at bounding box center [803, 376] width 442 height 34
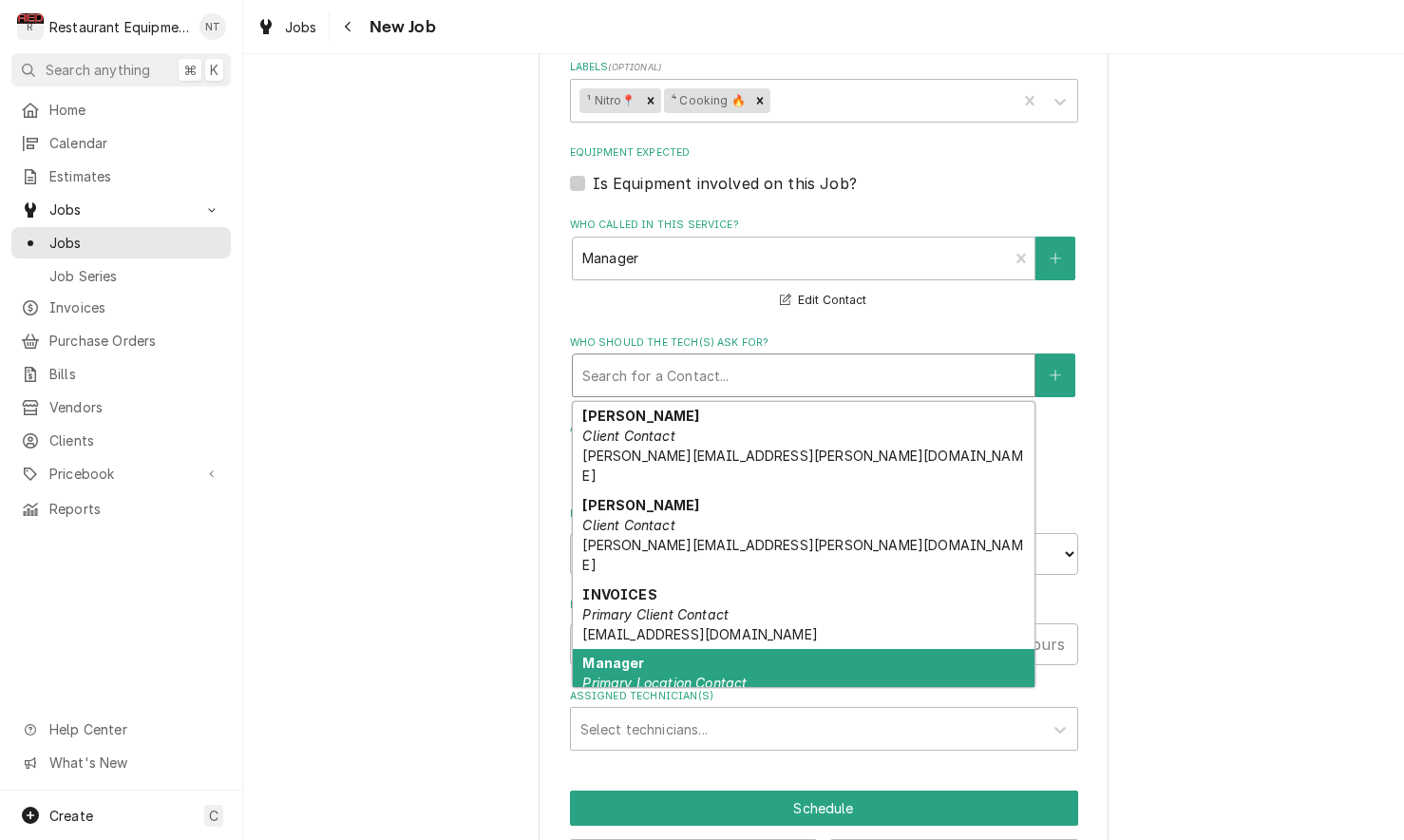
click at [1006, 649] on div "Manager Primary Location Contact" at bounding box center [803, 674] width 461 height 49
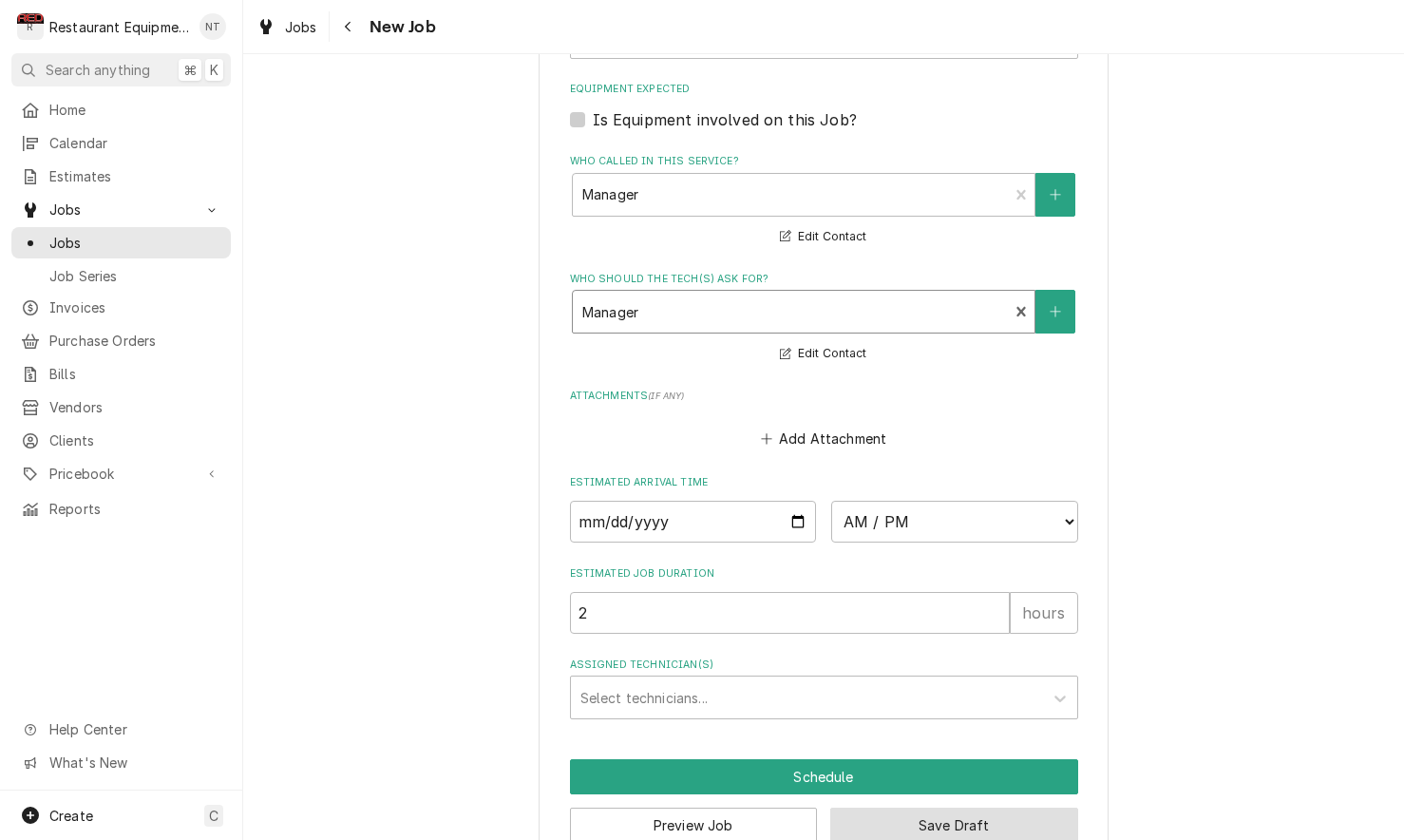
click at [930, 808] on button "Save Draft" at bounding box center [954, 825] width 248 height 35
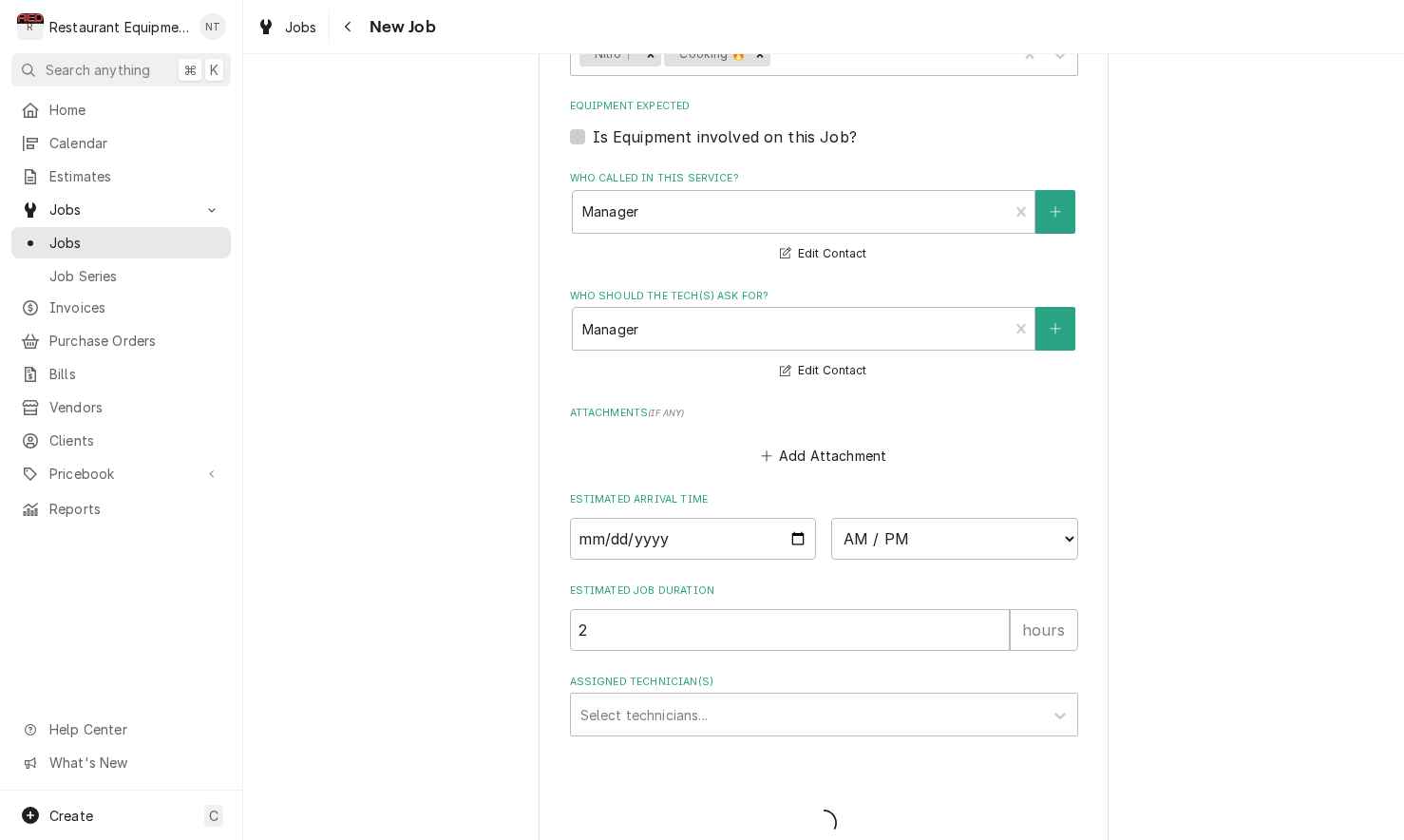
type textarea "x"
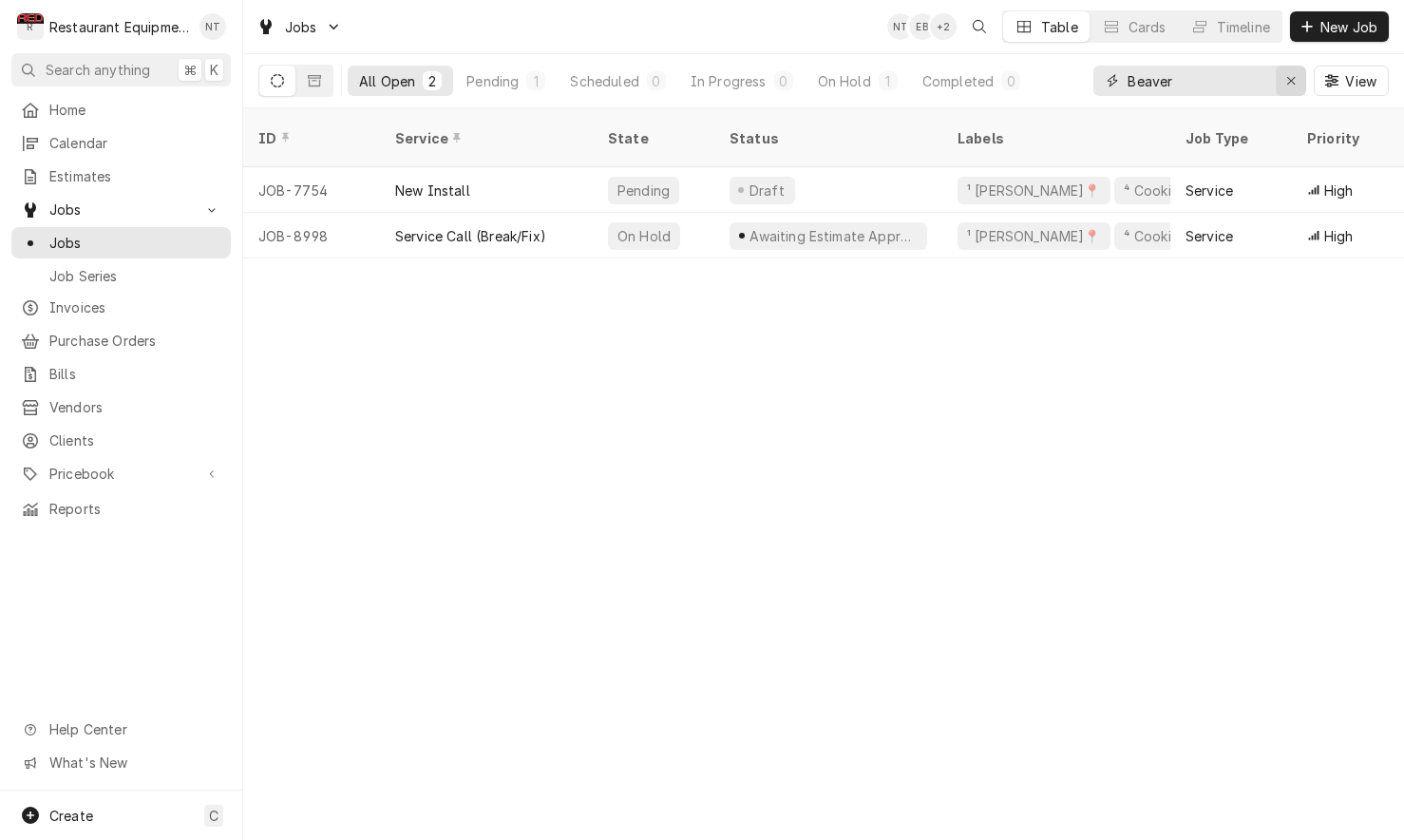
click at [1288, 83] on icon "Erase input" at bounding box center [1291, 81] width 8 height 8
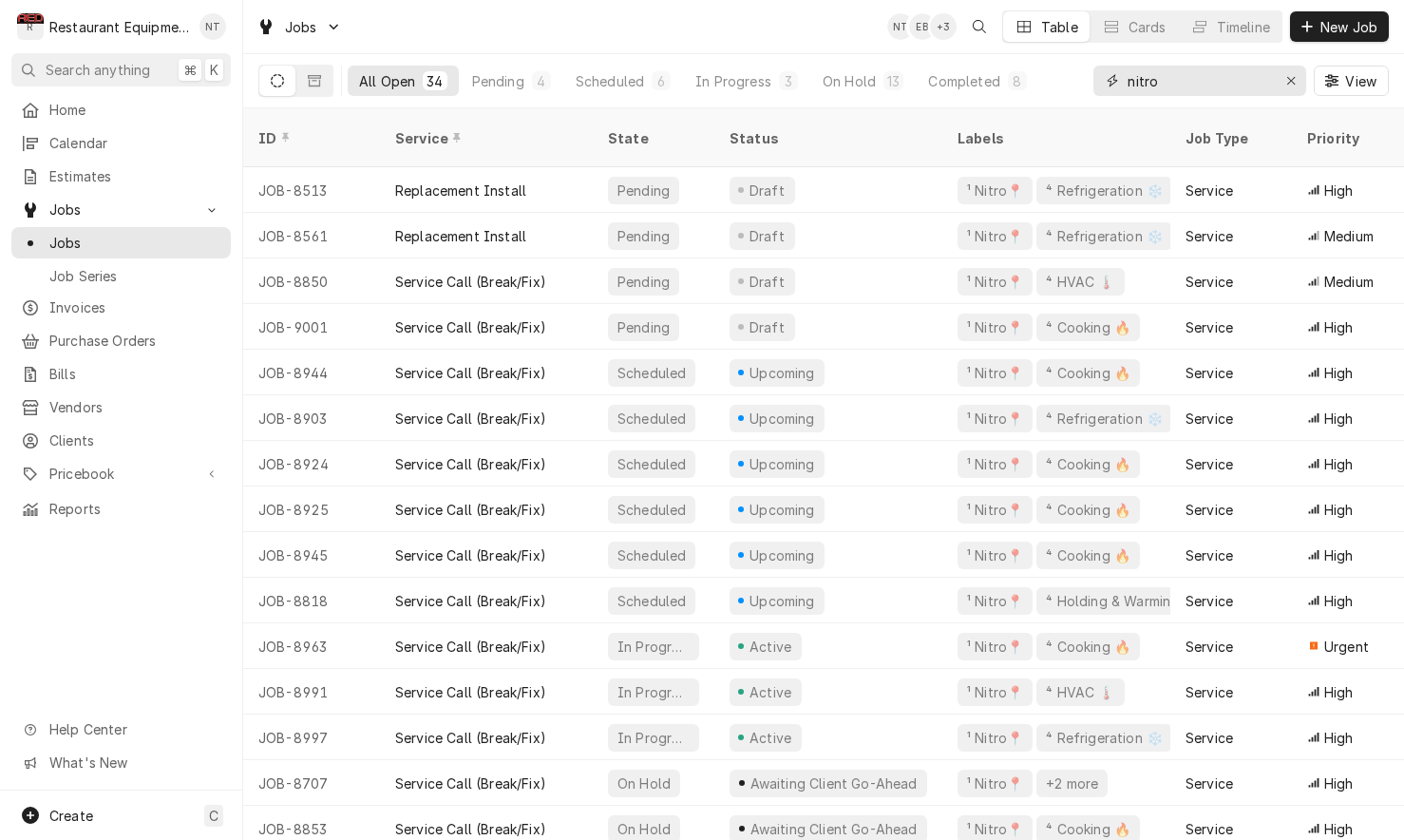
type input "nitro"
click at [1061, 80] on div "All Open 34 Pending 4 Scheduled 6 In Progress 3 On Hold 13 Completed 8 nitro Vi…" at bounding box center [824, 81] width 1131 height 53
click at [982, 73] on div "Completed" at bounding box center [964, 81] width 71 height 20
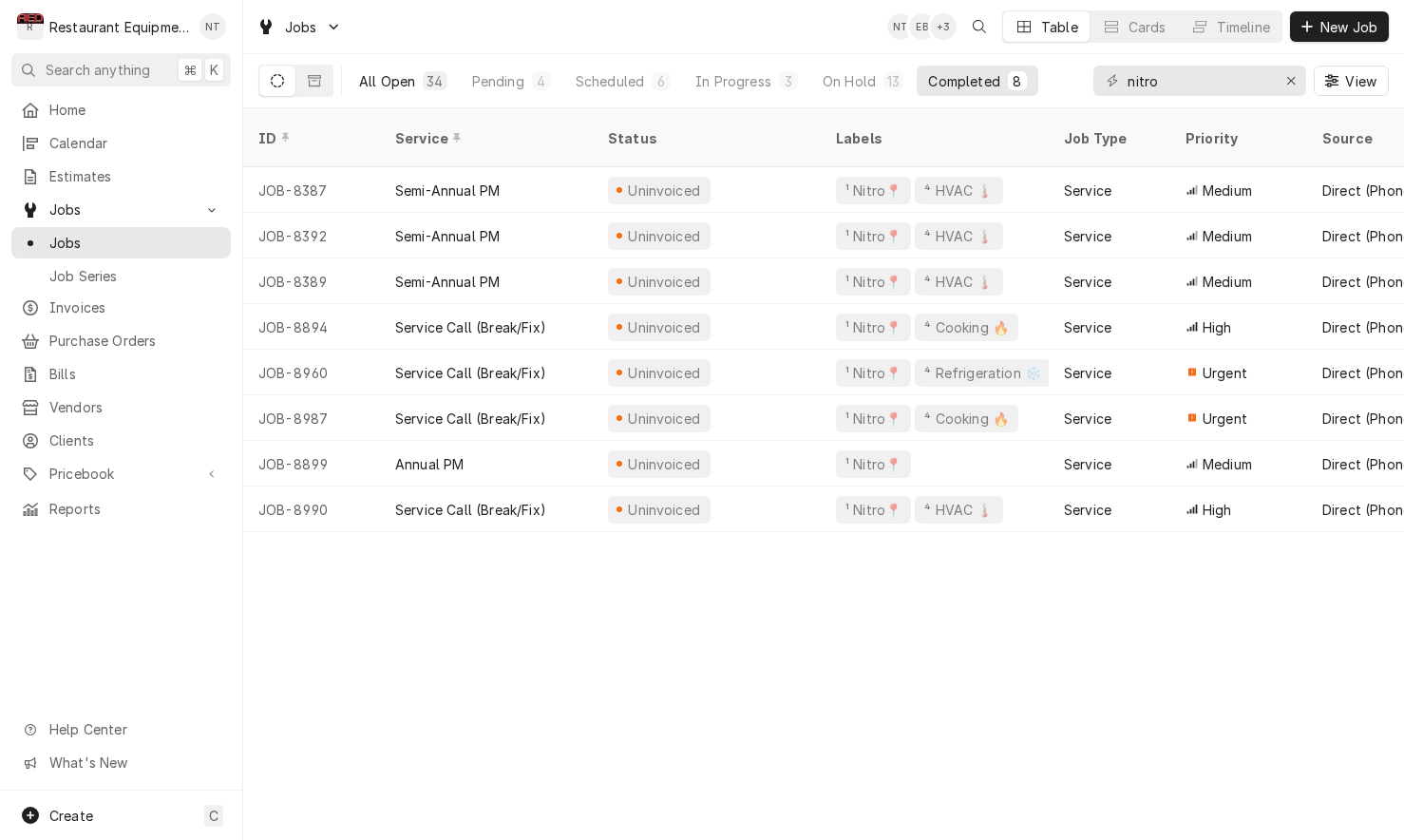
click at [381, 75] on div "All Open" at bounding box center [387, 81] width 56 height 20
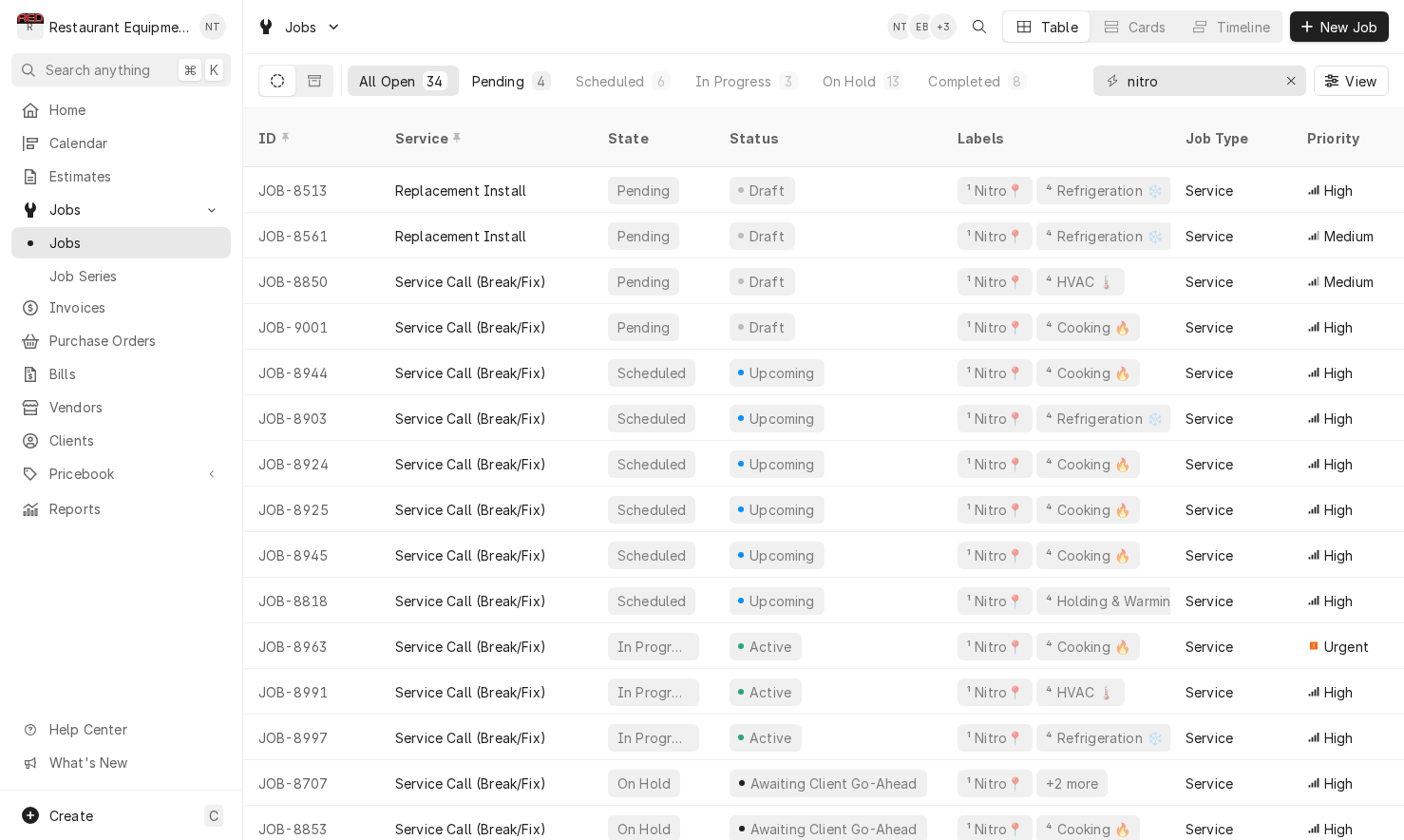
click at [496, 73] on div "Pending" at bounding box center [497, 81] width 52 height 20
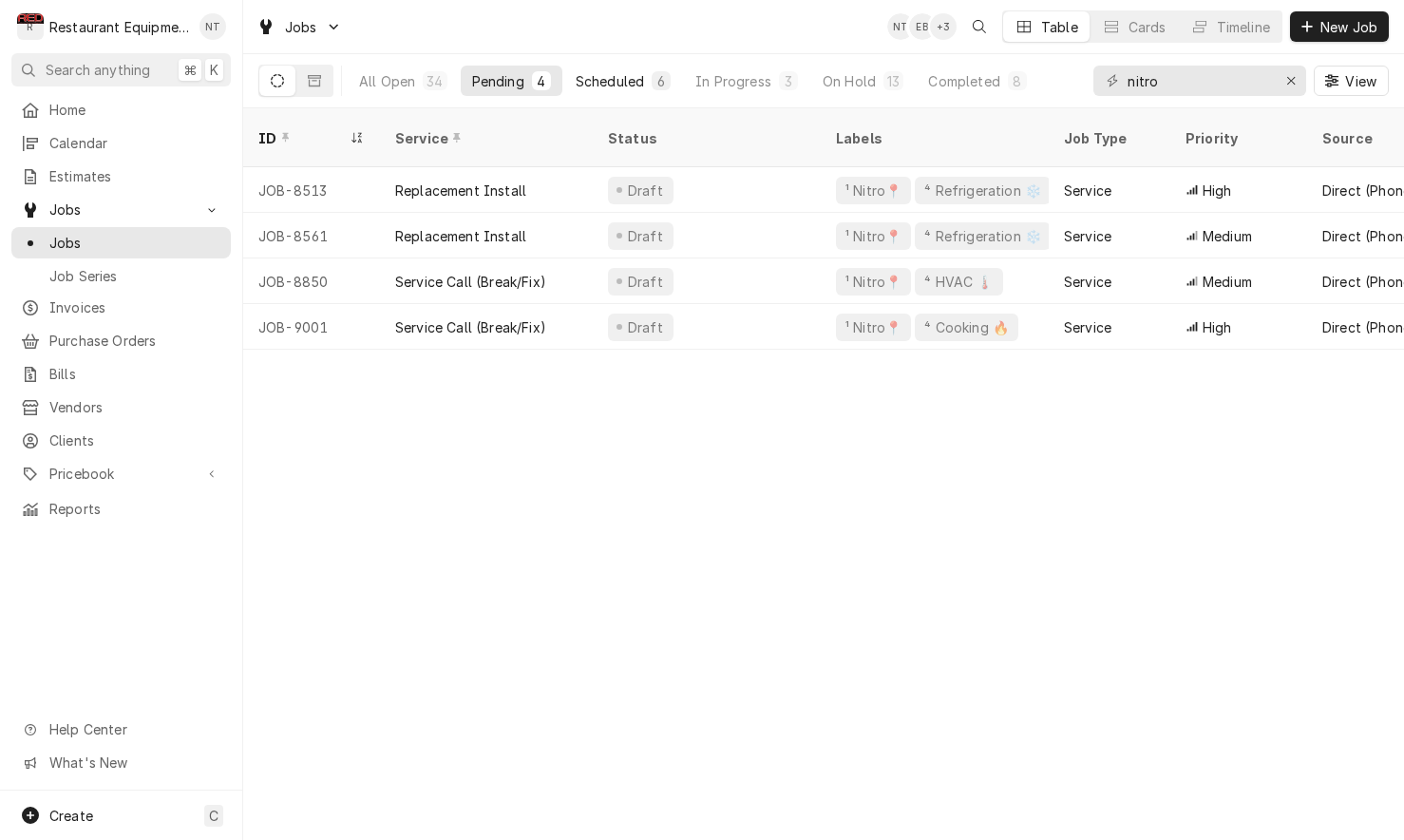
click at [623, 77] on div "Scheduled" at bounding box center [610, 81] width 68 height 20
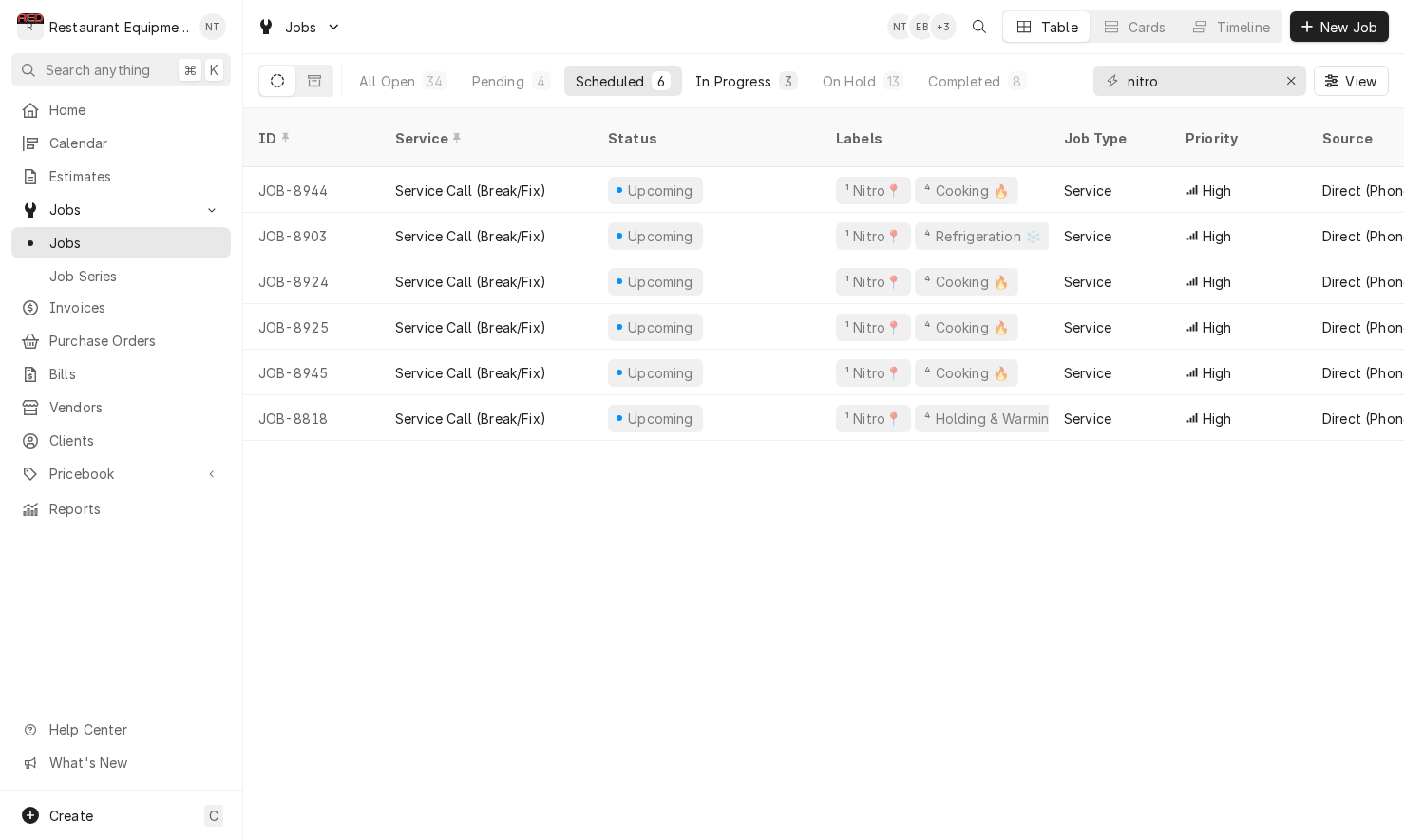
click at [724, 75] on div "In Progress" at bounding box center [733, 81] width 76 height 20
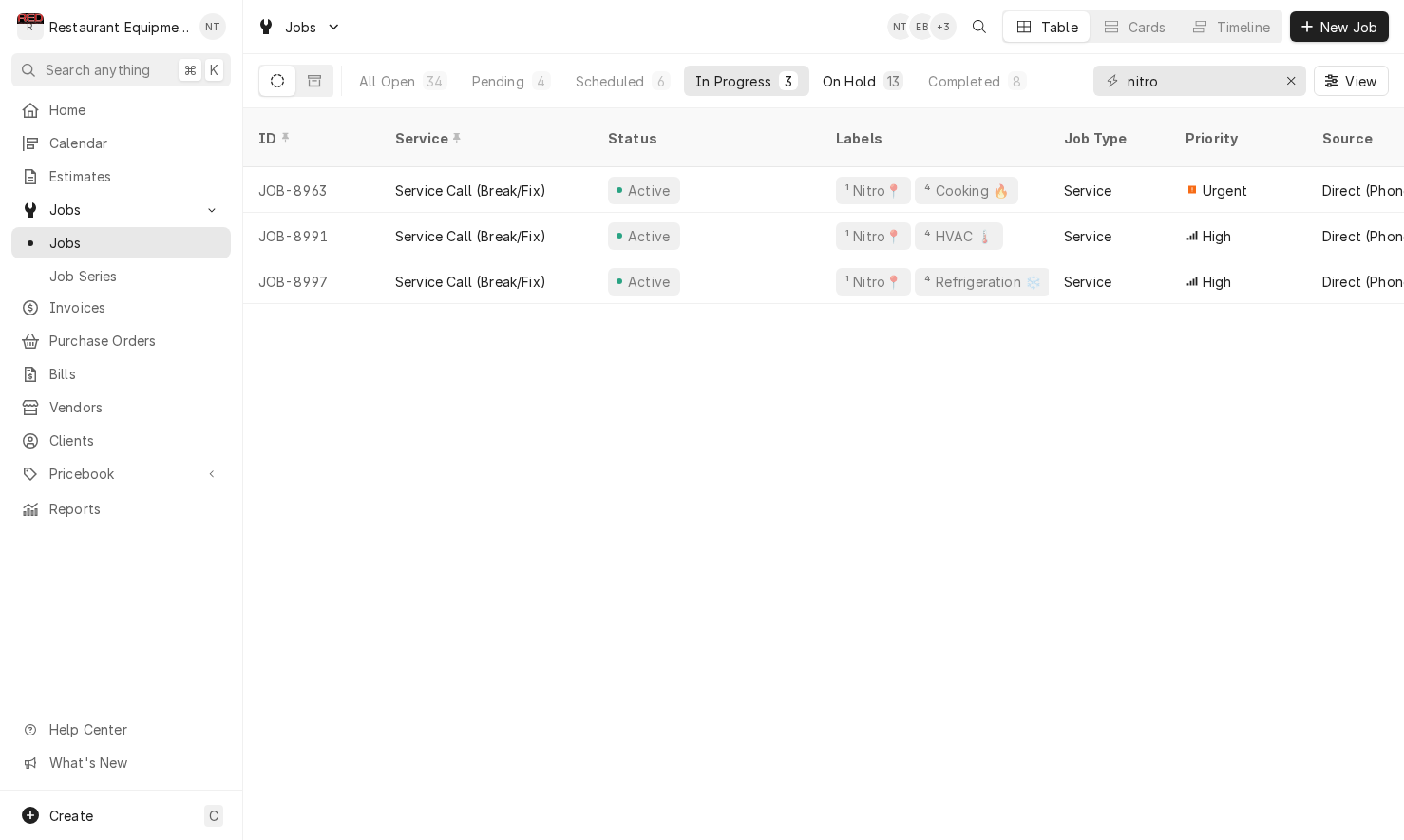
click at [873, 88] on div "On Hold" at bounding box center [849, 81] width 53 height 20
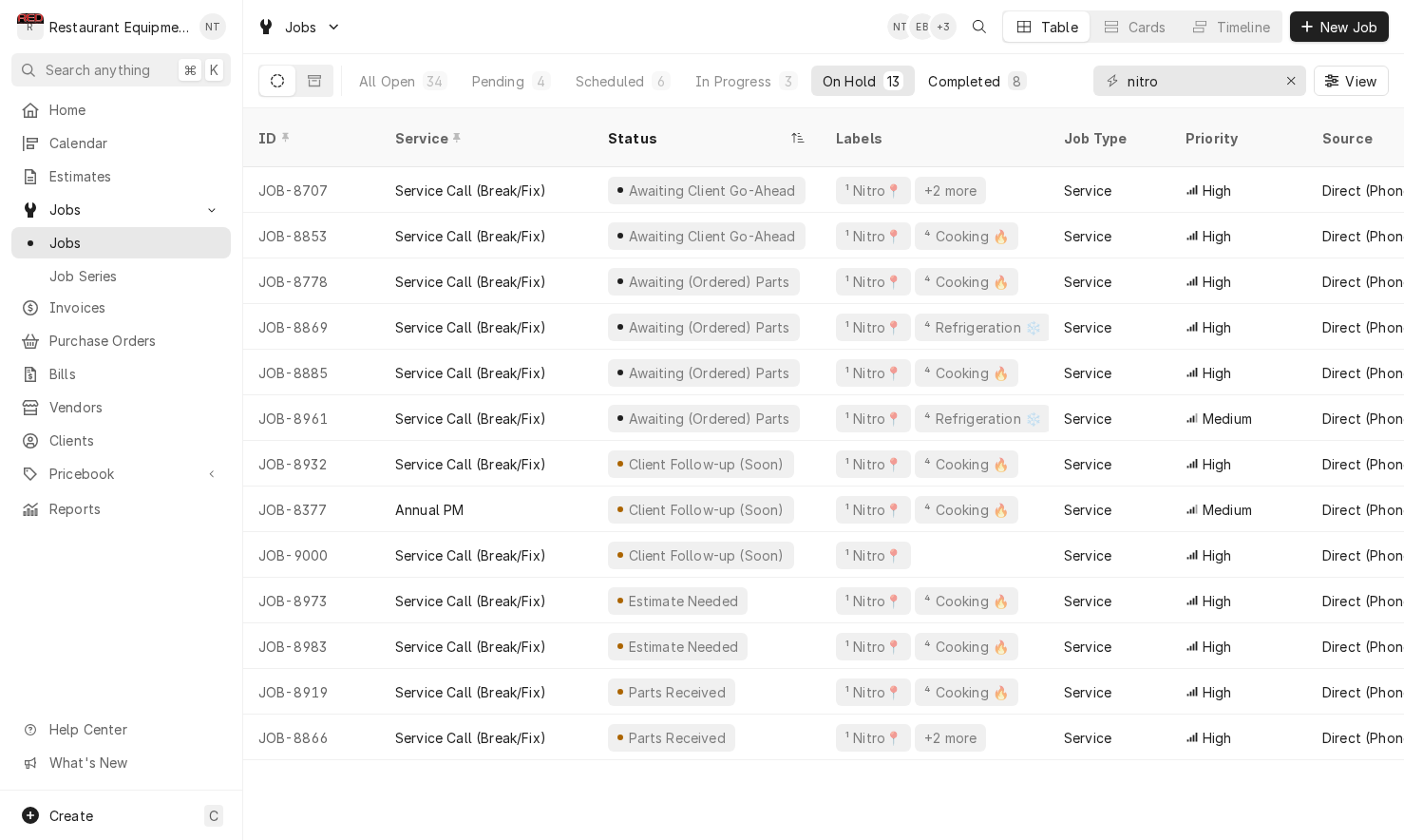
click at [954, 75] on div "Completed" at bounding box center [964, 81] width 71 height 20
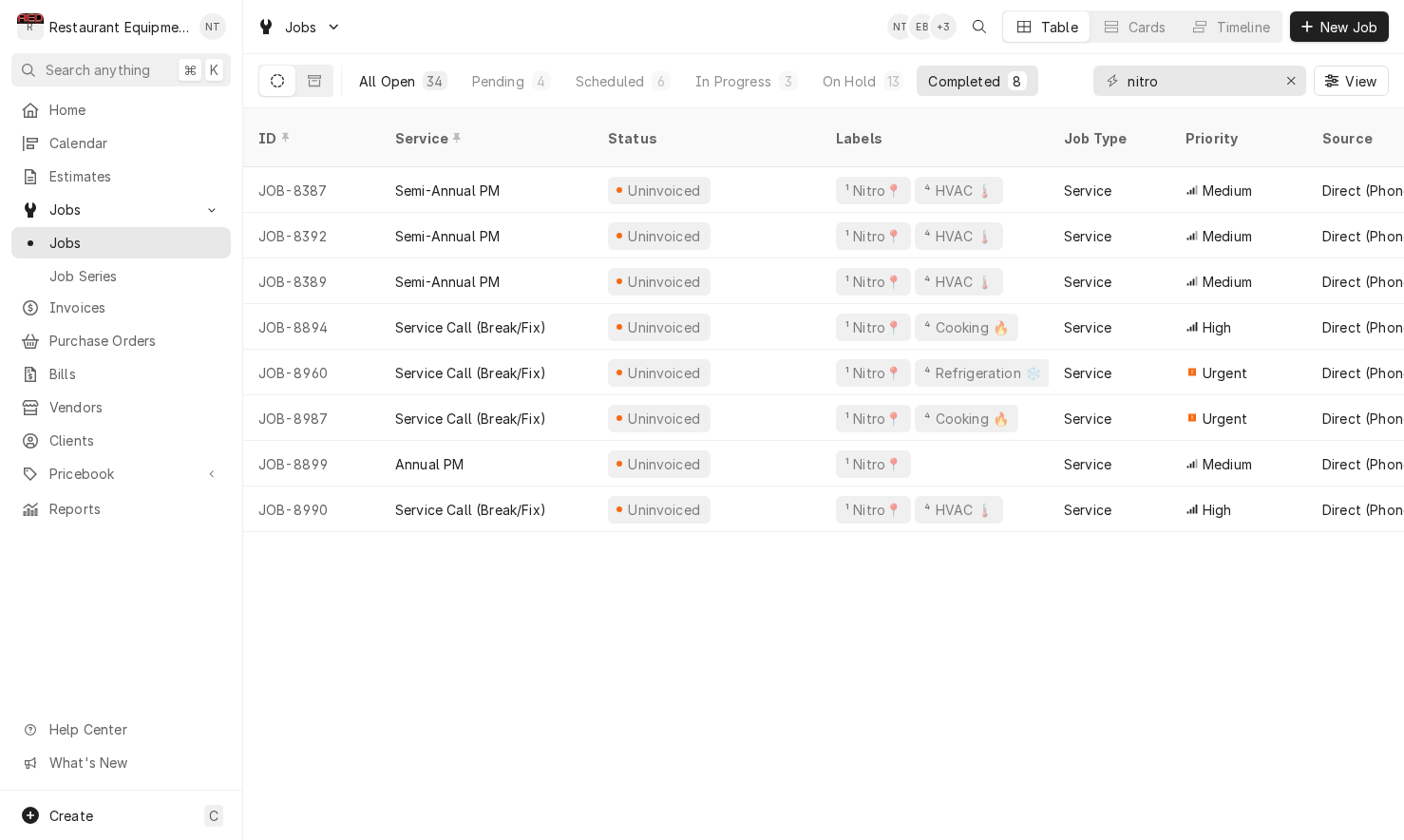
click at [416, 82] on button "All Open 34" at bounding box center [403, 81] width 111 height 30
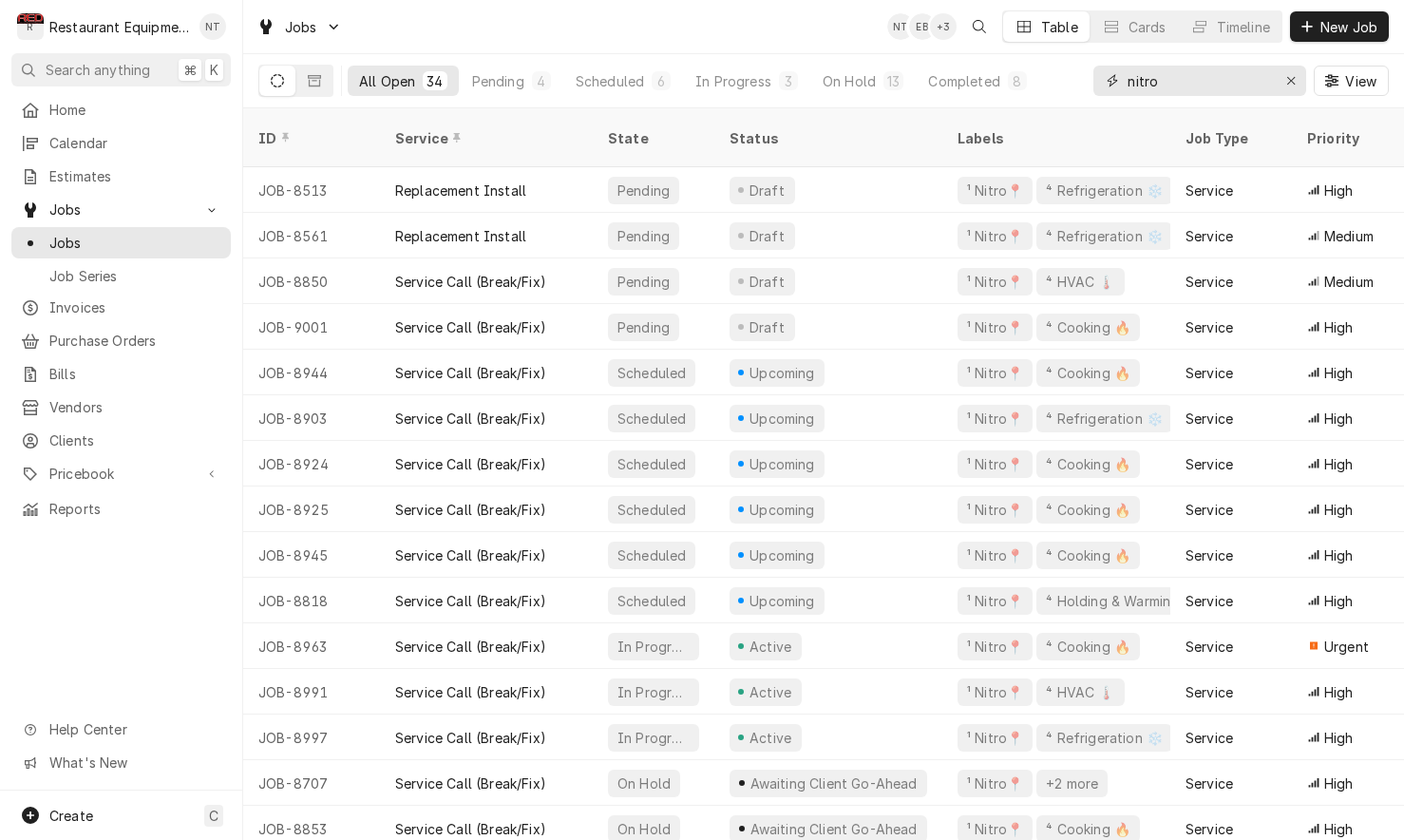
click at [1177, 79] on input "nitro" at bounding box center [1199, 81] width 143 height 30
click at [524, 83] on button "Pending 4" at bounding box center [511, 81] width 102 height 30
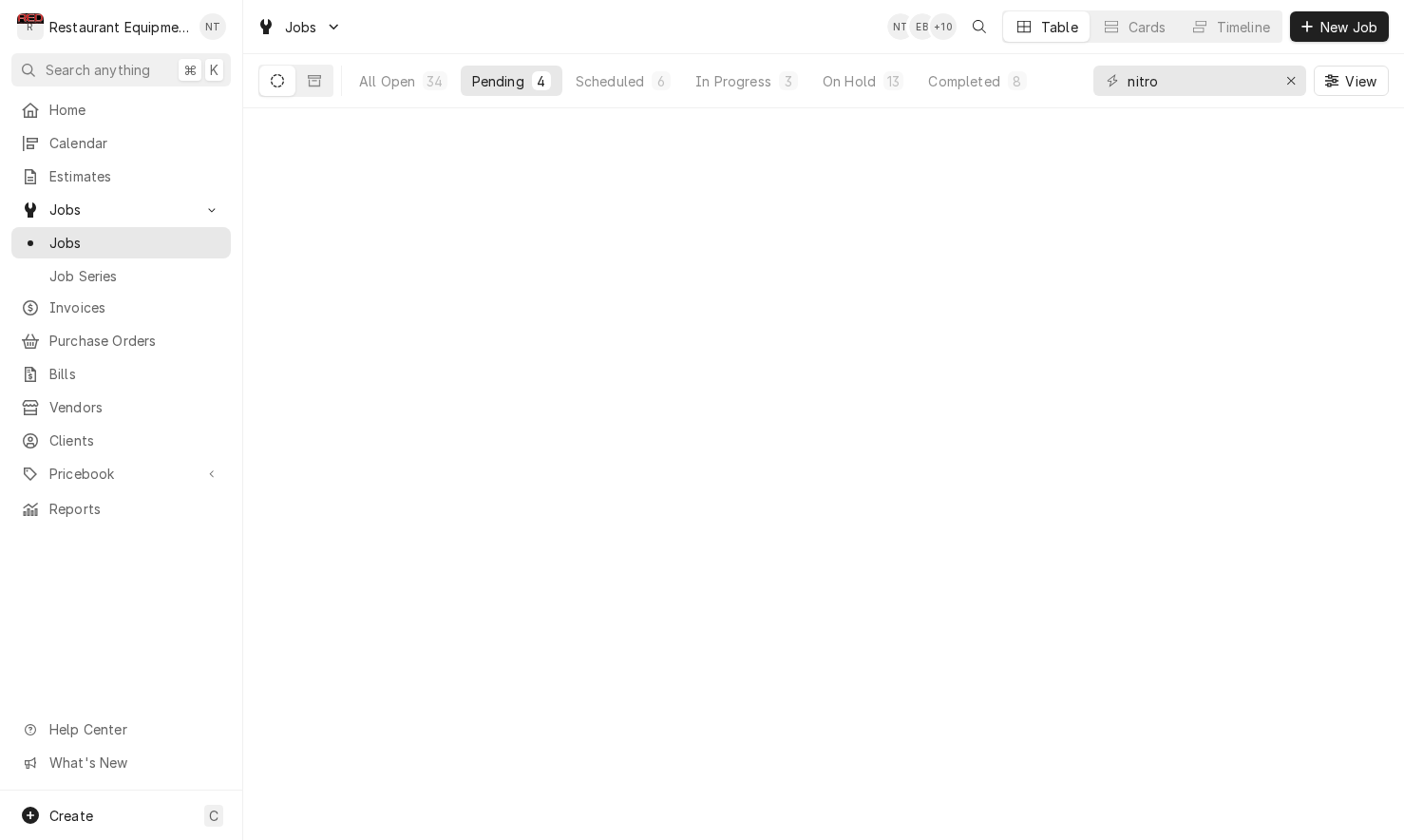
click at [524, 83] on button "Pending 4" at bounding box center [511, 81] width 102 height 30
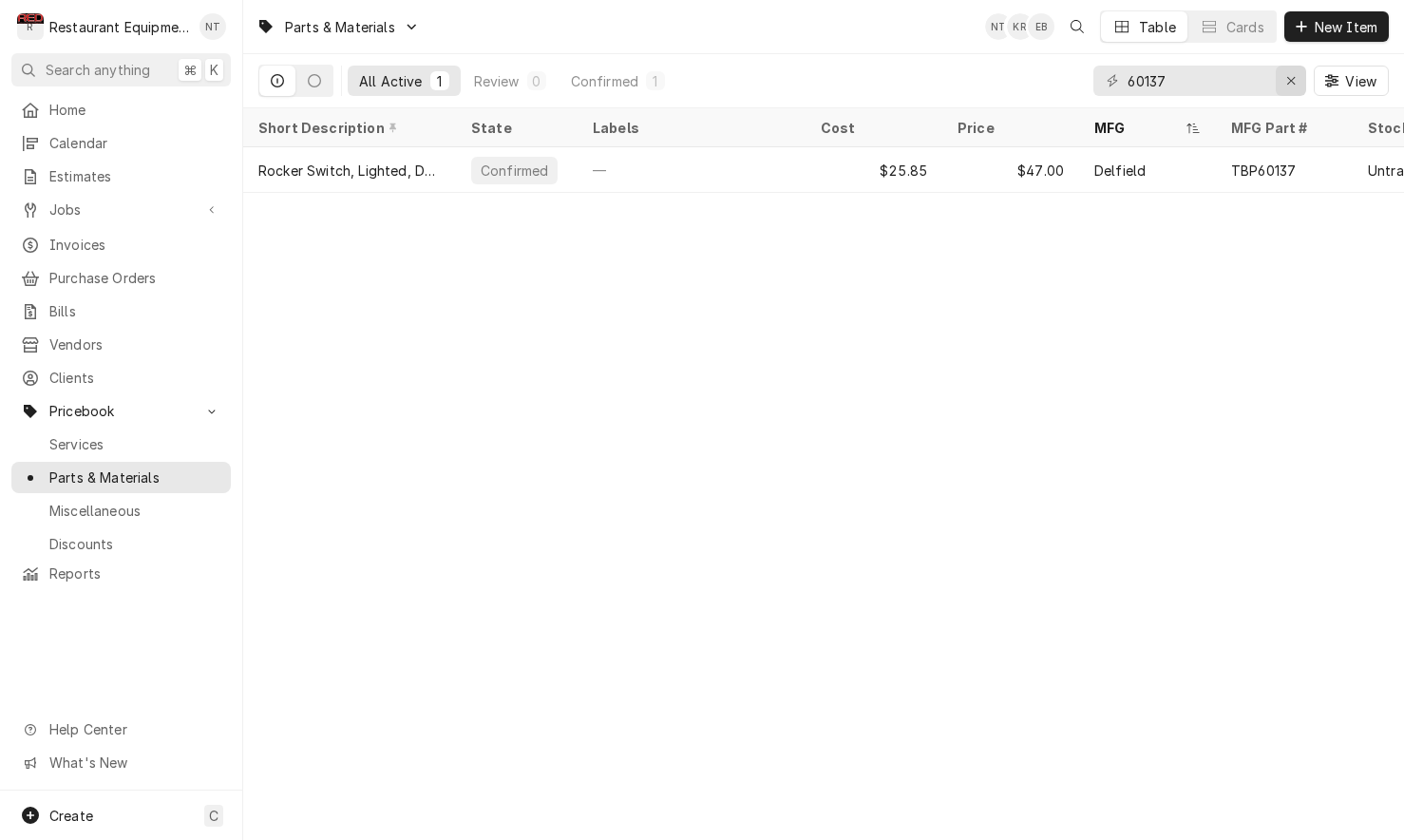
type input "60137"
click at [1290, 77] on icon "Erase input" at bounding box center [1291, 81] width 10 height 13
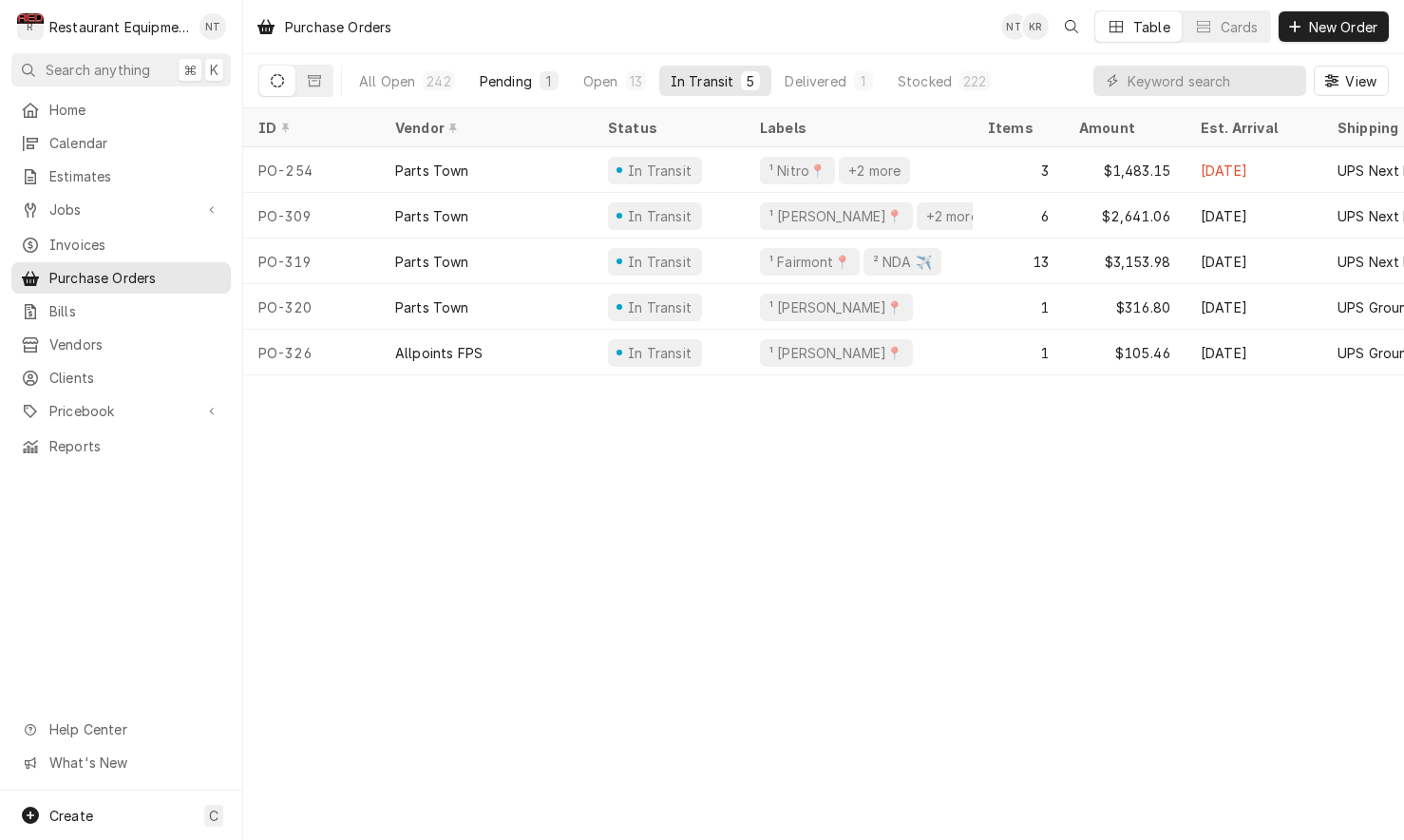
click at [514, 80] on div "Pending" at bounding box center [505, 81] width 52 height 20
